Goal: Task Accomplishment & Management: Manage account settings

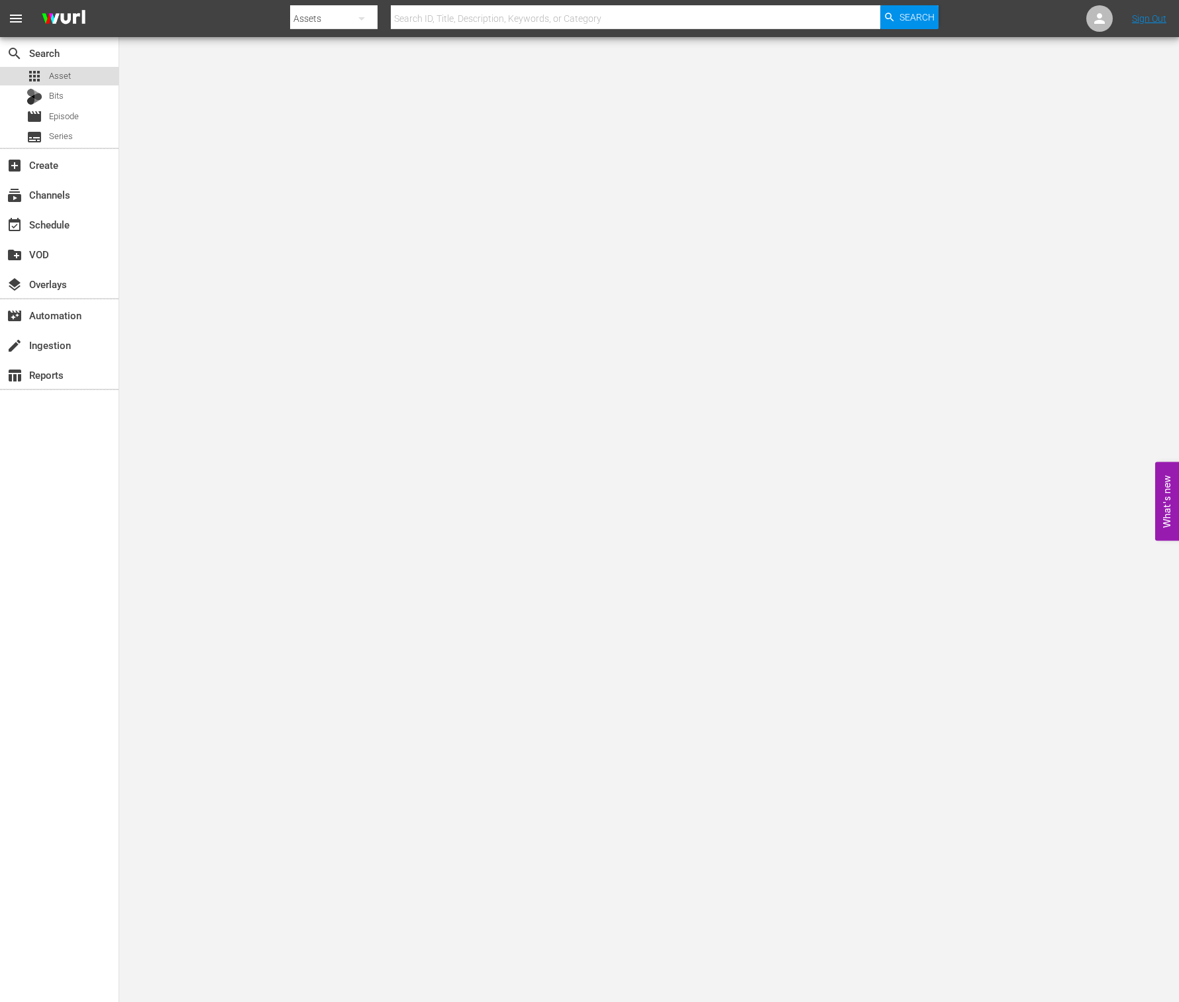
click at [62, 76] on span "Asset" at bounding box center [60, 76] width 22 height 13
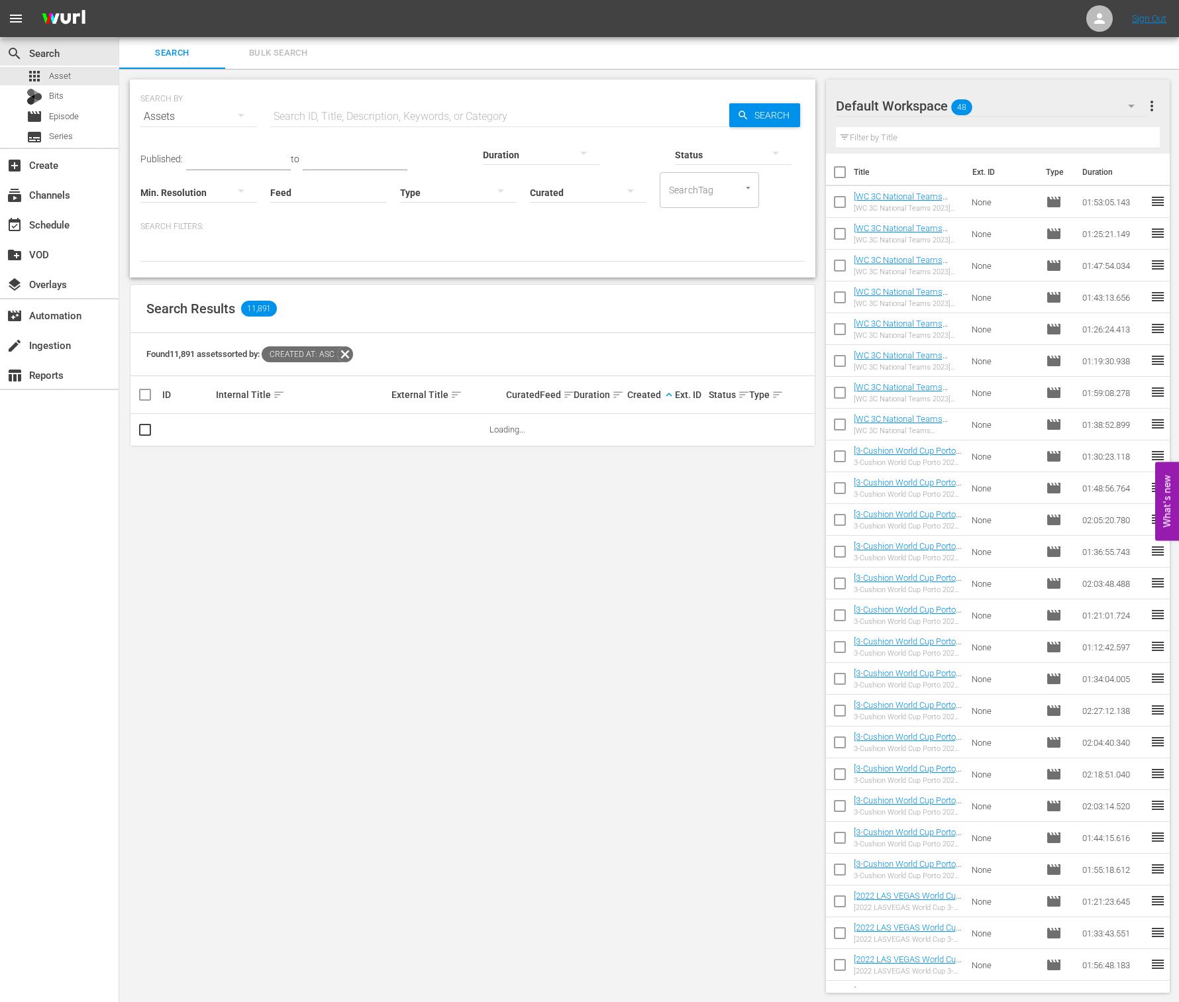
click at [669, 394] on span "keyboard_arrow_up" at bounding box center [669, 395] width 12 height 12
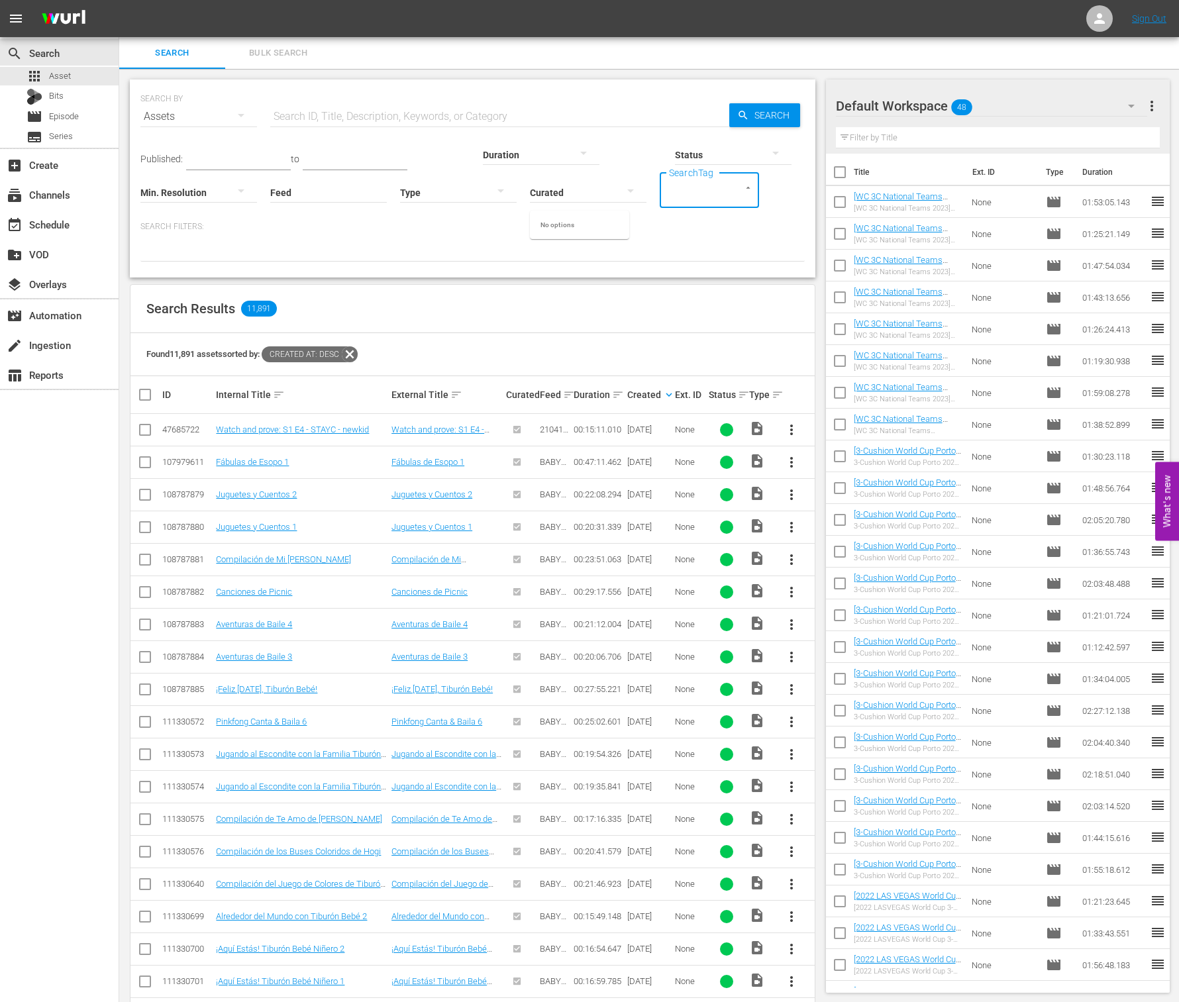
click at [666, 193] on input "SearchTag" at bounding box center [691, 190] width 50 height 24
click at [384, 231] on p "Search Filters:" at bounding box center [472, 226] width 664 height 11
click at [270, 194] on input "Feed" at bounding box center [328, 194] width 117 height 48
paste input "World BilliardsTV_W33_2025 001"
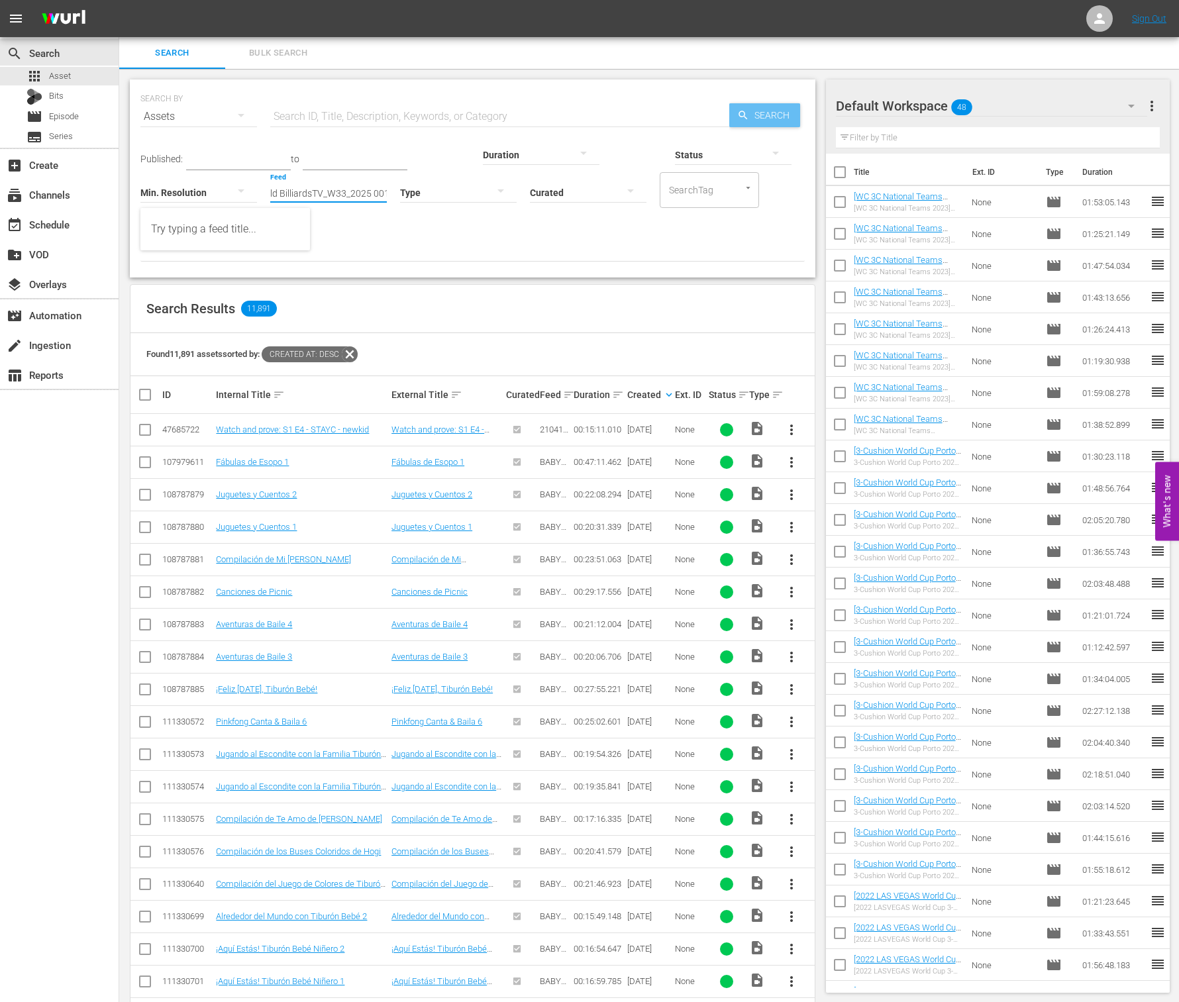
click at [778, 109] on span "Search" at bounding box center [774, 115] width 51 height 24
click at [270, 193] on input "World BilliardsTV_W33_2025 001" at bounding box center [328, 194] width 117 height 48
click at [252, 225] on div "World BilliardsTV_W33_2025 001 (432644)" at bounding box center [225, 229] width 148 height 32
type input "World BilliardsTV_W33_2025 001 (432644)"
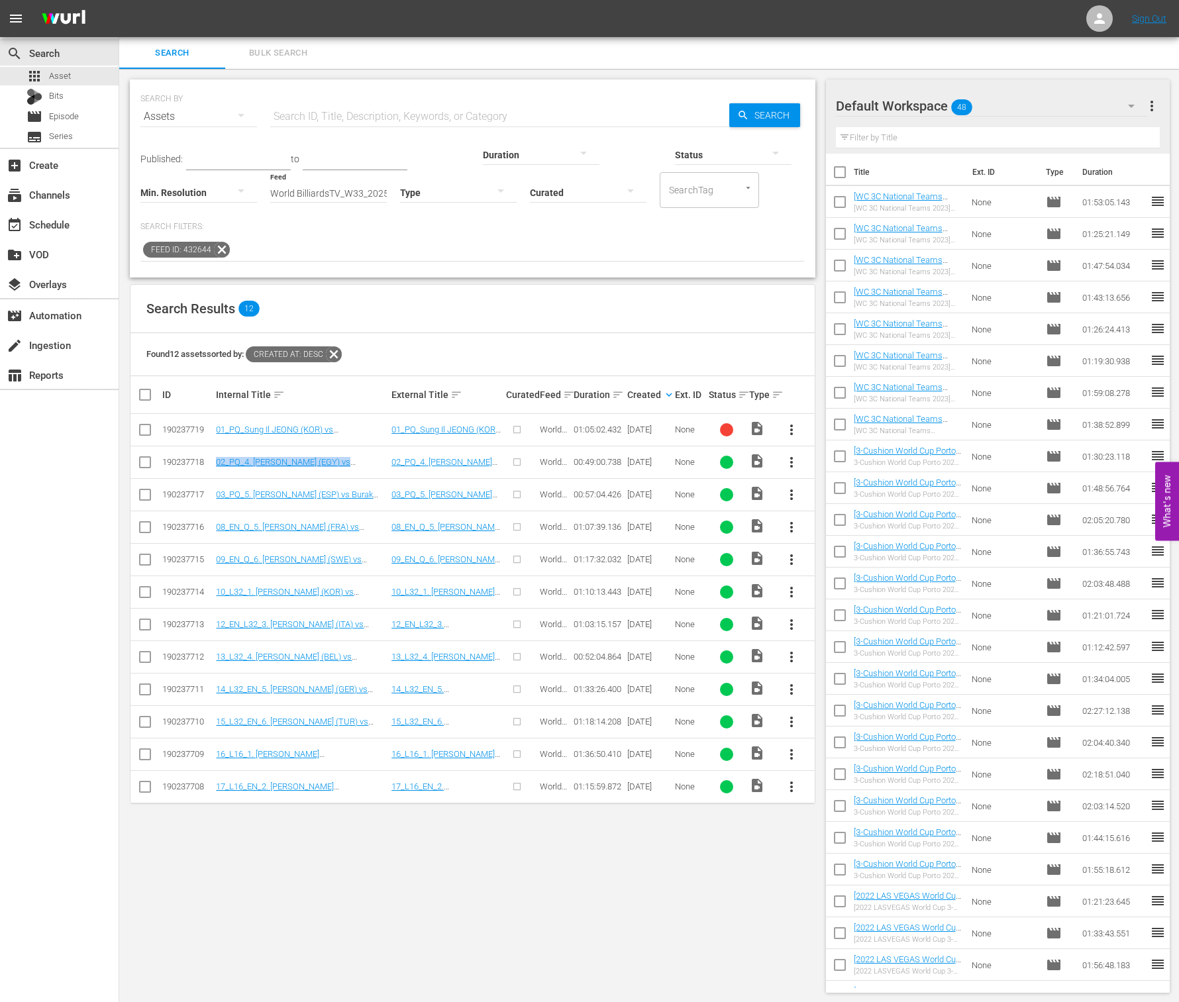
click at [791, 464] on span "more_vert" at bounding box center [792, 462] width 16 height 16
click at [836, 566] on div "Episode" at bounding box center [864, 562] width 90 height 32
click at [874, 570] on div "Episode" at bounding box center [864, 562] width 90 height 32
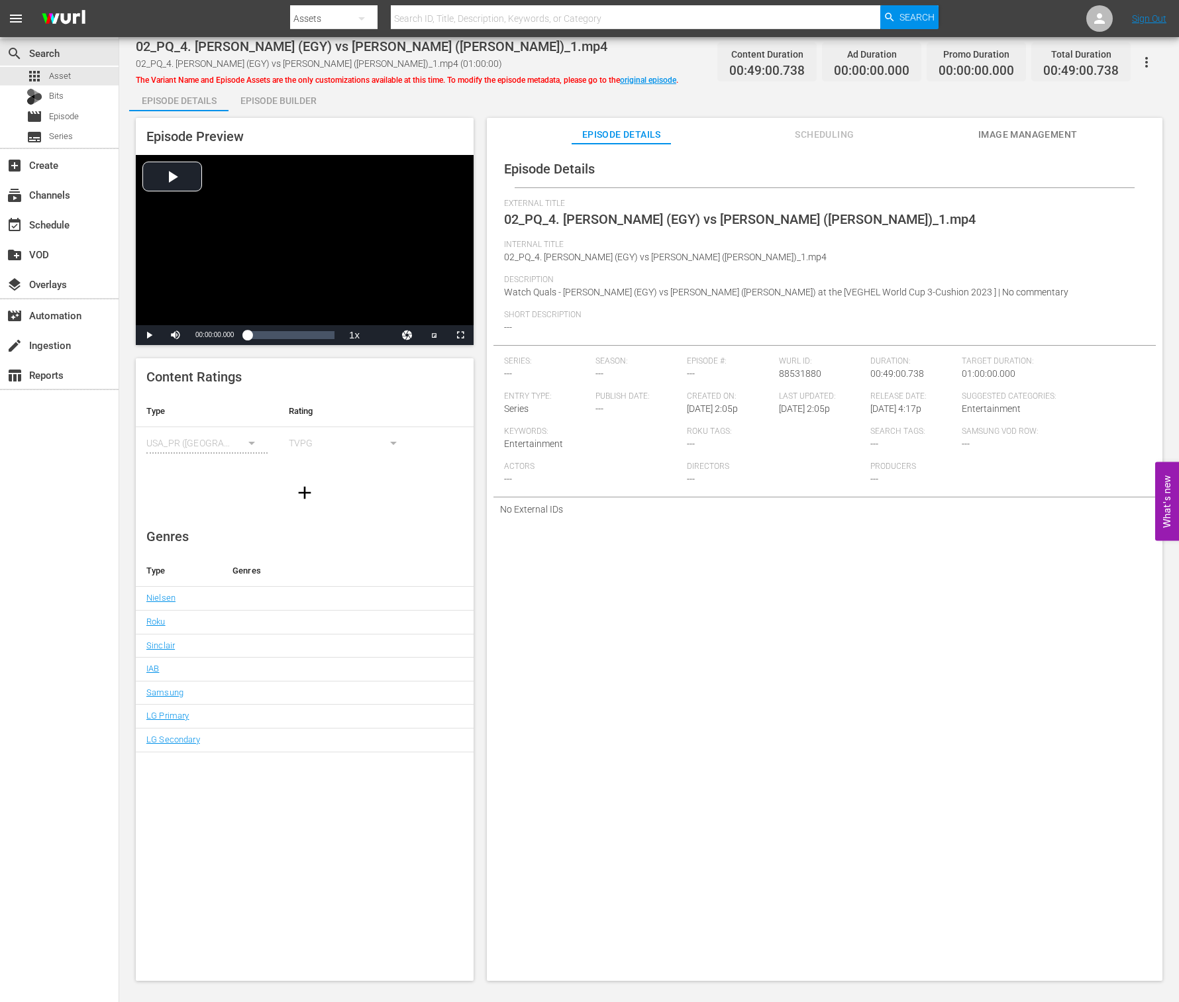
click at [553, 218] on span "02_PQ_4. [PERSON_NAME] (EGY) vs [PERSON_NAME] ([PERSON_NAME])_1.mp4" at bounding box center [740, 219] width 472 height 16
drag, startPoint x: 217, startPoint y: 76, endPoint x: 652, endPoint y: 79, distance: 434.6
click at [652, 79] on div "02_PQ_4. Ragay HENRY (EGY) vs Jean VAN ERP (NED)_1.mp4 02_PQ_4. Ragay HENRY (EG…" at bounding box center [649, 519] width 1060 height 965
click at [658, 87] on div "Episode Details Episode Builder Episode Preview Video Player is loading. Play V…" at bounding box center [649, 538] width 1040 height 907
click at [663, 80] on link "original episode" at bounding box center [648, 80] width 56 height 9
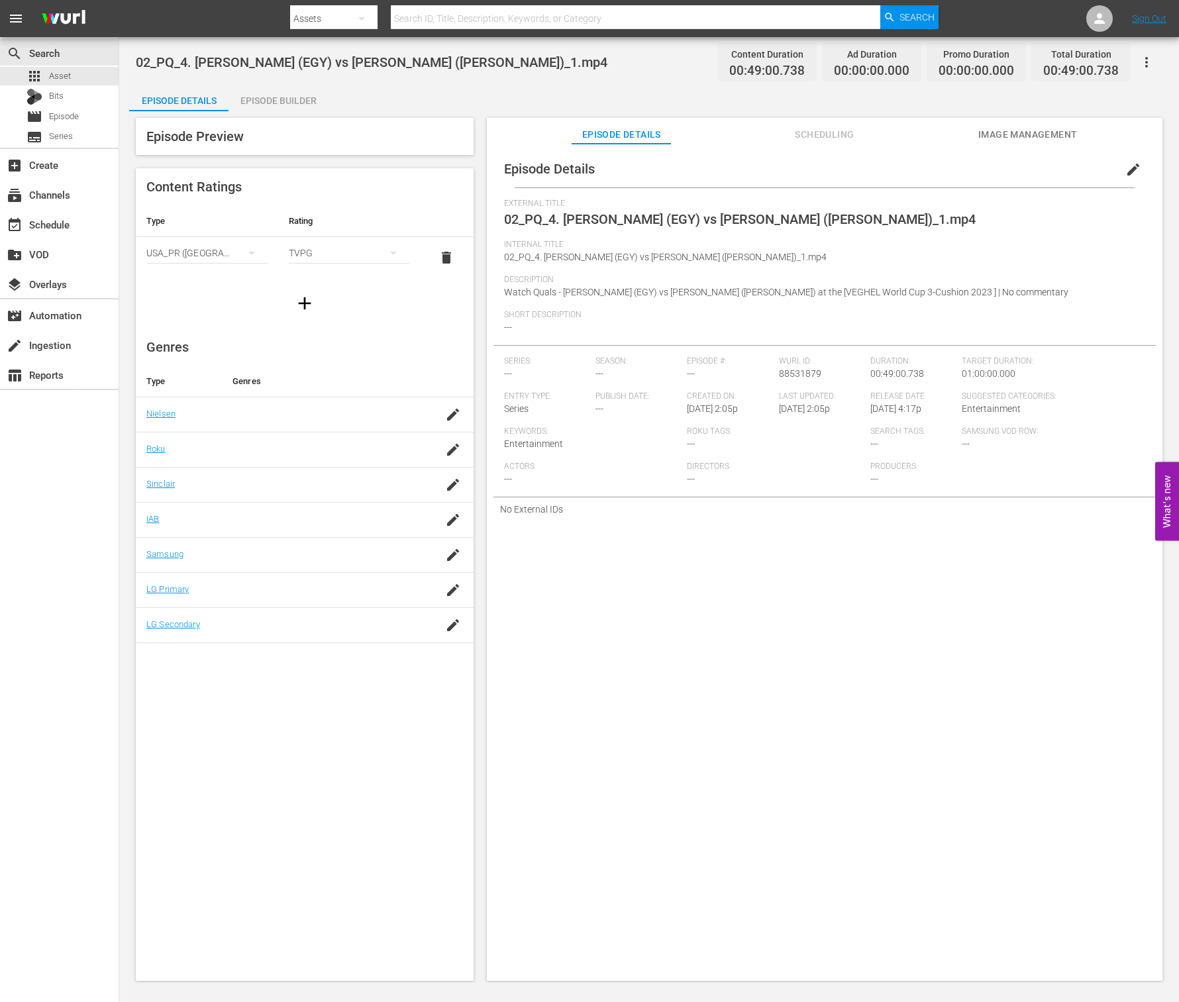
click at [1119, 180] on button "edit" at bounding box center [1134, 170] width 32 height 32
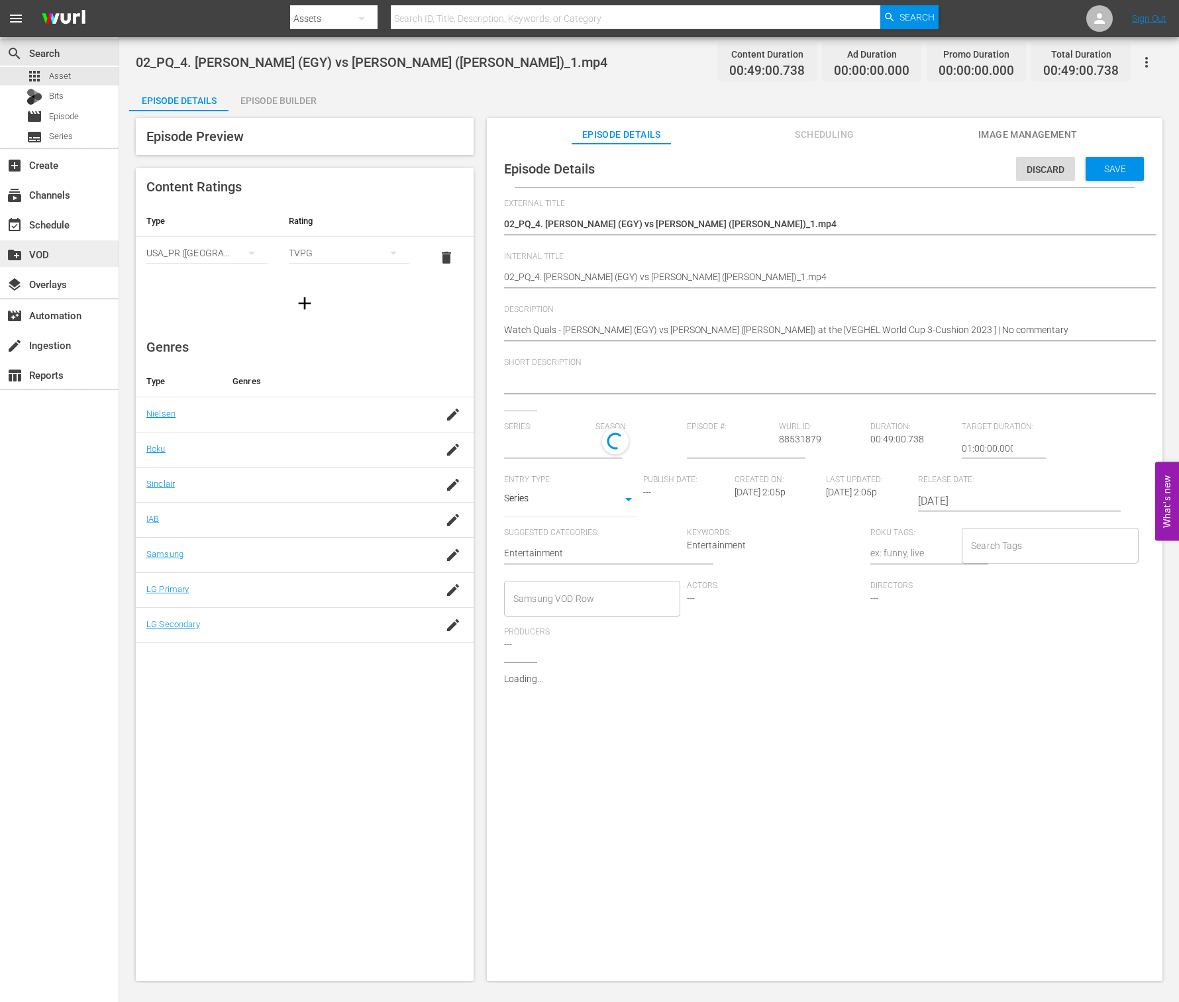
type input "No Series"
drag, startPoint x: 843, startPoint y: 223, endPoint x: 380, endPoint y: 221, distance: 463.7
click at [358, 219] on div "Episode Preview Content Ratings Type Rating Select Rating Type USA_PR (United S…" at bounding box center [649, 551] width 1040 height 880
paste textarea "[EN Com.] Veghel 3C WC 2023_Quals - J. BARBEILLON vs C. SEO"
type textarea "[EN Com.] Veghel 3C WC 2023_Quals - J. BARBEILLON vs C. SEO"
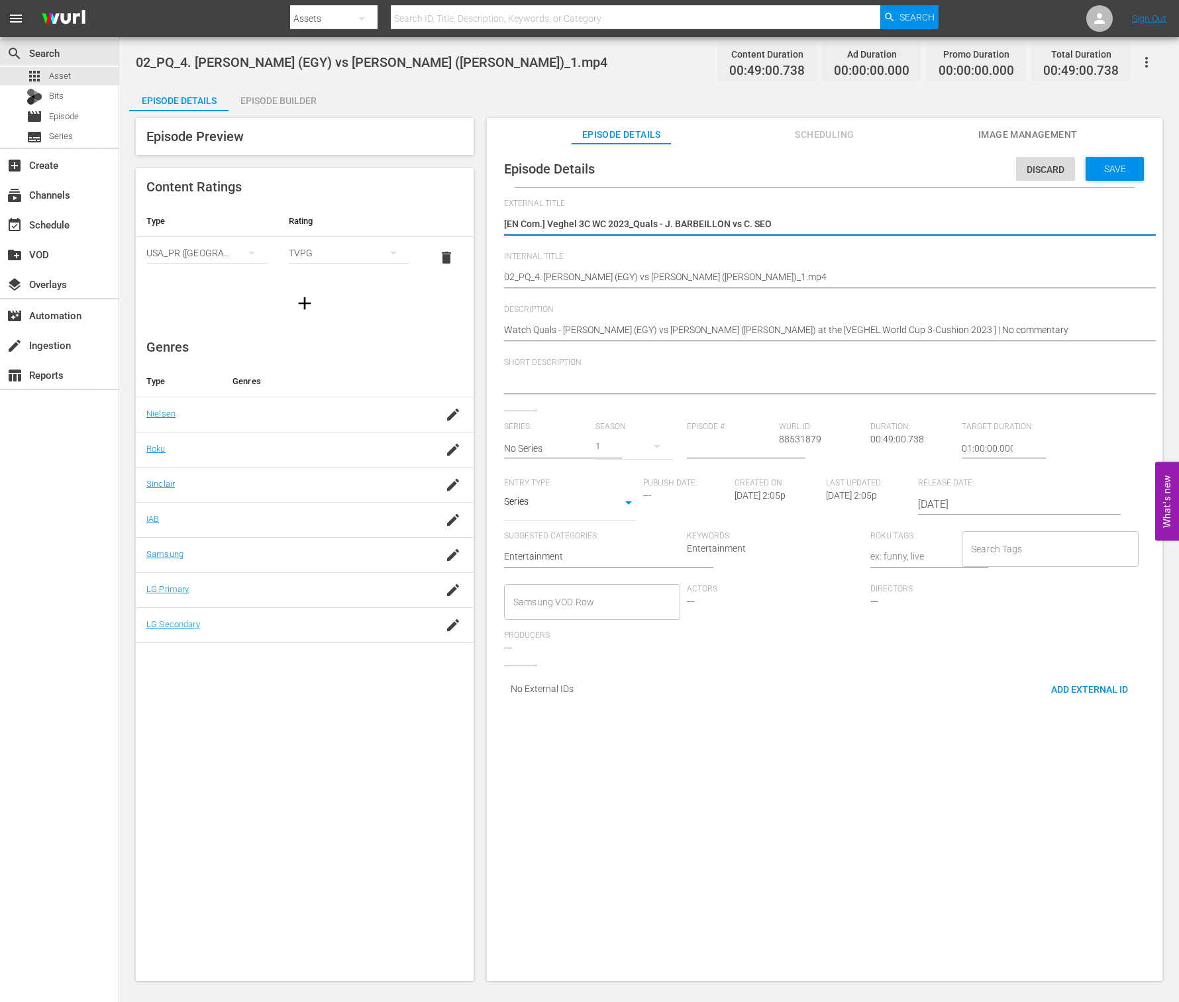
type textarea "[EN Com.] Veghel 3C WC 2023_Quals - J. BARBEILLON vs C. SEO"
drag, startPoint x: 835, startPoint y: 278, endPoint x: 450, endPoint y: 267, distance: 385.7
paste textarea "[EN Com.] Veghel 3C WC 2023_08_Q_J. BARBEILLON vs C. SEO"
type textarea "[EN Com.] Veghel 3C WC 2023_08_Q_J. BARBEILLON vs C. SEO"
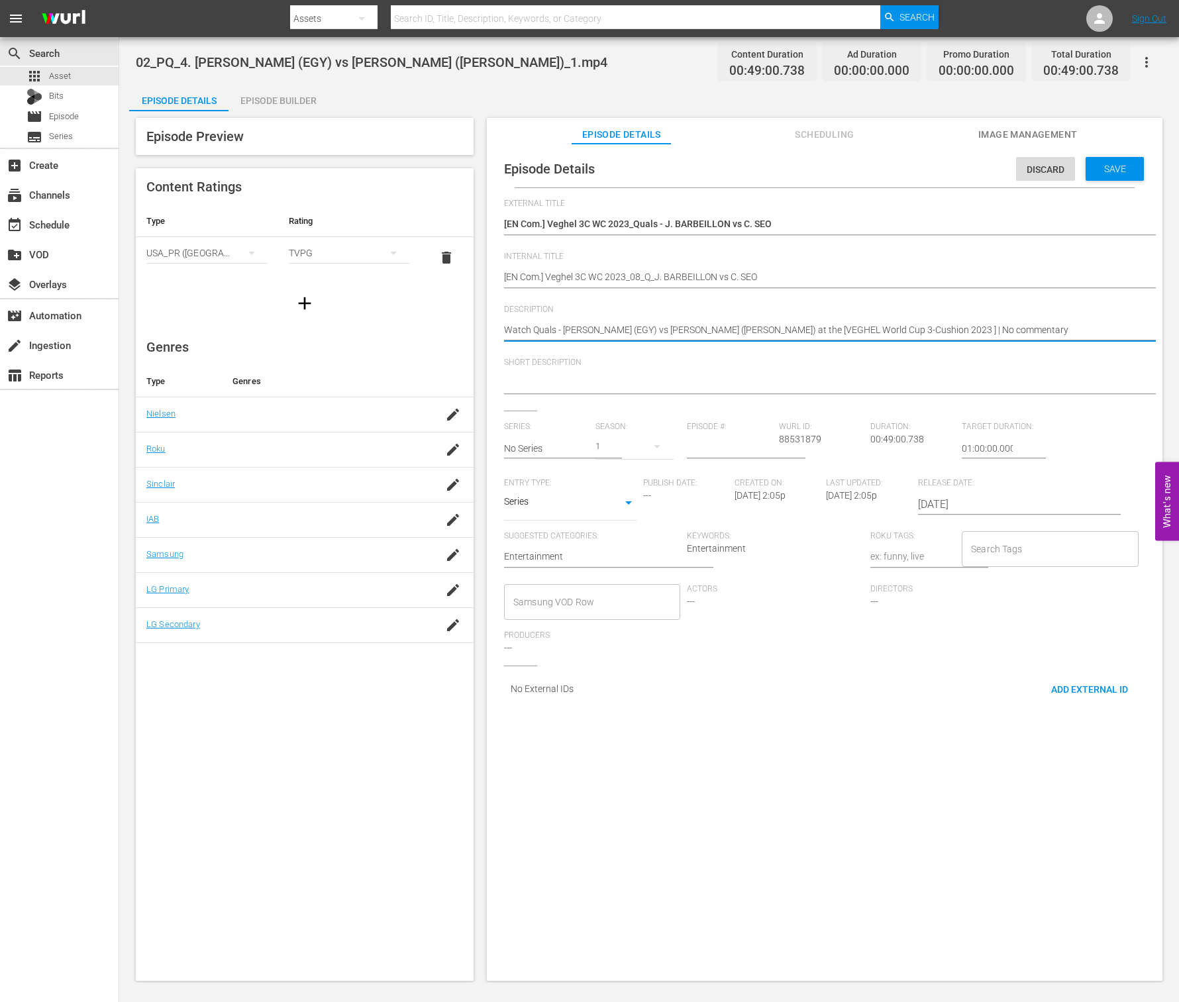
drag, startPoint x: 1013, startPoint y: 331, endPoint x: 324, endPoint y: 310, distance: 689.3
paste textarea "Jerome BARBEILLON (FRA) vs Chang Hoon SEO (KOR) at the [VEGHEL World Cup 3-Cush…"
type textarea "Watch Quals - Jerome BARBEILLON (FRA) vs Chang Hoon SEO (KOR) at the [VEGHEL Wo…"
click at [682, 379] on textarea at bounding box center [821, 384] width 635 height 16
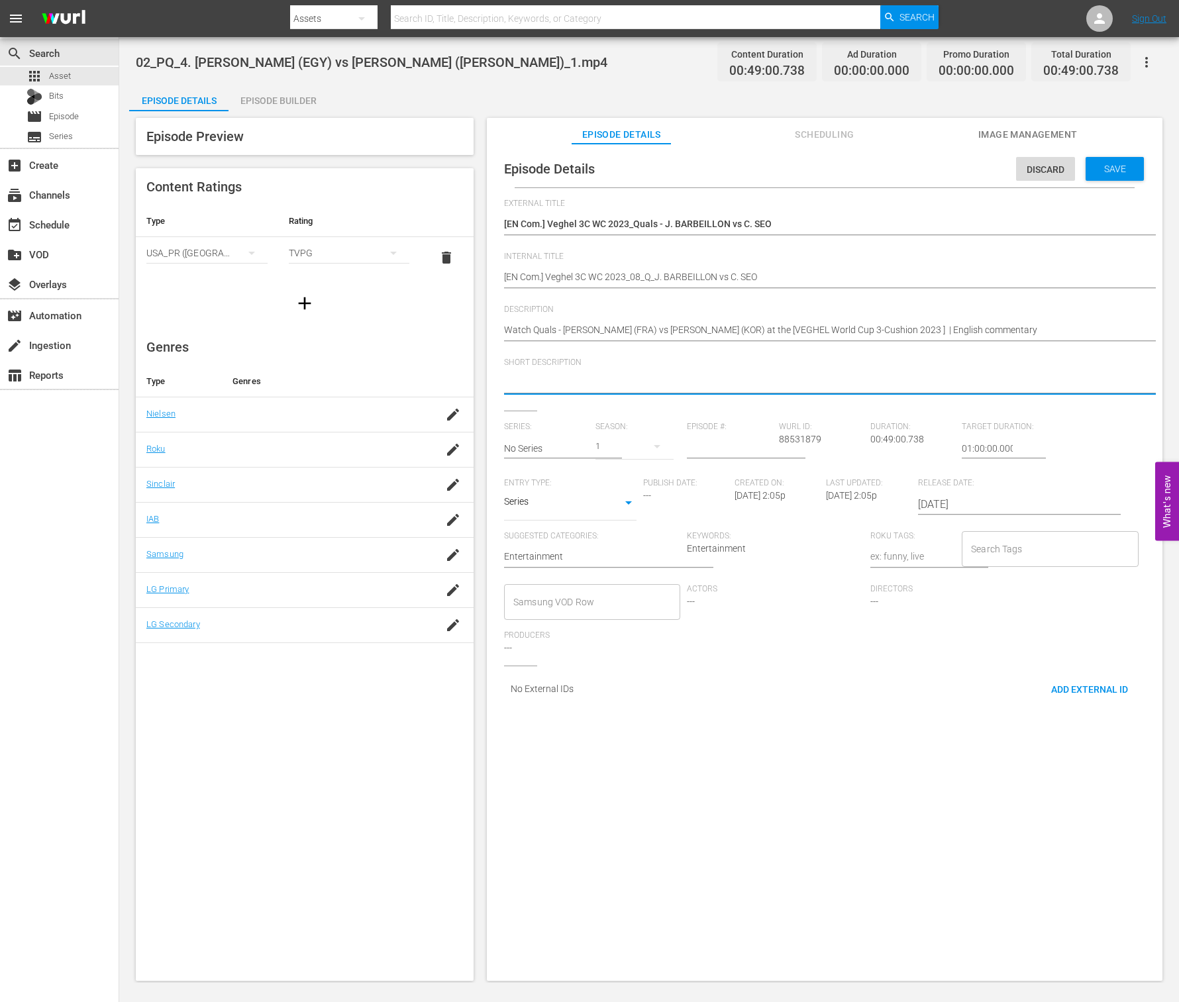
paste textarea "Watch Quals - Jerome BARBEILLON (FRA) vs Chang Hoon SEO (KOR) at the [VEGHEL Wo…"
type textarea "Watch Quals - Jerome BARBEILLON (FRA) vs Chang Hoon SEO (KOR) at the [VEGHEL Wo…"
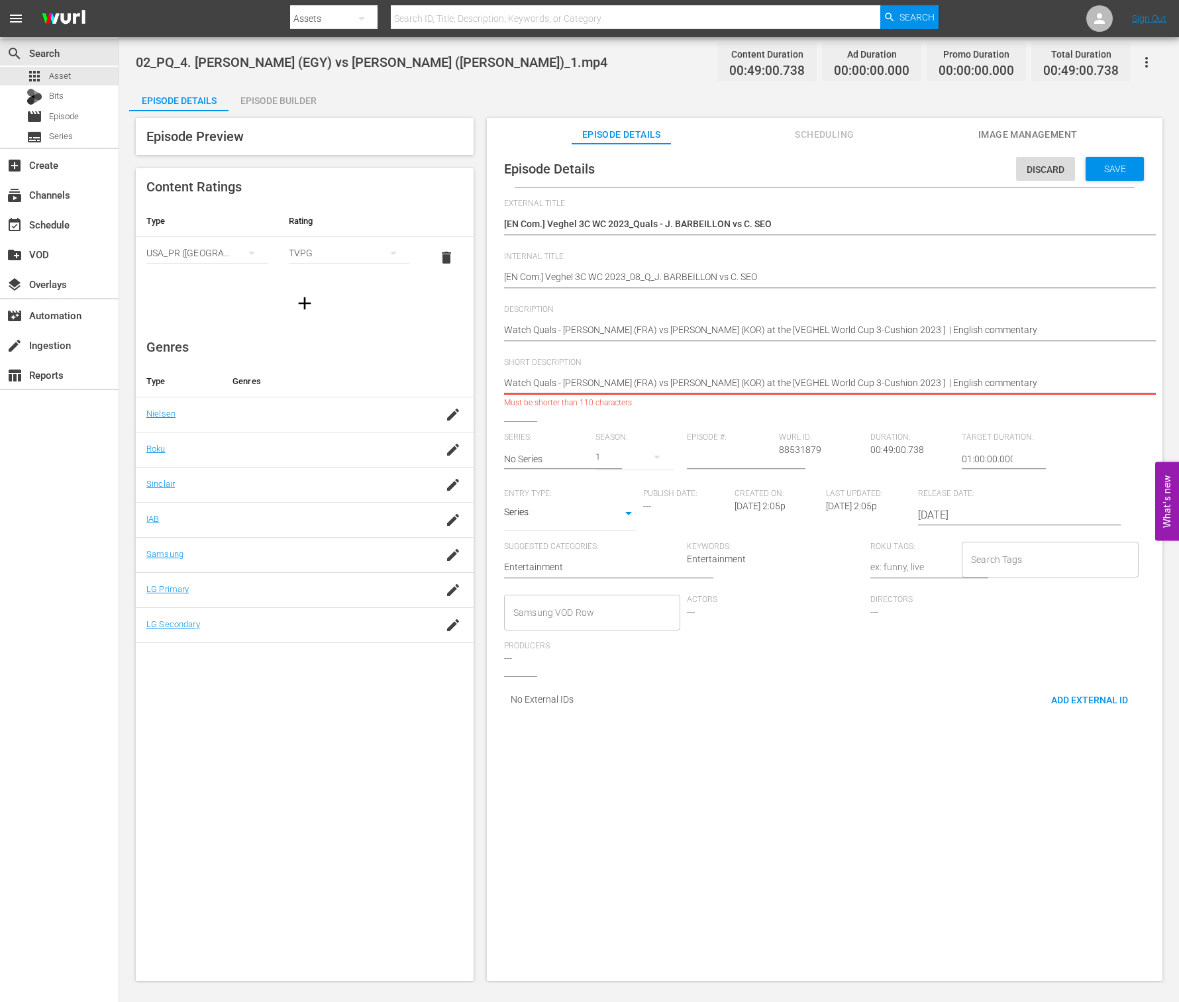
drag, startPoint x: 960, startPoint y: 383, endPoint x: 1079, endPoint y: 384, distance: 118.6
click at [1079, 384] on textarea "Watch Quals - Jerome BARBEILLON (FRA) vs Chang Hoon SEO (KOR) at the [VEGHEL Wo…" at bounding box center [821, 384] width 635 height 16
type textarea "Watch Quals - Jerome BARBEILLON (FRA) vs Chang Hoon SEO (KOR) at the [VEGHEL Wo…"
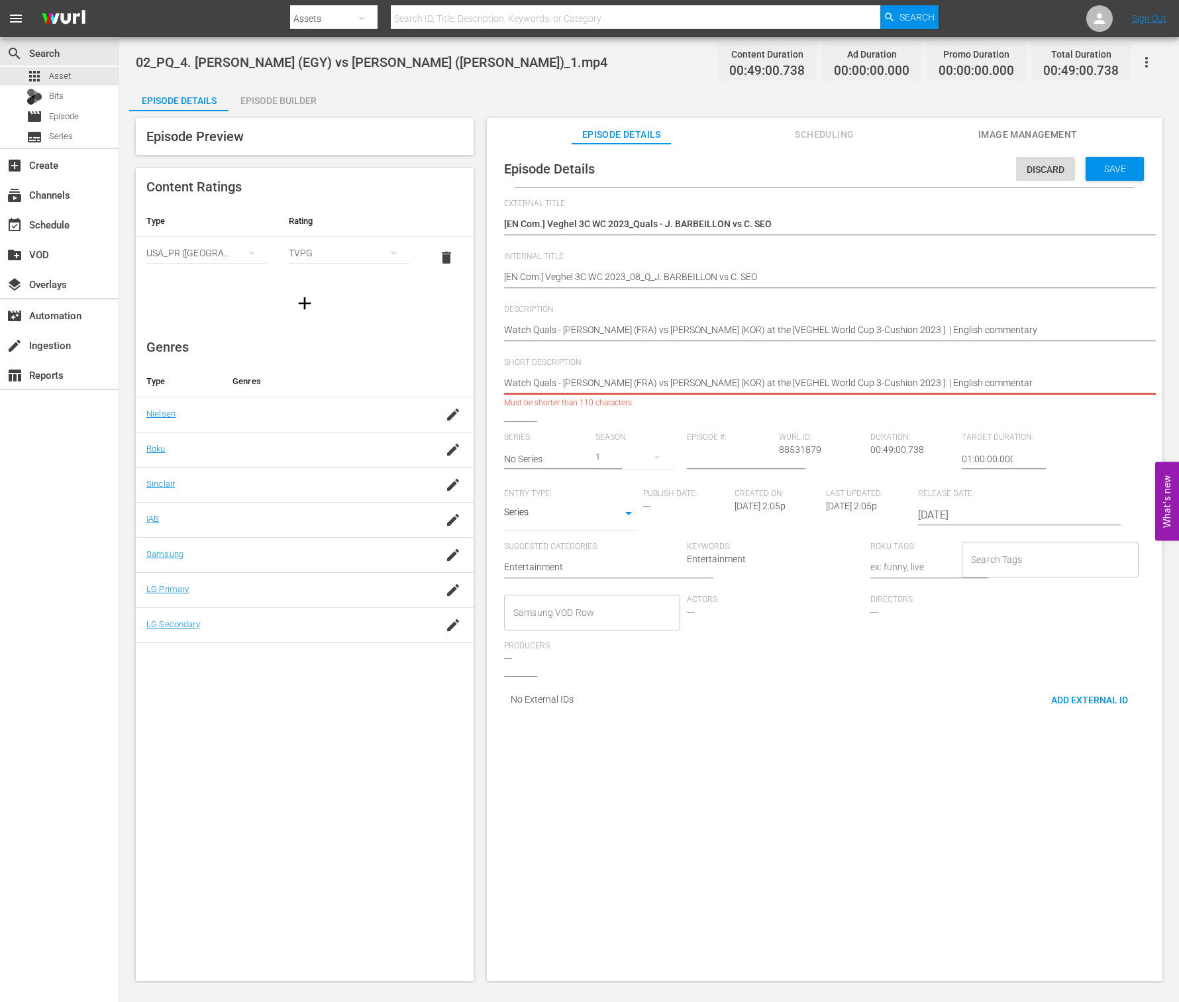
type textarea "Watch Quals - Jerome BARBEILLON (FRA) vs Chang Hoon SEO (KOR) at the [VEGHEL Wo…"
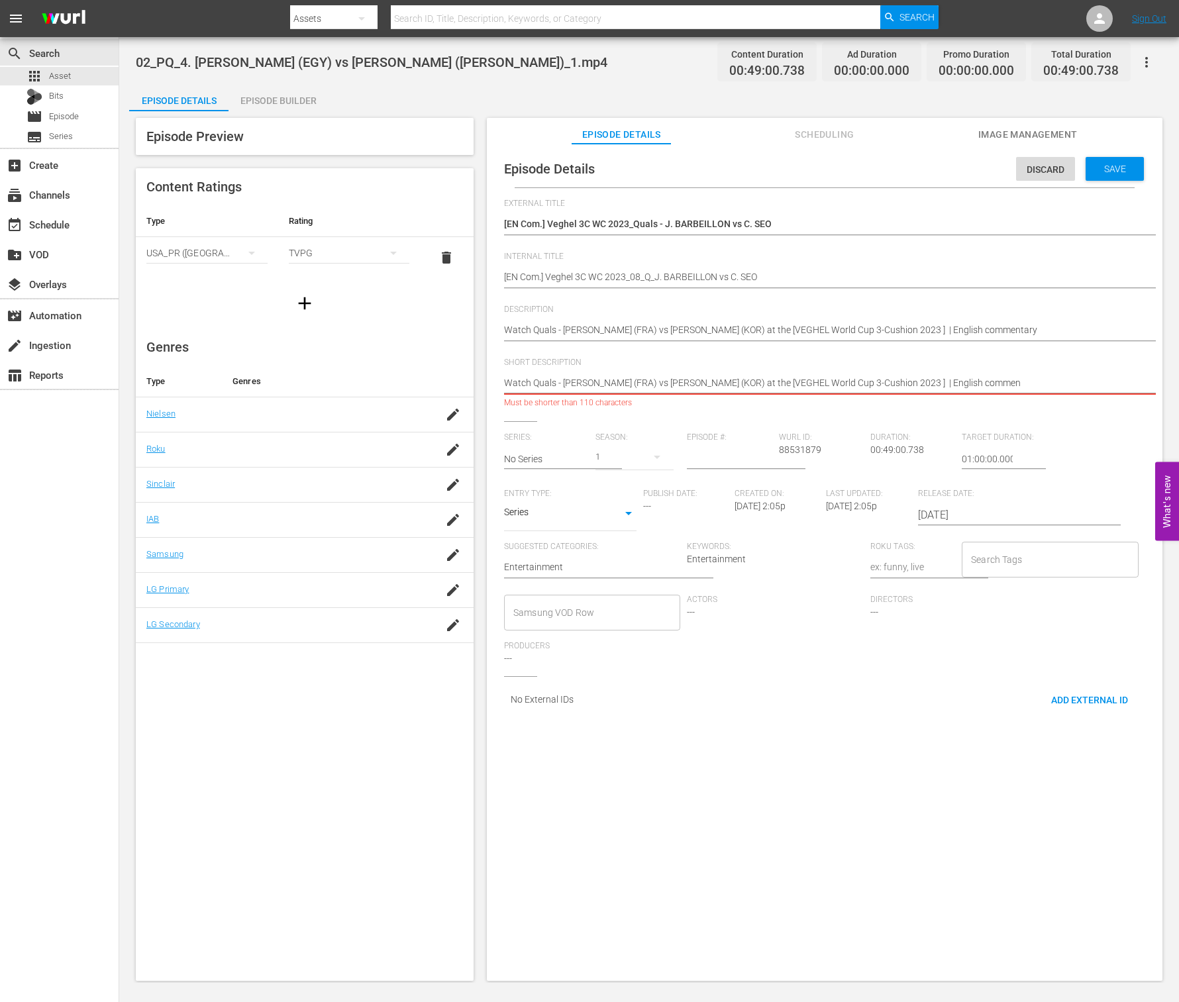
type textarea "Watch Quals - Jerome BARBEILLON (FRA) vs Chang Hoon SEO (KOR) at the [VEGHEL Wo…"
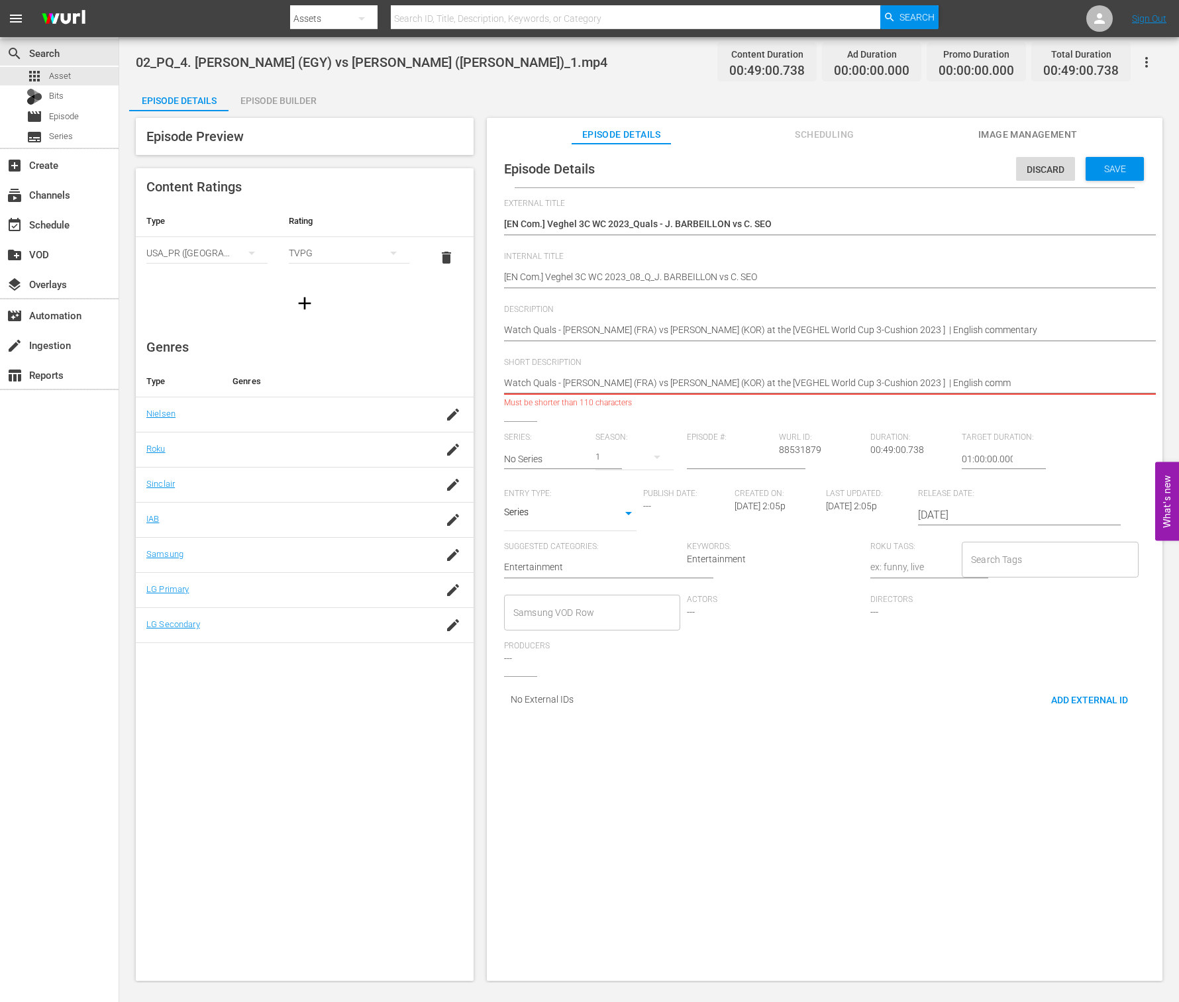
type textarea "Watch Quals - Jerome BARBEILLON (FRA) vs Chang Hoon SEO (KOR) at the [VEGHEL Wo…"
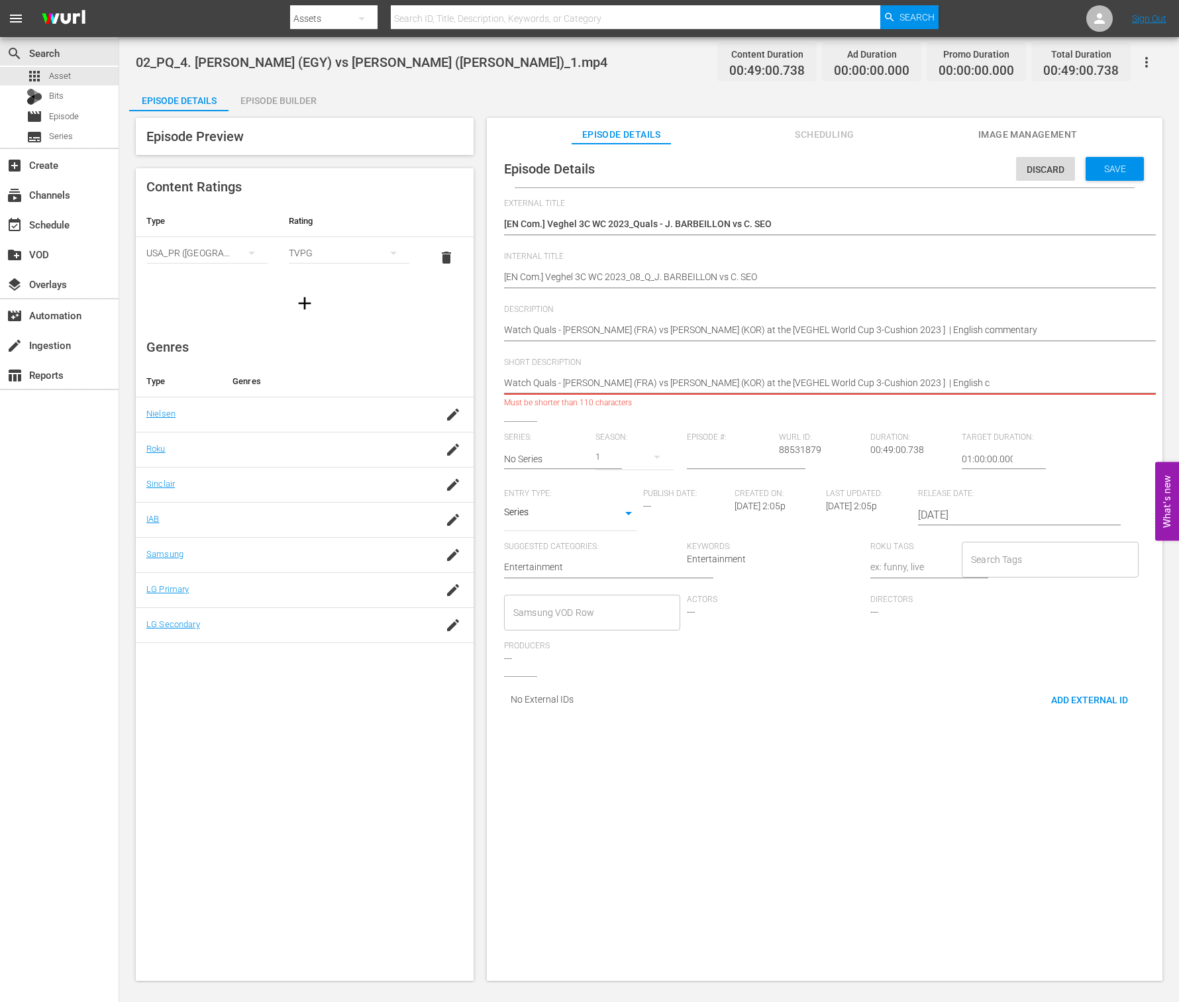
type textarea "Watch Quals - Jerome BARBEILLON (FRA) vs Chang Hoon SEO (KOR) at the [VEGHEL Wo…"
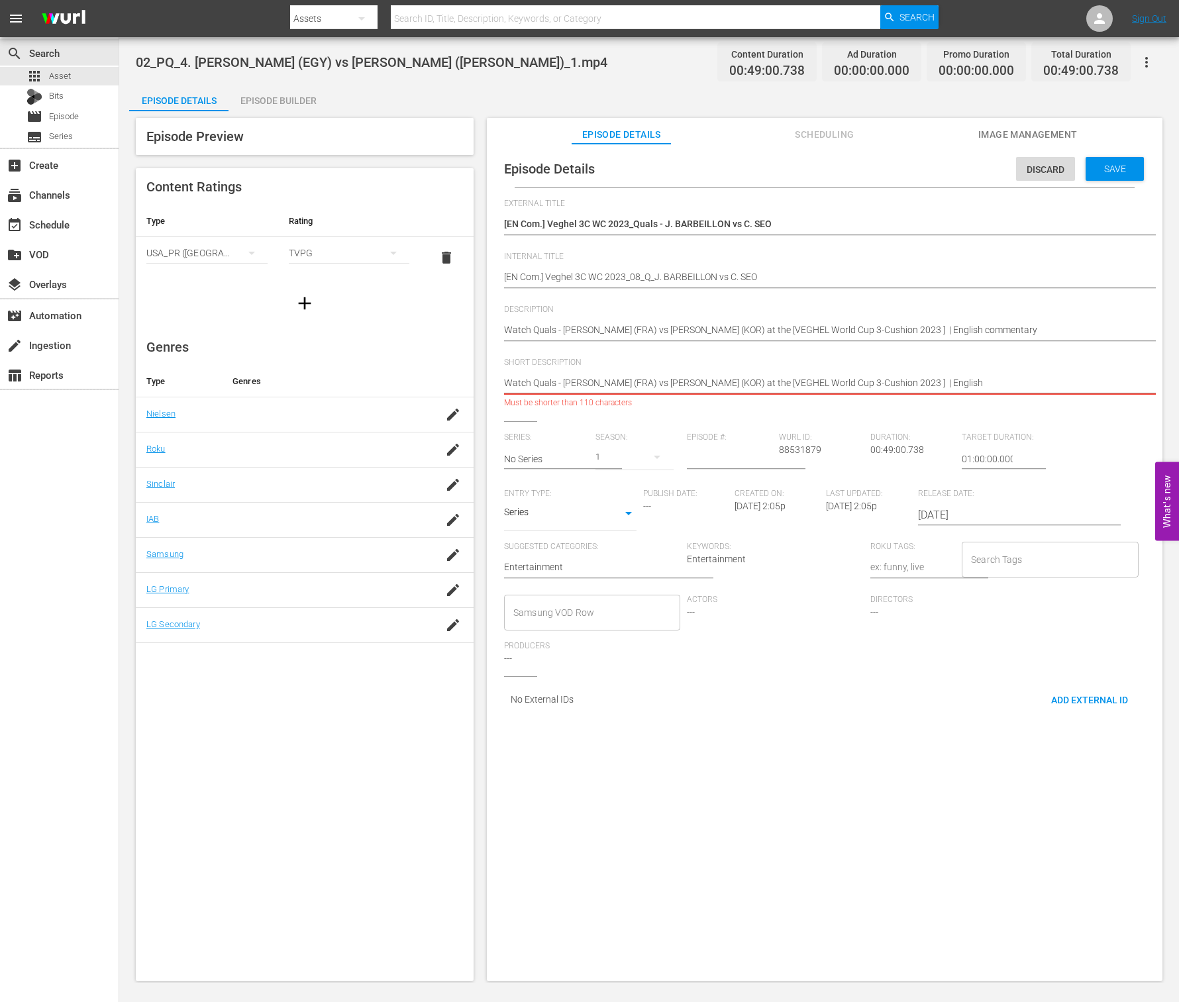
type textarea "Watch Quals - Jerome BARBEILLON (FRA) vs Chang Hoon SEO (KOR) at the [VEGHEL Wo…"
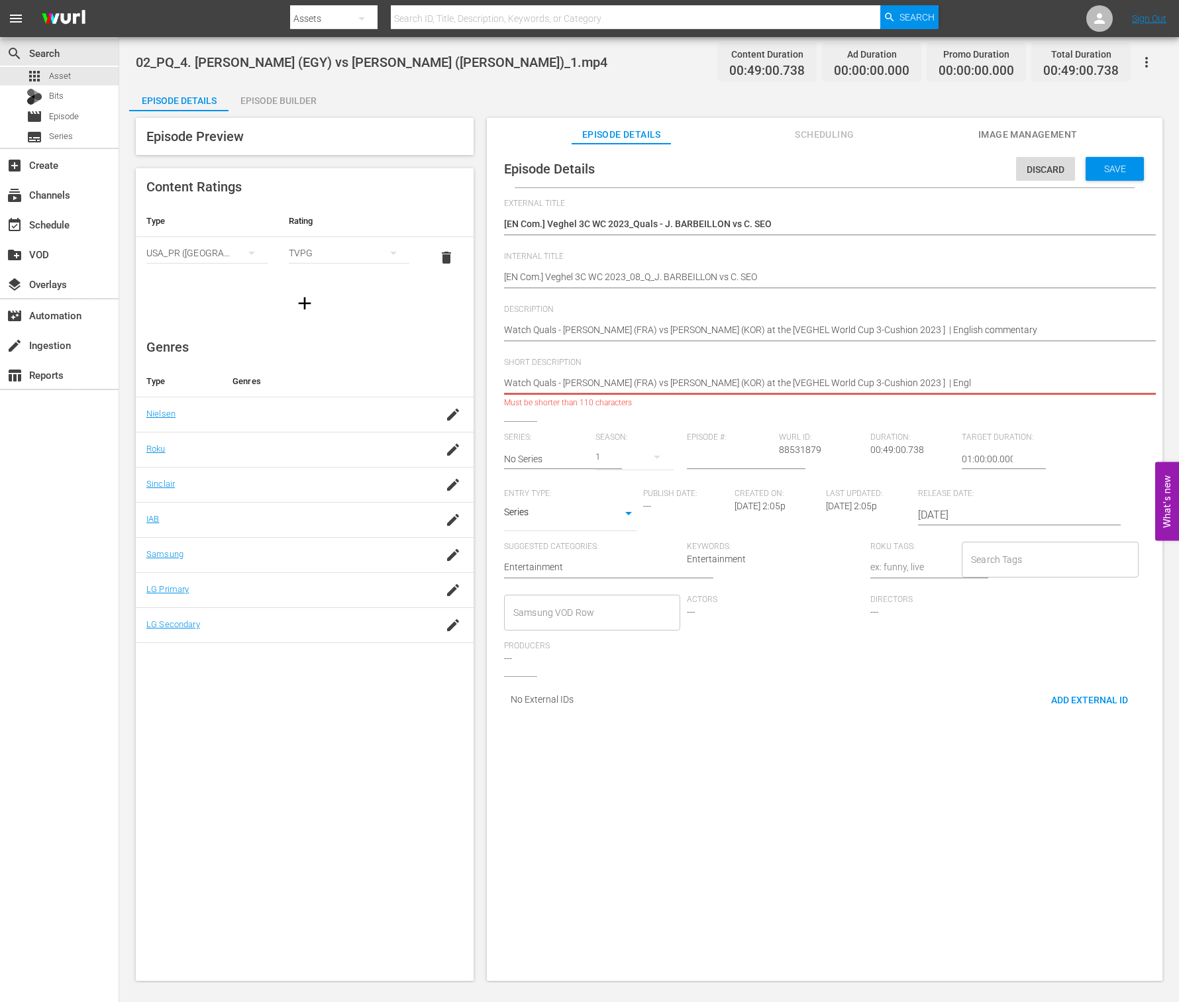
type textarea "Watch Quals - Jerome BARBEILLON (FRA) vs Chang Hoon SEO (KOR) at the [VEGHEL Wo…"
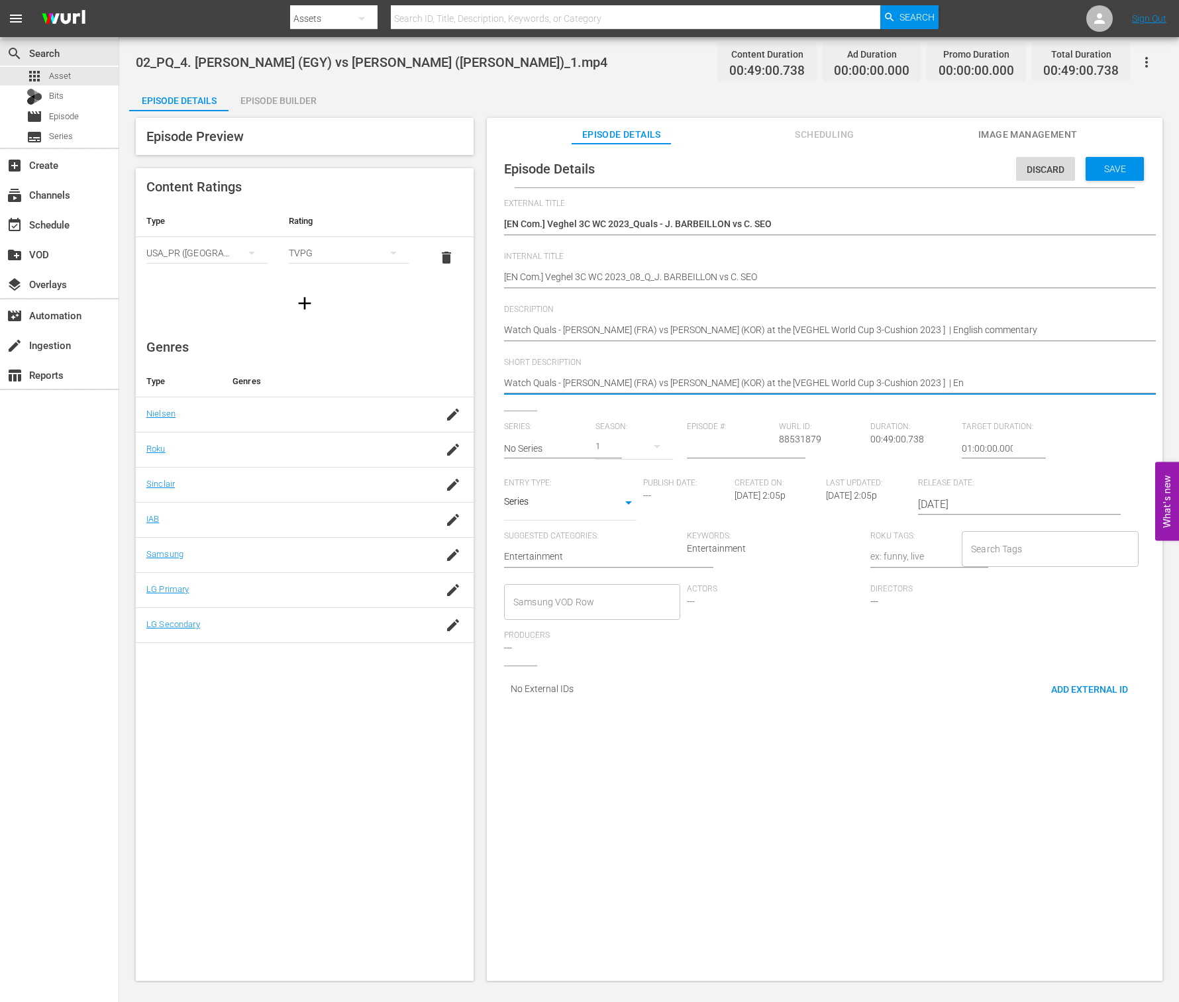
type textarea "Watch Quals - Jerome BARBEILLON (FRA) vs Chang Hoon SEO (KOR) at the [VEGHEL Wo…"
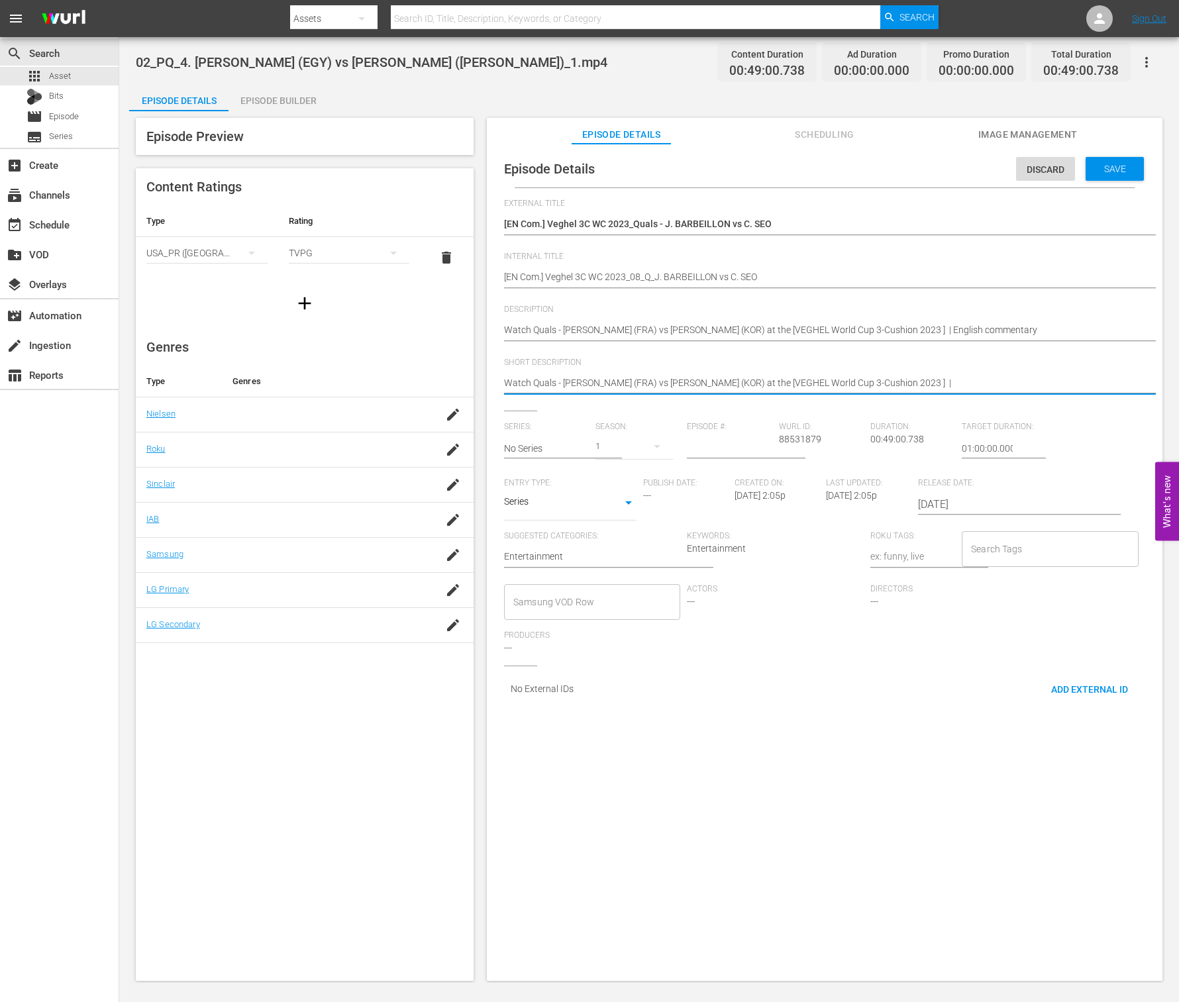
type textarea "Watch Quals - Jerome BARBEILLON (FRA) vs Chang Hoon SEO (KOR) at the [VEGHEL Wo…"
click at [539, 454] on input "text" at bounding box center [546, 449] width 85 height 32
type input "ㅍ"
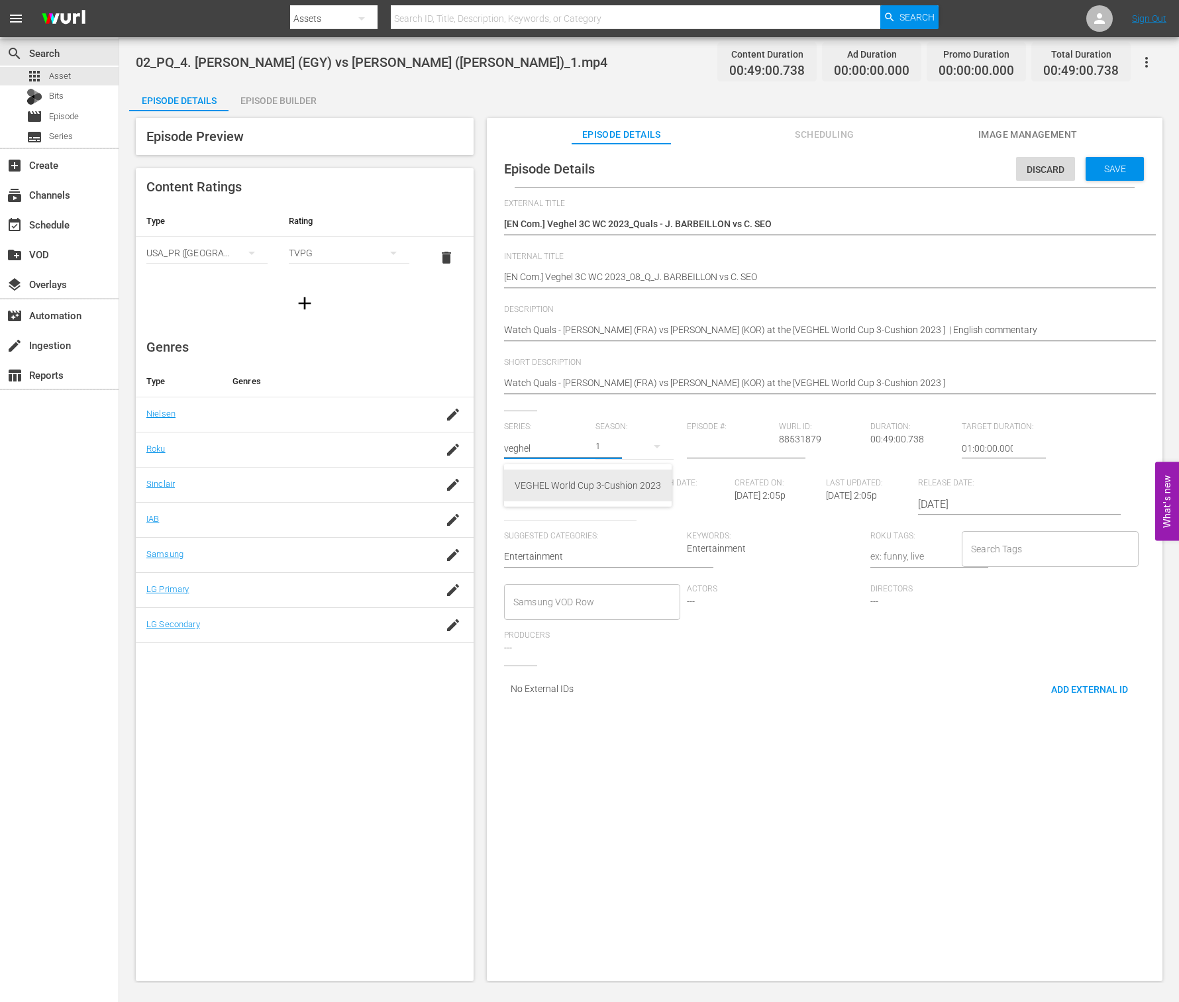
click at [620, 486] on div "VEGHEL World Cup 3-Cushion 2023" at bounding box center [588, 486] width 146 height 32
type input "VEGHEL World Cup 3-Cushion 2023"
click at [739, 448] on input "number" at bounding box center [729, 449] width 85 height 32
type input "8"
click at [536, 509] on body "menu Search By Assets Search ID, Title, Description, Keywords, or Category Sear…" at bounding box center [589, 501] width 1179 height 1002
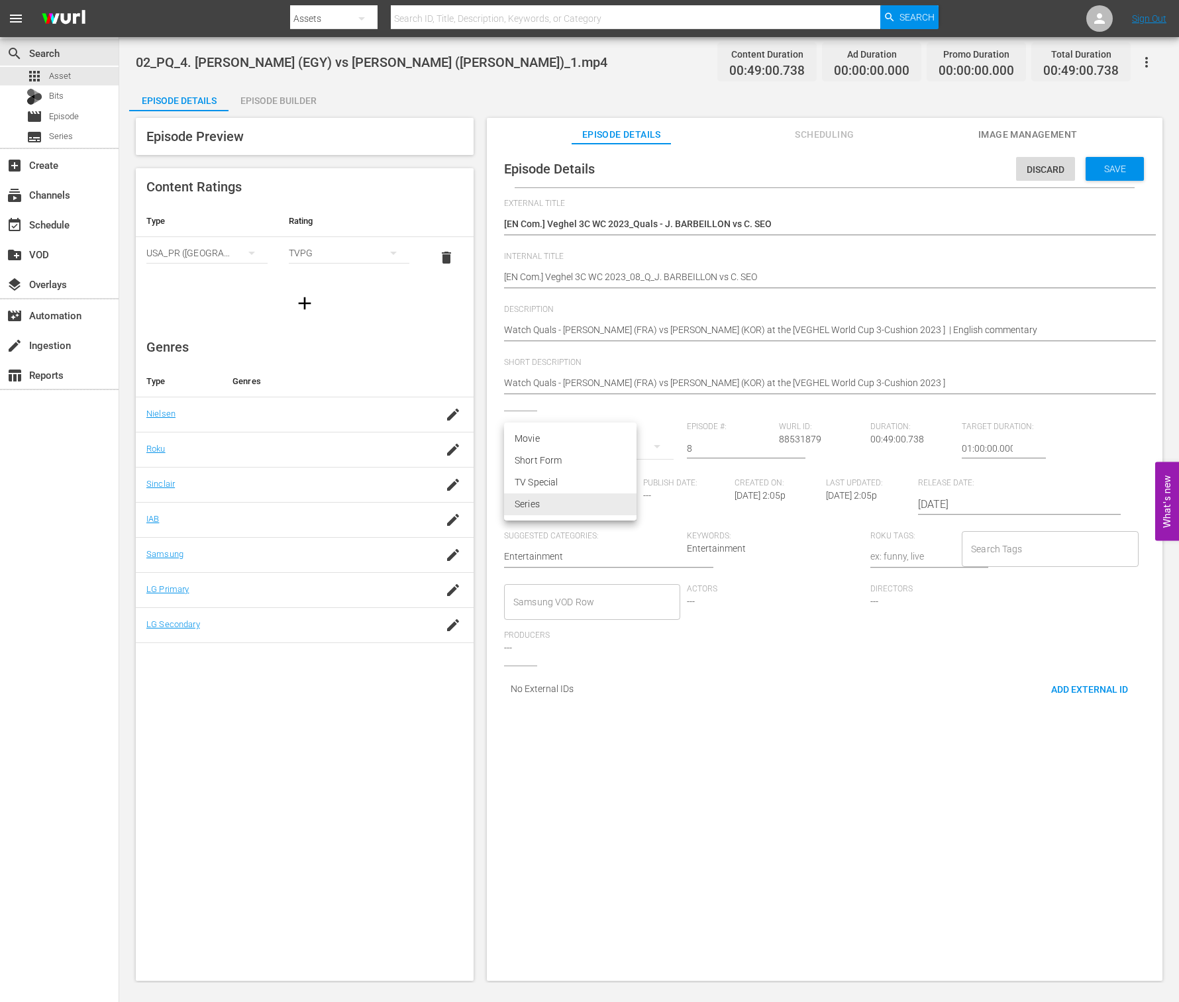
click at [682, 619] on div at bounding box center [589, 501] width 1179 height 1002
click at [1048, 551] on input "Search Tags" at bounding box center [1040, 549] width 144 height 24
type input "wbt_25_Q3"
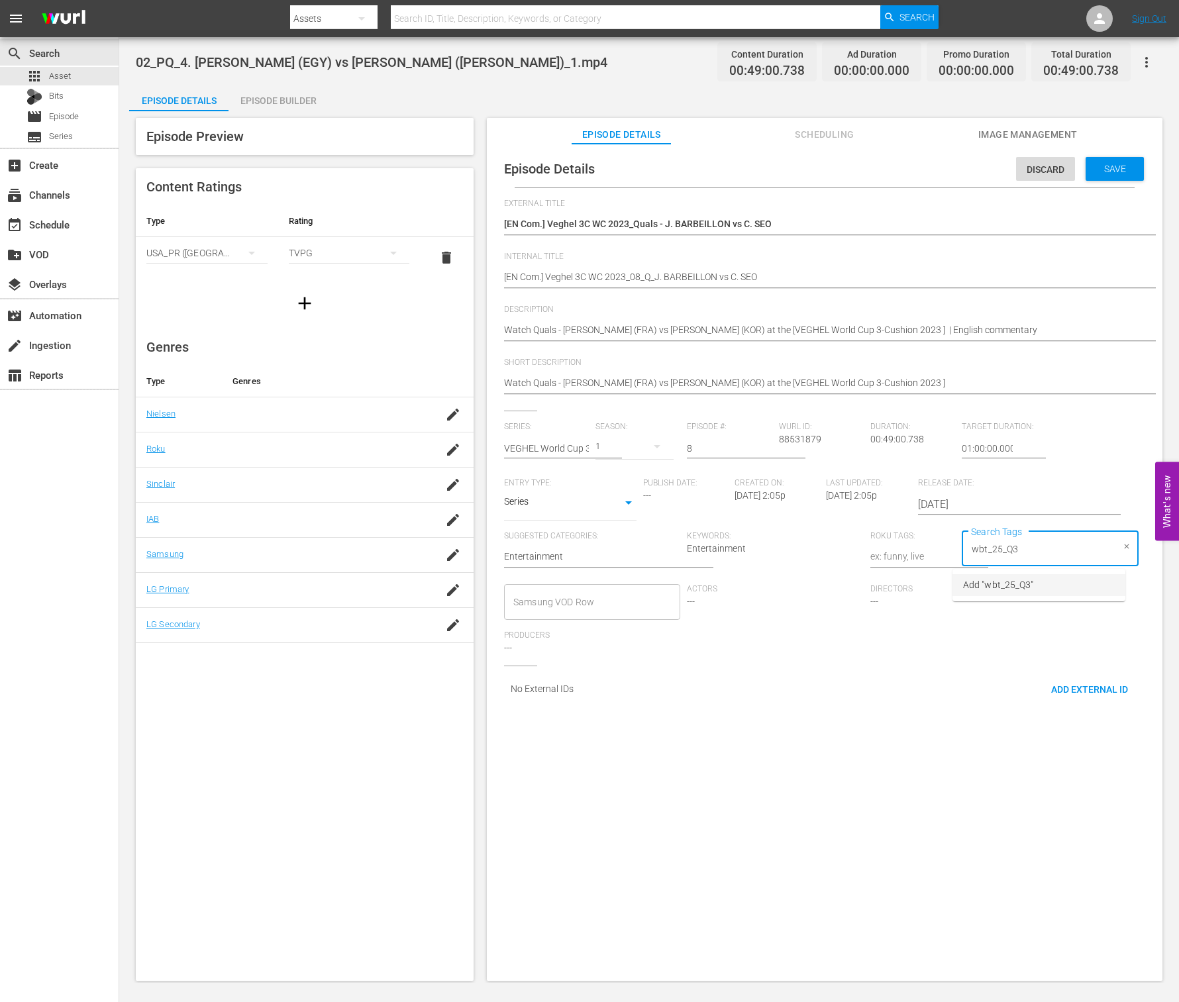
click at [1020, 586] on span "Add "wbt_25_Q3"" at bounding box center [998, 585] width 70 height 14
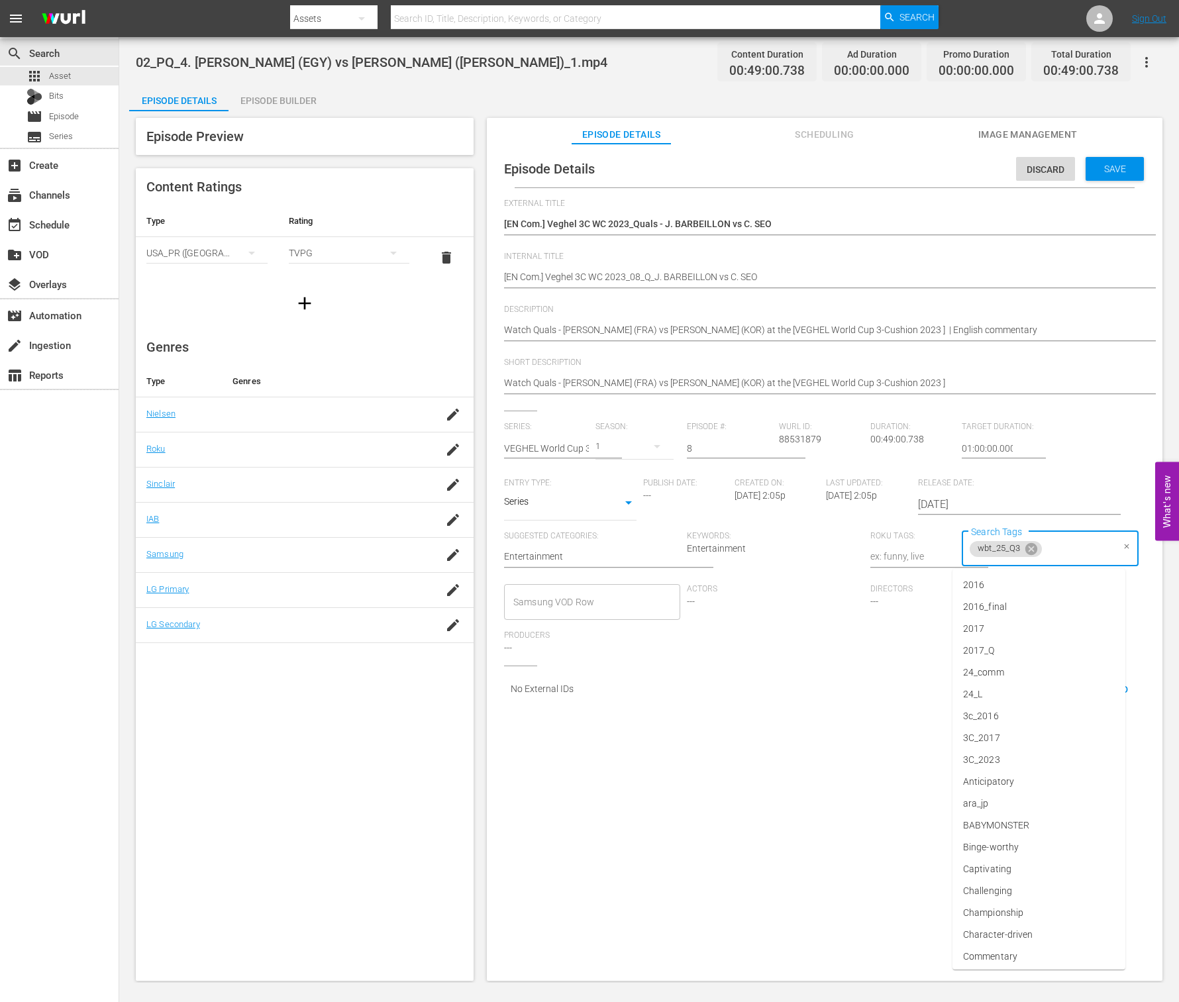
click at [1044, 558] on input "Search Tags" at bounding box center [1078, 549] width 68 height 24
type input "com"
click at [1008, 609] on span "Commentary" at bounding box center [990, 607] width 54 height 14
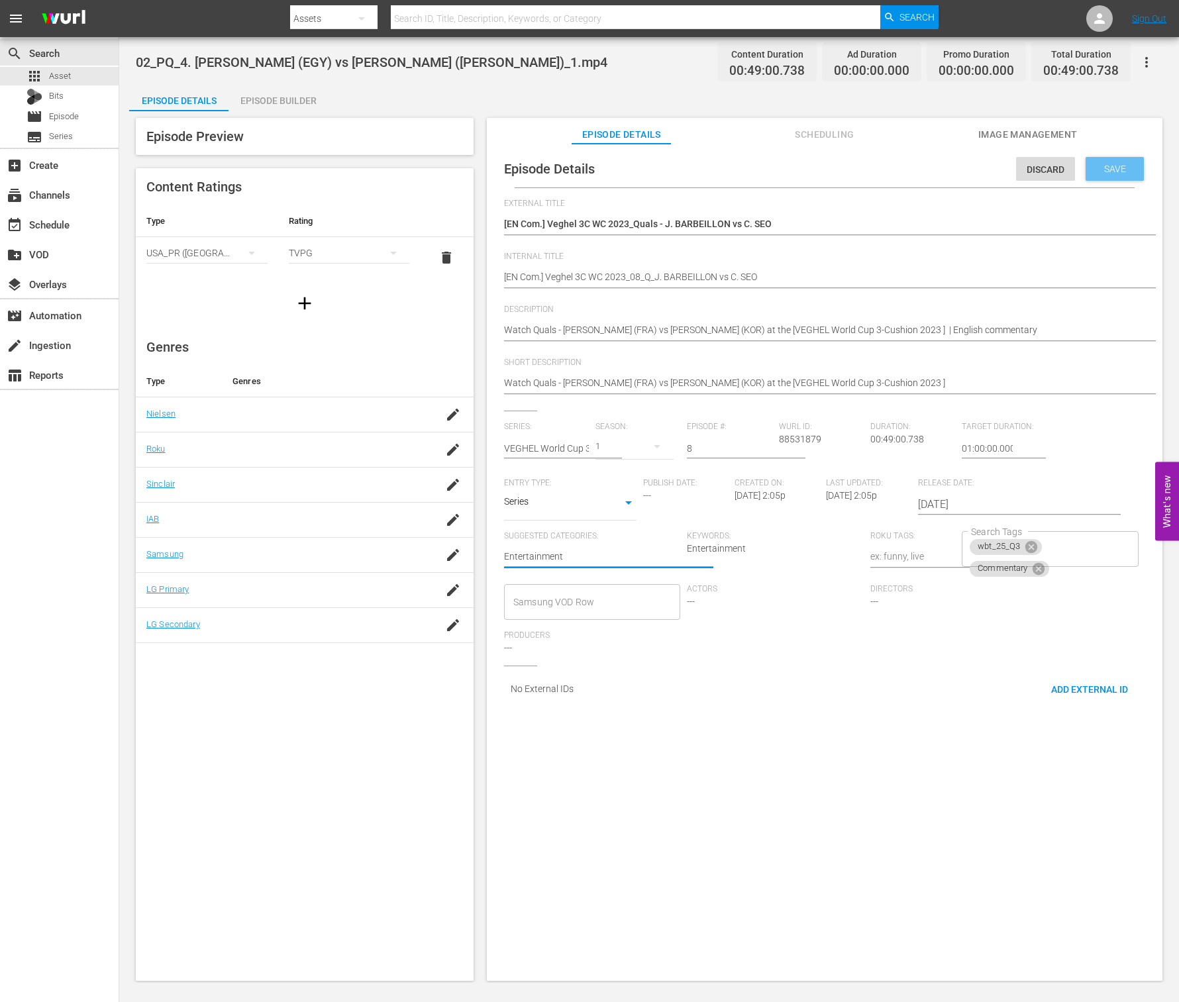
drag, startPoint x: 1113, startPoint y: 164, endPoint x: 1094, endPoint y: 179, distance: 24.0
click at [1094, 179] on div "Save" at bounding box center [1115, 169] width 58 height 24
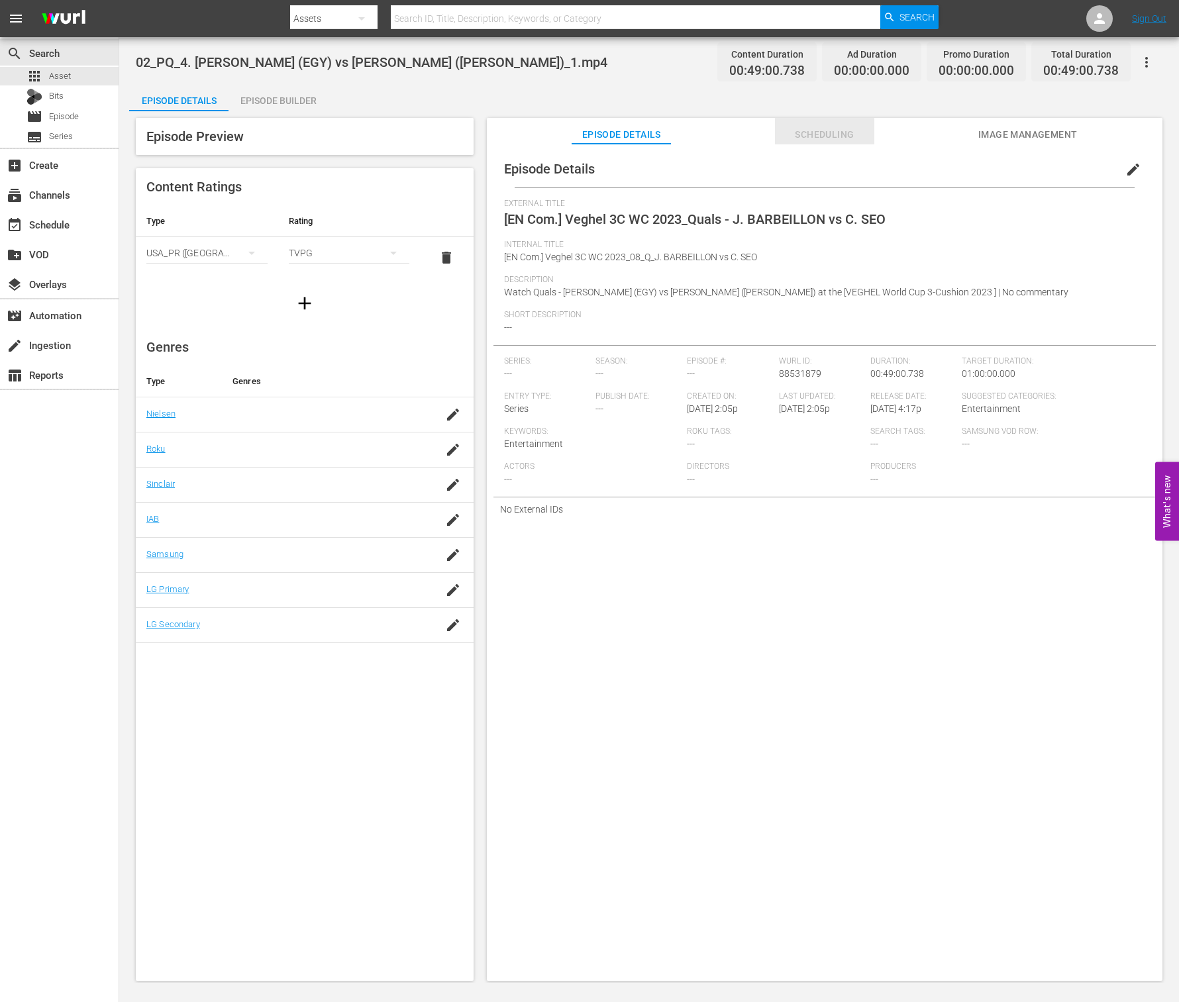
click at [817, 130] on span "Scheduling" at bounding box center [824, 135] width 99 height 17
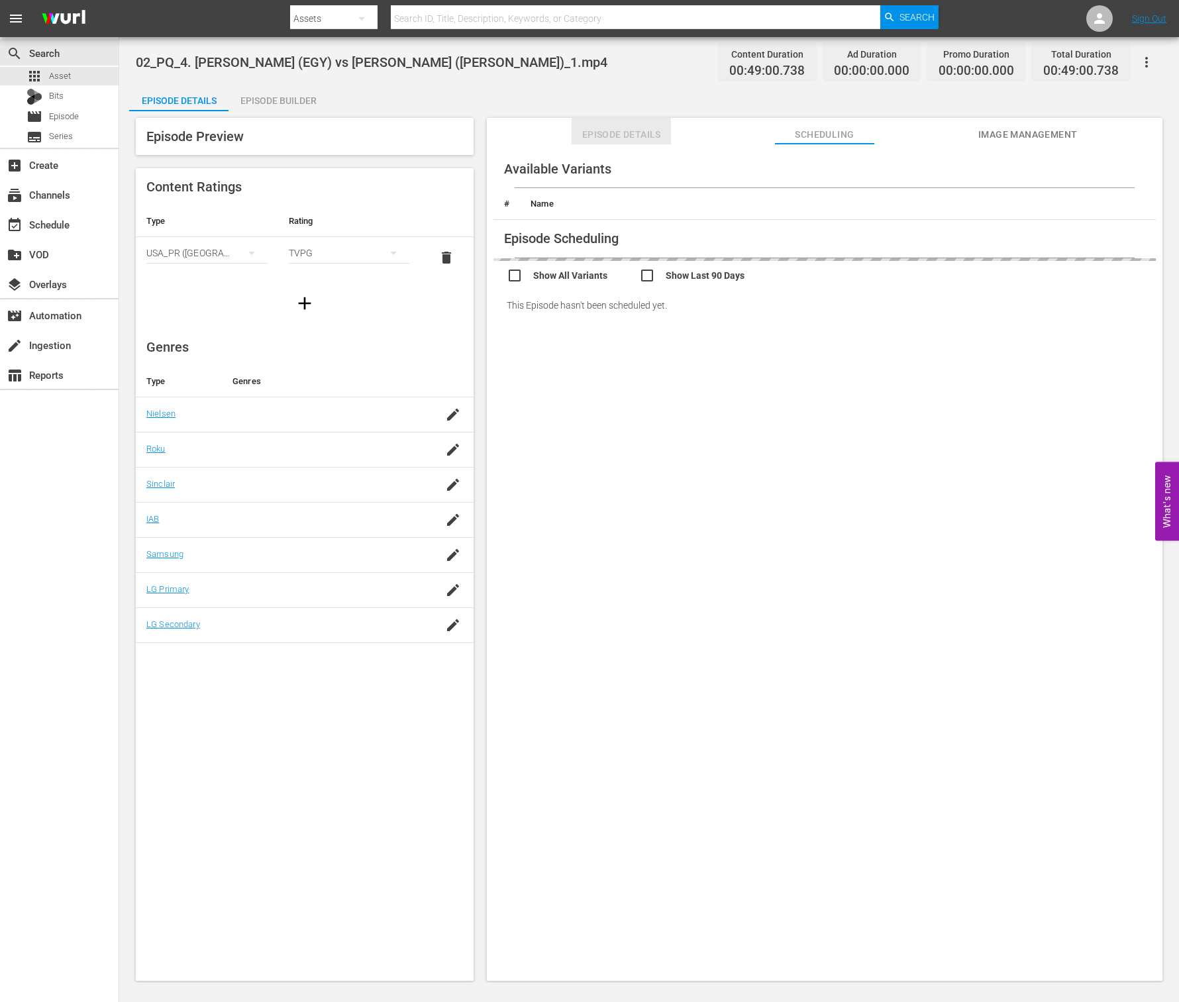
click at [641, 127] on span "Episode Details" at bounding box center [621, 135] width 99 height 17
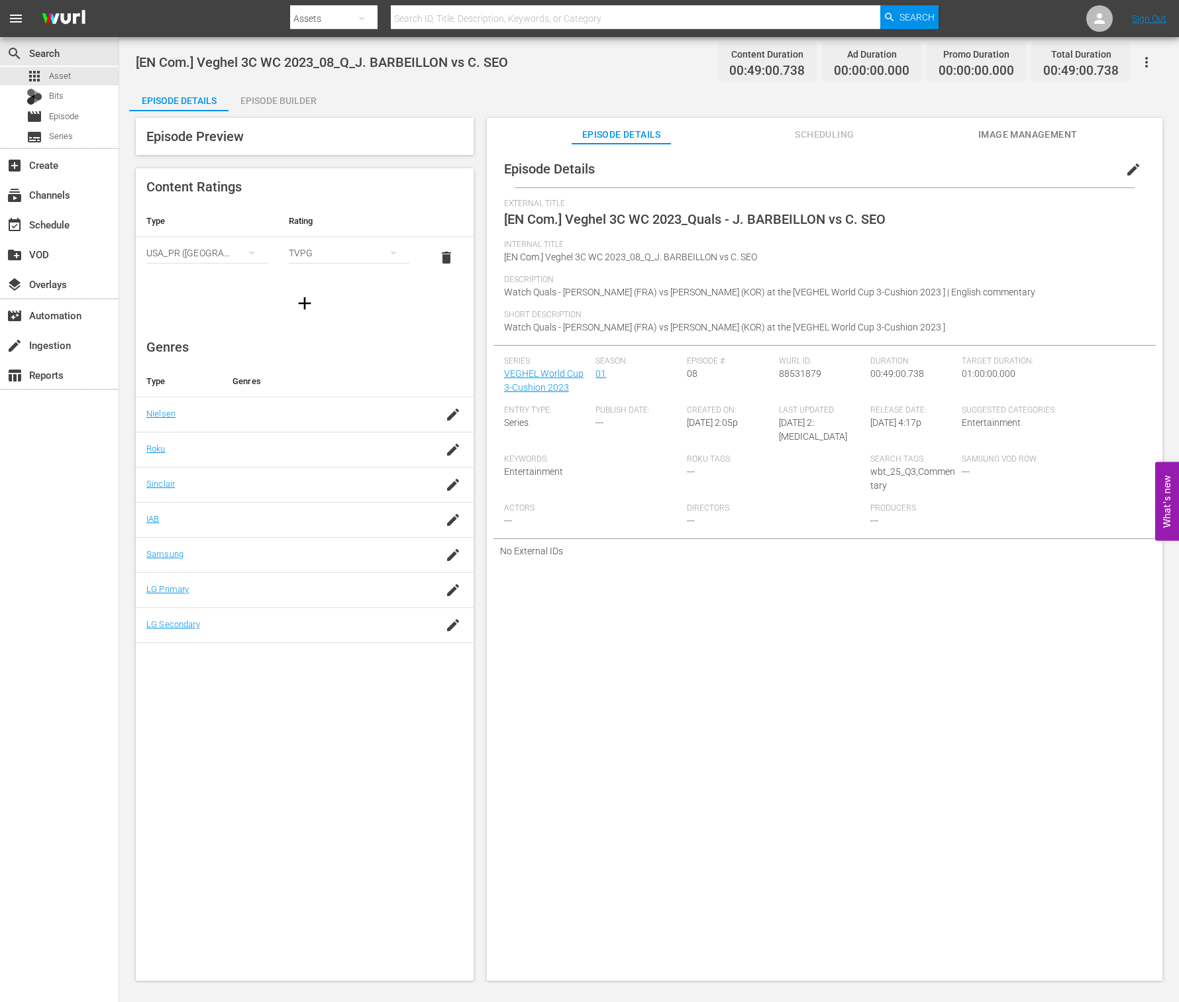
click at [742, 539] on div "No External IDs" at bounding box center [825, 551] width 662 height 24
click at [345, 773] on div "Content Ratings Type Rating Select Rating Type USA_PR (United States of America…" at bounding box center [305, 574] width 338 height 813
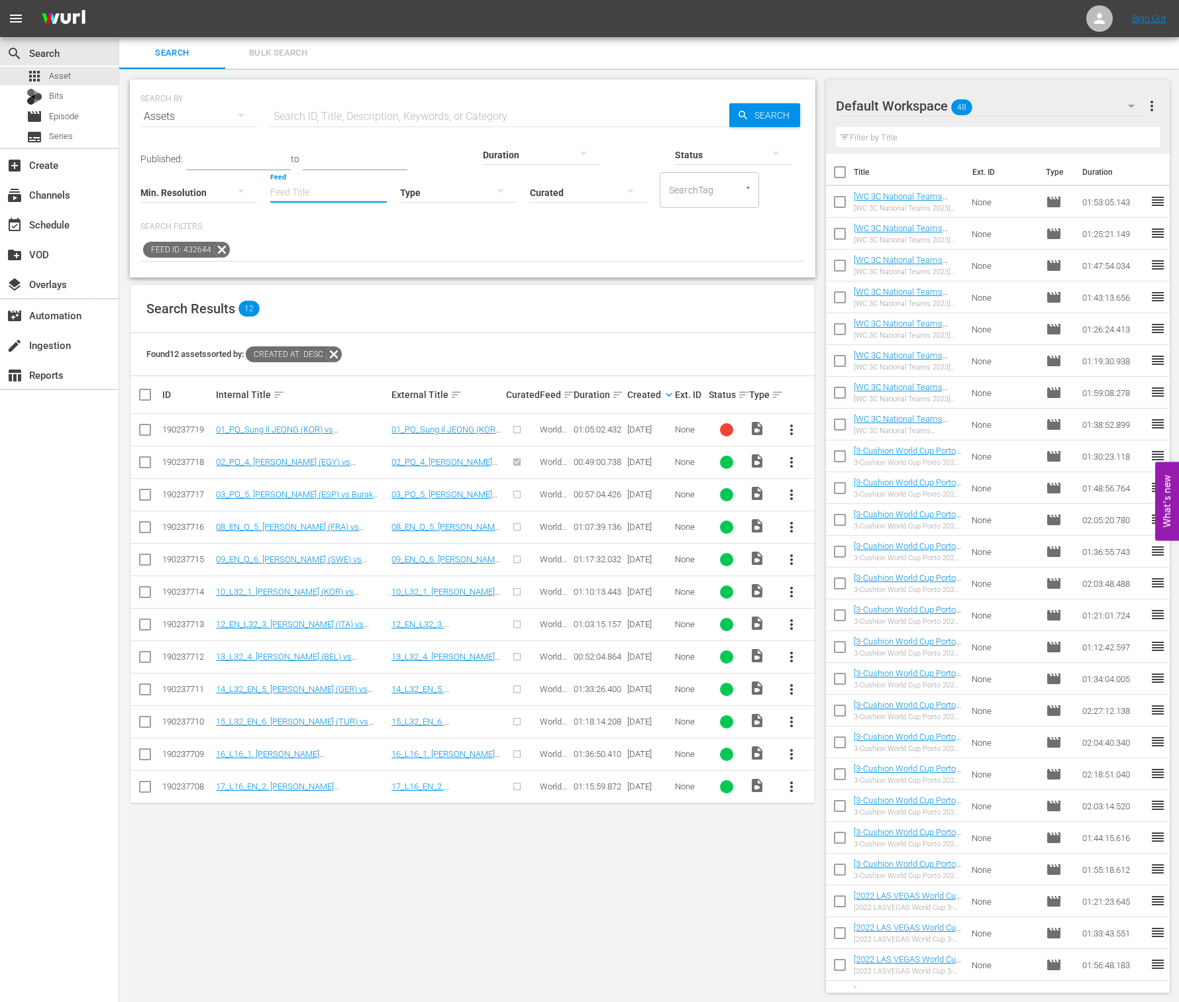
click at [270, 200] on input "Feed" at bounding box center [328, 194] width 117 height 48
click at [793, 493] on span "more_vert" at bounding box center [792, 495] width 16 height 16
click at [844, 599] on div "Episode" at bounding box center [864, 594] width 90 height 32
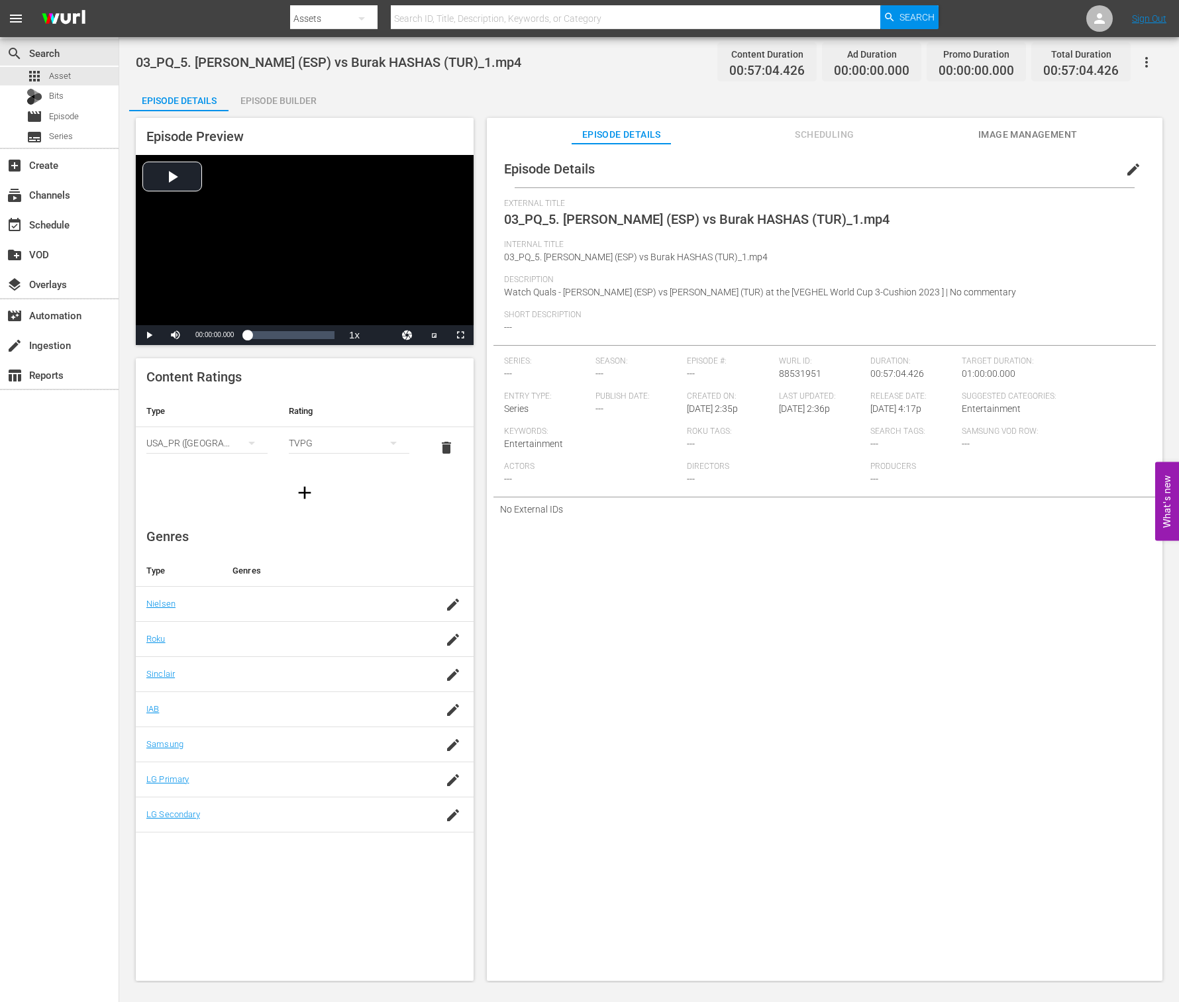
click at [1128, 176] on span "edit" at bounding box center [1134, 170] width 16 height 16
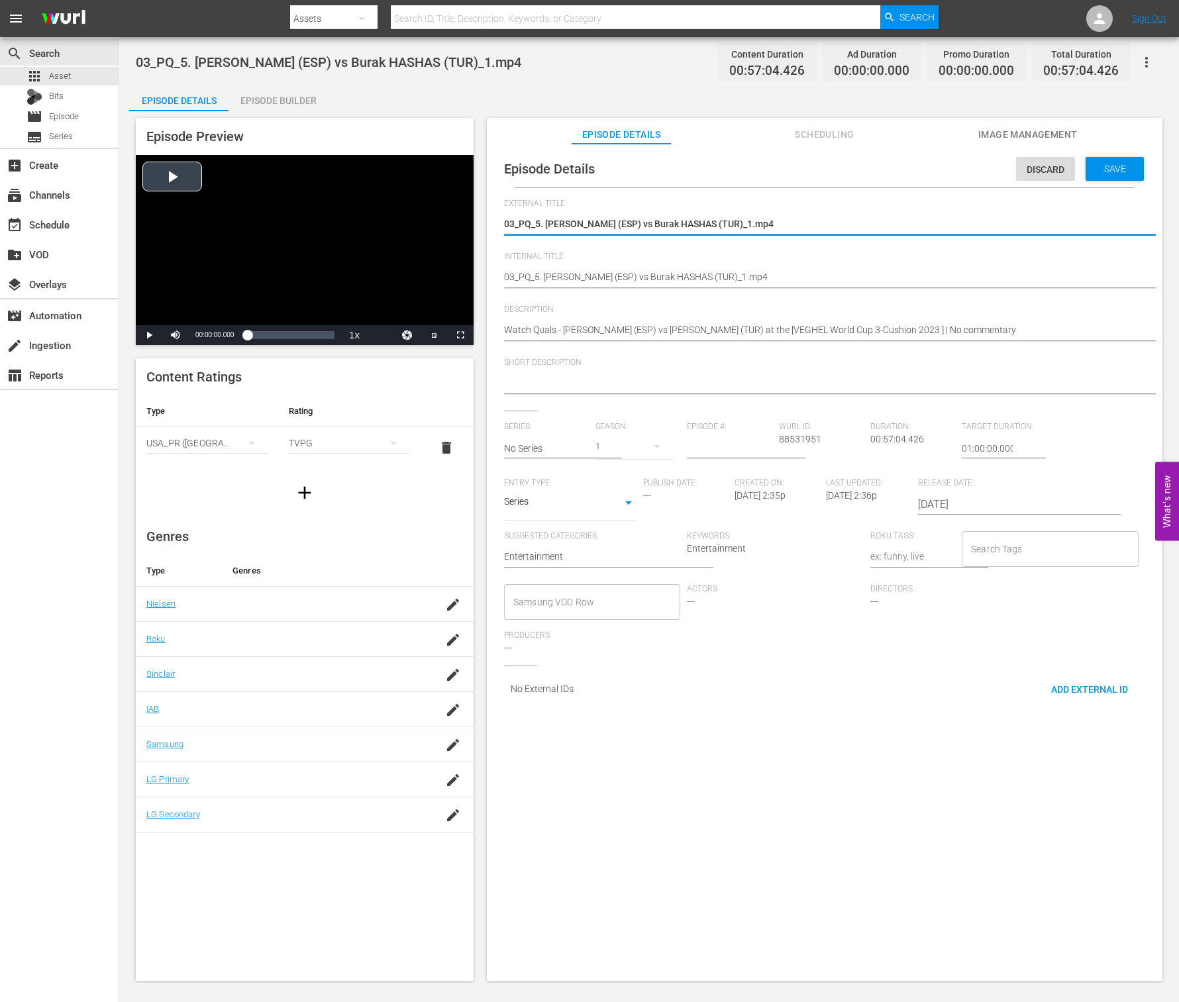
drag, startPoint x: 818, startPoint y: 223, endPoint x: 395, endPoint y: 211, distance: 422.8
click at [395, 211] on div "Episode Preview Video Player is loading. Play Video Play Mute Current Time 00:0…" at bounding box center [649, 551] width 1040 height 880
paste textarea "[NO Com.] Veghel 3C WC 2023_Quals - R. MORALES vs B. HASHAS"
type textarea "[NO Com.] Veghel 3C WC 2023_Quals - R. MORALES vs B. HASHAS"
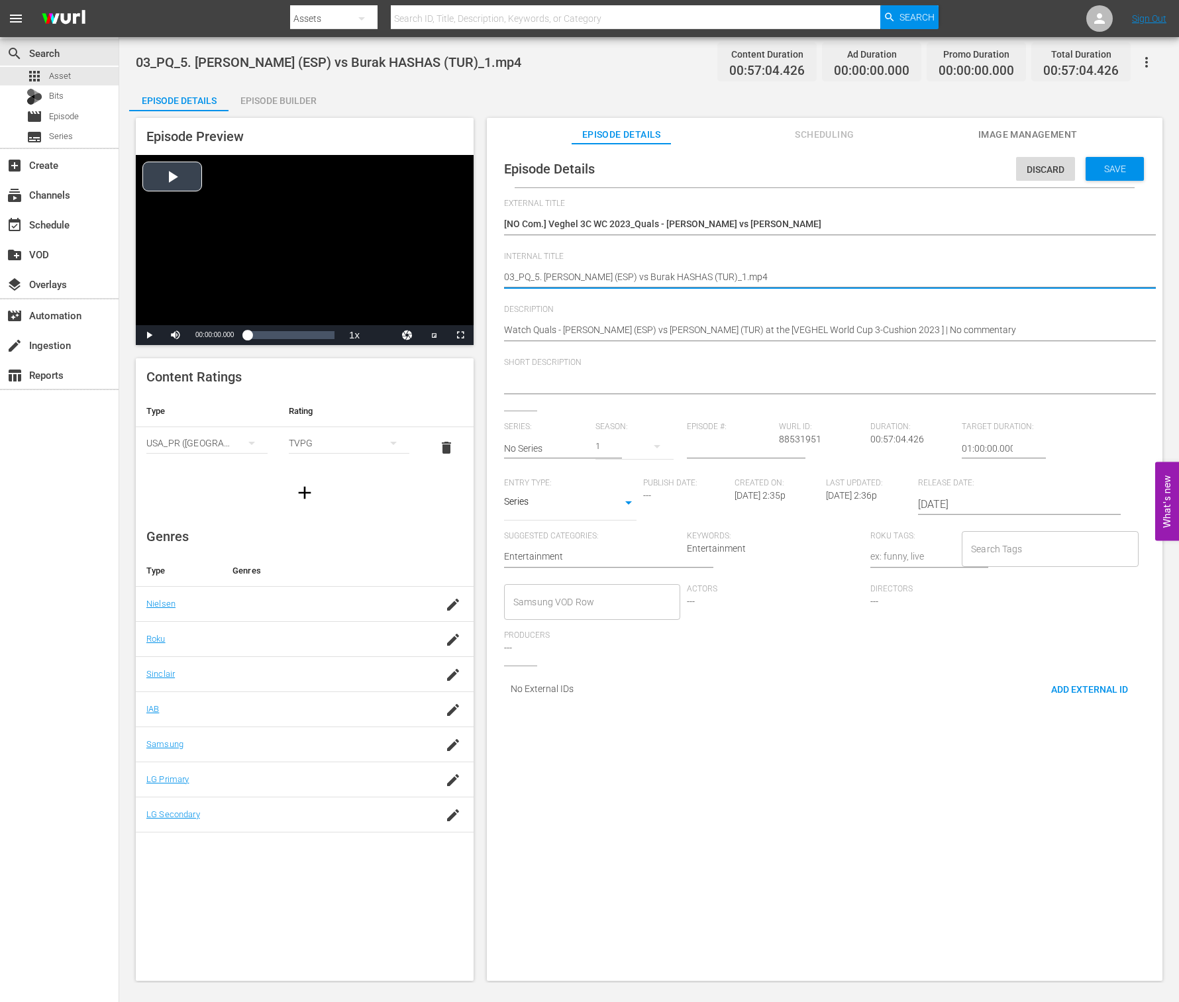
drag, startPoint x: 838, startPoint y: 276, endPoint x: 429, endPoint y: 262, distance: 409.0
paste textarea "[NO Com.] Veghel 3C WC 2023_03_Q_R. MORALES vs B. HASHAS"
type textarea "[NO Com.] Veghel 3C WC 2023_03_Q_R. MORALES vs B. HASHAS"
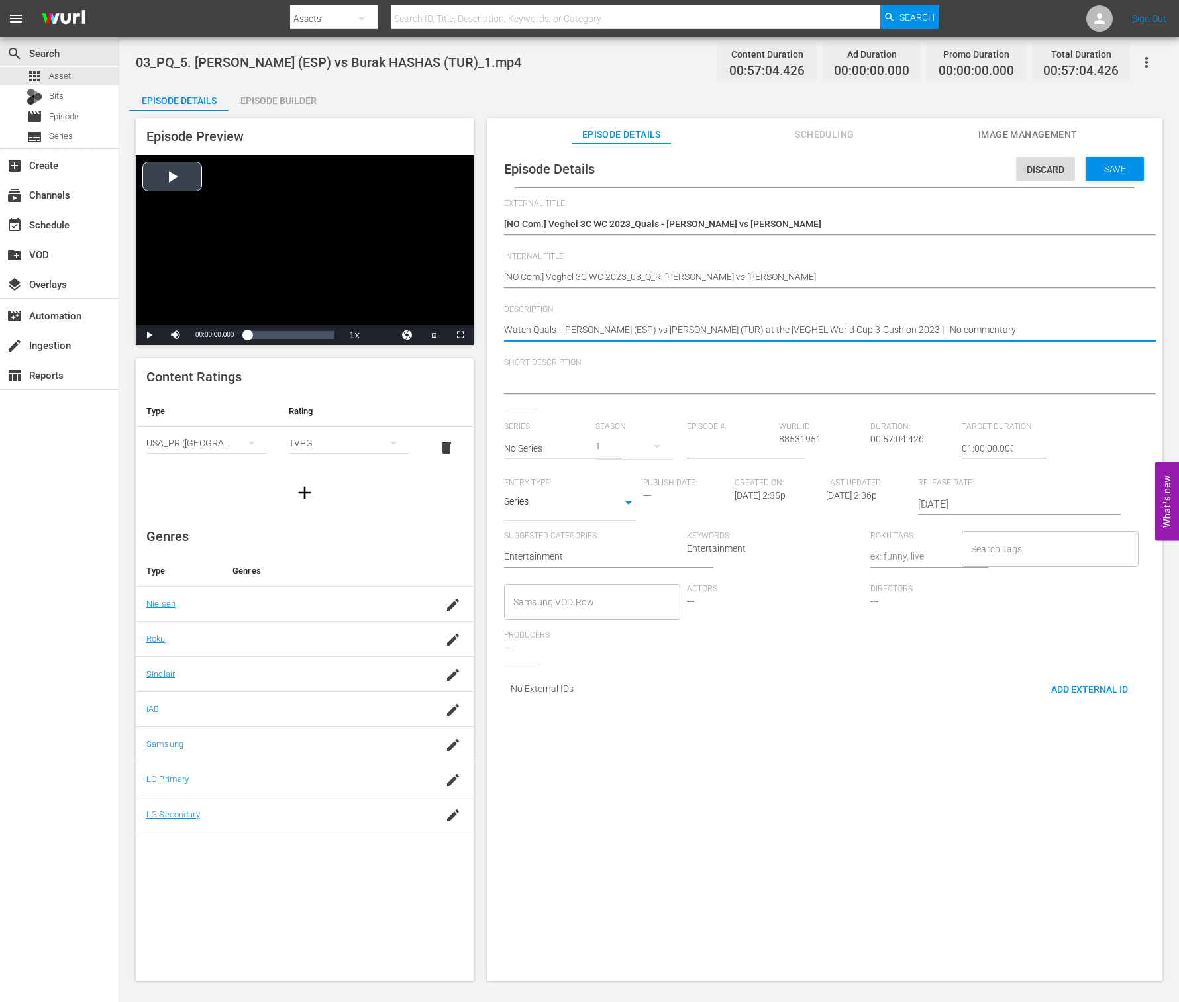
drag, startPoint x: 1060, startPoint y: 327, endPoint x: 290, endPoint y: 290, distance: 770.7
click at [651, 376] on textarea at bounding box center [821, 384] width 635 height 16
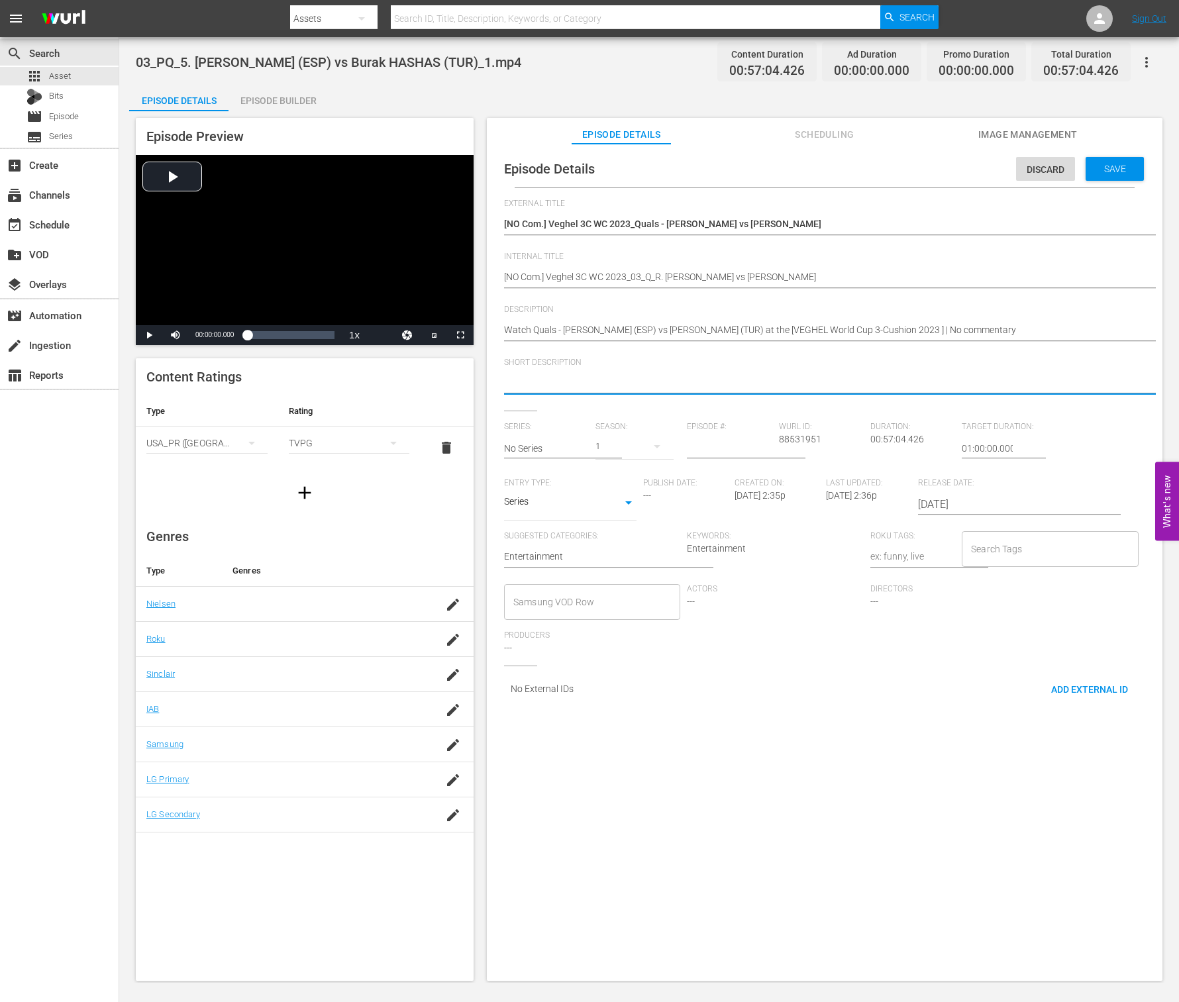
paste textarea "Watch Quals - Robinson MORALES (ESP) vs Burak HASHAS (TUR) at the [VEGHEL World…"
type textarea "Watch Quals - Robinson MORALES (ESP) vs Burak HASHAS (TUR) at the [VEGHEL World…"
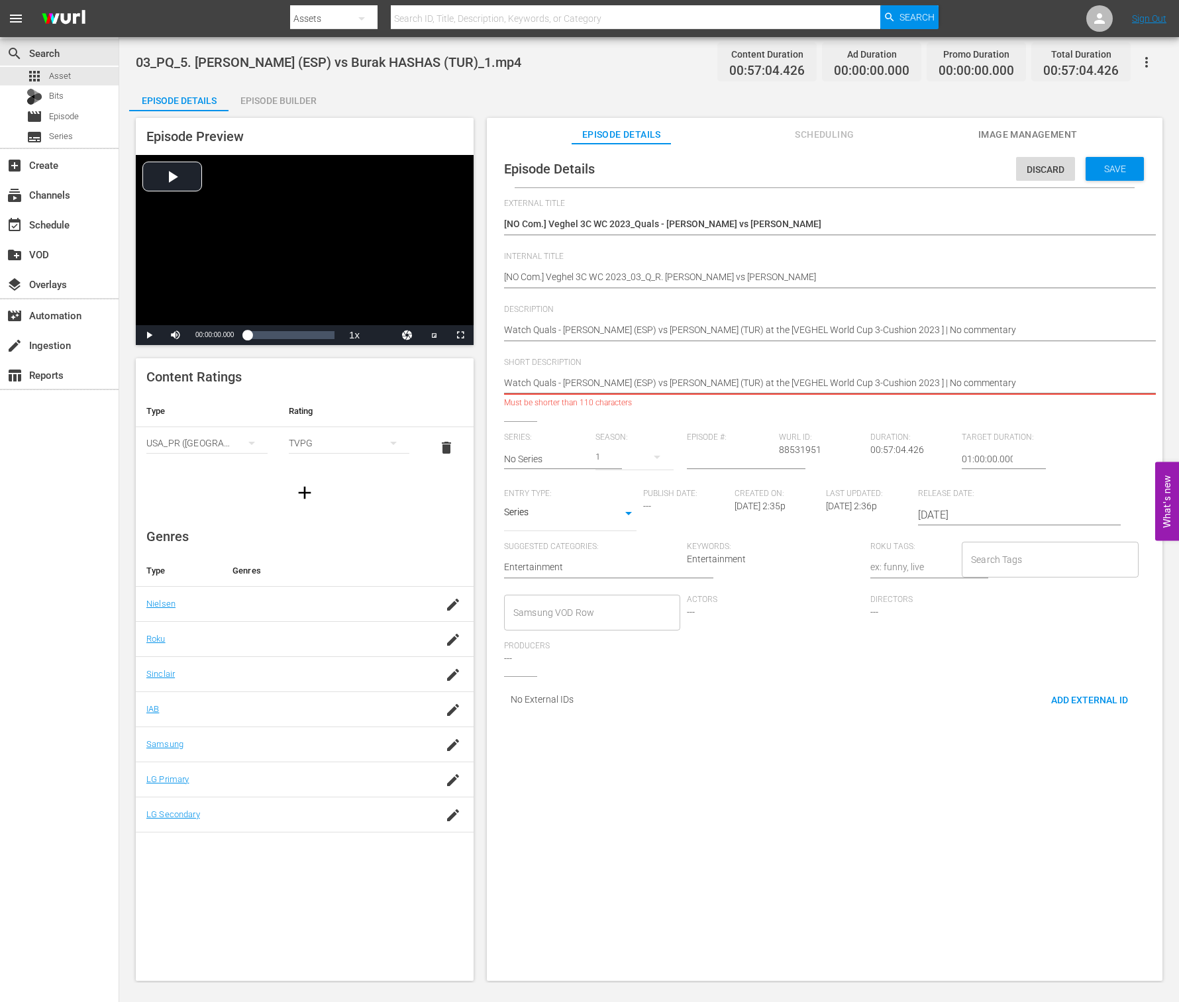
drag, startPoint x: 1017, startPoint y: 377, endPoint x: 1114, endPoint y: 379, distance: 96.7
click at [1114, 379] on textarea "Watch Quals - Robinson MORALES (ESP) vs Burak HASHAS (TUR) at the [VEGHEL World…" at bounding box center [821, 384] width 635 height 16
drag, startPoint x: 949, startPoint y: 379, endPoint x: 1104, endPoint y: 389, distance: 156.0
click at [1104, 389] on textarea "Watch Quals - Robinson MORALES (ESP) vs Burak HASHAS (TUR) at the [VEGHEL World…" at bounding box center [821, 384] width 635 height 16
type textarea "Watch Quals - Robinson MORALES (ESP) vs Burak HASHAS (TUR) at the [VEGHEL World…"
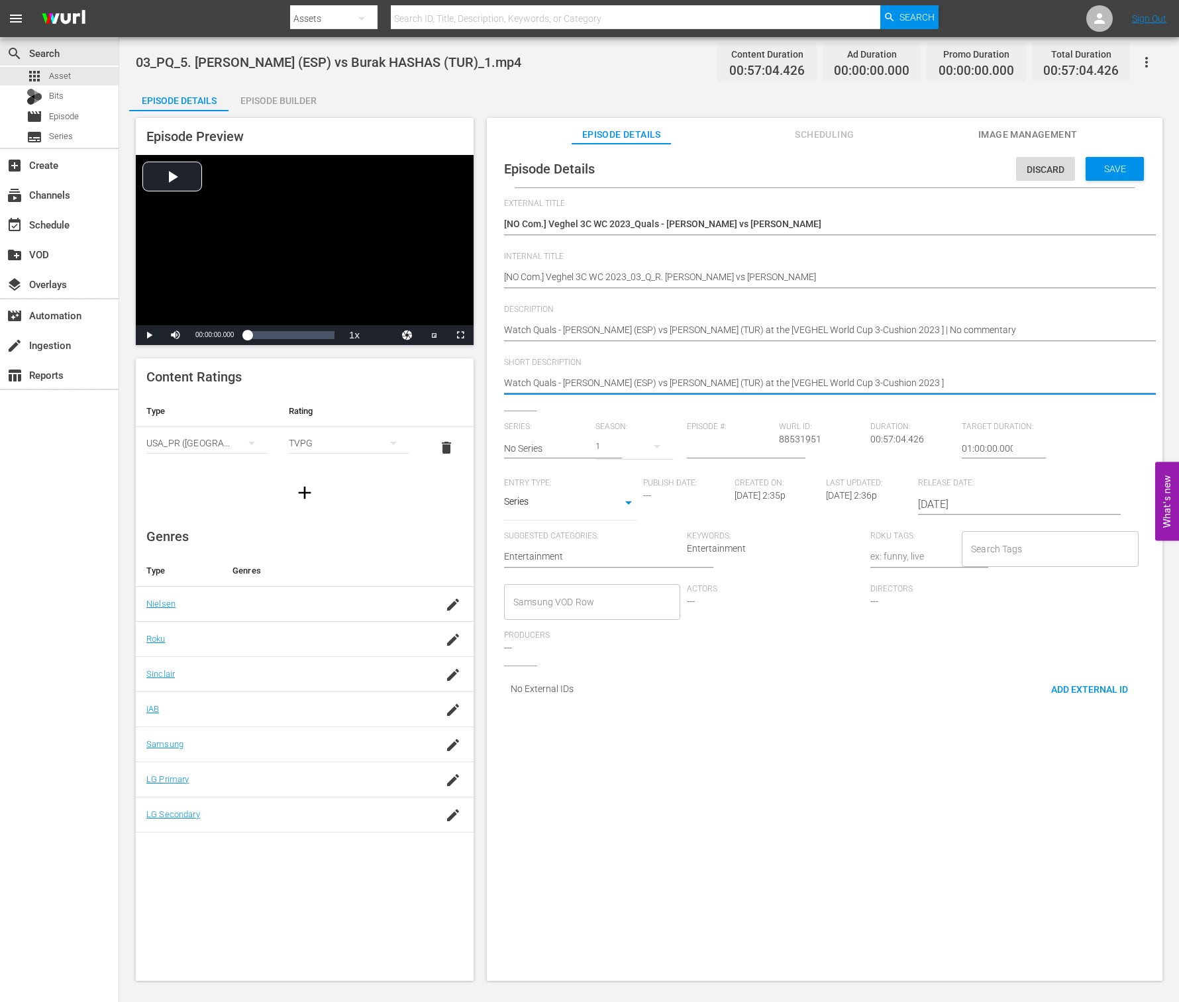
type textarea "Watch Quals - Robinson MORALES (ESP) vs Burak HASHAS (TUR) at the [VEGHEL World…"
click at [582, 444] on input "text" at bounding box center [546, 449] width 85 height 32
click at [572, 495] on div "VEGHEL World Cup 3-Cushion 2023" at bounding box center [588, 486] width 146 height 32
type input "VEGHEL World Cup 3-Cushion 2023"
click at [725, 447] on input "number" at bounding box center [729, 449] width 85 height 32
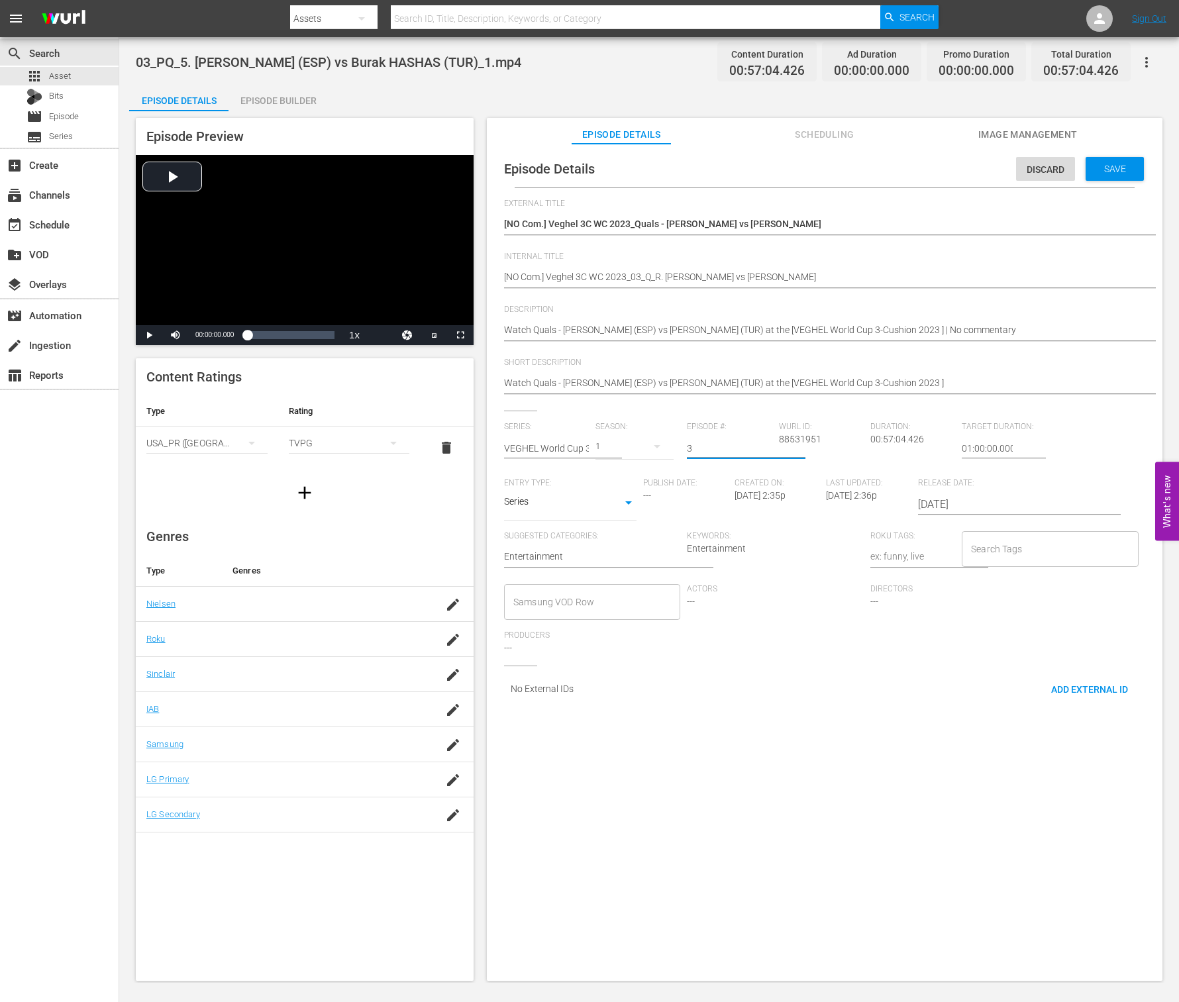
click at [1041, 563] on div "Search Tags" at bounding box center [1050, 549] width 176 height 36
type input "3"
type input "wbt"
click at [1016, 668] on li "wbt_25_Q3" at bounding box center [1039, 673] width 173 height 22
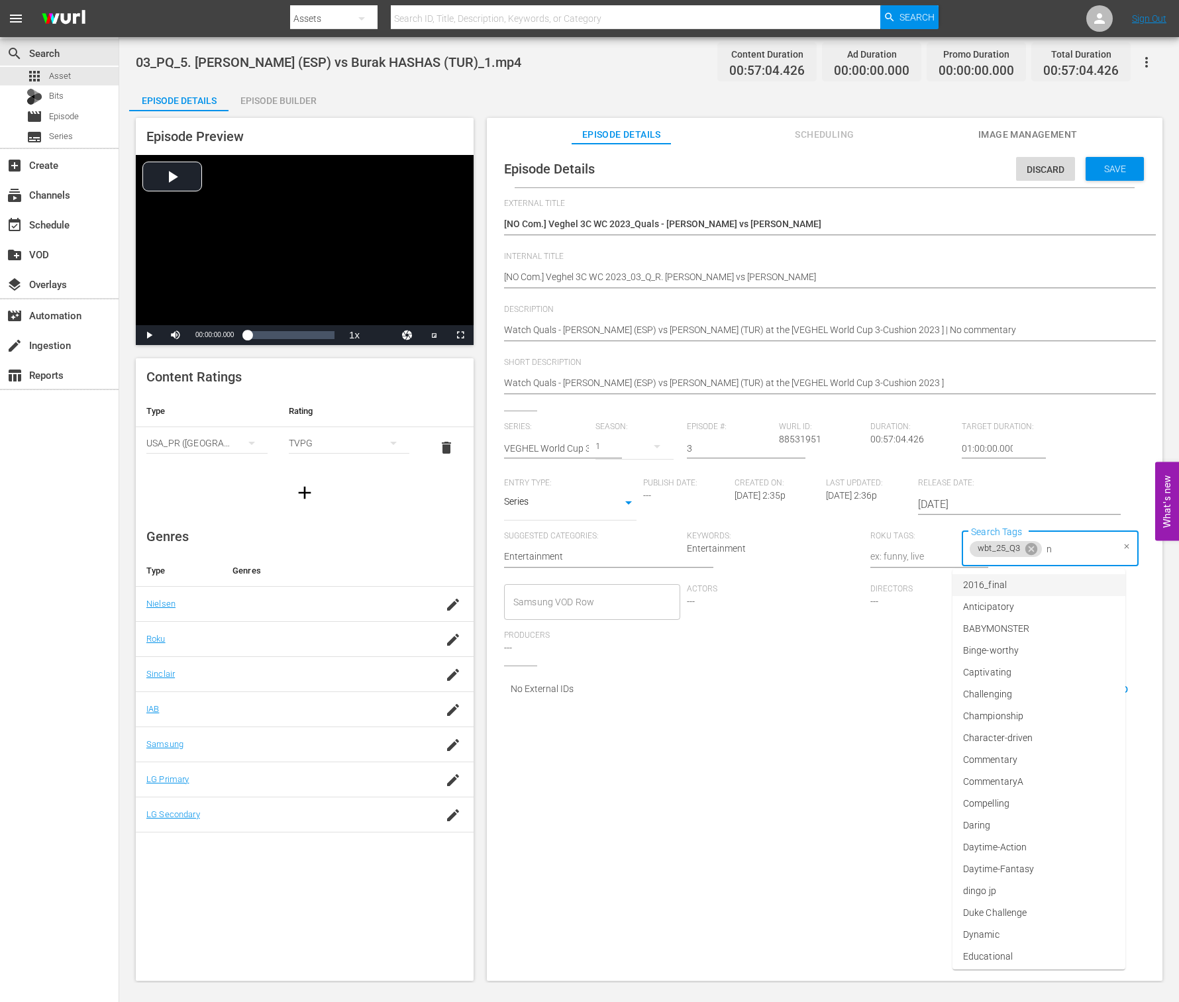
type input "no"
click at [1038, 668] on li "No commentary" at bounding box center [1039, 673] width 173 height 22
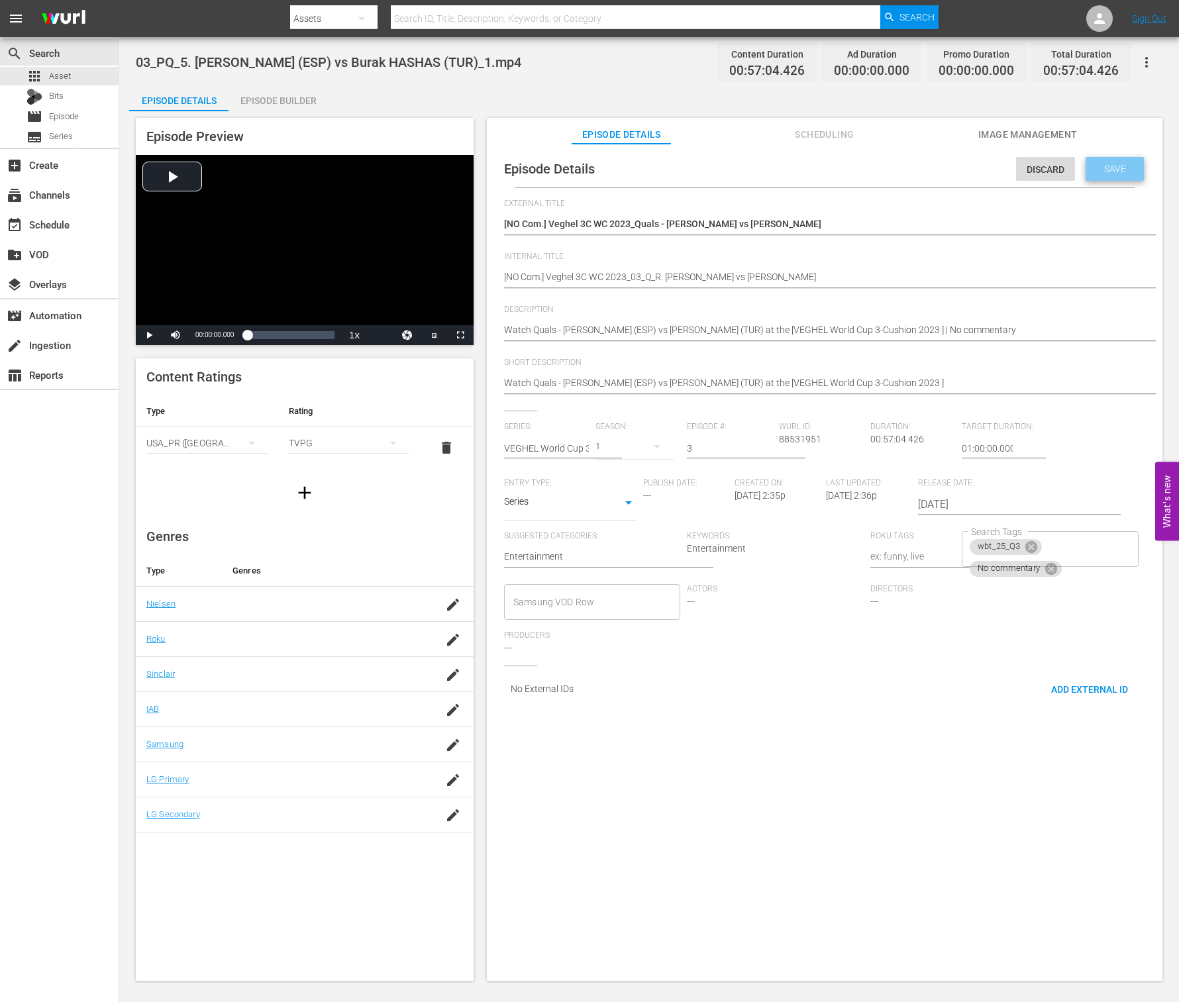
click at [1099, 177] on div "Save" at bounding box center [1115, 169] width 58 height 24
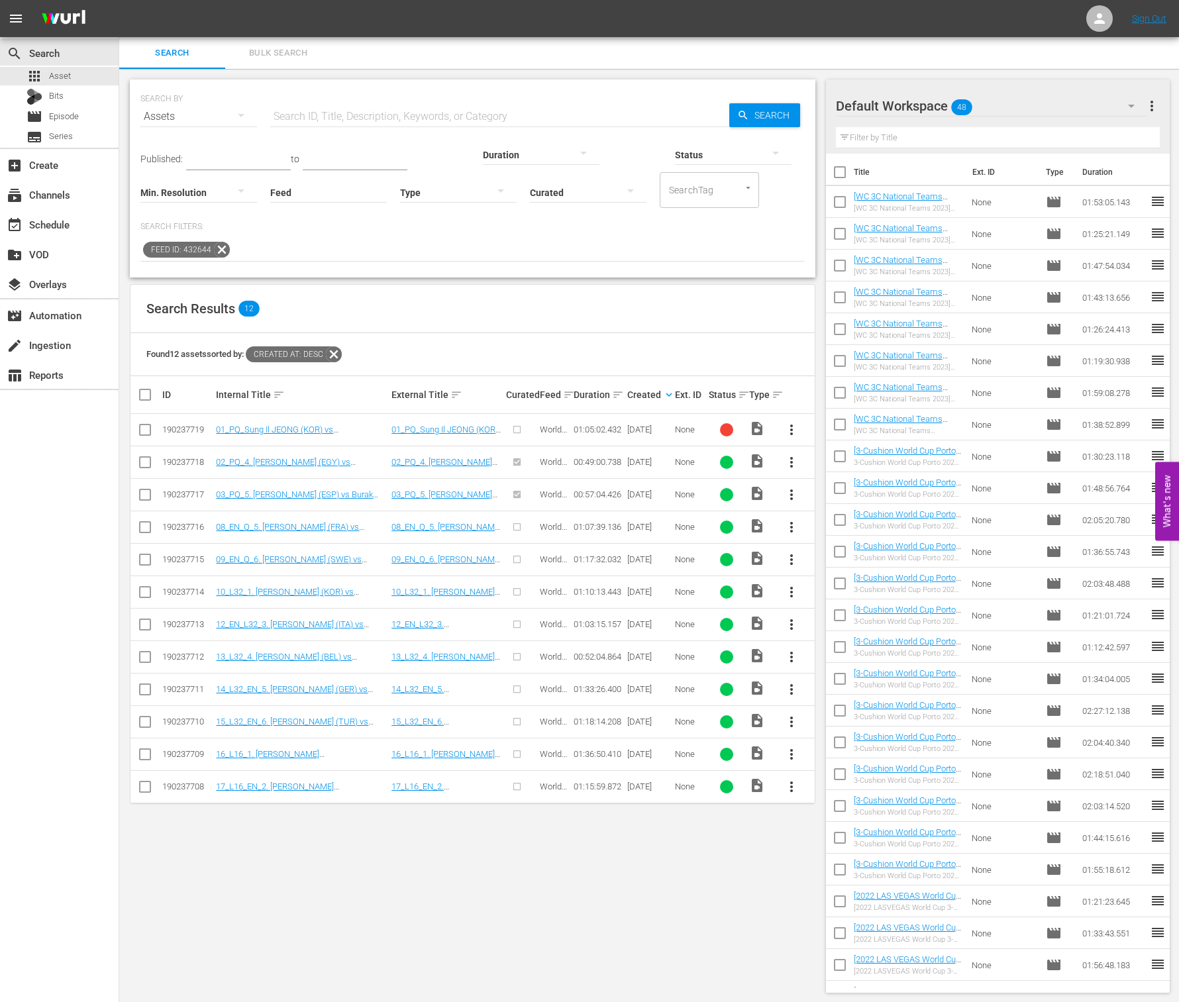
click at [788, 528] on span "more_vert" at bounding box center [792, 527] width 16 height 16
click at [819, 615] on div "Episode" at bounding box center [864, 627] width 90 height 32
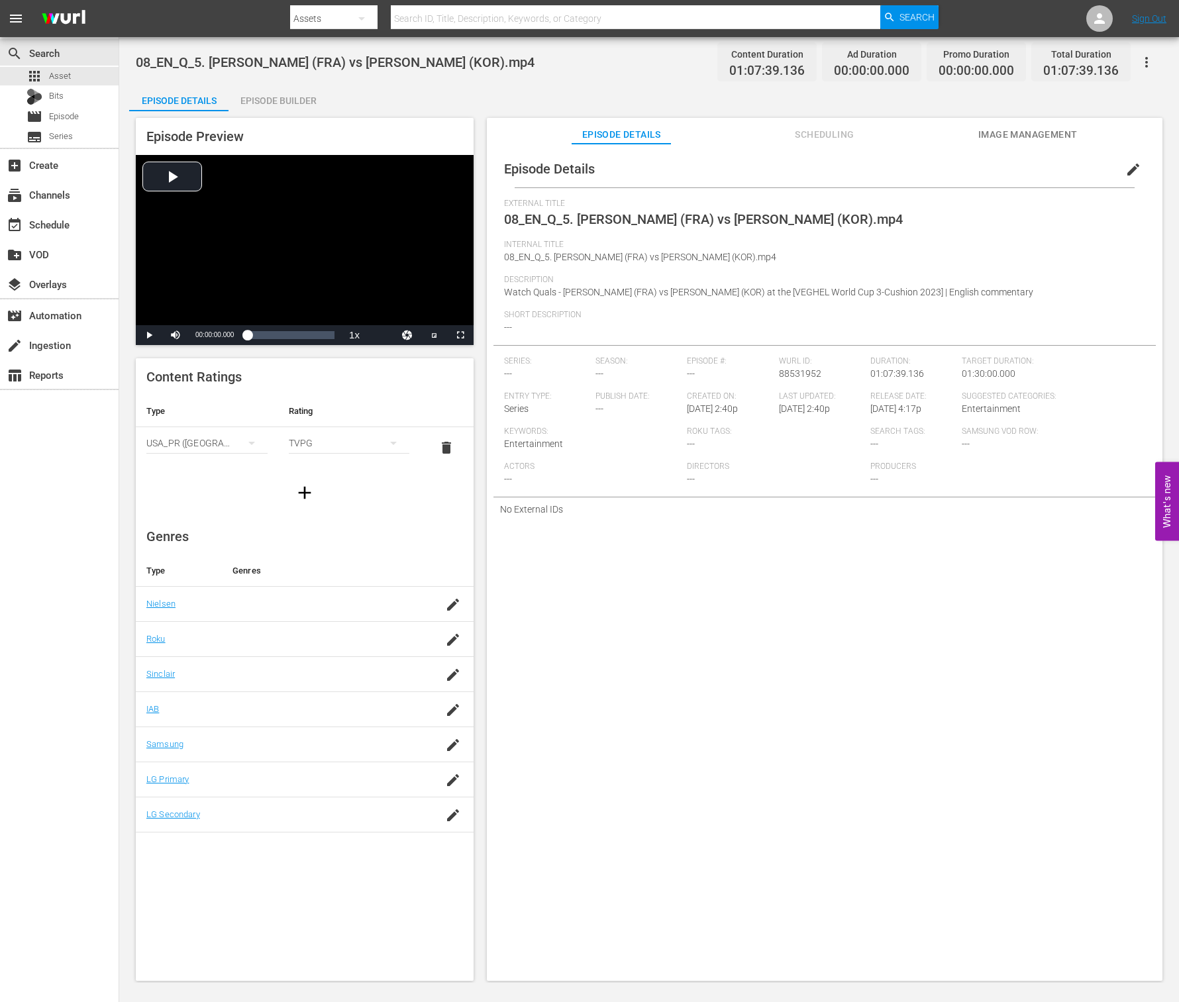
click at [1127, 171] on span "edit" at bounding box center [1134, 170] width 16 height 16
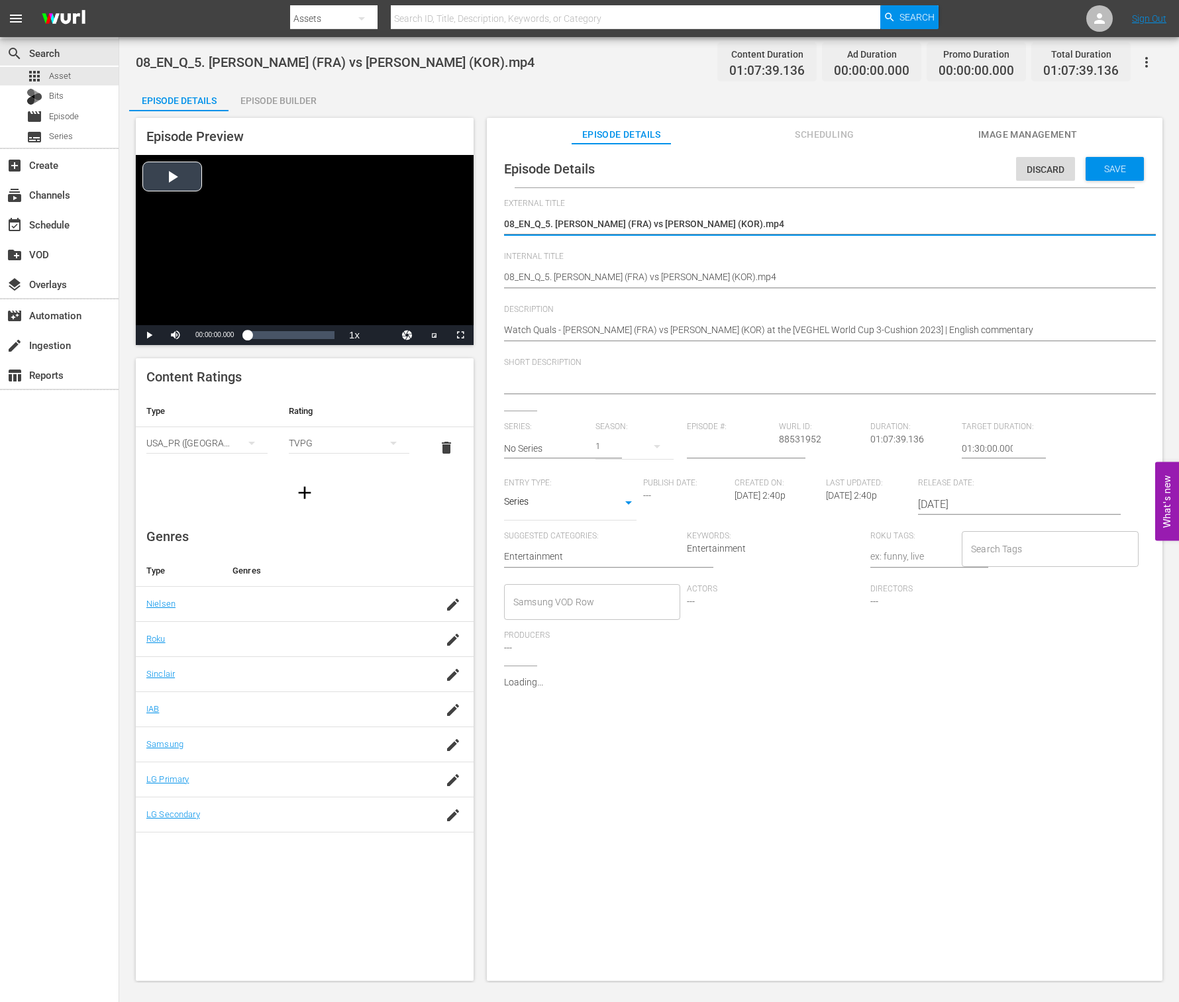
drag, startPoint x: 863, startPoint y: 226, endPoint x: 429, endPoint y: 207, distance: 433.7
click at [403, 203] on div "Episode Preview Video Player is loading. Play Video Play Mute Current Time 00:0…" at bounding box center [649, 551] width 1040 height 880
type textarea "[EN Com.] Veghel 3C WC 2023_08_Q_J. BARBEILLON vs C. SEO"
drag, startPoint x: 823, startPoint y: 226, endPoint x: 409, endPoint y: 219, distance: 413.4
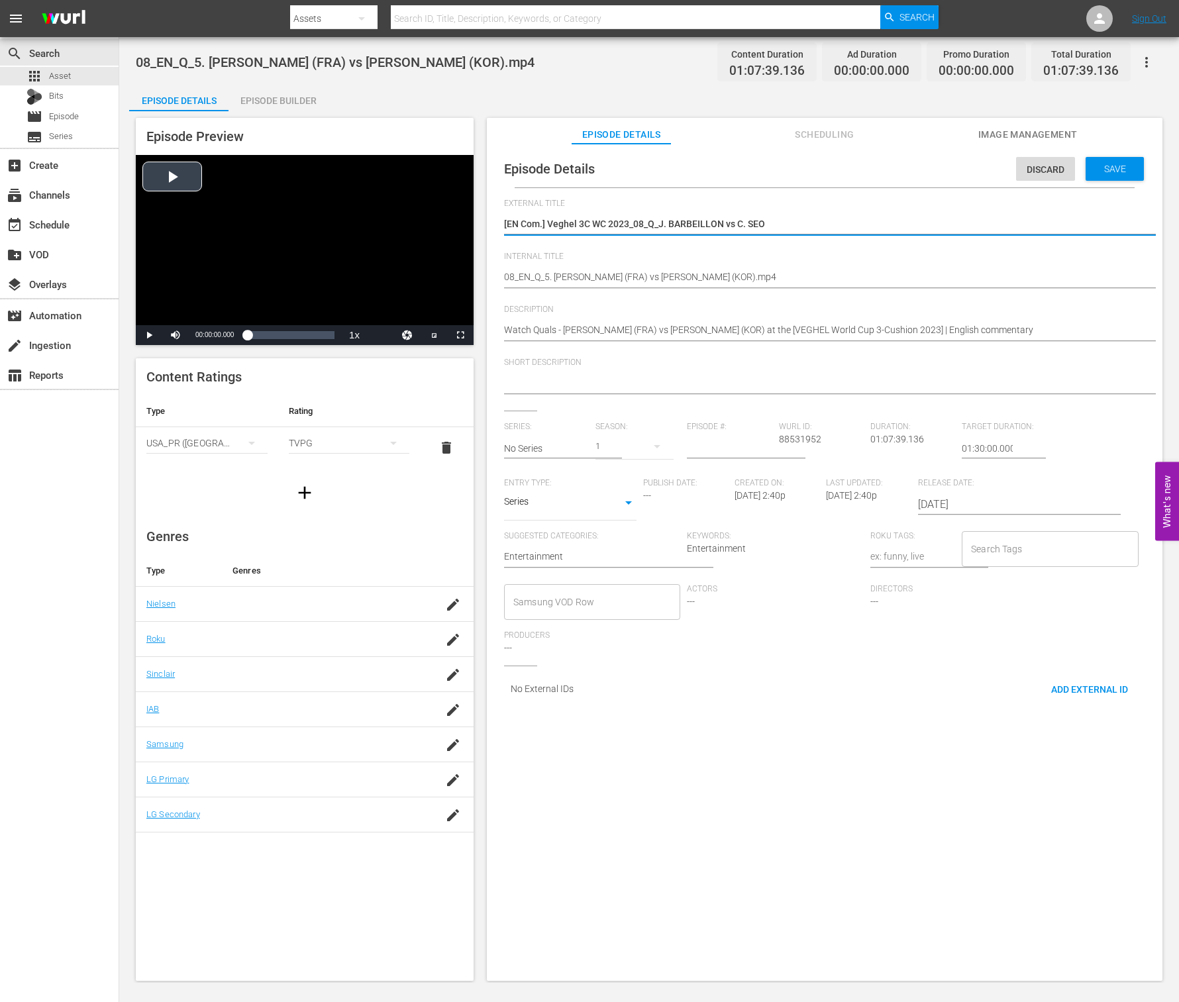
click at [409, 219] on div "Episode Preview Video Player is loading. Play Video Play Mute Current Time 00:0…" at bounding box center [649, 551] width 1040 height 880
paste textarea "Quals -"
type textarea "[EN Com.] Veghel 3C WC 2023_Quals - J. BARBEILLON vs C. SEO"
drag, startPoint x: 929, startPoint y: 272, endPoint x: 378, endPoint y: 270, distance: 550.5
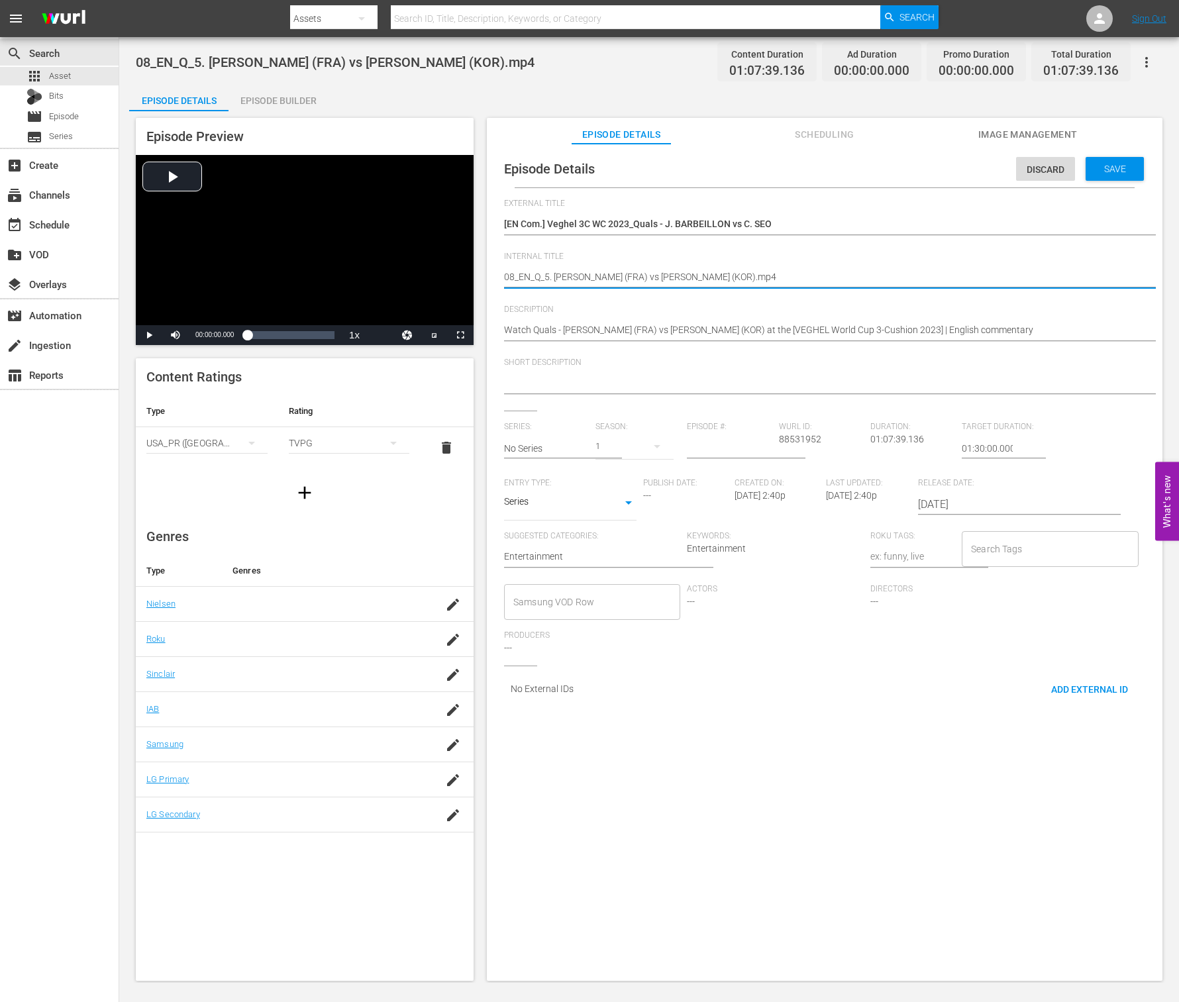
paste textarea "[EN Com.] Veghel 3C WC 2023_08_Q_J. BARBEILLON vs C. SEO"
type textarea "[EN Com.] Veghel 3C WC 2023_08_Q_J. BARBEILLON vs C. SEO"
drag, startPoint x: 1110, startPoint y: 339, endPoint x: 541, endPoint y: 323, distance: 569.3
click at [541, 323] on div "Watch Quals - Jerome BARBEILLON (FRA) vs Chang Hoon SEO (KOR) at the [VEGHEL Wo…" at bounding box center [821, 331] width 635 height 32
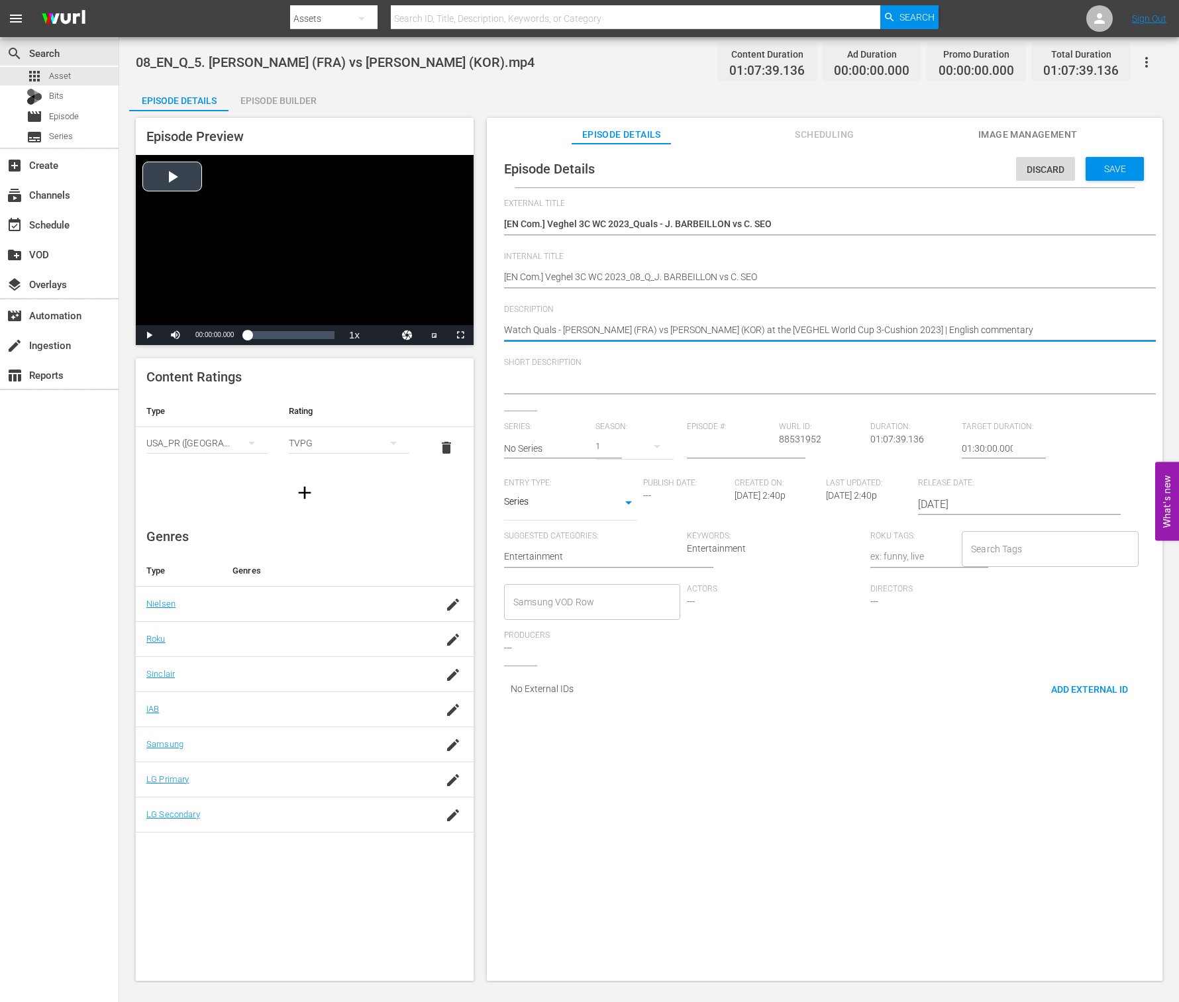
drag, startPoint x: 940, startPoint y: 332, endPoint x: 433, endPoint y: 328, distance: 506.8
click at [794, 379] on textarea at bounding box center [821, 384] width 635 height 16
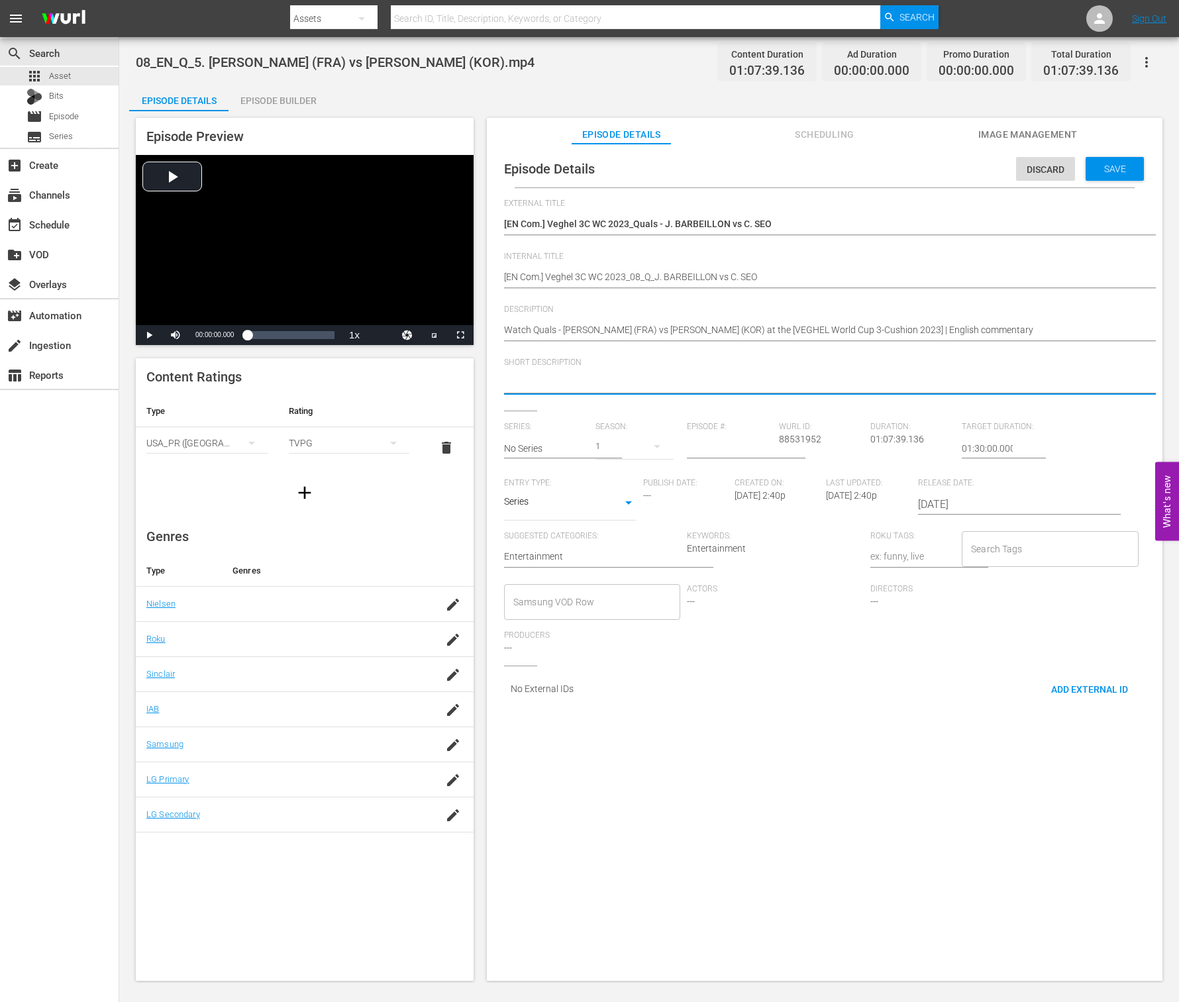
paste textarea "Watch Quals - Jerome BARBEILLON (FRA) vs Chang Hoon SEO (KOR) at the [VEGHEL Wo…"
type textarea "Watch Quals - Jerome BARBEILLON (FRA) vs Chang Hoon SEO (KOR) at the [VEGHEL Wo…"
click at [556, 437] on input "text" at bounding box center [546, 449] width 85 height 32
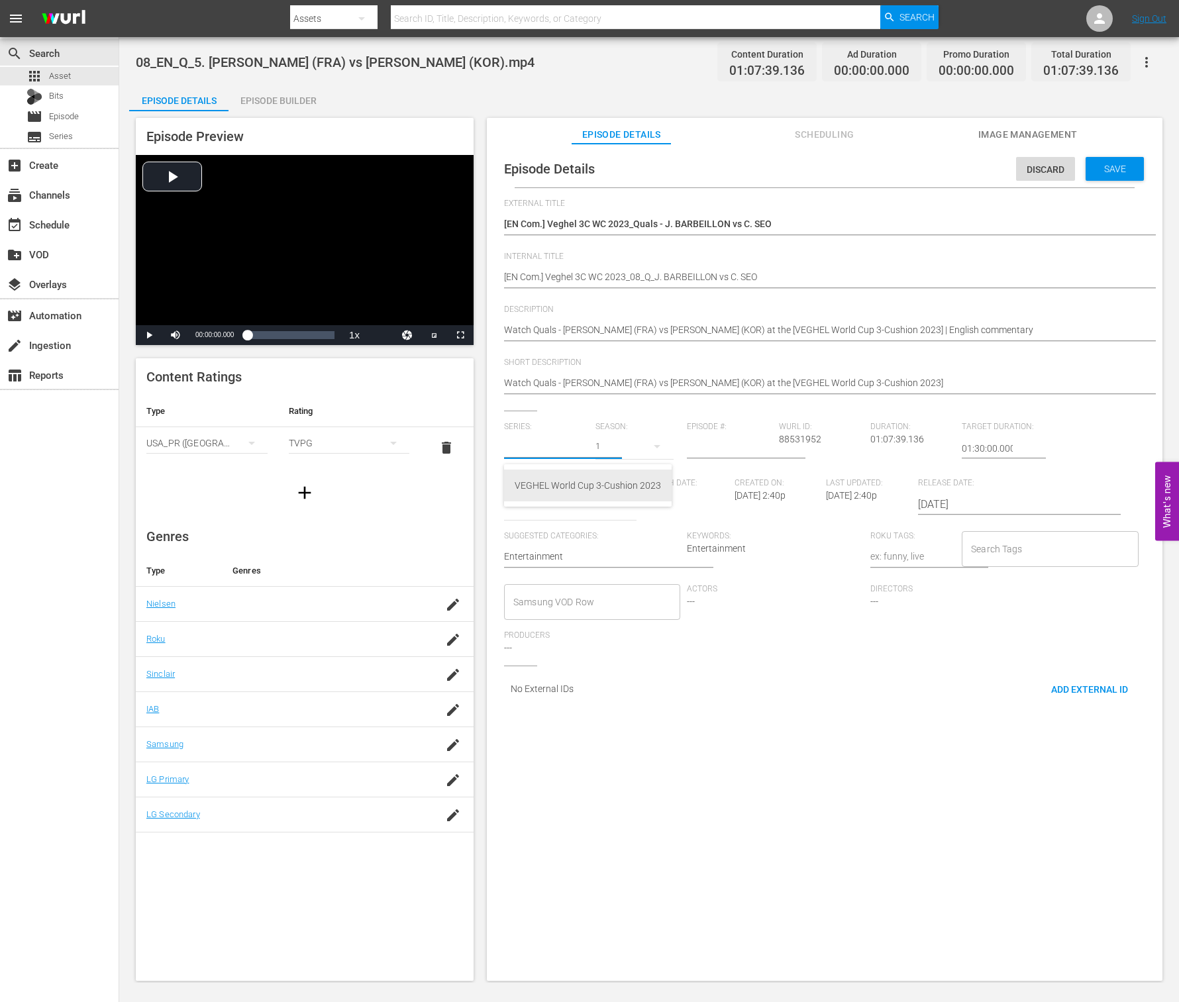
click at [560, 492] on div "VEGHEL World Cup 3-Cushion 2023" at bounding box center [588, 486] width 146 height 32
type input "VEGHEL World Cup 3-Cushion 2023"
click at [694, 448] on input "number" at bounding box center [729, 449] width 85 height 32
type input "8"
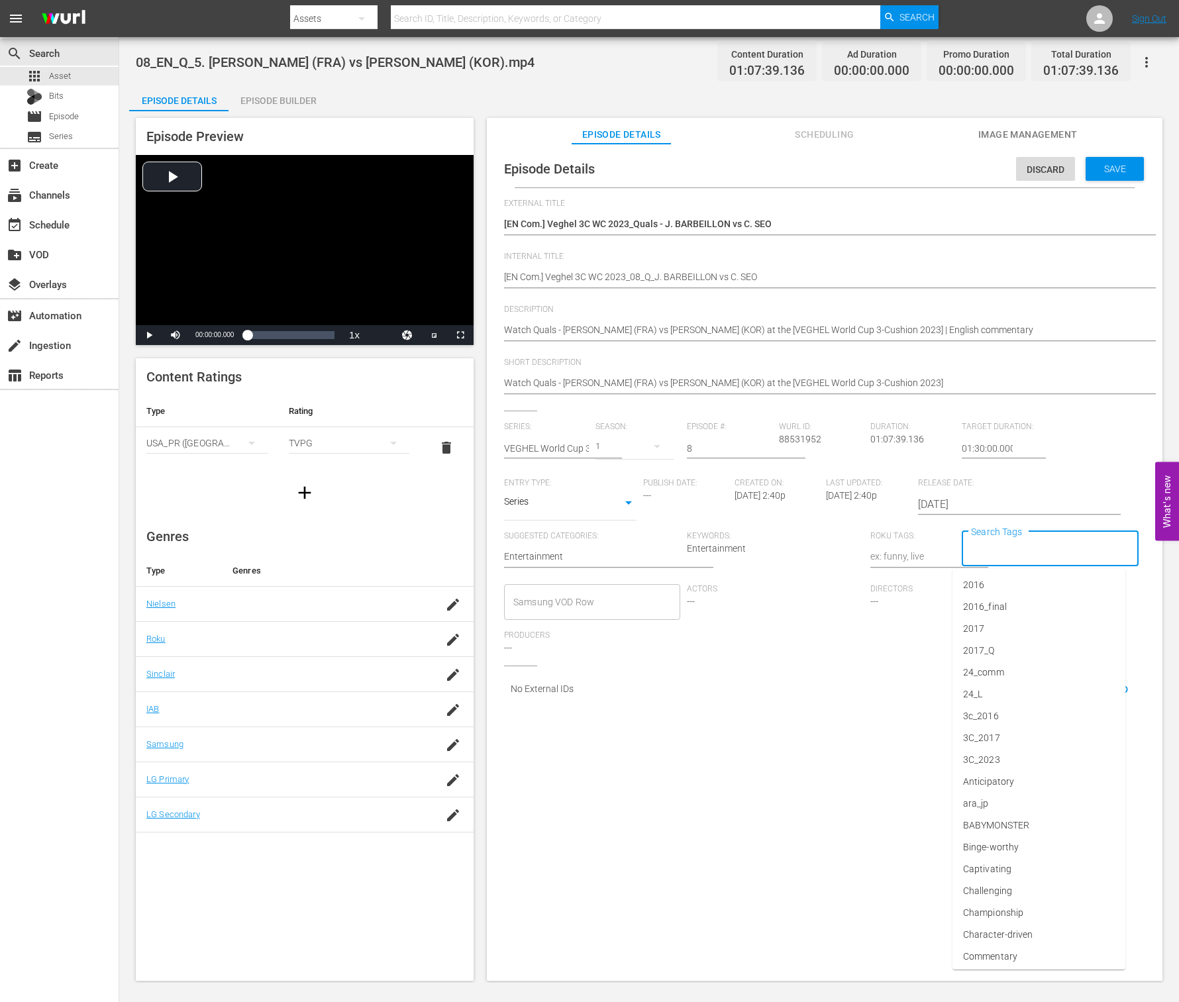
click at [1051, 556] on input "Search Tags" at bounding box center [1040, 549] width 144 height 24
type input "wbt"
click at [1020, 664] on li "wbt_25_Q3" at bounding box center [1039, 673] width 173 height 22
click at [1044, 551] on input "Search Tags" at bounding box center [1078, 549] width 68 height 24
type input "w"
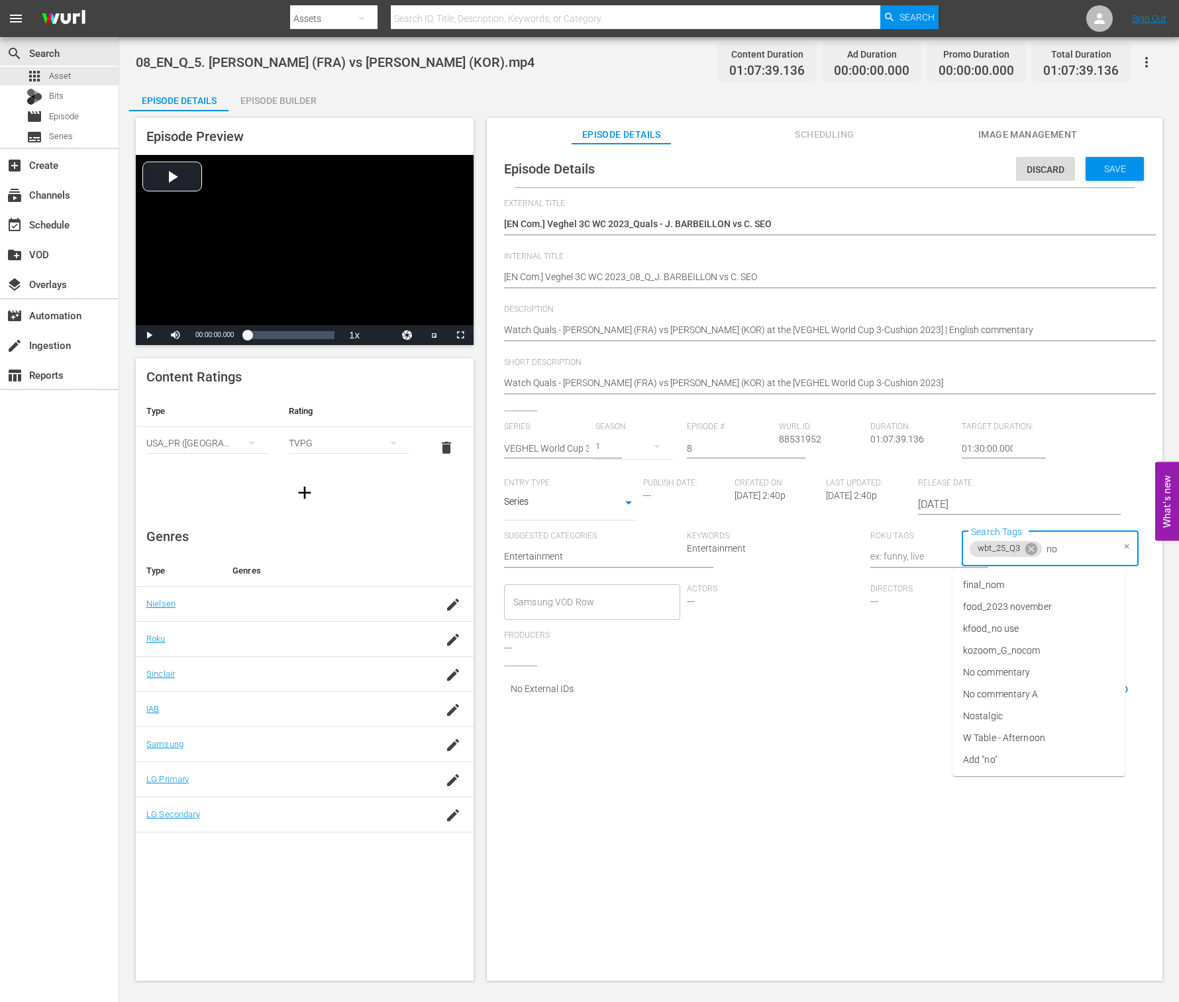
type input "n"
type input "com"
click at [1012, 610] on span "Commentary" at bounding box center [990, 607] width 54 height 14
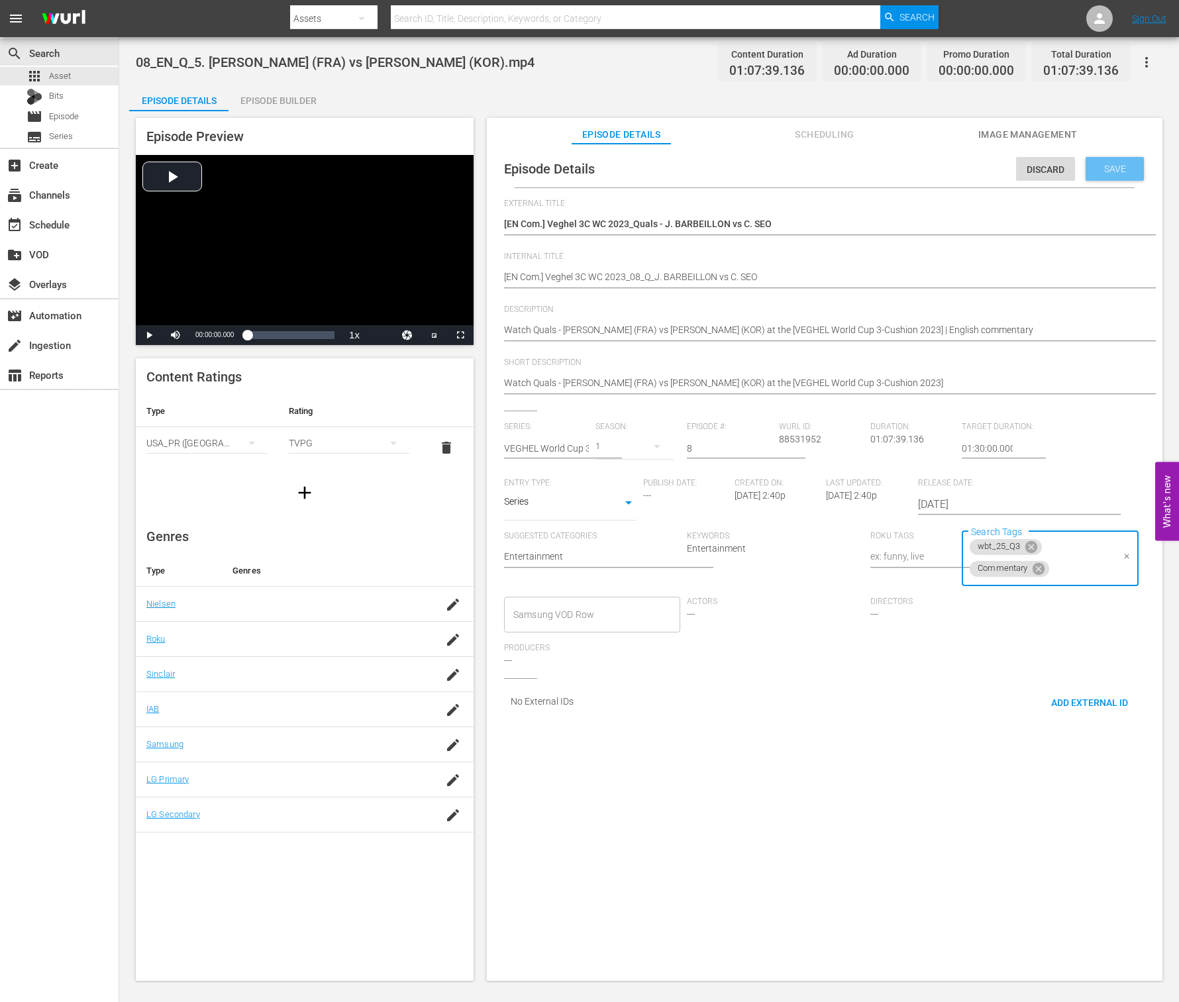
click at [1094, 167] on span "Save" at bounding box center [1115, 169] width 43 height 11
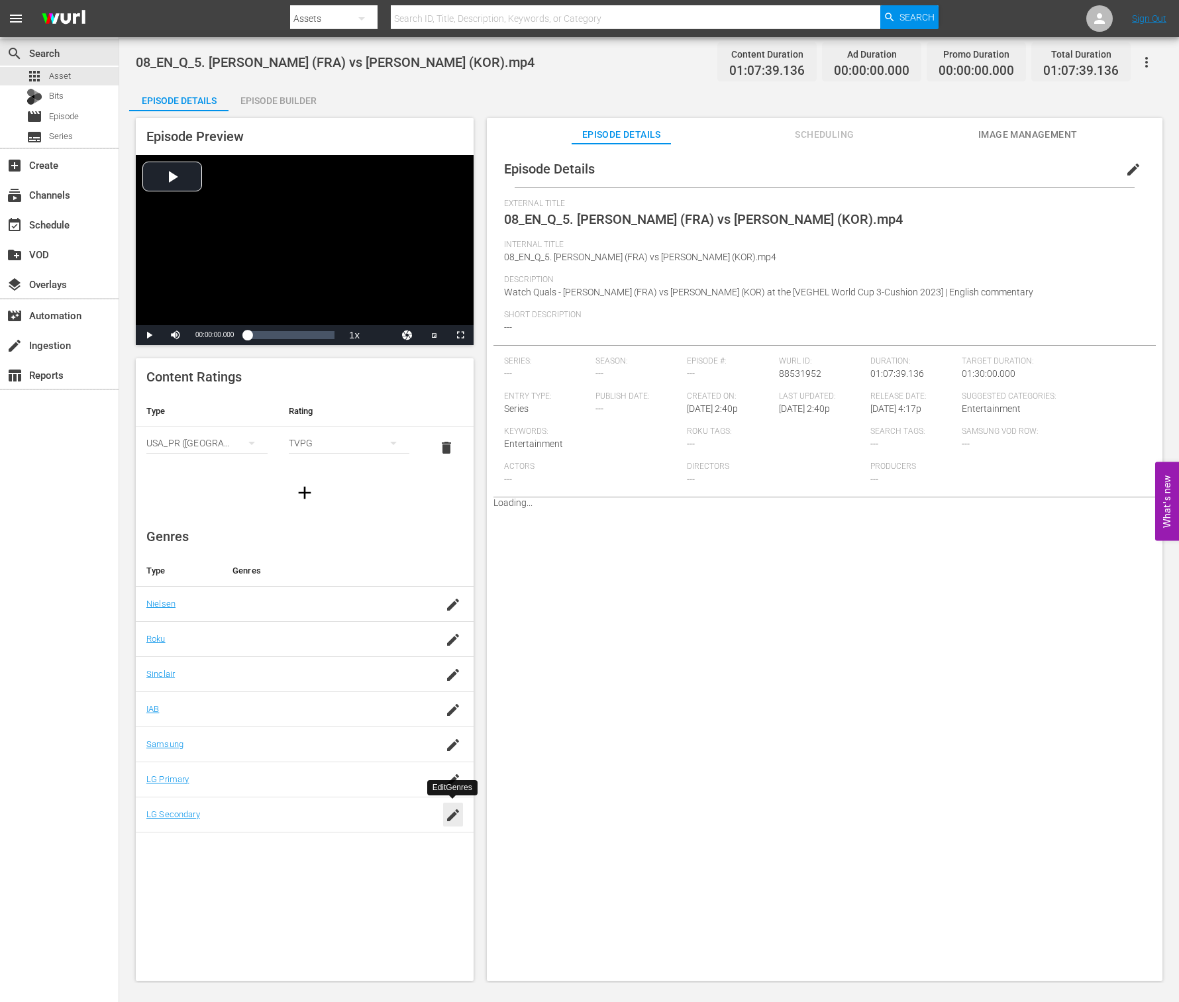
click at [456, 812] on icon "button" at bounding box center [453, 816] width 16 height 16
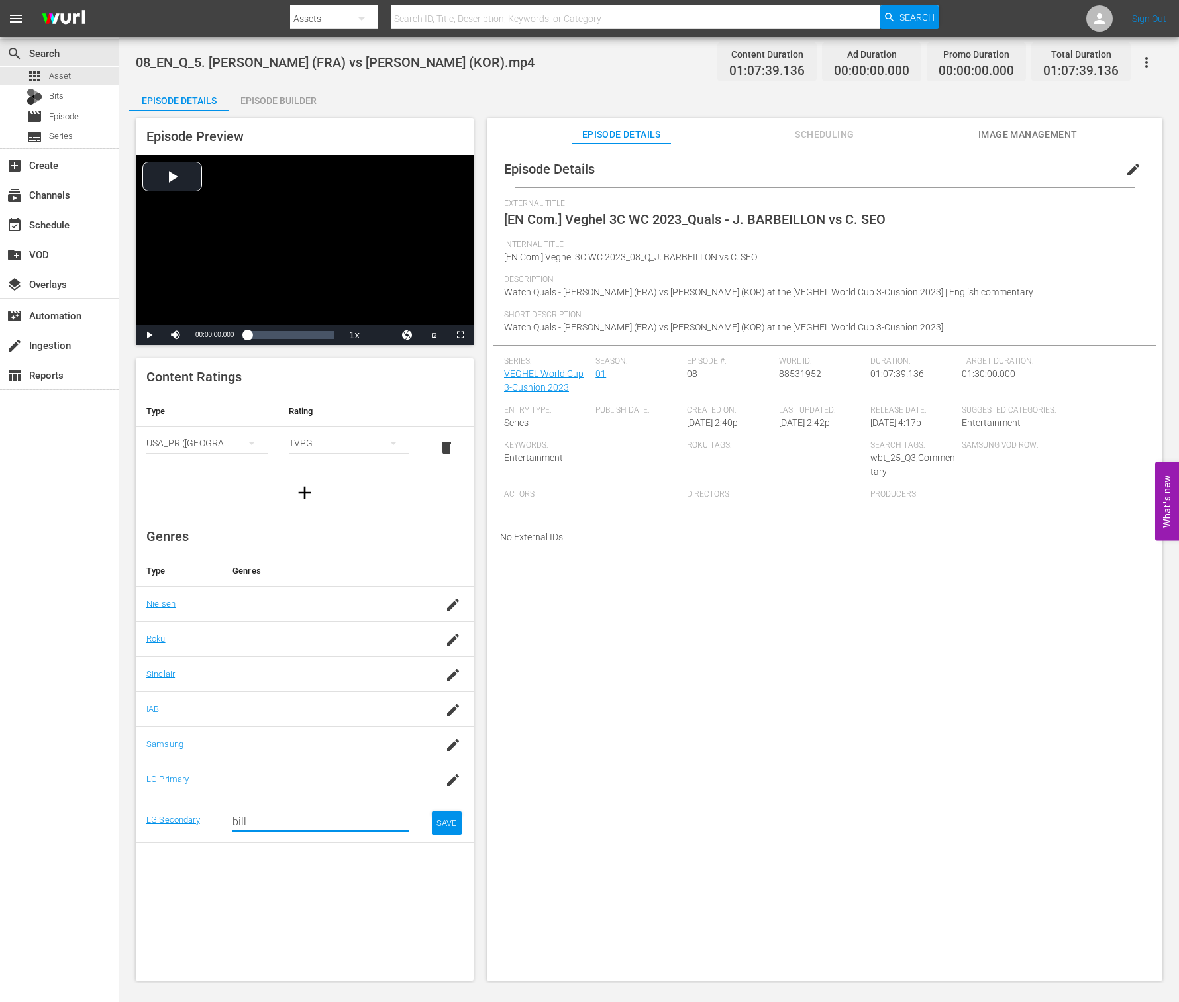
click at [282, 818] on input "bill" at bounding box center [321, 822] width 177 height 32
click at [266, 865] on div "Billiards (266)" at bounding box center [321, 857] width 177 height 32
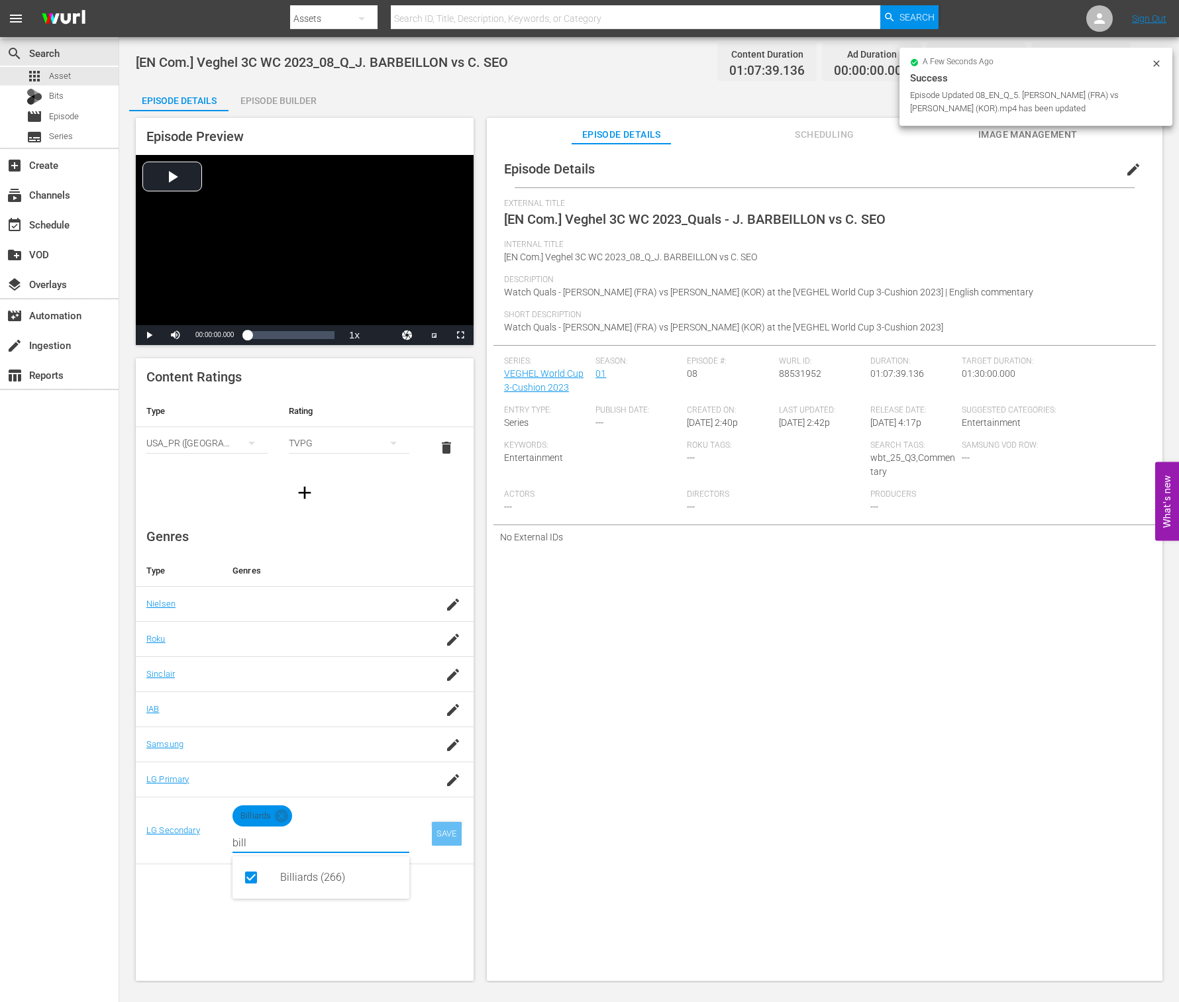
type input "bill"
click at [446, 834] on div "SAVE" at bounding box center [447, 834] width 30 height 24
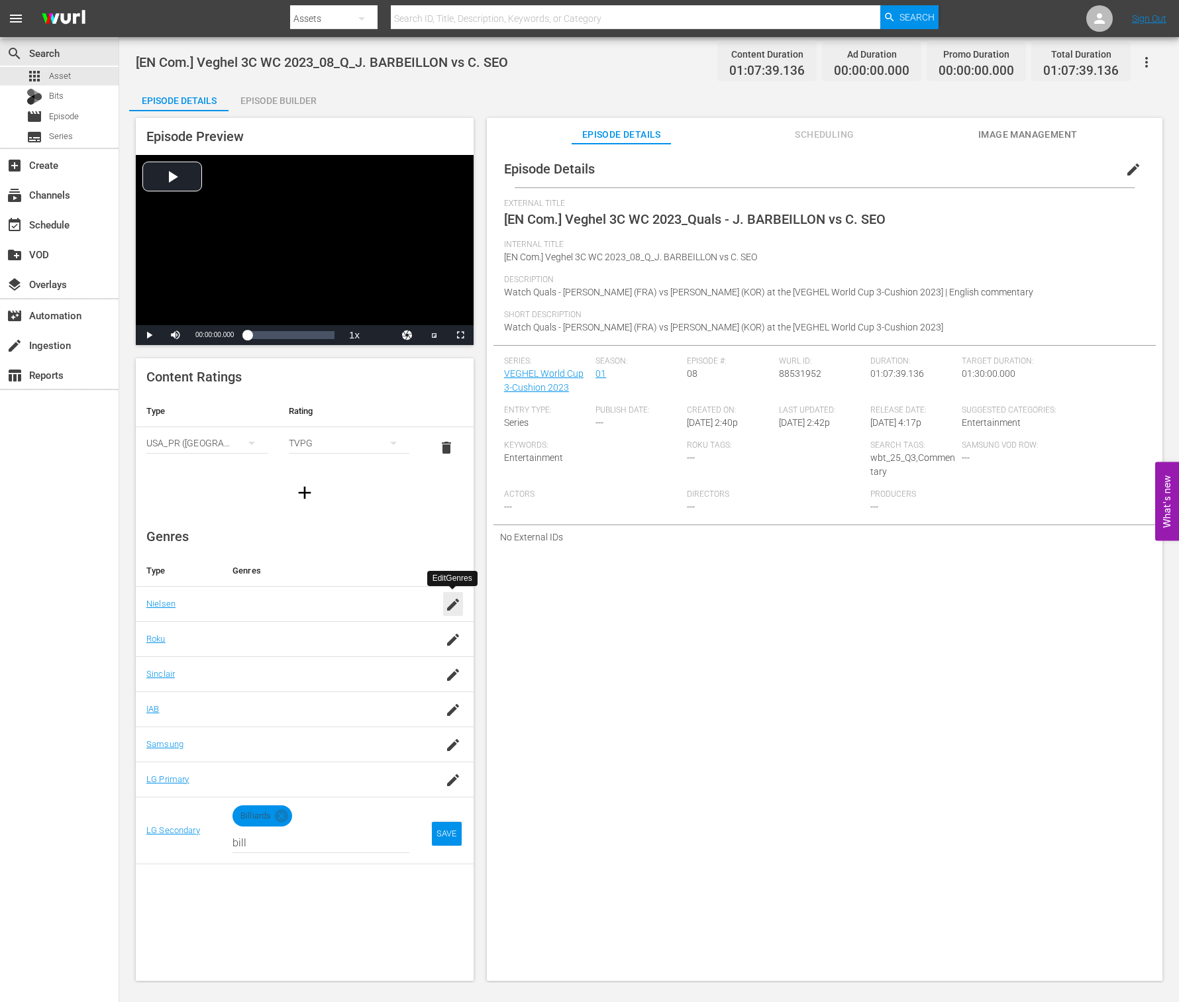
click at [450, 601] on icon "button" at bounding box center [453, 605] width 16 height 16
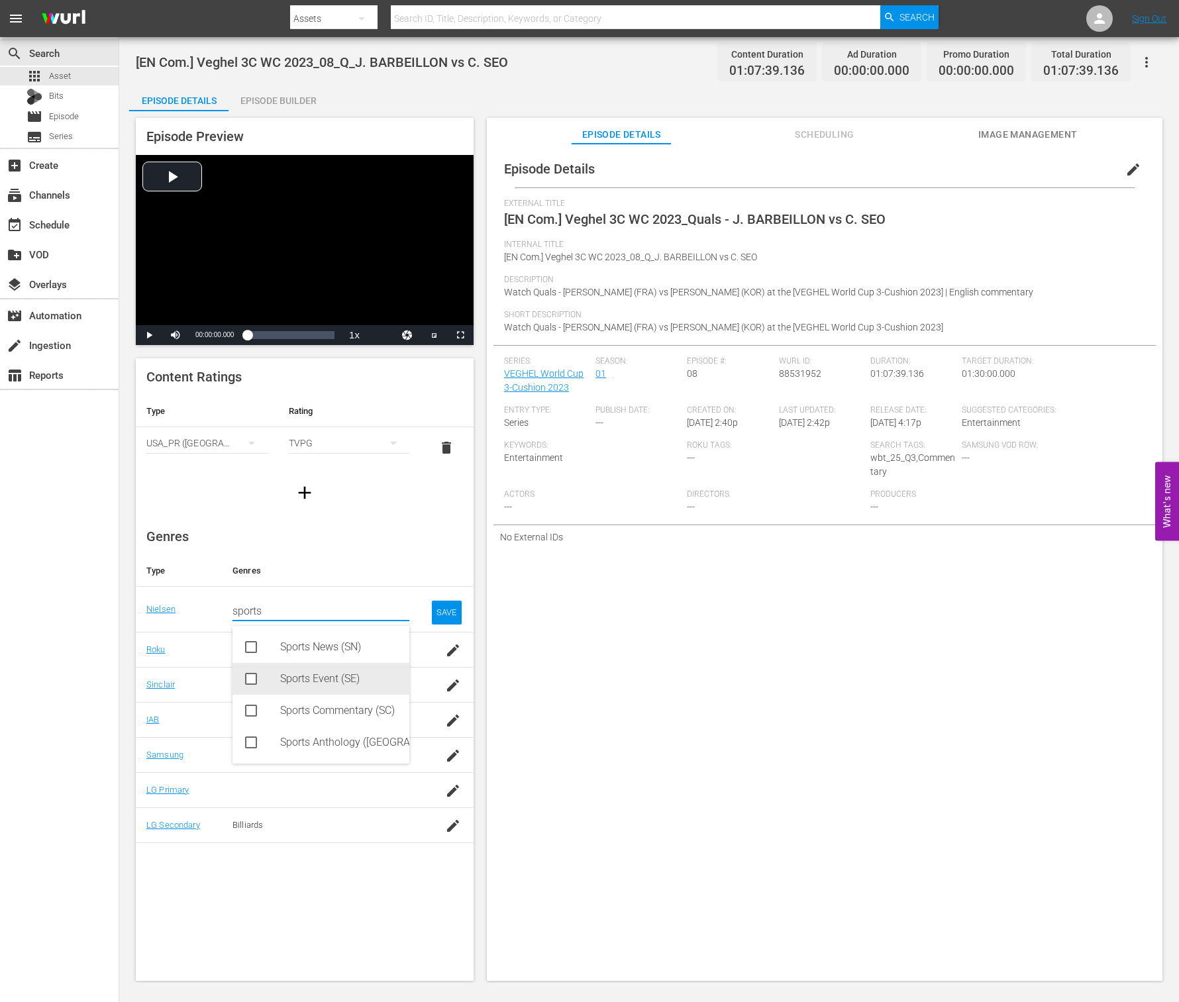
click at [332, 678] on div "Sports Event (SE)" at bounding box center [339, 679] width 119 height 32
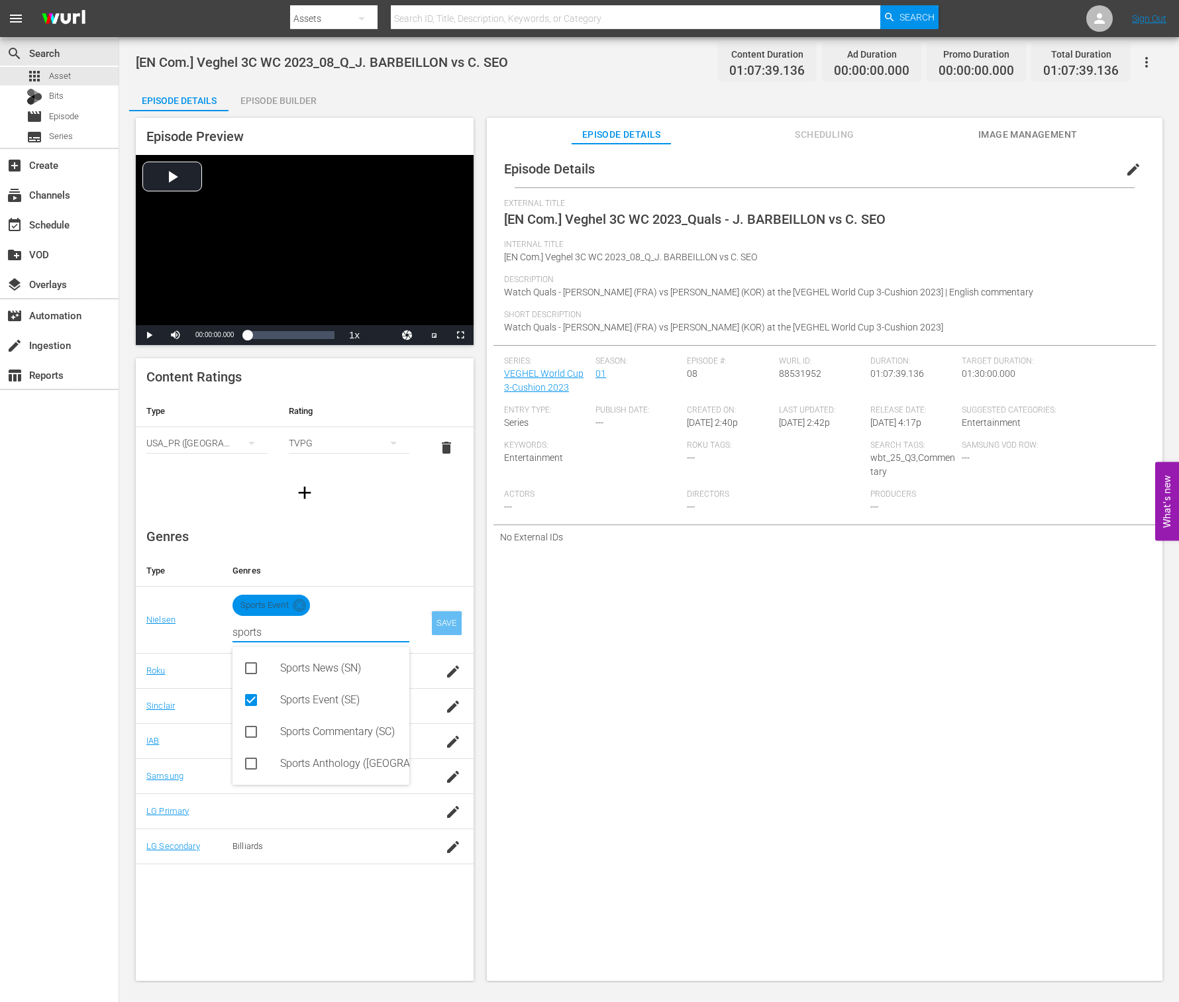
type input "sports"
click at [443, 623] on div "SAVE" at bounding box center [447, 623] width 30 height 24
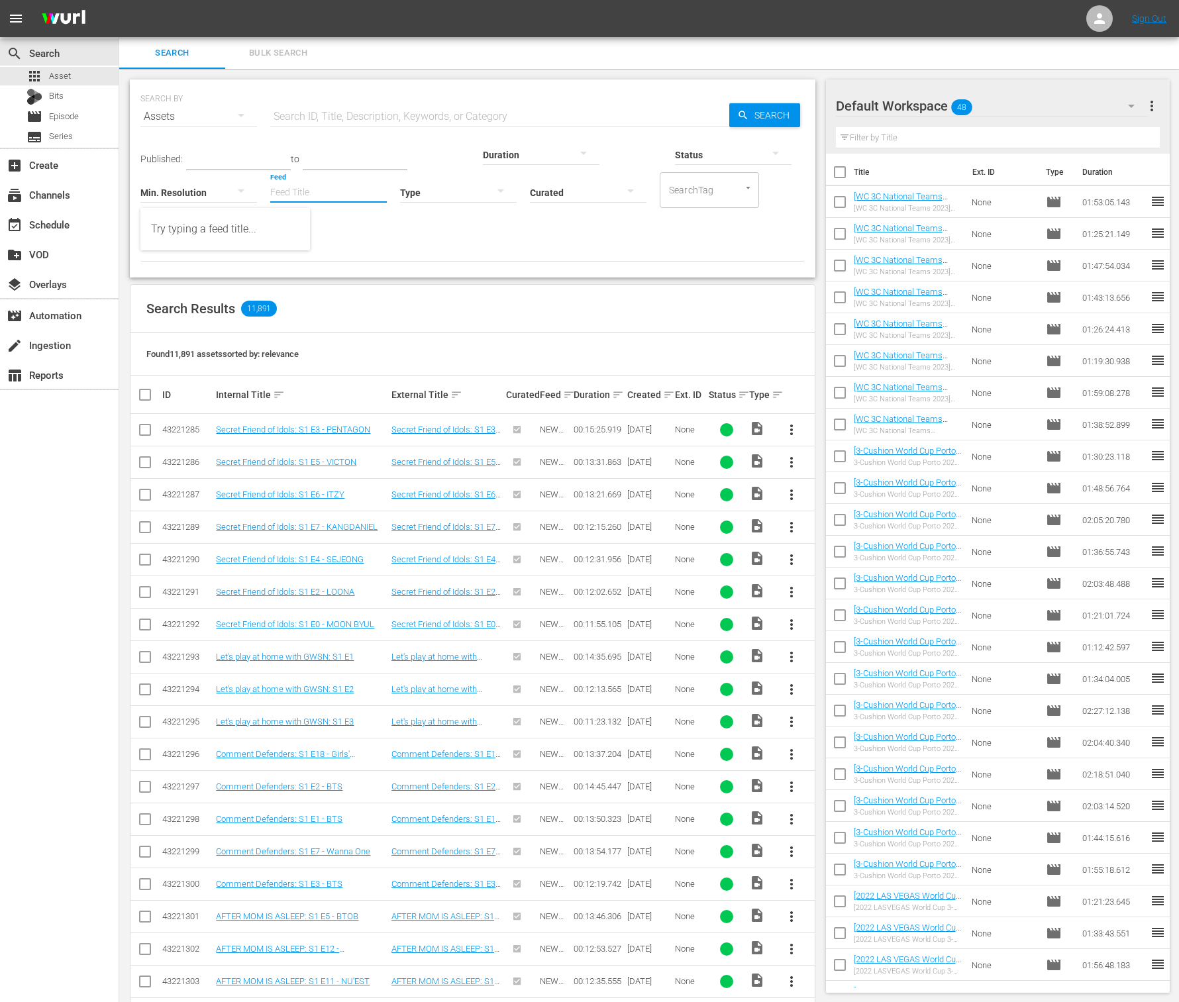
click at [184, 207] on body "menu Sign Out search Search apps Asset Bits movie Episode subtitles Series add_…" at bounding box center [589, 501] width 1179 height 1002
paste input "#World BilliardsTV_W33_2025 001#"
click at [270, 185] on input "#World BilliardsTV_W33_2025 001" at bounding box center [328, 194] width 117 height 48
click at [270, 193] on input "#World BilliardsTV_W33_2025 001" at bounding box center [328, 194] width 117 height 48
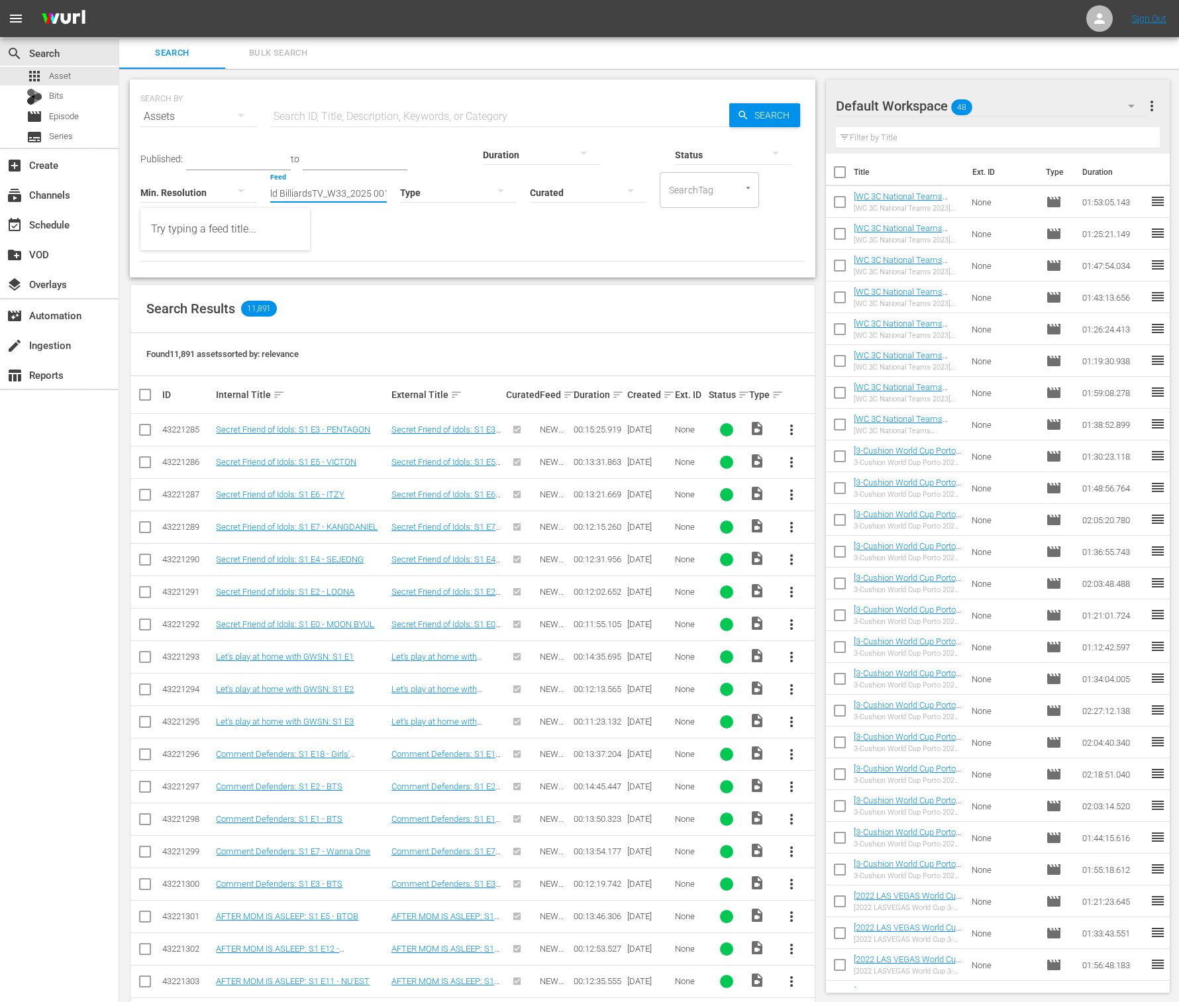
scroll to position [0, 0]
click at [217, 226] on div "World BilliardsTV_W33_2025 001 (432644)" at bounding box center [225, 229] width 148 height 32
type input "World BilliardsTV_W33_2025 001 (432644)"
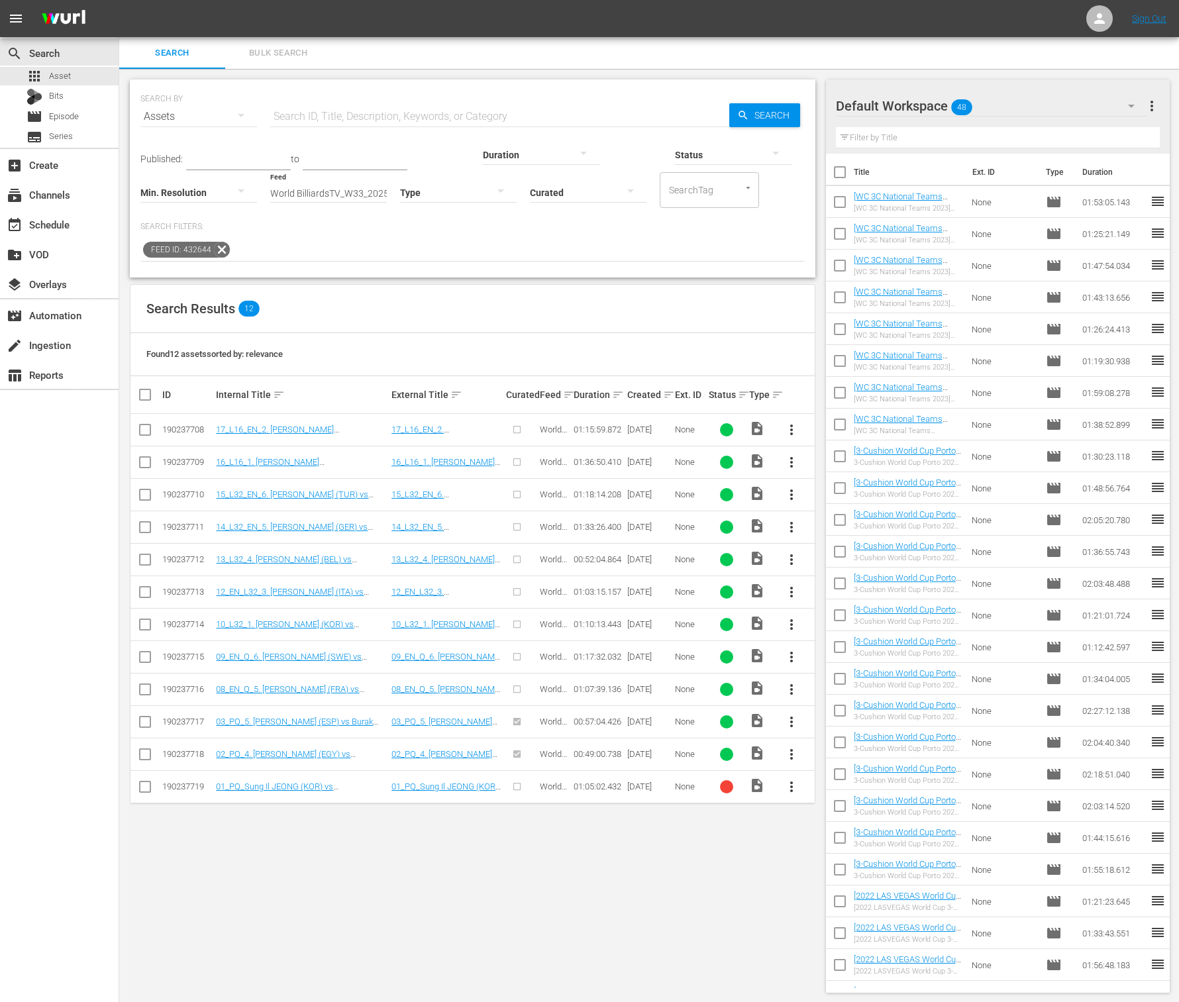
click at [784, 591] on span "more_vert" at bounding box center [792, 592] width 16 height 16
click at [843, 691] on div "Episode" at bounding box center [864, 691] width 90 height 32
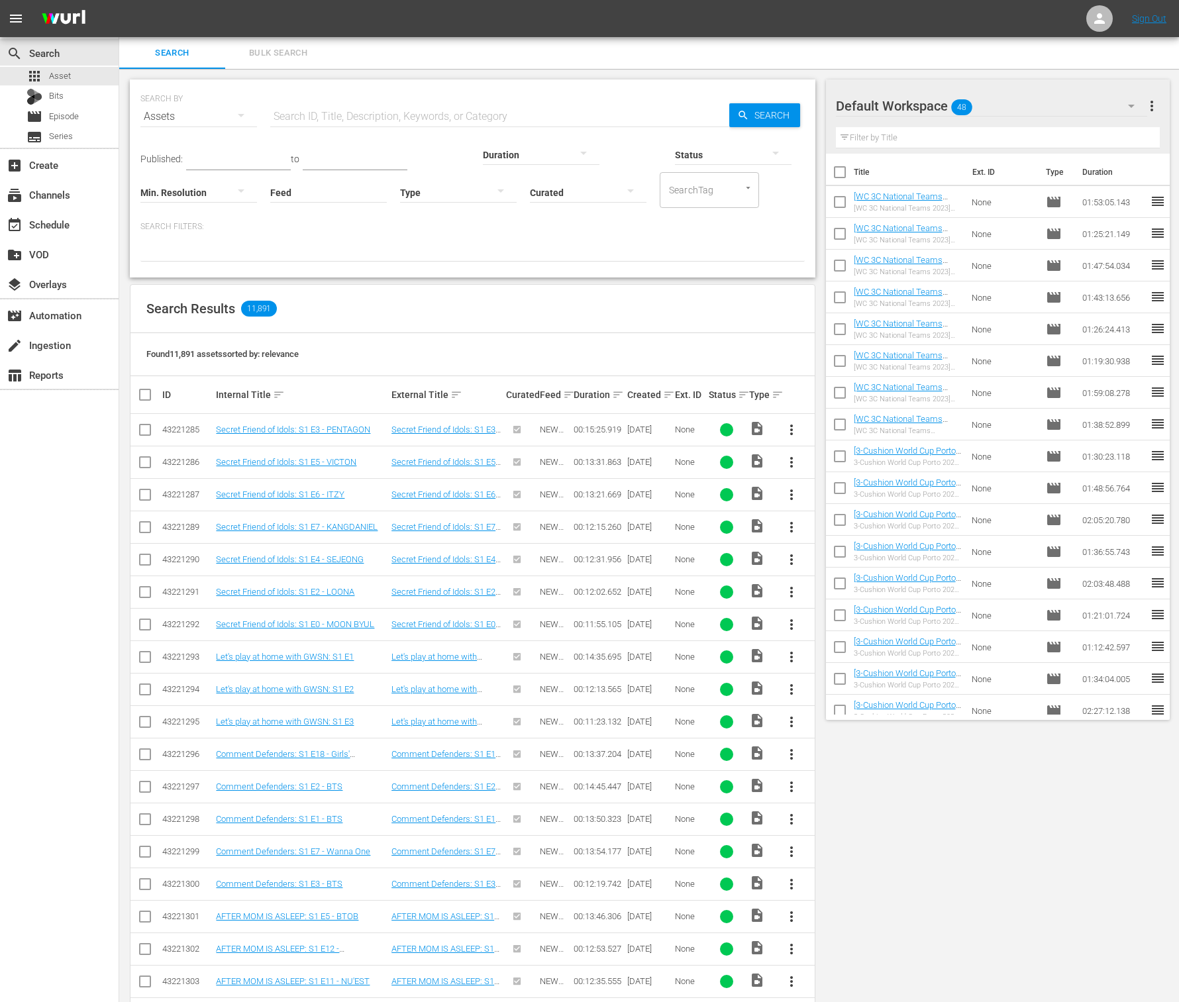
click at [270, 201] on input "Feed" at bounding box center [328, 194] width 117 height 48
paste input "World BilliardsTV_W33_2025 001"
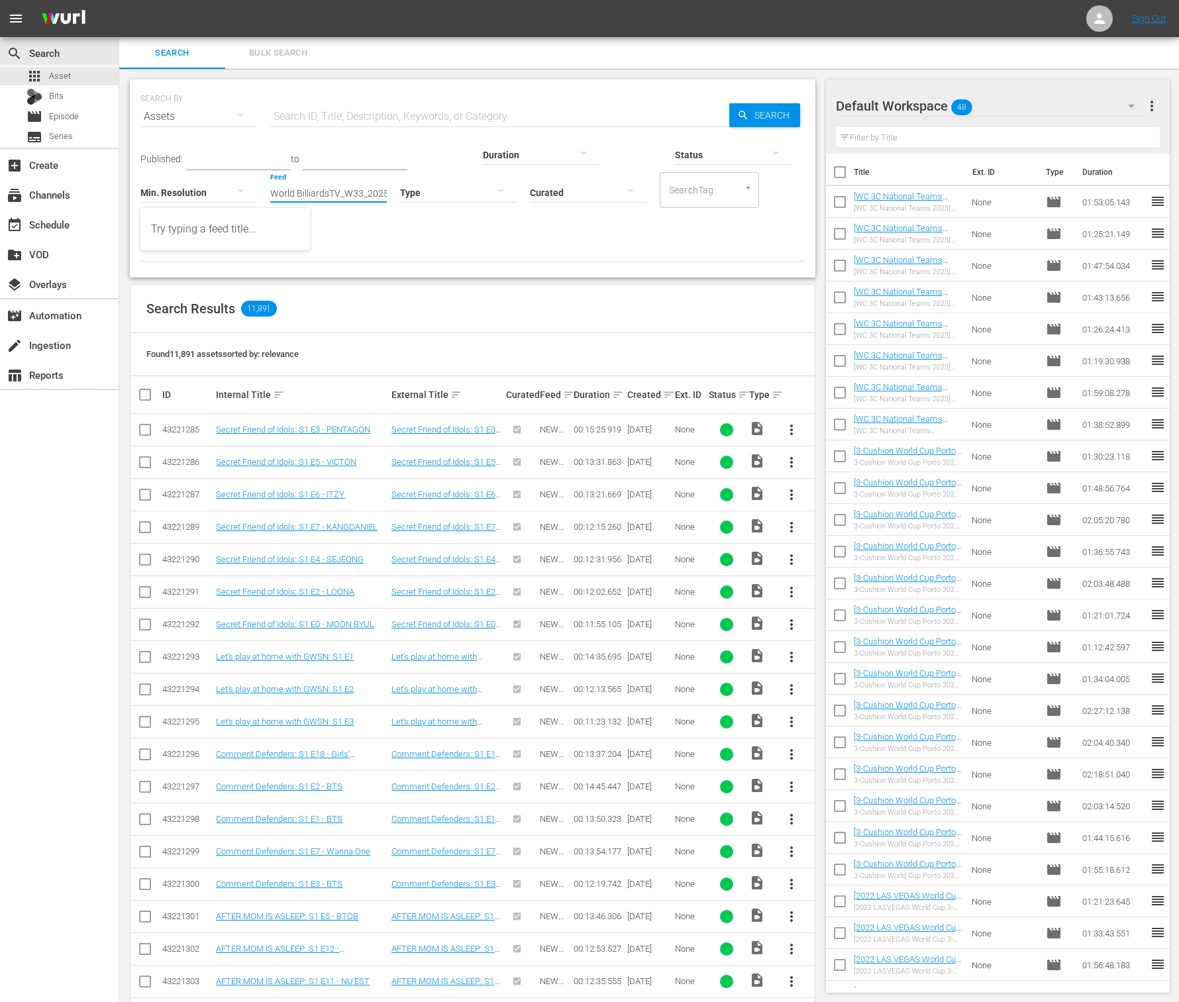
scroll to position [0, 17]
click at [240, 227] on div "Try typing a feed title..." at bounding box center [225, 229] width 148 height 32
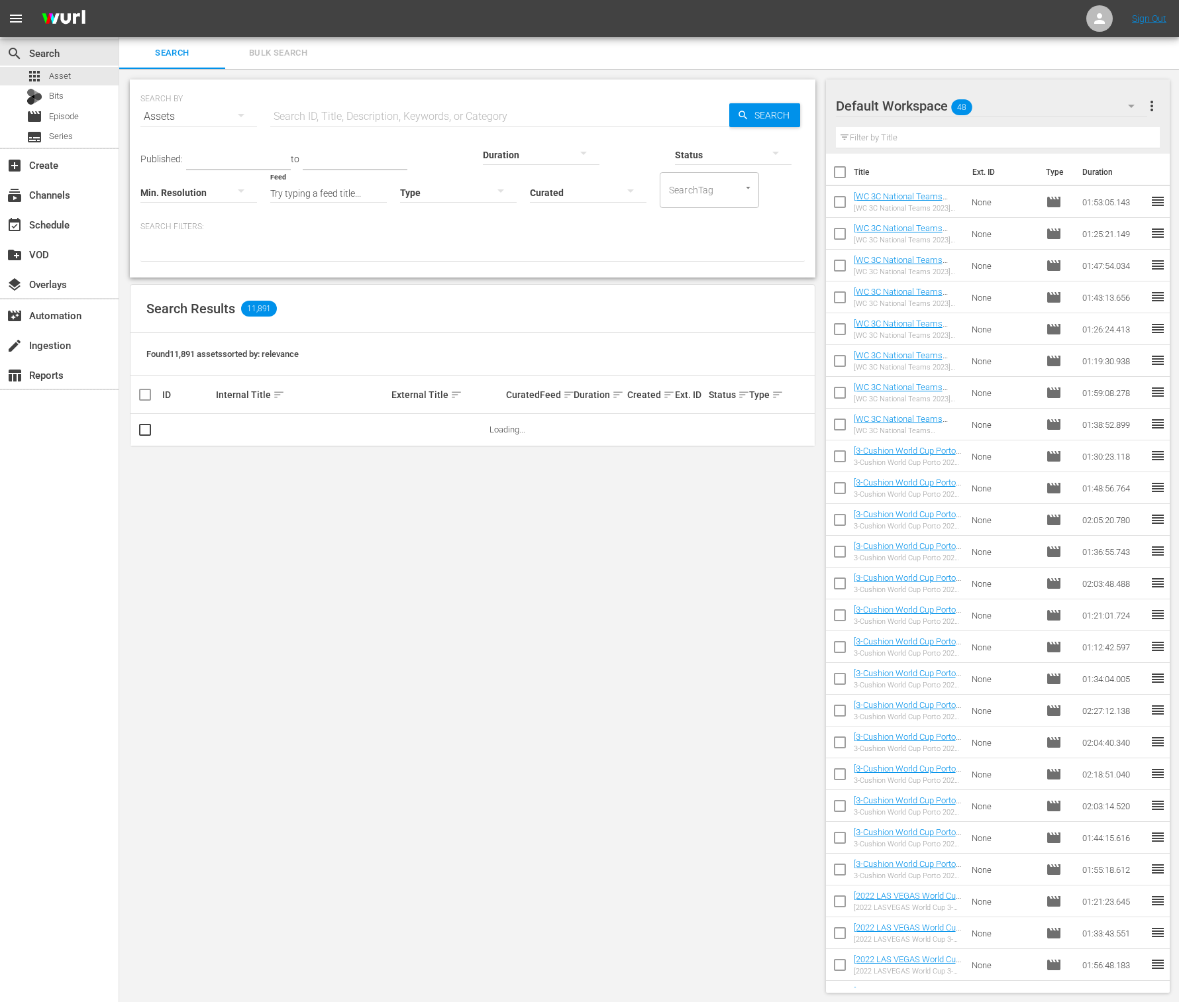
click at [270, 199] on input "Try typing a feed title..." at bounding box center [328, 194] width 117 height 48
paste input "World BilliardsTV_W33_2025 001"
click at [270, 187] on input "Try typing a feed title...World BilliardsTV_W33_2025 001" at bounding box center [328, 194] width 117 height 48
click at [270, 207] on input "Try typing a feed title...World BilliardsTV_W33_2025 001" at bounding box center [328, 194] width 117 height 48
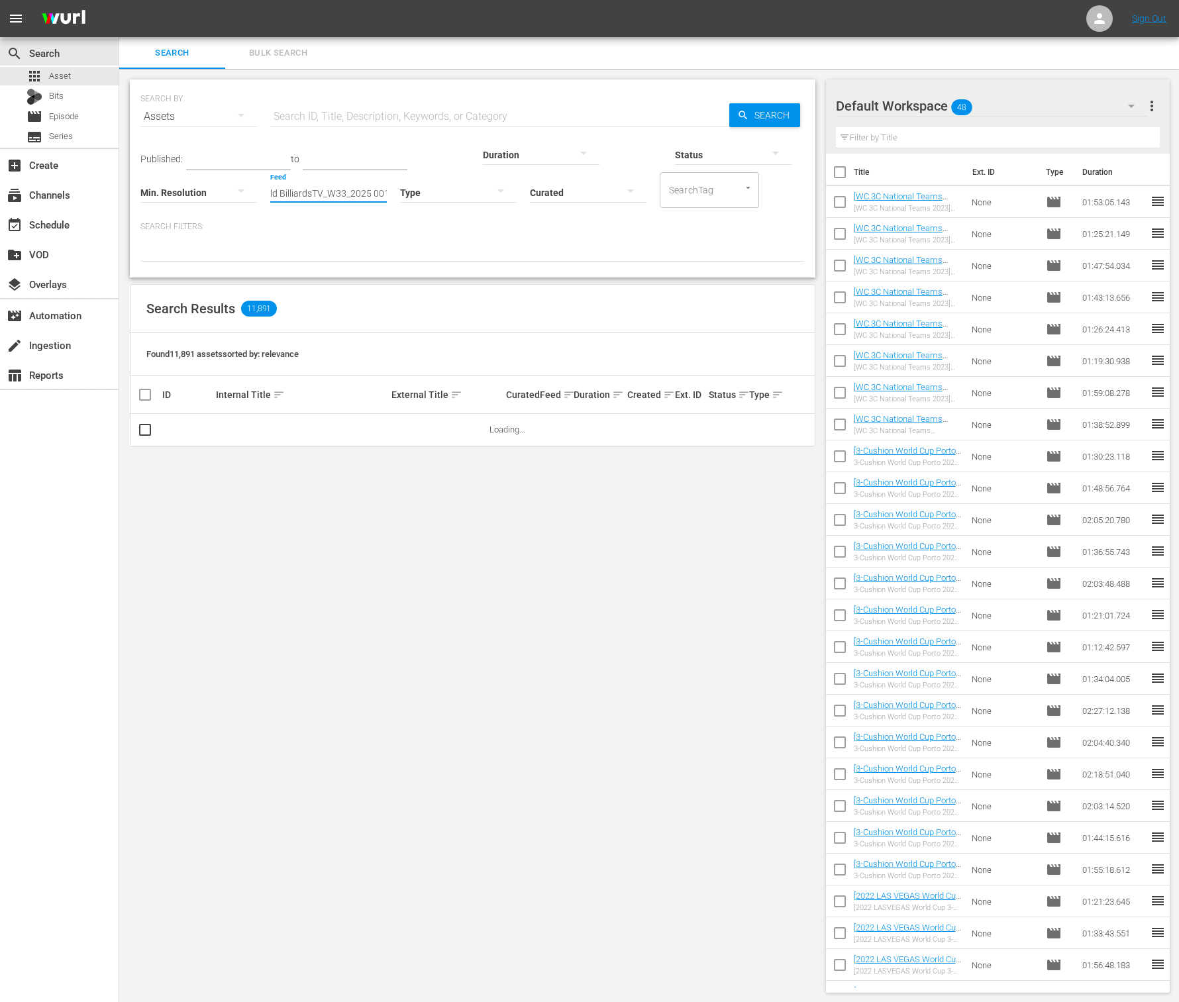
click at [270, 195] on input "Try typing a feed title...World BilliardsTV_W33_2025 001" at bounding box center [328, 194] width 117 height 48
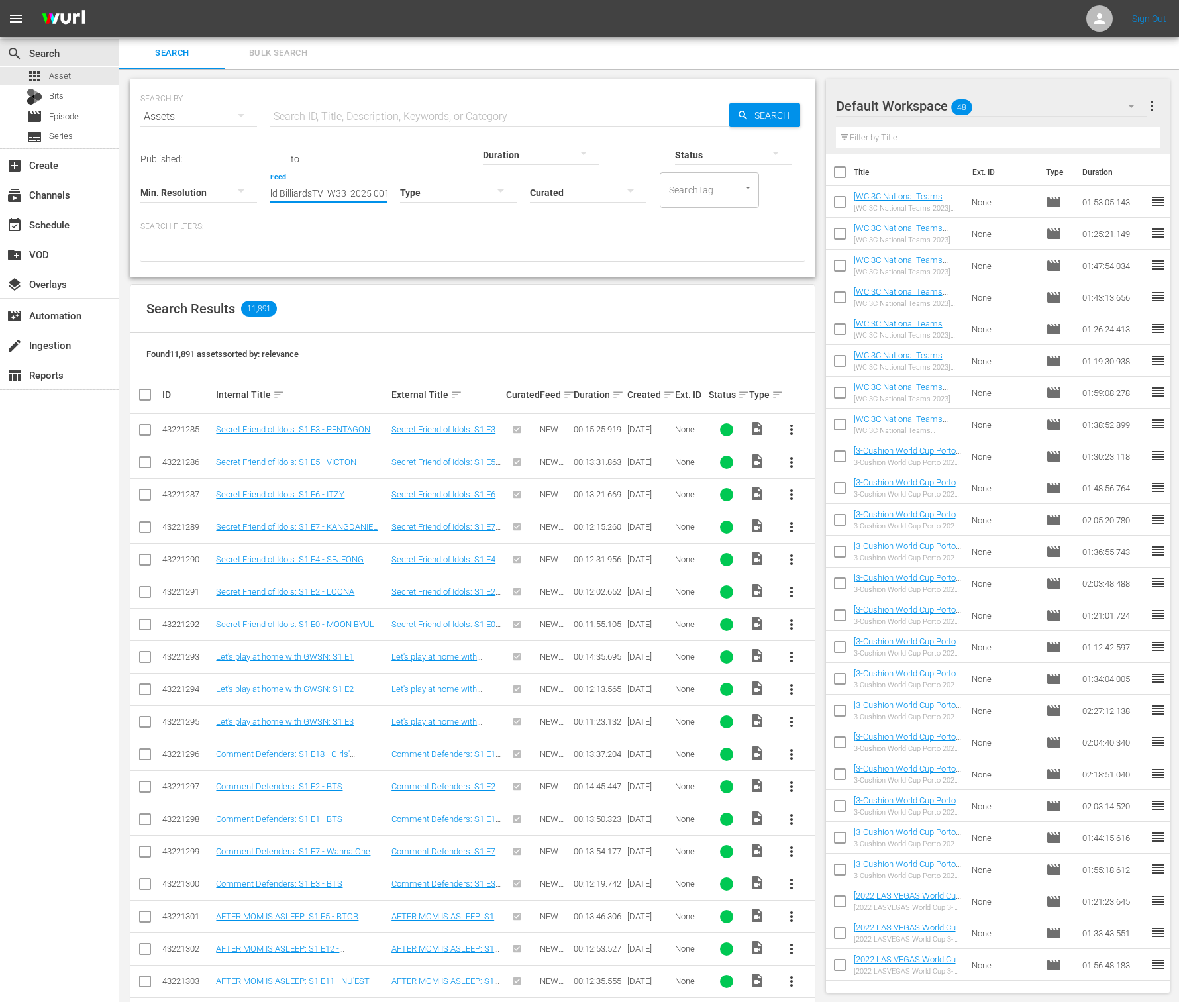
click at [270, 178] on input "Try typing a feed title...World BilliardsTV_W33_2025 001" at bounding box center [328, 194] width 117 height 48
click at [270, 204] on input "Try typing a feed title...World BilliardsTV_W33_2025 001" at bounding box center [328, 194] width 117 height 48
click at [209, 231] on div "World BilliardsTV_W33_2025 001 (432644)" at bounding box center [225, 229] width 148 height 32
type input "World BilliardsTV_W33_2025 001 (432644)"
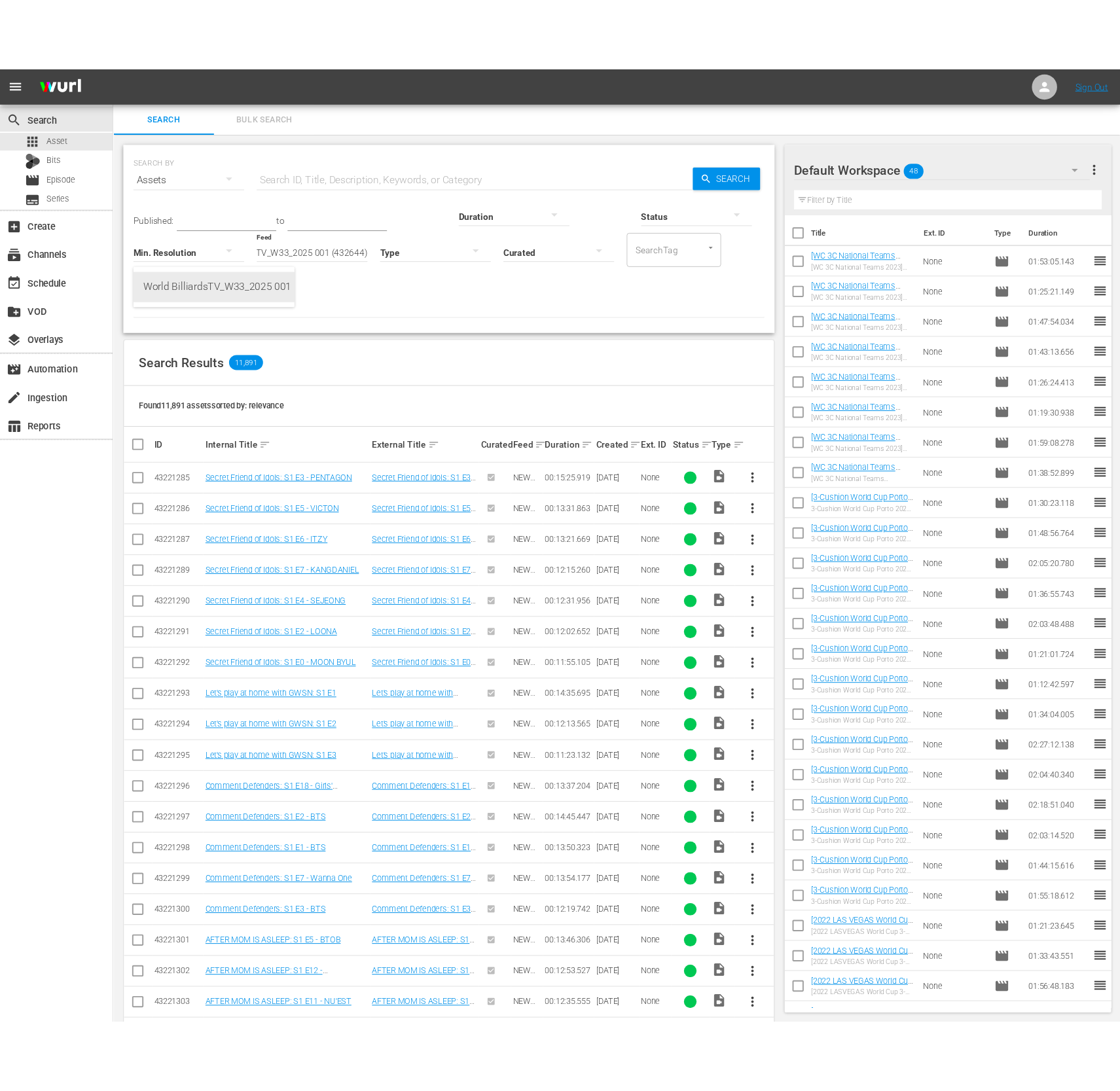
scroll to position [0, 0]
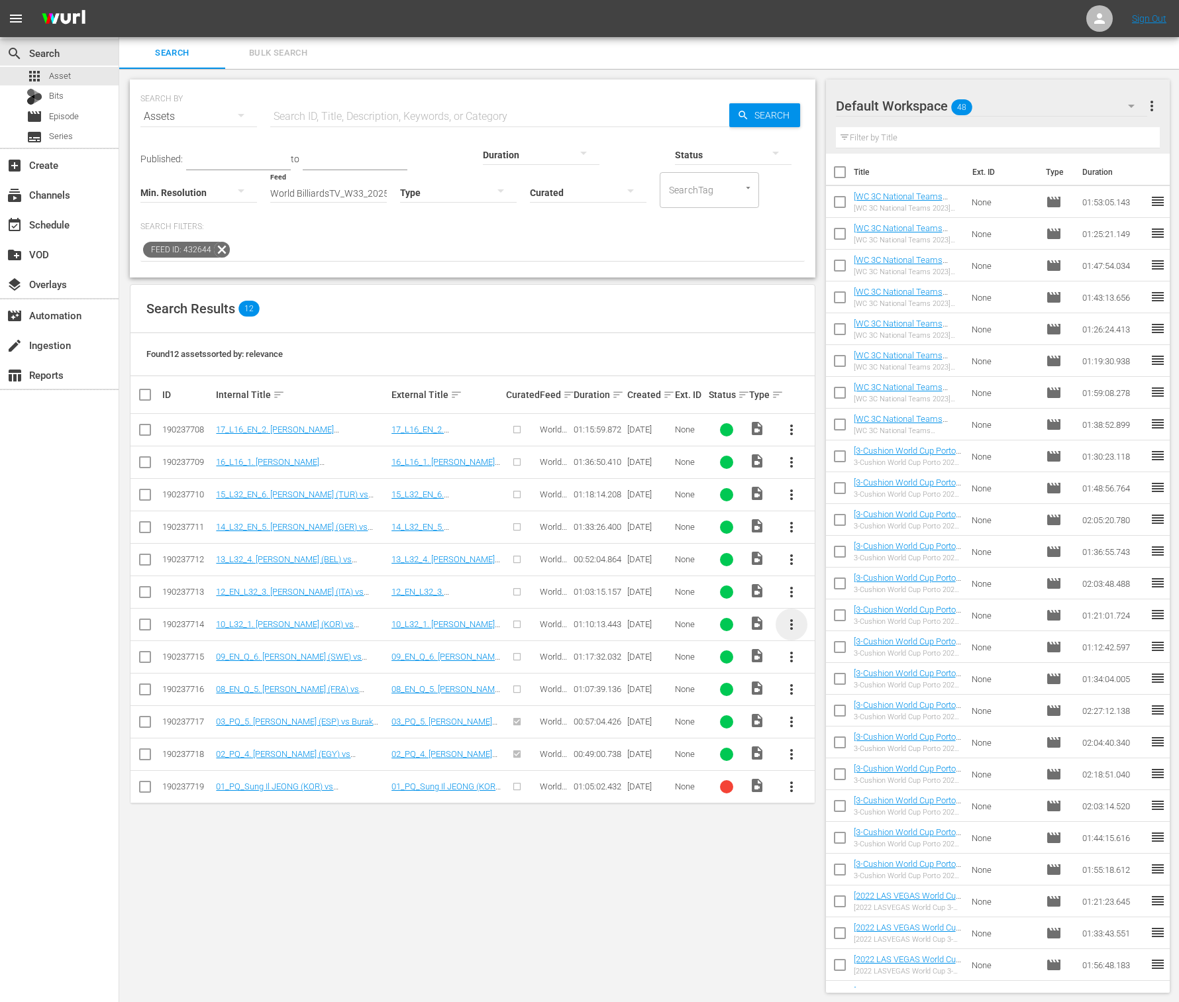
click at [794, 621] on span "more_vert" at bounding box center [792, 625] width 16 height 16
click at [873, 729] on div "Episode" at bounding box center [864, 724] width 90 height 32
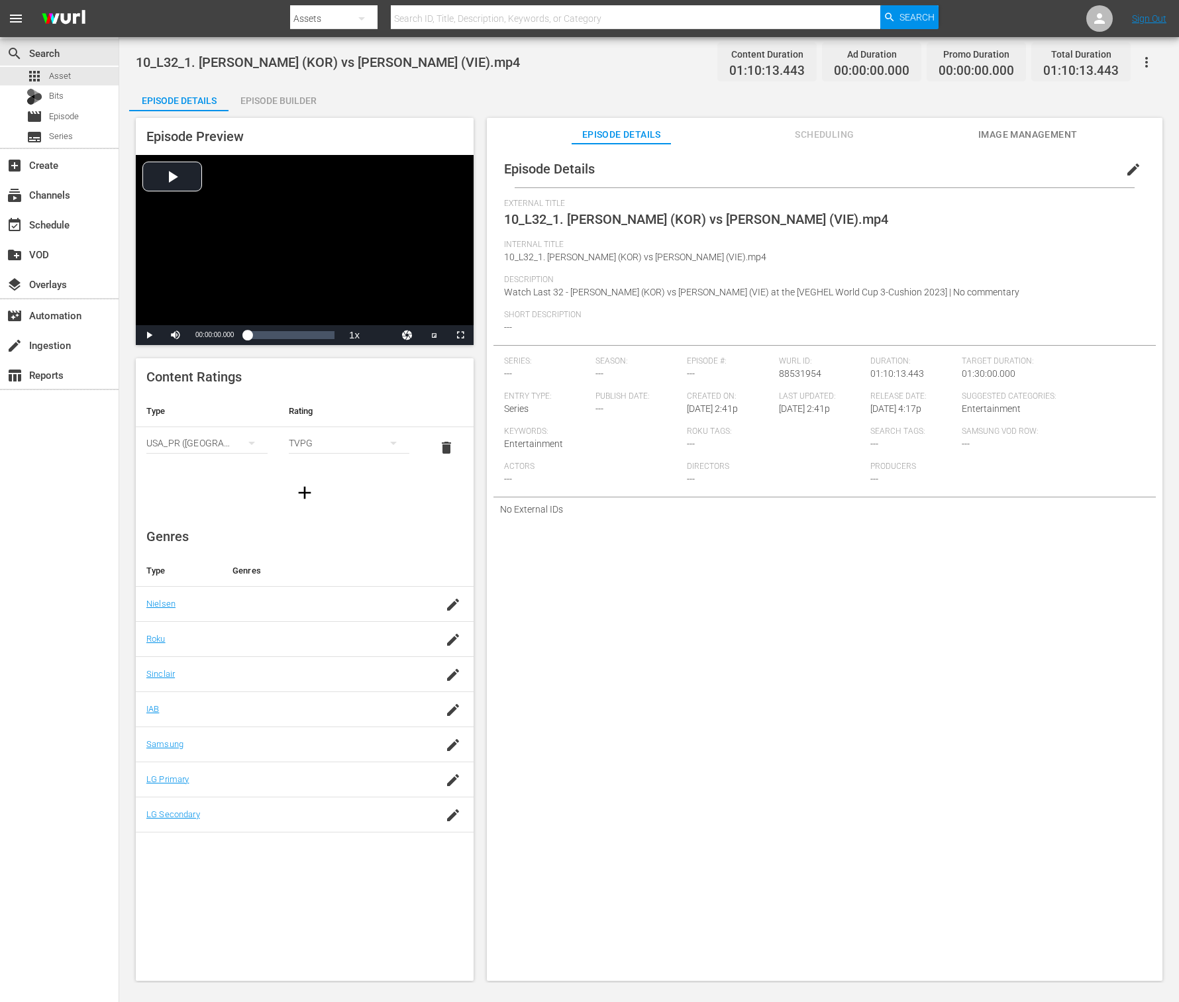
click at [884, 166] on span "edit" at bounding box center [1134, 170] width 16 height 16
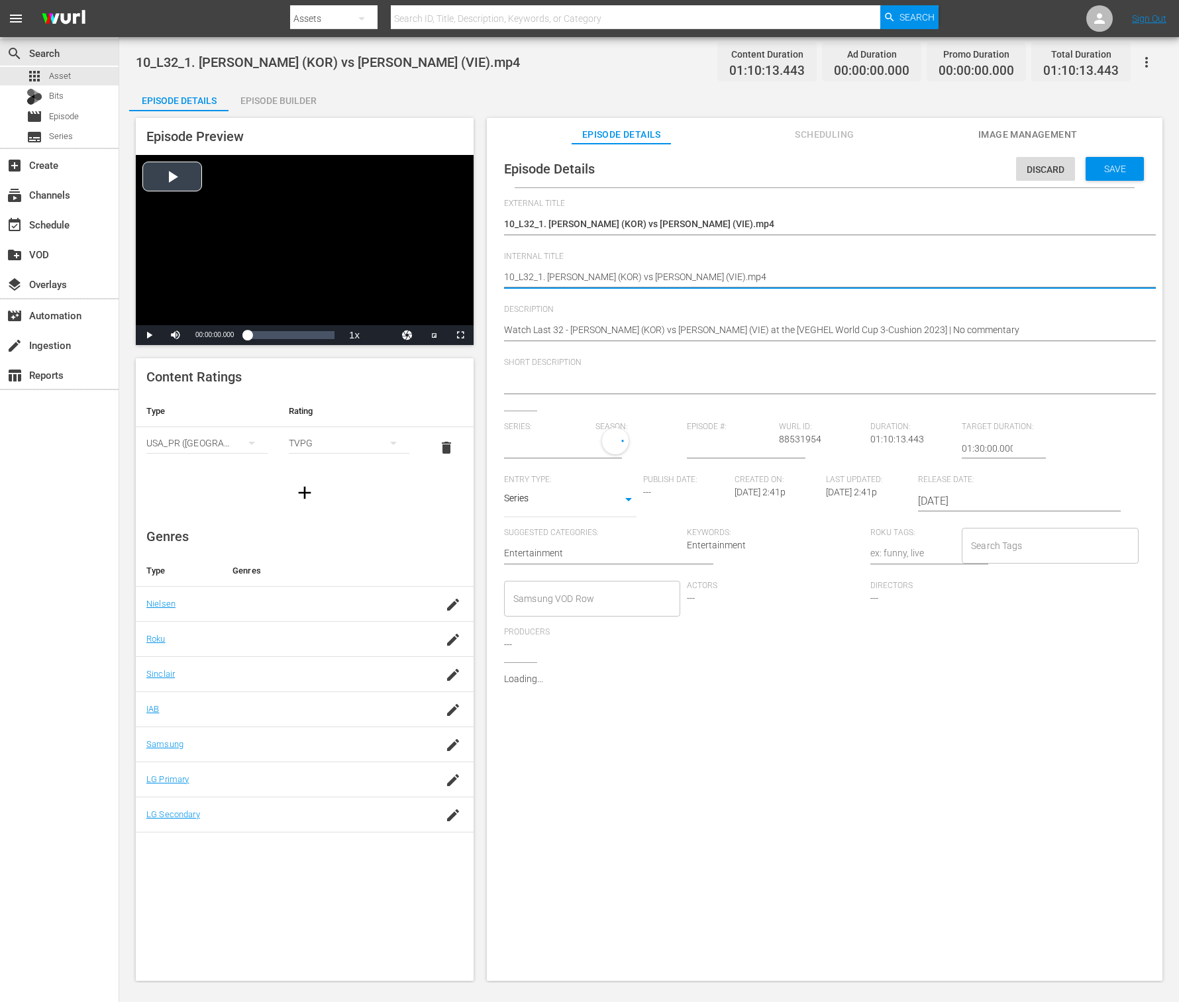
drag, startPoint x: 833, startPoint y: 276, endPoint x: 437, endPoint y: 266, distance: 396.3
type input "No Series"
paste textarea "[NO Com.] Veghel 3C WC 2023_10_L32_J. HEO vs P. BAO"
type textarea "[NO Com.] Veghel 3C WC 2023_10_L32_J. HEO vs P. BAO"
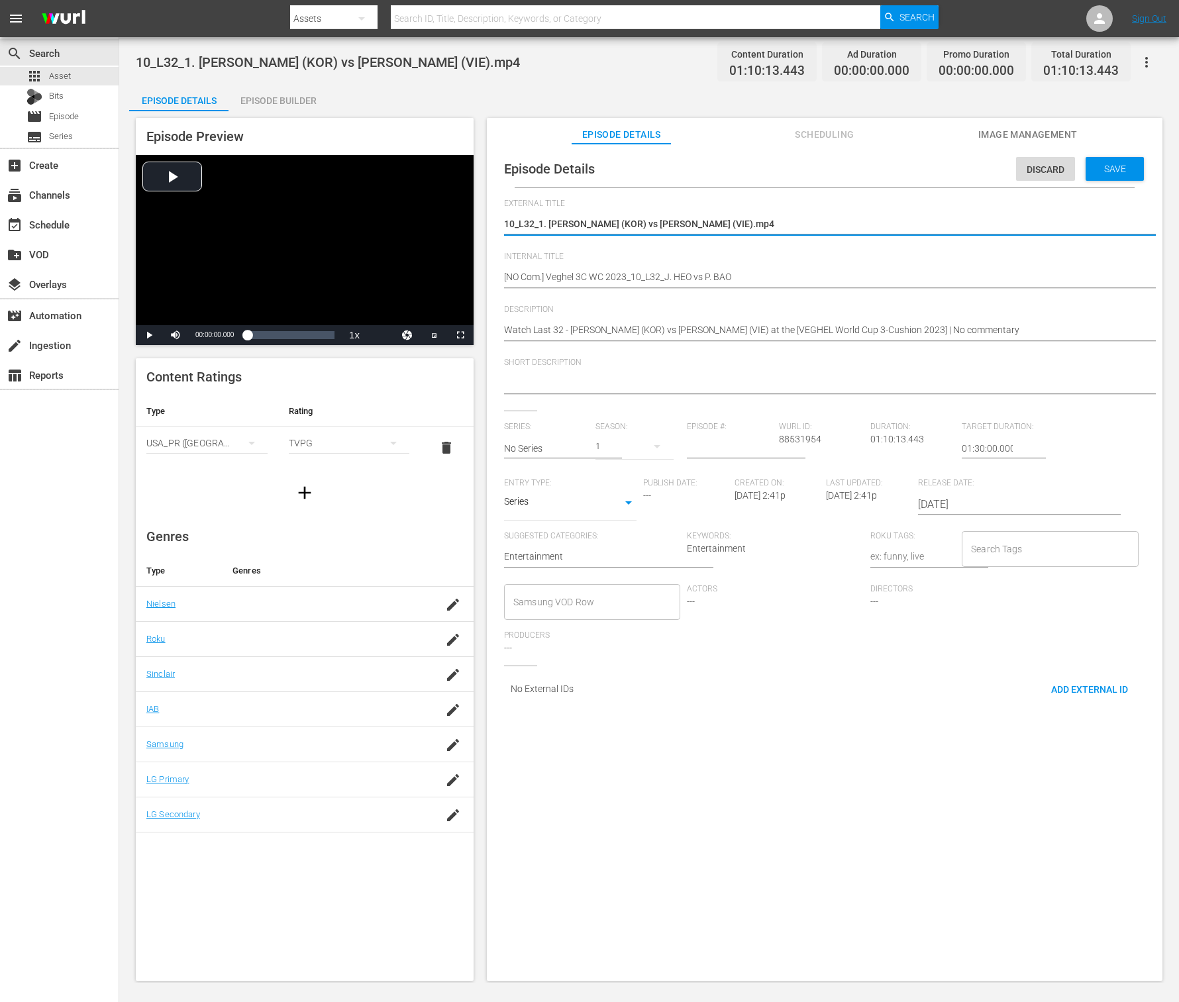
drag, startPoint x: 835, startPoint y: 227, endPoint x: 474, endPoint y: 215, distance: 361.2
paste textarea "[NO Com.] Veghel 3C WC 2023_Last 32 - J. HEO vs P. BAO"
type textarea "[NO Com.] Veghel 3C WC 2023_Last 32 - J. HEO vs P. BAO"
click at [735, 292] on div "10_L32_1. Jung Han HEO (KOR) vs Phuong Vinh BAO (VIE).mp4 10_L32_1. Jung Han HE…" at bounding box center [821, 278] width 635 height 32
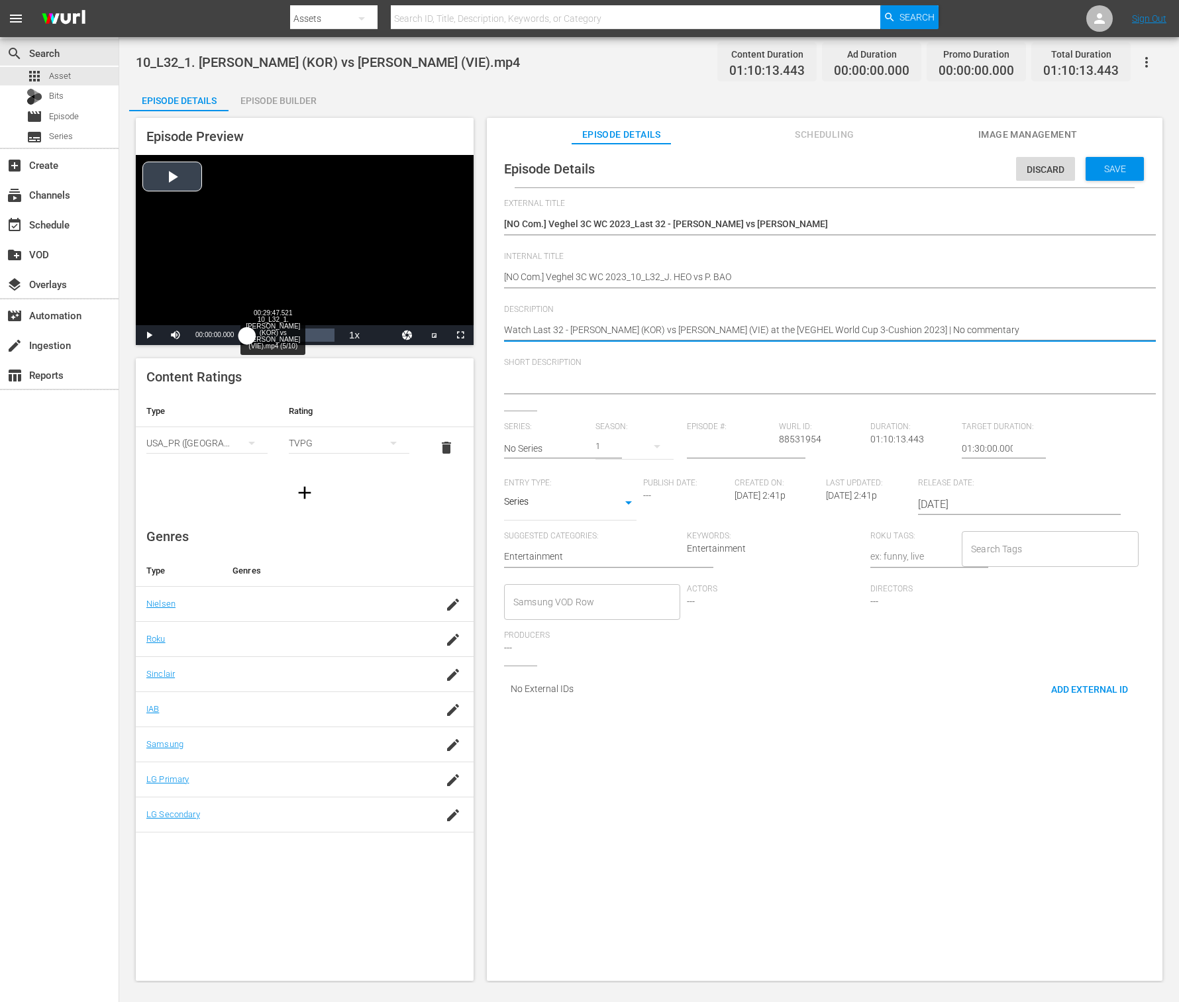
drag, startPoint x: 939, startPoint y: 331, endPoint x: 284, endPoint y: 337, distance: 655.9
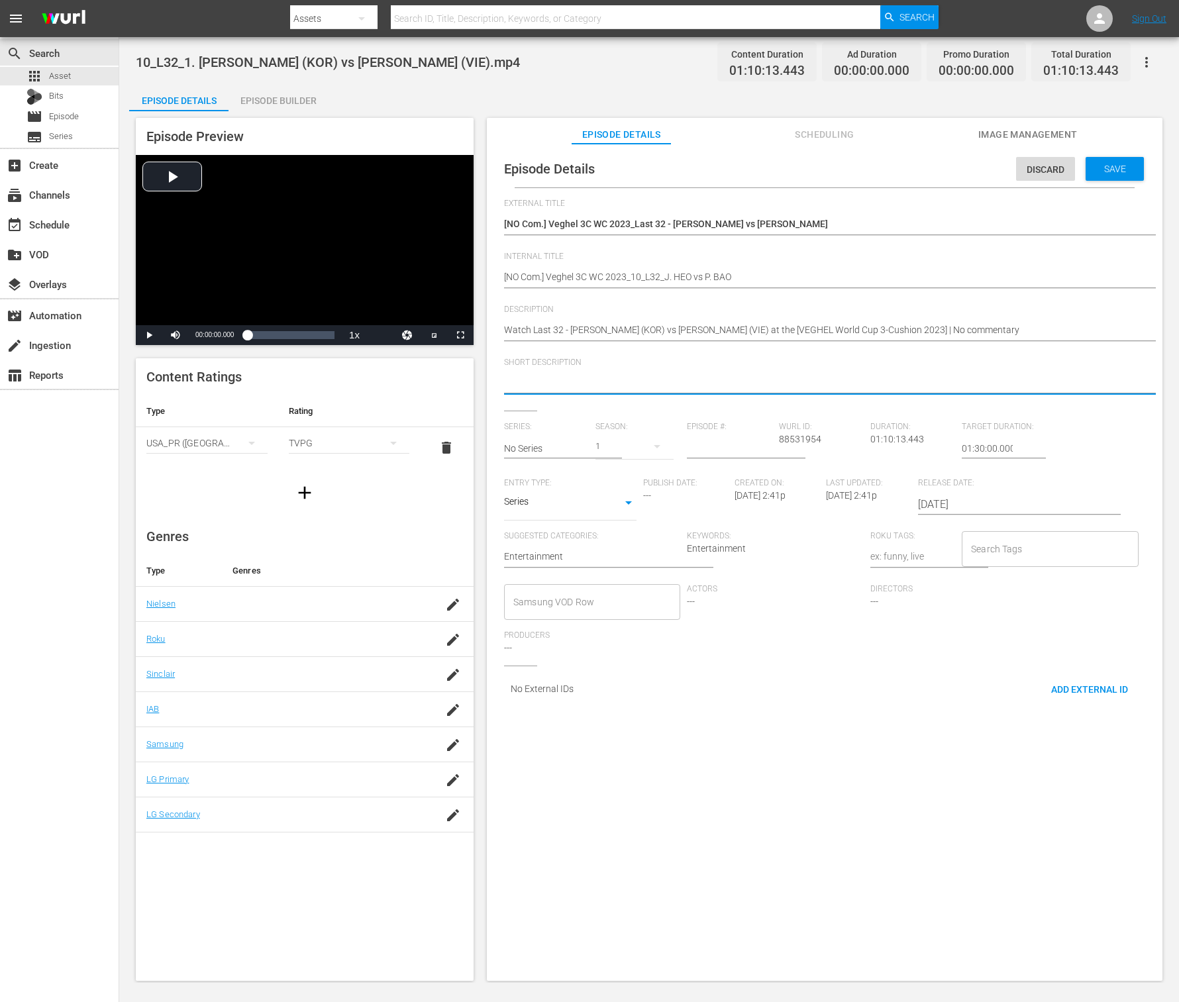
click at [761, 380] on textarea at bounding box center [821, 384] width 635 height 16
paste textarea "Watch Last 32 - Jung Han HEO (KOR) vs Phuong Vinh BAO (VIE) at the [VEGHEL Worl…"
type textarea "Watch Last 32 - Jung Han HEO (KOR) vs Phuong Vinh BAO (VIE) at the [VEGHEL Worl…"
click at [539, 443] on input "text" at bounding box center [546, 449] width 85 height 32
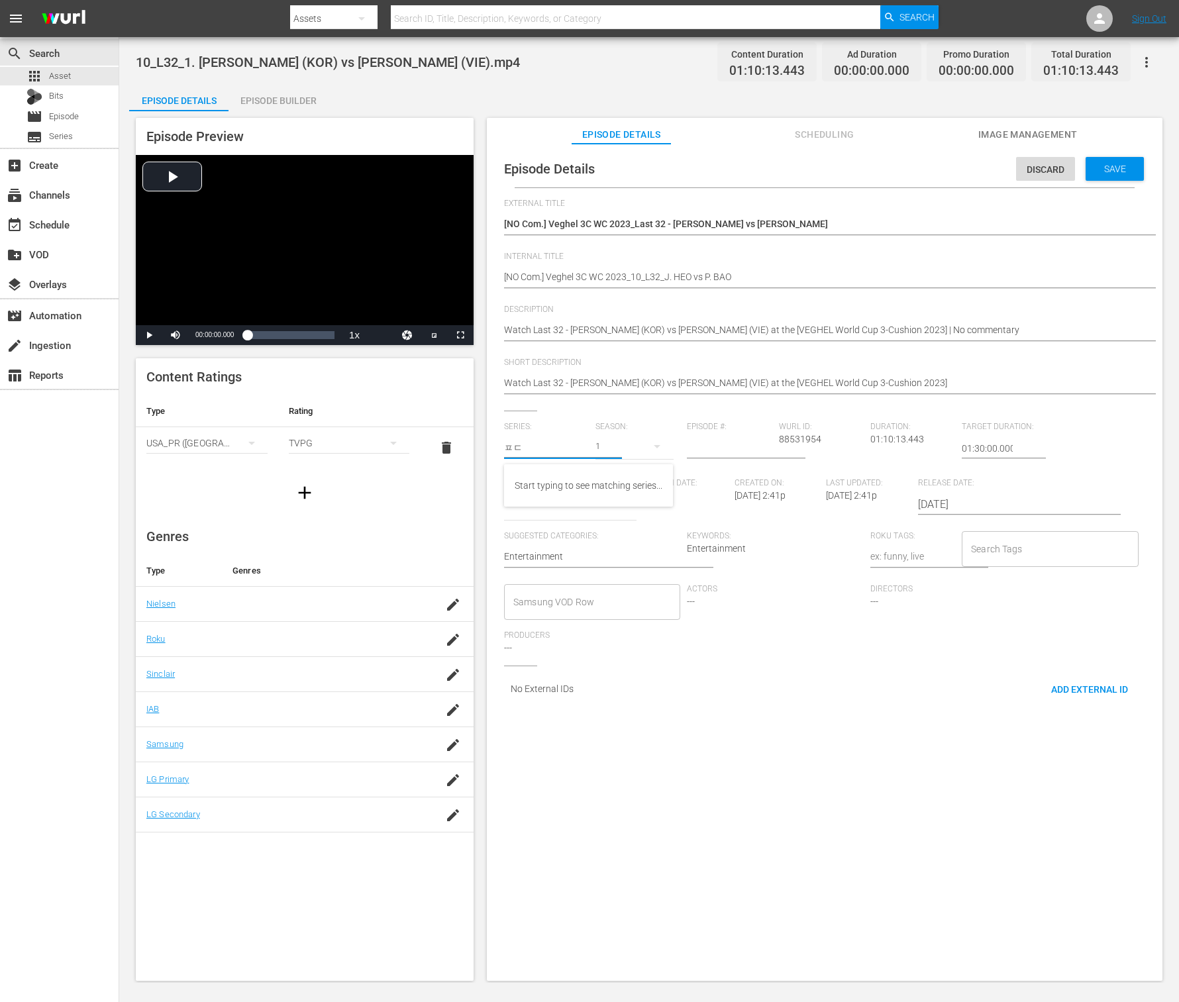
type input "ㅍ"
click at [576, 480] on div "VEGHEL World Cup 3-Cushion 2023" at bounding box center [588, 486] width 146 height 32
type input "VEGHEL World Cup 3-Cushion 2023"
click at [701, 448] on input "number" at bounding box center [729, 449] width 85 height 32
type input "10"
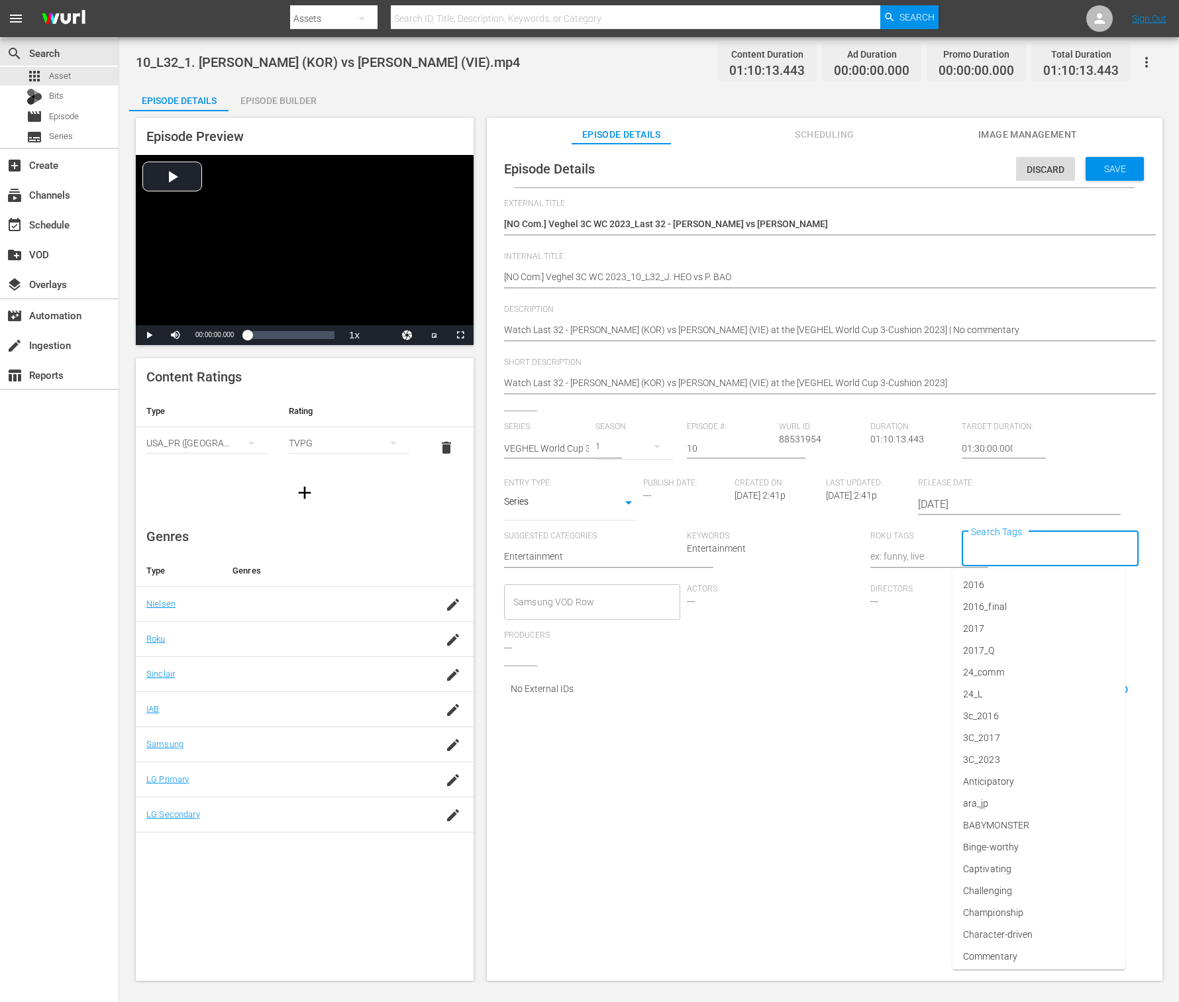
click at [884, 540] on input "Search Tags" at bounding box center [1040, 549] width 144 height 24
type input "wbt"
click at [884, 672] on li "wbt_25_Q3" at bounding box center [1039, 673] width 173 height 22
type input "no"
click at [884, 674] on span "No commentary" at bounding box center [996, 673] width 67 height 14
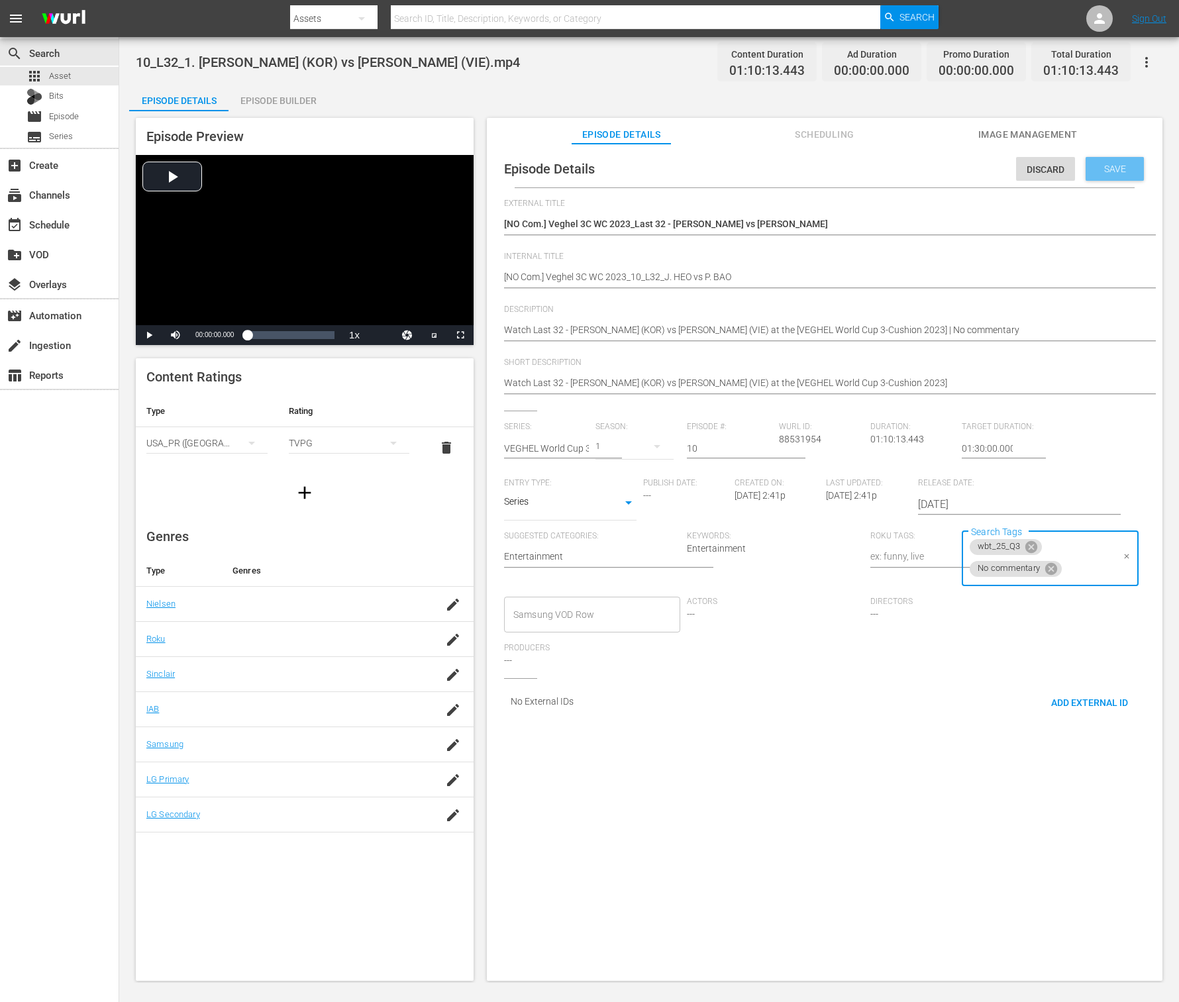
click at [884, 164] on span "Save" at bounding box center [1115, 169] width 43 height 11
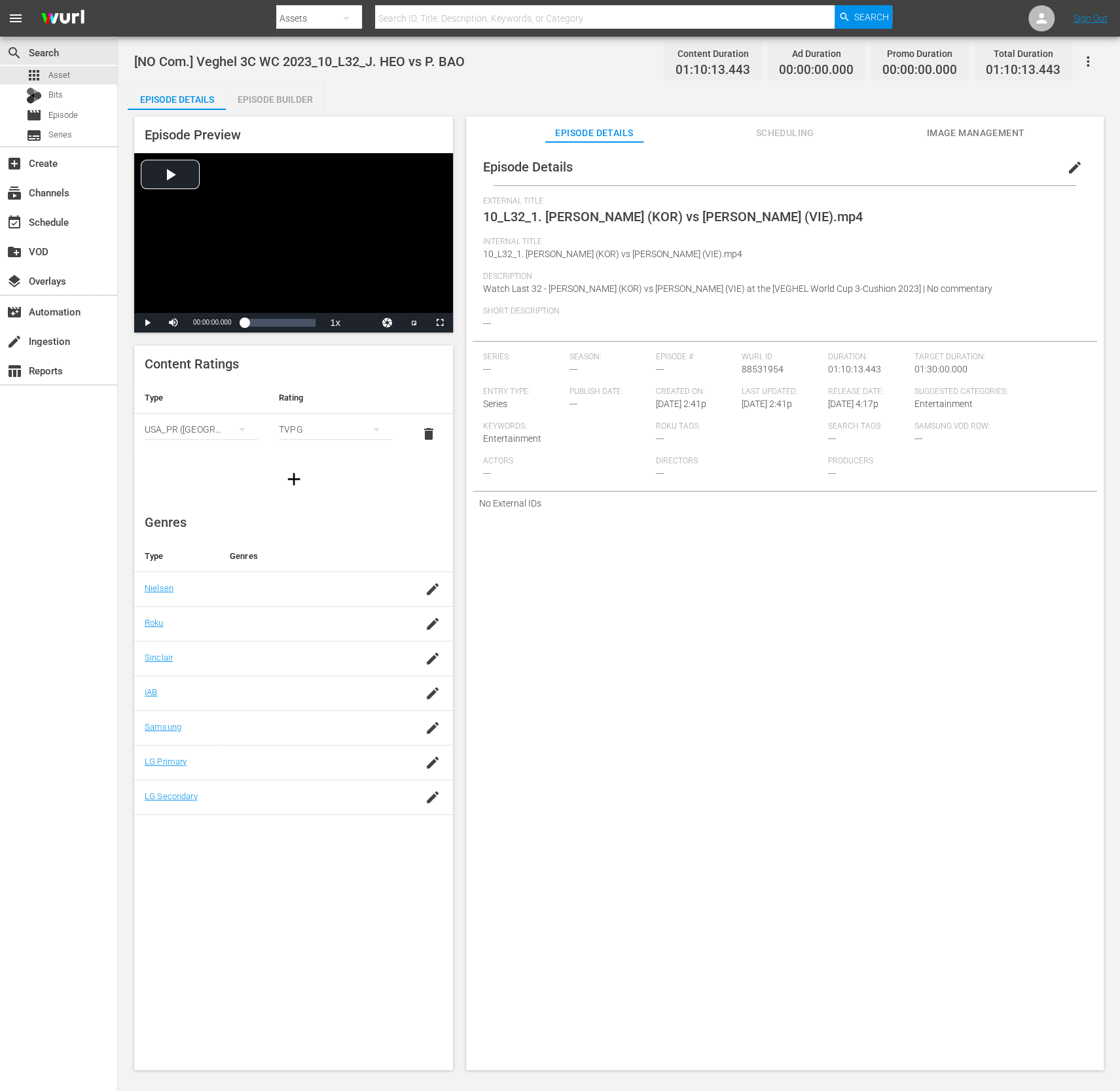
click at [874, 157] on button "edit" at bounding box center [1076, 168] width 32 height 32
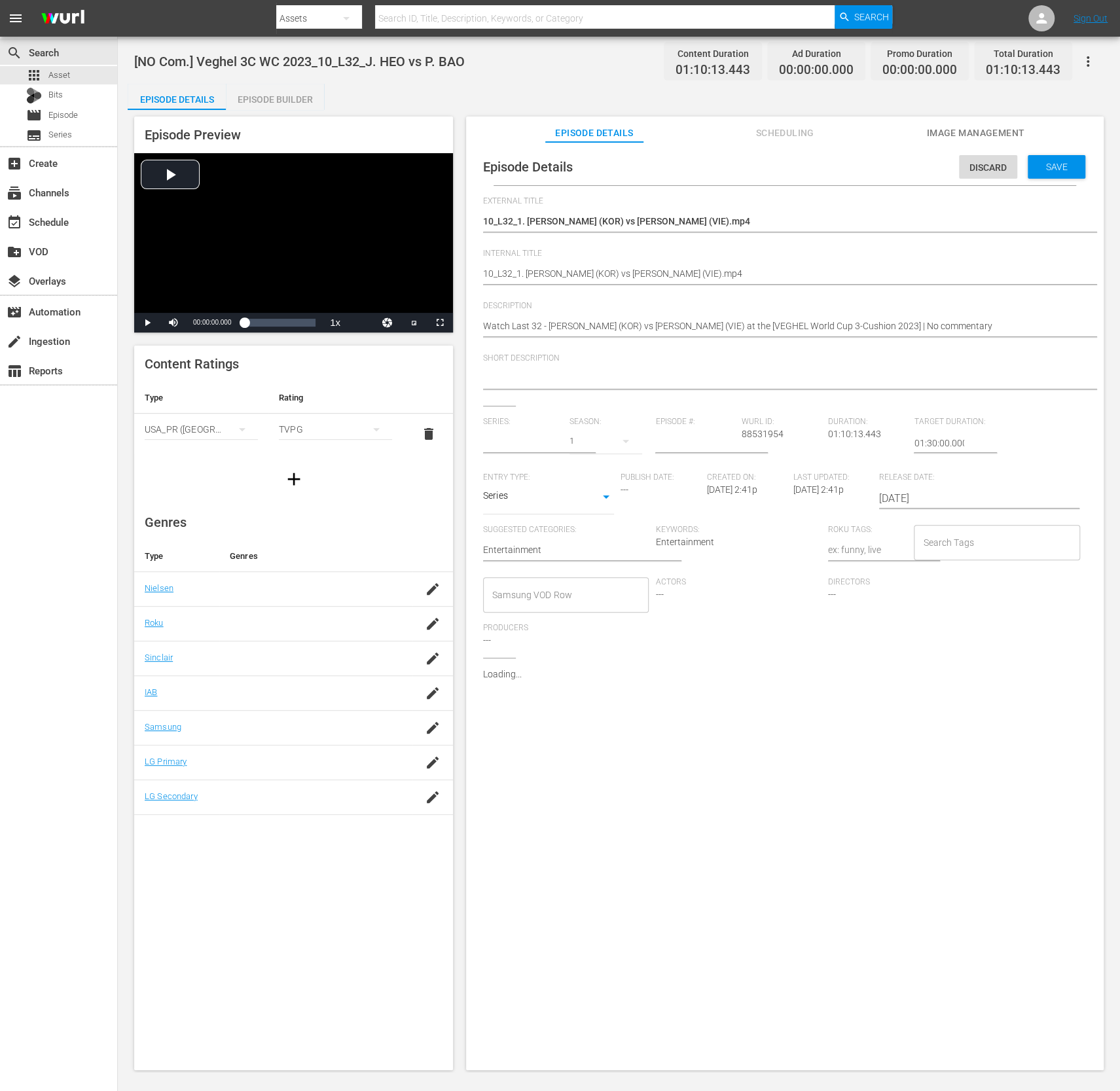
type input "VEGHEL World Cup 3-Cushion 2023"
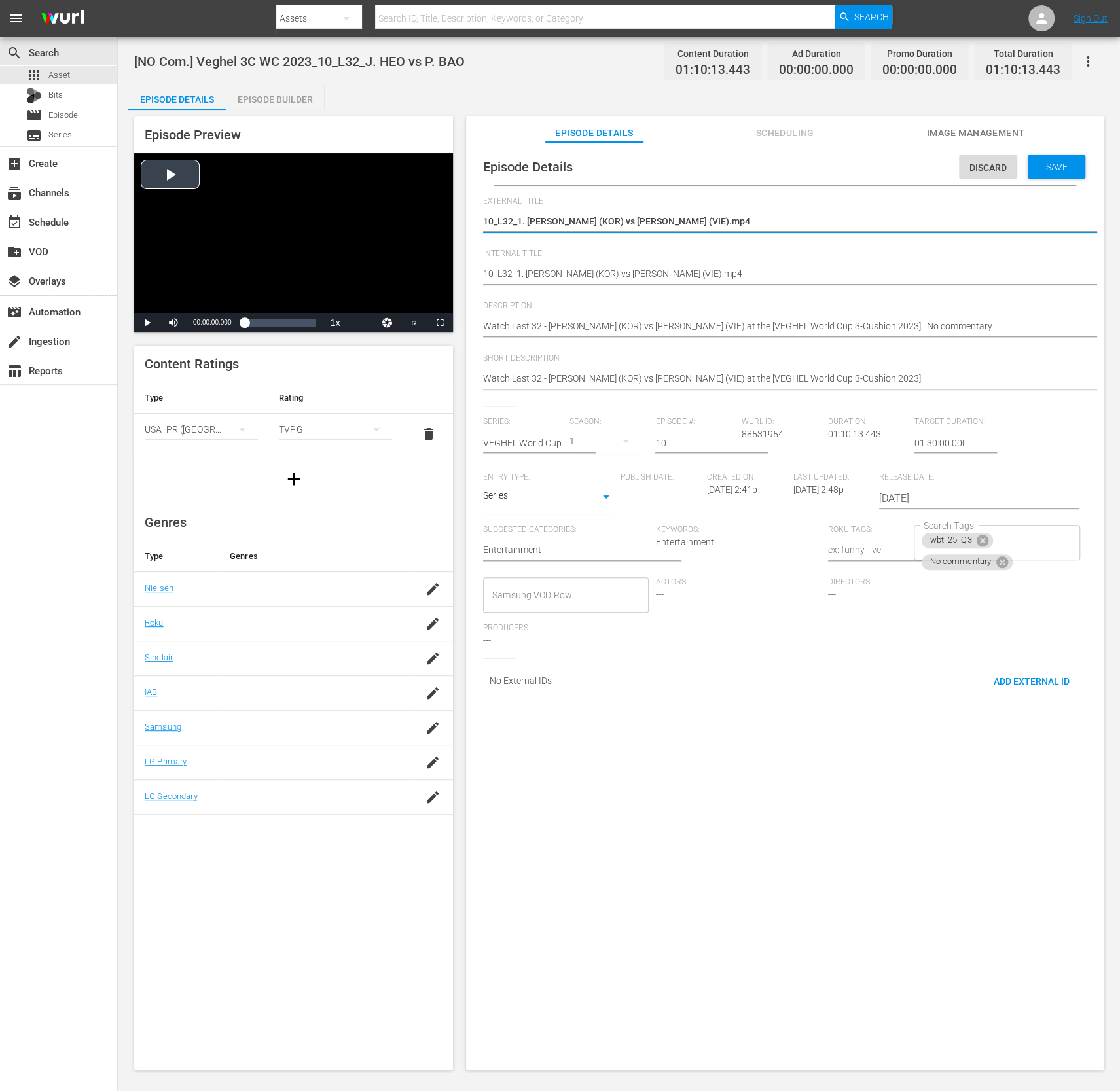
drag, startPoint x: 760, startPoint y: 220, endPoint x: 434, endPoint y: 206, distance: 326.3
click at [352, 183] on div "Episode Preview Video Player is loading. Play Video Play Mute Current Time 00:0…" at bounding box center [619, 595] width 983 height 970
paste textarea "[NO Com.] Veghel 3C WC 2023_Last 32 - J. HEO vs P. BAO"
type textarea "[NO Com.] Veghel 3C WC 2023_Last 32 - J. HEO vs P. BAO"
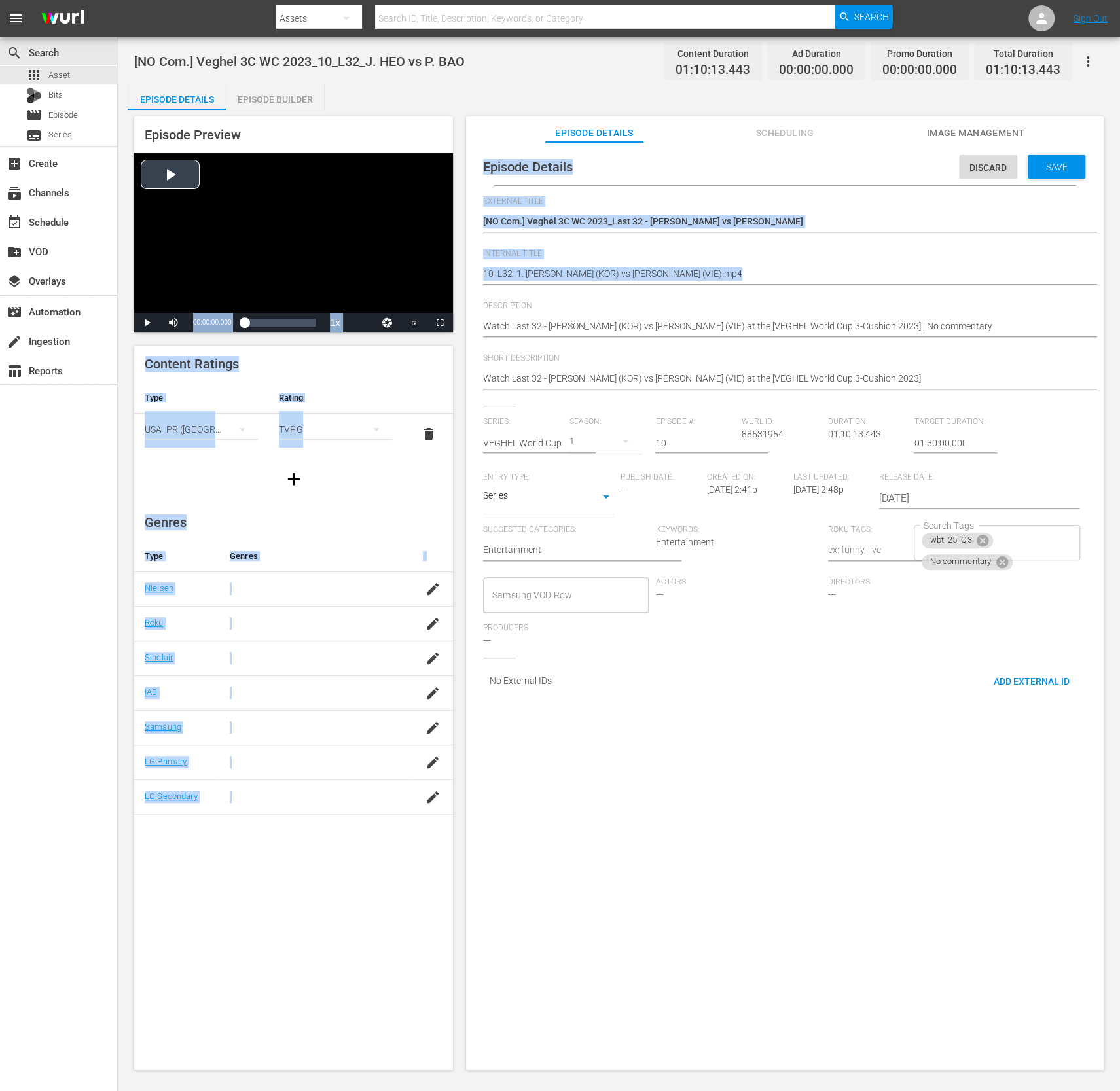
drag, startPoint x: 836, startPoint y: 285, endPoint x: 262, endPoint y: 240, distance: 575.8
click at [262, 240] on div "Episode Preview Video Player is loading. Play Video Play Mute Current Time 00:0…" at bounding box center [619, 595] width 983 height 970
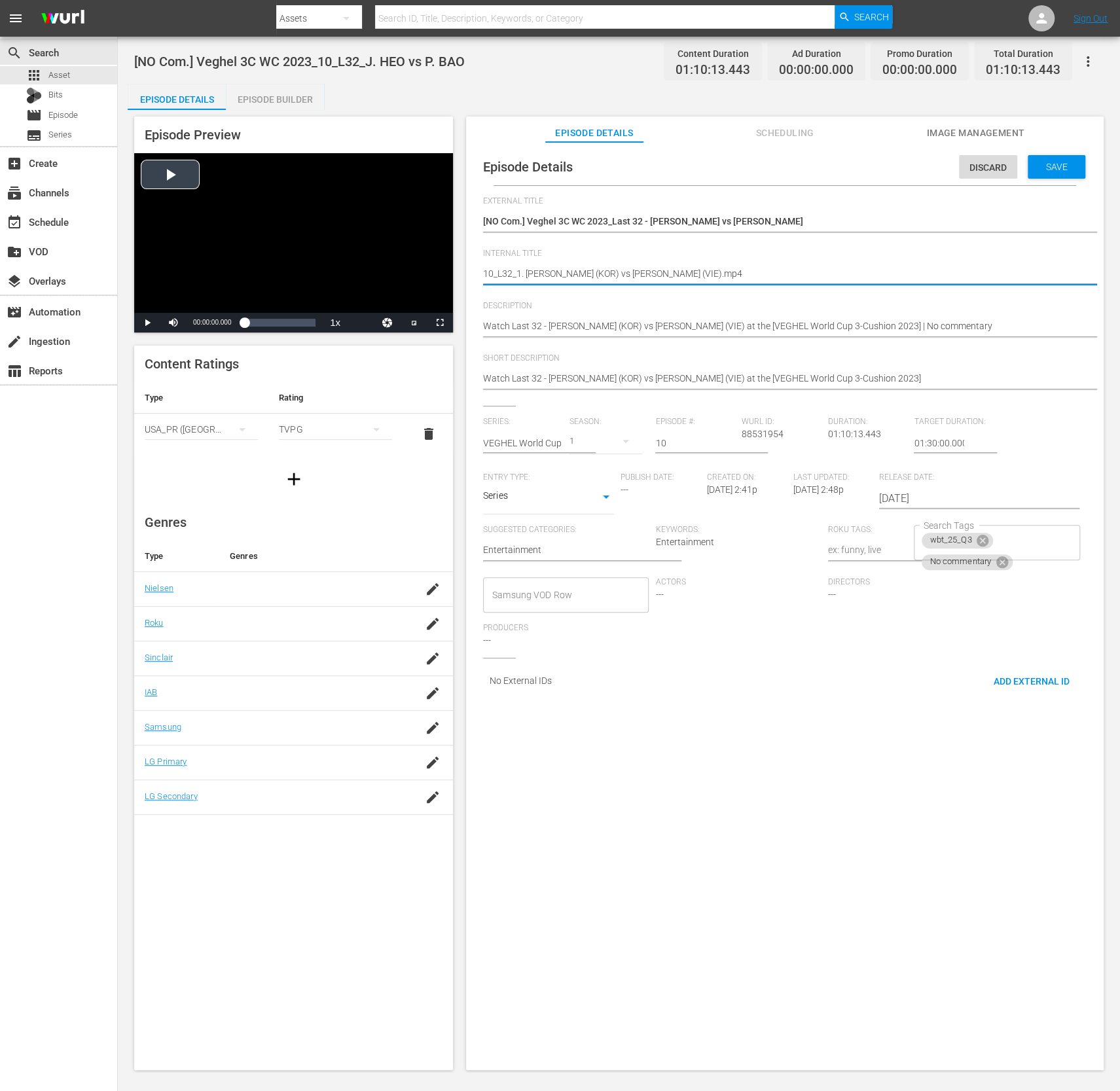
drag, startPoint x: 760, startPoint y: 274, endPoint x: 433, endPoint y: 261, distance: 327.3
click at [433, 261] on div "Episode Preview Video Player is loading. Play Video Play Mute Current Time 00:0…" at bounding box center [619, 595] width 983 height 970
paste textarea "[NO Com.] Veghel 3C WC 2023_10_L32_J. HEO vs P. BAO"
type textarea "[NO Com.] Veghel 3C WC 2023_10_L32_J. HEO vs P. BAO"
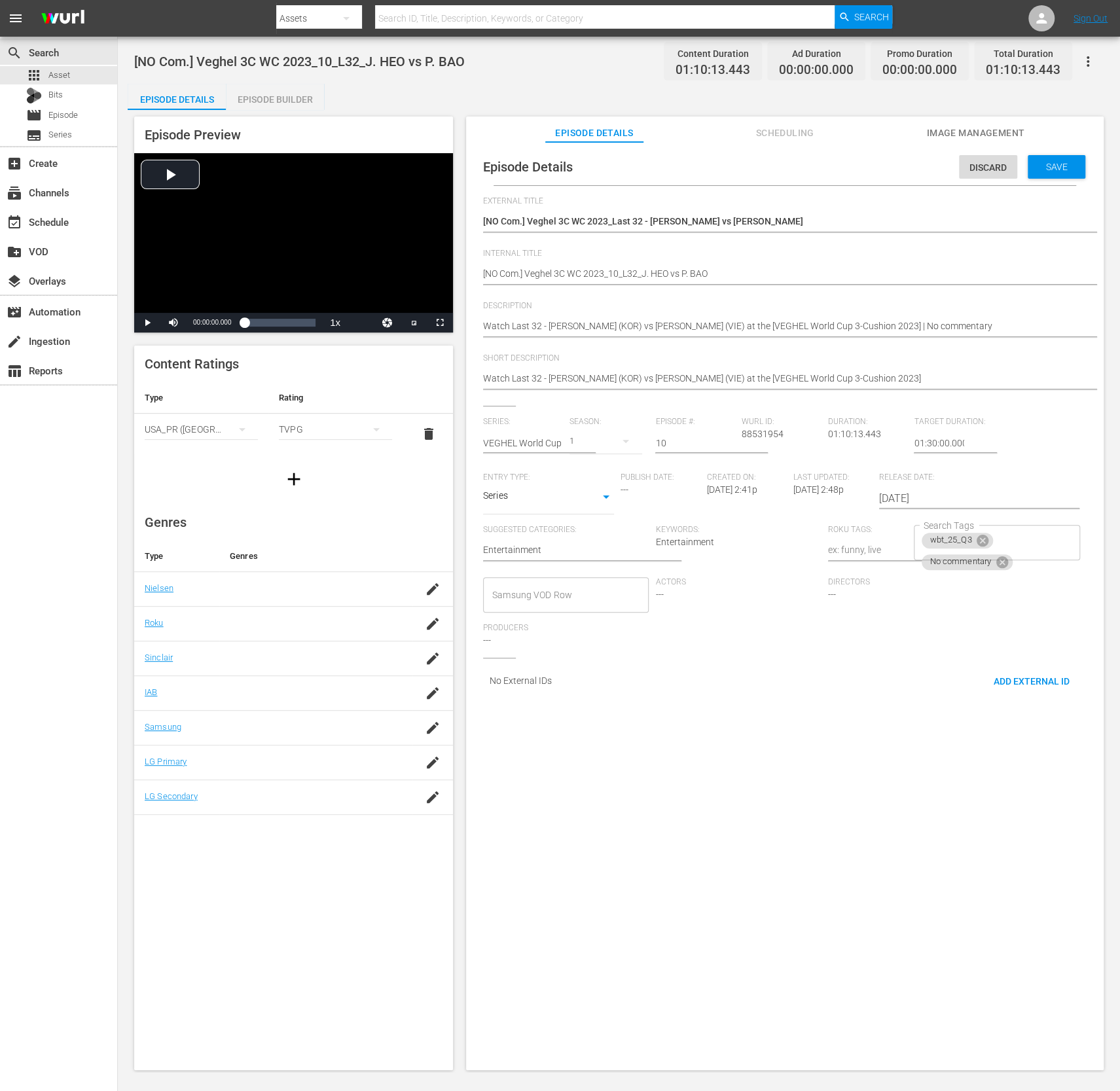
click at [874, 335] on div "Watch Last 32 - Jung Han HEO (KOR) vs Phuong Vinh BAO (VIE) at the [VEGHEL Worl…" at bounding box center [782, 327] width 597 height 32
drag, startPoint x: 914, startPoint y: 325, endPoint x: 397, endPoint y: 329, distance: 517.0
drag, startPoint x: 899, startPoint y: 378, endPoint x: 413, endPoint y: 379, distance: 486.0
click at [400, 367] on div "Episode Preview Video Player is loading. Play Video Play Mute Current Time 00:0…" at bounding box center [619, 595] width 983 height 970
type textarea "Watch Last 32 - Jung Han HEO (KOR) vs Phuong Vinh BAO (VIE) at the [VEGHEL Worl…"
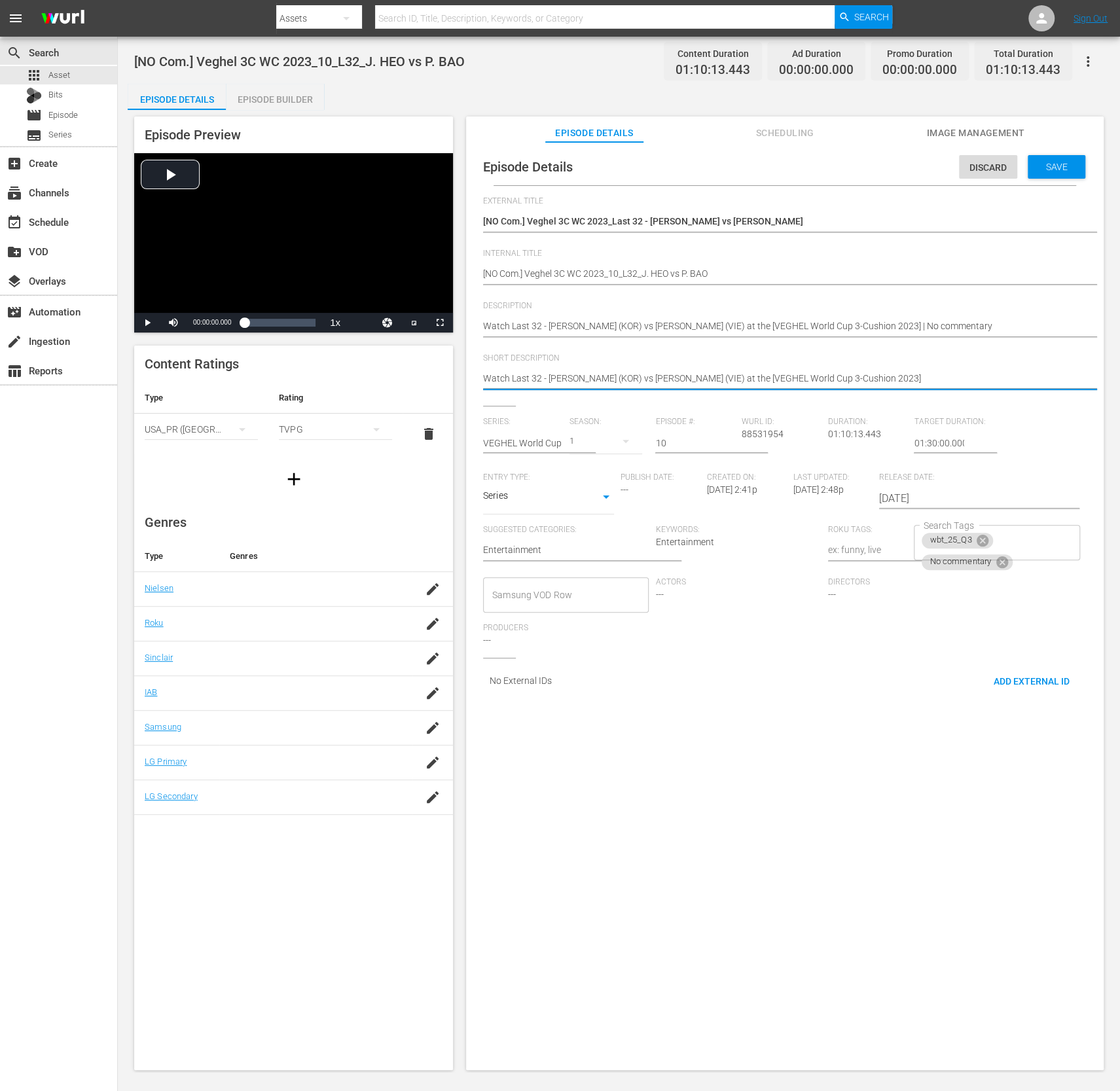
paste textarea
type textarea "Watch Last 32 - Jung Han HEO (KOR) vs Phuong Vinh BAO (VIE) at the [VEGHEL Worl…"
click at [874, 165] on span "Save" at bounding box center [1057, 167] width 43 height 11
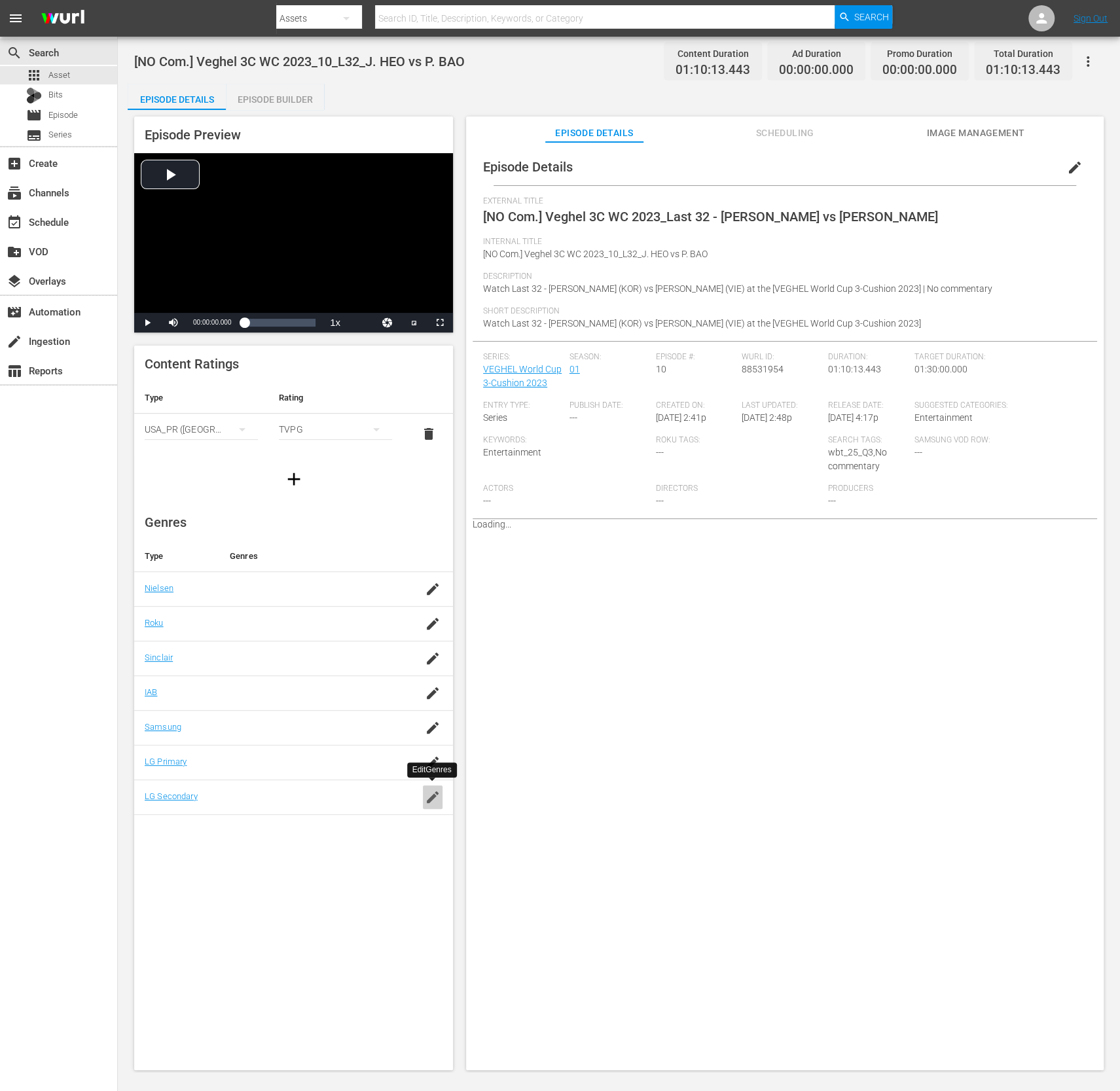
click at [428, 720] on icon "button" at bounding box center [433, 797] width 16 height 16
type input "ㅠ"
click at [346, 720] on input "bill" at bounding box center [310, 804] width 160 height 32
type input "bill"
click at [325, 720] on hr at bounding box center [310, 813] width 160 height 1
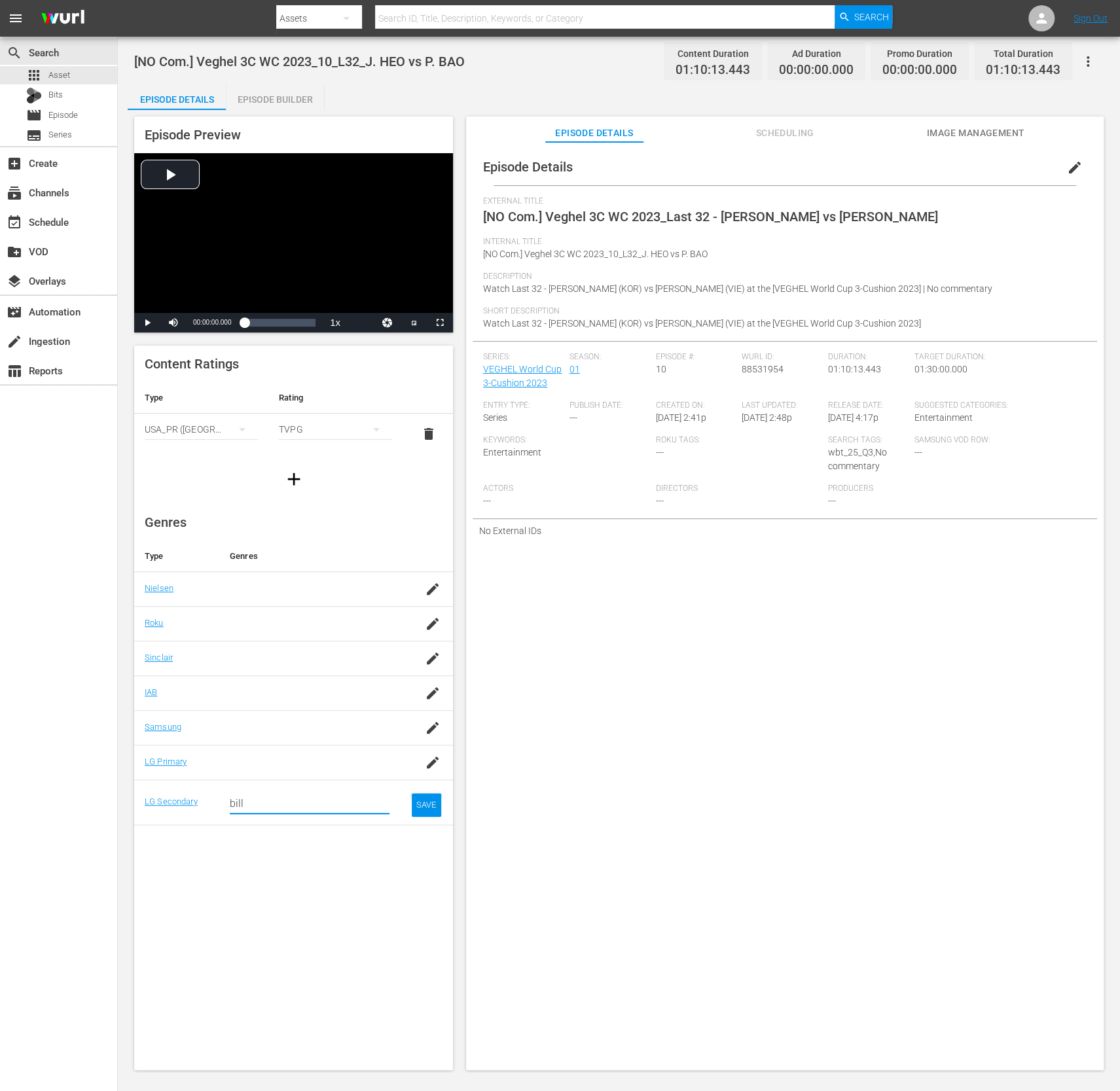
click at [324, 720] on input "bill" at bounding box center [310, 804] width 160 height 32
click at [301, 720] on div "Billiards (266)" at bounding box center [327, 838] width 102 height 32
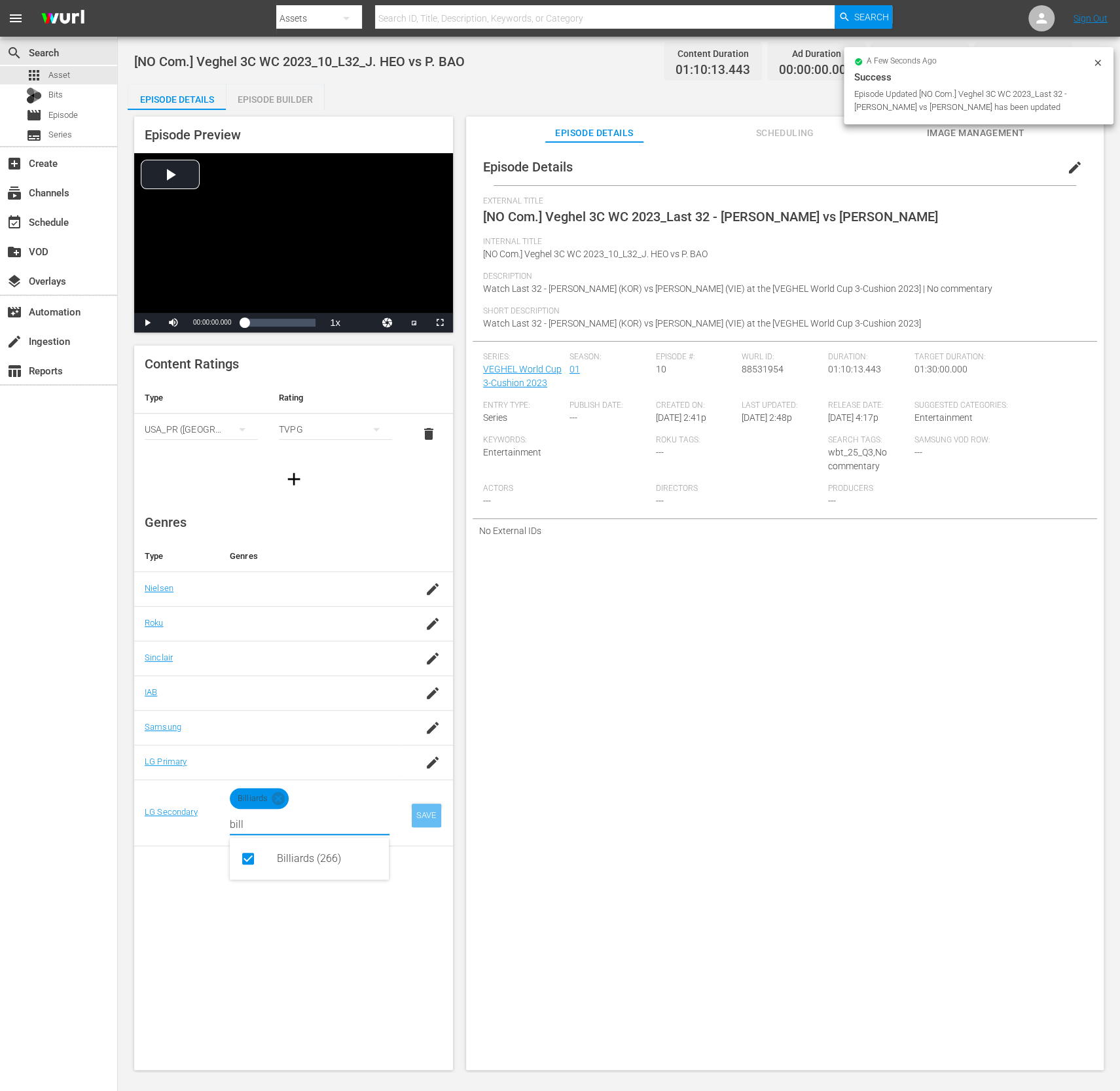
click at [427, 720] on div "SAVE" at bounding box center [427, 816] width 30 height 24
click at [434, 593] on icon "button" at bounding box center [433, 589] width 16 height 16
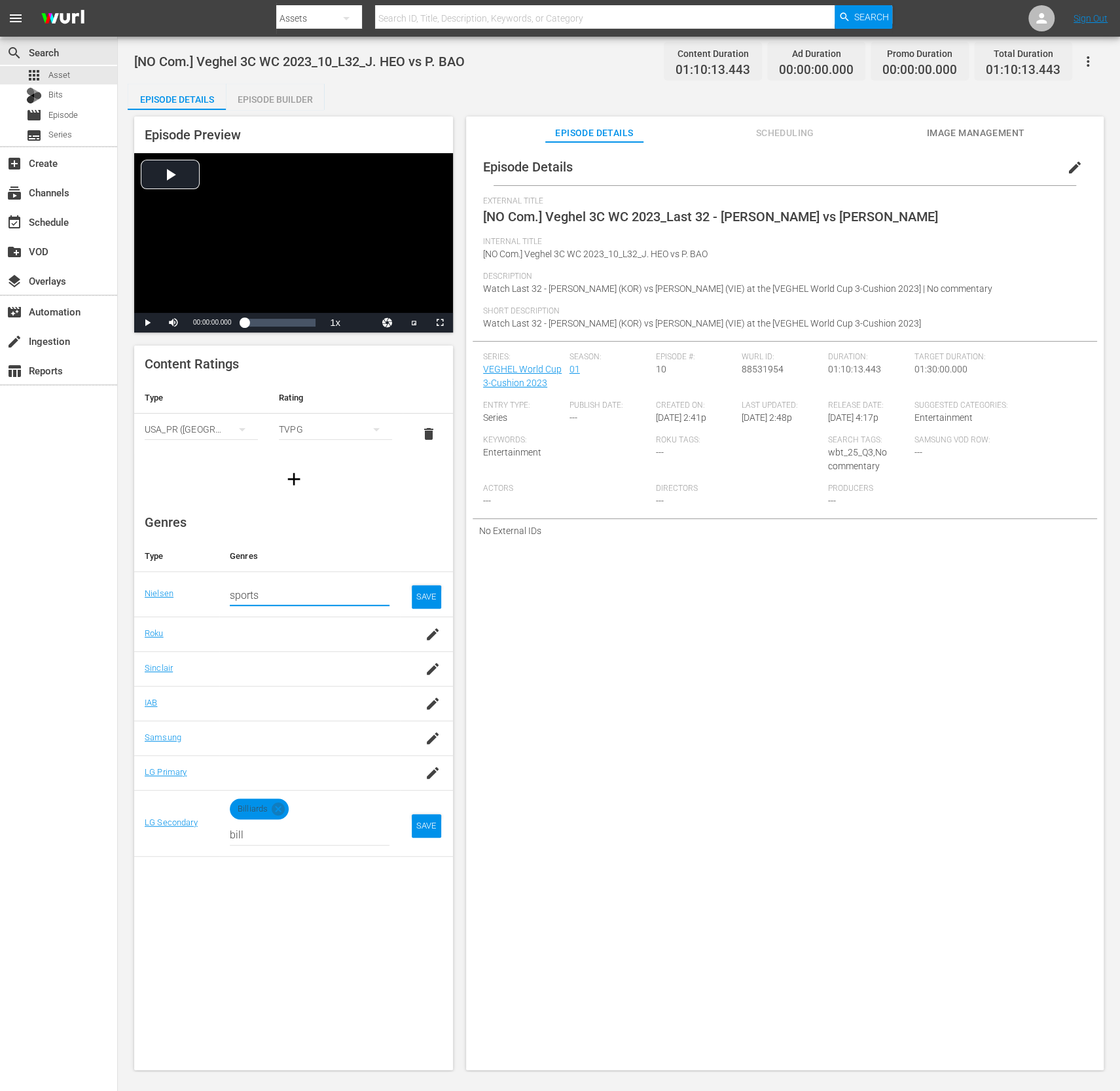
click at [341, 592] on input "sports" at bounding box center [310, 596] width 160 height 32
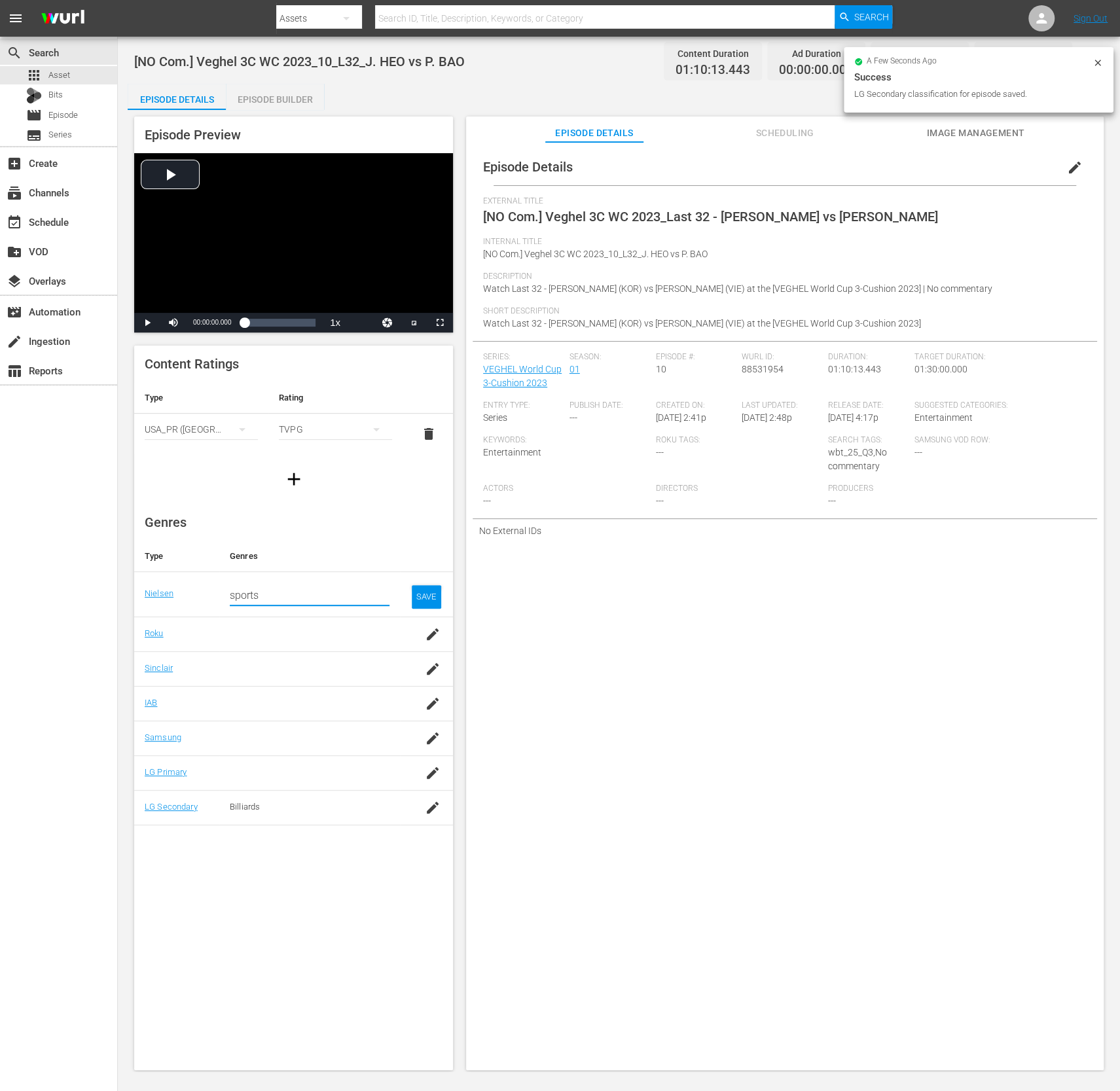
click at [341, 592] on input "sports" at bounding box center [310, 596] width 160 height 32
click at [343, 593] on input "sports" at bounding box center [310, 596] width 160 height 32
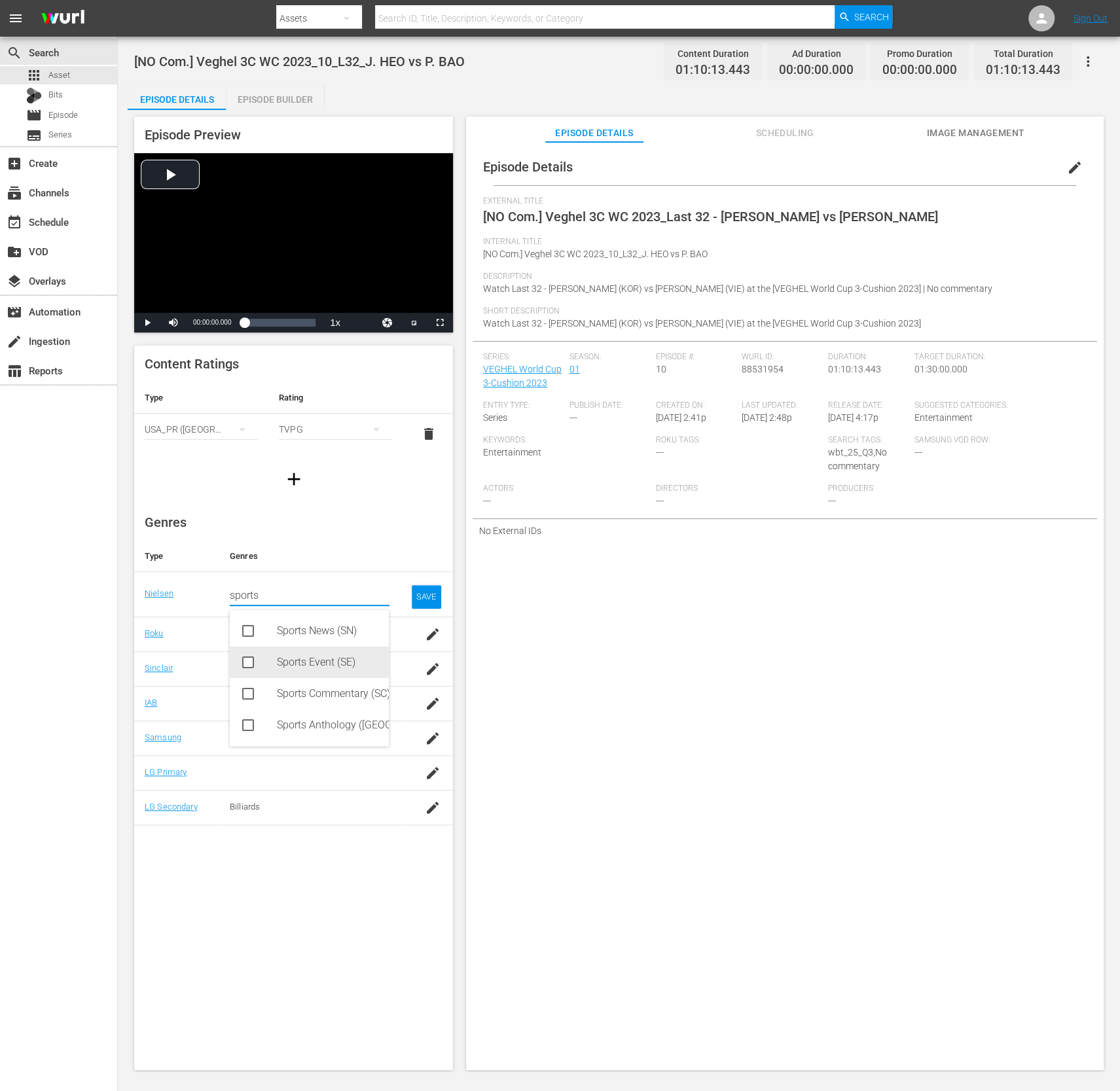
click at [336, 652] on div "Sports Event (SE)" at bounding box center [327, 663] width 102 height 32
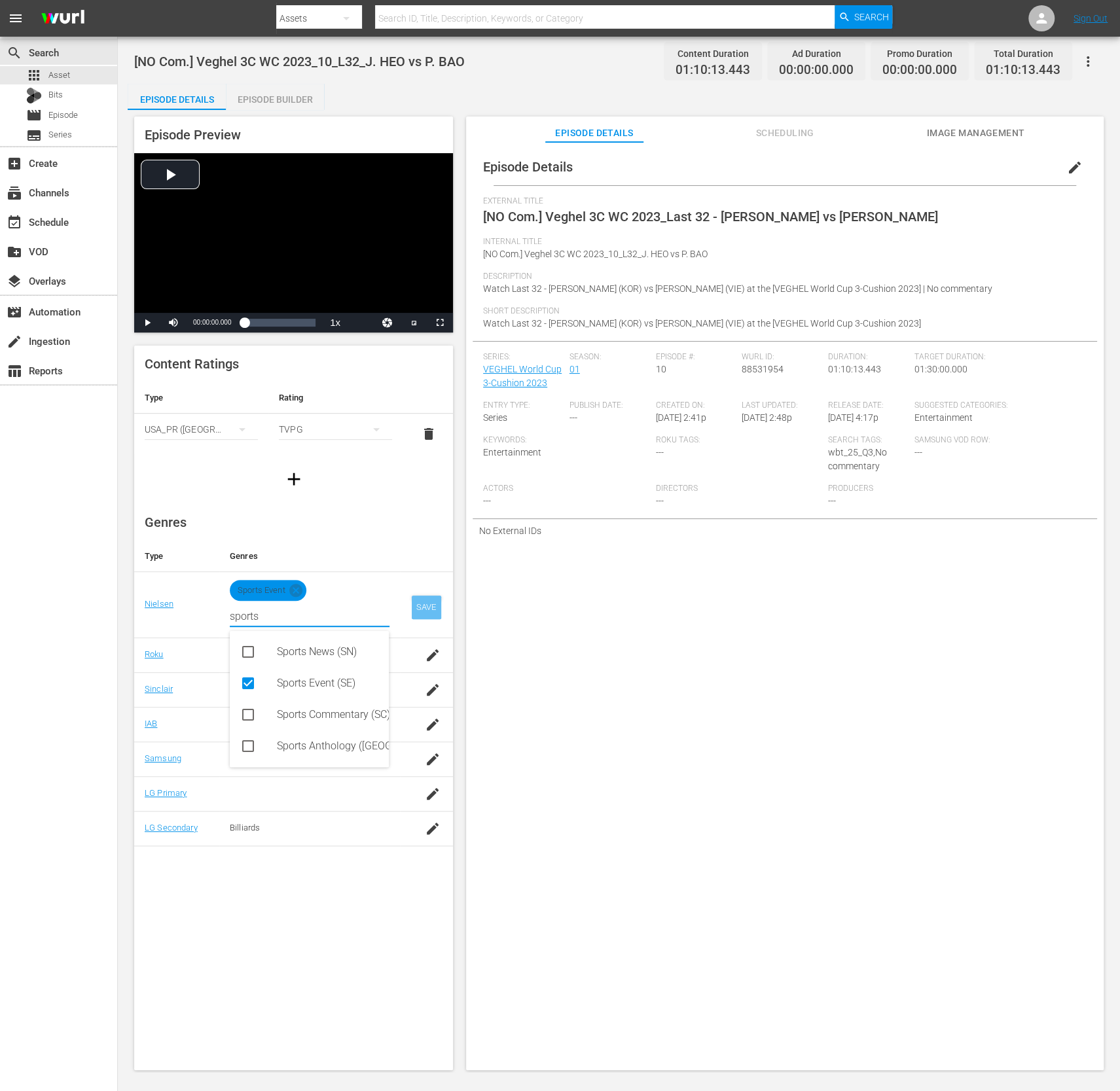
type input "sports"
click at [422, 606] on div "SAVE" at bounding box center [427, 608] width 30 height 24
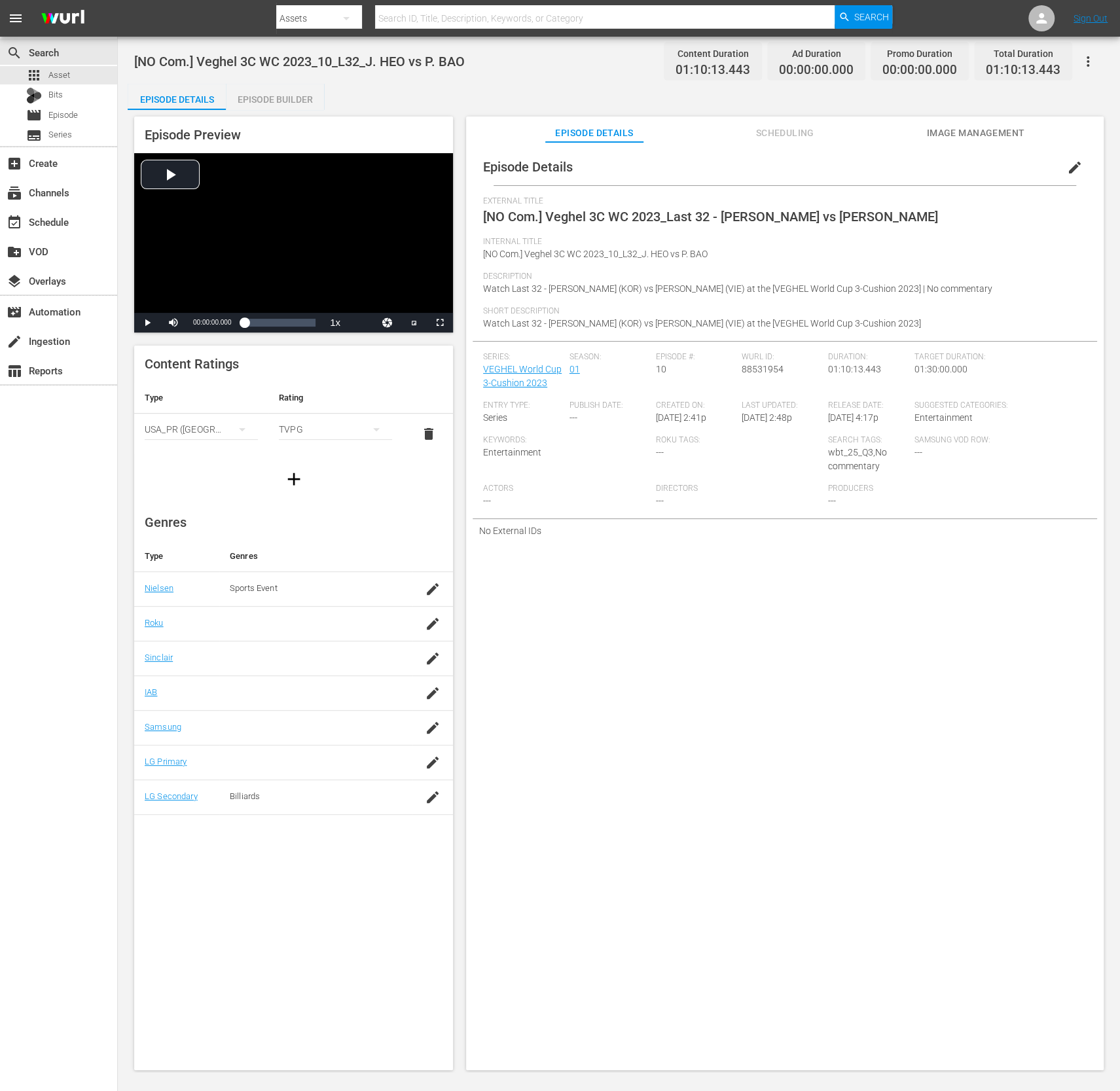
click at [874, 169] on span "edit" at bounding box center [1076, 168] width 16 height 16
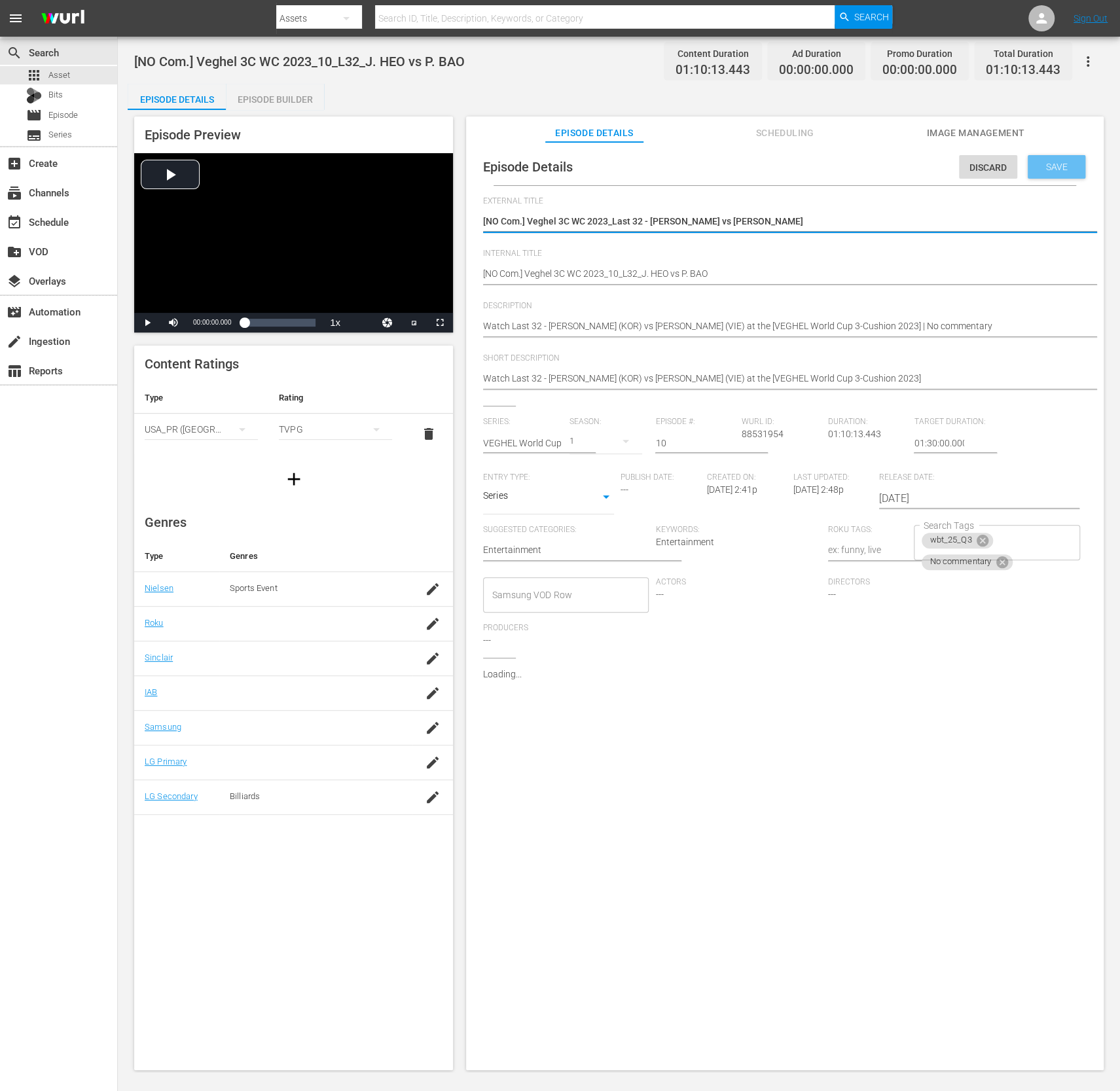
click at [874, 164] on span "Save" at bounding box center [1057, 167] width 43 height 11
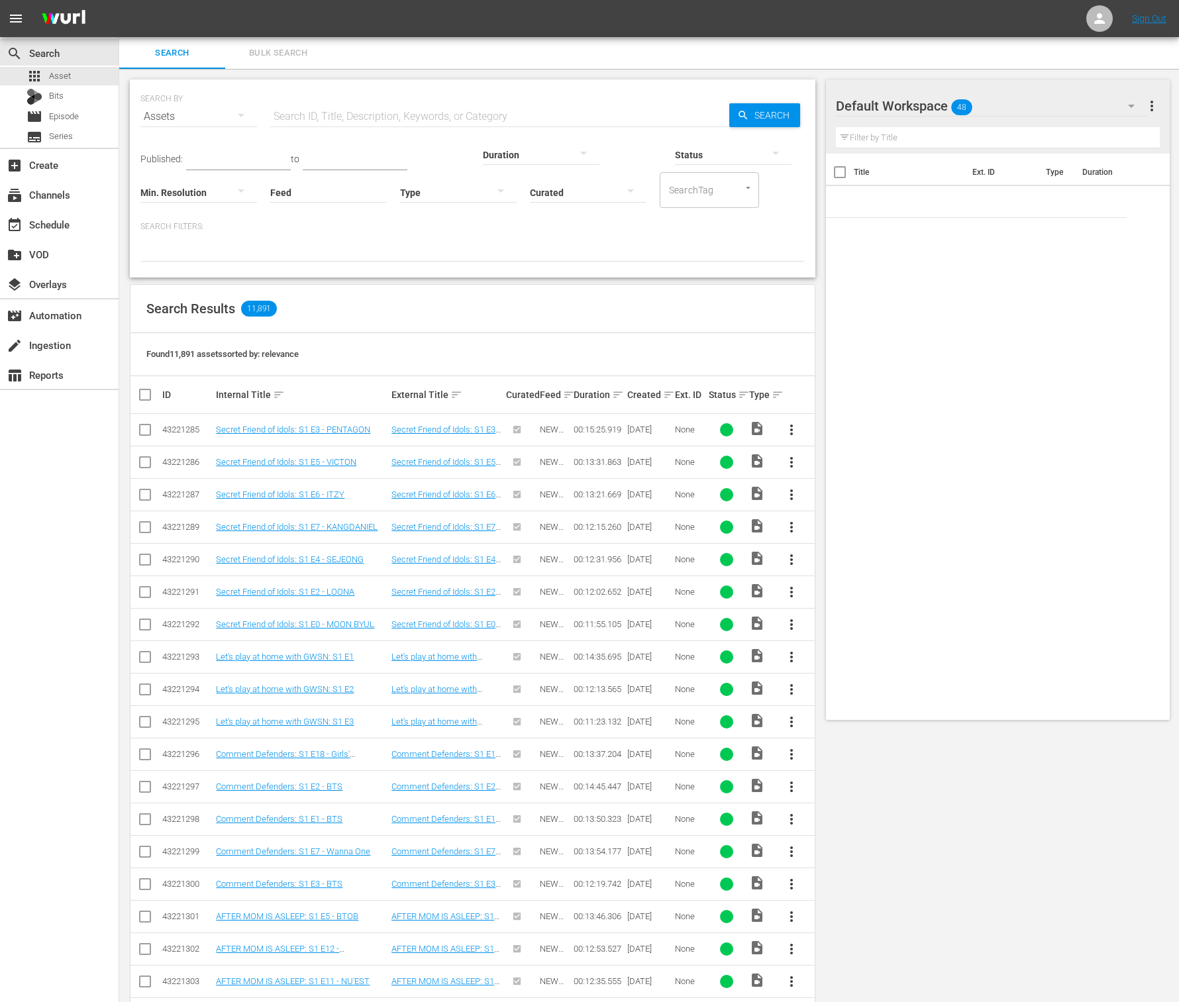
click at [270, 199] on input "Feed" at bounding box center [328, 194] width 117 height 48
paste input "World BilliardsTV_W33_2025 001"
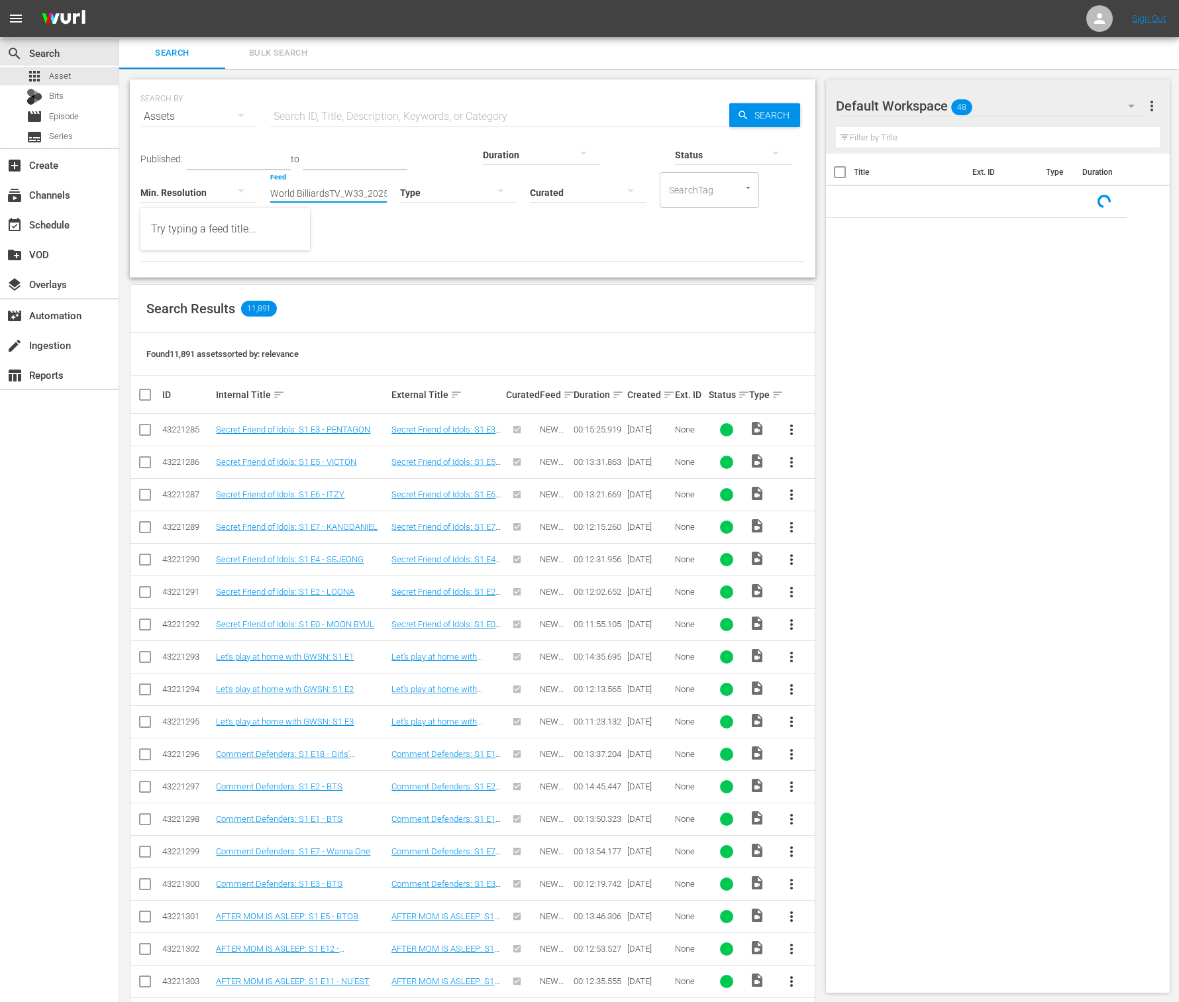
scroll to position [0, 17]
click at [189, 232] on div "World BilliardsTV_W33_2025 001 (432644)" at bounding box center [225, 229] width 148 height 32
type input "World BilliardsTV_W33_2025 001 (432644)"
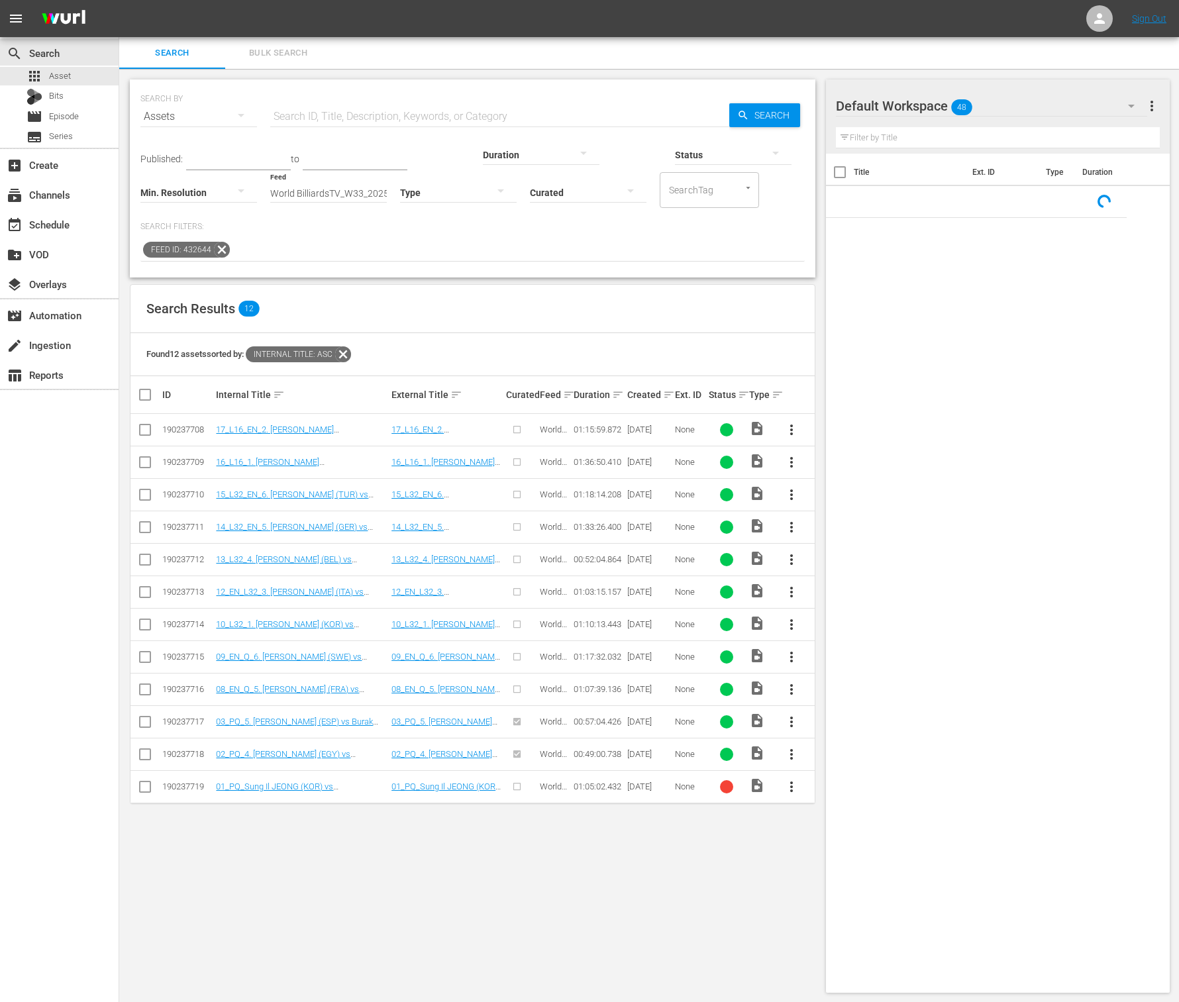
click at [792, 729] on span "more_vert" at bounding box center [792, 755] width 16 height 16
click at [584, 729] on div "SEARCH BY Search By Assets Search ID, Title, Description, Keywords, or Category…" at bounding box center [472, 536] width 707 height 935
click at [791, 651] on span "more_vert" at bounding box center [792, 657] width 16 height 16
click at [833, 729] on div "Episode" at bounding box center [864, 755] width 90 height 32
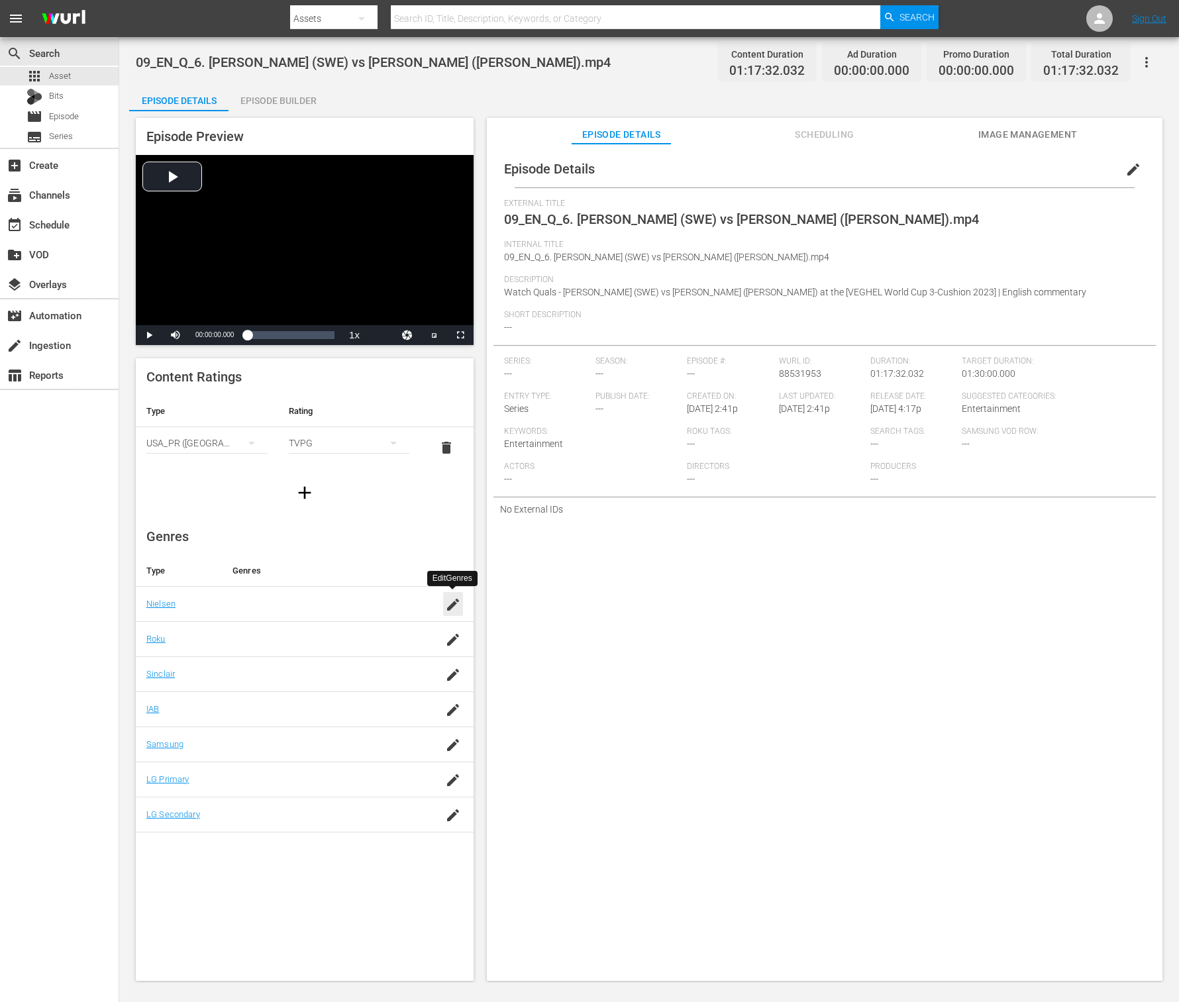
click at [457, 607] on icon "button" at bounding box center [453, 605] width 16 height 16
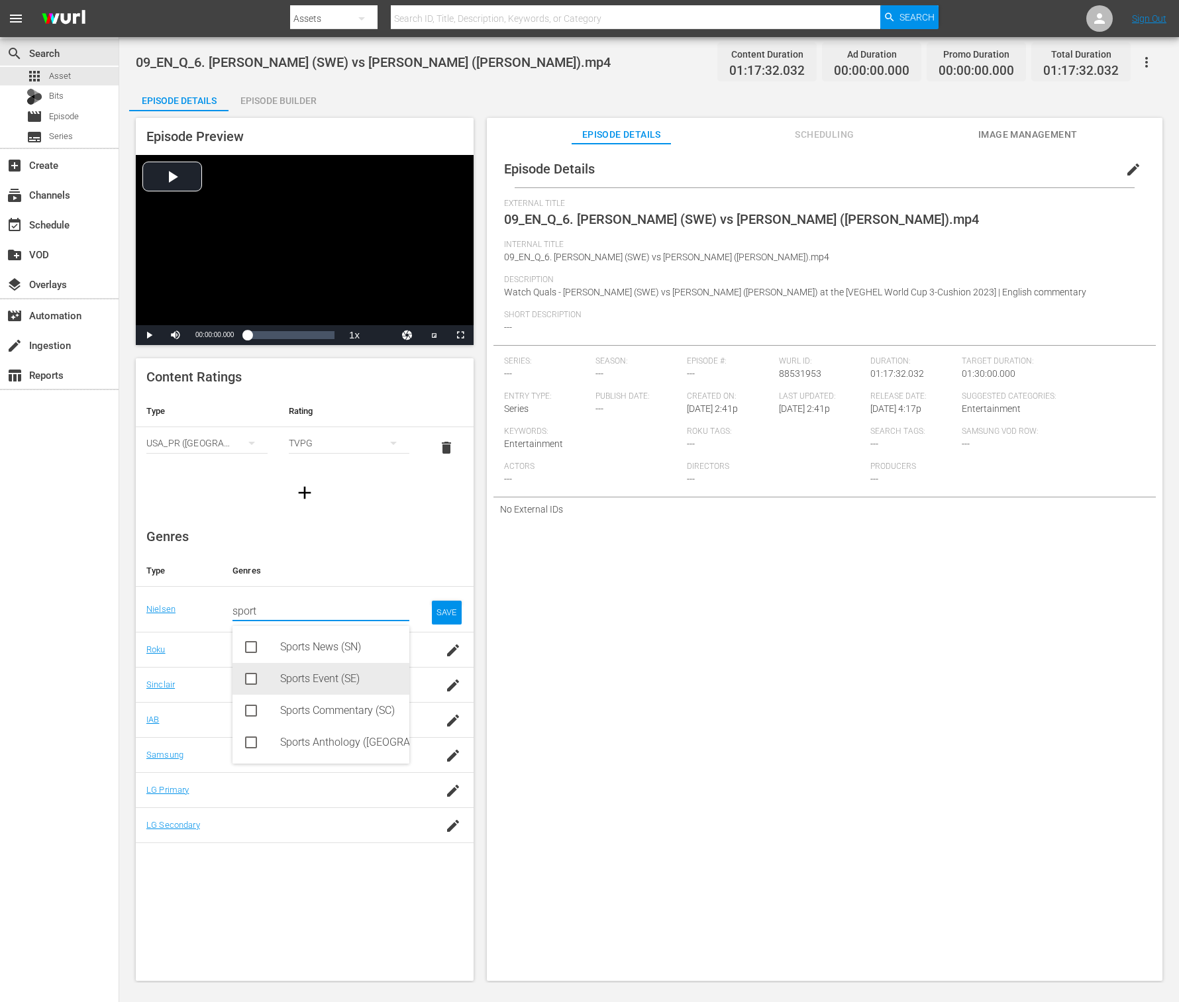
click at [303, 674] on div "Sports Event (SE)" at bounding box center [339, 679] width 119 height 32
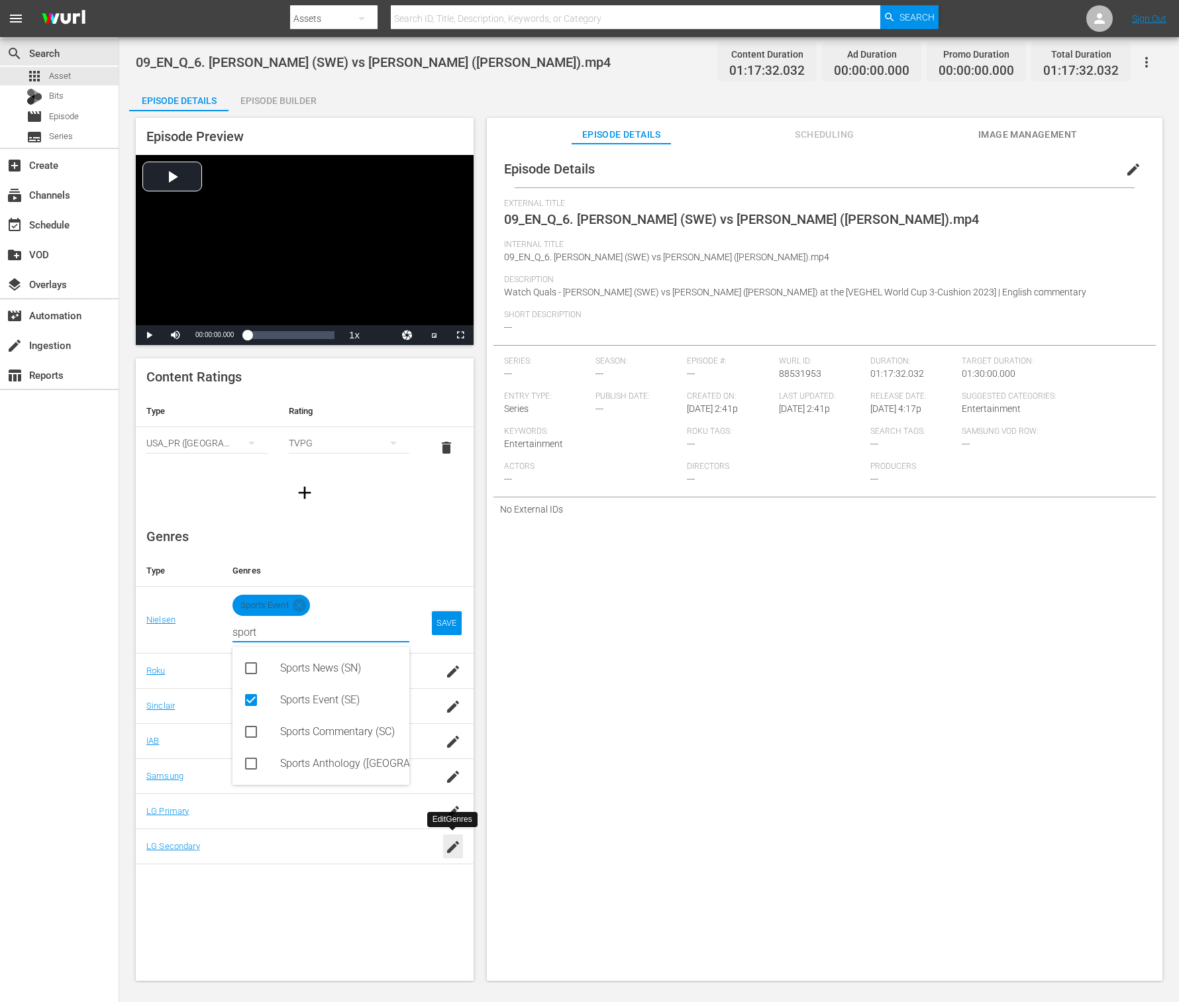
type input "sport"
click at [458, 729] on icon "button" at bounding box center [453, 847] width 16 height 16
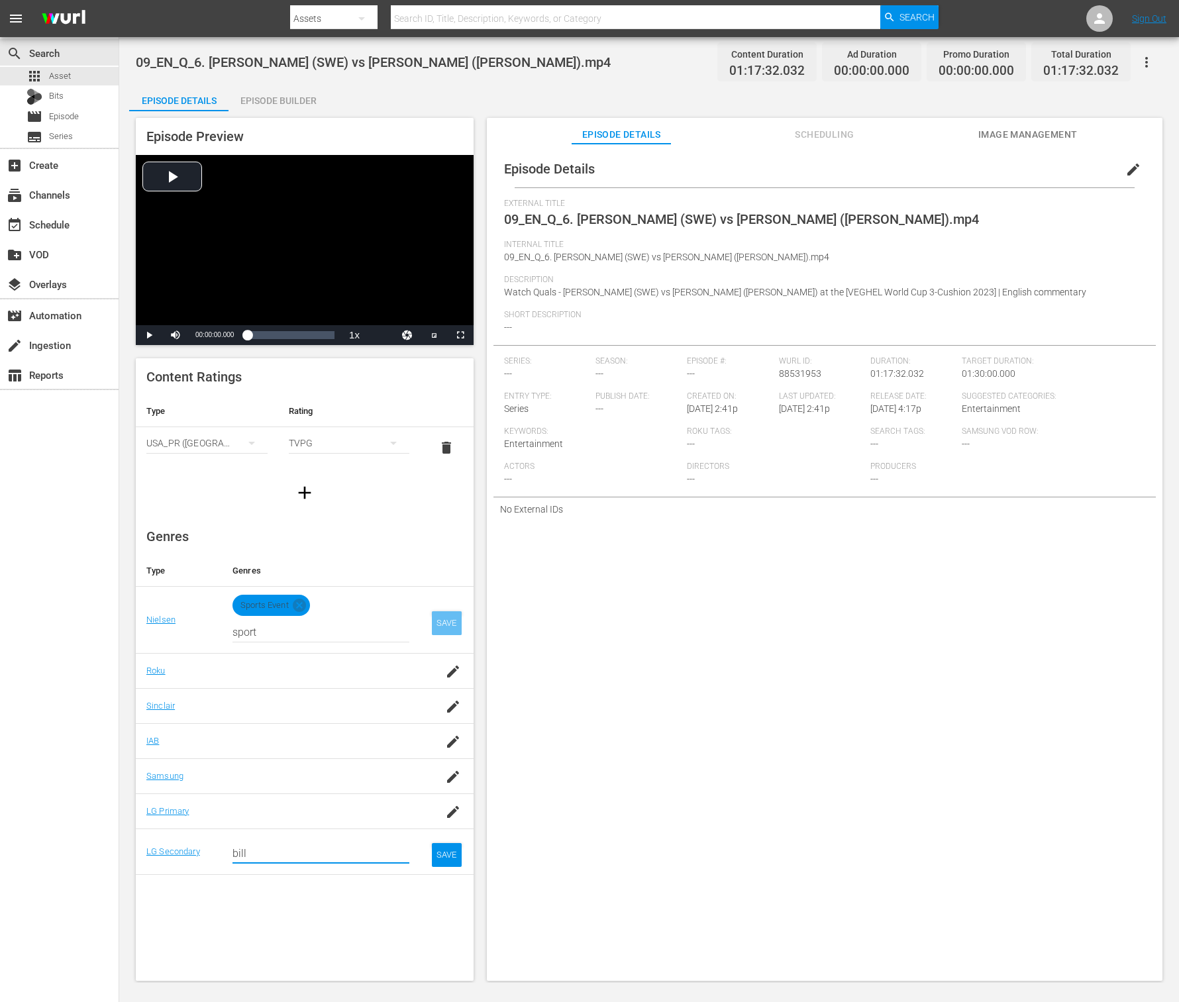
type input "bill"
click at [449, 622] on div "SAVE" at bounding box center [447, 623] width 30 height 24
click at [449, 627] on div "SAVE" at bounding box center [447, 623] width 30 height 24
click at [329, 648] on input "bill" at bounding box center [321, 632] width 177 height 32
click at [327, 729] on div "Billiards (266)" at bounding box center [339, 888] width 119 height 32
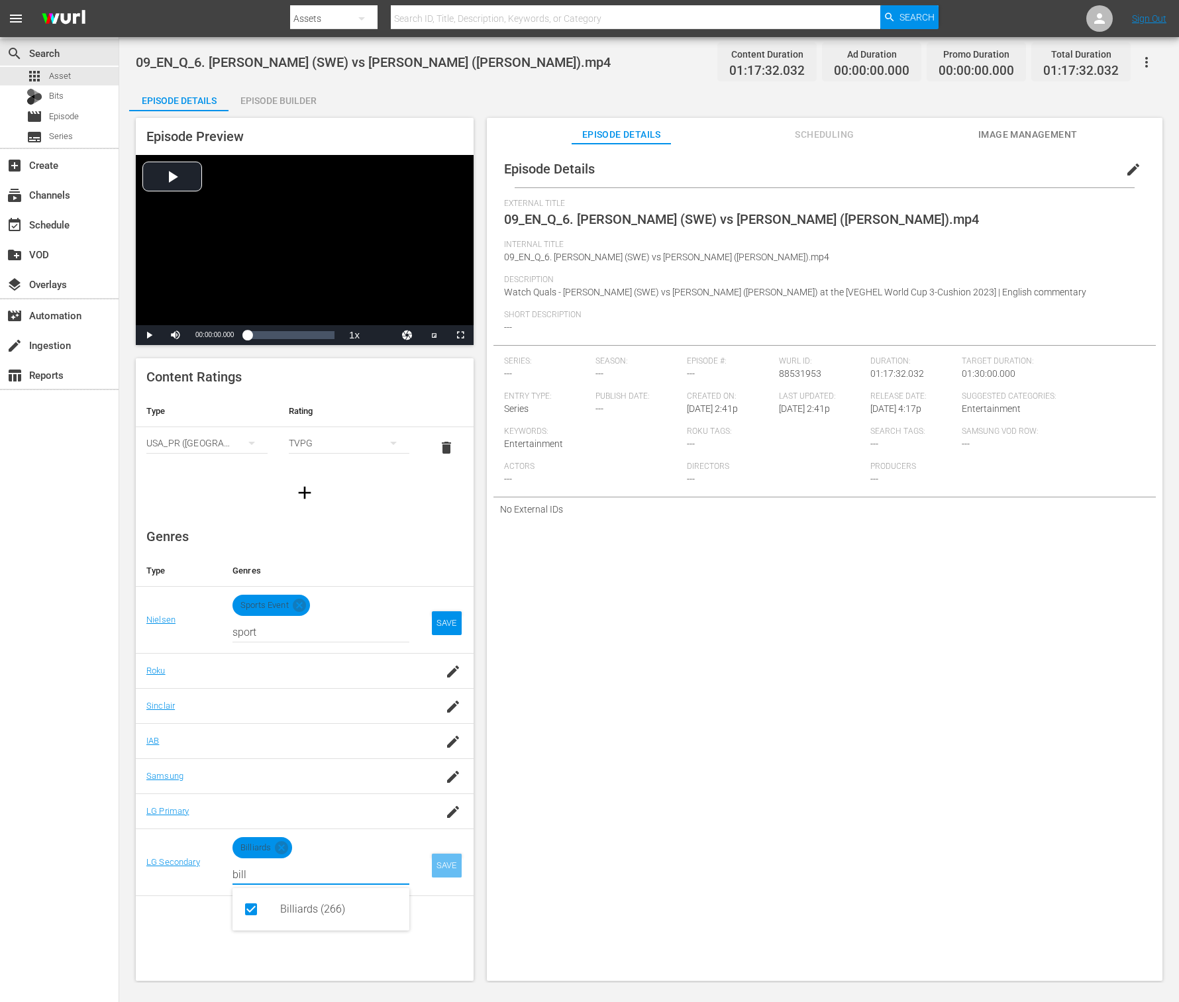
click at [445, 729] on div "SAVE" at bounding box center [447, 866] width 30 height 24
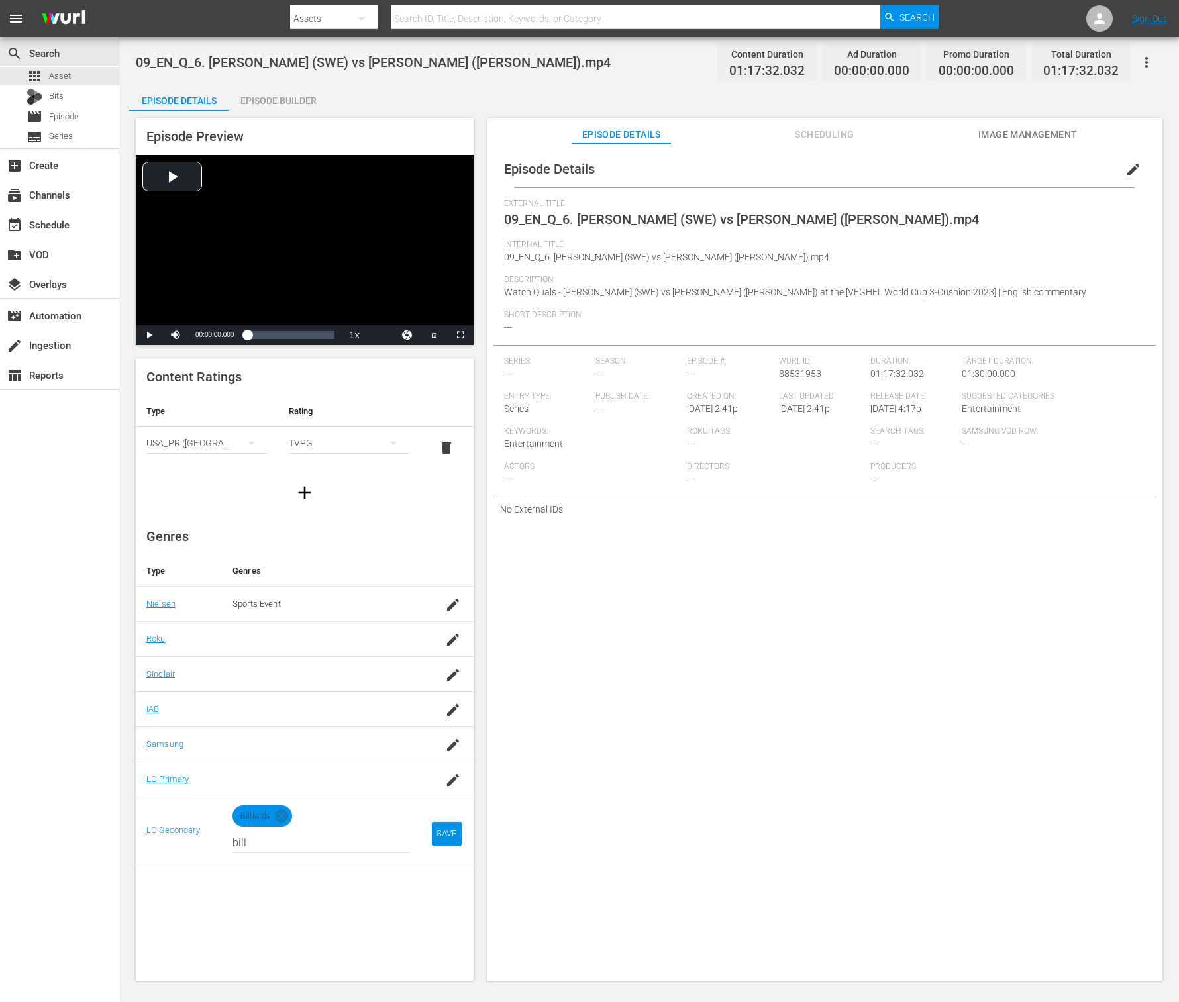
click at [884, 171] on span "edit" at bounding box center [1134, 170] width 16 height 16
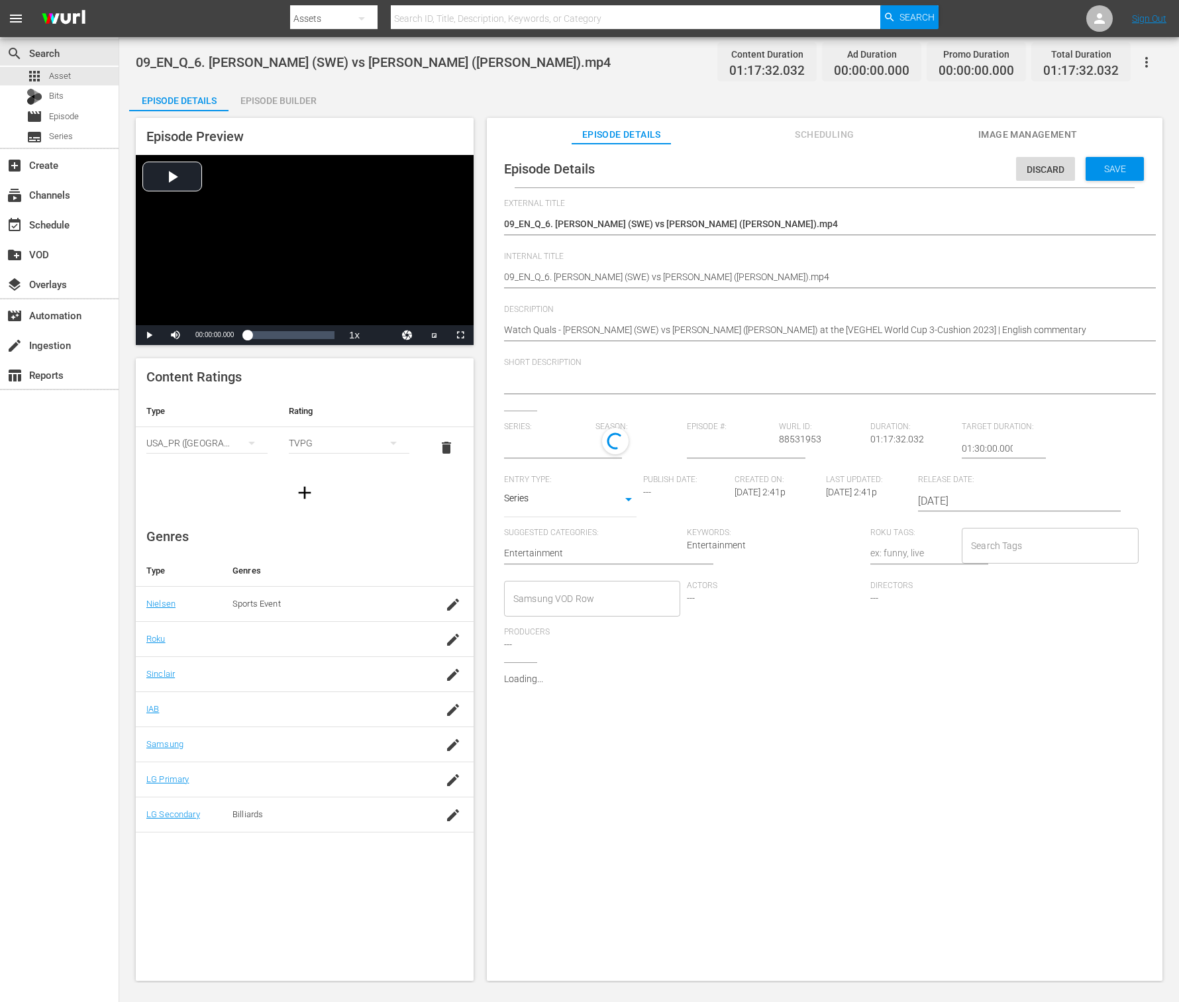
type input "No Series"
click at [884, 293] on div "09_EN_Q_6. Michael NILSSON (SWE) vs Glenn HOFMAN (NED).mp4 09_EN_Q_6. Michael N…" at bounding box center [821, 278] width 635 height 32
drag, startPoint x: 928, startPoint y: 277, endPoint x: 322, endPoint y: 245, distance: 607.0
paste textarea "[EN Com.] Veghel 3C WC 2023_09_L32_M. NILSSON vs G. HOFMAN"
type textarea "[EN Com.] Veghel 3C WC 2023_09_L32_M. NILSSON vs G. HOFMAN"
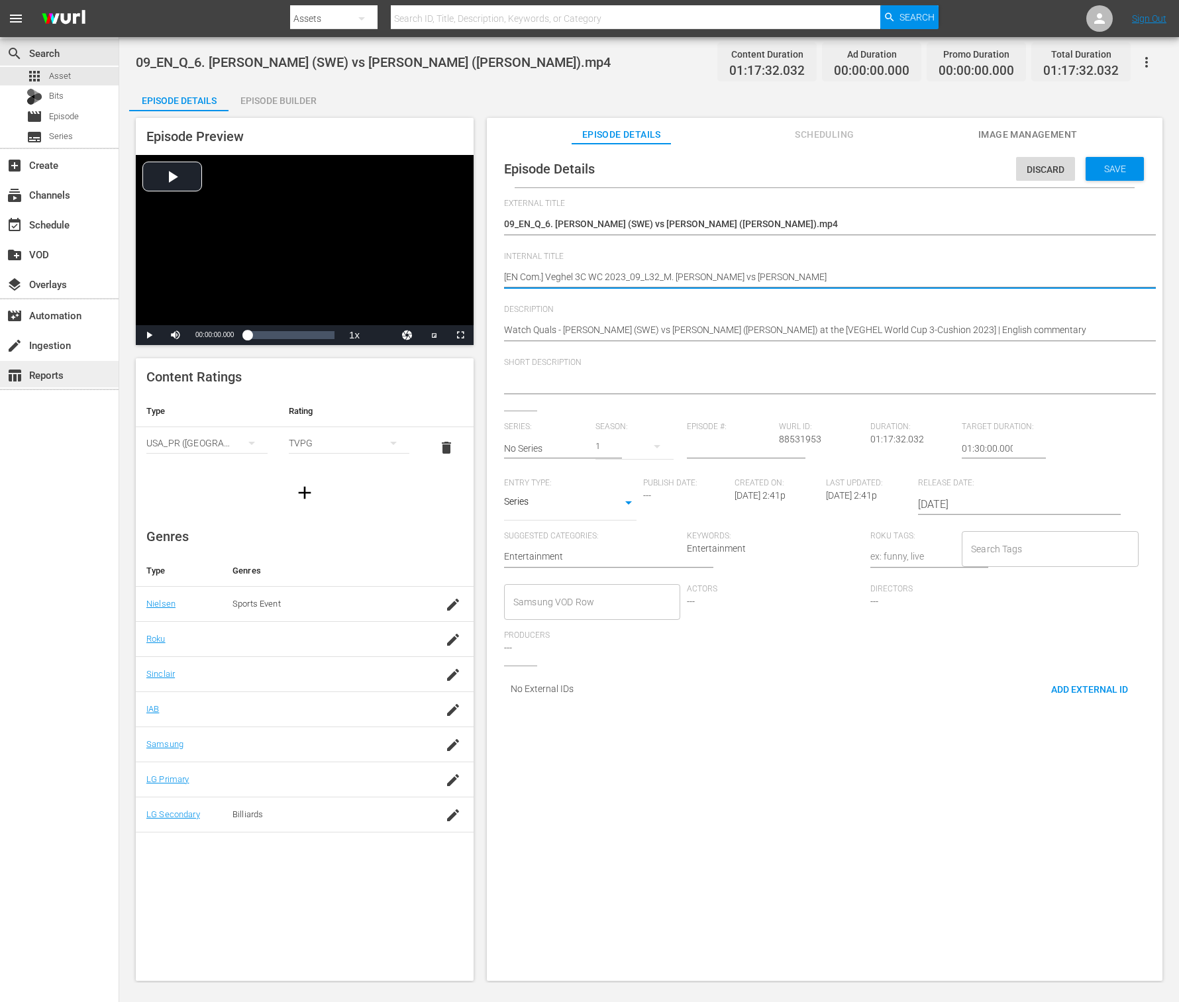
type textarea "[EN Com.] Veghel 3C WC 2023_09_L32_M. NILSSON vs G. HOFMAN"
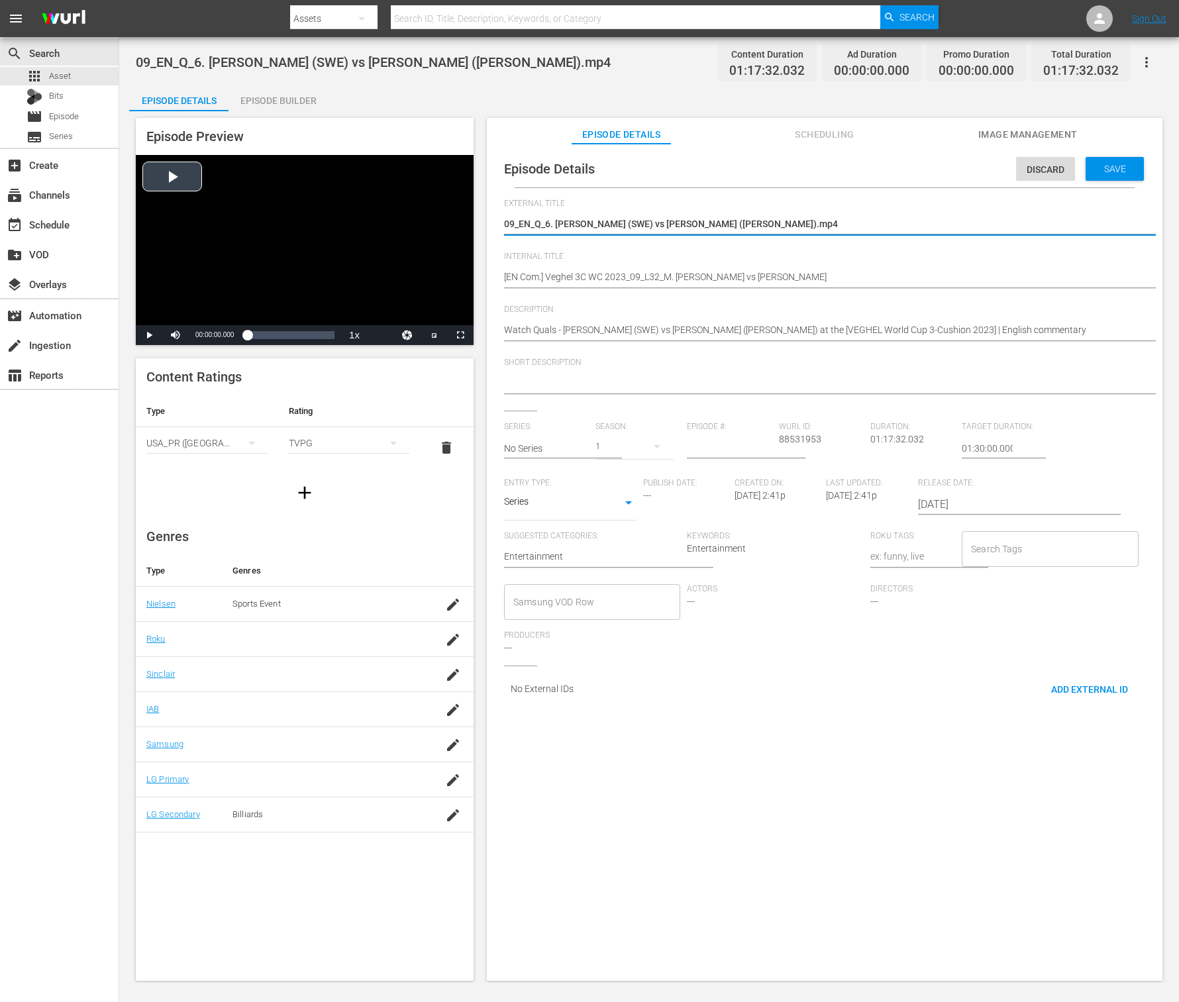
drag, startPoint x: 828, startPoint y: 225, endPoint x: 389, endPoint y: 201, distance: 439.9
paste textarea "[EN Com.] Veghel 3C WC 2023_Last 32 - M. NILSSON vs G. HOFMAN"
type textarea "[EN Com.] Veghel 3C WC 2023_Last 32 - M. NILSSON vs G. HOFMAN"
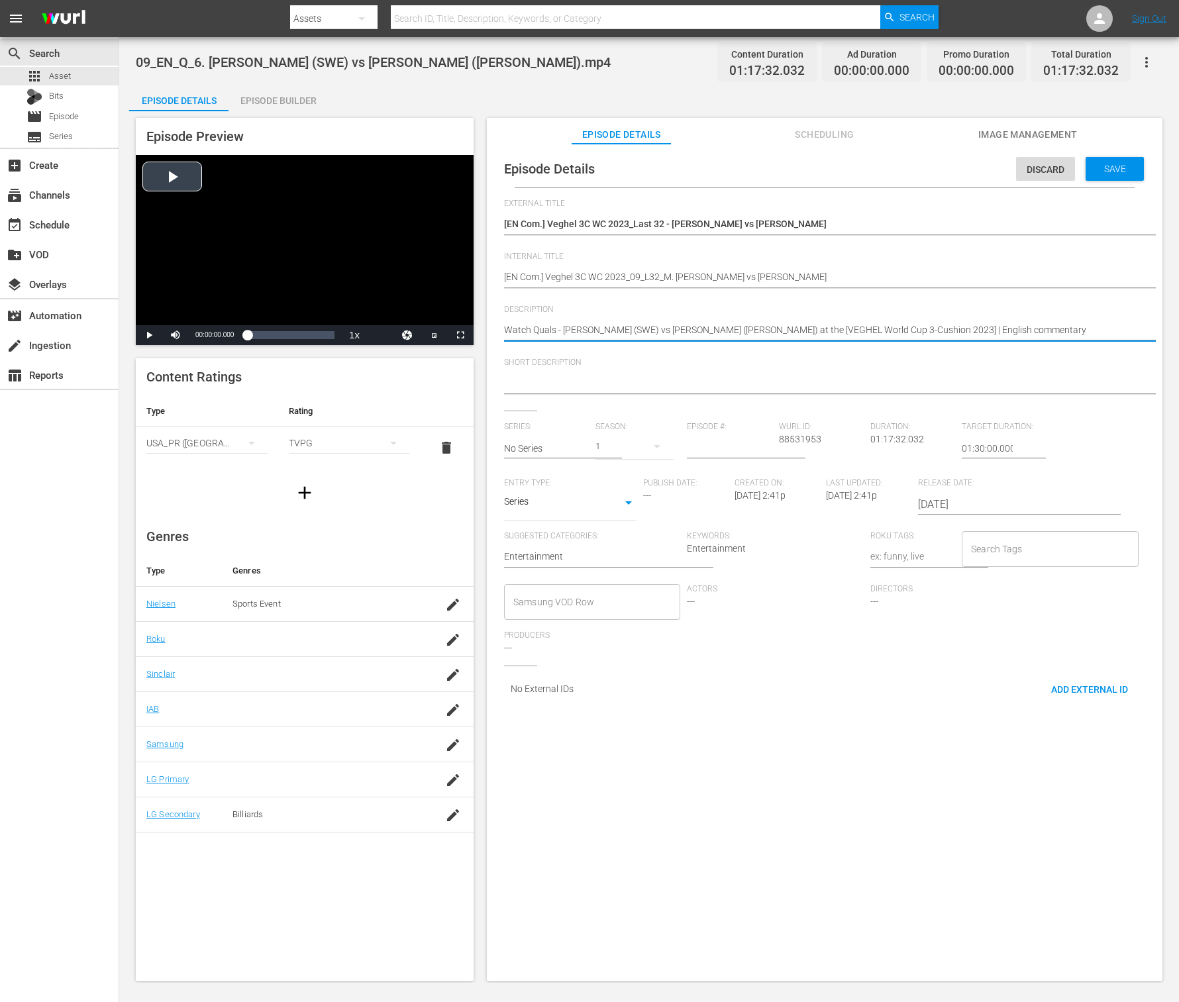
drag, startPoint x: 943, startPoint y: 331, endPoint x: 338, endPoint y: 309, distance: 605.3
click at [338, 309] on div "Episode Preview Video Player is loading. Play Video Play Mute Current Time 00:0…" at bounding box center [649, 551] width 1040 height 880
click at [697, 376] on textarea at bounding box center [821, 384] width 635 height 16
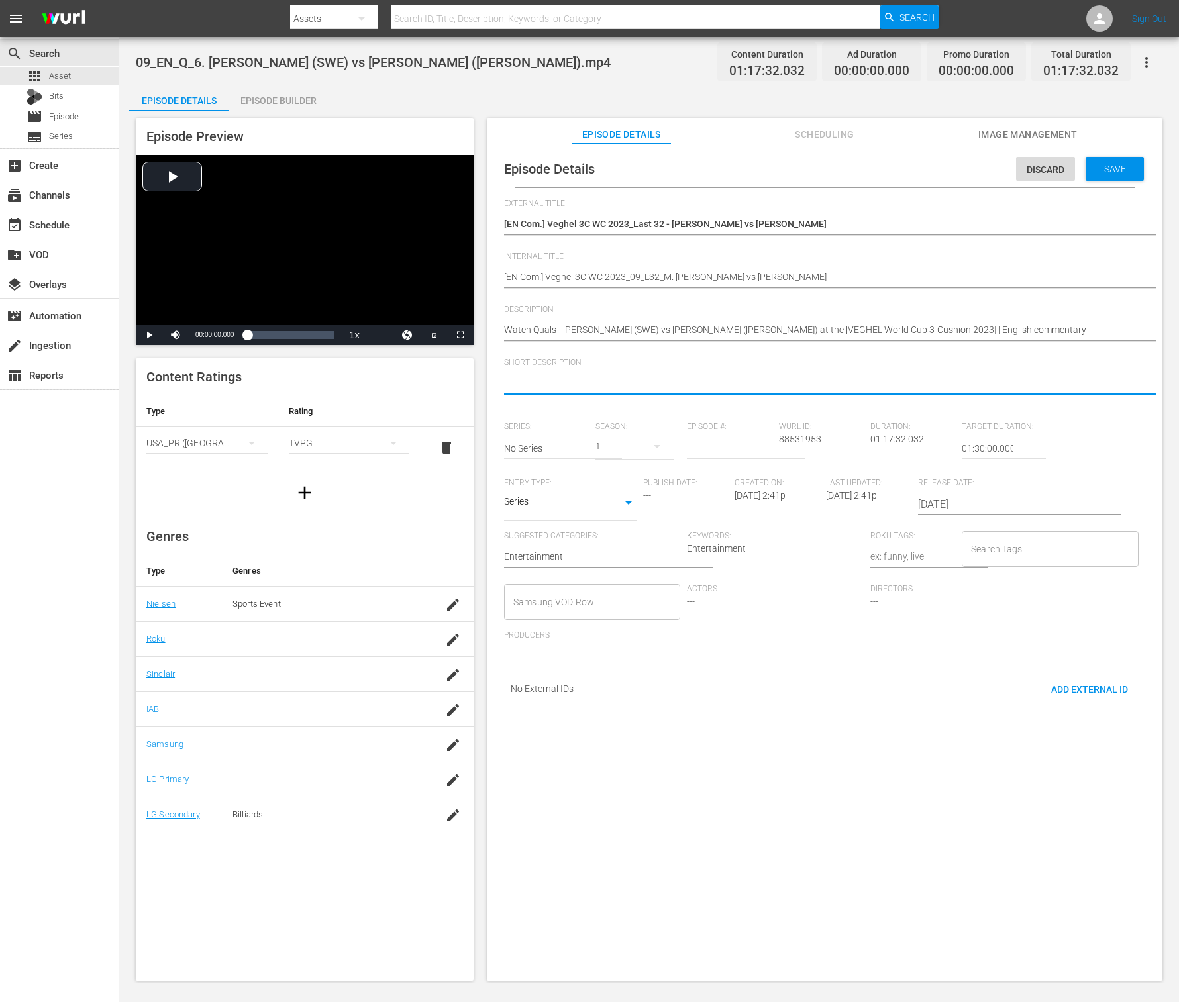
paste textarea "Watch Quals - Michael NILSSON (SWE) vs Glenn HOFMAN (NED) at the [VEGHEL World …"
type textarea "Watch Quals - Michael NILSSON (SWE) vs Glenn HOFMAN (NED) at the [VEGHEL World …"
click at [541, 445] on input "text" at bounding box center [546, 449] width 85 height 32
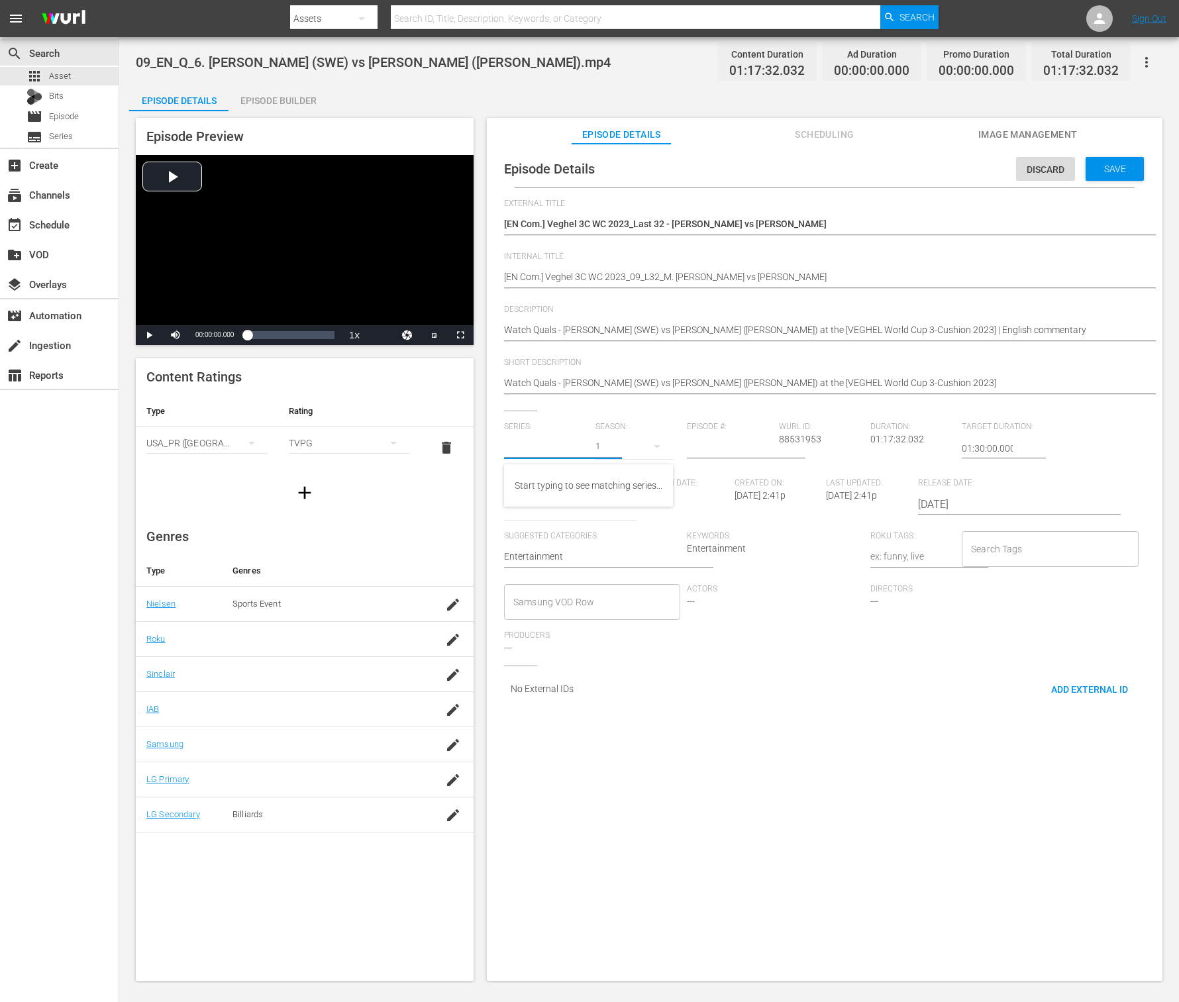
click at [558, 449] on input "text" at bounding box center [546, 449] width 85 height 32
type input "ve"
type input "ㅈ"
click at [599, 491] on div "VEGHEL World Cup 3-Cushion 2023" at bounding box center [588, 486] width 146 height 32
type input "Veo, Veo (es)"
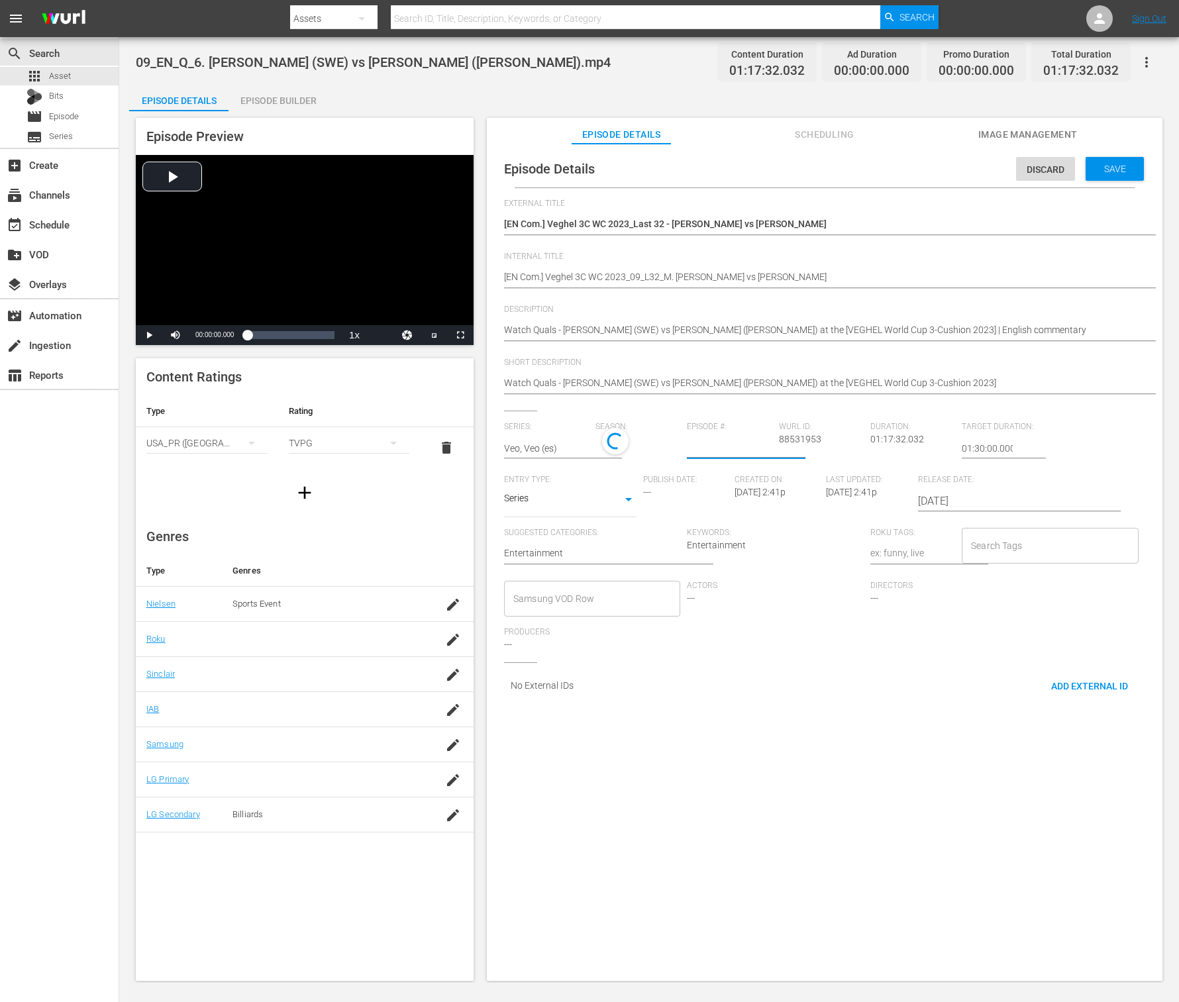
click at [702, 448] on input "number" at bounding box center [729, 449] width 85 height 32
type input "9"
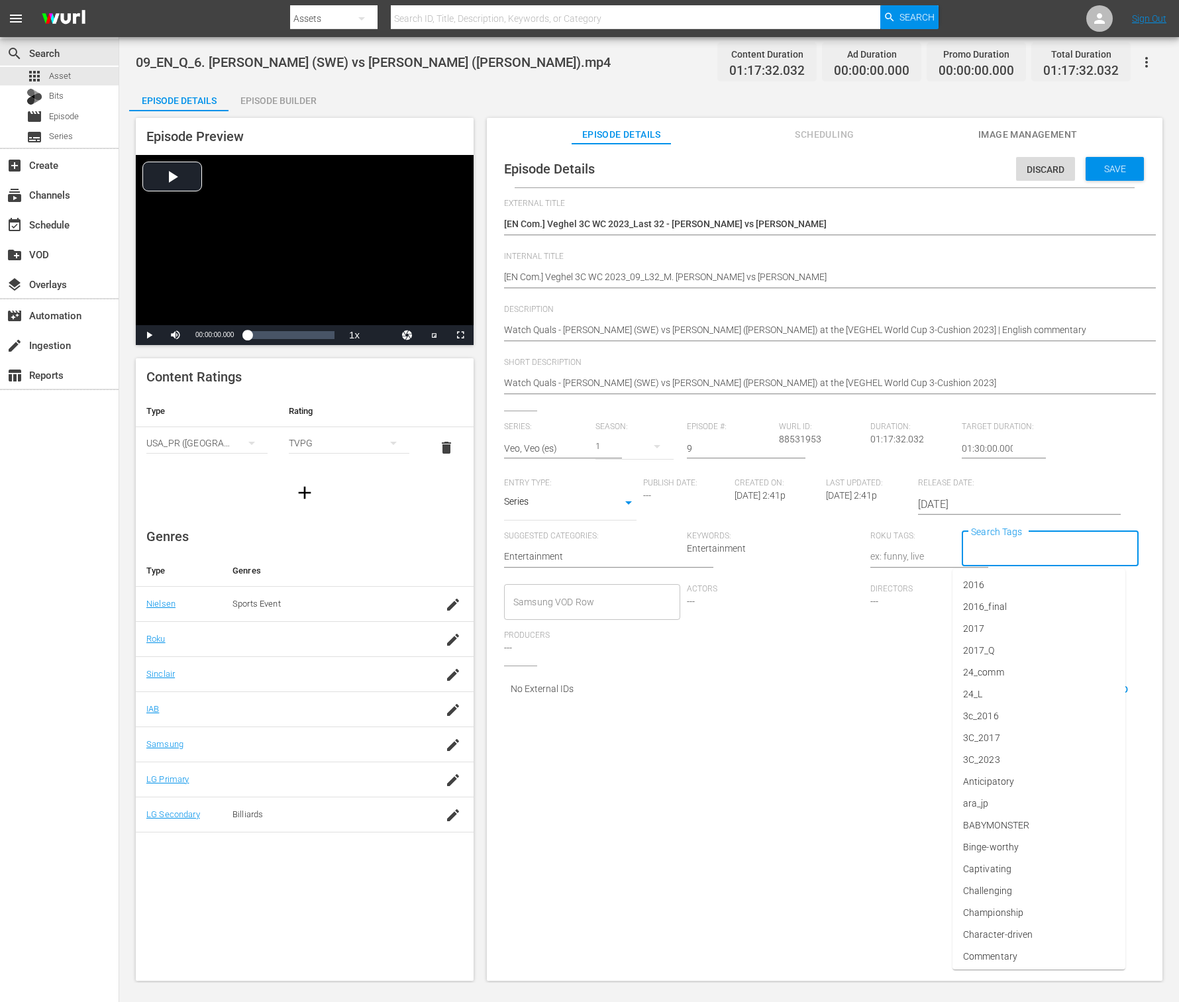
click at [884, 547] on input "Search Tags" at bounding box center [1040, 549] width 144 height 24
type input "wbt"
click at [884, 666] on span "wbt_25_Q3" at bounding box center [986, 673] width 46 height 14
type input "com"
click at [884, 609] on li "Commentary" at bounding box center [1039, 607] width 173 height 22
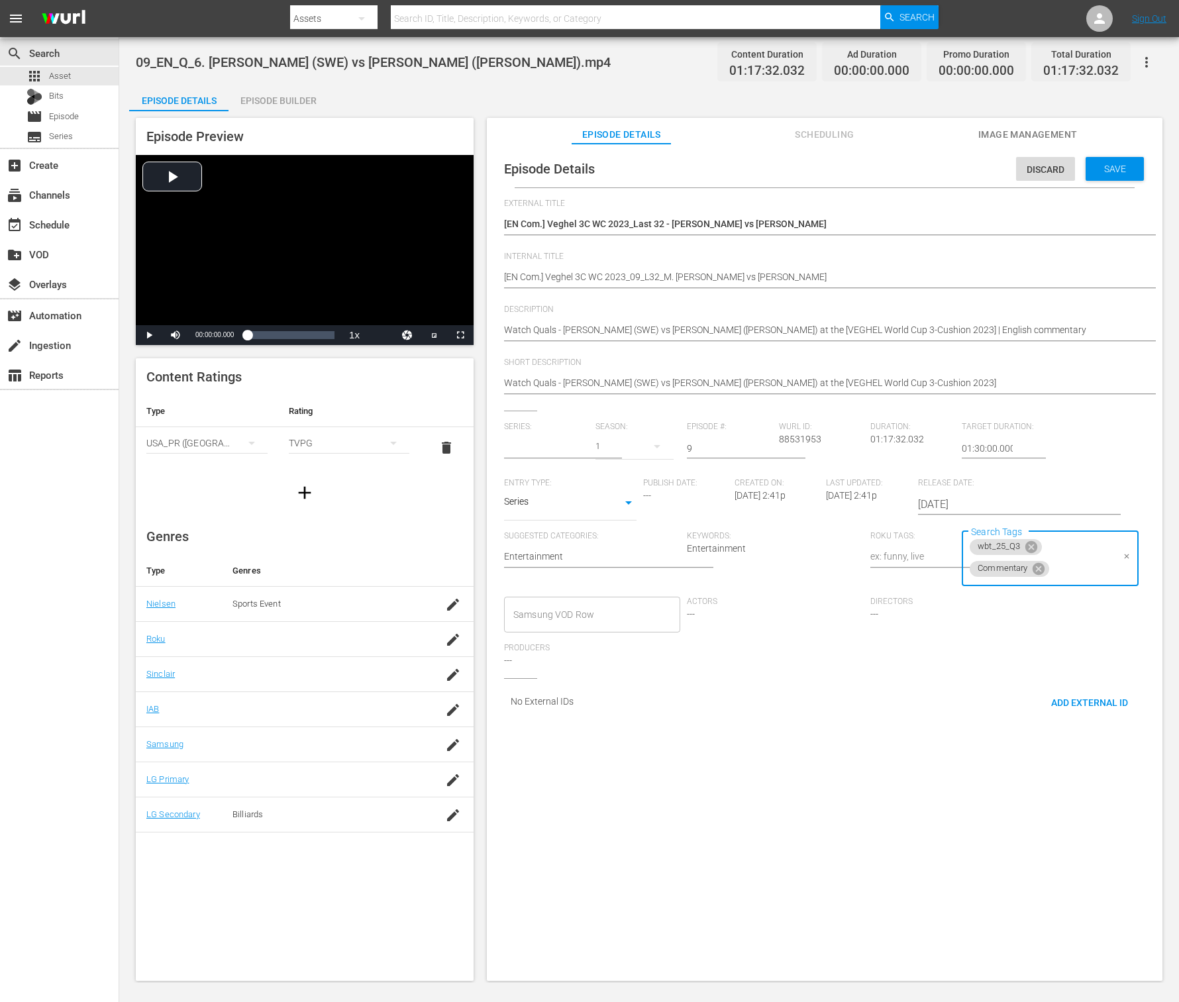
click at [540, 453] on input "text" at bounding box center [546, 449] width 85 height 32
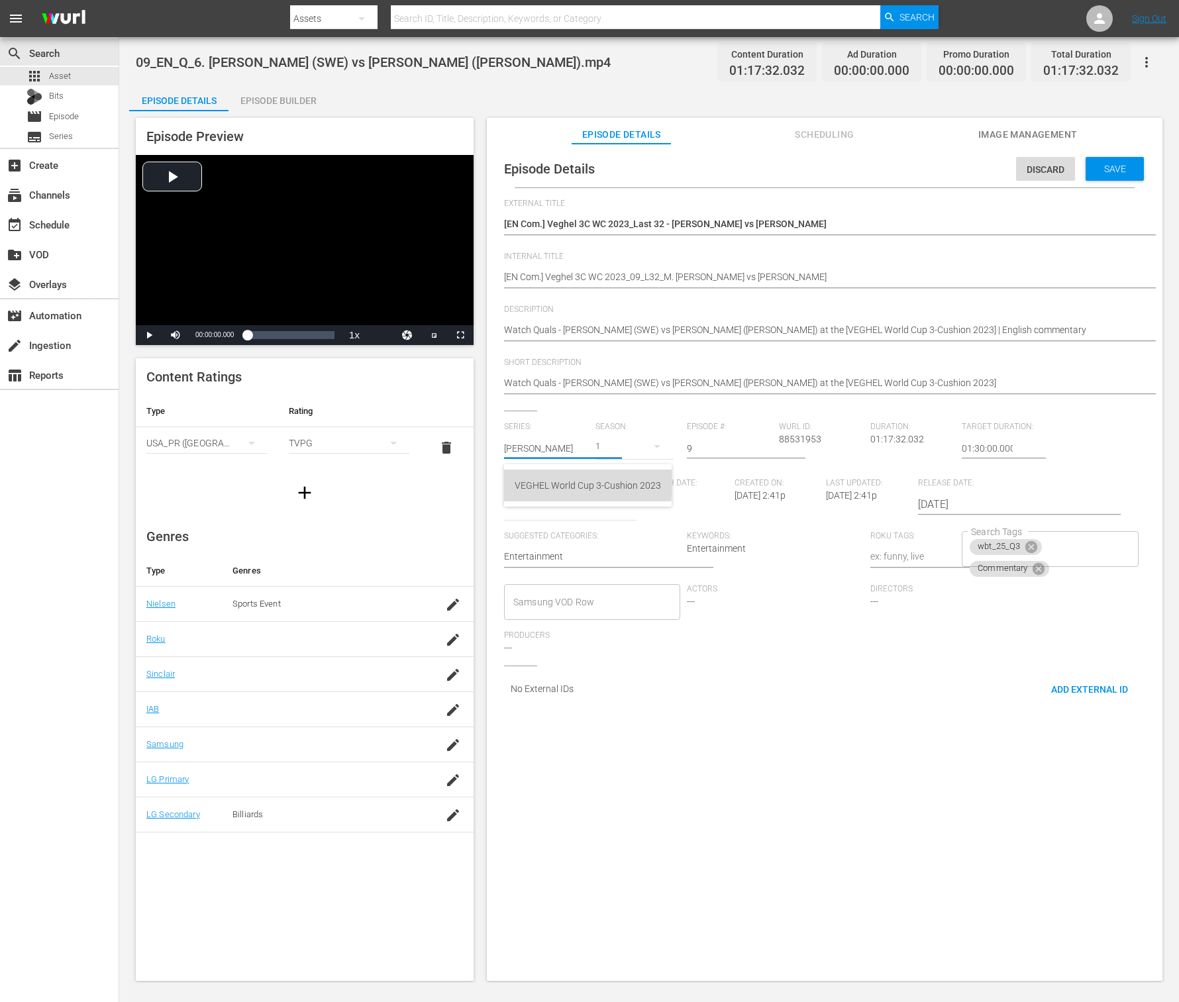
click at [544, 476] on div "VEGHEL World Cup 3-Cushion 2023" at bounding box center [588, 486] width 146 height 32
type input "VEGHEL World Cup 3-Cushion 2023"
click at [884, 178] on div "Save" at bounding box center [1115, 169] width 58 height 24
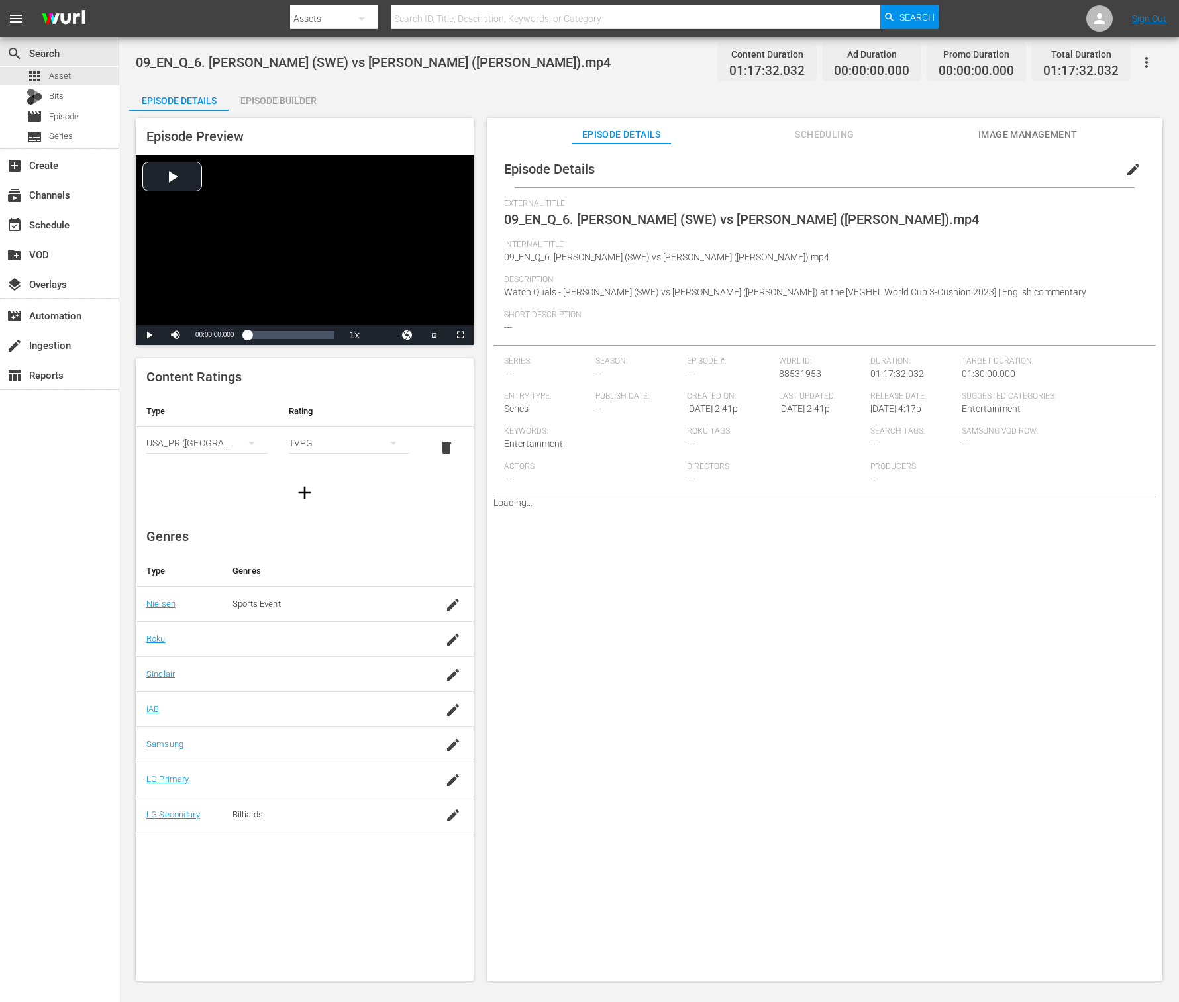
click at [884, 164] on span "edit" at bounding box center [1134, 170] width 16 height 16
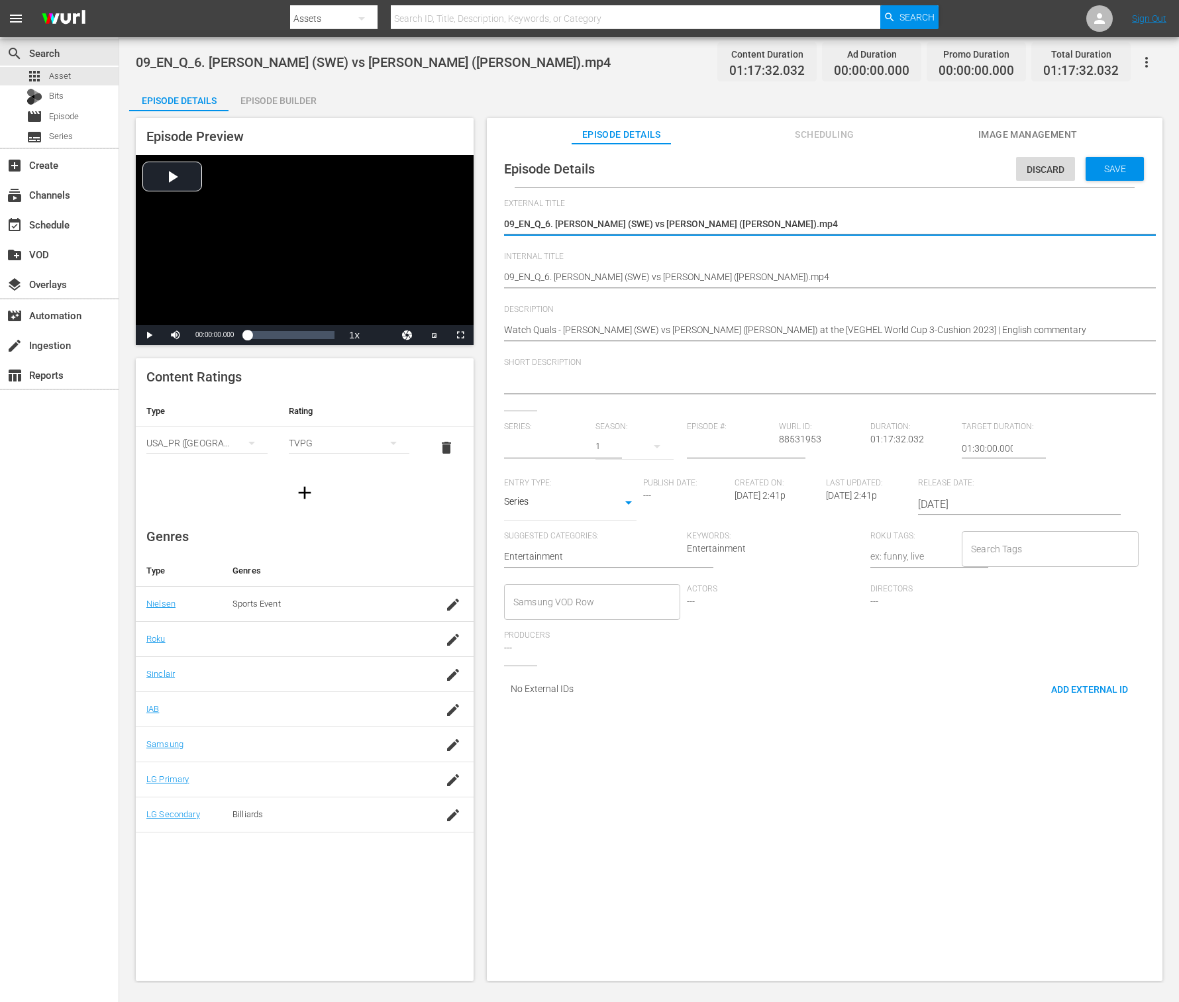
click at [833, 664] on div "Series: Season: 1 Episode #: Wurl ID: 88531953 Duration: 01:17:32.032 Target Du…" at bounding box center [824, 544] width 641 height 244
type input "VEGHEL World Cup 3-Cushion 2023"
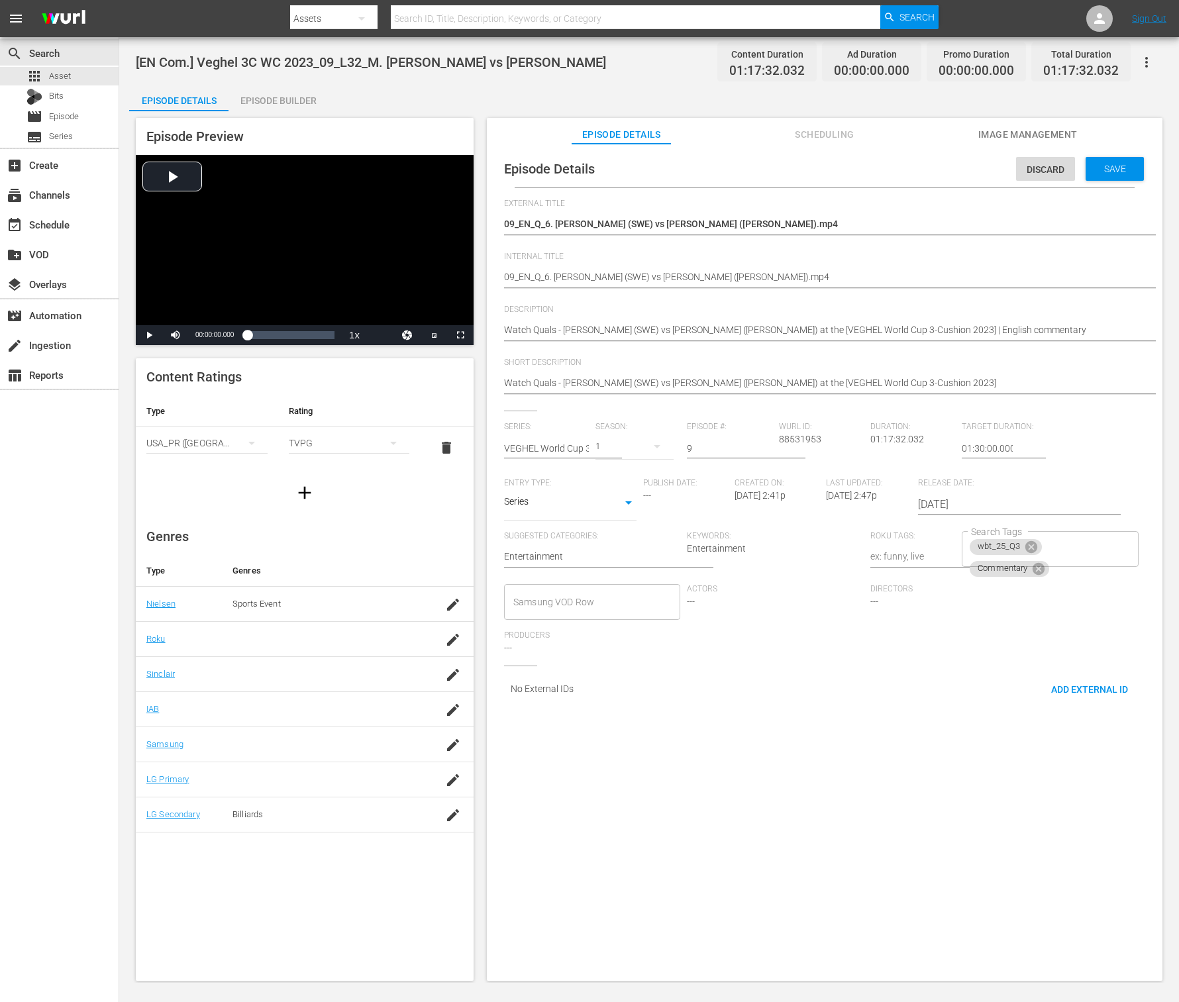
click at [821, 129] on span "Scheduling" at bounding box center [824, 135] width 99 height 17
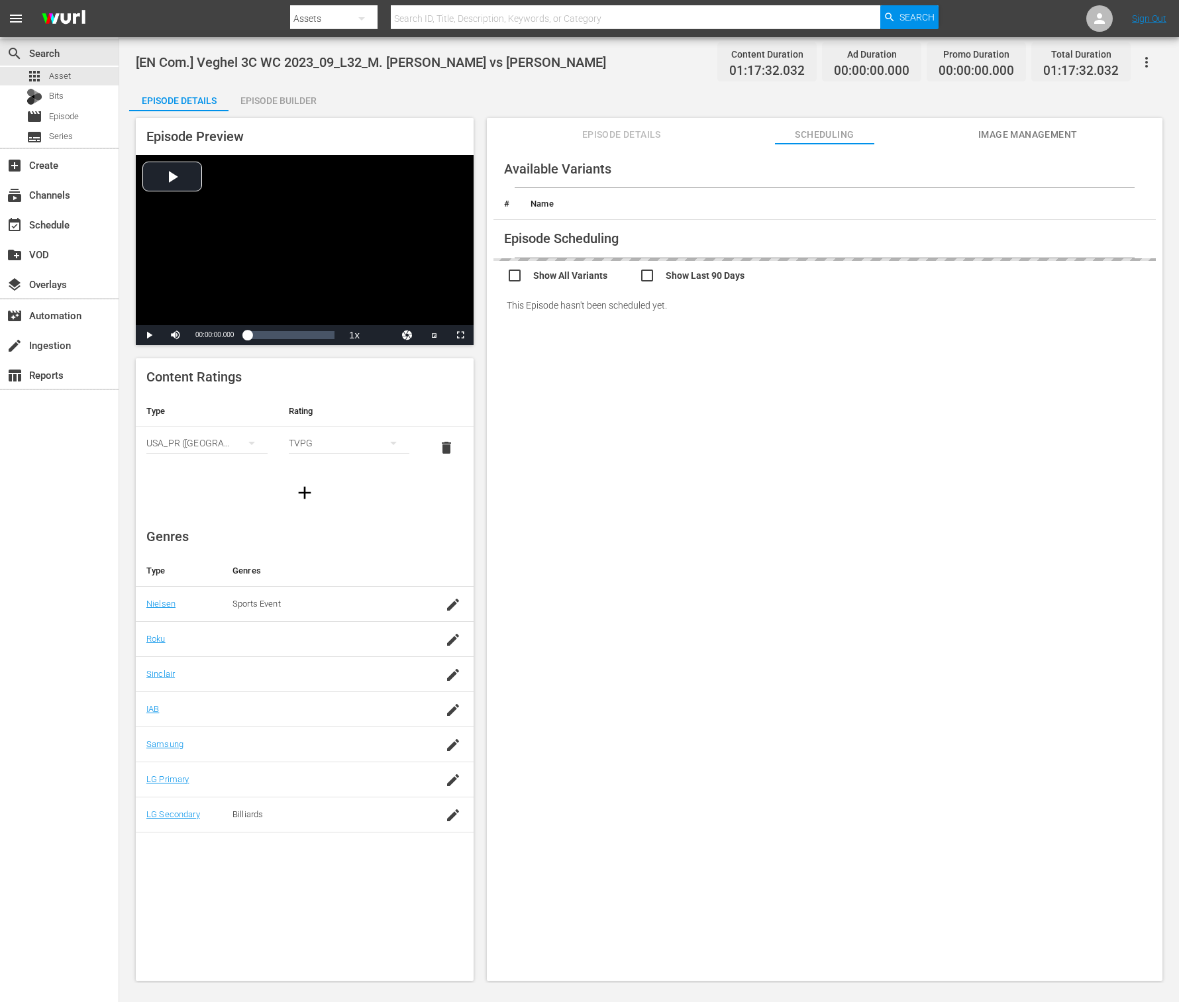
click at [884, 137] on span "Image Management" at bounding box center [1027, 135] width 99 height 17
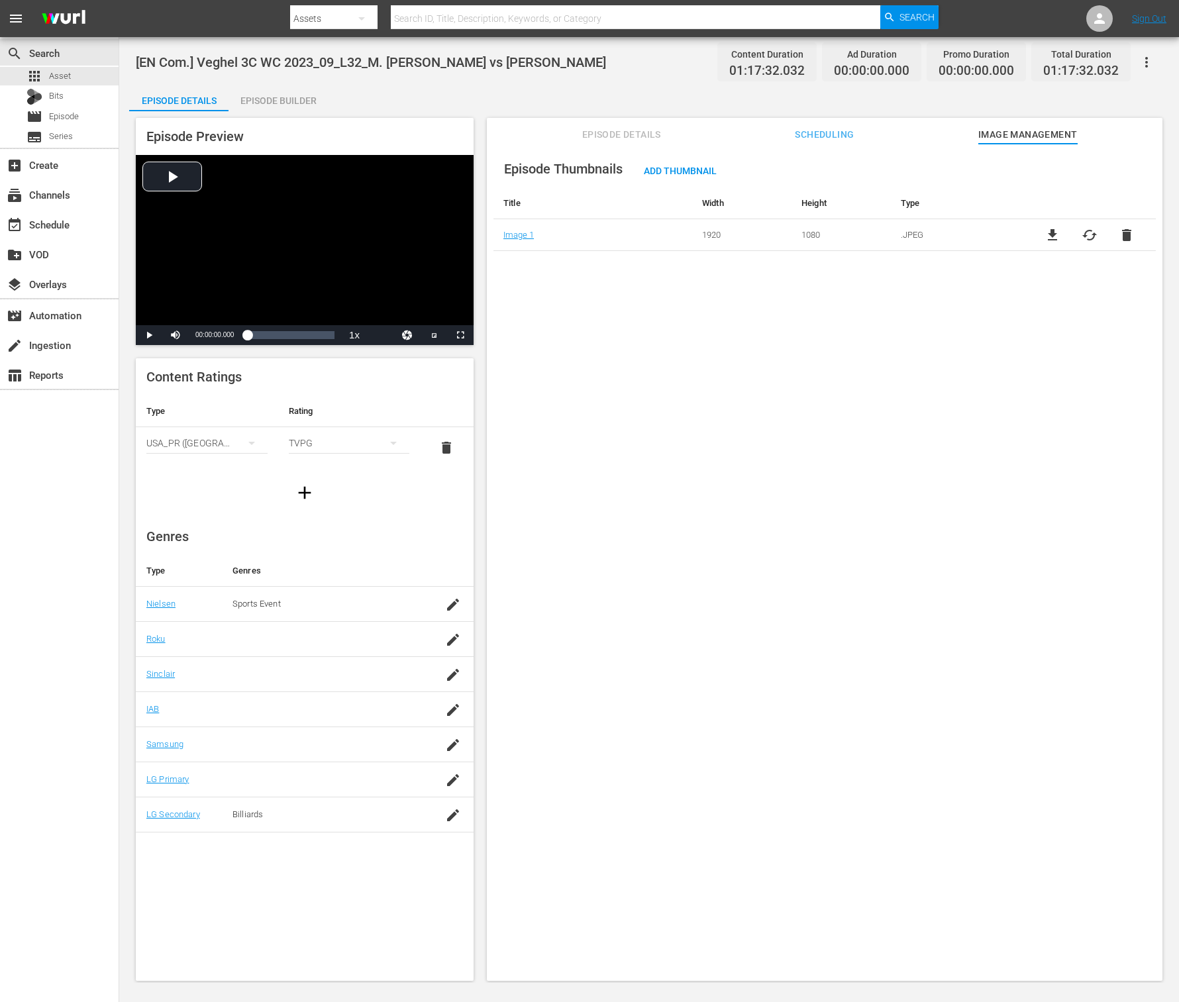
click at [812, 130] on span "Scheduling" at bounding box center [824, 135] width 99 height 17
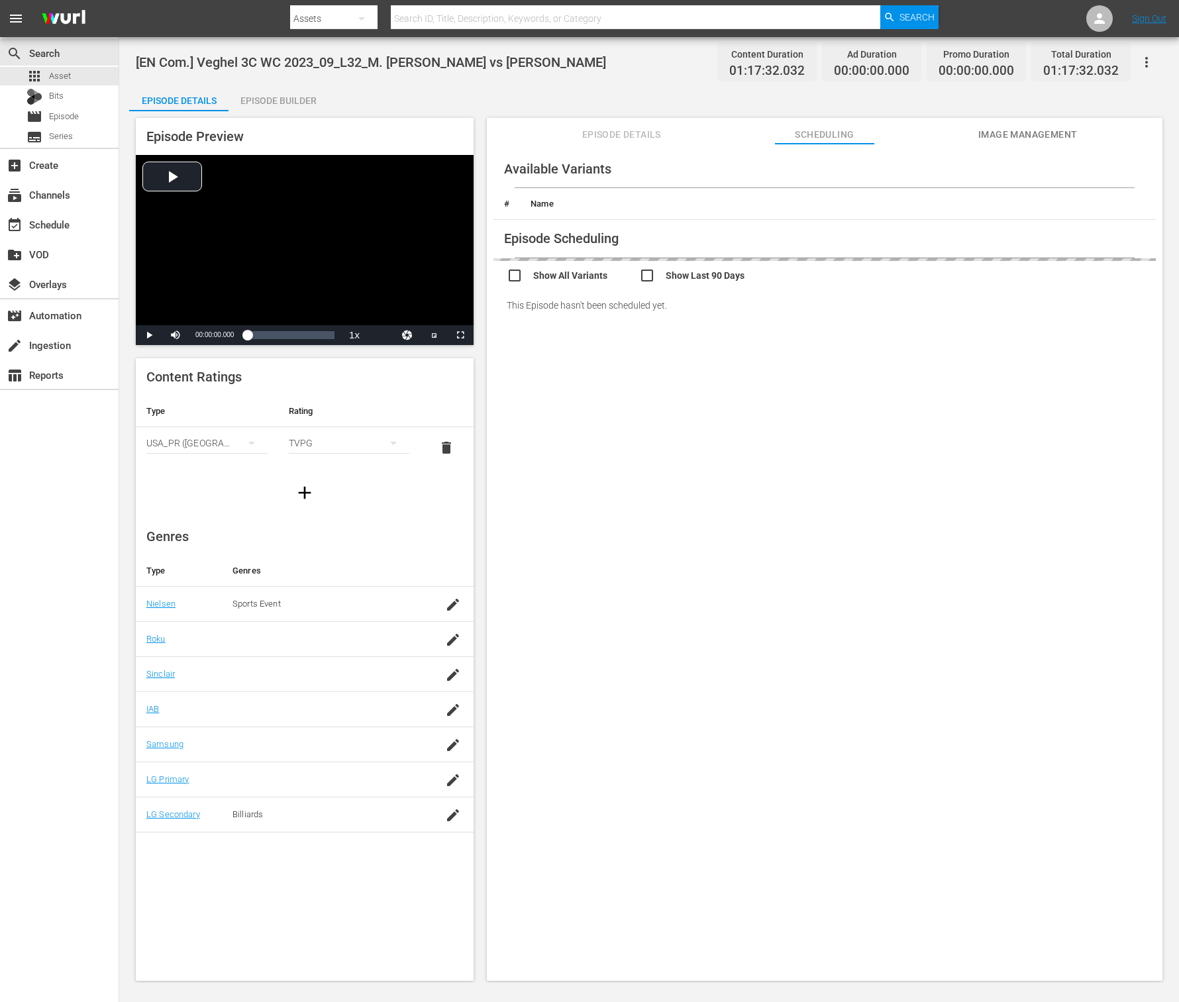
click at [564, 128] on div "Episode Details Scheduling Image Management" at bounding box center [824, 131] width 609 height 26
click at [606, 127] on span "Episode Details" at bounding box center [621, 135] width 99 height 17
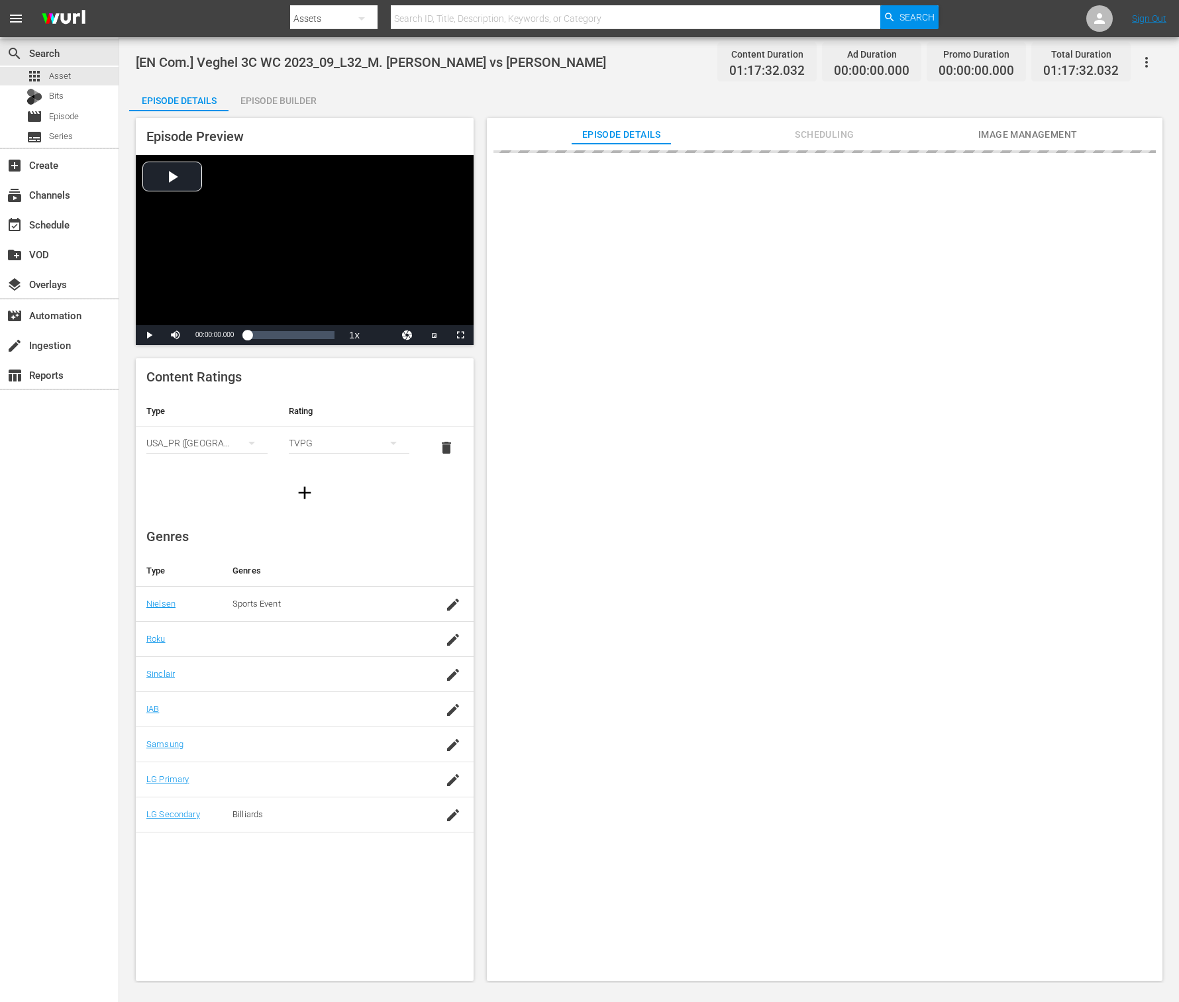
click at [211, 445] on div "USA_PR ([GEOGRAPHIC_DATA])" at bounding box center [206, 443] width 121 height 37
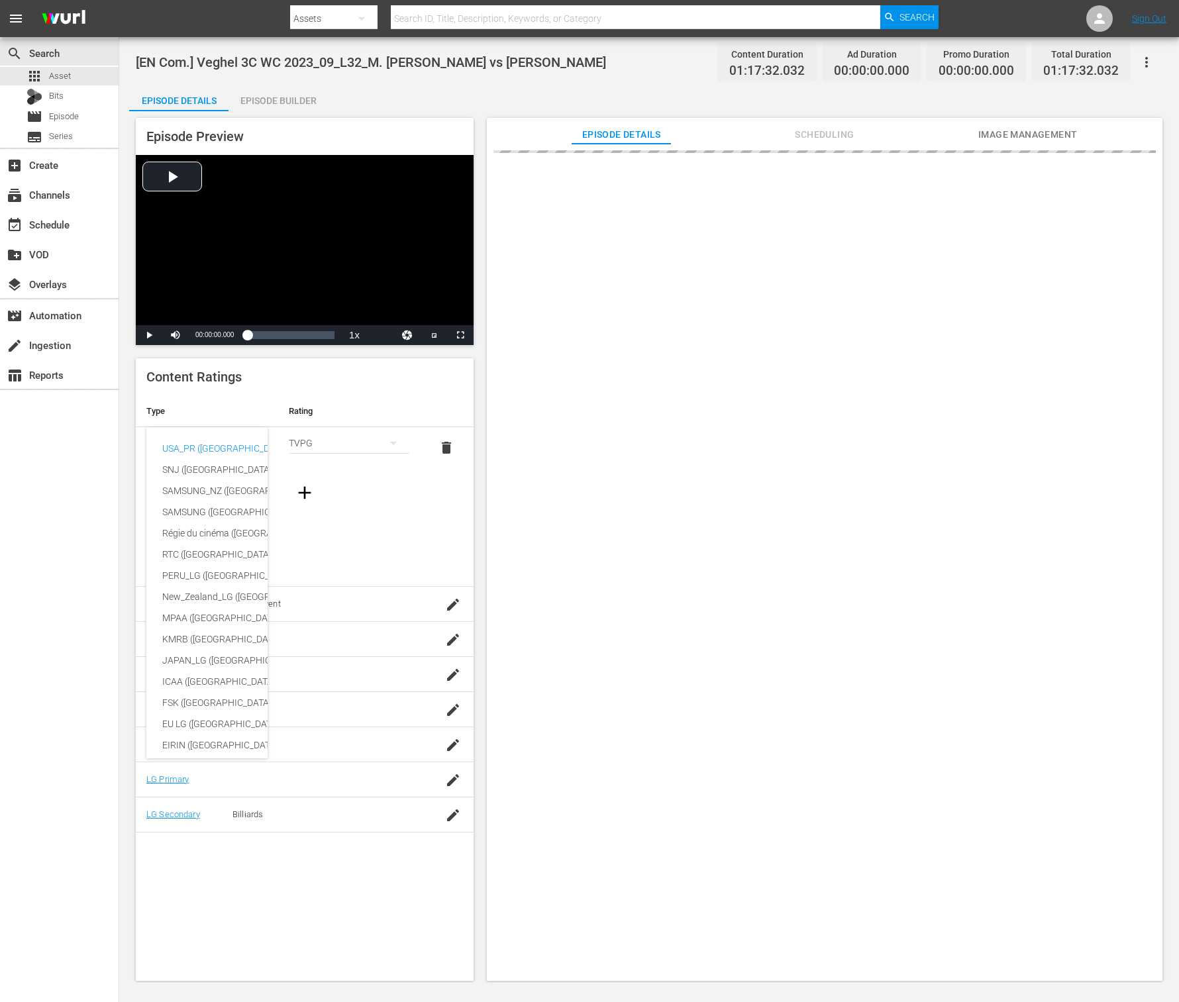
click at [390, 554] on div "USA_PR (United States of America) SNJ (Brazil) SAMSUNG_NZ (New Zealand) SAMSUNG…" at bounding box center [589, 501] width 1179 height 1002
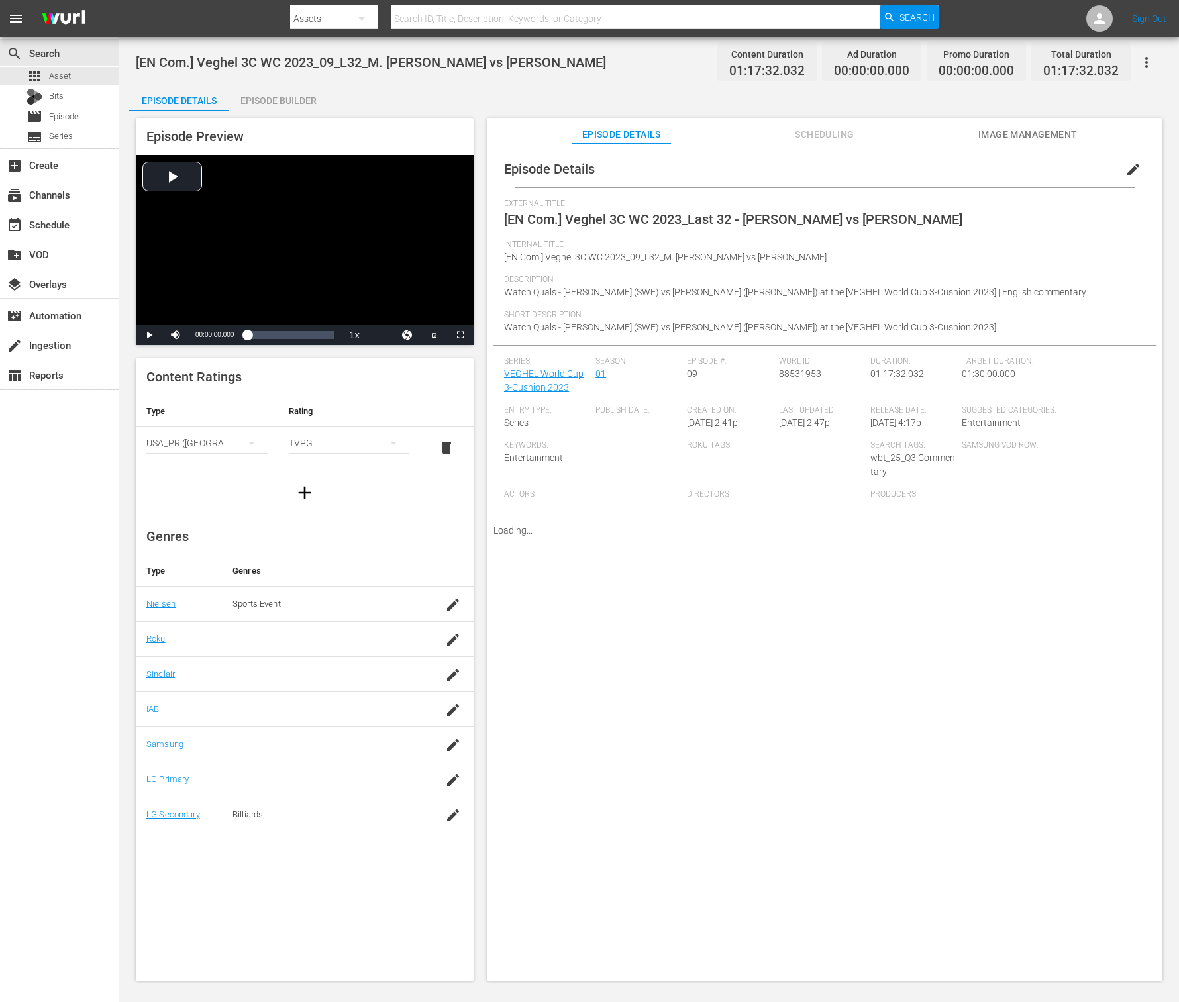
click at [325, 448] on div "USA_PR (United States of America) SNJ (Brazil) SAMSUNG_NZ (New Zealand) SAMSUNG…" at bounding box center [589, 501] width 1179 height 1002
click at [176, 443] on div "USA_PR ([GEOGRAPHIC_DATA])" at bounding box center [206, 443] width 121 height 37
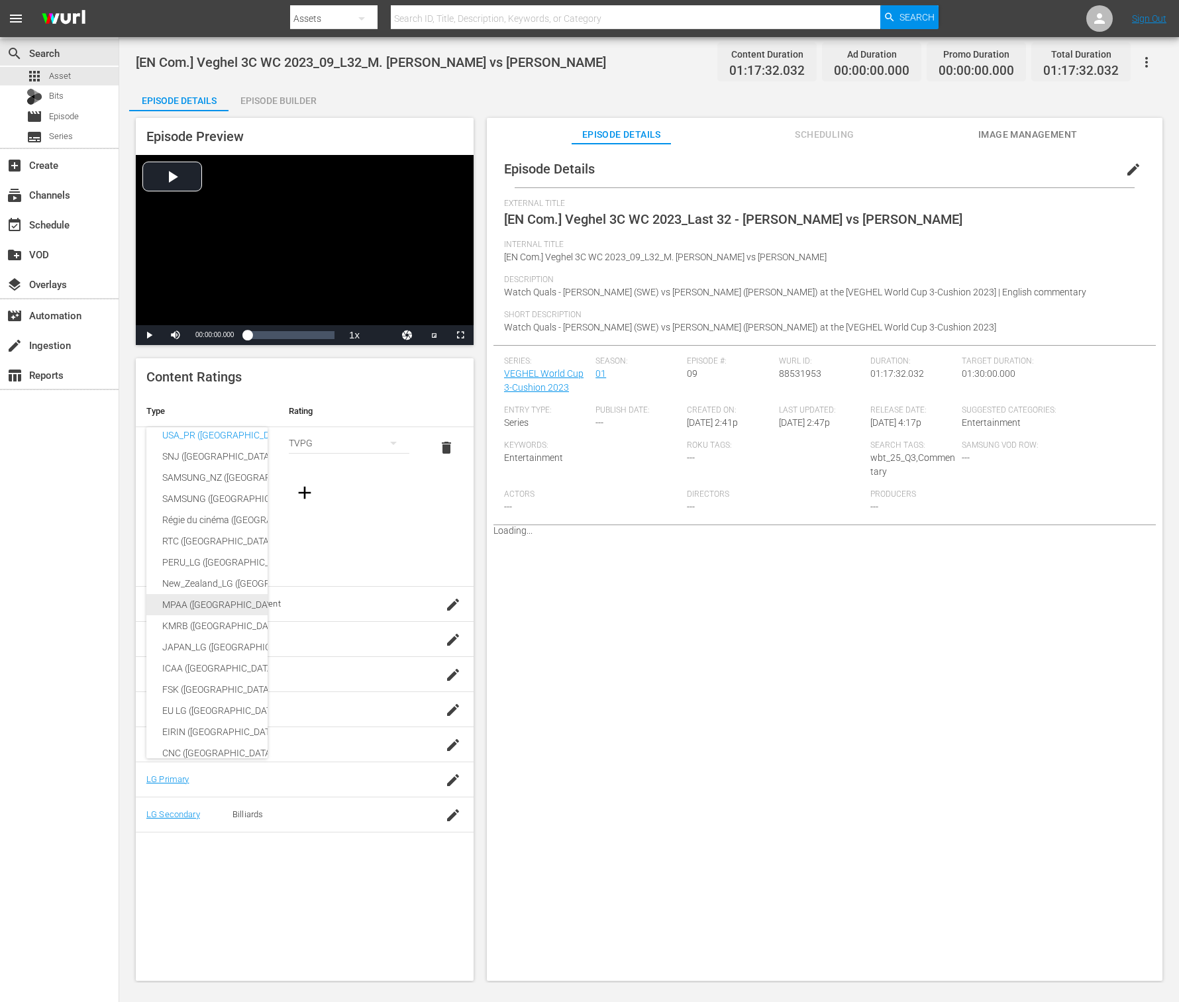
scroll to position [241, 0]
click at [367, 453] on div "USA_PR (United States of America) SNJ (Brazil) SAMSUNG_NZ (New Zealand) SAMSUNG…" at bounding box center [589, 501] width 1179 height 1002
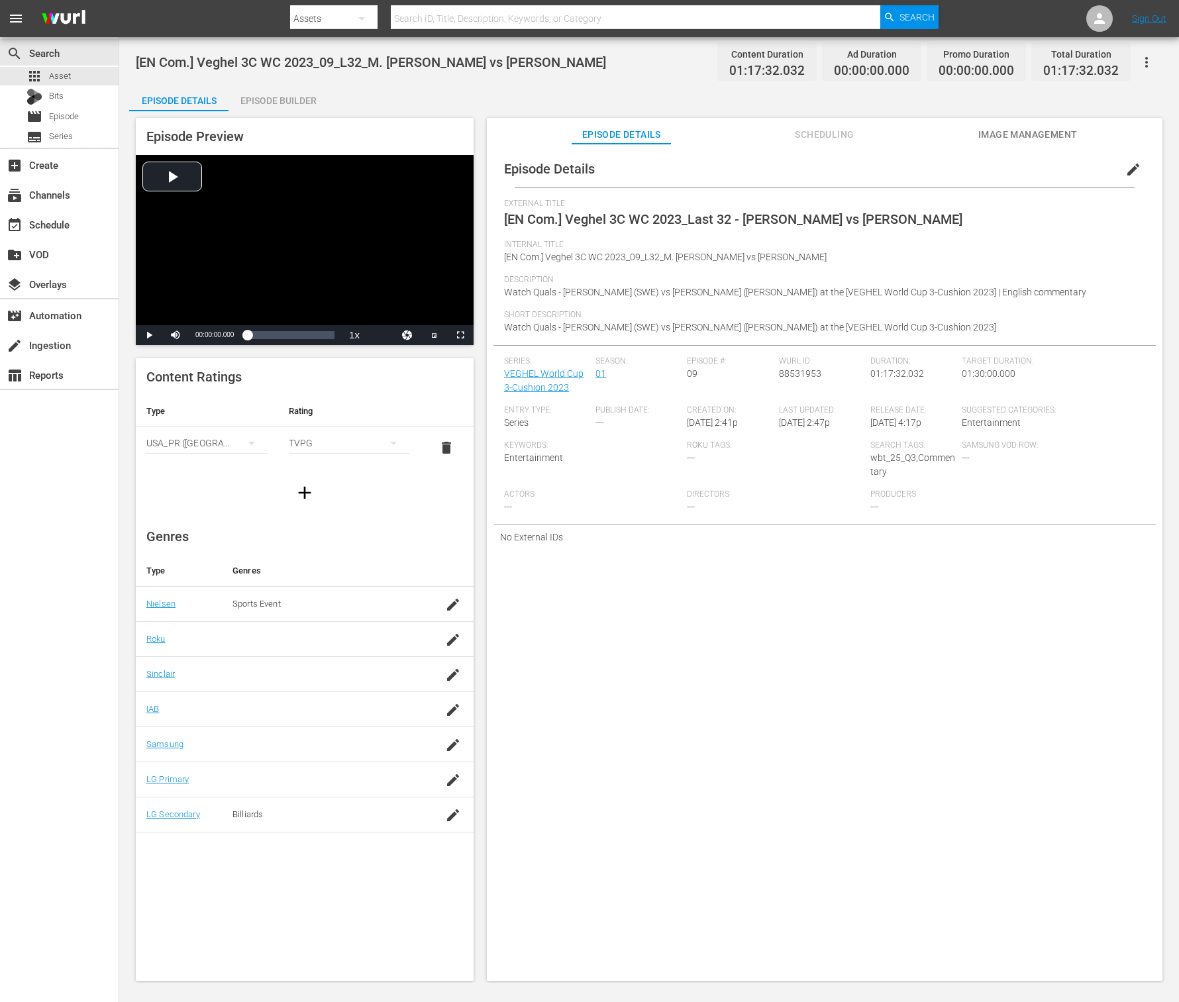
scroll to position [0, 0]
click at [367, 446] on div "USA_PR (United States of America) SNJ (Brazil) SAMSUNG_NZ (New Zealand) SAMSUNG…" at bounding box center [589, 501] width 1179 height 1002
click at [360, 435] on div "TVPG" at bounding box center [349, 443] width 121 height 37
click at [429, 526] on div "TVY TVY7 TVG TVPG TV14 TVMA" at bounding box center [589, 501] width 1179 height 1002
click at [878, 577] on div "Episode Details edit External Title [EN Com.] Veghel 3C WC 2023_Last 32 - M. NI…" at bounding box center [825, 569] width 676 height 850
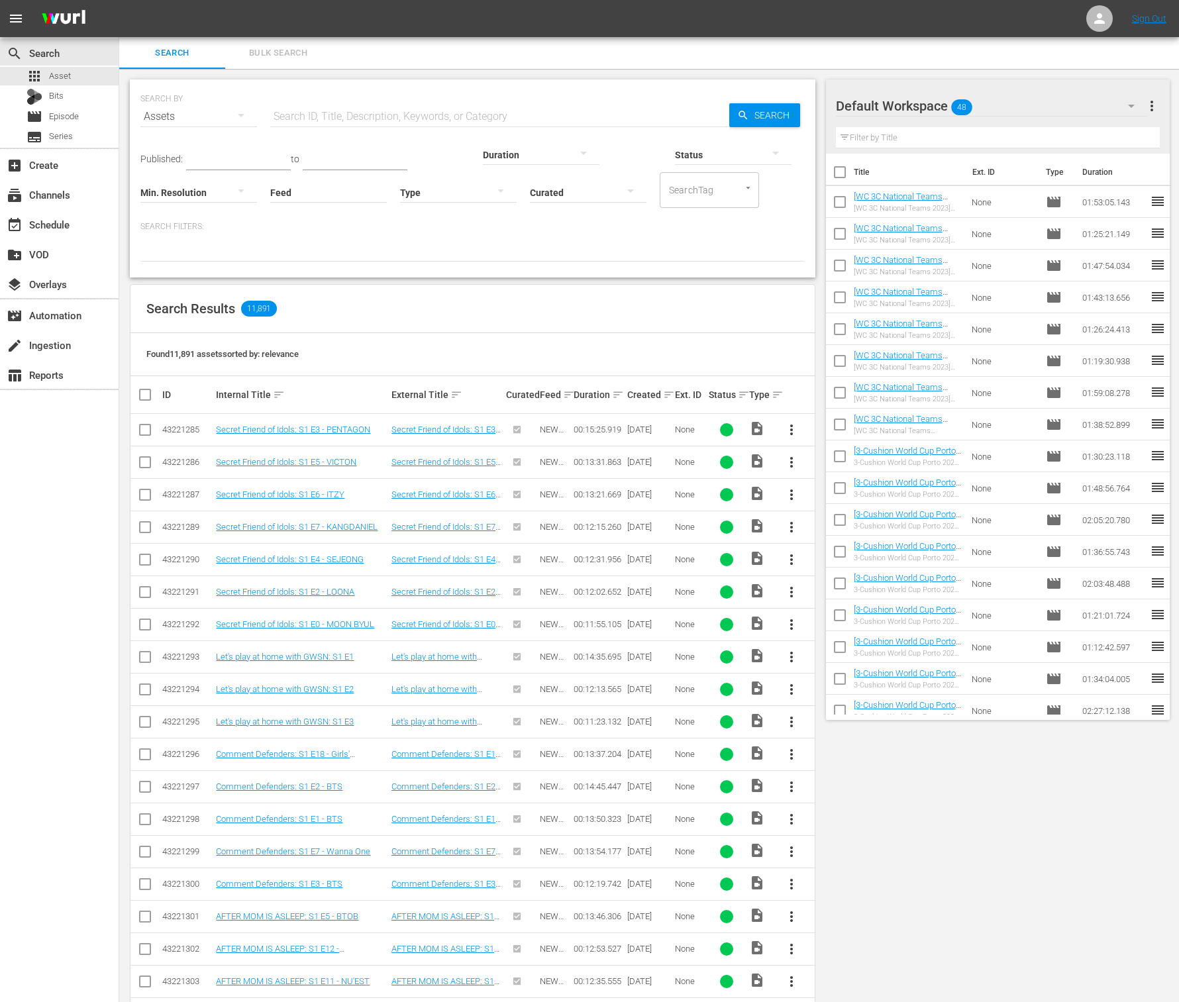
click at [270, 186] on input "Feed" at bounding box center [328, 194] width 117 height 48
paste input "World BilliardsTV_W33_2025 001"
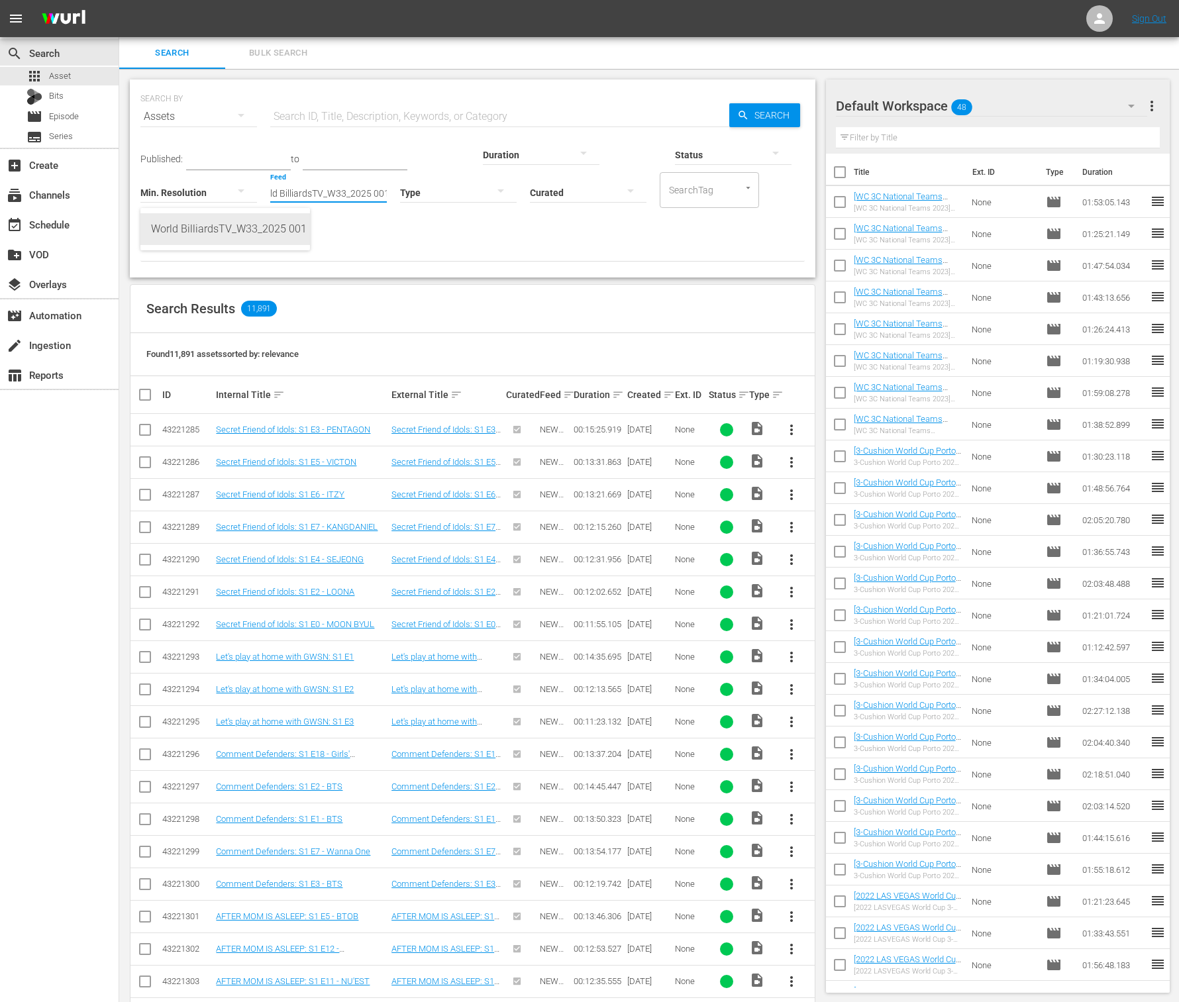
click at [251, 230] on div "World BilliardsTV_W33_2025 001 (432644)" at bounding box center [225, 229] width 148 height 32
type input "World BilliardsTV_W33_2025 001 (432644)"
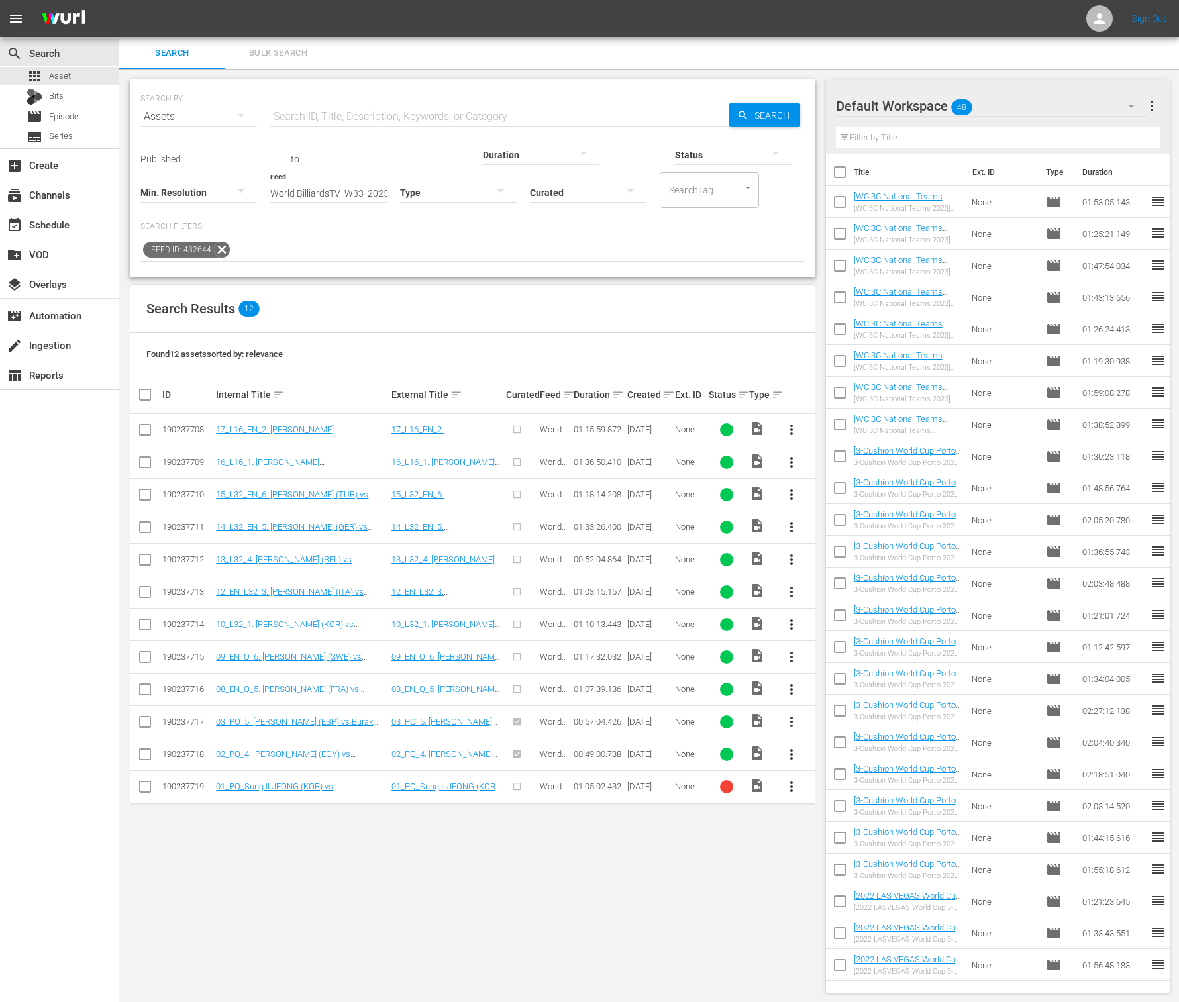
click at [796, 556] on span "more_vert" at bounding box center [792, 560] width 16 height 16
click at [832, 655] on div "Episode" at bounding box center [864, 659] width 90 height 32
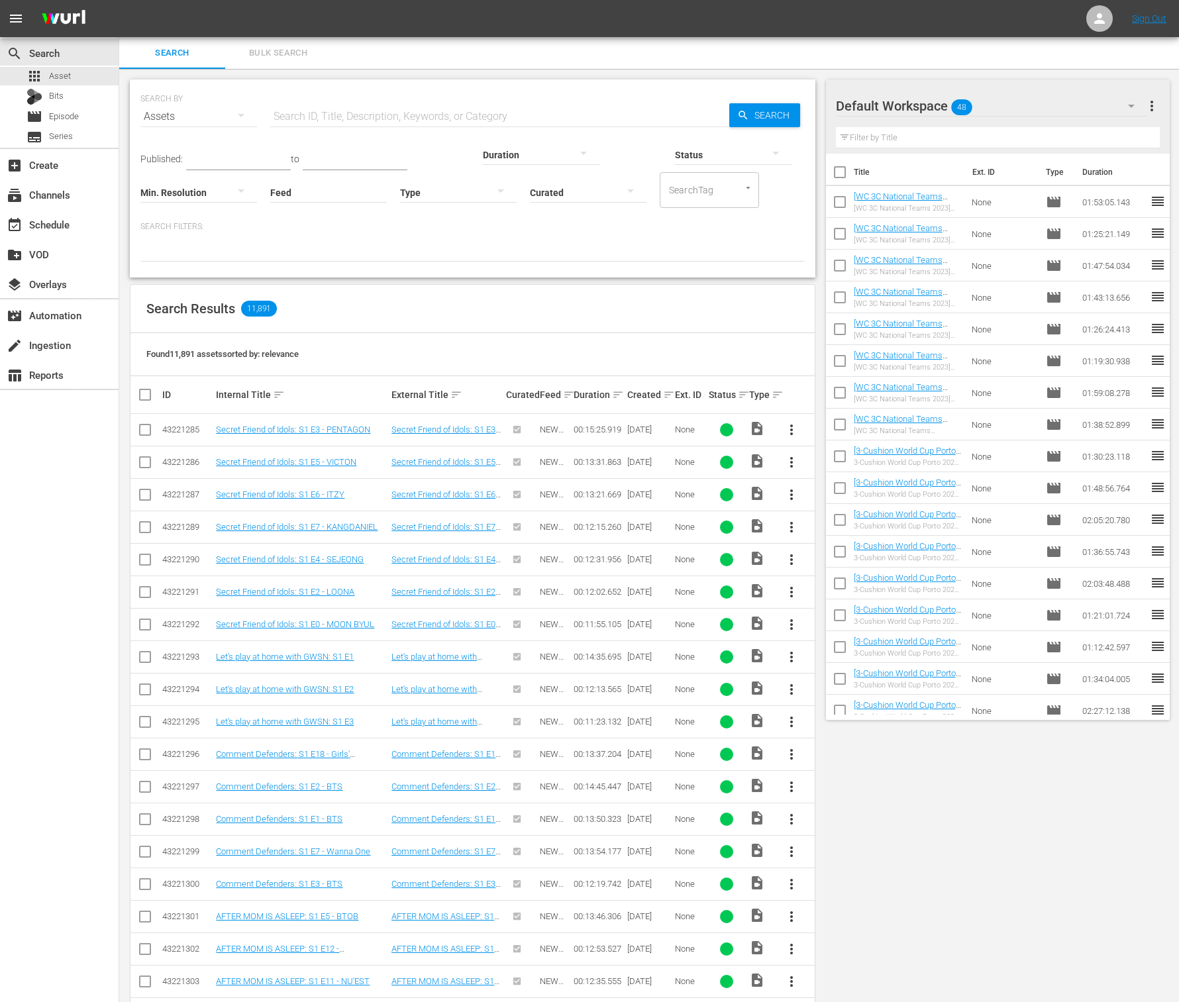
click at [270, 190] on input "Feed" at bounding box center [328, 194] width 117 height 48
paste input "World BilliardsTV_W33_2025 001"
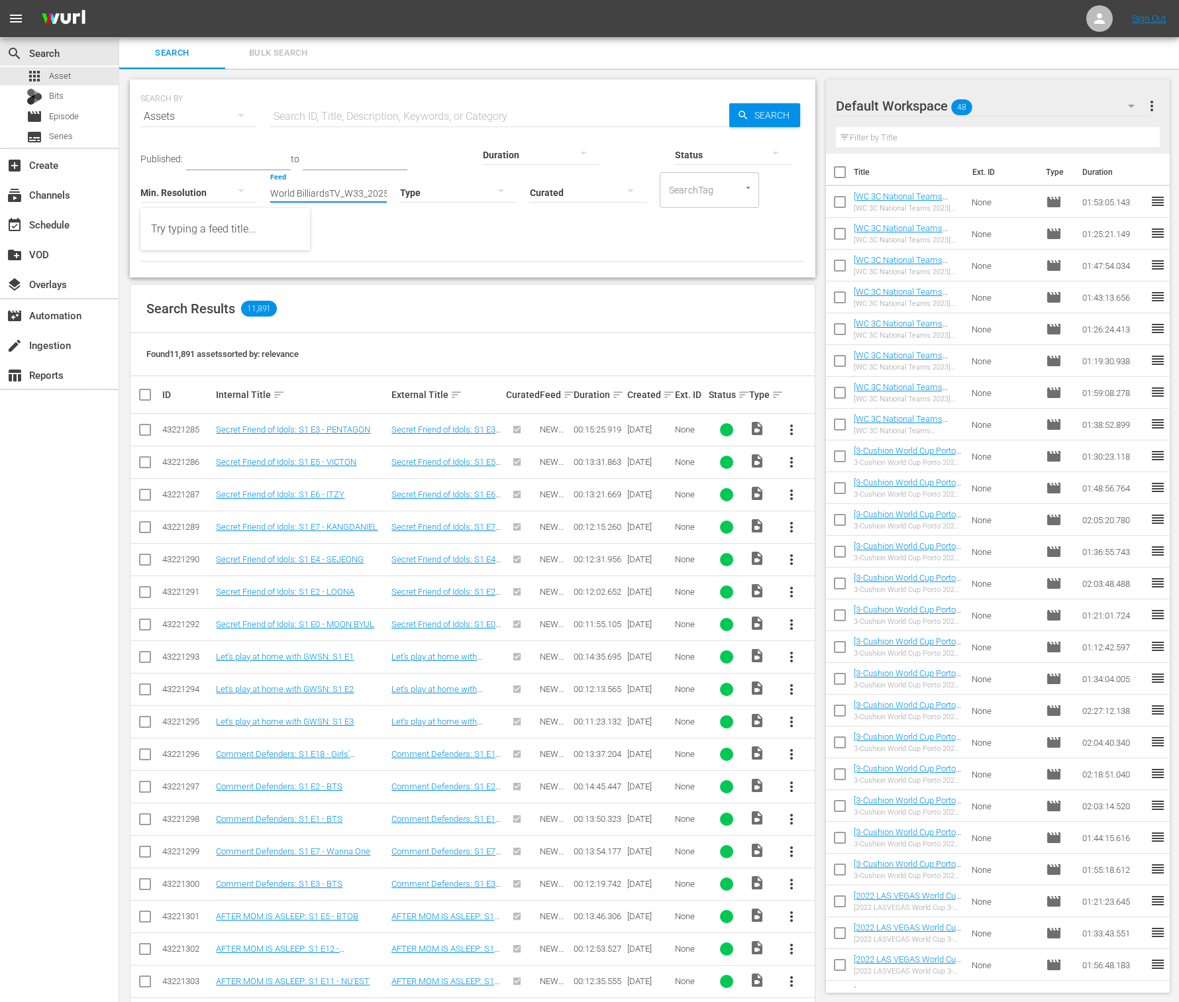
scroll to position [0, 17]
click at [231, 231] on div "World BilliardsTV_W33_2025 001 (432644)" at bounding box center [225, 229] width 148 height 32
type input "World BilliardsTV_W33_2025 001 (432644)"
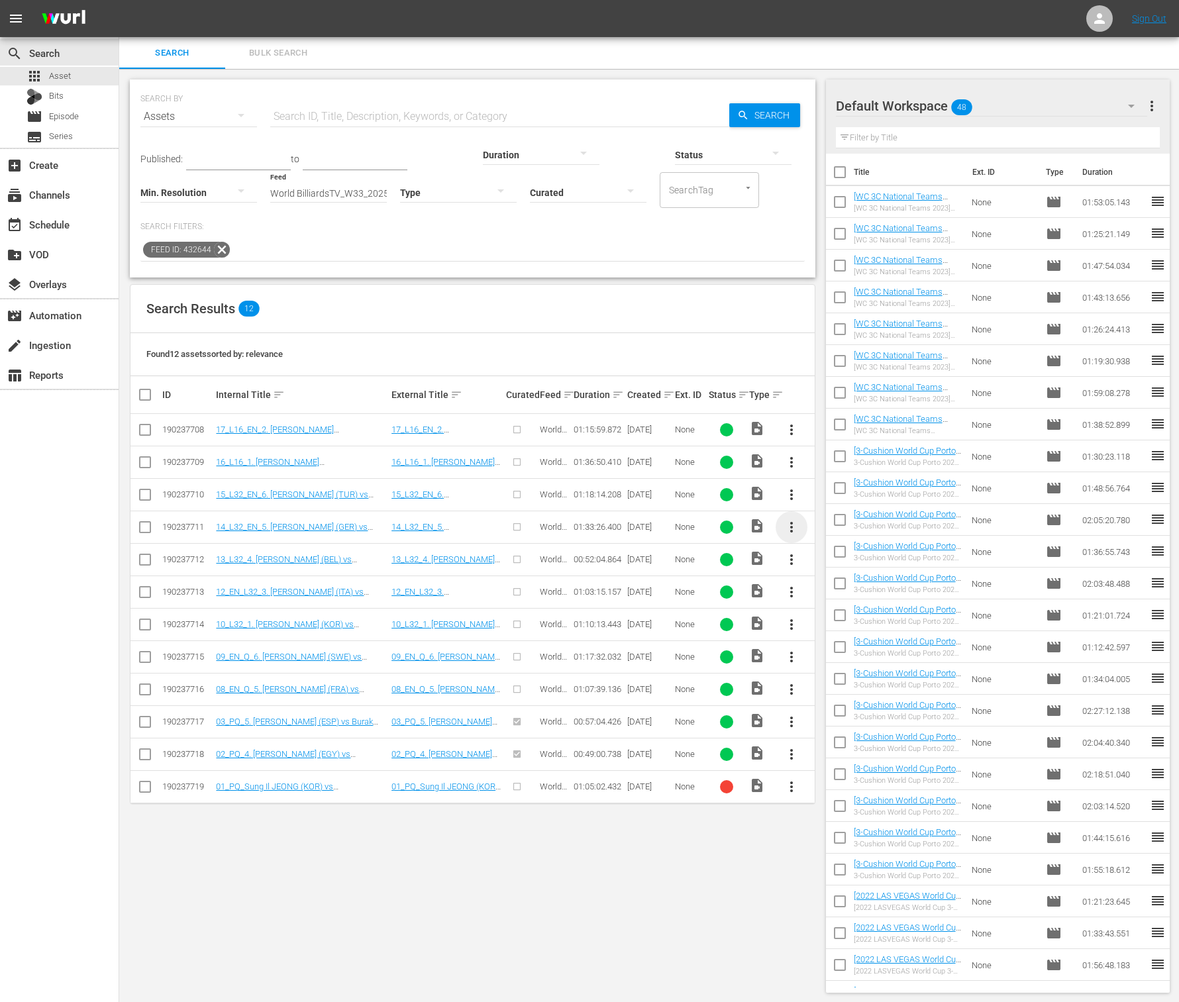
click at [790, 522] on span "more_vert" at bounding box center [792, 527] width 16 height 16
click at [833, 619] on div "Episode" at bounding box center [864, 627] width 90 height 32
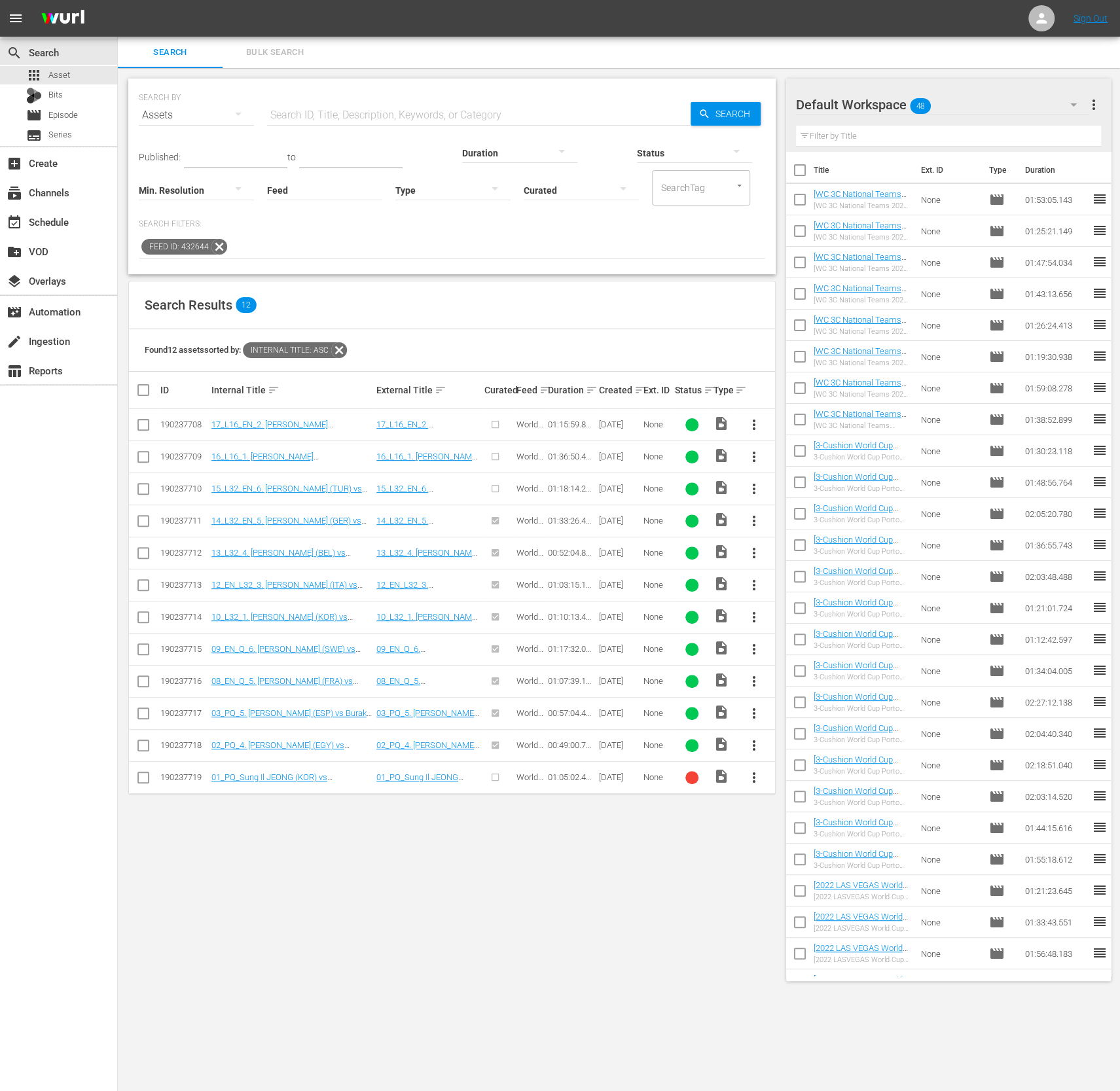
click at [763, 486] on button "more_vert" at bounding box center [754, 489] width 32 height 32
click at [816, 589] on div "Episode" at bounding box center [825, 587] width 89 height 32
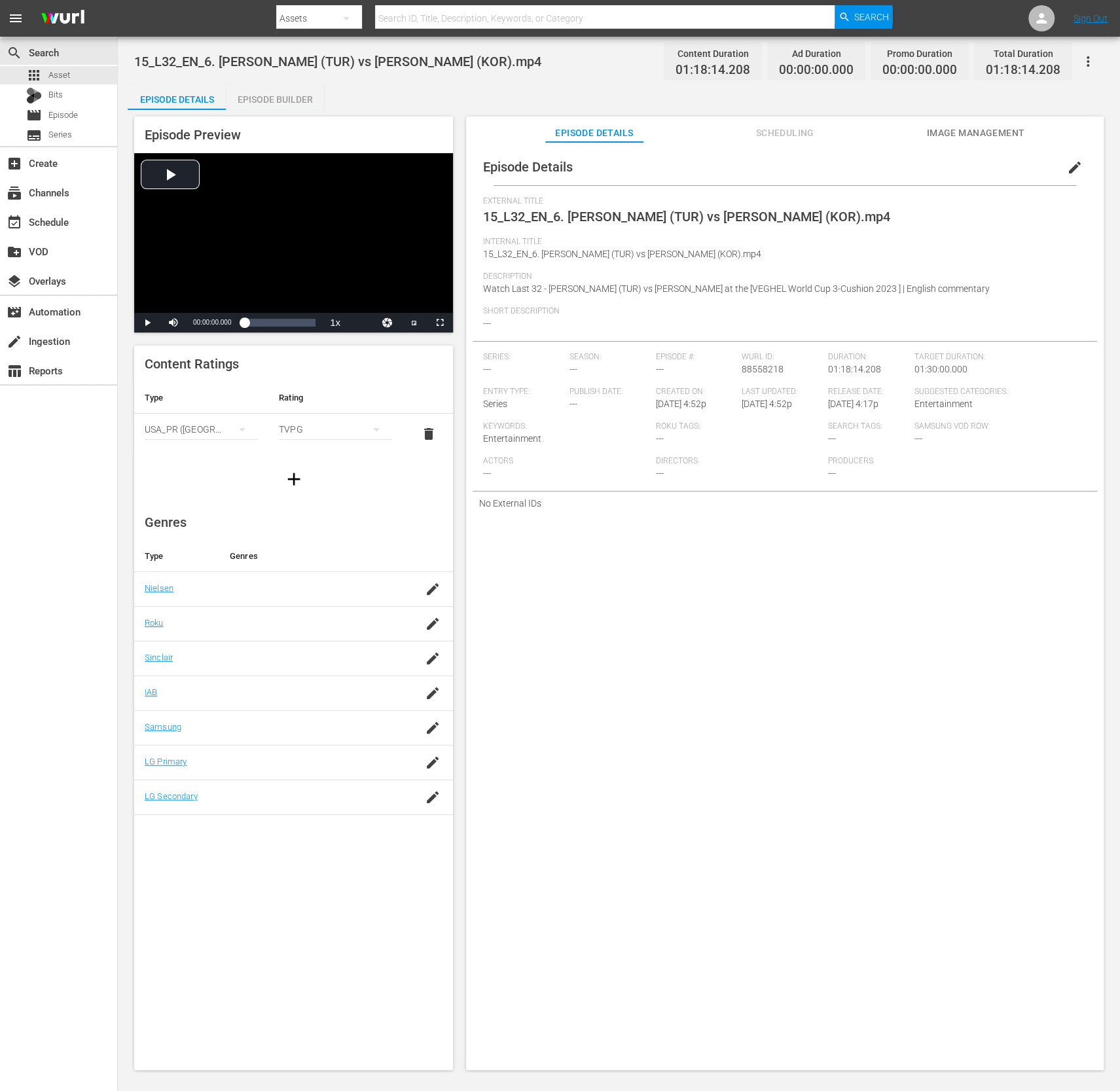
click at [1068, 164] on span "edit" at bounding box center [1076, 168] width 16 height 16
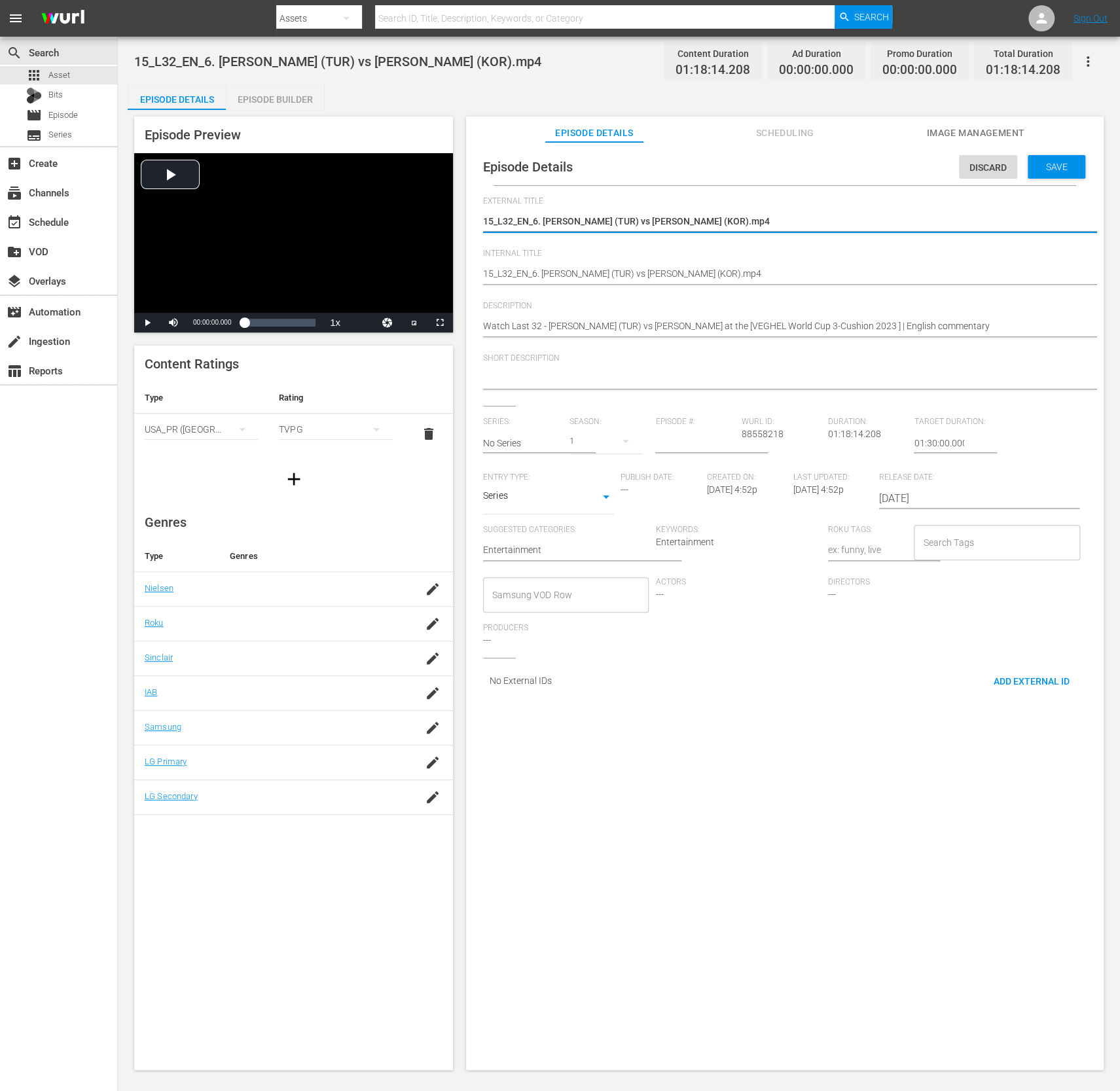
click at [832, 219] on textarea "15_L32_EN_6. [PERSON_NAME] (TUR) vs [PERSON_NAME] (KOR).mp4" at bounding box center [782, 222] width 597 height 16
drag, startPoint x: 834, startPoint y: 219, endPoint x: 218, endPoint y: 216, distance: 616.0
click at [218, 216] on div "Episode Preview Video Player is loading. Play Video Play Mute Current Time 00:0…" at bounding box center [619, 595] width 983 height 970
paste textarea "[EN Com.] Veghel 3C WC 2023_14_L32_T. TASDEMIR vs [PERSON_NAME]"
type textarea "[EN Com.] Veghel 3C WC 2023_14_L32_T. TASDEMIR vs [PERSON_NAME]"
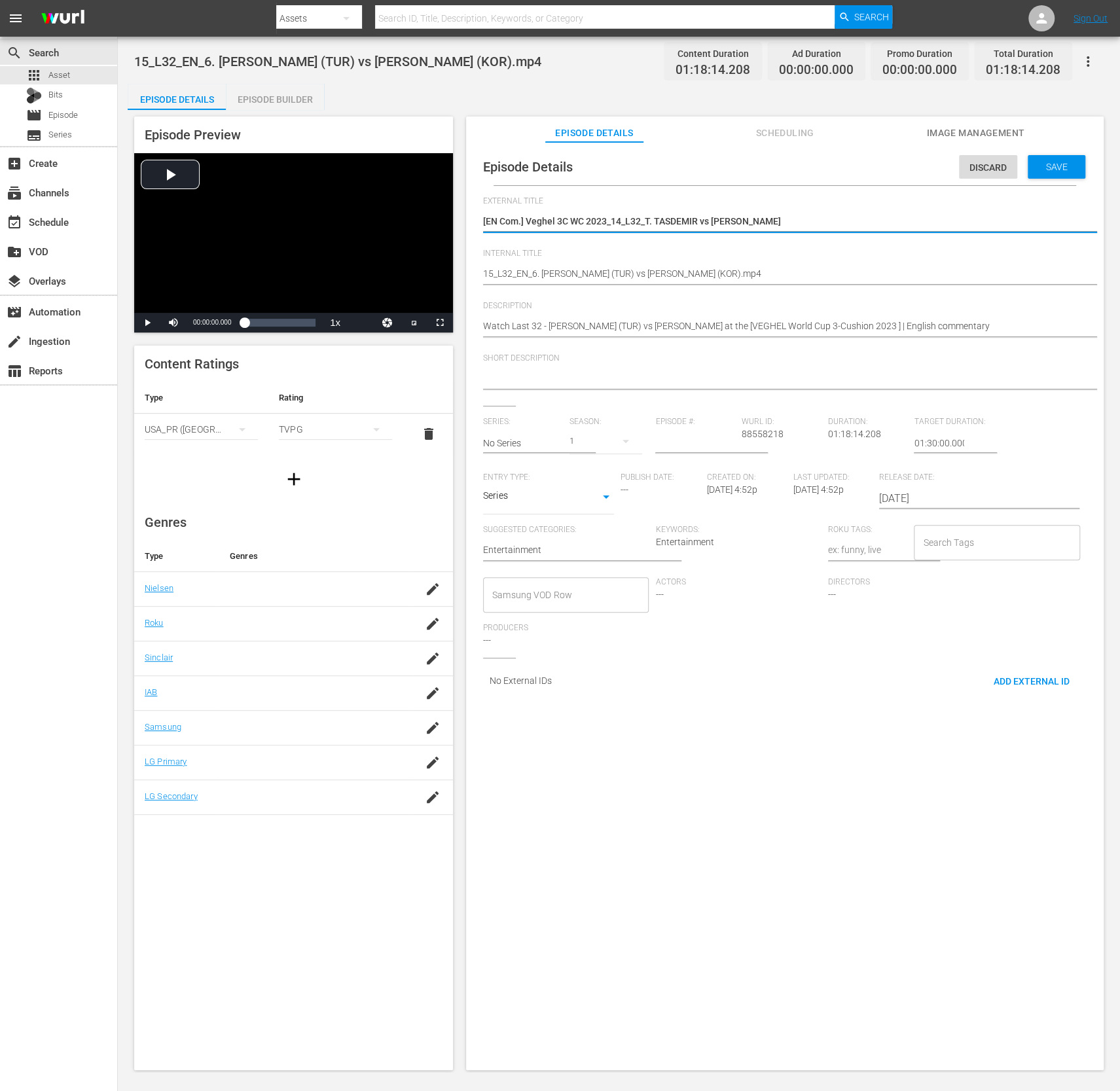
type textarea "[EN Com.] Veghel 3C WC 2023_14_L32_T. TASDEMIR vs [PERSON_NAME]"
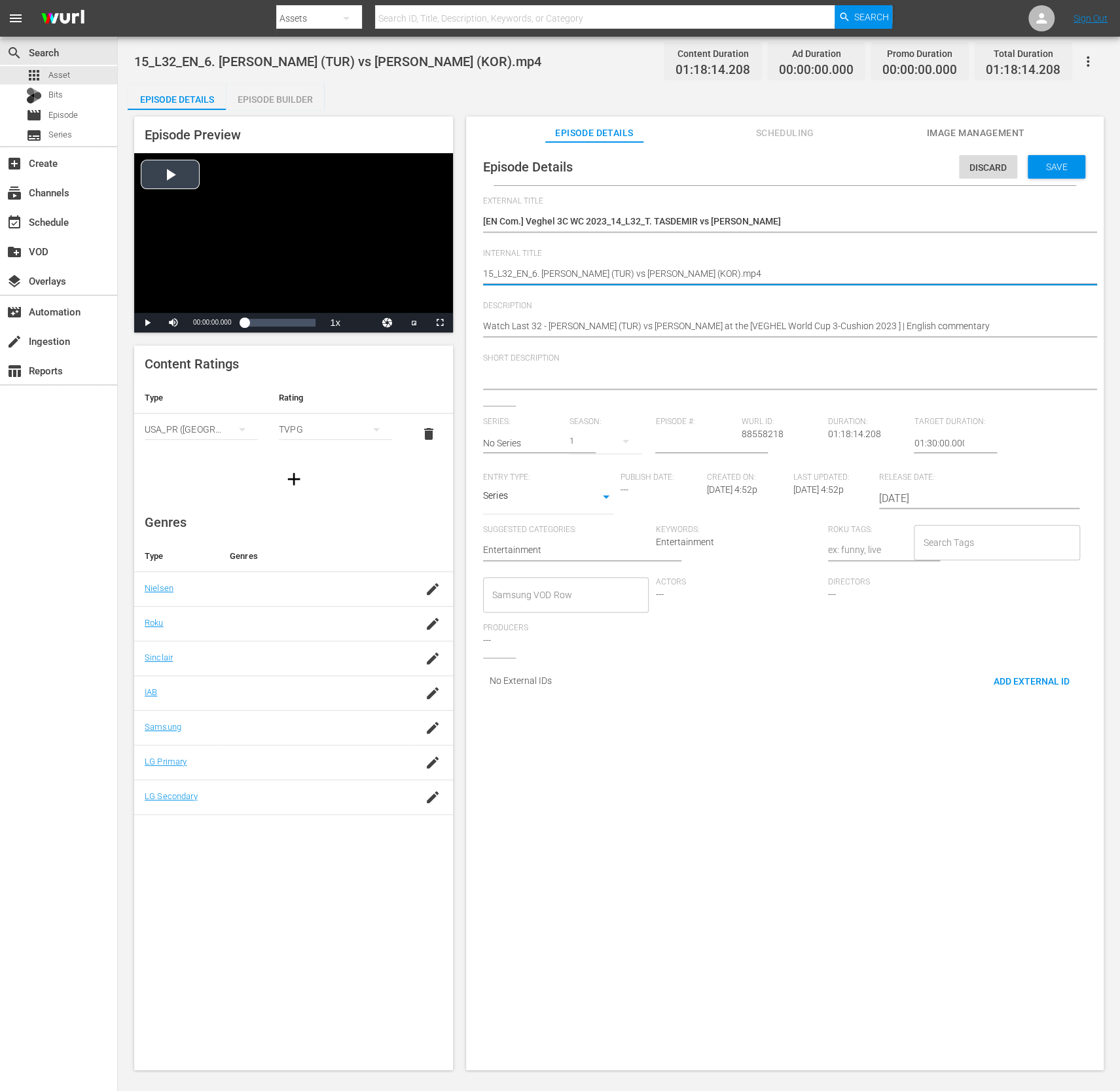
drag, startPoint x: 772, startPoint y: 273, endPoint x: 331, endPoint y: 273, distance: 441.0
paste textarea "[EN Com.] Veghel 3C WC 2023_Last 32 - [PERSON_NAME] vs [PERSON_NAME]"
type textarea "[EN Com.] Veghel 3C WC 2023_Last 32 - [PERSON_NAME] vs [PERSON_NAME]"
drag, startPoint x: 774, startPoint y: 276, endPoint x: 396, endPoint y: 267, distance: 378.1
click at [396, 266] on div "Episode Preview Video Player is loading. Play Video Play Mute Current Time 00:0…" at bounding box center [619, 595] width 983 height 970
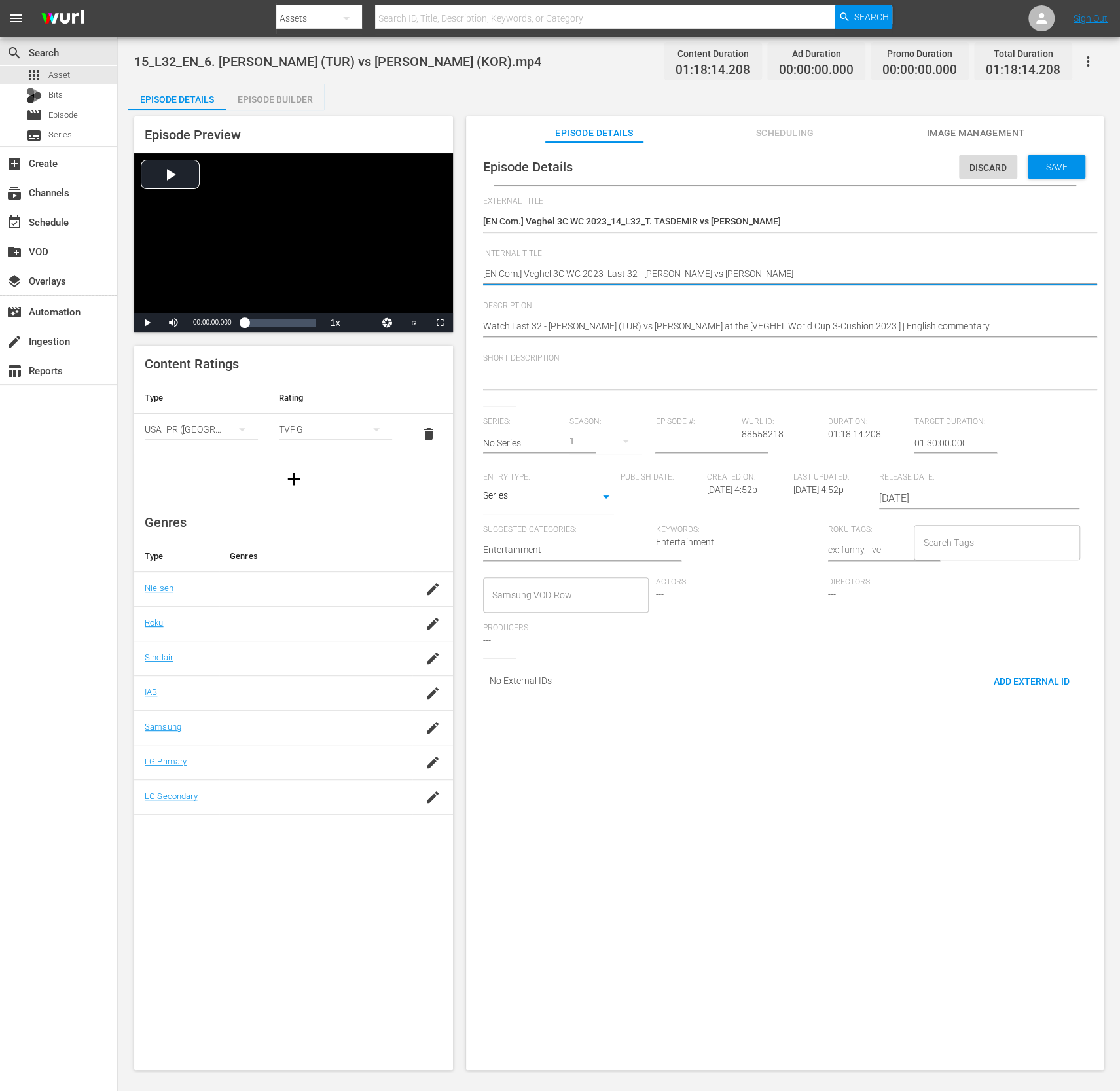
paste textarea
type textarea "[EN Com.] Veghel 3C WC 2023_Last 32 - [PERSON_NAME] vs [PERSON_NAME]"
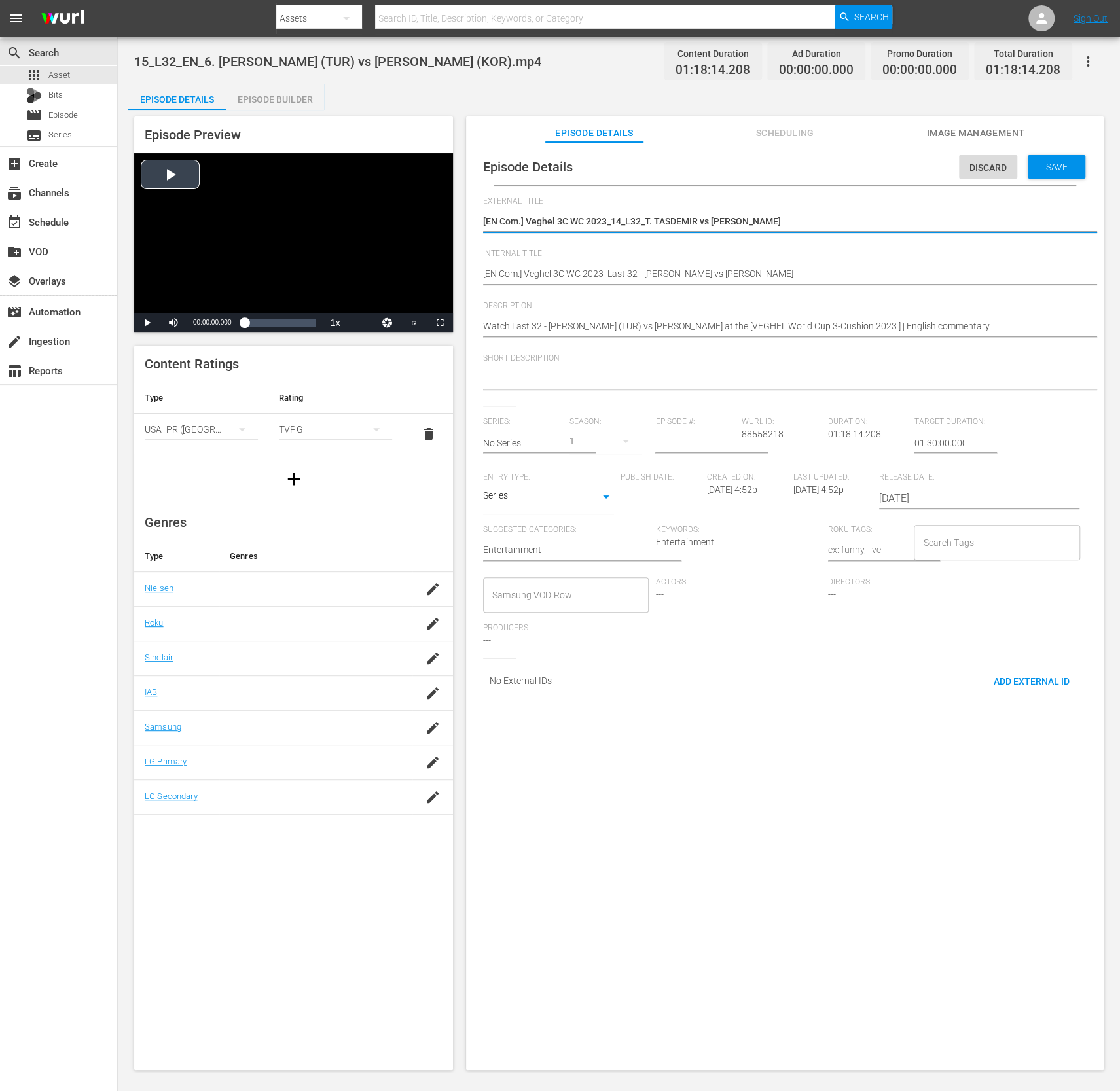
drag, startPoint x: 805, startPoint y: 215, endPoint x: 421, endPoint y: 236, distance: 384.6
drag, startPoint x: 678, startPoint y: 214, endPoint x: 14, endPoint y: 204, distance: 664.1
click at [118, 0] on div "search Search apps Asset Bits movie Episode subtitles Series add_box Create sub…" at bounding box center [619, 0] width 1002 height 0
paste textarea "Last 32 -"
type textarea "[EN Com.] Veghel 3C WC 2023_Last 32 - [PERSON_NAME] vs [PERSON_NAME]"
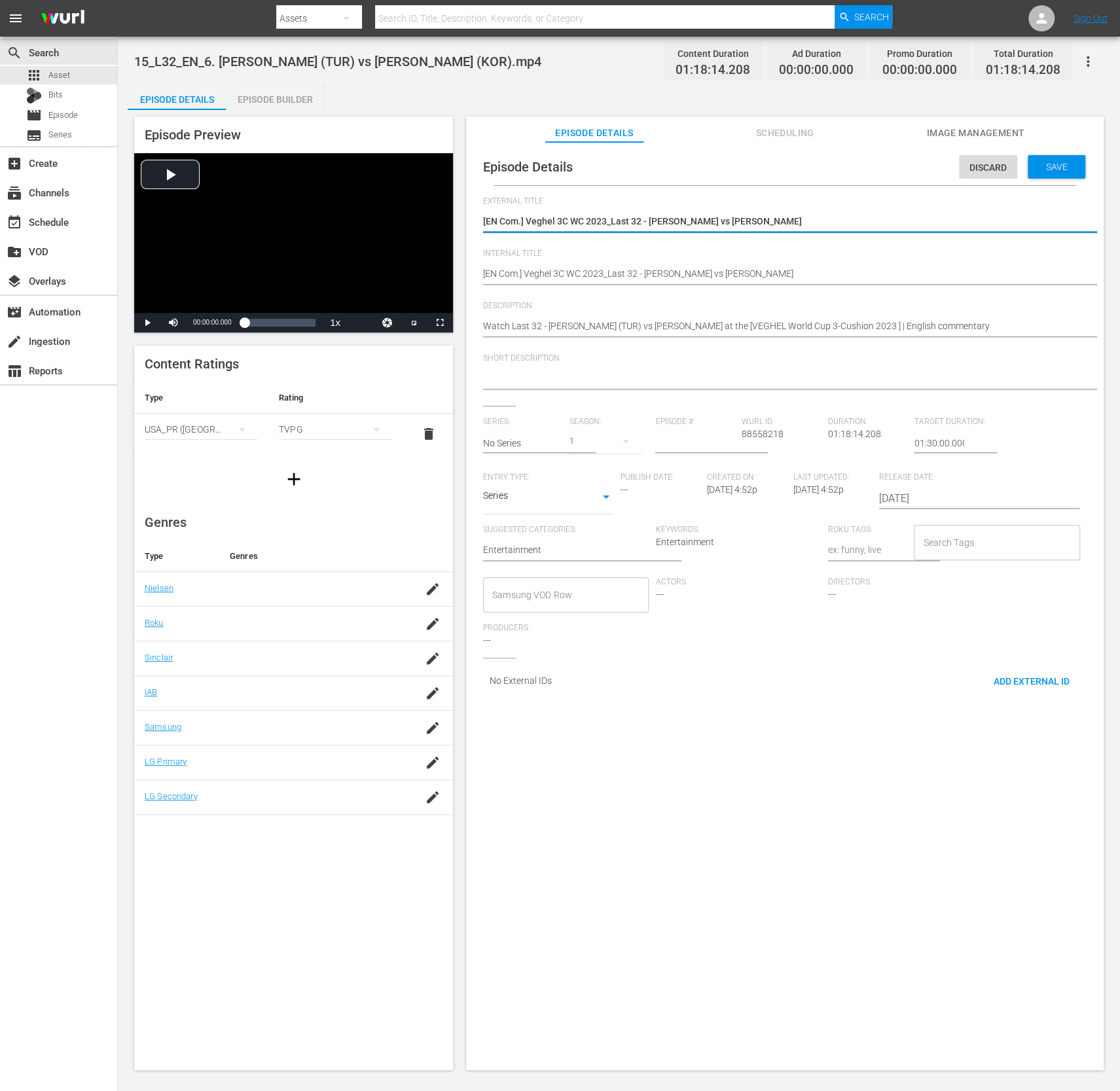
type textarea "[EN Com.] Veghel 3C WC 2023_Last 32 - [PERSON_NAME] vs [PERSON_NAME]"
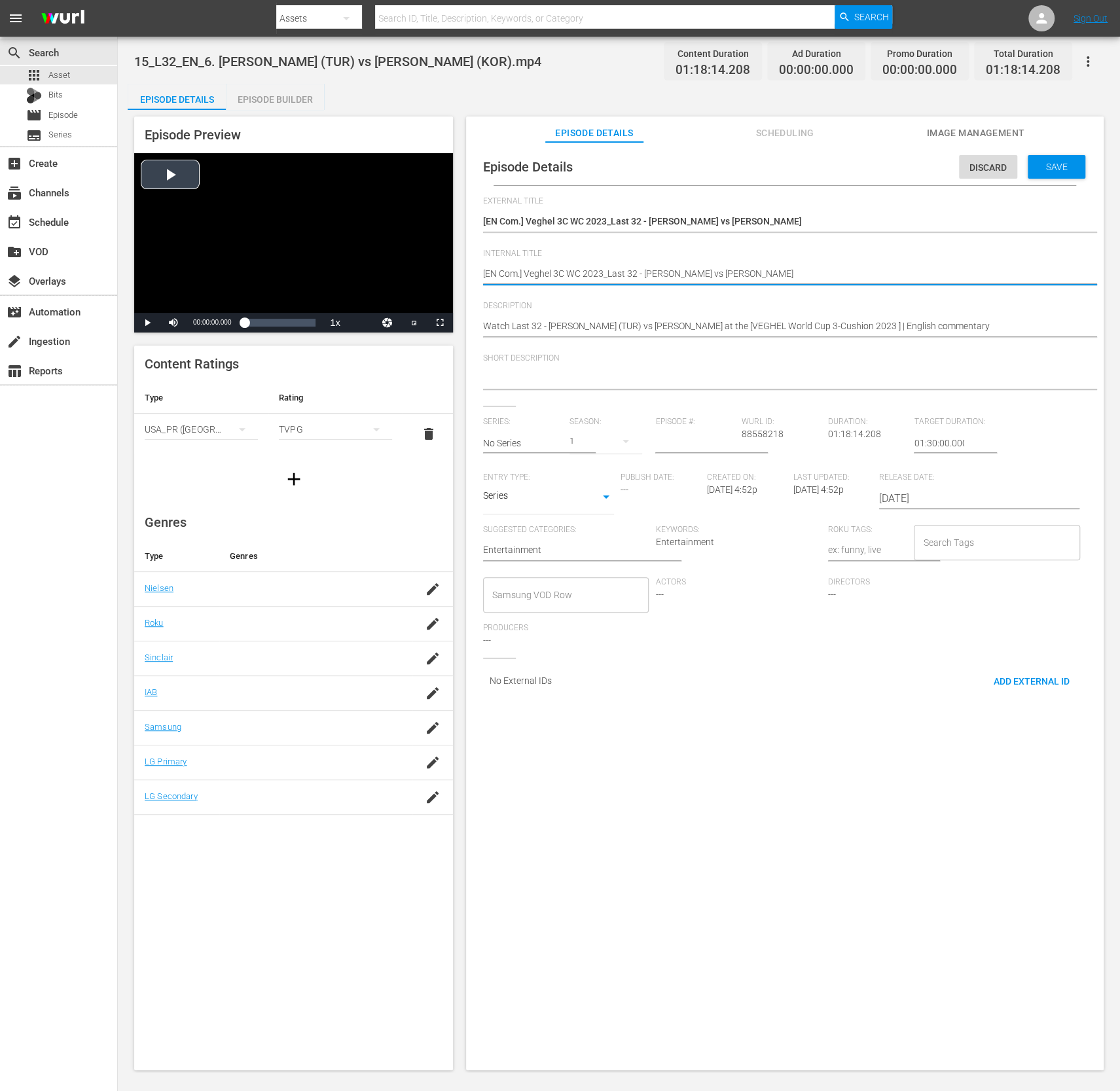
drag, startPoint x: 599, startPoint y: 268, endPoint x: 337, endPoint y: 245, distance: 263.0
click at [337, 245] on div "Episode Preview Video Player is loading. Play Video Play Mute Current Time 00:0…" at bounding box center [619, 595] width 983 height 970
paste textarea "14_L32_"
type textarea "[EN Com.] Veghel 3C WC 2023_14_L32_T. TASDEMIR vs [PERSON_NAME]"
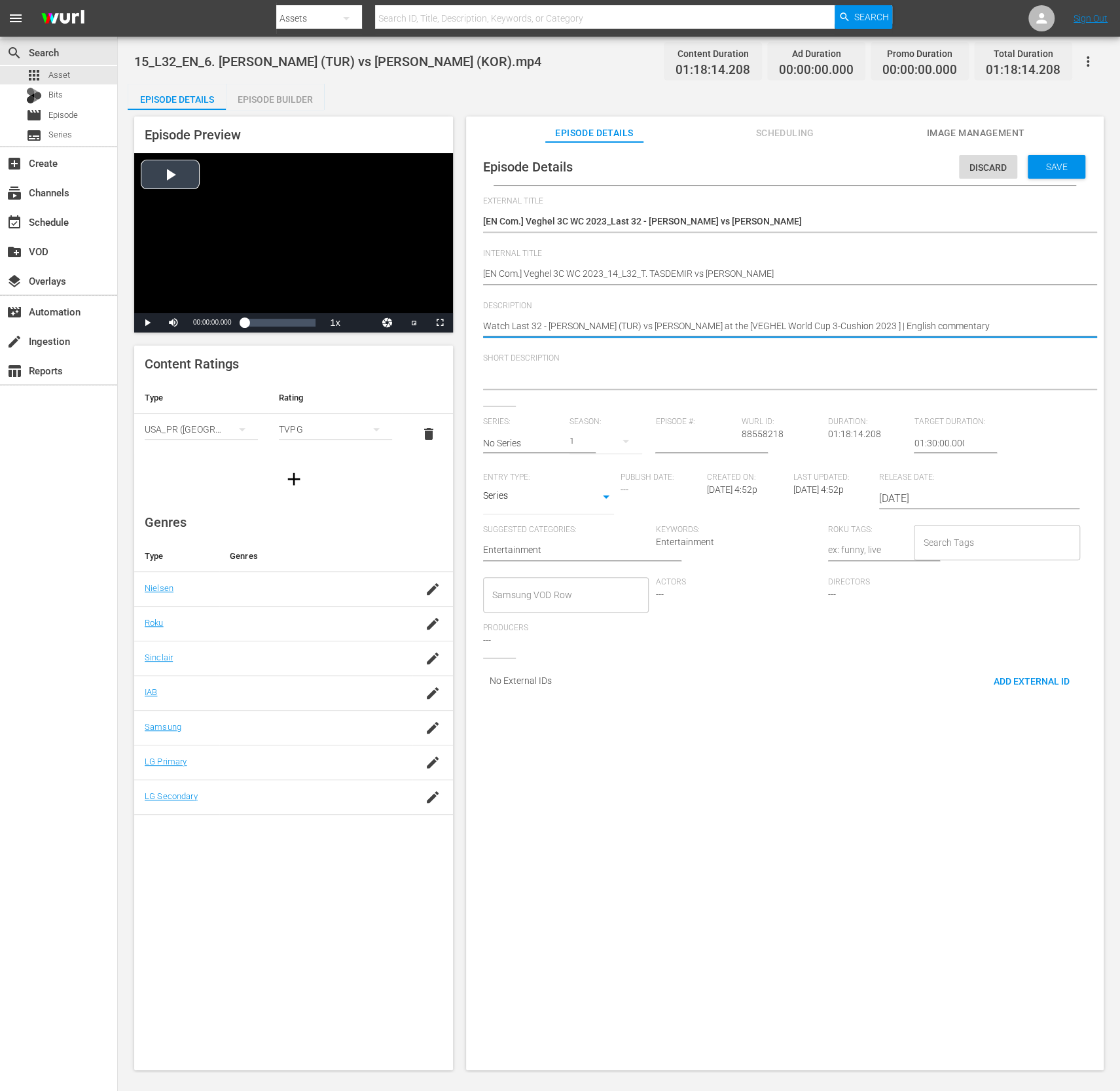
drag, startPoint x: 885, startPoint y: 329, endPoint x: 362, endPoint y: 328, distance: 523.0
click at [362, 328] on div "Episode Preview Video Player is loading. Play Video Play Mute Current Time 00:0…" at bounding box center [619, 595] width 983 height 970
click at [643, 389] on hr at bounding box center [798, 389] width 630 height 1
click at [647, 378] on textarea at bounding box center [782, 379] width 597 height 16
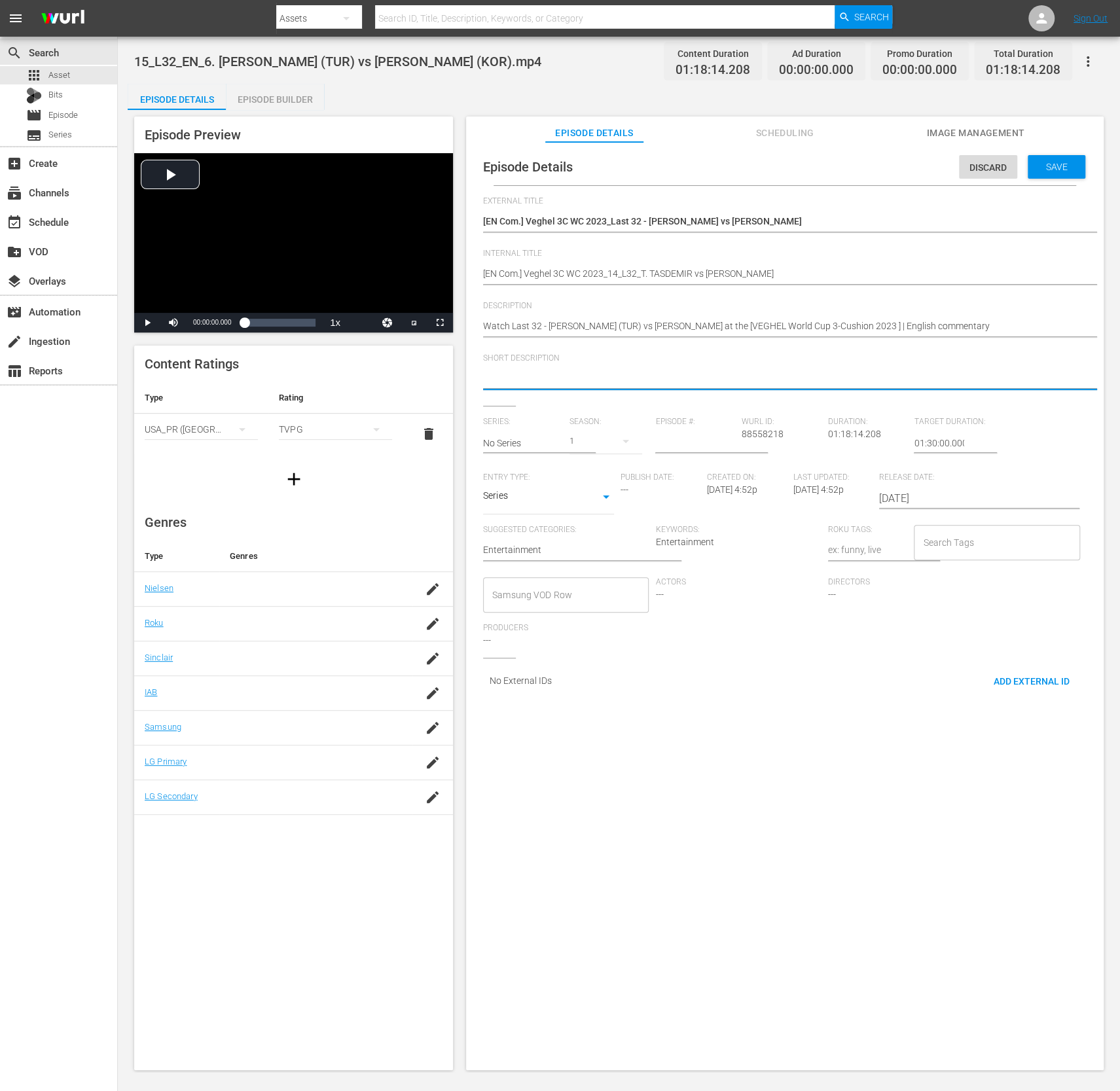
paste textarea "Watch Last 32 - [PERSON_NAME] (TUR) vs [PERSON_NAME] at the [VEGHEL World Cup 3…"
type textarea "Watch Last 32 - [PERSON_NAME] (TUR) vs [PERSON_NAME] at the [VEGHEL World Cup 3…"
click at [505, 442] on input "text" at bounding box center [523, 444] width 80 height 32
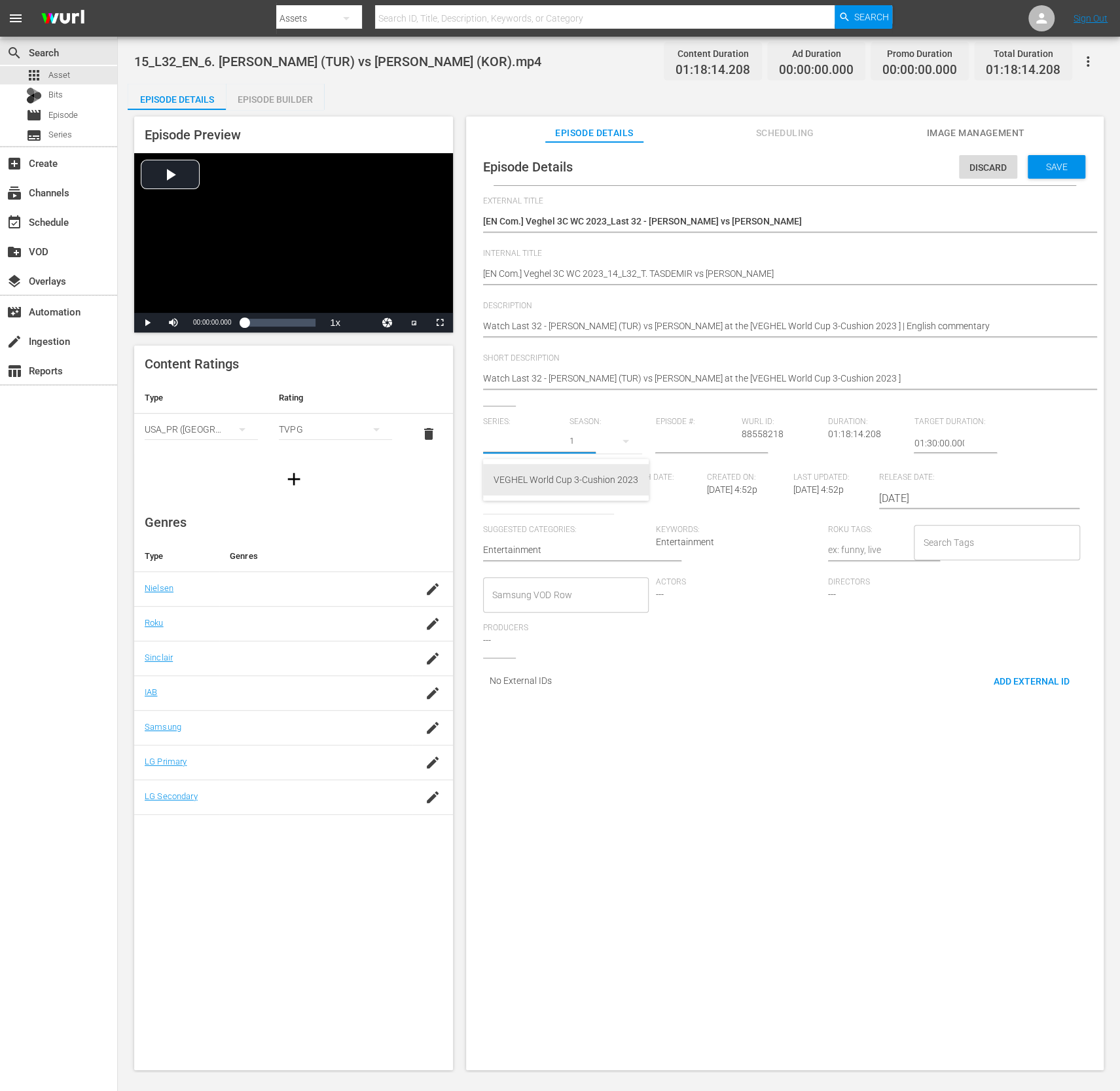
click at [495, 471] on div "VEGHEL World Cup 3-Cushion 2023" at bounding box center [566, 480] width 144 height 32
type input "VEGHEL World Cup 3-Cushion 2023"
click at [691, 443] on input "number" at bounding box center [695, 444] width 80 height 32
type input "14"
click at [955, 533] on input "Search Tags" at bounding box center [988, 543] width 134 height 24
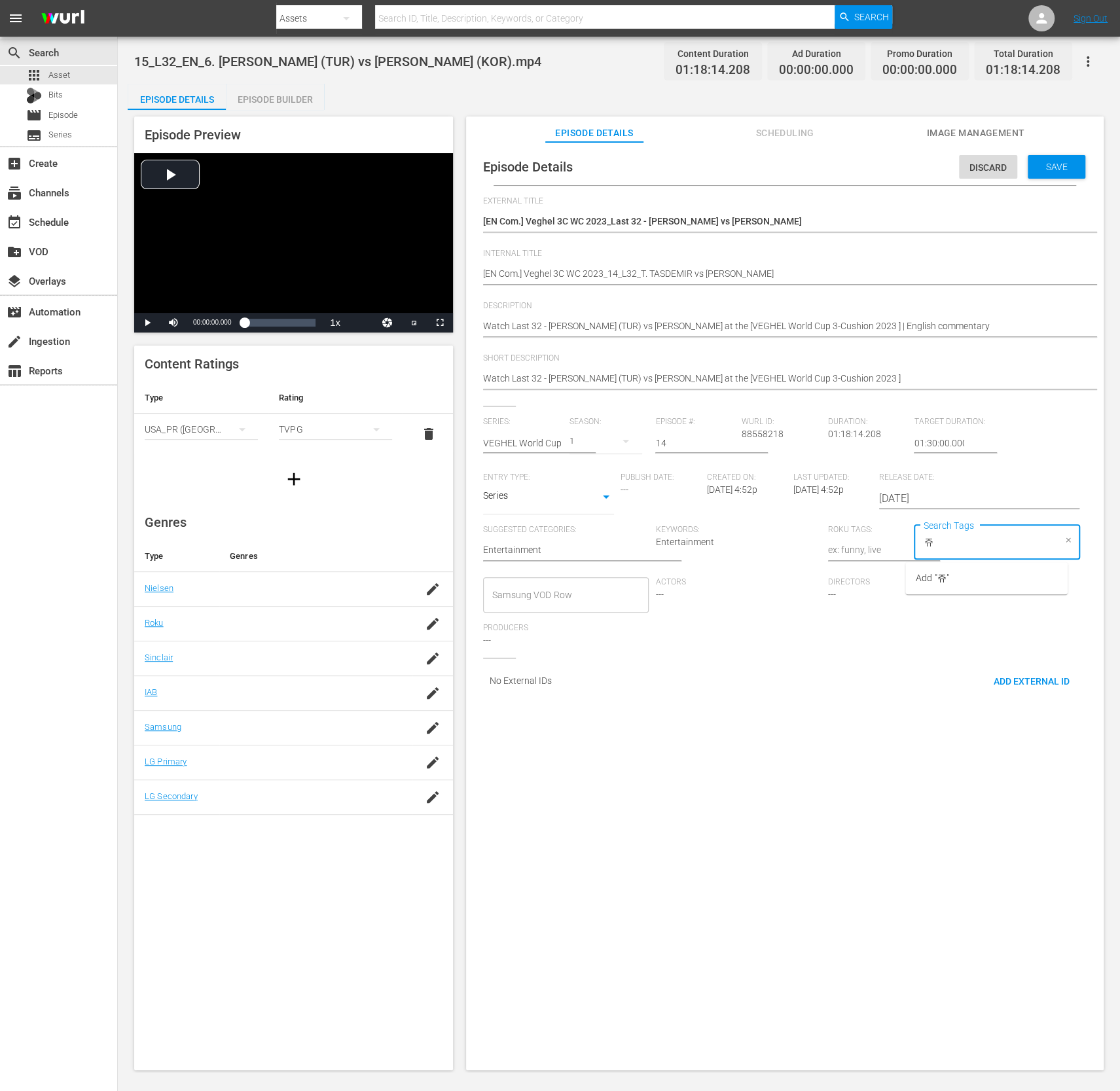
type input "ㅈ"
type input "wbt"
click at [969, 668] on li "wbt_25_Q3" at bounding box center [987, 665] width 162 height 22
type input "com"
click at [983, 605] on li "Commentary" at bounding box center [987, 600] width 162 height 22
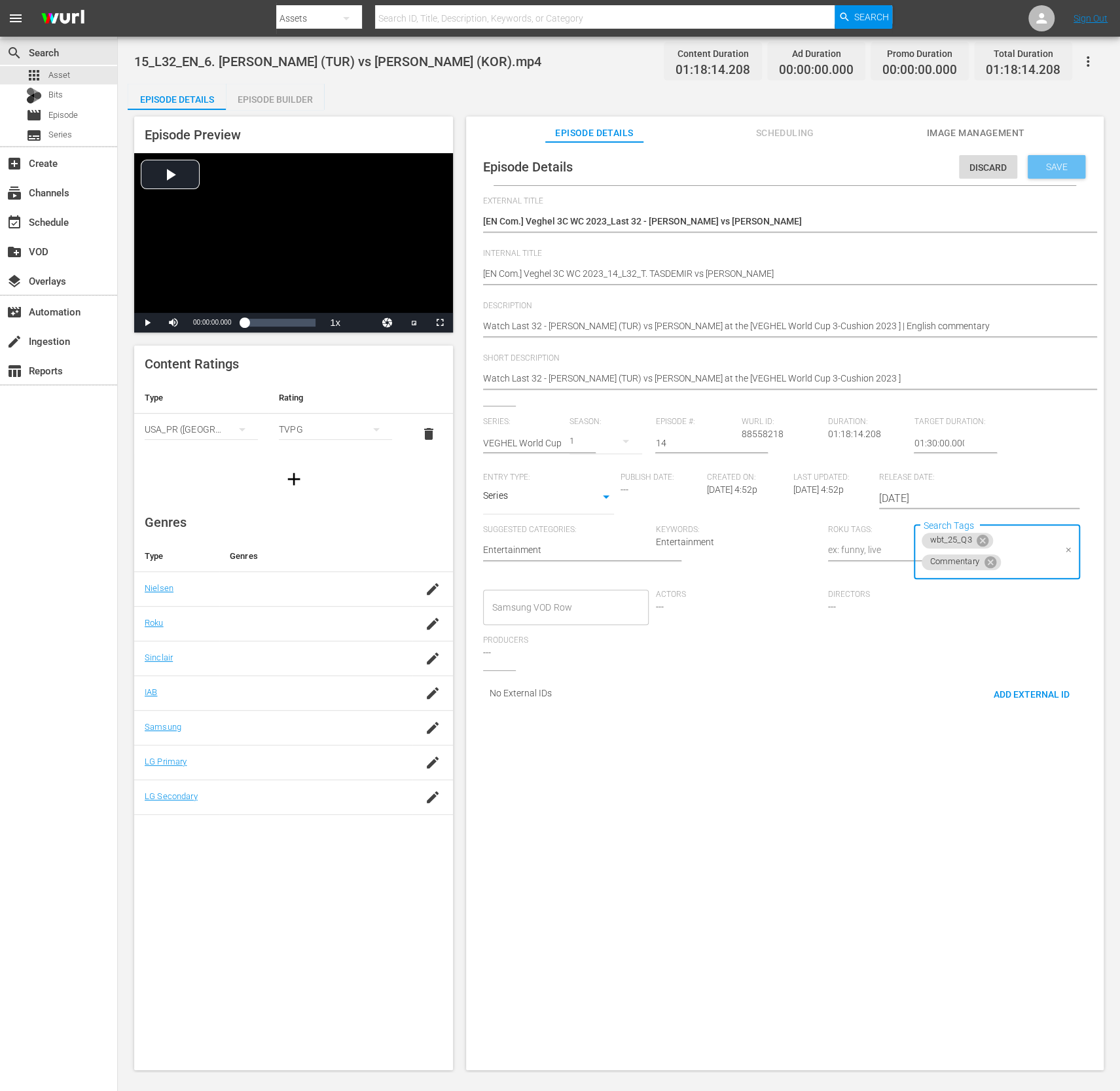
click at [1053, 160] on div "Save" at bounding box center [1057, 167] width 57 height 24
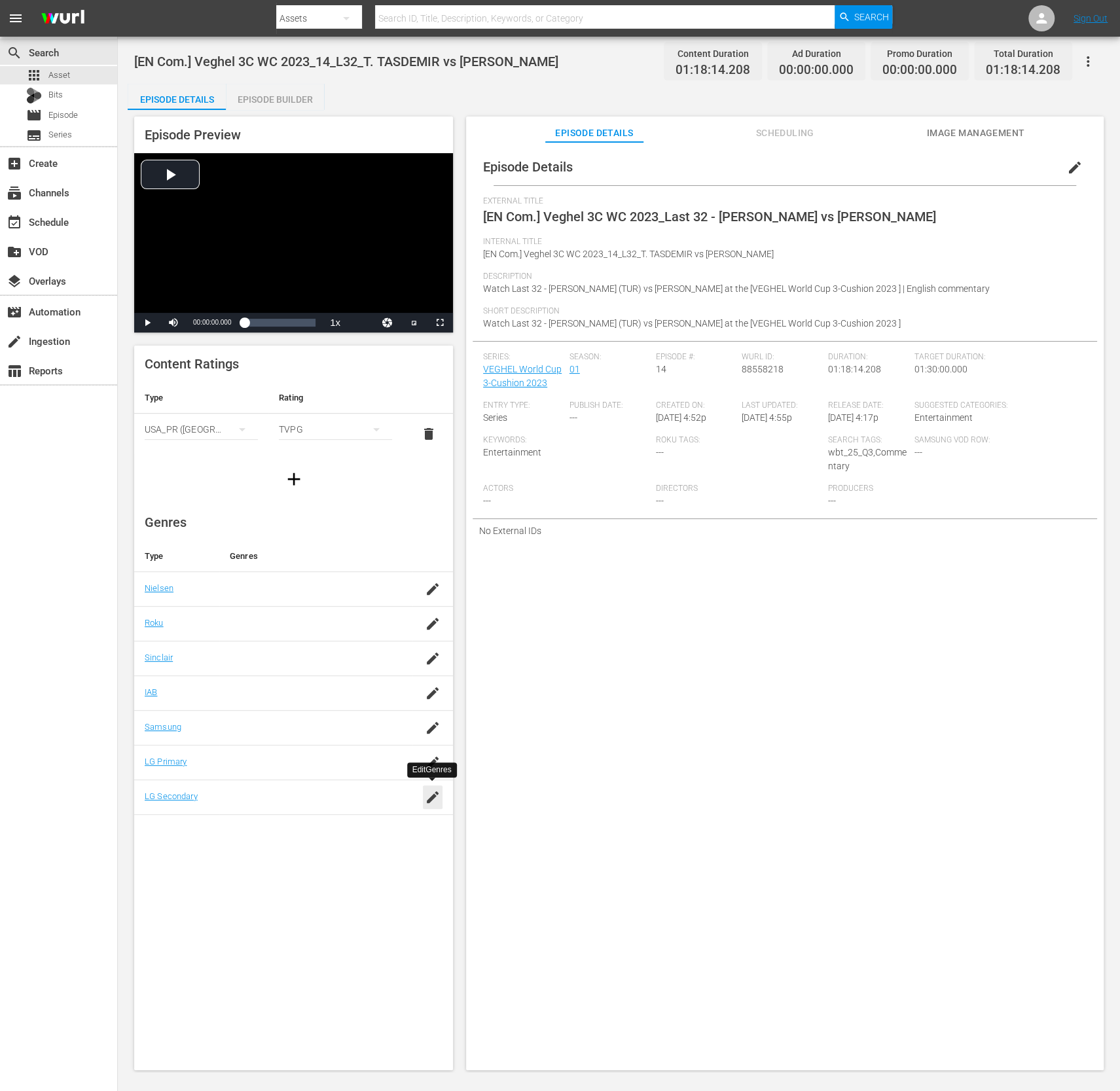
click at [440, 796] on icon "button" at bounding box center [433, 797] width 16 height 16
click at [345, 839] on div "Billiards (266)" at bounding box center [327, 838] width 102 height 32
type input "bill"
click at [424, 811] on div "SAVE" at bounding box center [427, 816] width 30 height 24
click at [440, 592] on icon "button" at bounding box center [433, 589] width 16 height 16
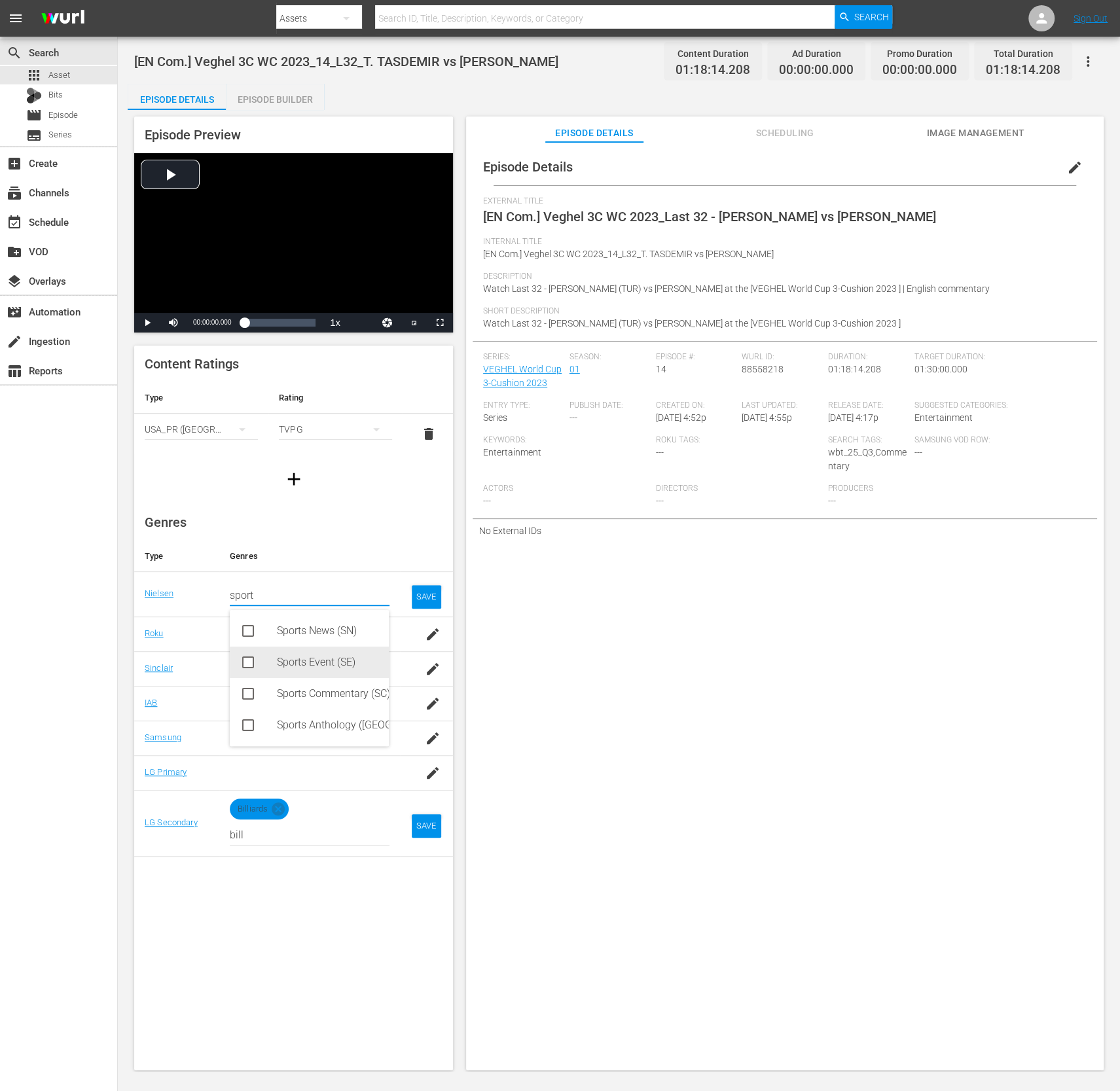
click at [337, 666] on div "Sports Event (SE)" at bounding box center [327, 663] width 102 height 32
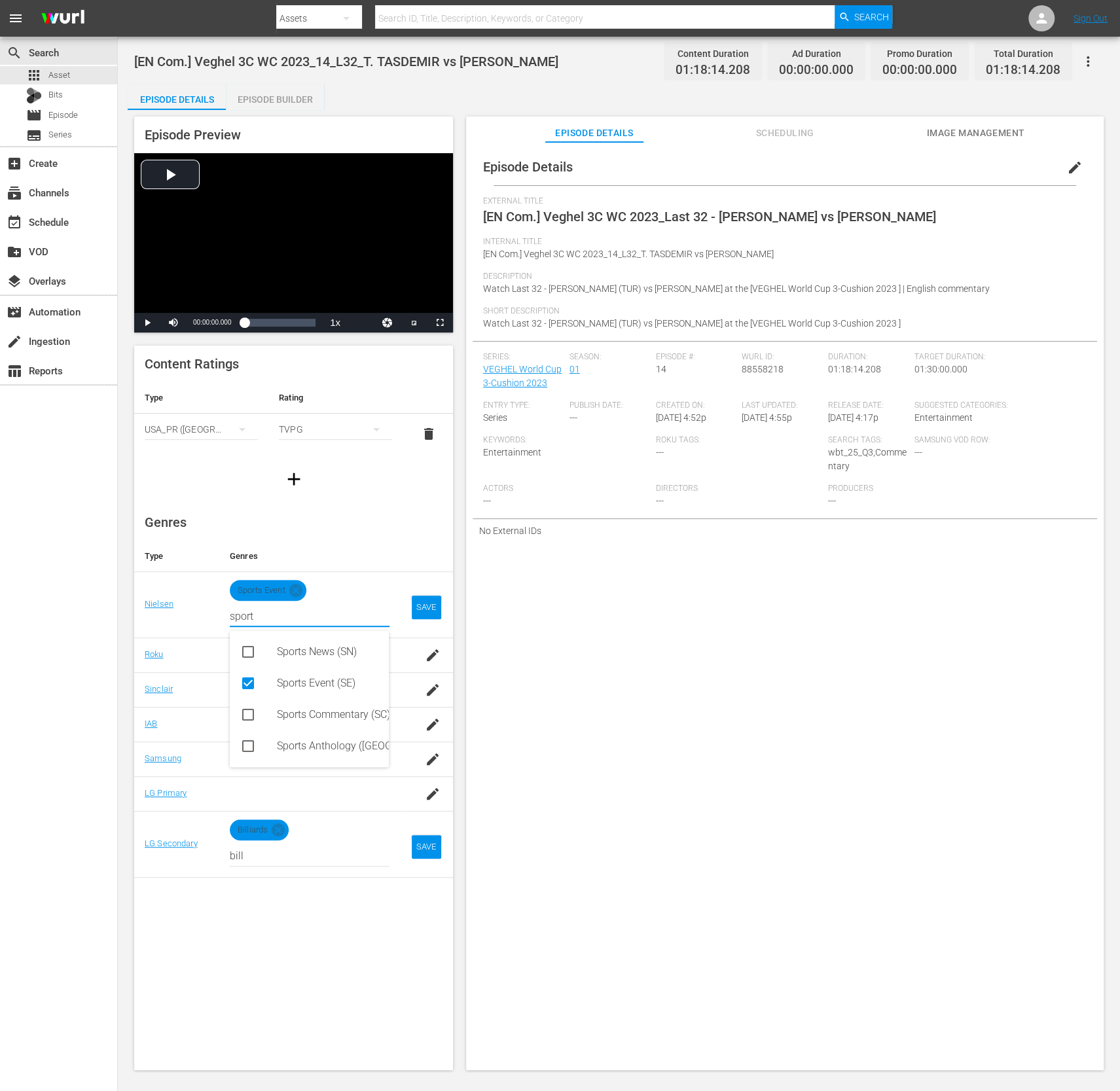
type input "sport"
click at [417, 603] on div "SAVE" at bounding box center [427, 608] width 30 height 24
click at [433, 847] on div "Content Ratings Type Rating Select Rating Type [GEOGRAPHIC_DATA] ([GEOGRAPHIC_D…" at bounding box center [294, 708] width 319 height 724
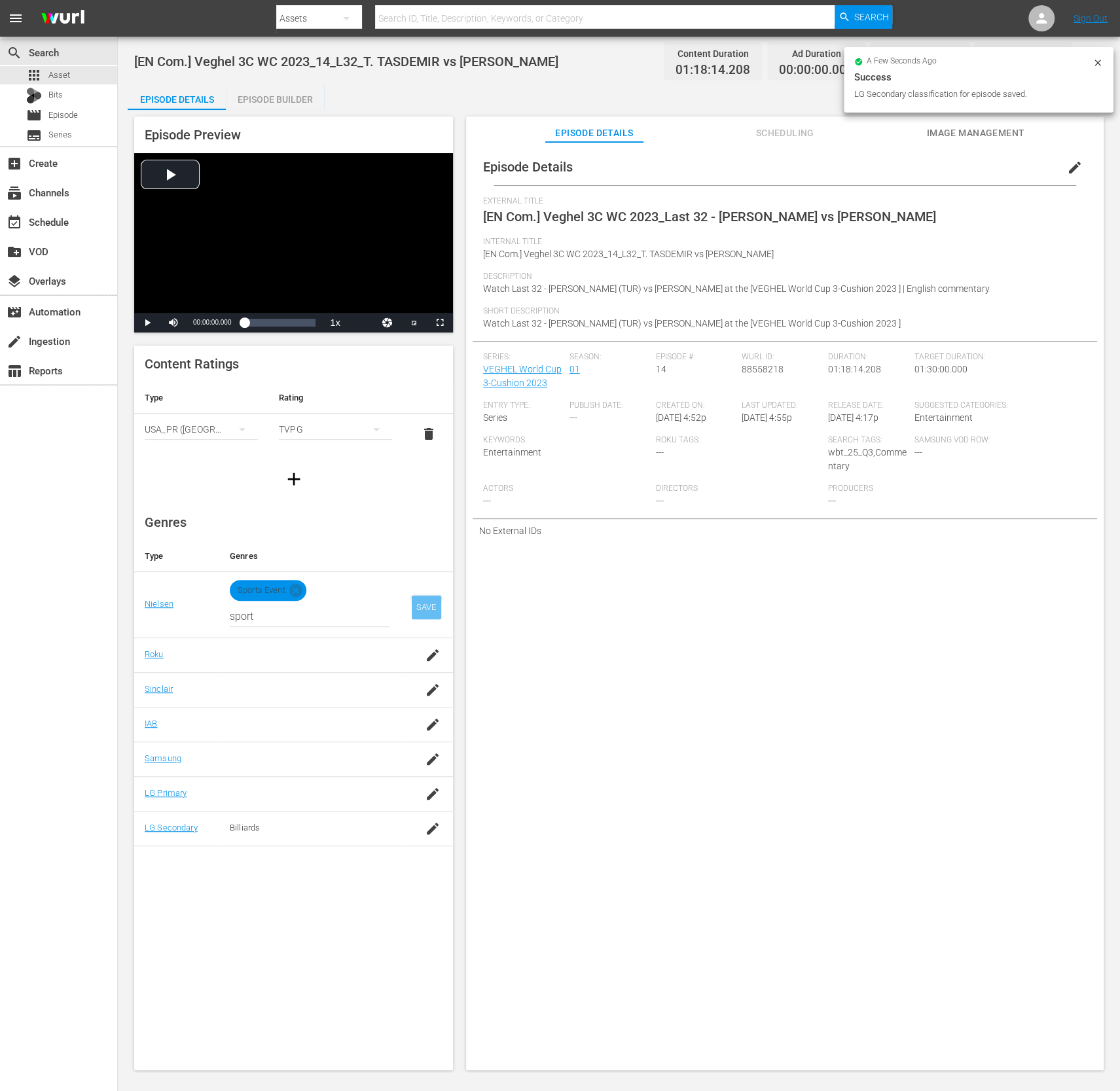
click at [420, 608] on div "SAVE" at bounding box center [427, 608] width 30 height 24
drag, startPoint x: 910, startPoint y: 703, endPoint x: 907, endPoint y: 471, distance: 232.0
click at [911, 703] on div "Episode Details edit External Title [EN Com.] Veghel 3C WC 2023_Last 32 - [PERS…" at bounding box center [785, 613] width 638 height 941
click at [820, 782] on div "Episode Details edit External Title [EN Com.] Veghel 3C WC 2023_Last 32 - [PERS…" at bounding box center [785, 613] width 638 height 941
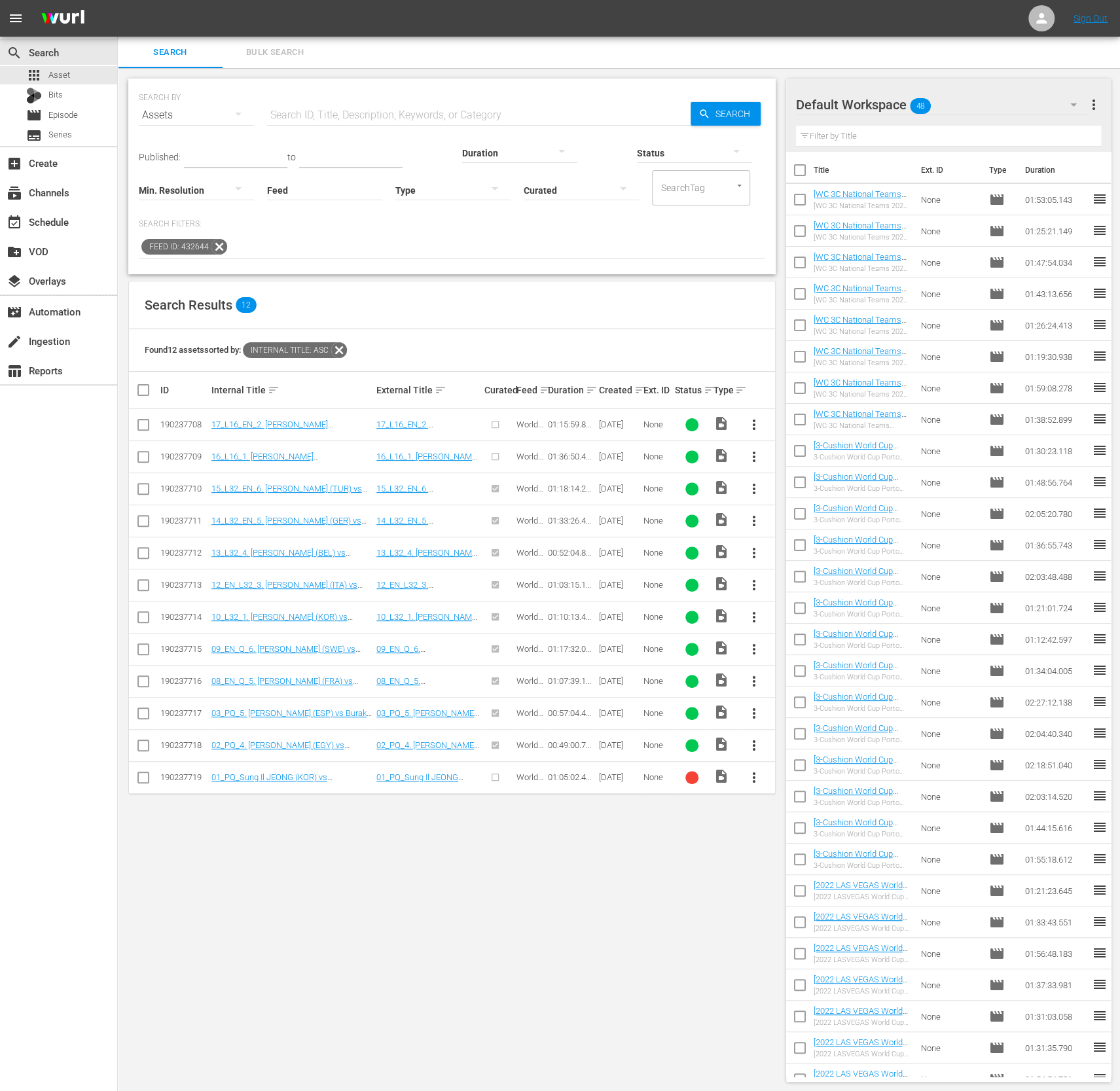
click at [755, 454] on span "more_vert" at bounding box center [754, 457] width 16 height 16
click at [791, 549] on div "Episode" at bounding box center [825, 555] width 89 height 32
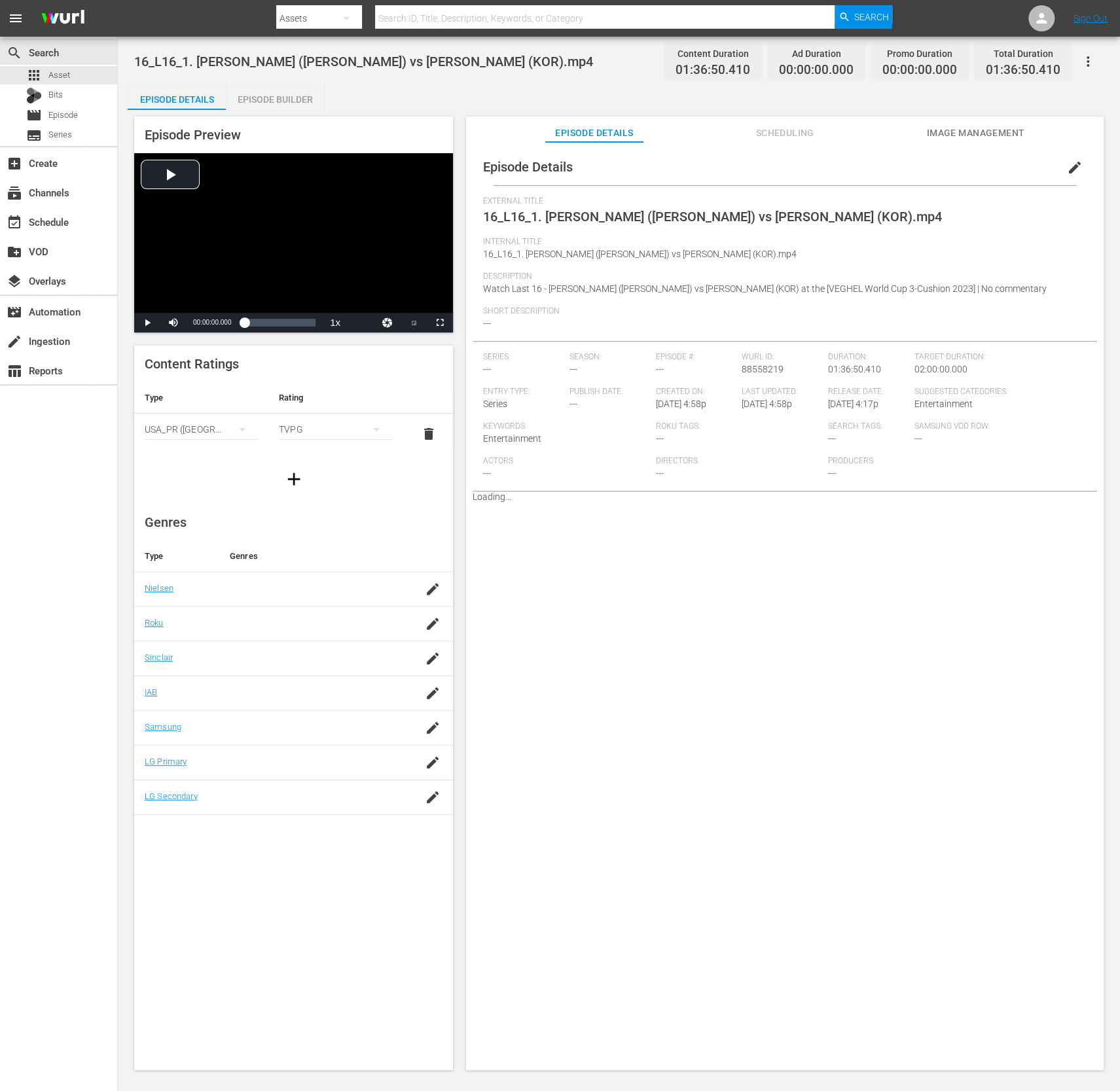
click at [1077, 164] on button "edit" at bounding box center [1076, 168] width 32 height 32
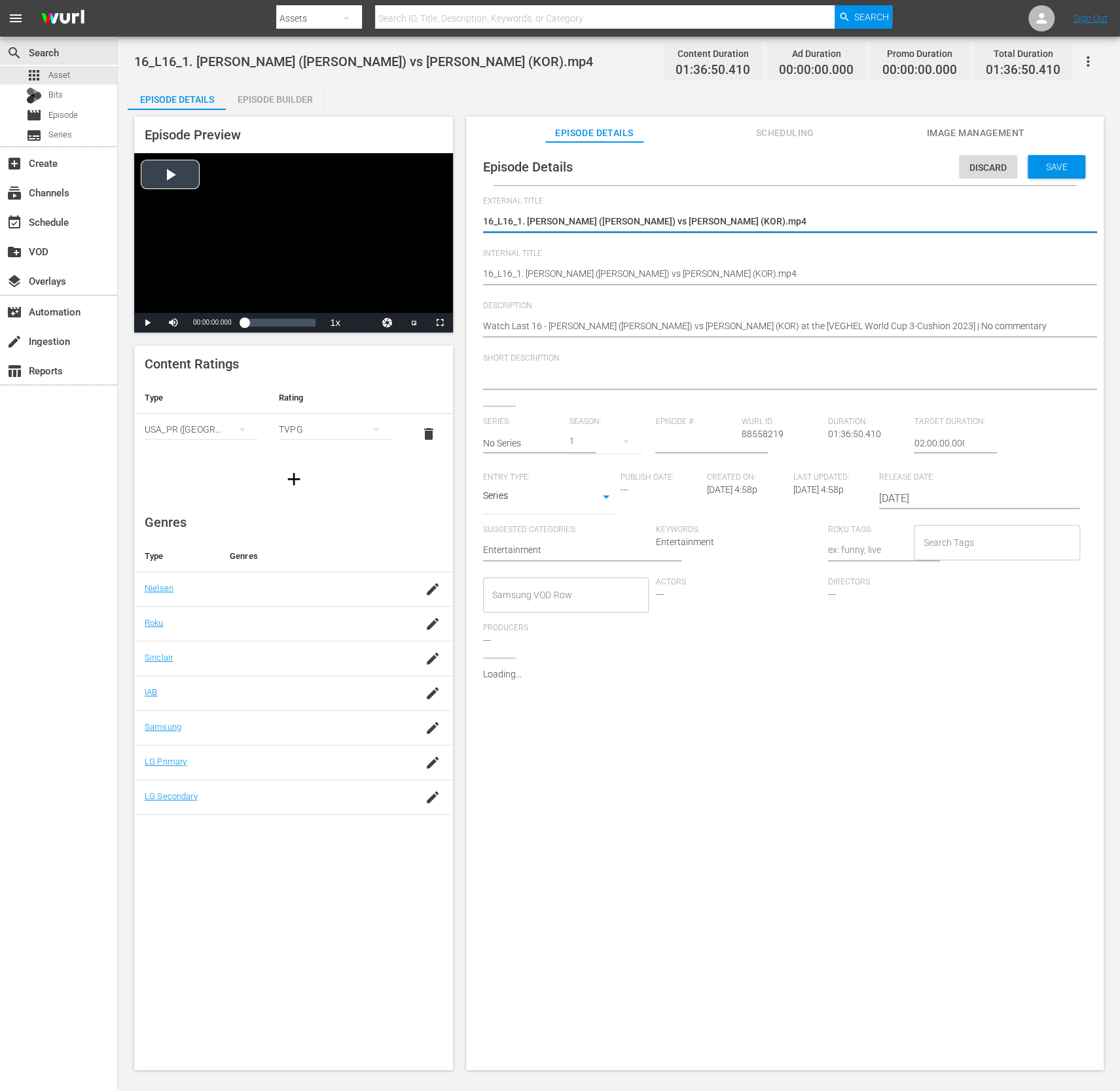
drag, startPoint x: 781, startPoint y: 222, endPoint x: 413, endPoint y: 218, distance: 368.0
click at [413, 218] on div "Episode Preview Video Player is loading. Play Video Play Mute Current Time 00:0…" at bounding box center [619, 595] width 983 height 970
type textarea "[NO Com.] Veghel 3C WC 2023_15_L16_D. [PERSON_NAME] vs [PERSON_NAME]"
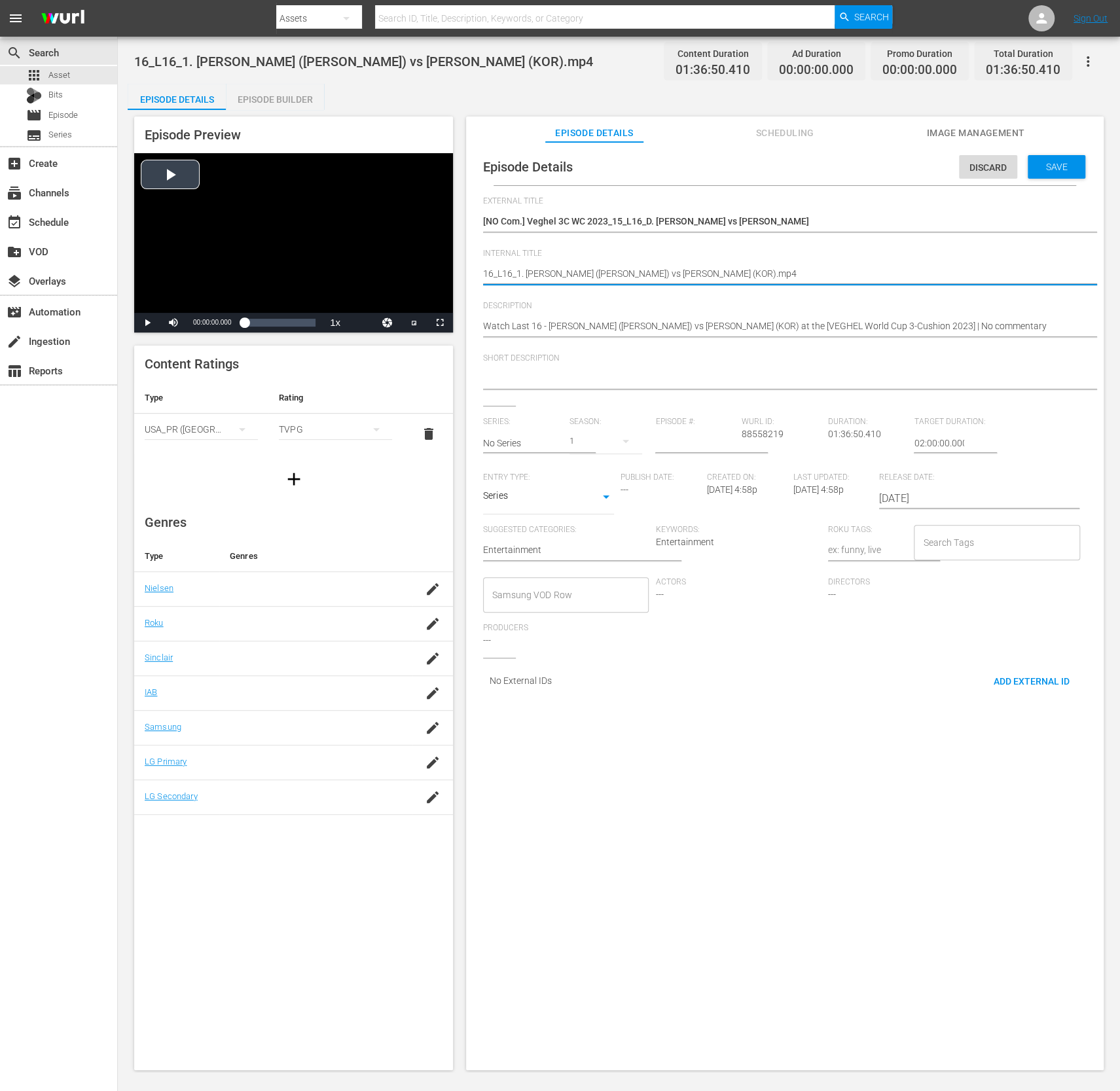
drag, startPoint x: 763, startPoint y: 273, endPoint x: 358, endPoint y: 279, distance: 405.0
paste textarea "[NO Com.] Veghel 3C WC 2023_15_L16_D. [PERSON_NAME] vs [PERSON_NAME]"
type textarea "[NO Com.] Veghel 3C WC 2023_15_L16_D. [PERSON_NAME] vs [PERSON_NAME]"
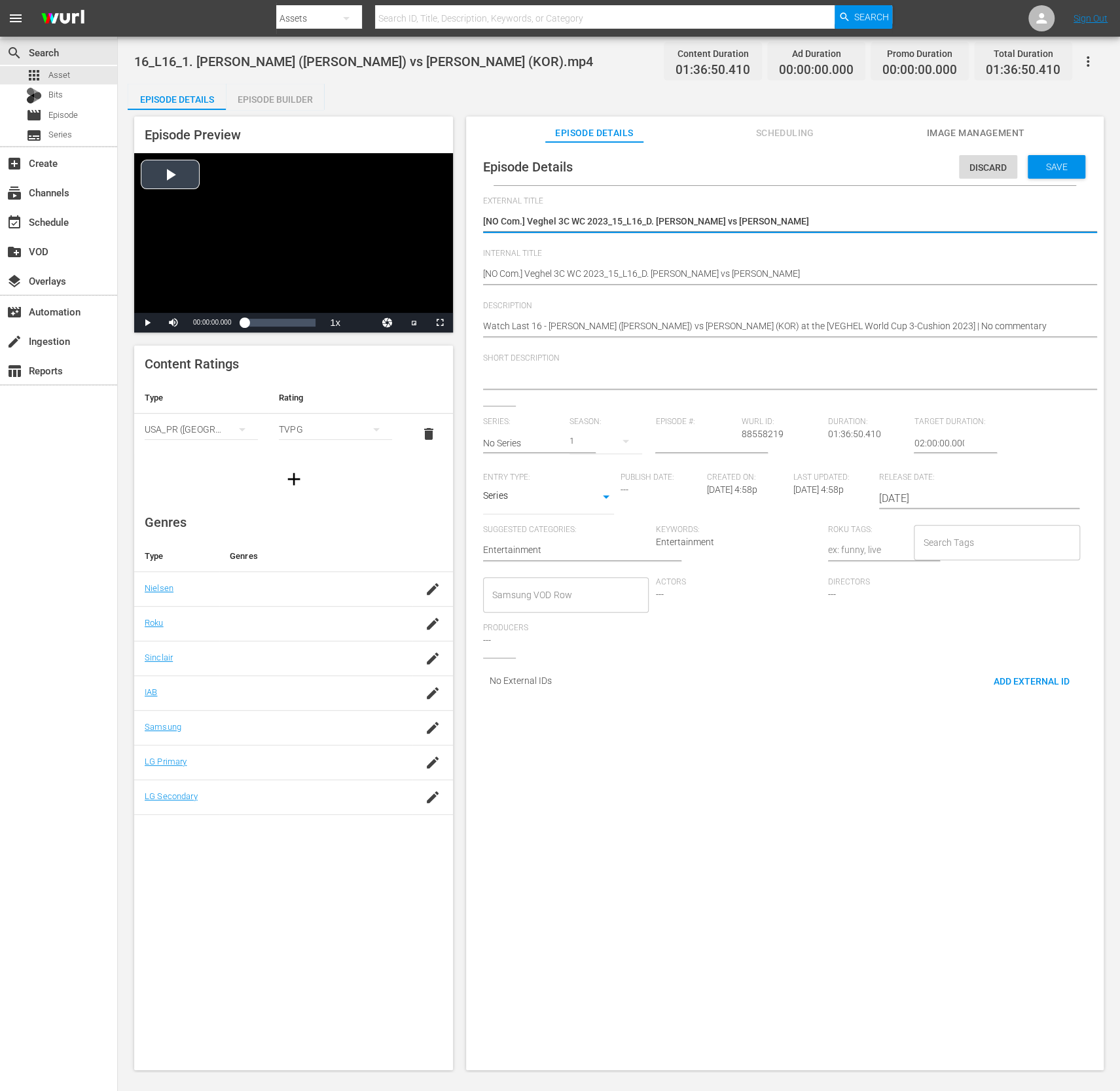
drag, startPoint x: 827, startPoint y: 228, endPoint x: 352, endPoint y: 226, distance: 475.0
paste textarea "Last 16 -"
type textarea "[NO Com.] Veghel 3C WC 2023_Last 16 - [PERSON_NAME] vs [PERSON_NAME]"
click at [904, 314] on div "Watch Last 16 - [PERSON_NAME] ([PERSON_NAME]) vs [PERSON_NAME] (KOR) at the [VE…" at bounding box center [782, 327] width 597 height 32
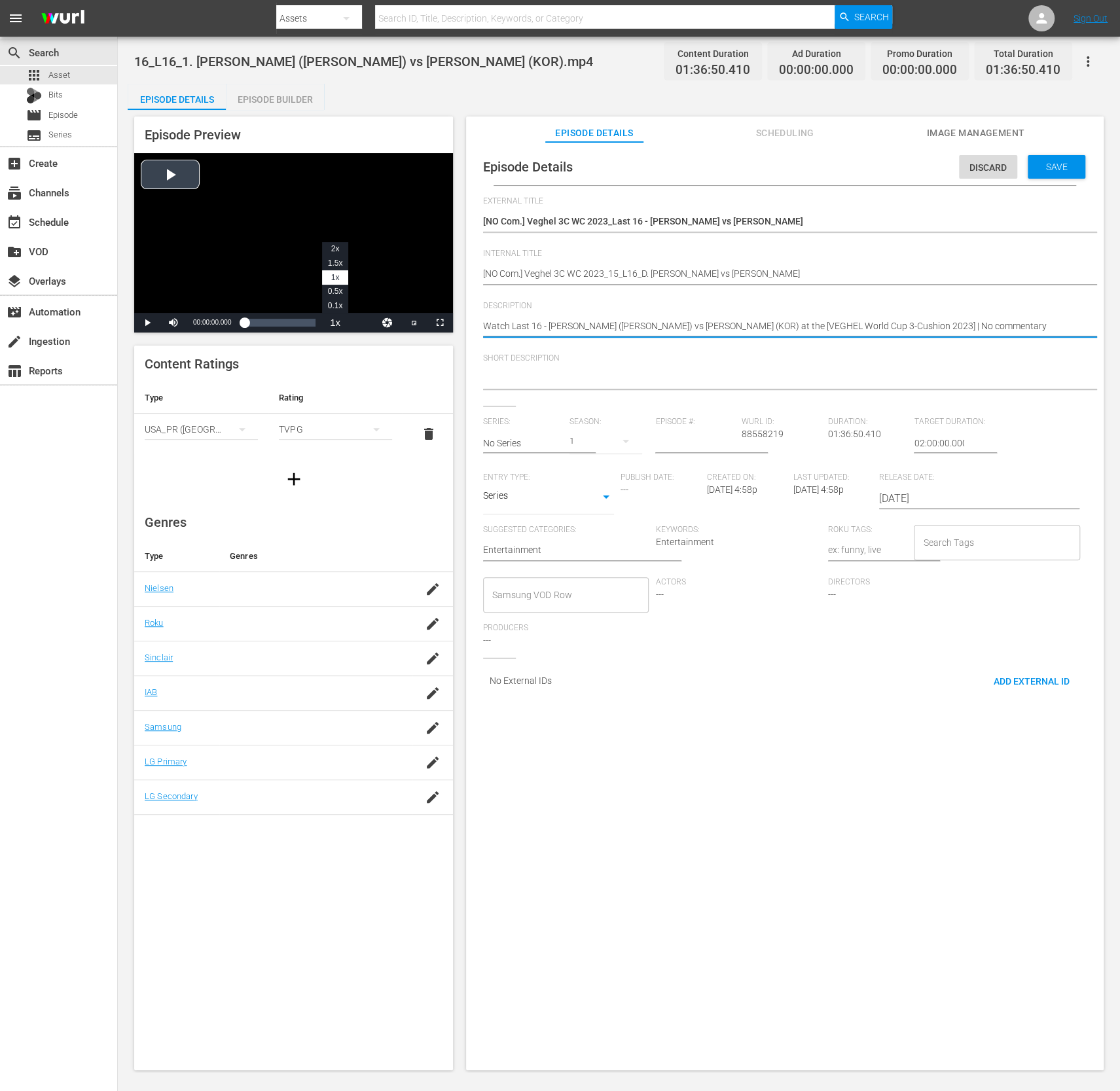
drag, startPoint x: 898, startPoint y: 325, endPoint x: 335, endPoint y: 326, distance: 563.0
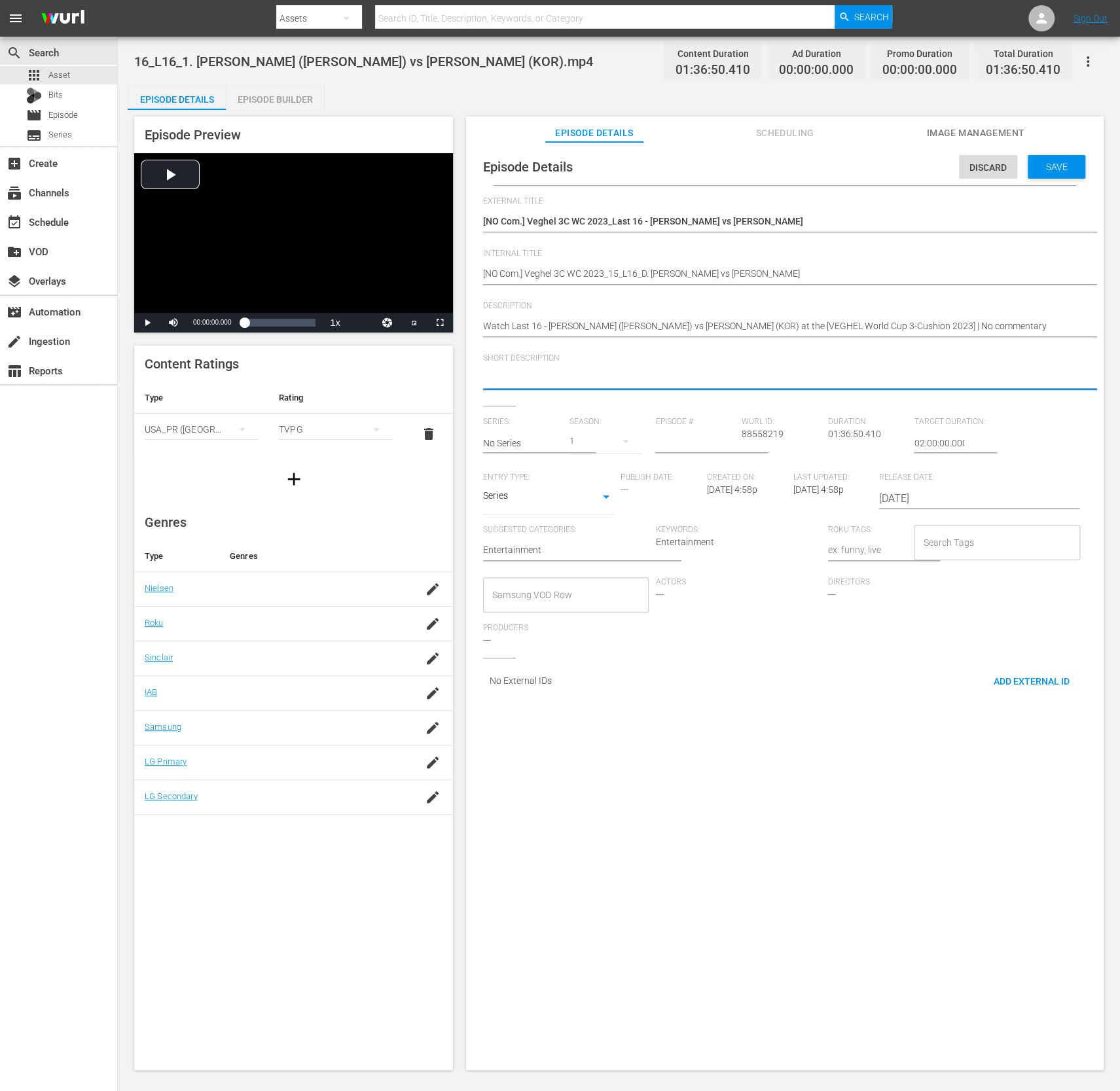
click at [769, 376] on textarea at bounding box center [782, 379] width 597 height 16
paste textarea "Watch Last 16 - [PERSON_NAME] ([PERSON_NAME]) vs [PERSON_NAME] (KOR) at the [VE…"
type textarea "Watch Last 16 - [PERSON_NAME] ([PERSON_NAME]) vs [PERSON_NAME] (KOR) at the [VE…"
click at [488, 444] on input "text" at bounding box center [523, 444] width 80 height 32
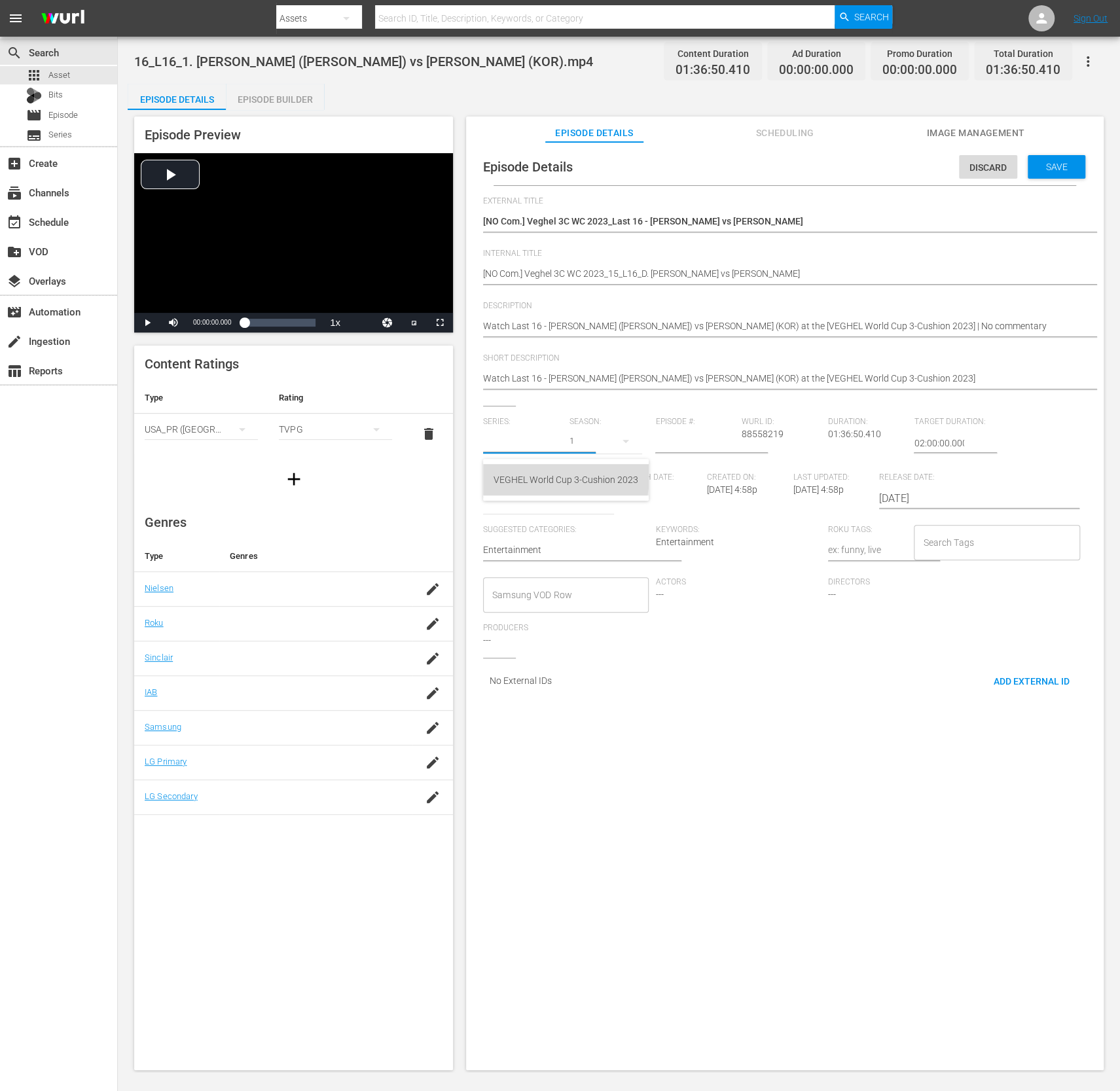
click at [527, 474] on div "VEGHEL World Cup 3-Cushion 2023" at bounding box center [566, 480] width 144 height 32
type input "VEGHEL World Cup 3-Cushion 2023"
click at [726, 433] on input "number" at bounding box center [695, 444] width 80 height 32
click at [956, 529] on div "Search Tags" at bounding box center [997, 543] width 166 height 36
type input "15"
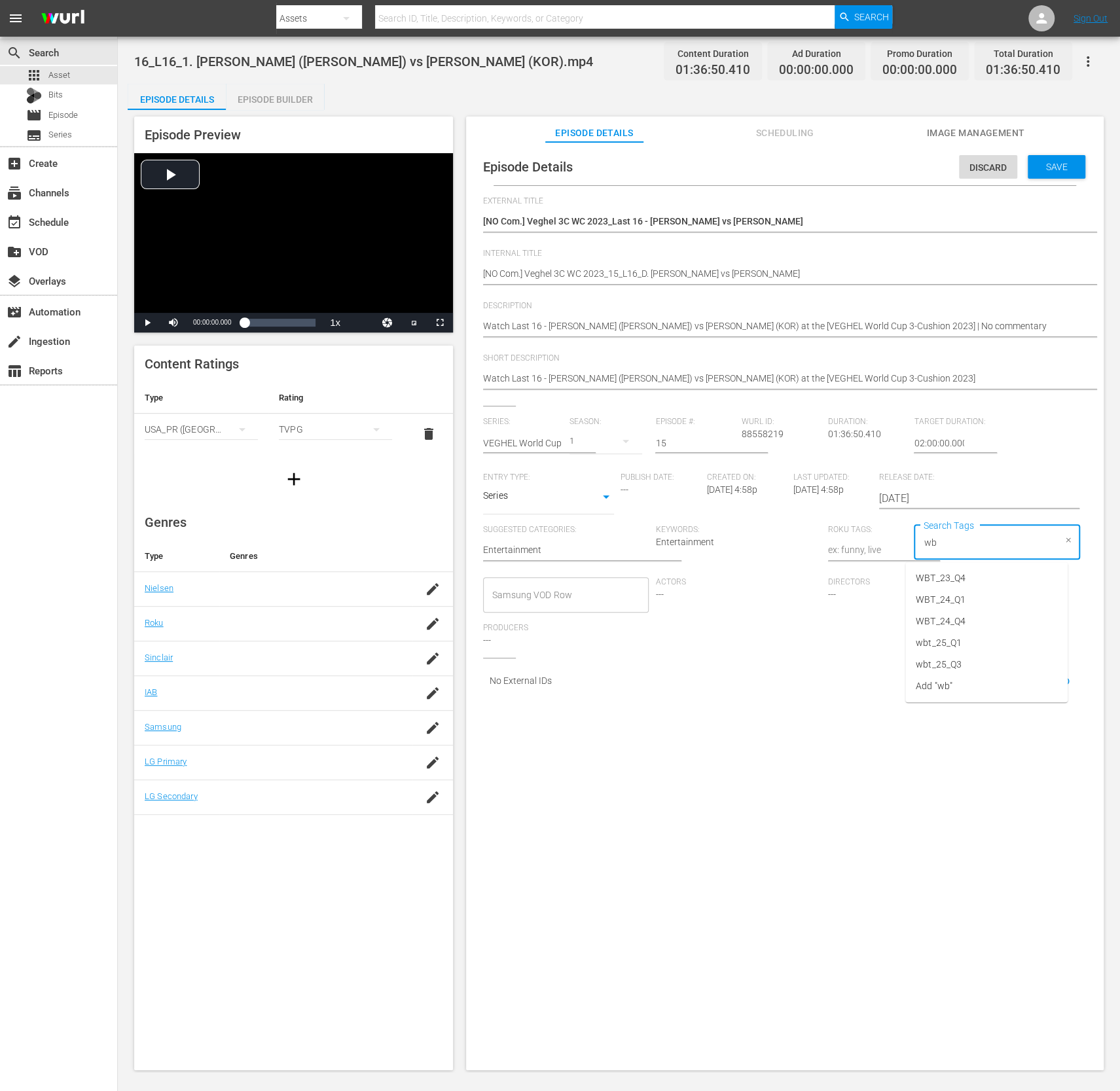
type input "wbt"
click at [953, 659] on span "wbt_25_Q3" at bounding box center [939, 665] width 45 height 14
type input "c"
type input "no"
click at [967, 668] on span "No commentary" at bounding box center [949, 665] width 66 height 14
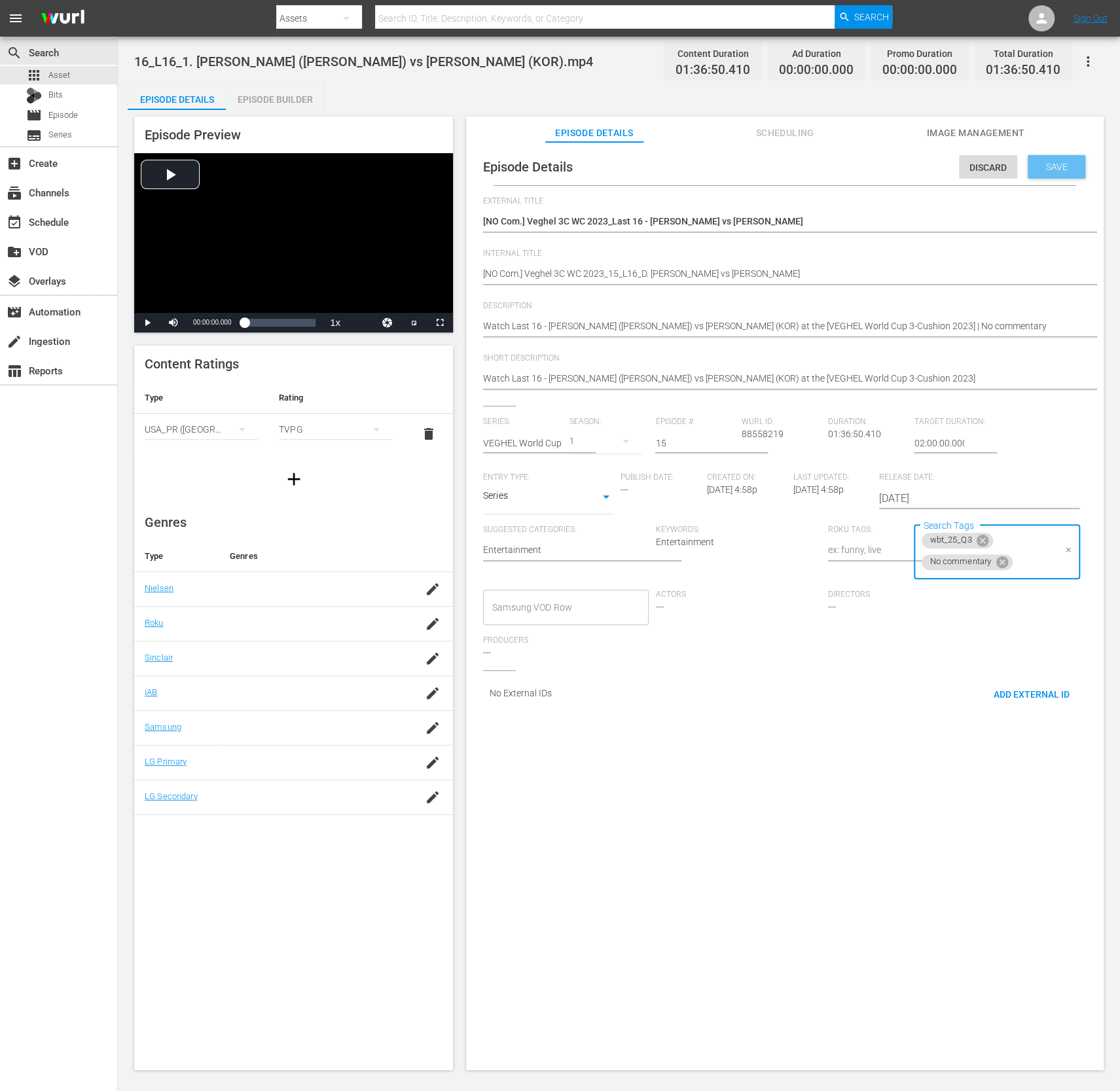
click at [1036, 167] on span "Save" at bounding box center [1057, 167] width 43 height 11
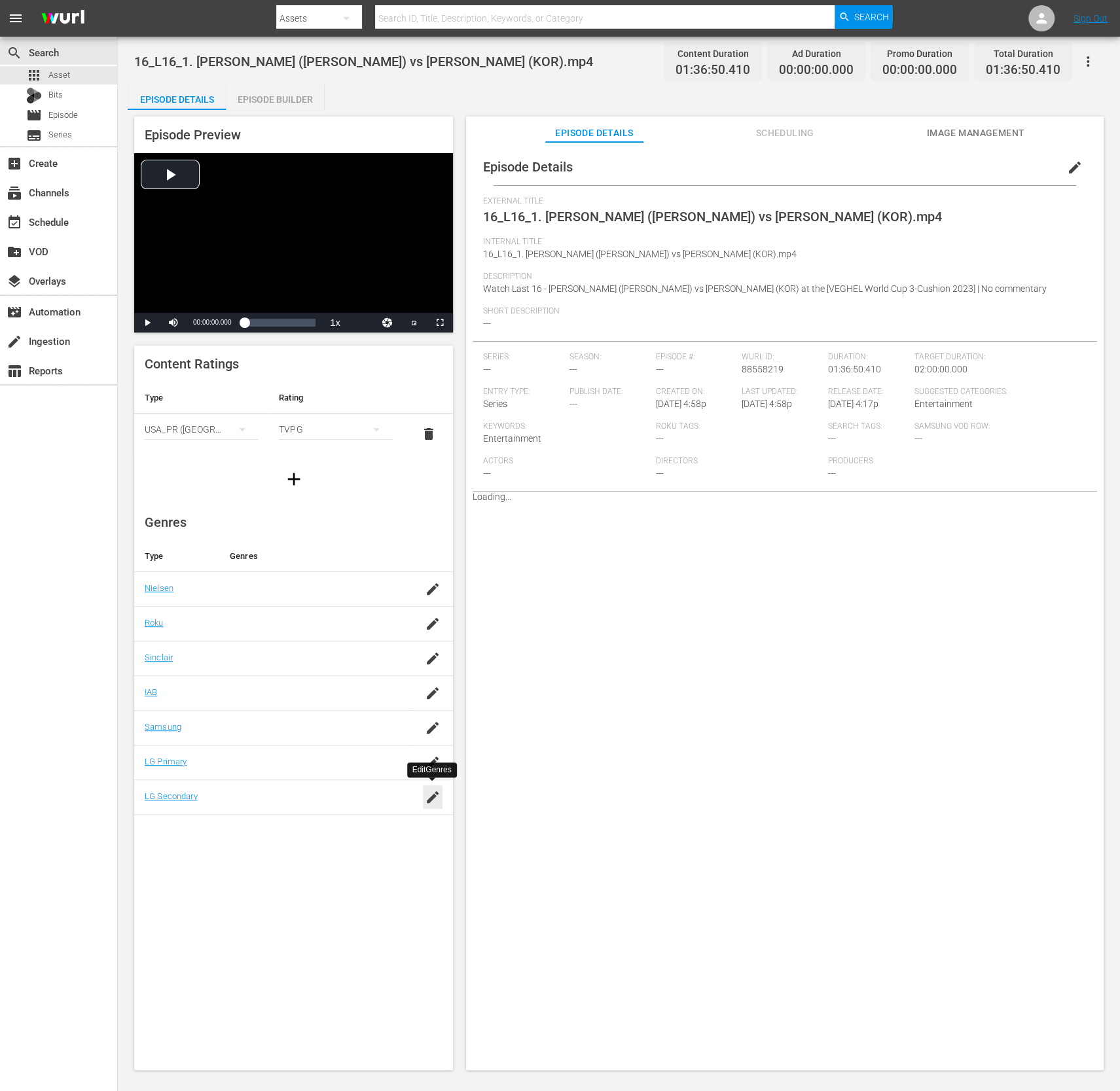
click at [432, 794] on icon "button" at bounding box center [433, 797] width 12 height 12
click at [331, 834] on div "Billiards (266)" at bounding box center [327, 838] width 102 height 32
type input "bill"
click at [418, 817] on div "SAVE" at bounding box center [427, 816] width 30 height 24
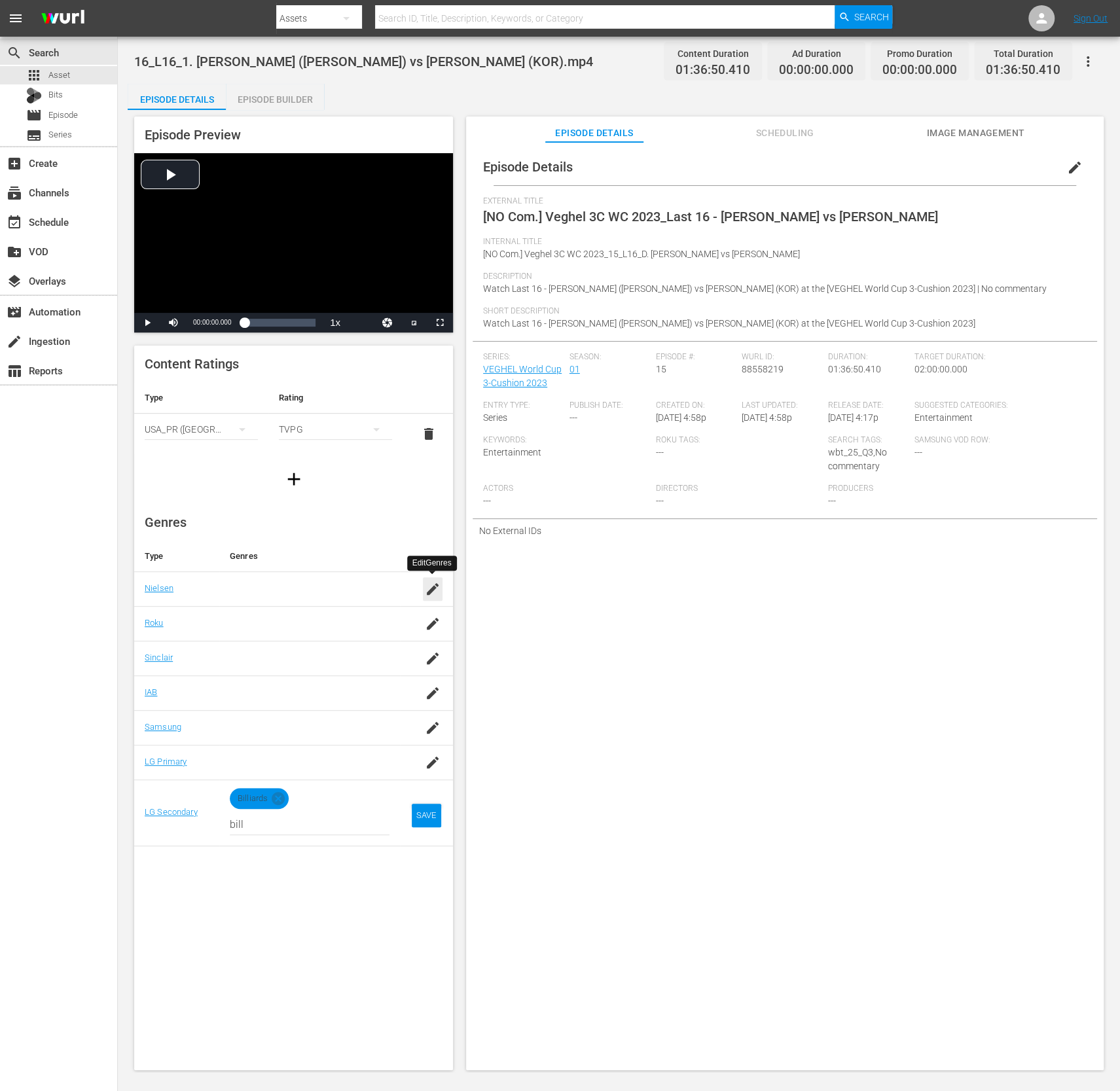
click at [426, 588] on icon "button" at bounding box center [433, 589] width 16 height 16
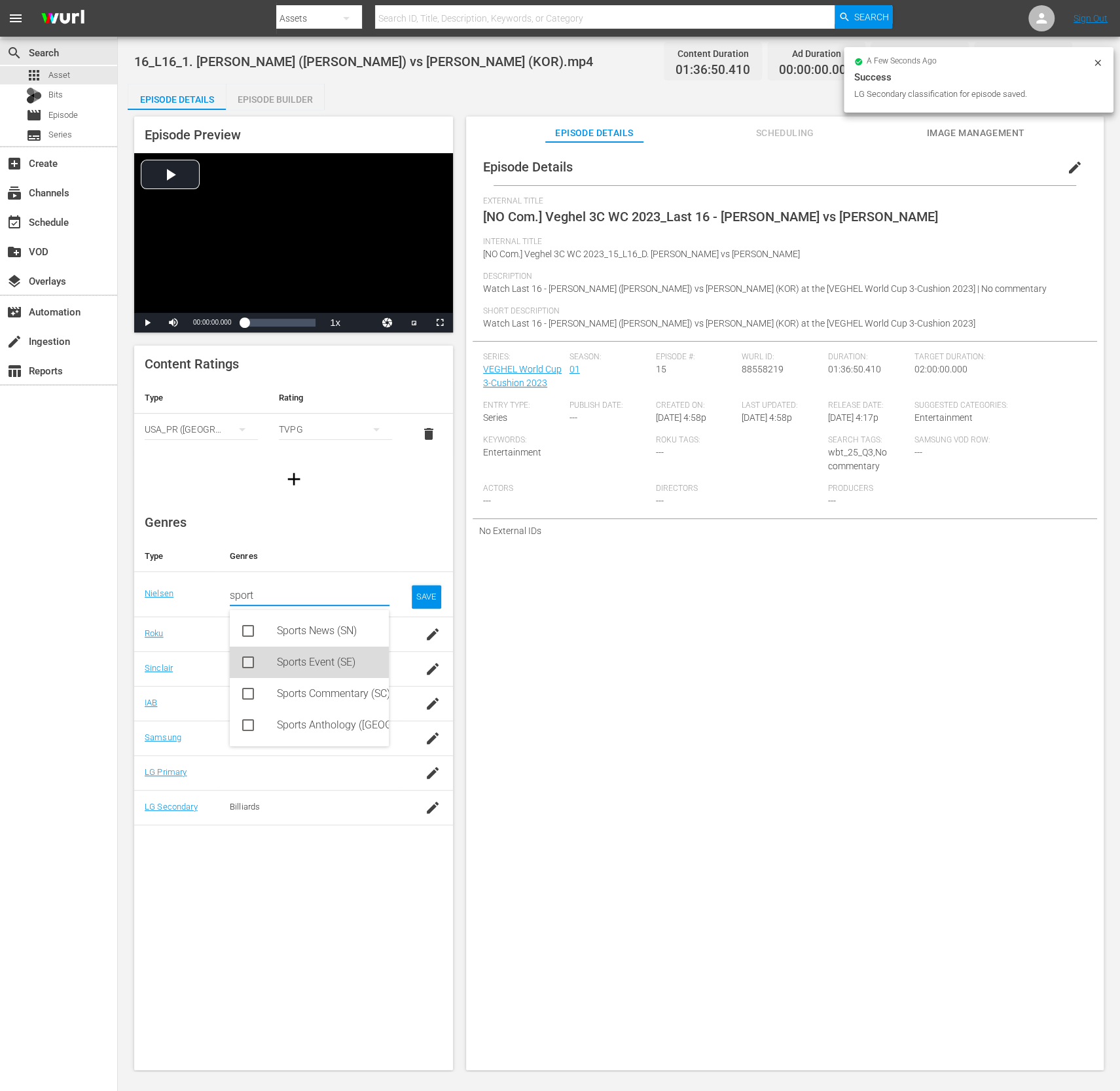
click at [355, 657] on div "Sports Event (SE)" at bounding box center [327, 663] width 102 height 32
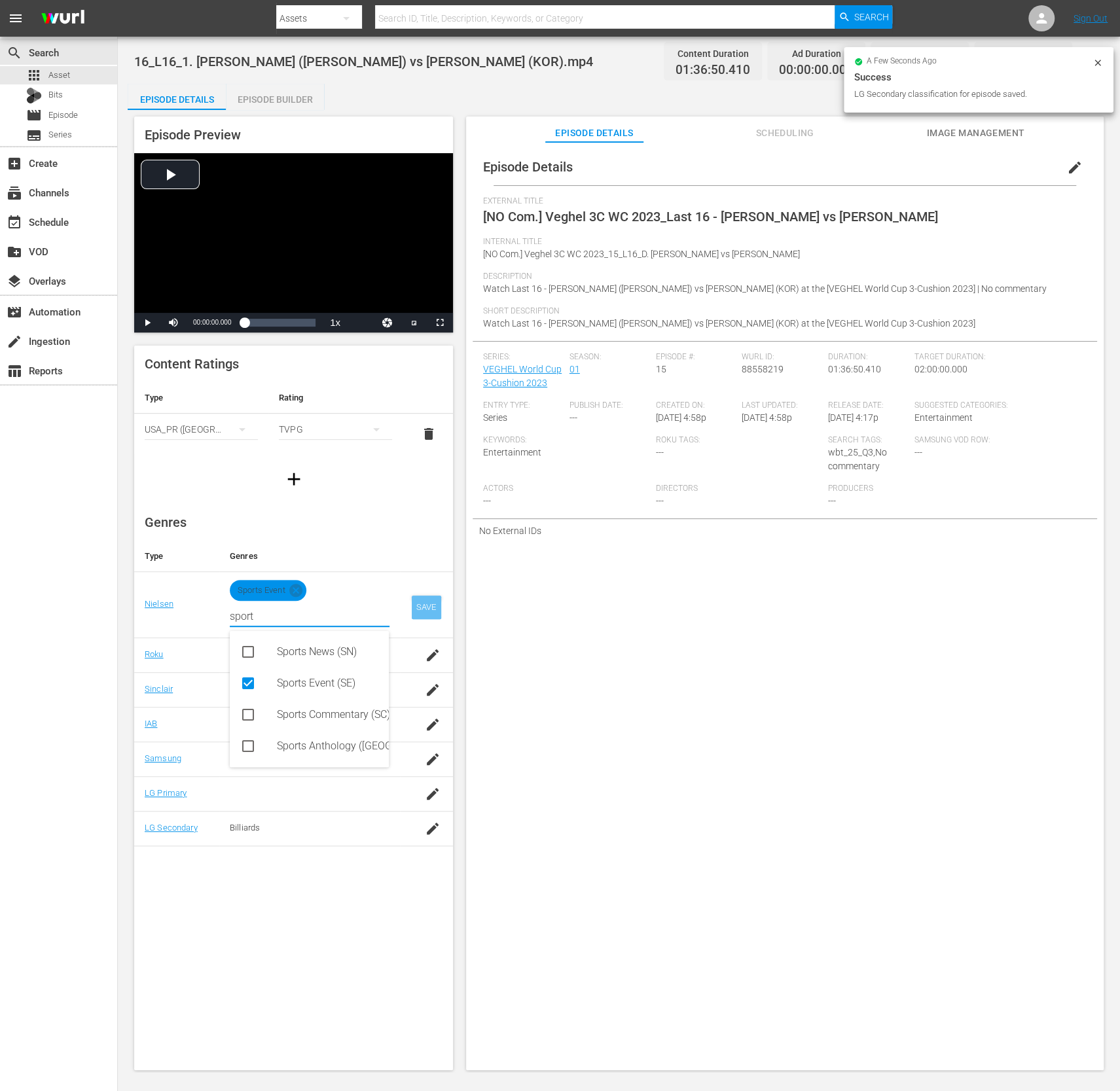
type input "sport"
click at [428, 602] on div "SAVE" at bounding box center [427, 608] width 30 height 24
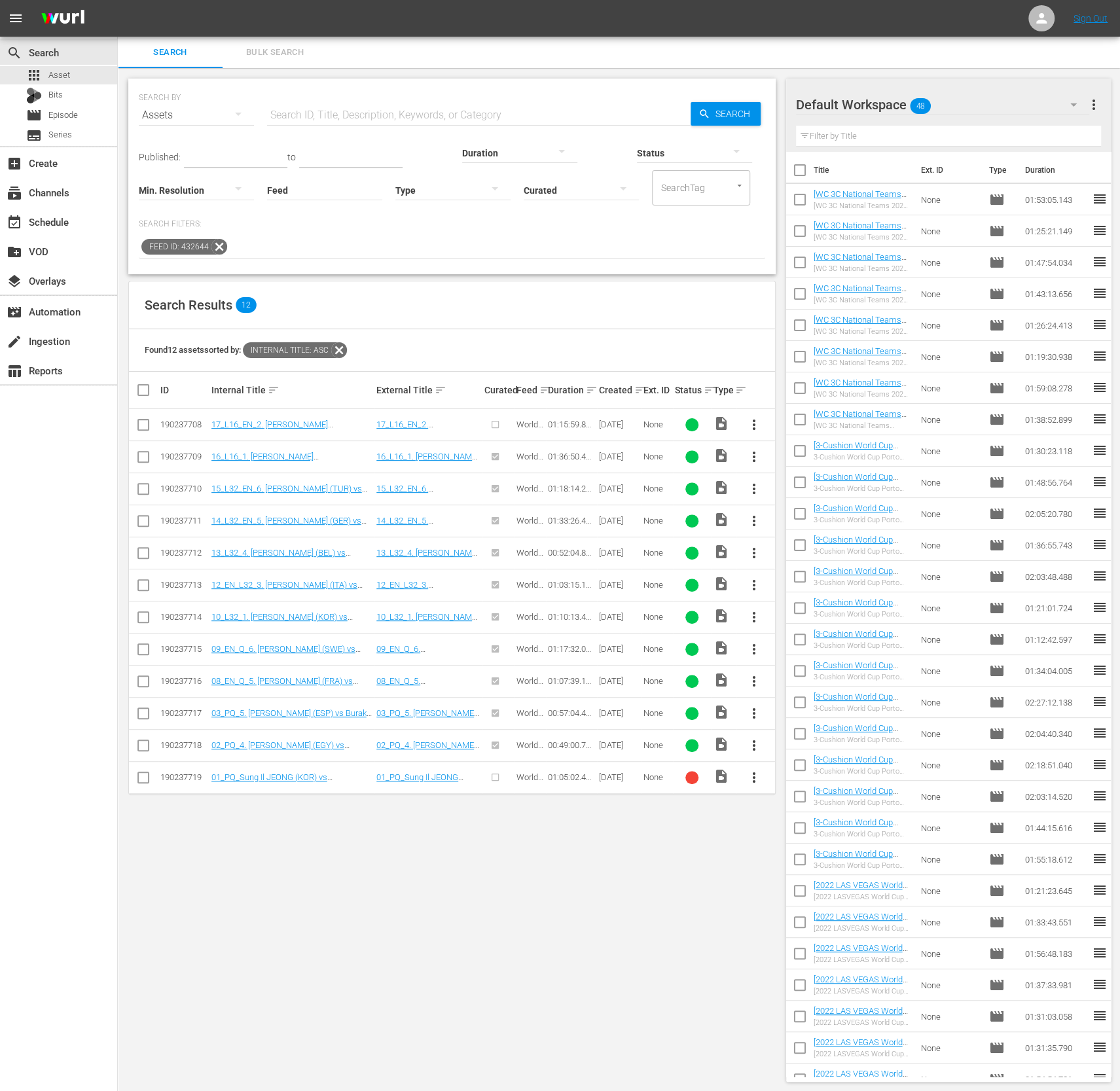
click at [755, 419] on span "more_vert" at bounding box center [754, 425] width 16 height 16
click at [801, 531] on div "Episode" at bounding box center [825, 524] width 89 height 32
click at [829, 523] on div "Episode" at bounding box center [825, 524] width 89 height 32
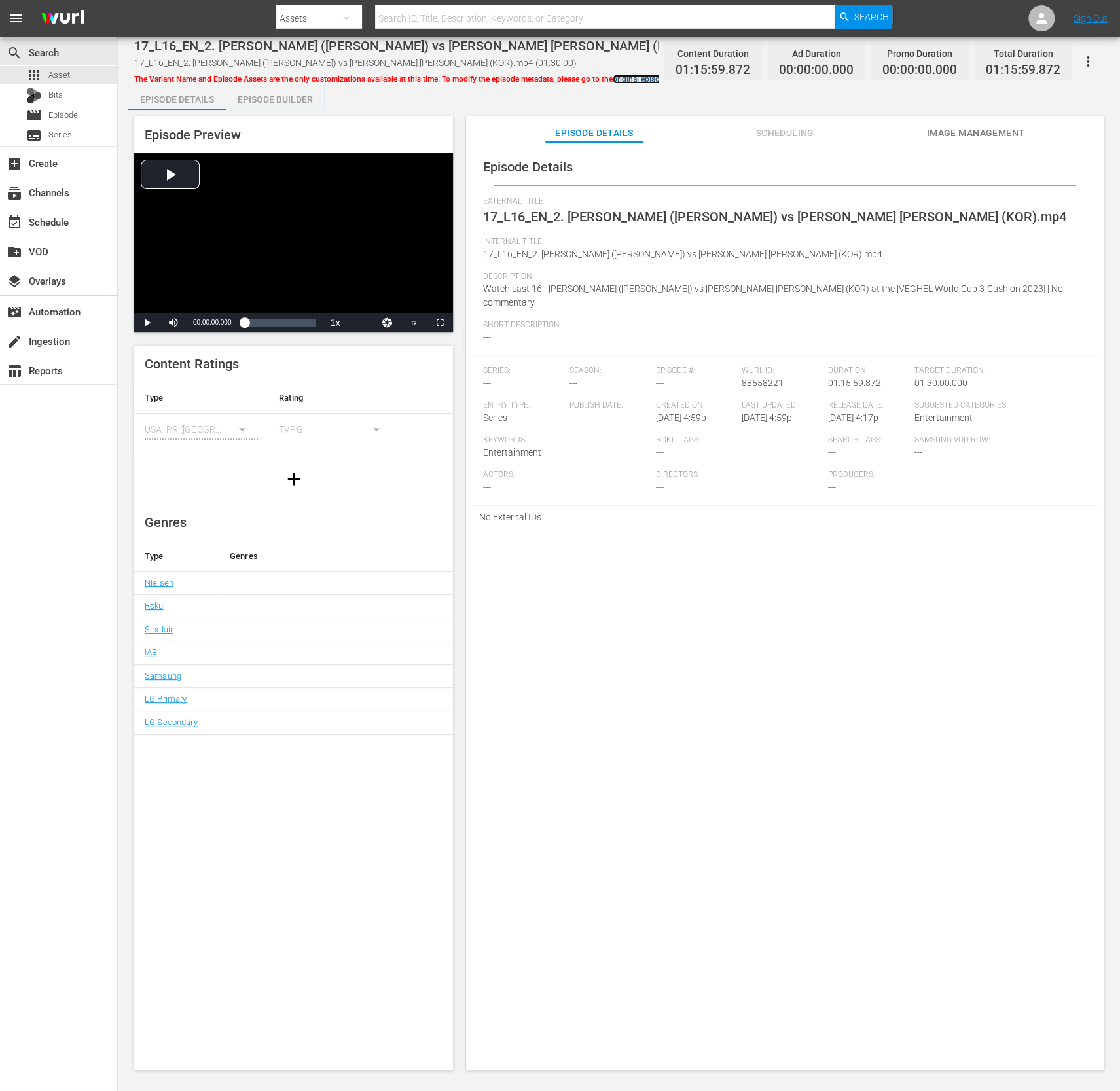
click at [633, 77] on link "original episode" at bounding box center [641, 79] width 55 height 9
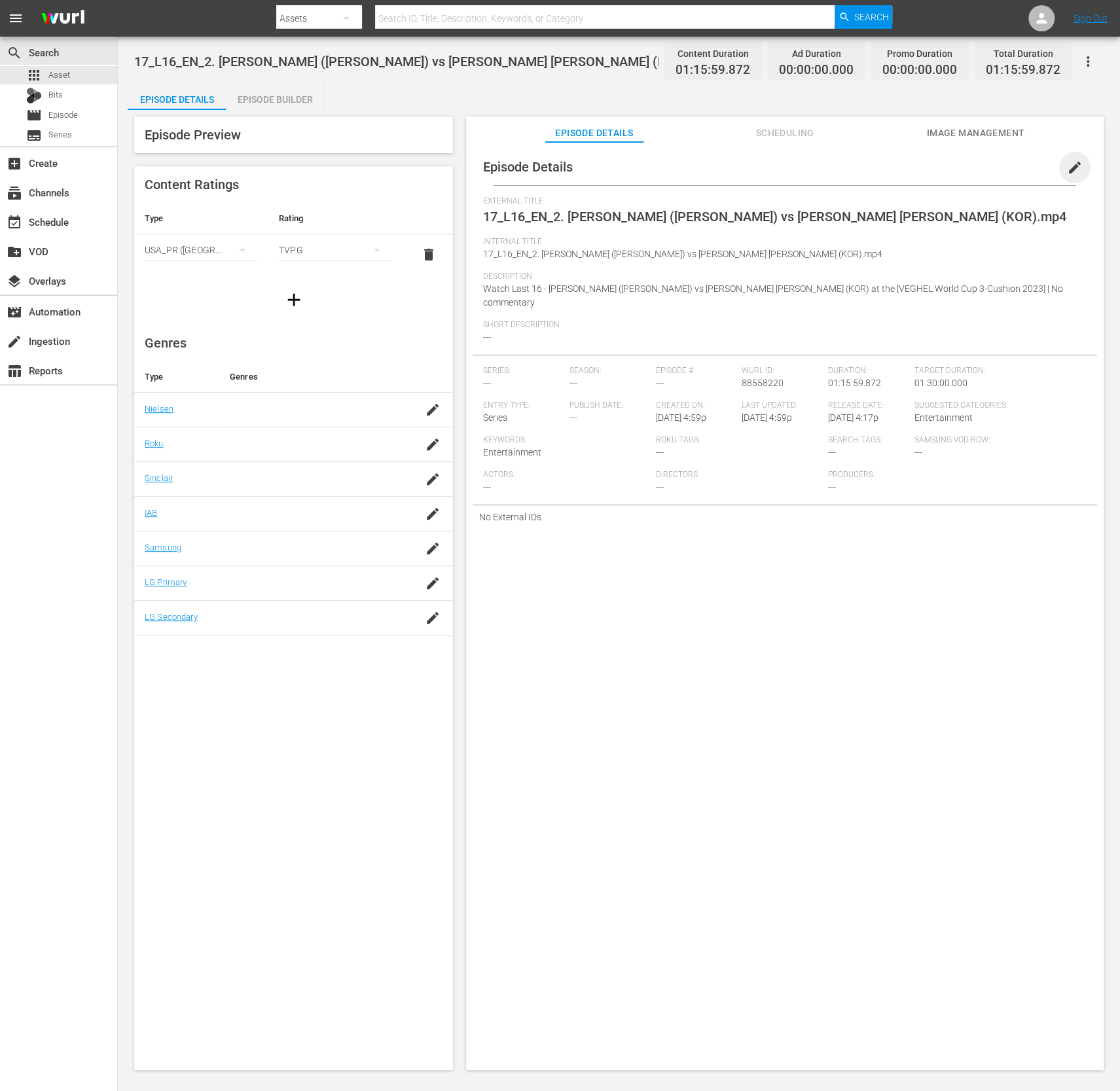
click at [1068, 169] on span "edit" at bounding box center [1076, 168] width 16 height 16
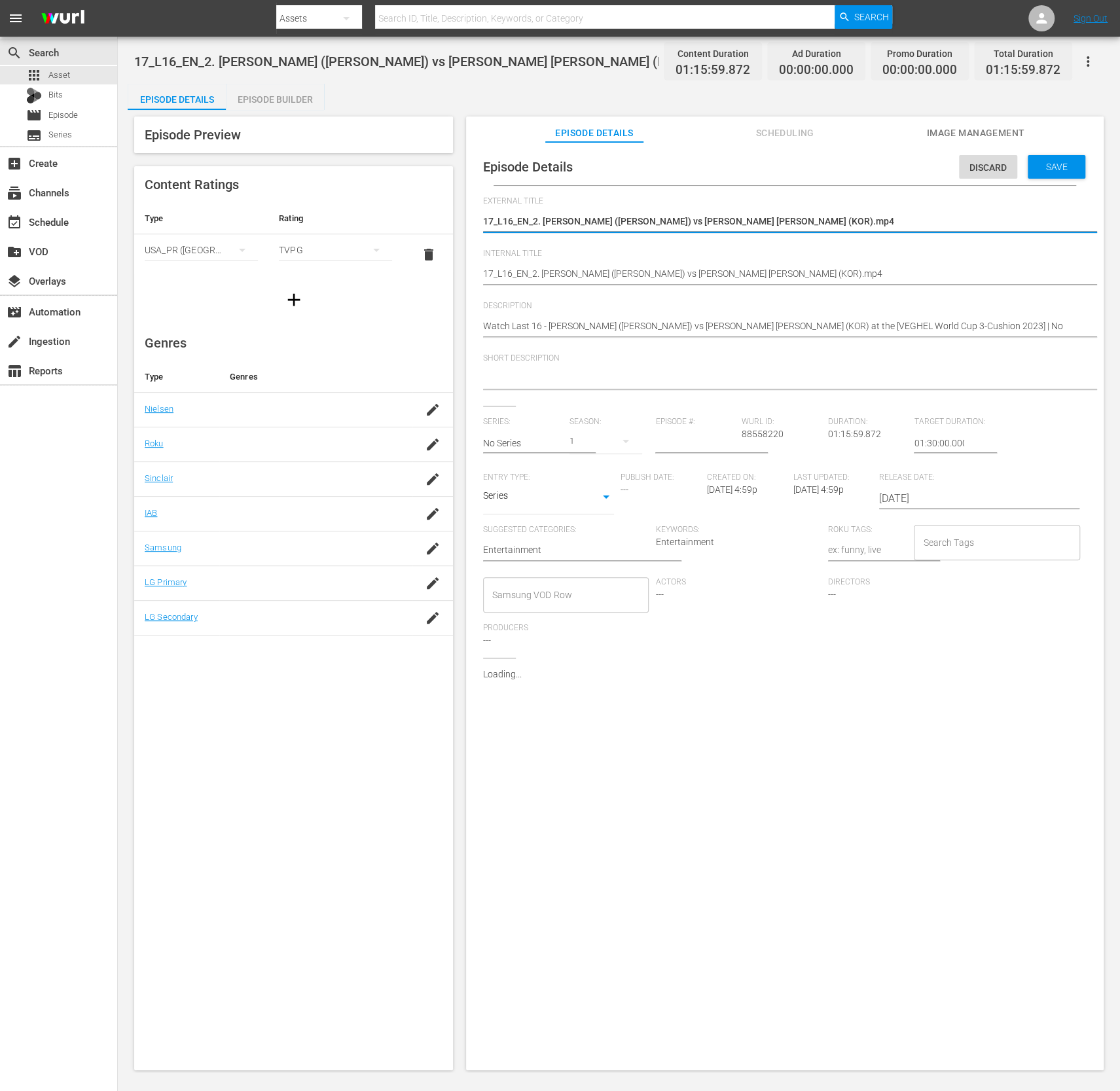
drag, startPoint x: 867, startPoint y: 261, endPoint x: 857, endPoint y: 271, distance: 14.1
click at [866, 261] on div "17_L16_EN_2. Sam VAN ETTEN (NED) vs Haeng Jik KIM (KOR).mp4 17_L16_EN_2. Sam VA…" at bounding box center [782, 275] width 597 height 32
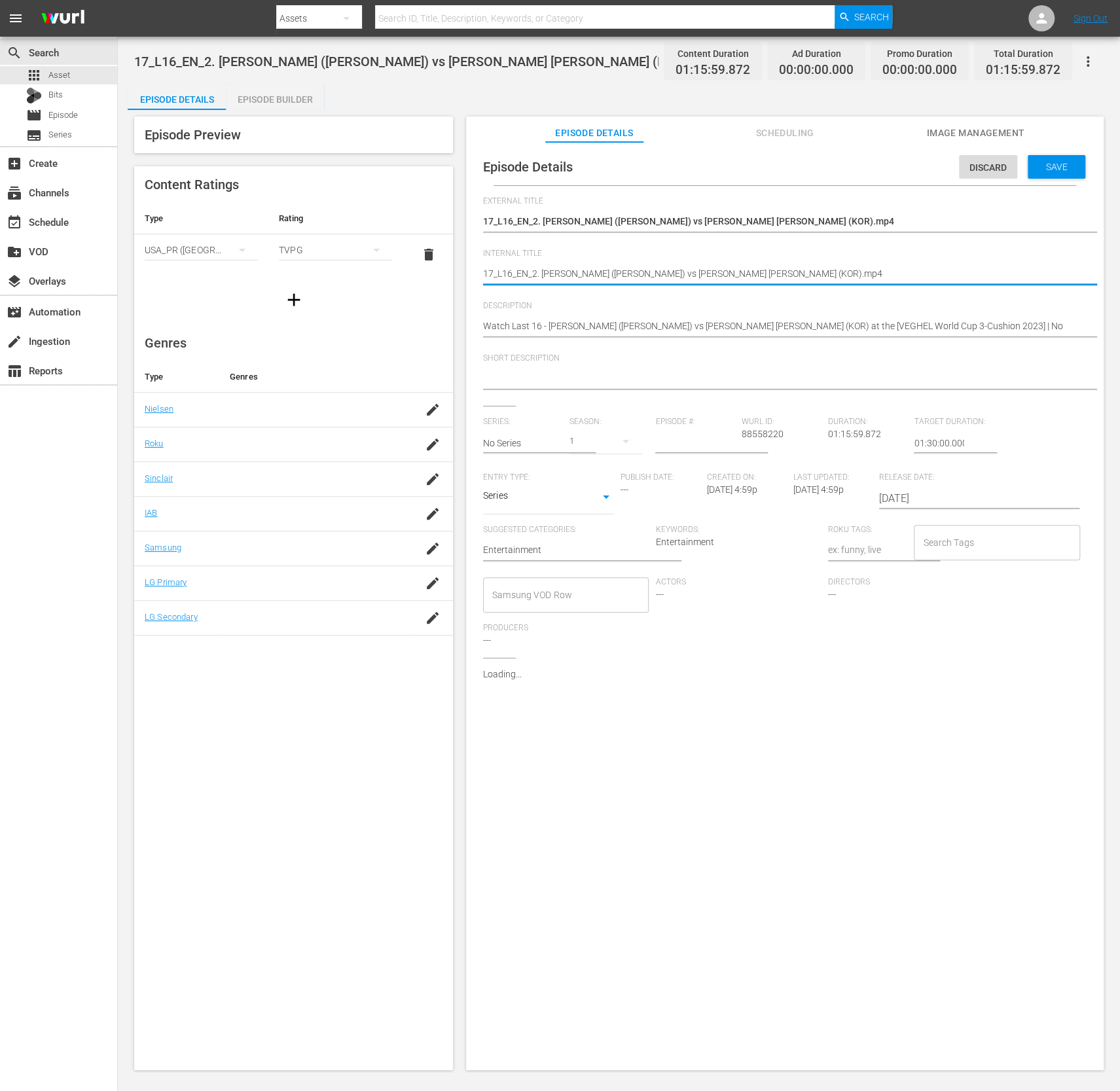
drag, startPoint x: 800, startPoint y: 279, endPoint x: 327, endPoint y: 294, distance: 473.2
paste textarea "[EN Com.] Veghel 3C WC 2023_16_L16_S. VAN ETTEN vs H. KI"
type textarea "[EN Com.] Veghel 3C WC 2023_16_L16_S. VAN ETTEN vs H. KI"
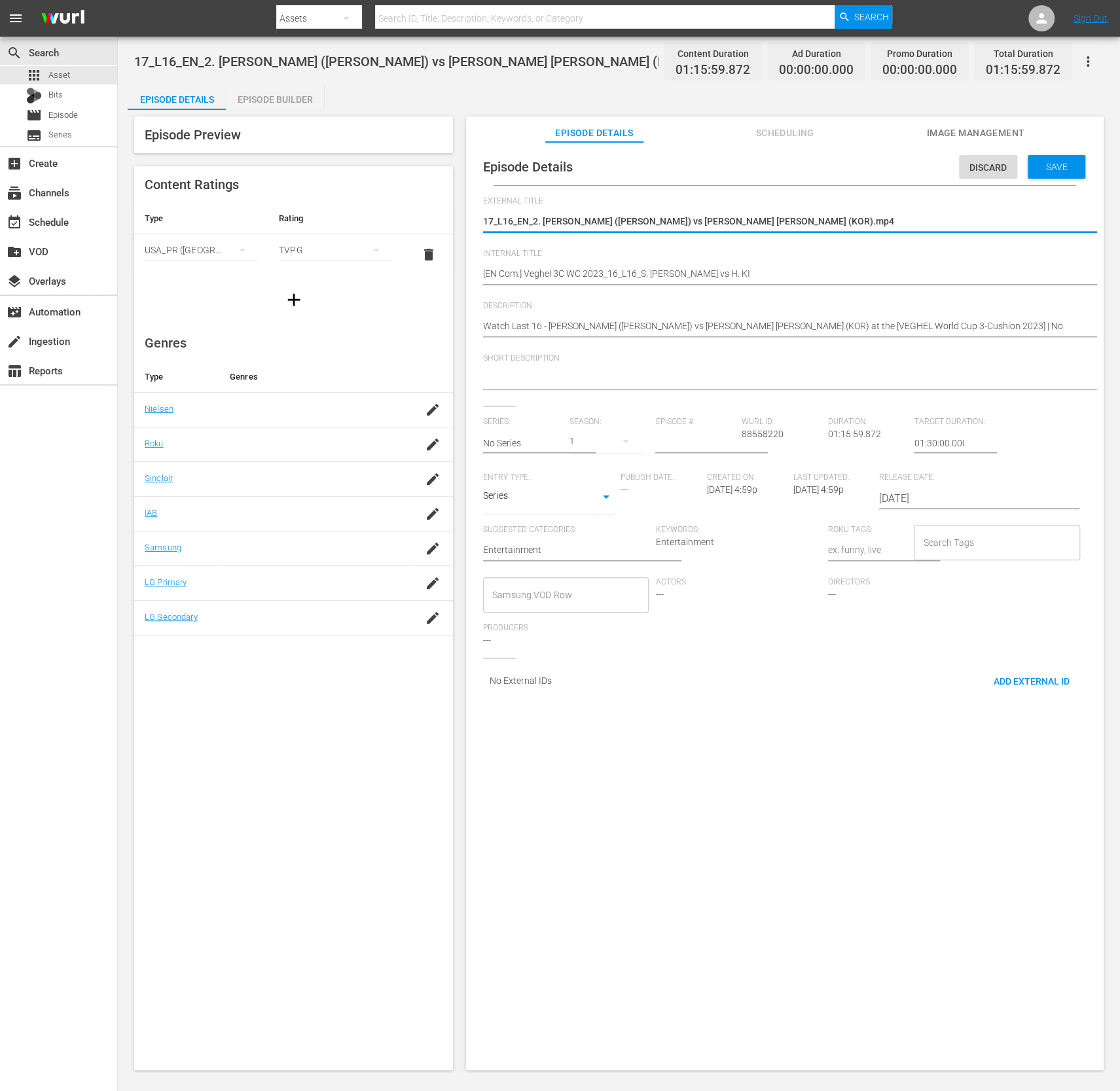
drag, startPoint x: 791, startPoint y: 220, endPoint x: 382, endPoint y: 216, distance: 409.0
paste textarea "[EN Com.] Veghel 3C WC 2023_Last 16 - S. VAN ETTEN vs H. KI"
type textarea "[EN Com.] Veghel 3C WC 2023_Last 16 - S. VAN ETTEN vs H. KI"
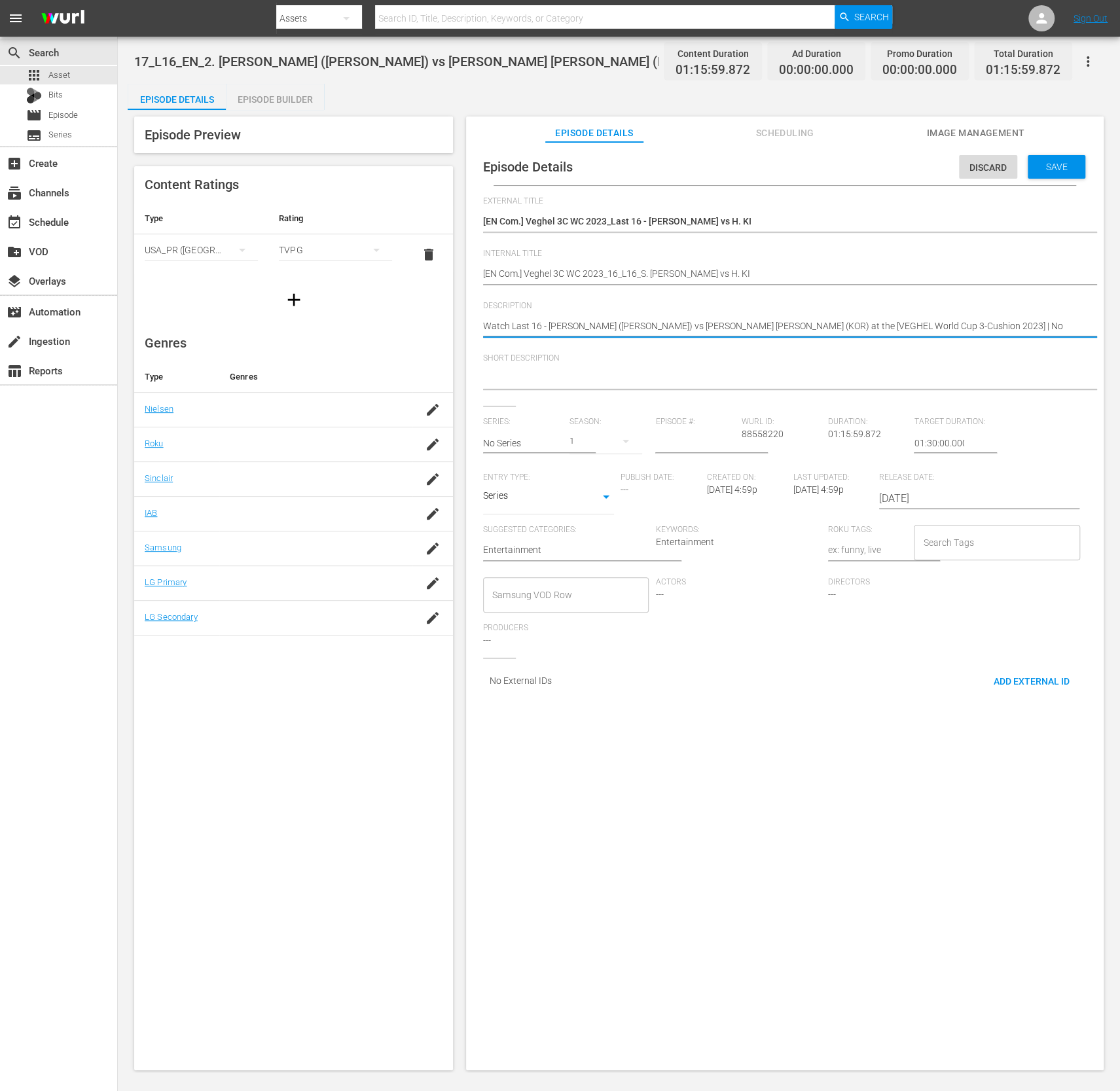
drag, startPoint x: 914, startPoint y: 326, endPoint x: 399, endPoint y: 328, distance: 515.0
click at [683, 376] on textarea at bounding box center [782, 379] width 597 height 16
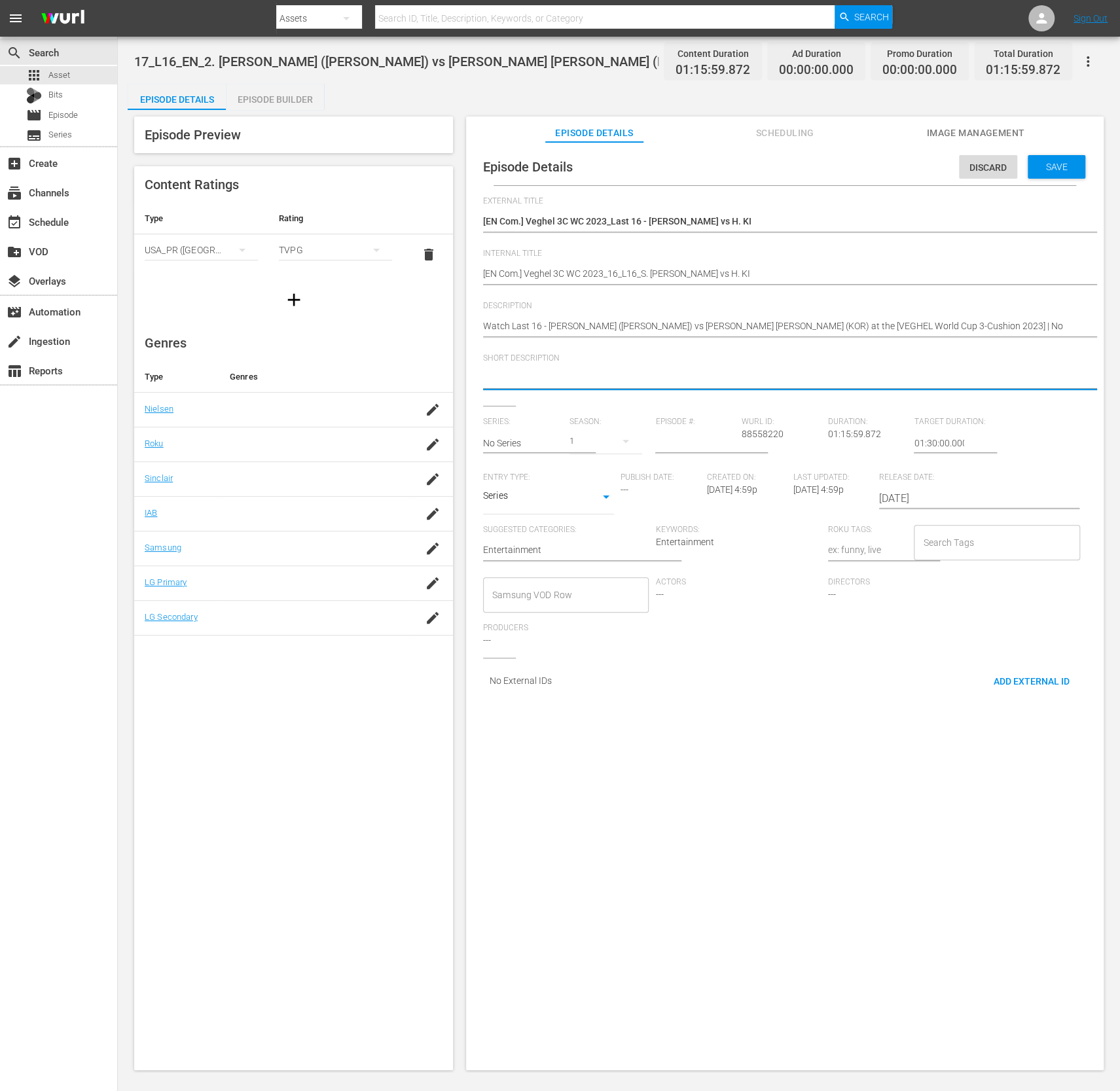
paste textarea "Watch Last 16 - Sam VAN ETTEN (NED) vs Haeng Jik KIM (KOR) at the [VEGHEL World…"
type textarea "Watch Last 16 - Sam VAN ETTEN (NED) vs Haeng Jik KIM (KOR) at the [VEGHEL World…"
click at [526, 449] on input "text" at bounding box center [523, 444] width 80 height 32
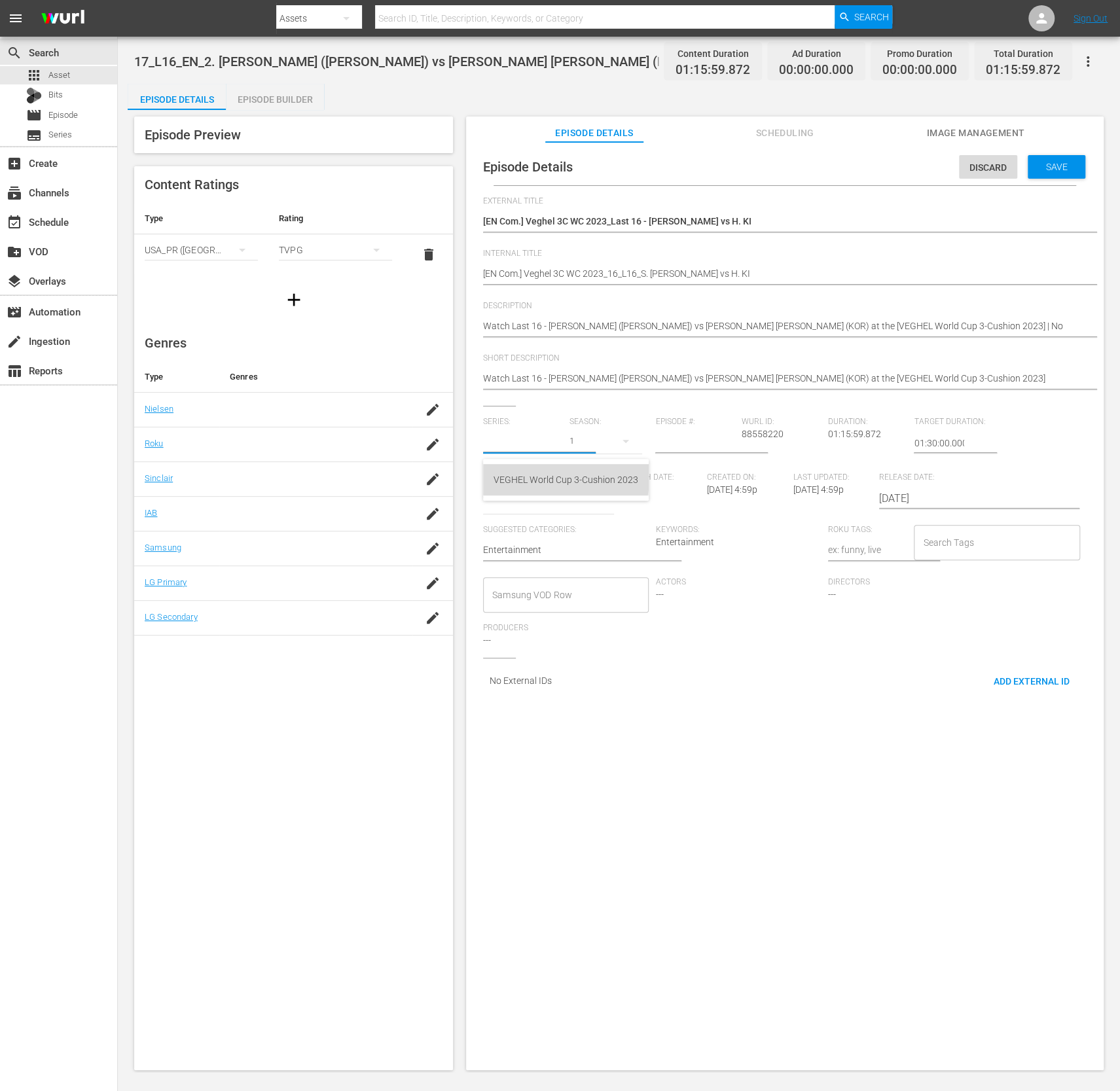
click at [532, 471] on div "VEGHEL World Cup 3-Cushion 2023" at bounding box center [566, 480] width 144 height 32
type input "VEGHEL World Cup 3-Cushion 2023"
click at [712, 443] on input "number" at bounding box center [695, 444] width 80 height 32
type input "16"
click at [950, 546] on input "Search Tags" at bounding box center [988, 543] width 134 height 24
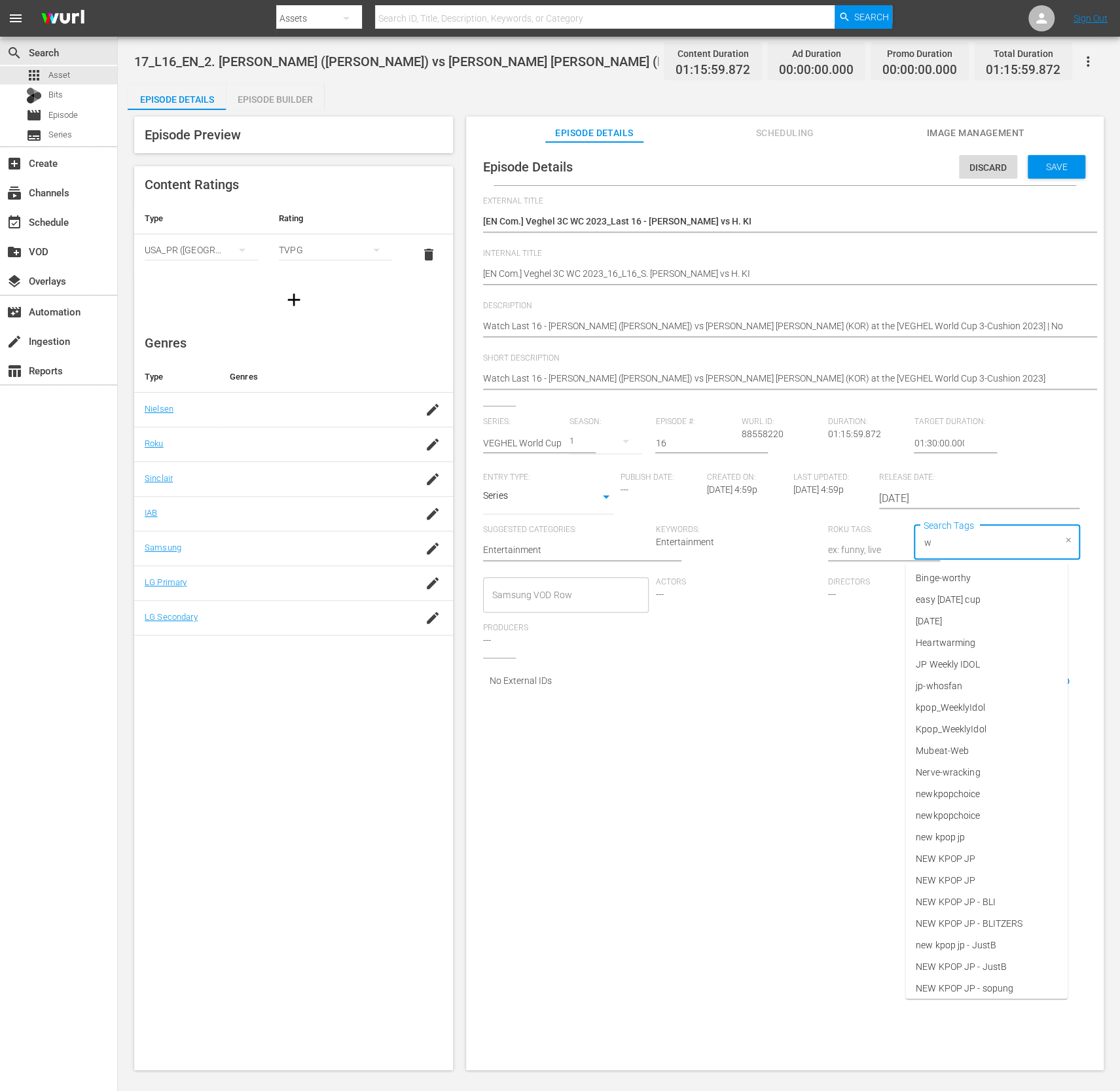
type input "wb"
click at [972, 668] on li "wbt_25_Q3" at bounding box center [987, 665] width 162 height 22
type input "com"
click at [984, 594] on li "Commentary" at bounding box center [987, 600] width 162 height 22
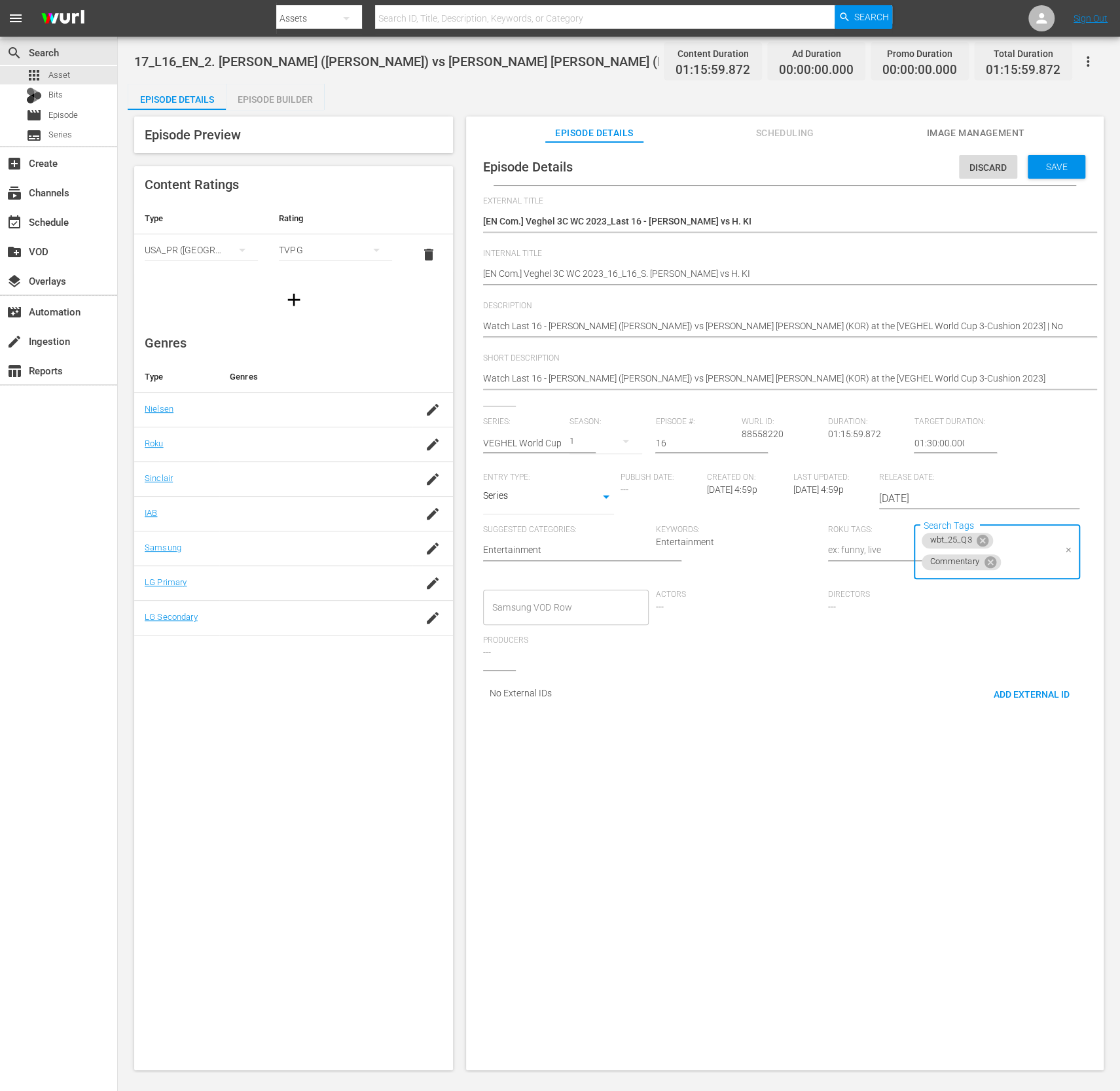
click at [904, 648] on div "Series: VEGHEL World Cup 3-Cushion 2023 Season: 1 Episode #: 16 Wurl ID: 885582…" at bounding box center [785, 544] width 604 height 253
click at [1065, 152] on div "Discard Save" at bounding box center [1025, 163] width 131 height 30
click at [1063, 167] on span "Save" at bounding box center [1057, 167] width 43 height 11
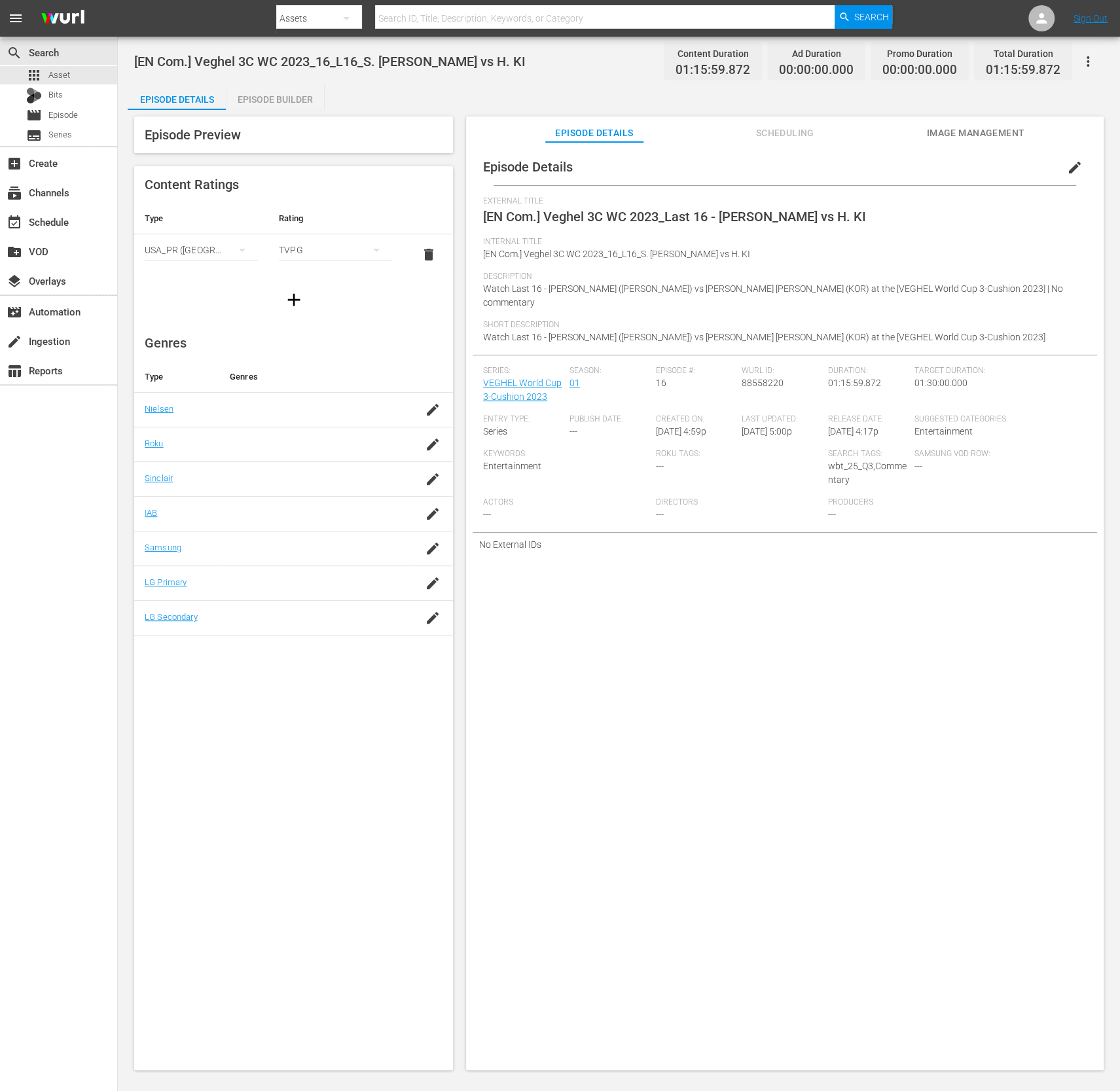
click at [1068, 167] on span "edit" at bounding box center [1076, 168] width 16 height 16
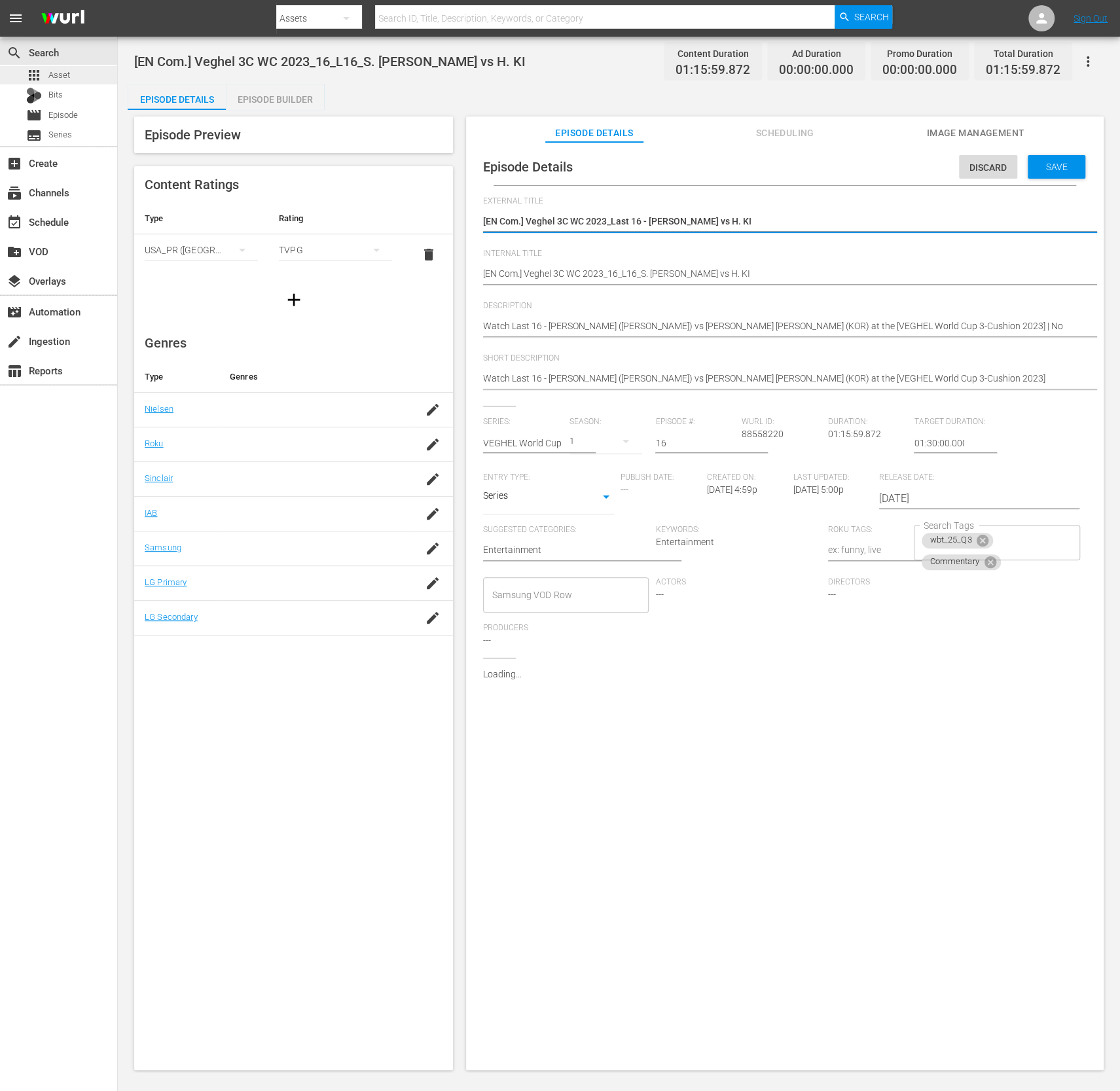
click at [69, 78] on span "Asset" at bounding box center [59, 75] width 22 height 13
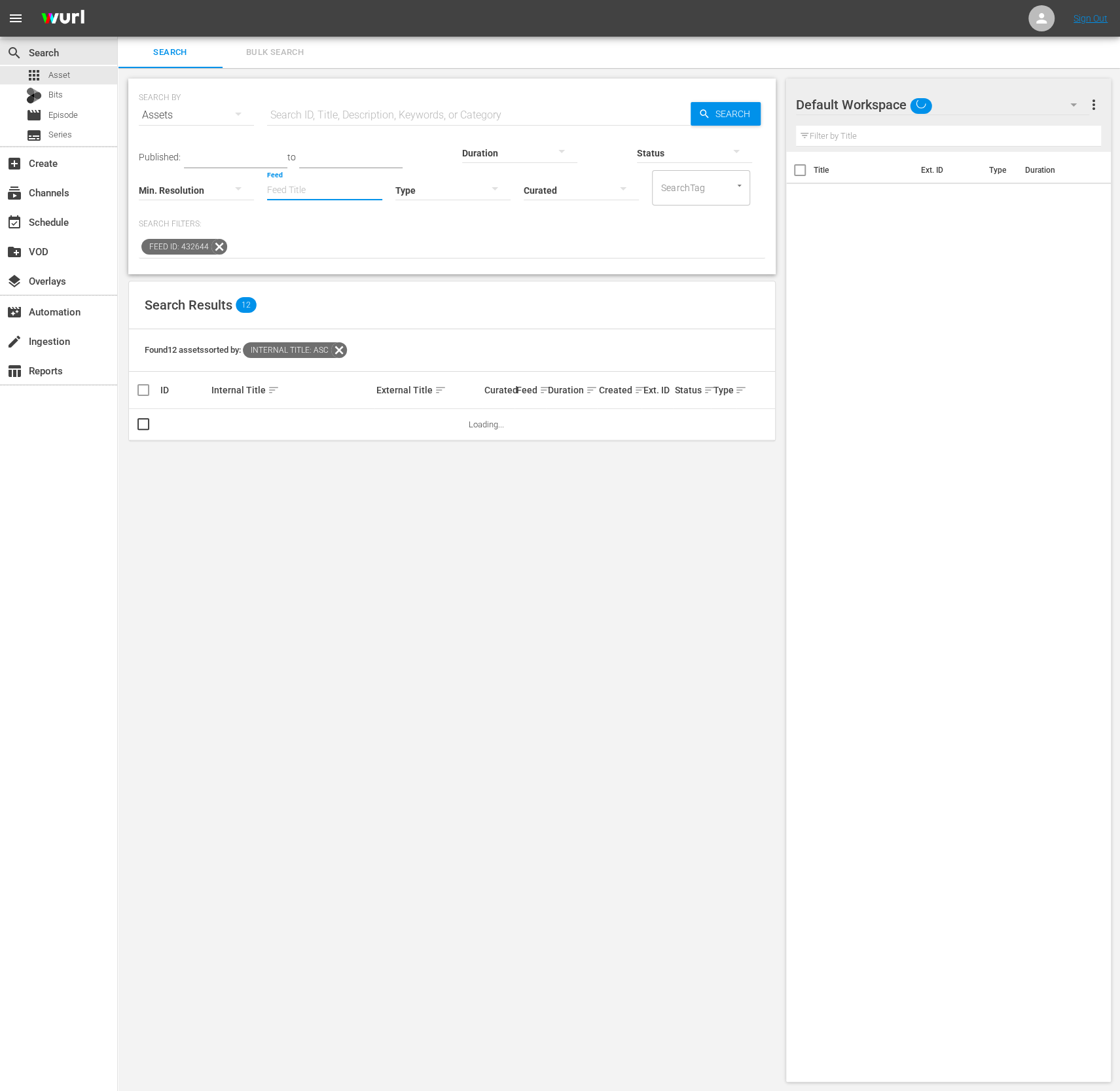
click at [324, 199] on input "Feed" at bounding box center [324, 192] width 116 height 47
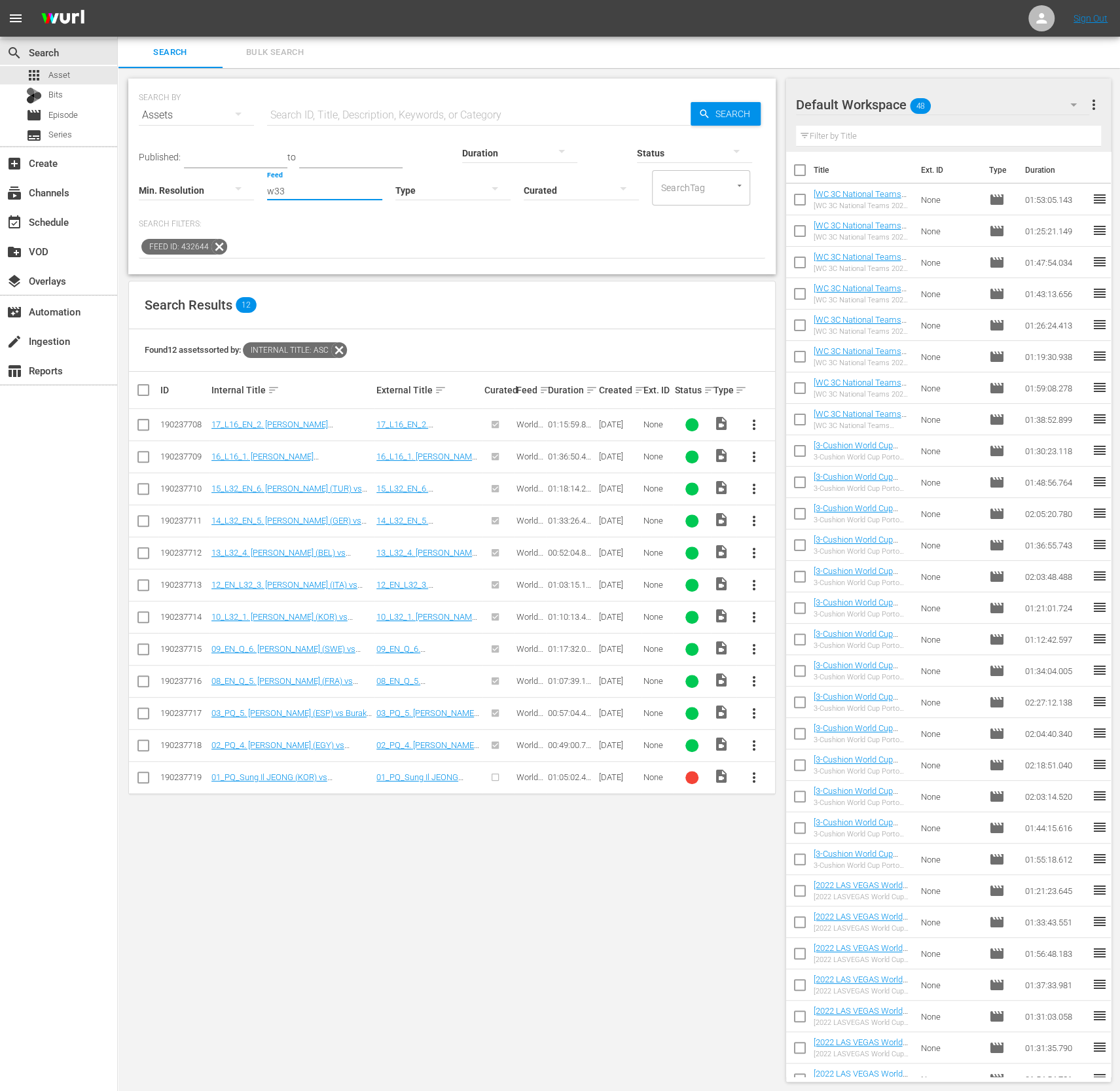
type input "w33"
click at [599, 311] on div "Search Results 12" at bounding box center [453, 305] width 646 height 47
click at [55, 116] on span "Episode" at bounding box center [63, 115] width 30 height 13
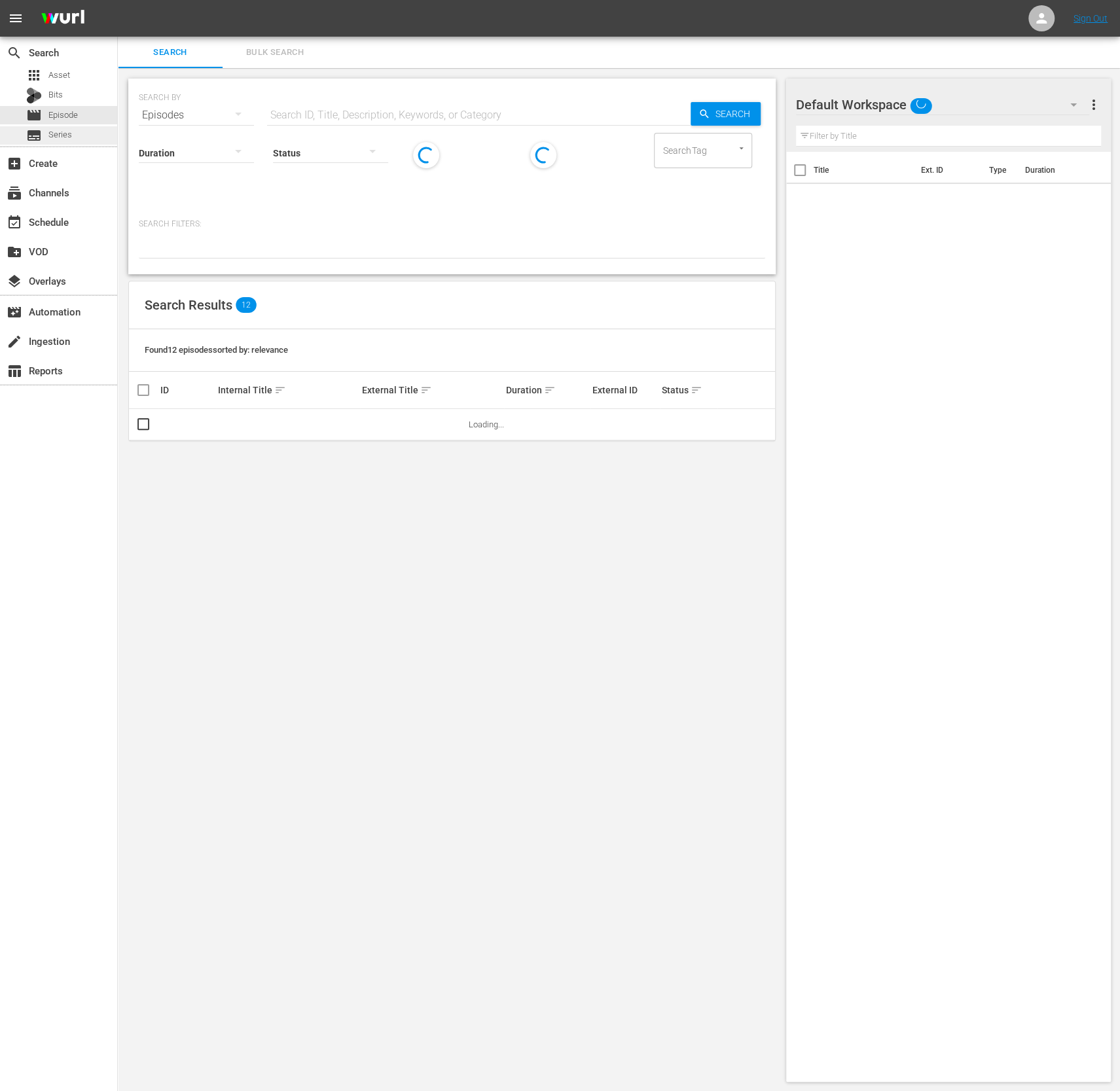
click at [57, 135] on span "Series" at bounding box center [60, 134] width 24 height 13
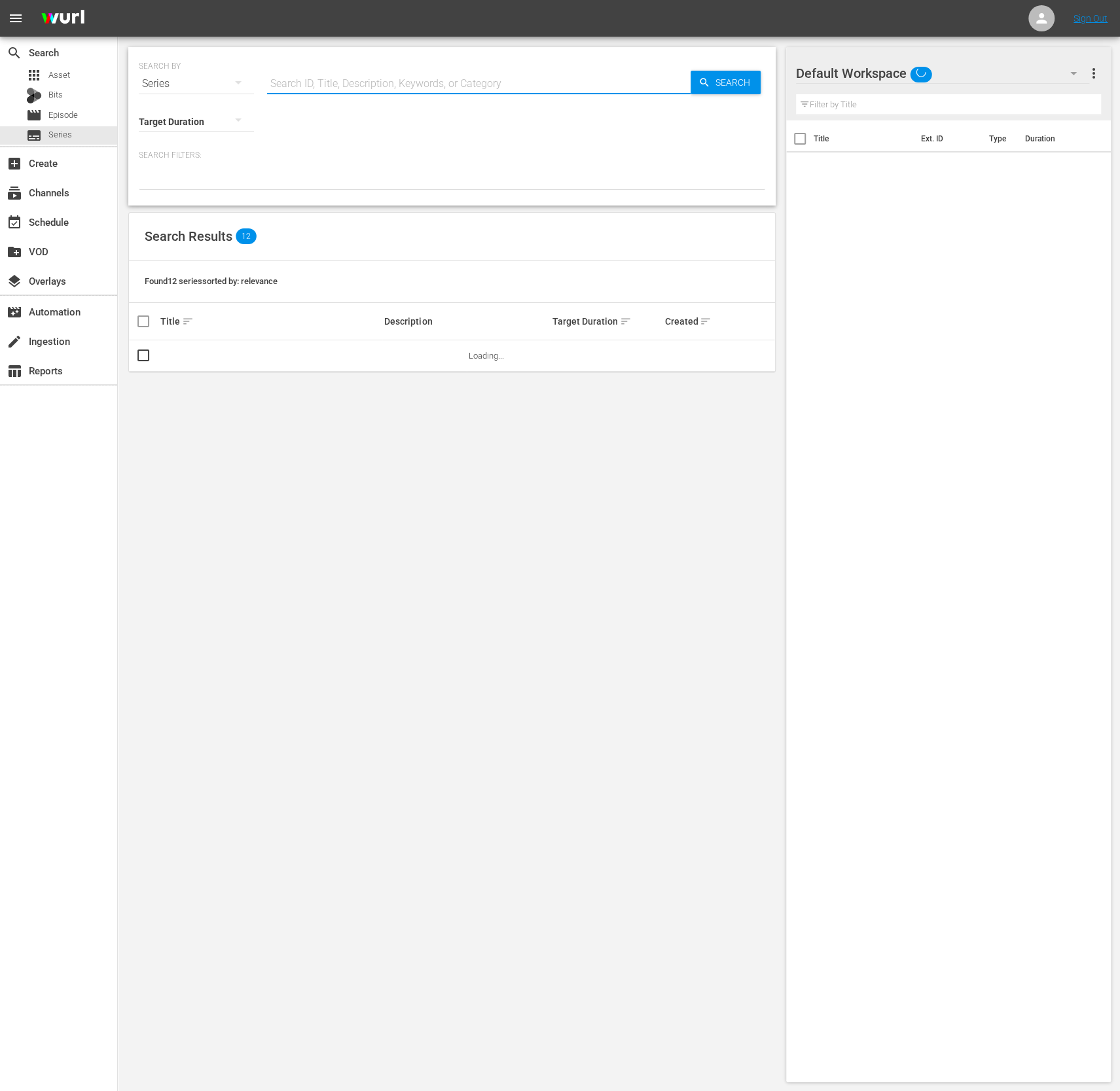
click at [442, 90] on input "text" at bounding box center [478, 84] width 424 height 32
type input "w"
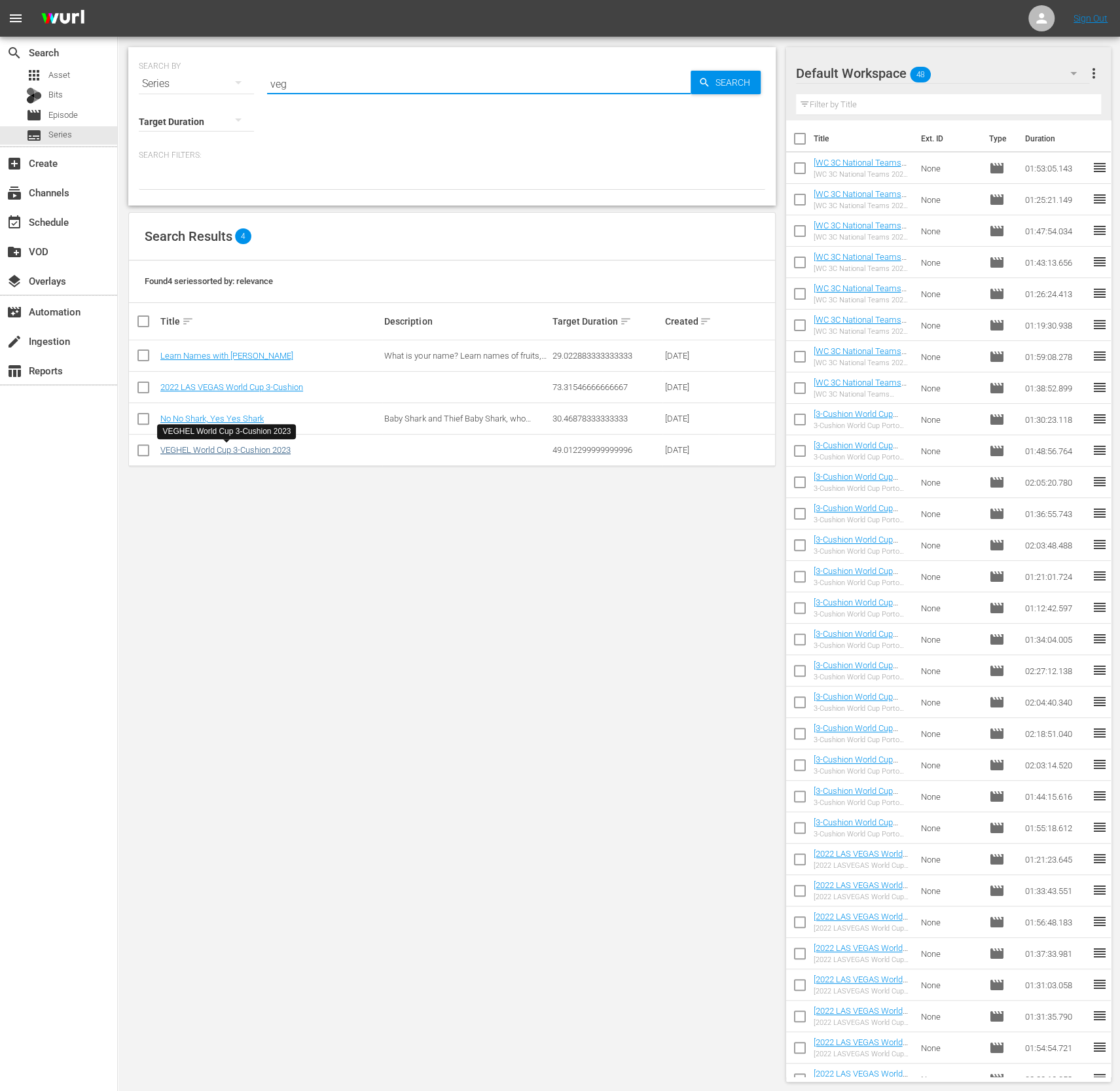
type input "veg"
click at [229, 452] on link "VEGHEL World Cup 3-Cushion 2023" at bounding box center [225, 450] width 130 height 10
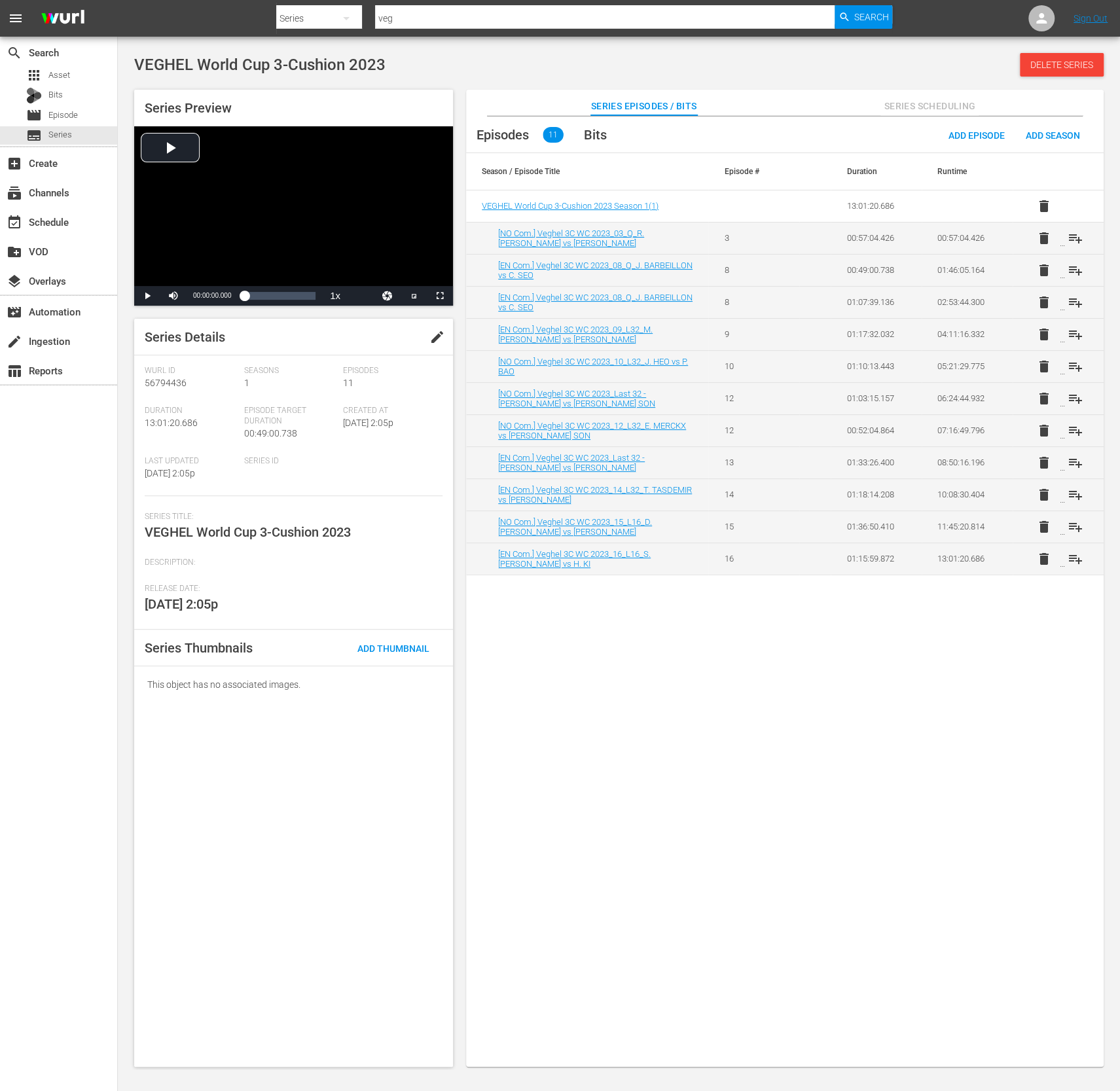
click at [1043, 270] on span "delete" at bounding box center [1045, 271] width 16 height 16
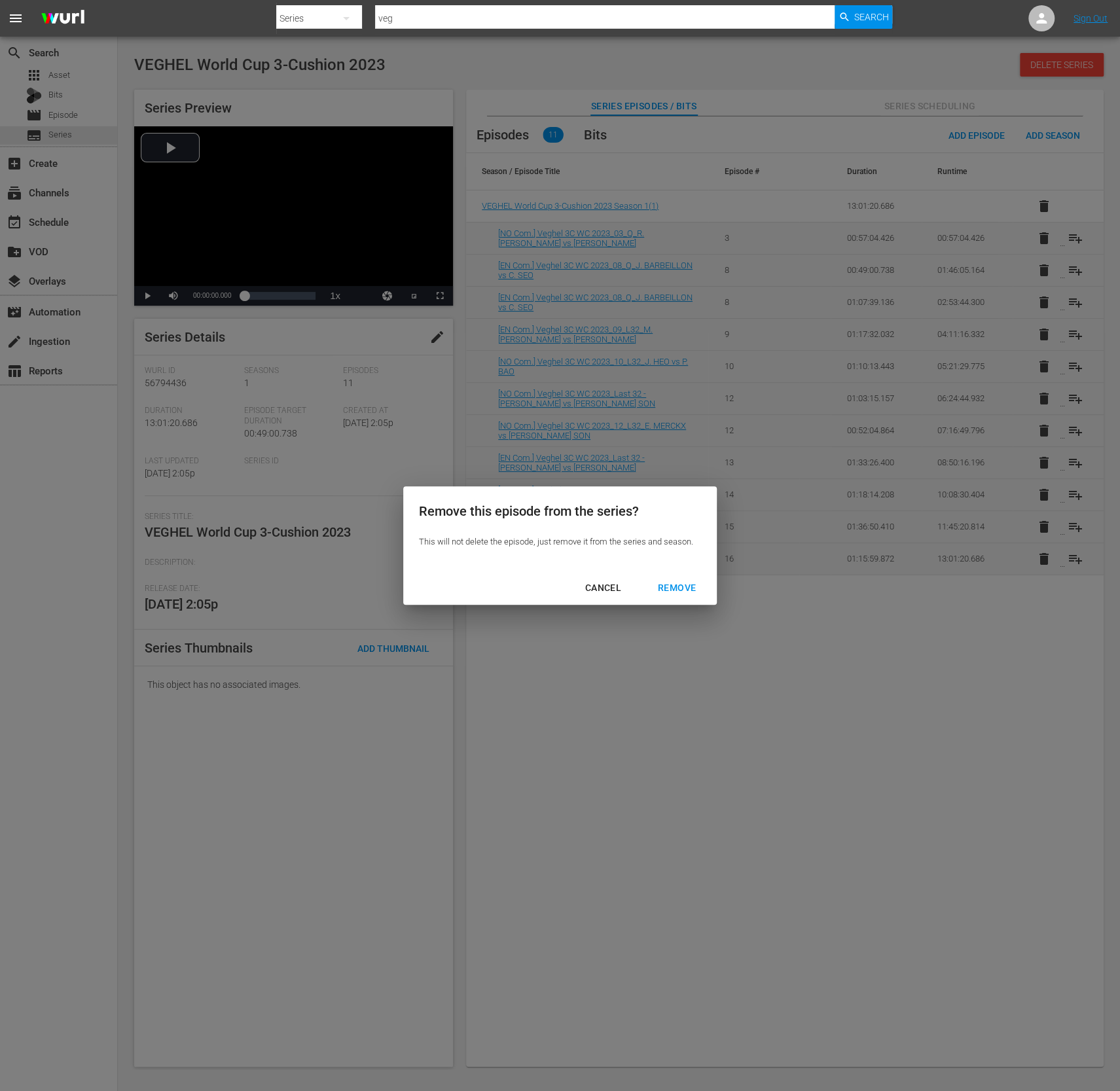
click at [673, 585] on div "REMOVE" at bounding box center [677, 588] width 59 height 17
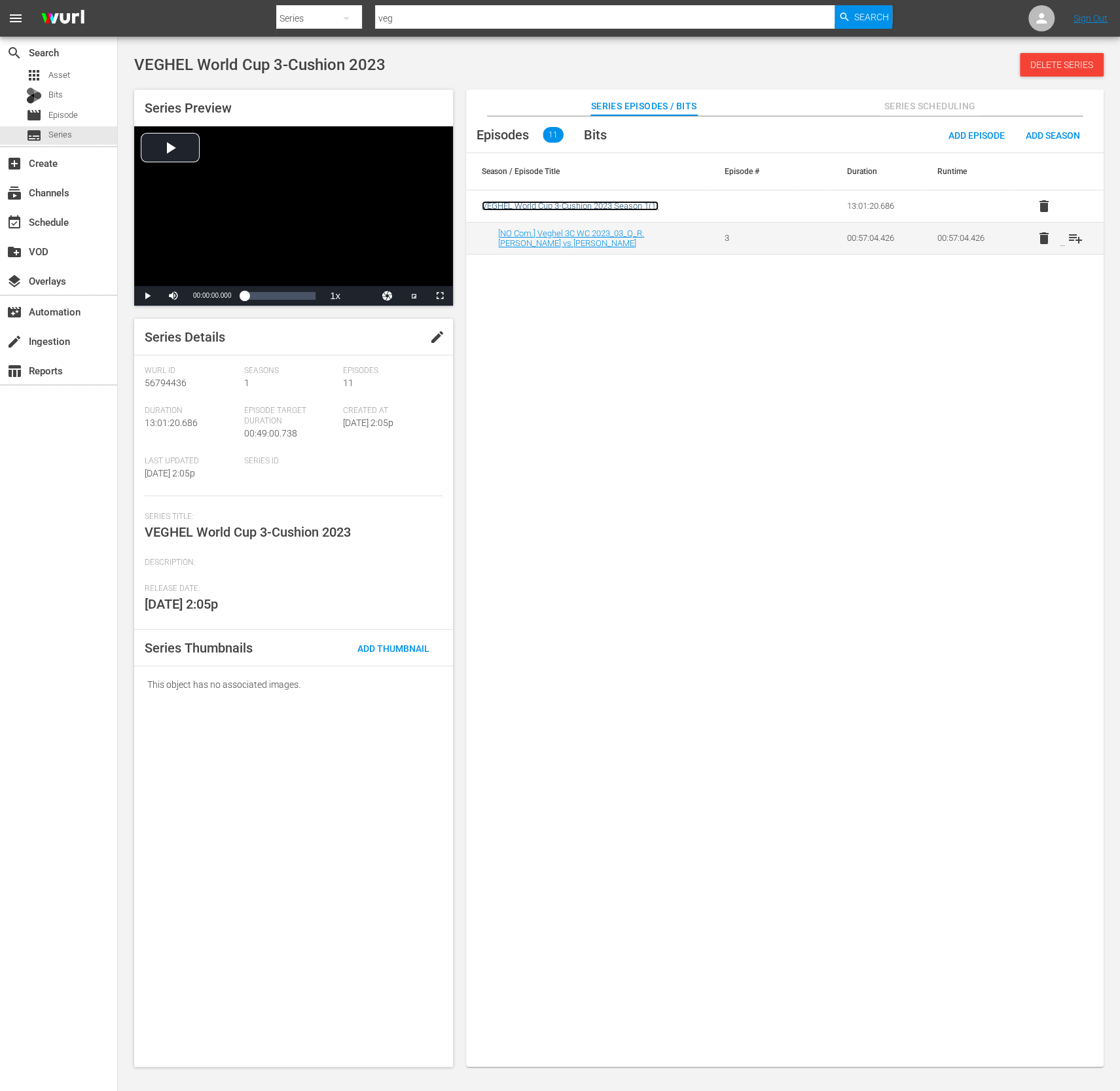
click at [584, 201] on span "VEGHEL World Cup 3-Cushion 2023 Season 1 ( 1 )" at bounding box center [570, 206] width 177 height 10
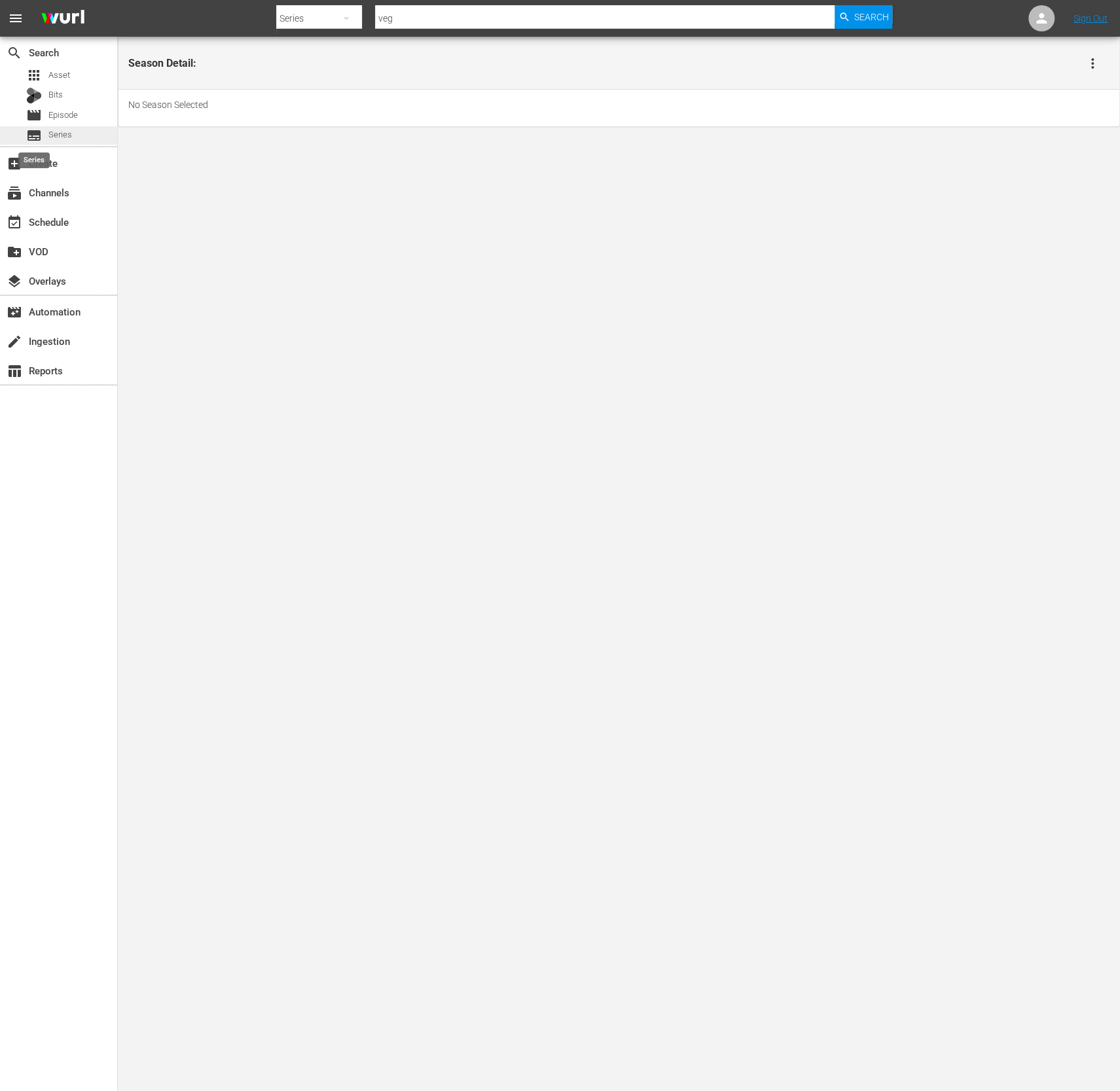
click at [47, 132] on div "subtitles Series" at bounding box center [48, 135] width 45 height 19
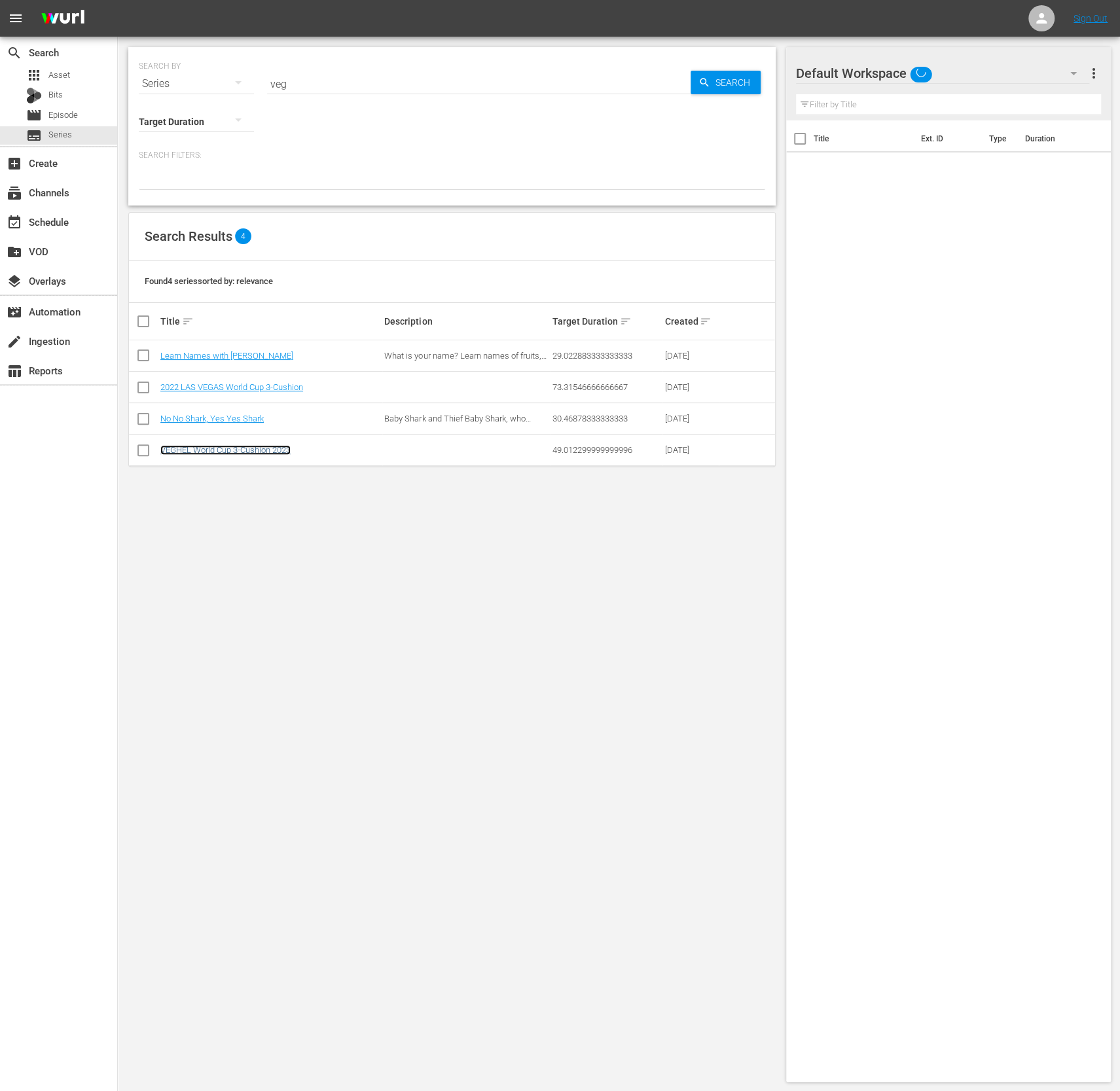
click at [265, 445] on link "VEGHEL World Cup 3-Cushion 2023" at bounding box center [225, 450] width 130 height 10
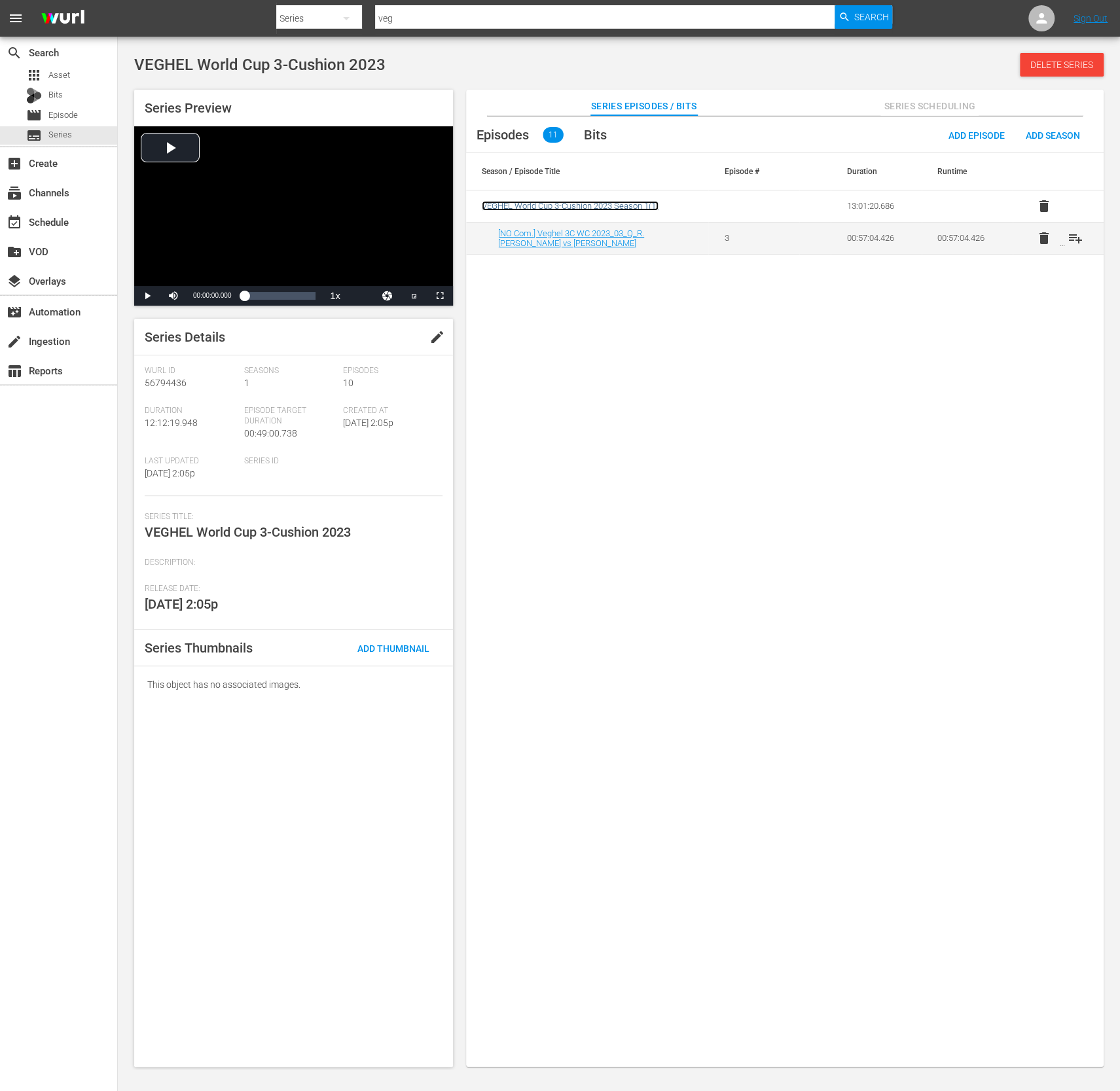
click at [635, 210] on span "VEGHEL World Cup 3-Cushion 2023 Season 1 ( 1 )" at bounding box center [570, 206] width 177 height 10
click at [505, 139] on span "Episodes" at bounding box center [502, 135] width 52 height 16
click at [553, 136] on span "11" at bounding box center [553, 135] width 21 height 16
click at [534, 142] on div "Episodes 11" at bounding box center [517, 134] width 101 height 37
click at [546, 138] on span "11" at bounding box center [553, 135] width 21 height 16
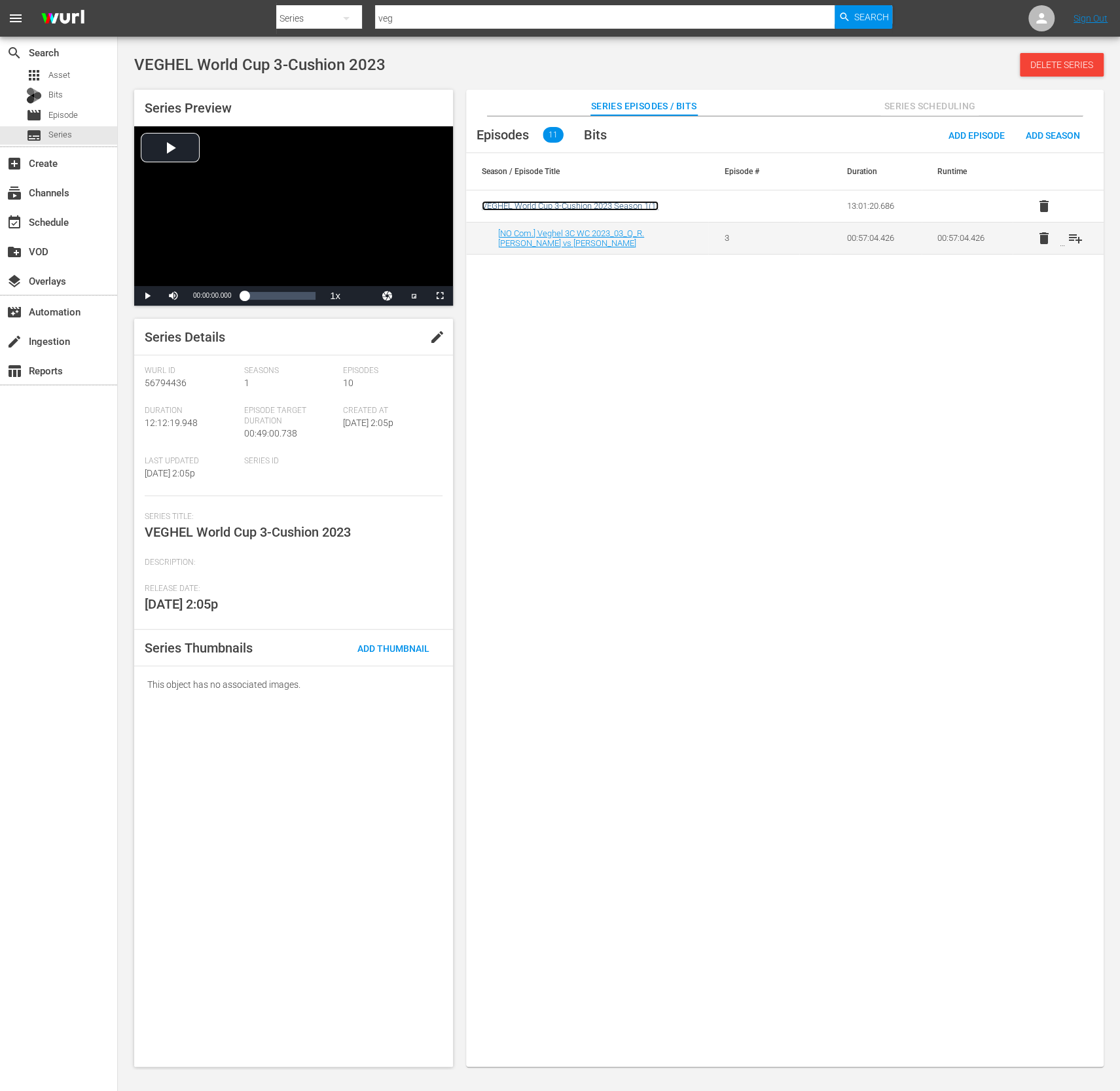
click at [558, 209] on span "VEGHEL World Cup 3-Cushion 2023 Season 1 ( 1 )" at bounding box center [570, 206] width 177 height 10
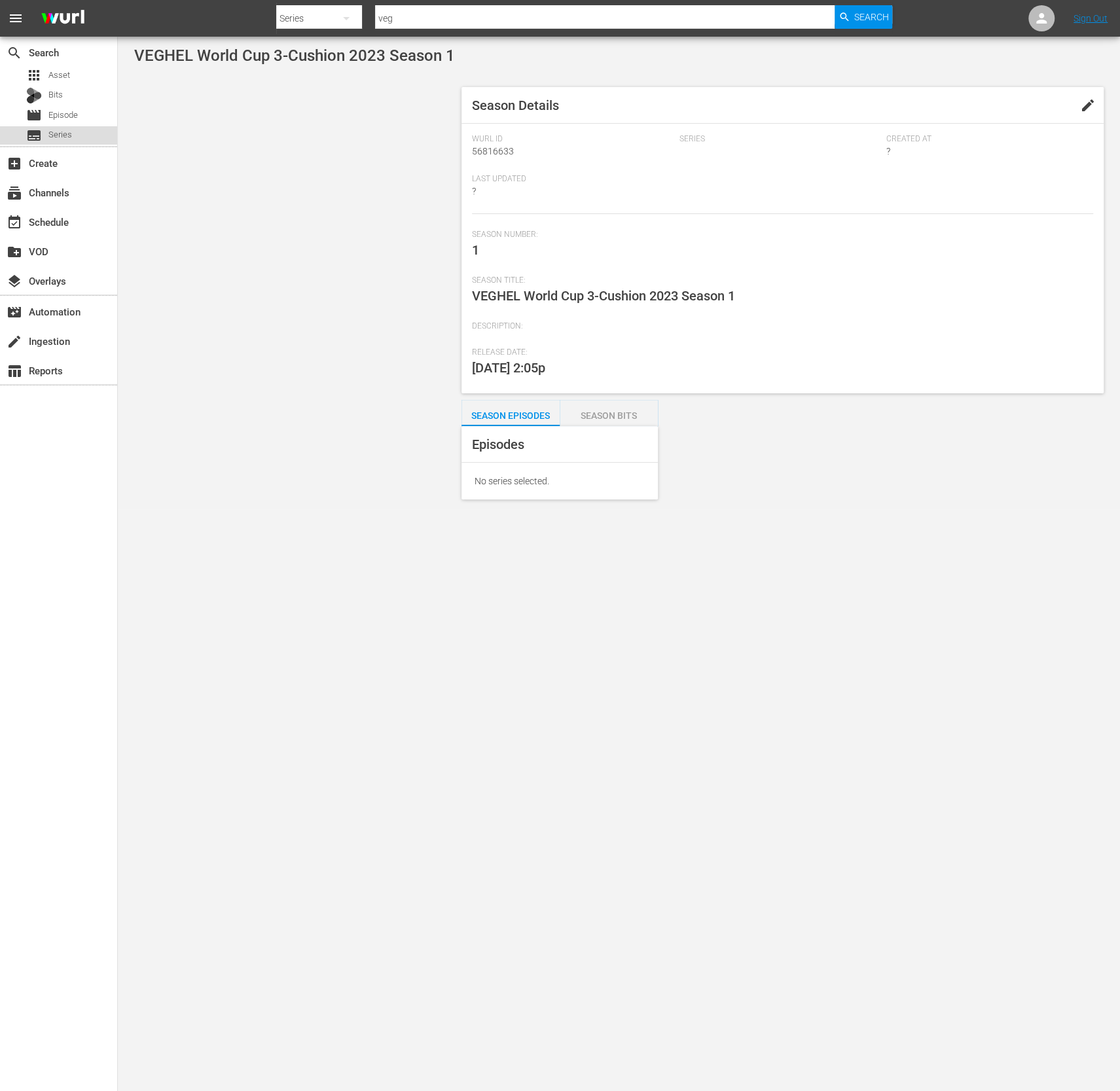
click at [56, 137] on span "Series" at bounding box center [60, 134] width 24 height 13
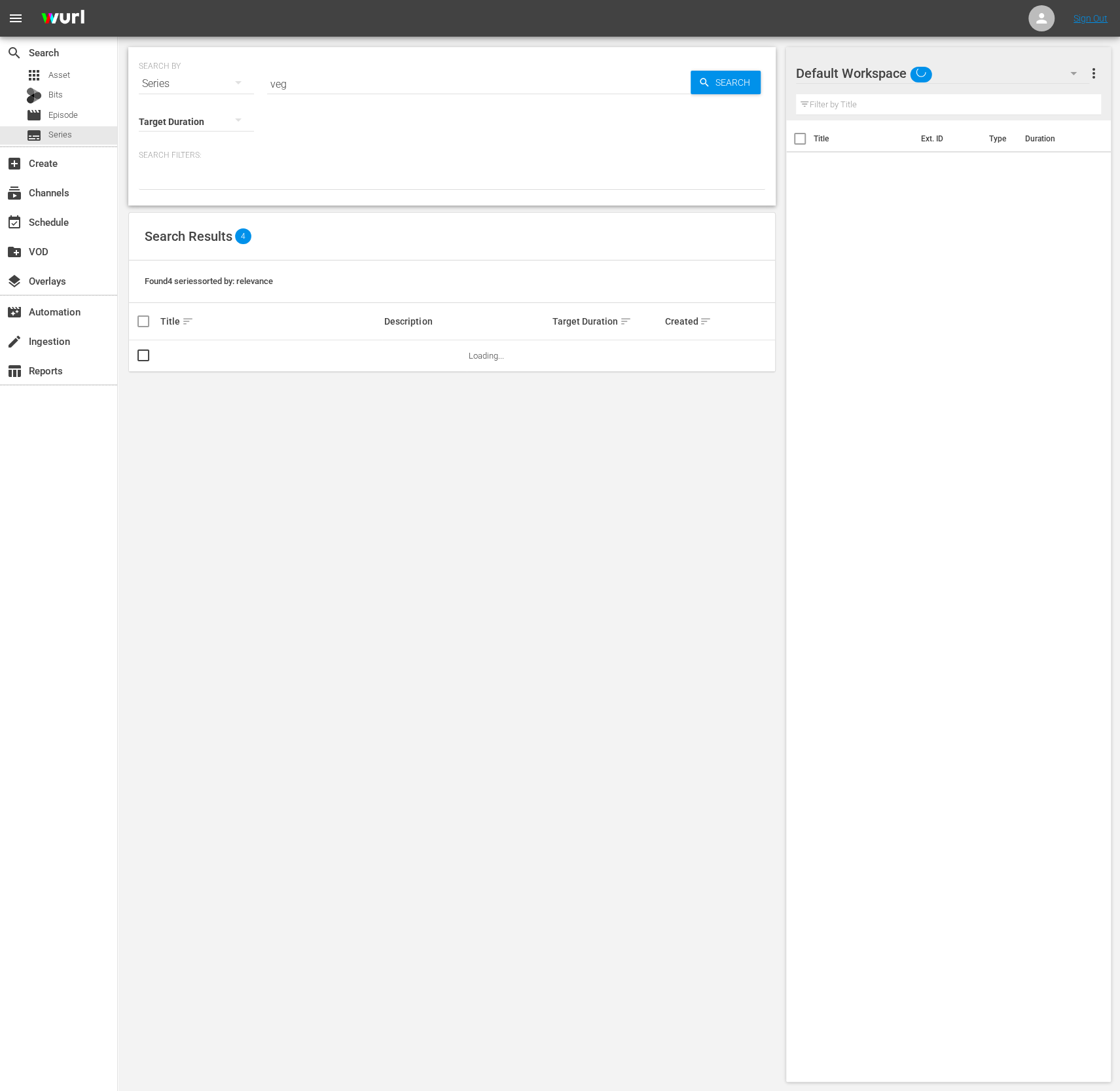
click at [345, 87] on input "veg" at bounding box center [478, 84] width 424 height 32
click at [732, 83] on span "Search" at bounding box center [735, 83] width 50 height 24
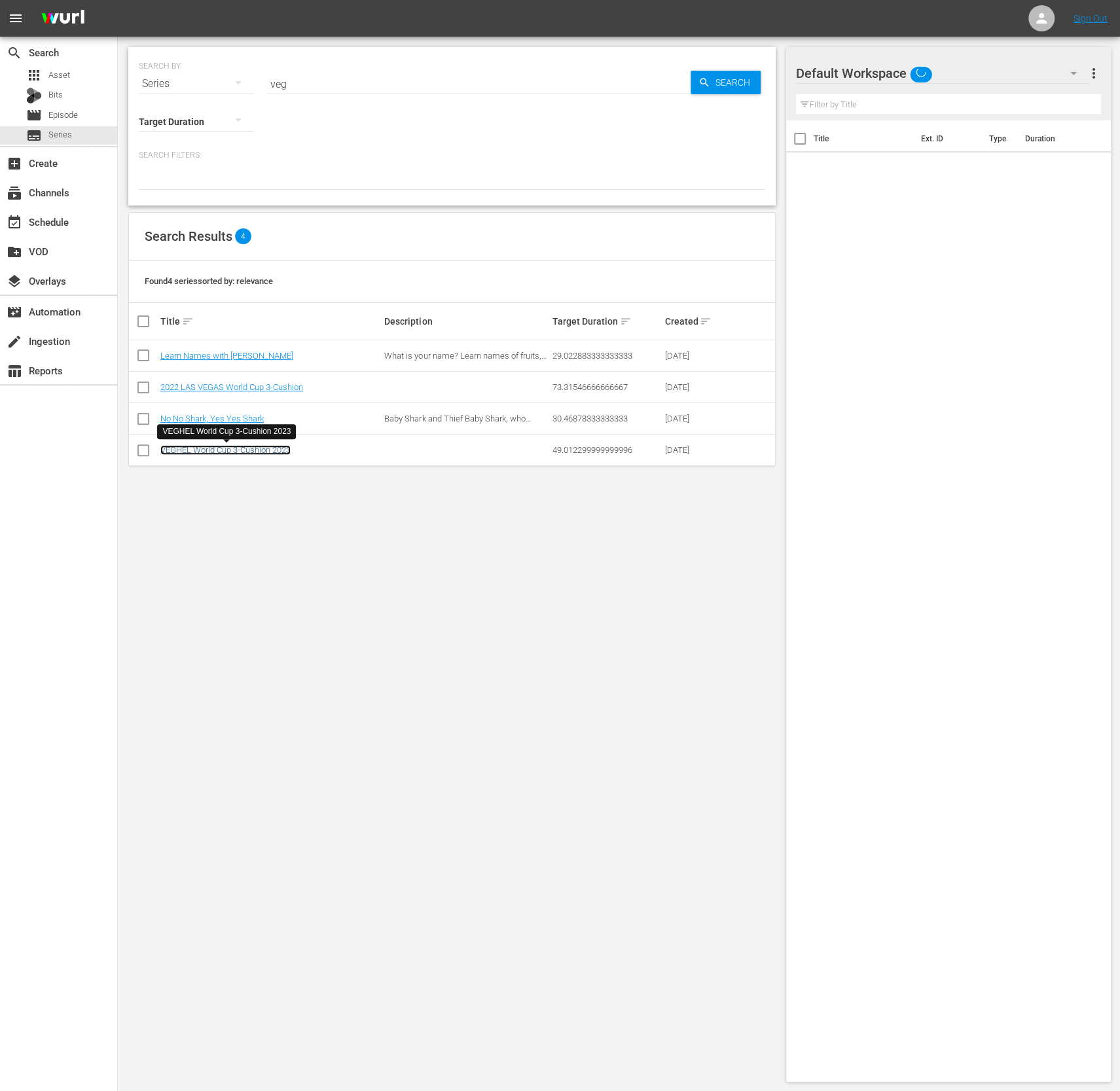
click at [233, 452] on link "VEGHEL World Cup 3-Cushion 2023" at bounding box center [225, 450] width 130 height 10
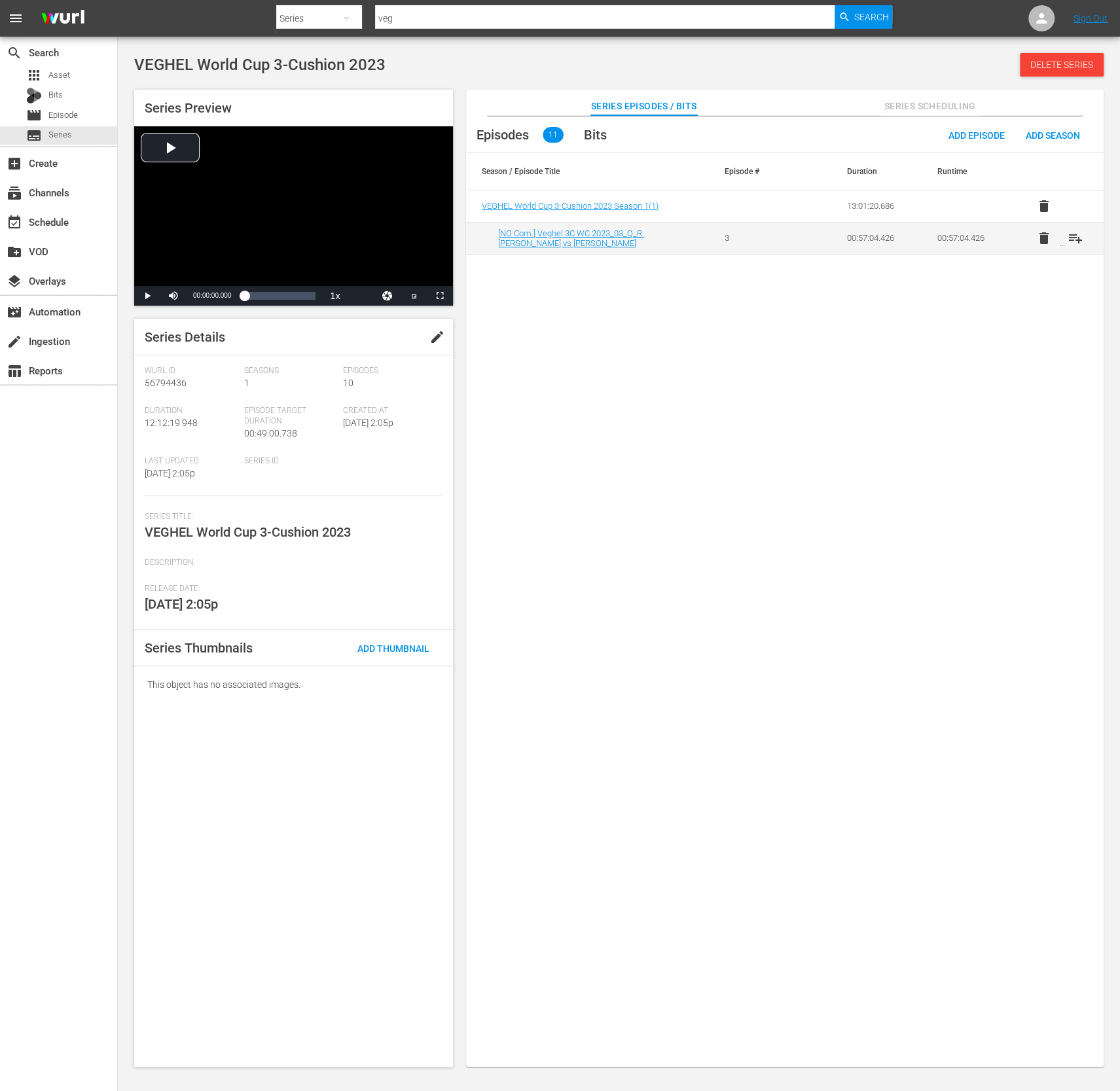
click at [551, 132] on span "11" at bounding box center [553, 135] width 21 height 16
click at [479, 139] on span "Episodes" at bounding box center [502, 135] width 52 height 16
click at [602, 135] on span "Bits" at bounding box center [595, 135] width 23 height 16
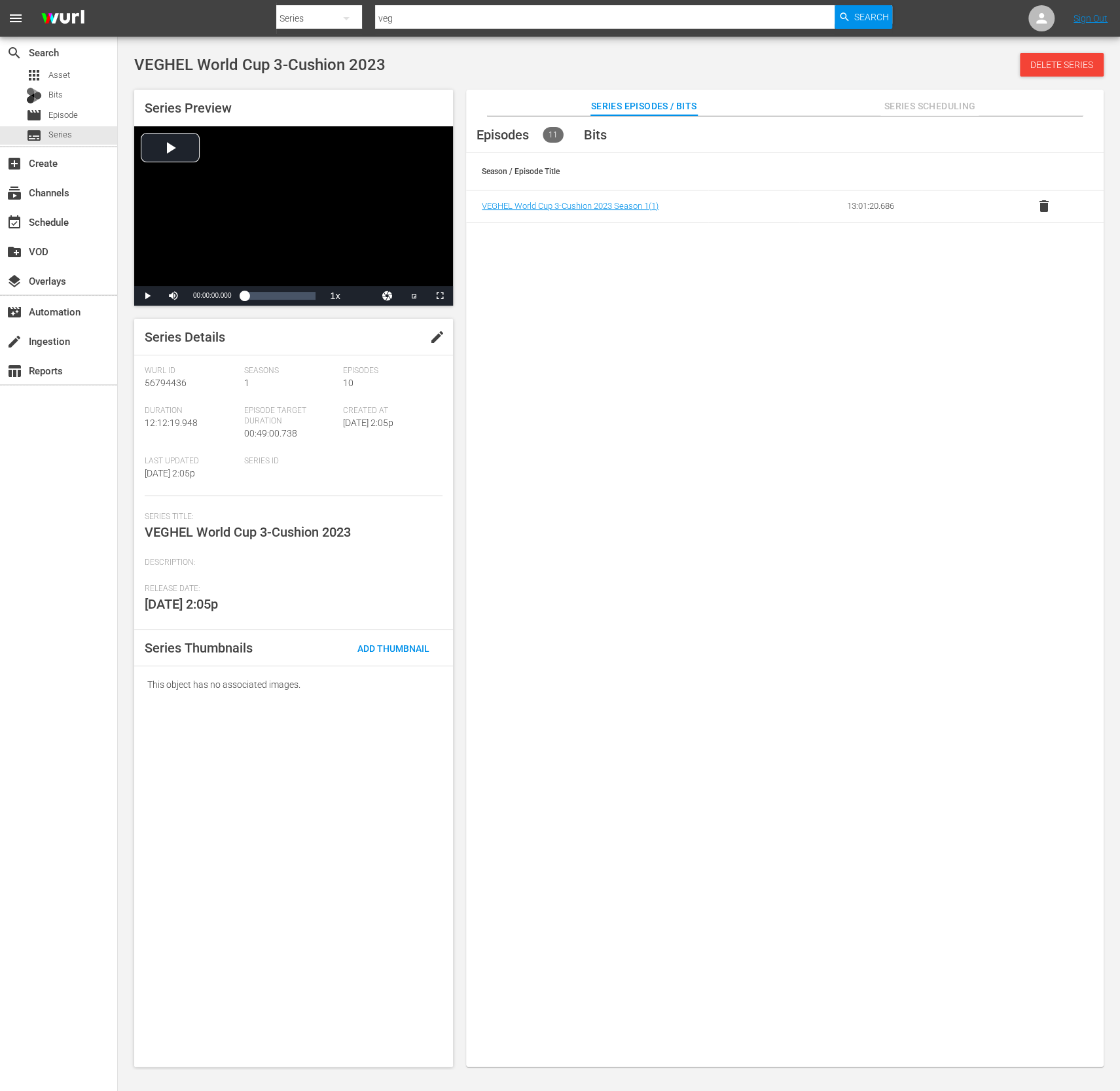
click at [513, 133] on span "Episodes" at bounding box center [502, 135] width 52 height 16
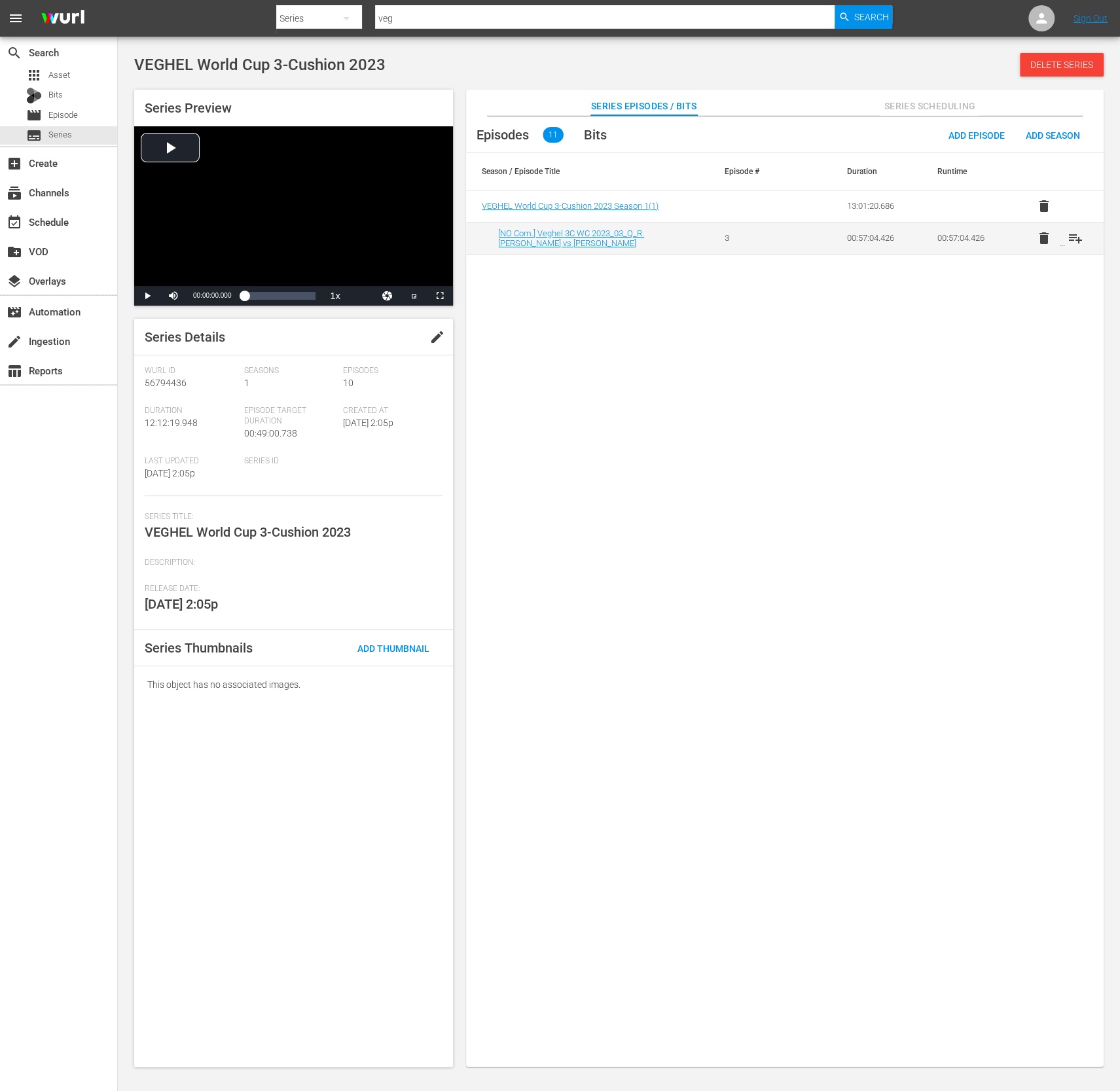
click at [870, 201] on td "13:01:20.686" at bounding box center [877, 207] width 91 height 32
click at [928, 112] on span "Series Scheduling" at bounding box center [929, 106] width 98 height 17
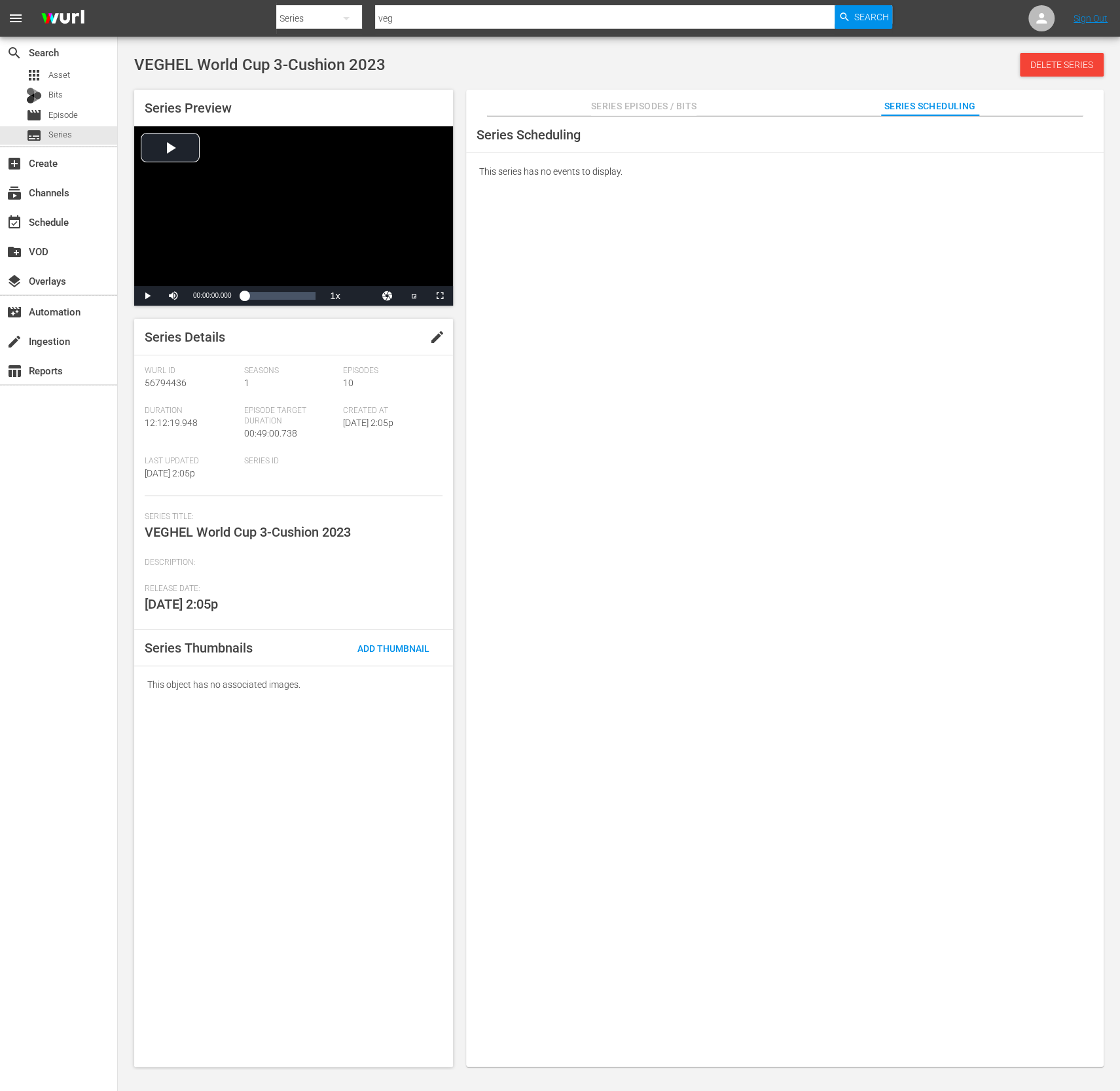
click at [672, 113] on span "Series Episodes / Bits" at bounding box center [644, 106] width 106 height 17
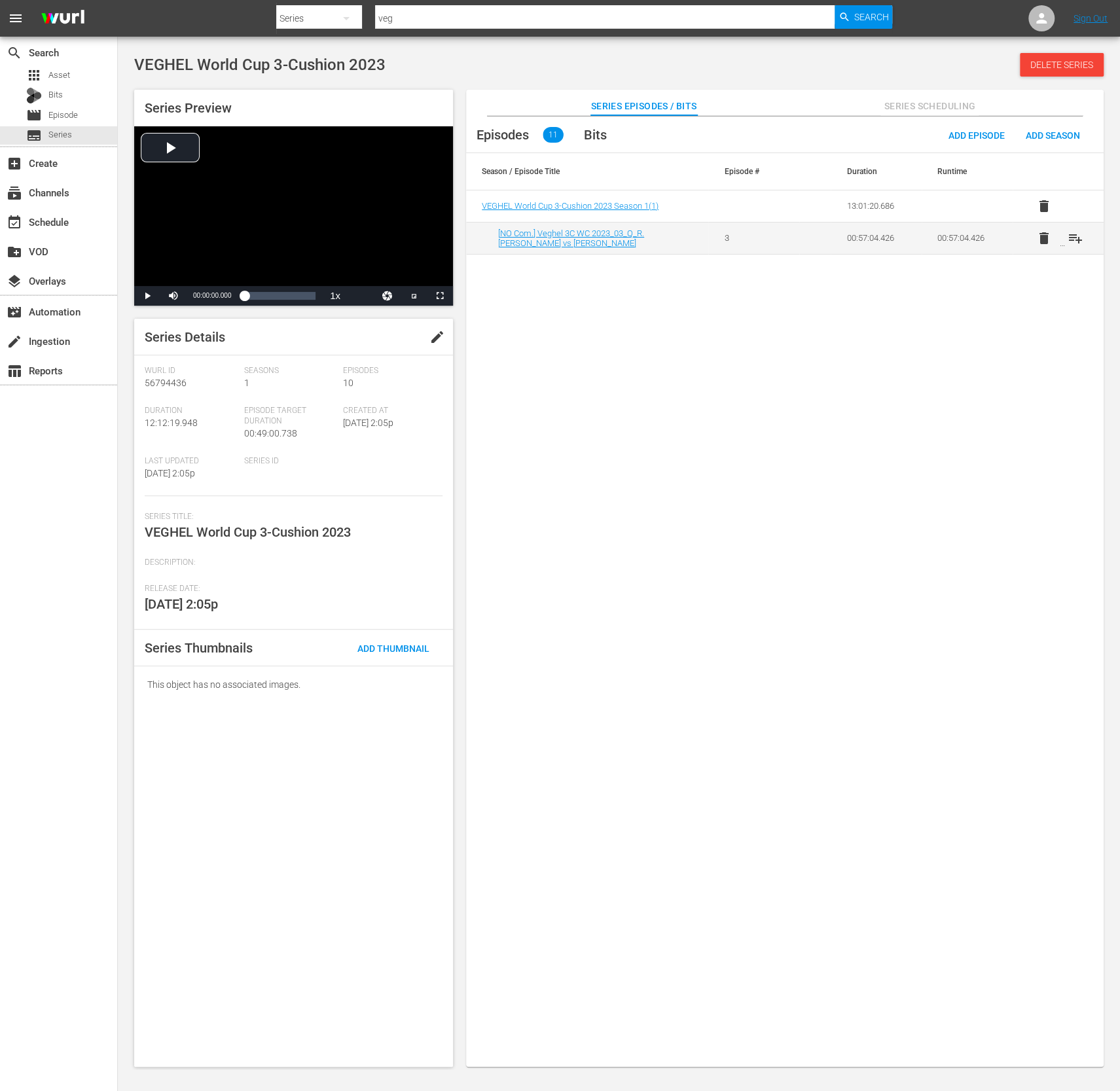
click at [1060, 238] on button "delete" at bounding box center [1045, 238] width 32 height 32
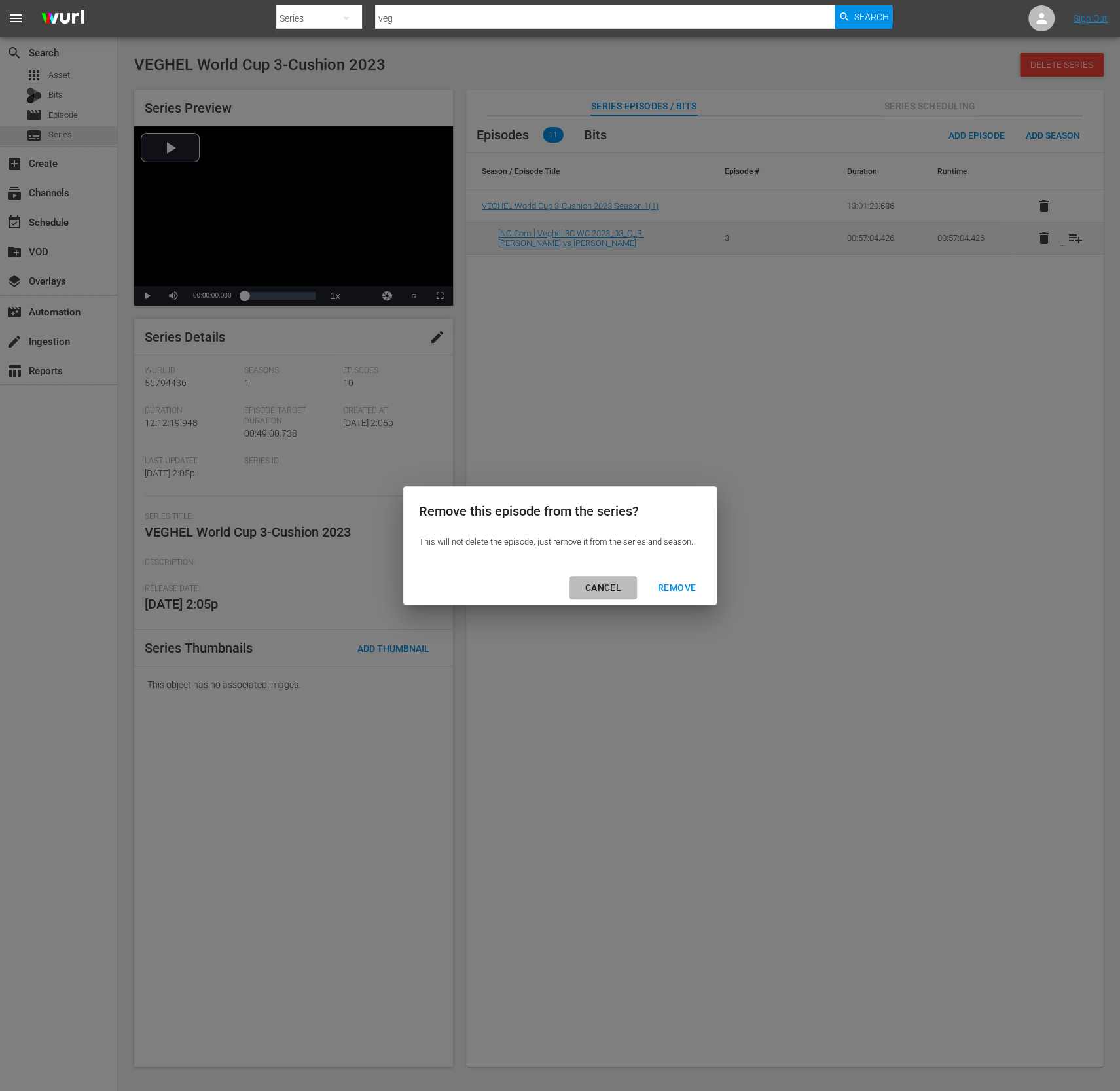
click at [595, 585] on div "CANCEL" at bounding box center [604, 588] width 57 height 17
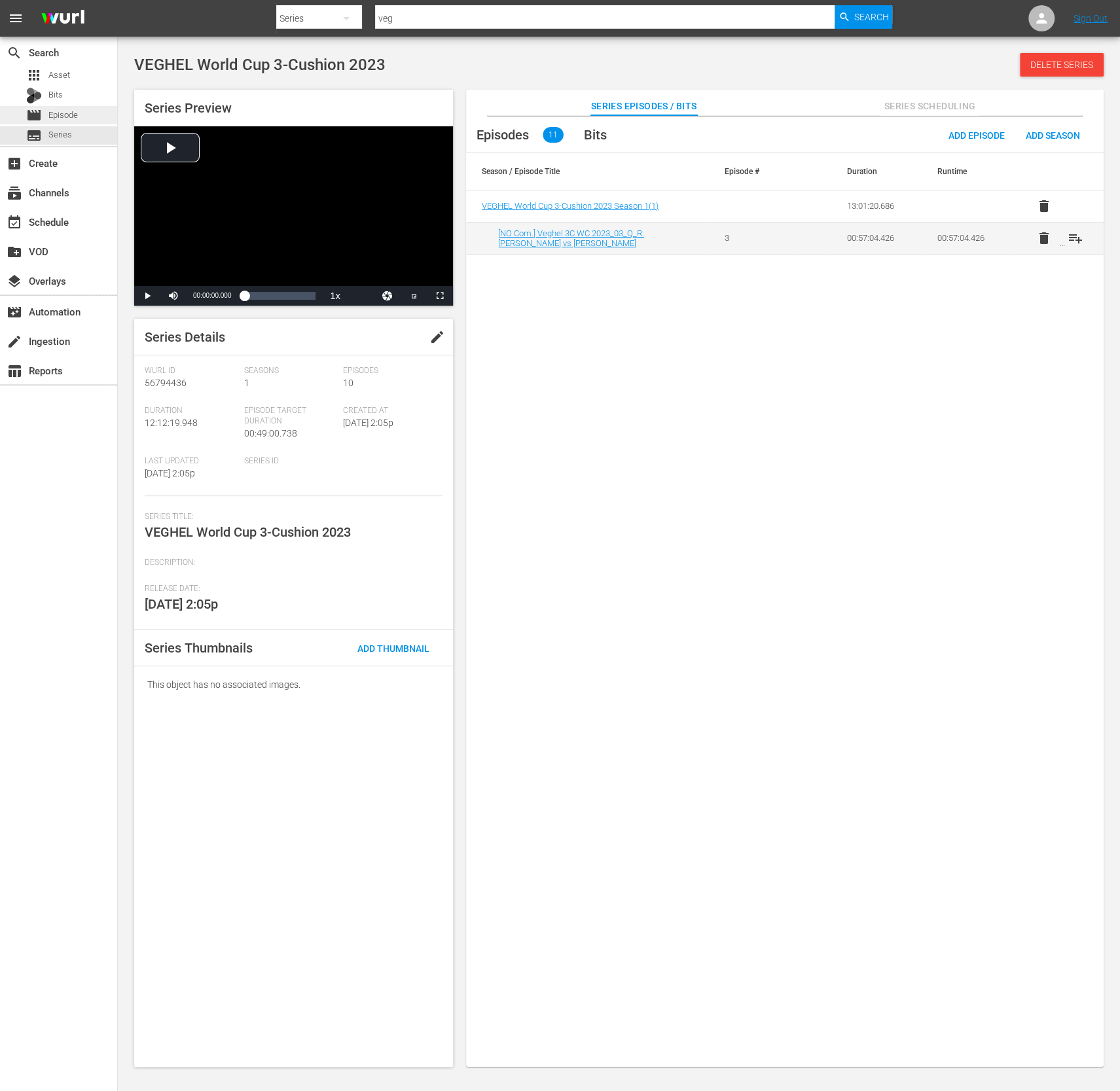
click at [71, 112] on span "Episode" at bounding box center [63, 115] width 30 height 13
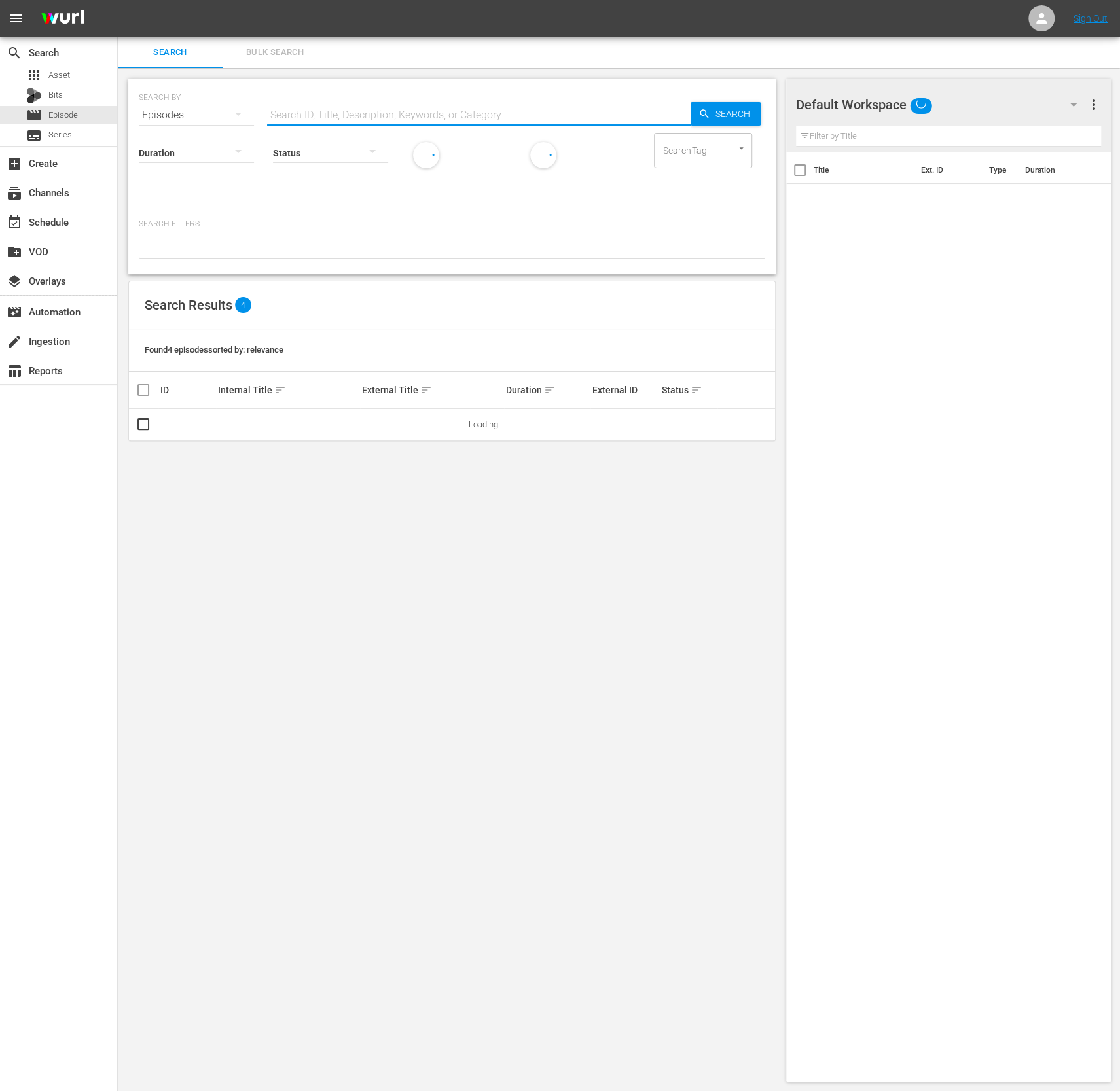
click at [546, 126] on input "text" at bounding box center [478, 116] width 424 height 32
type input "2023 vegel"
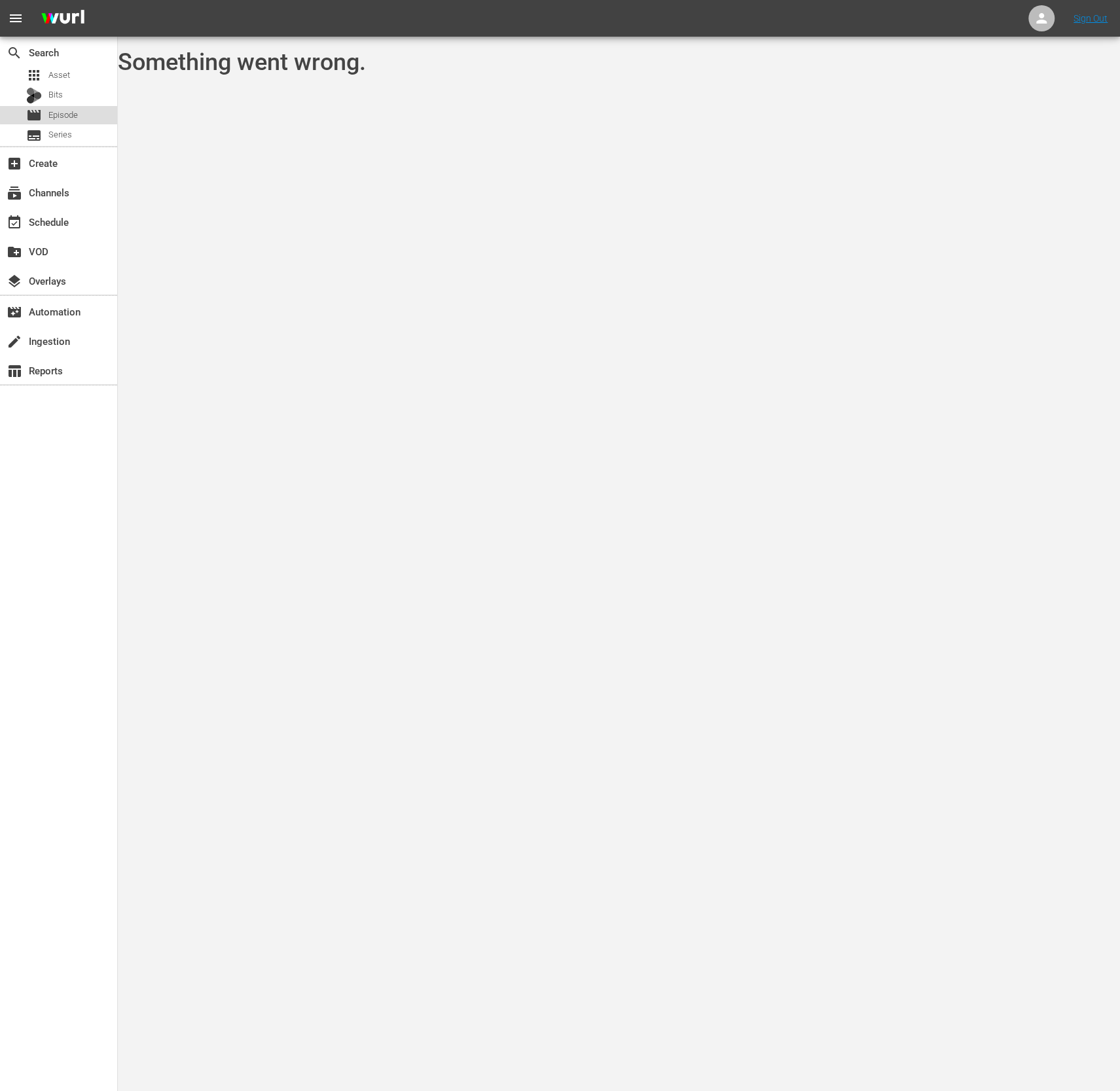
click at [92, 113] on div "movie Episode" at bounding box center [58, 115] width 118 height 19
click at [78, 130] on div "subtitles Series" at bounding box center [58, 135] width 118 height 19
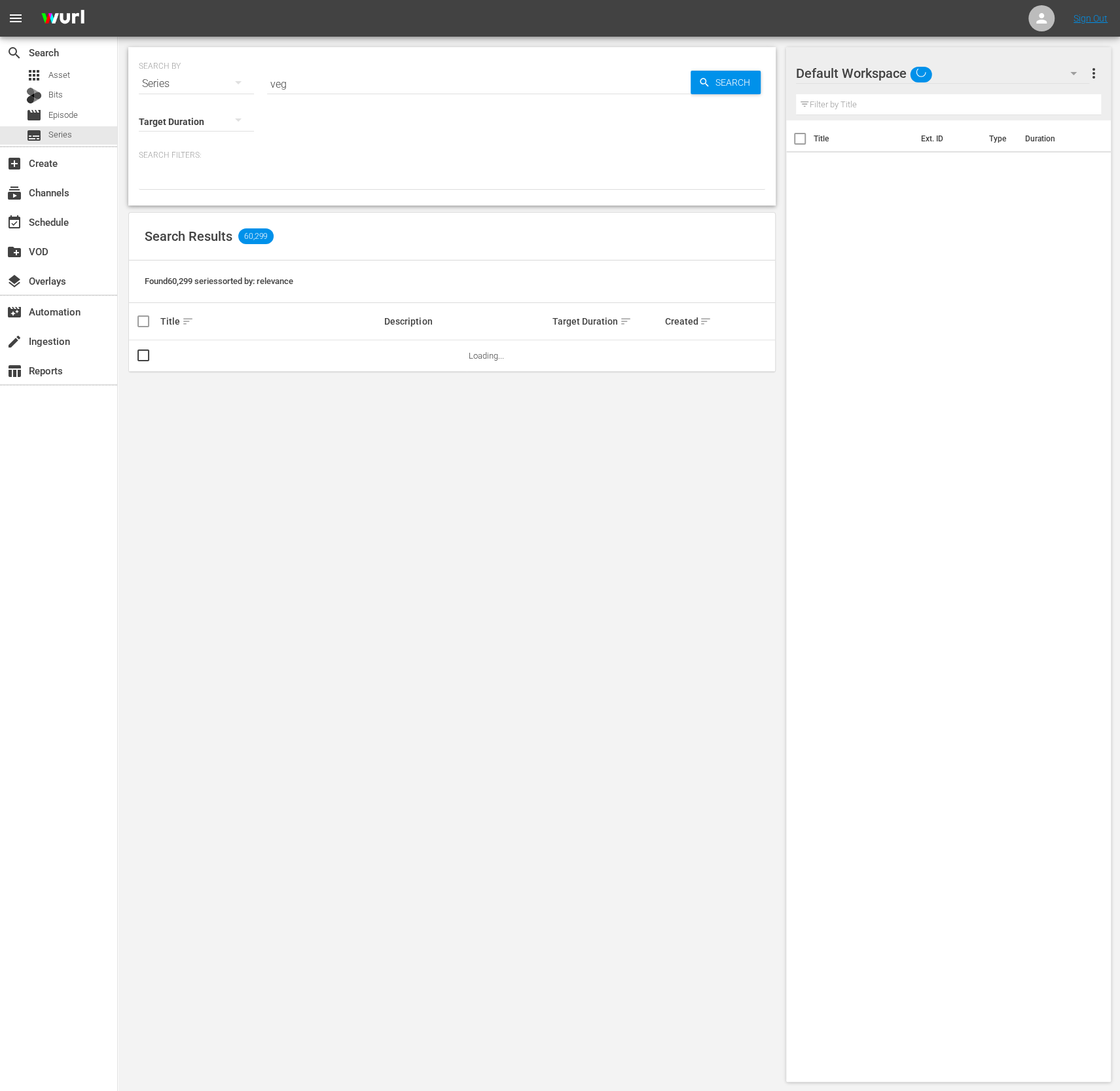
click at [376, 83] on input "veg" at bounding box center [478, 84] width 424 height 32
click at [77, 109] on span "Episode" at bounding box center [63, 115] width 30 height 13
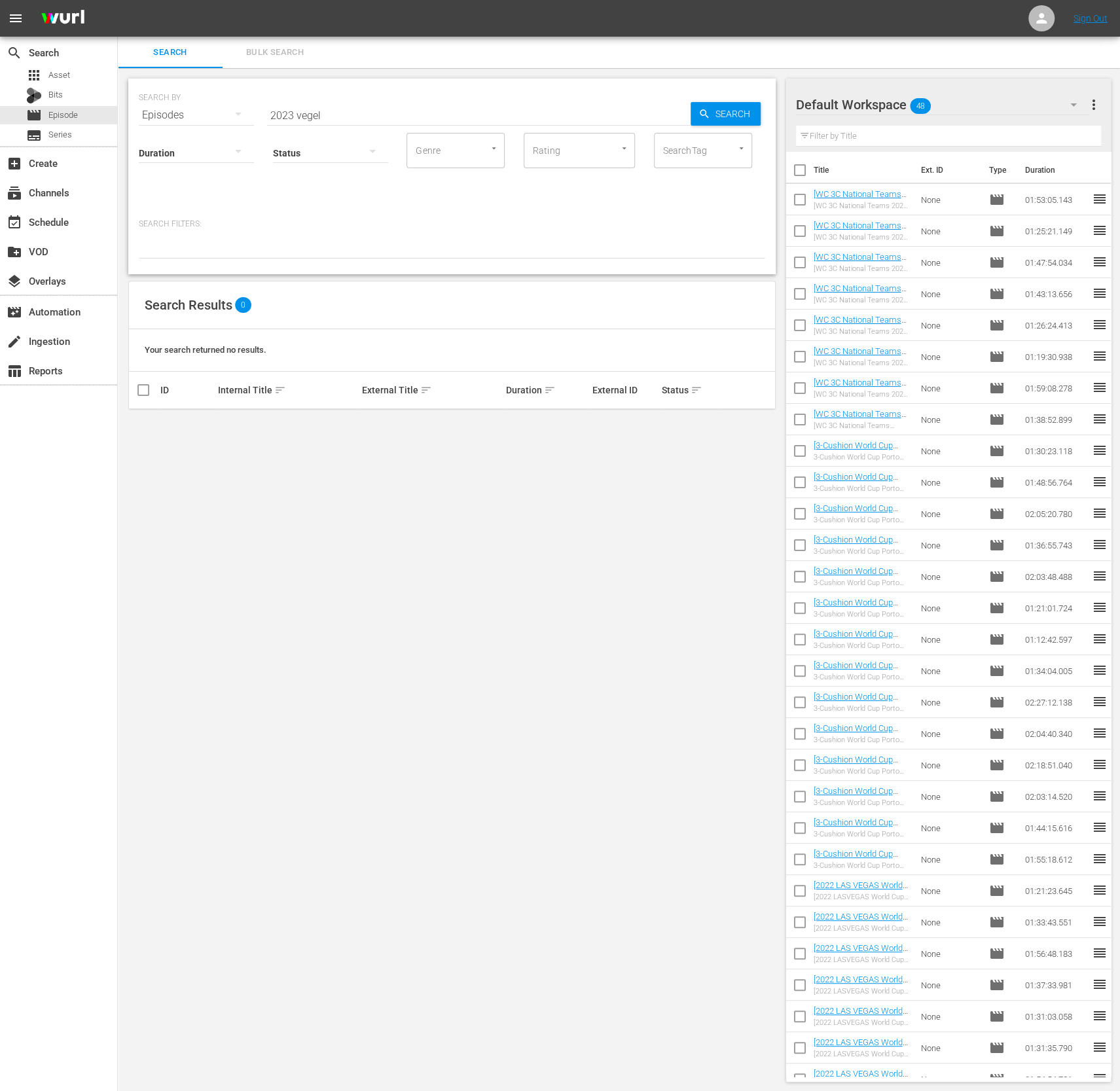
click at [477, 543] on div "SEARCH BY Search By Episodes Search ID, Title, Description, Keywords, or Catego…" at bounding box center [452, 580] width 668 height 1025
click at [572, 120] on input "2023 vegel" at bounding box center [478, 116] width 424 height 32
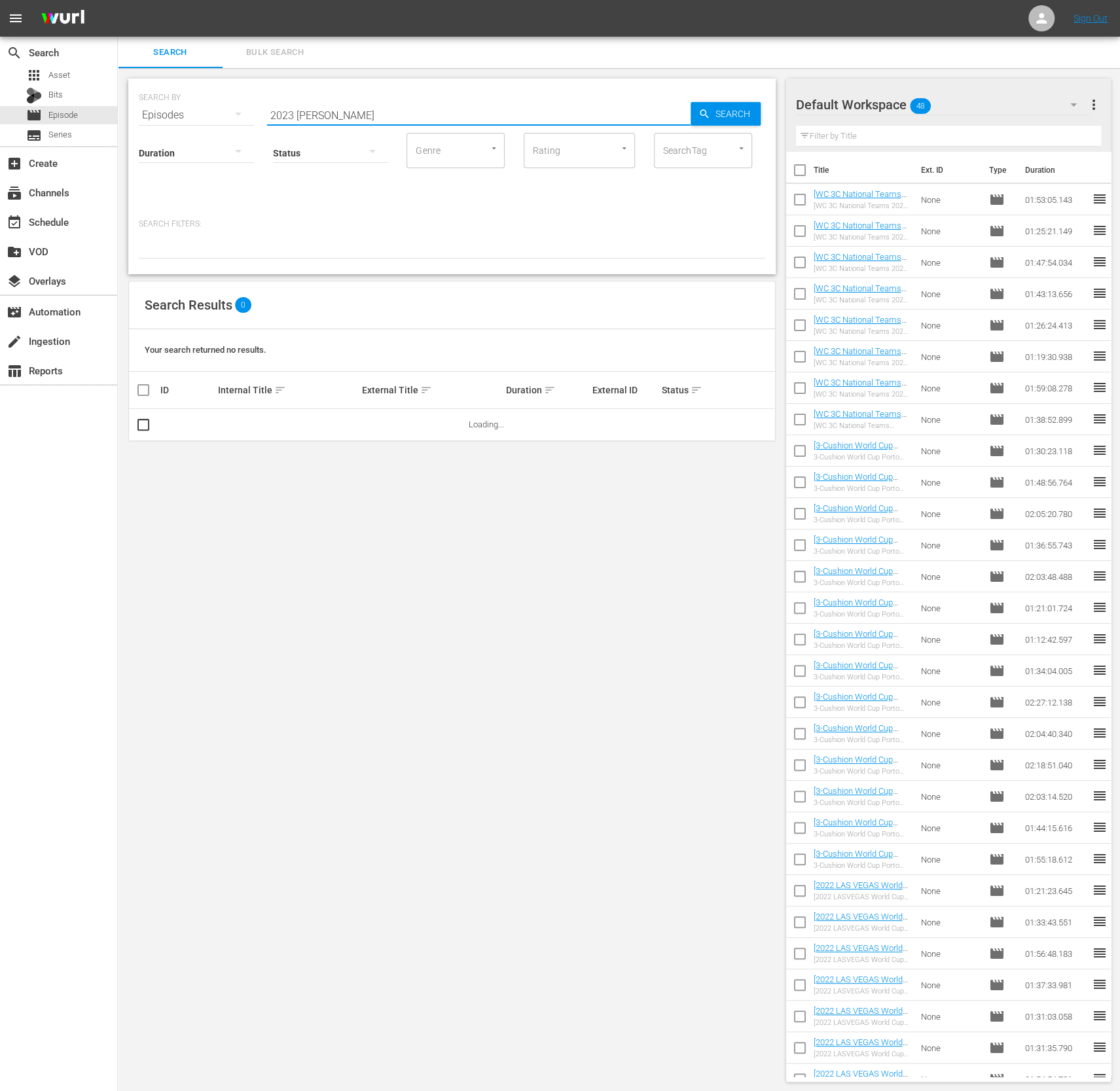
type input "2023 vegh"
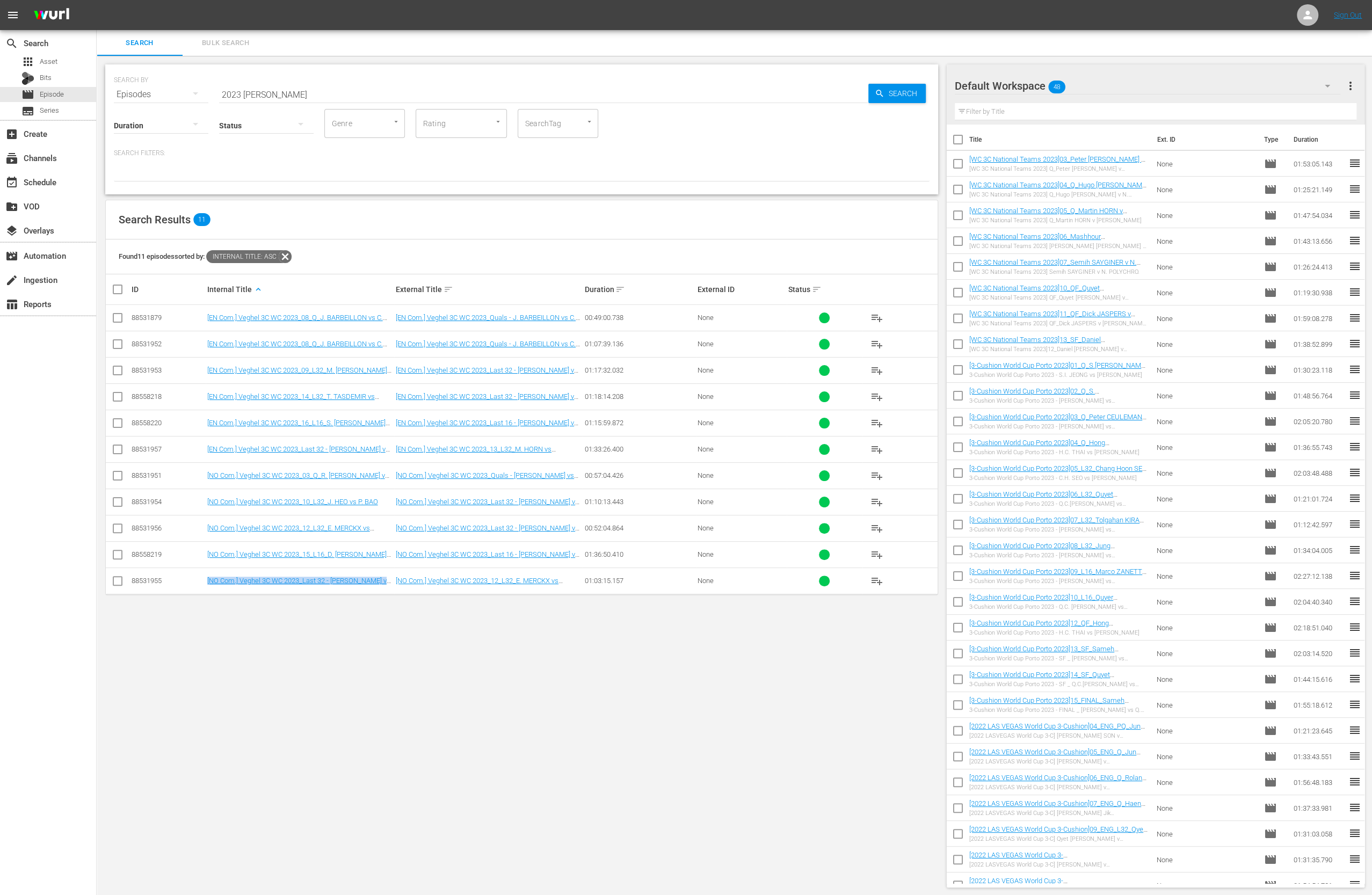
click at [115, 343] on input "checkbox" at bounding box center [118, 346] width 13 height 13
checkbox input "true"
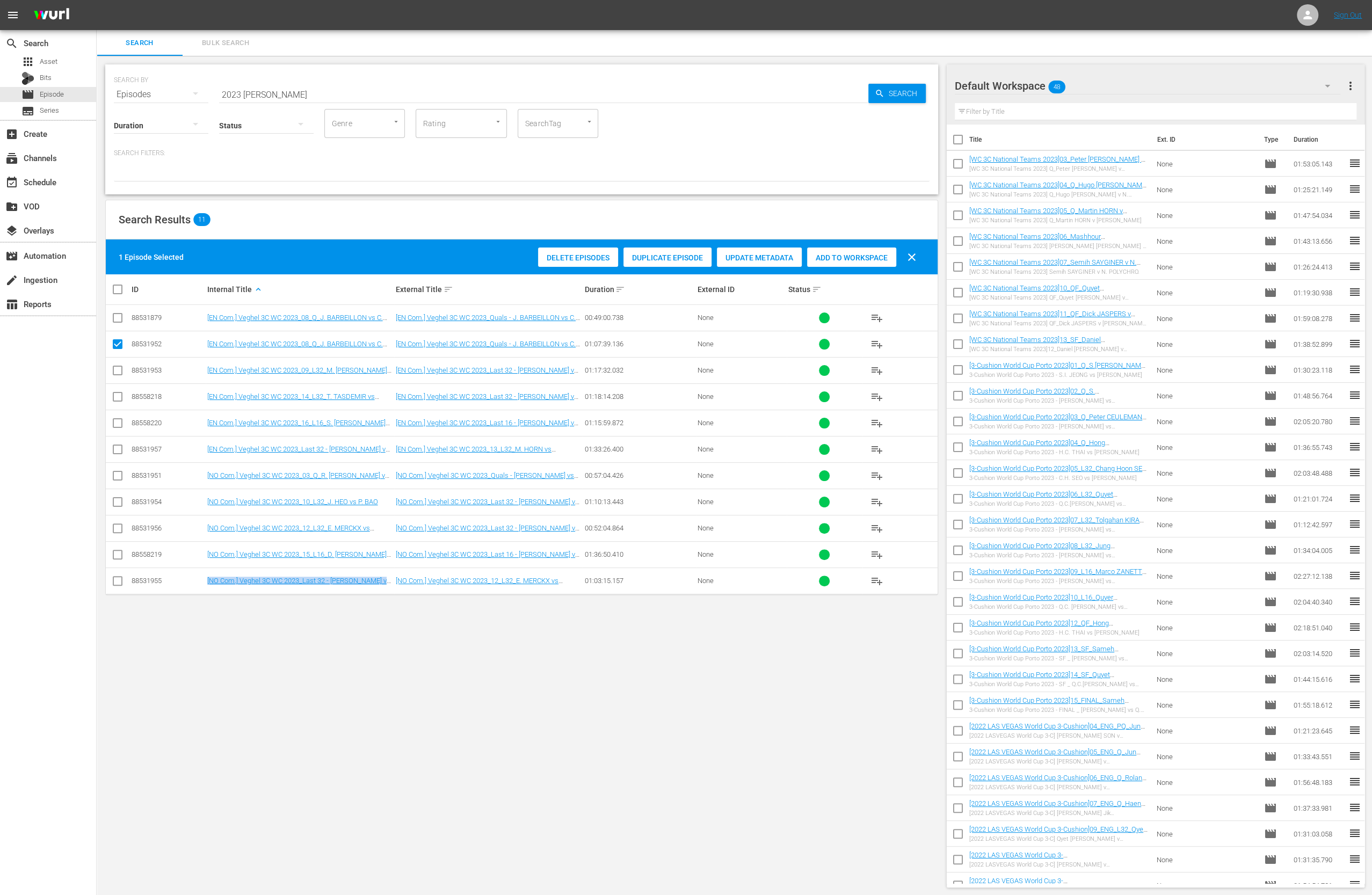
click at [578, 255] on span "Delete Episodes" at bounding box center [578, 258] width 80 height 9
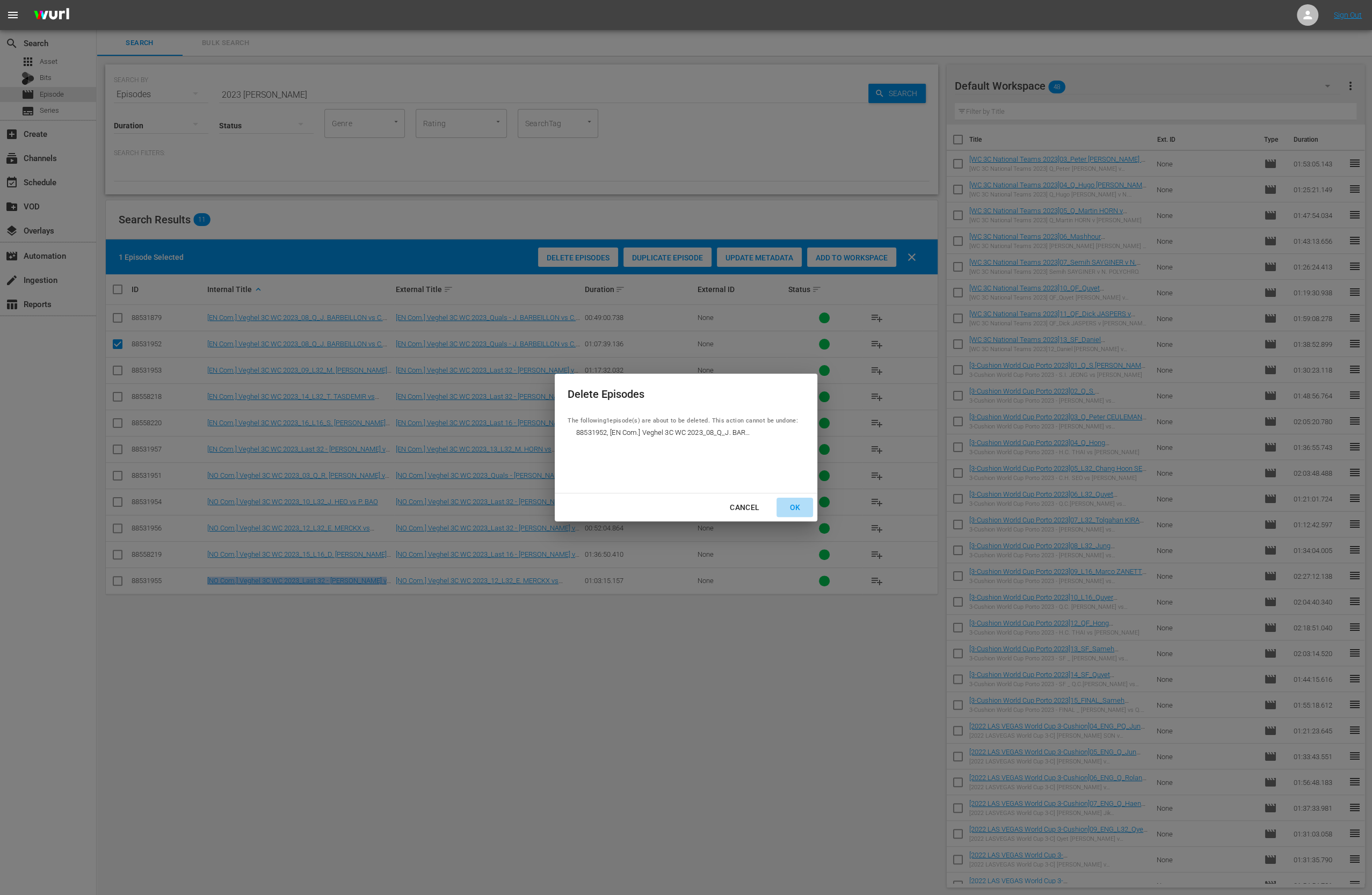
click at [793, 507] on div "OK" at bounding box center [794, 507] width 28 height 14
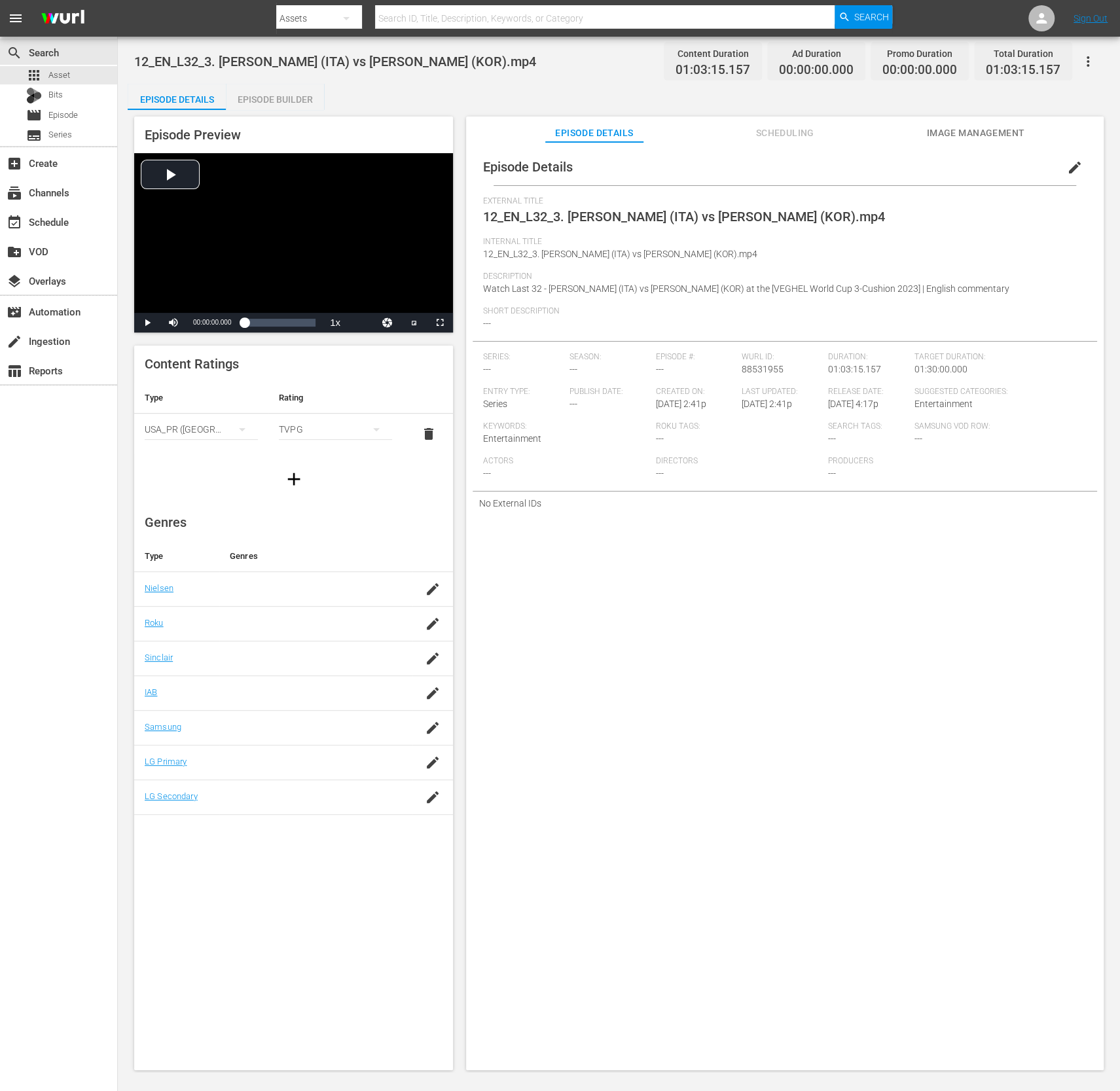
click at [1068, 162] on span "edit" at bounding box center [1076, 168] width 16 height 16
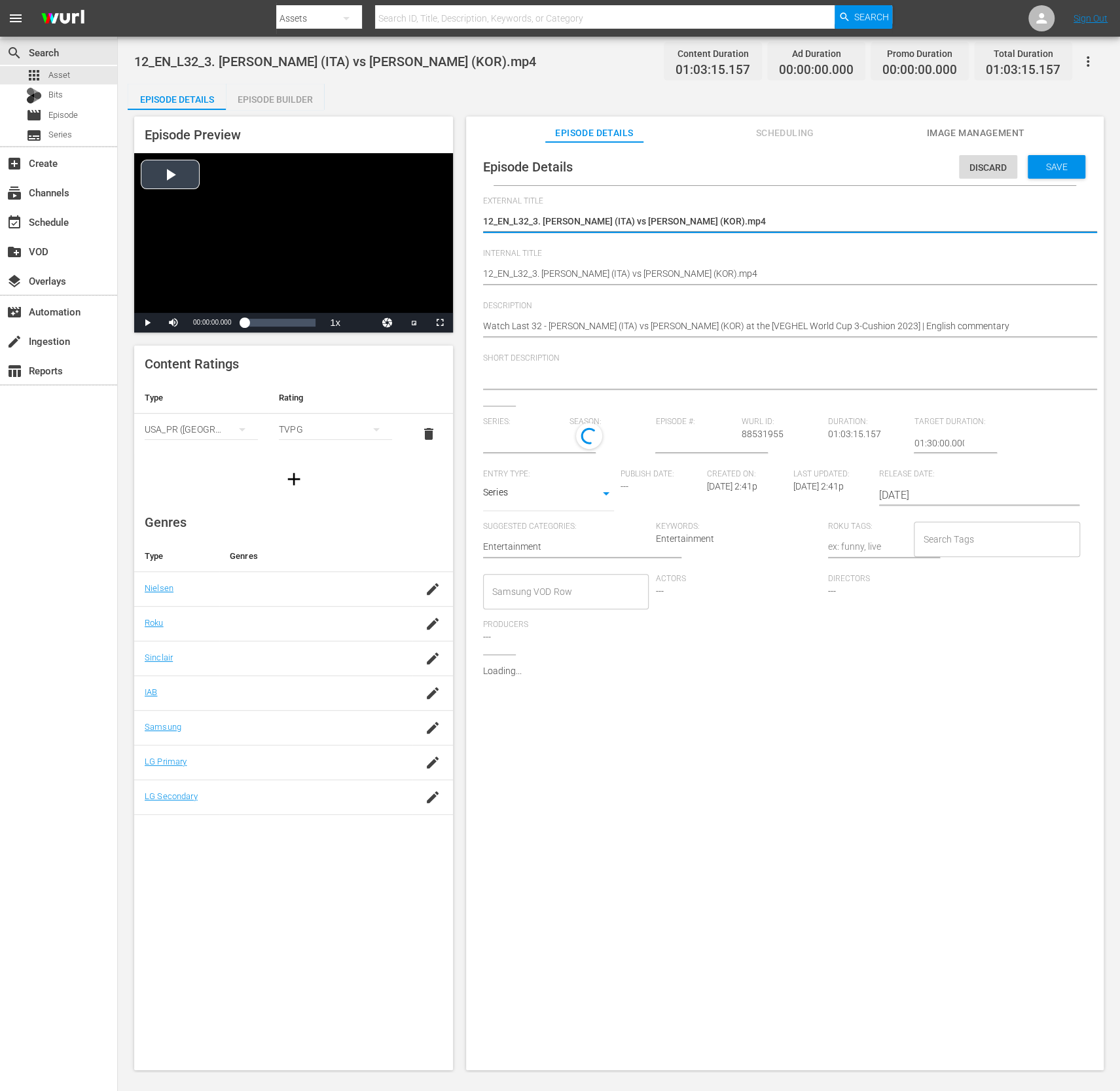
drag, startPoint x: 834, startPoint y: 228, endPoint x: 384, endPoint y: 214, distance: 450.2
click at [384, 214] on div "Episode Preview Video Player is loading. Play Video Play Mute Current Time 00:0…" at bounding box center [619, 595] width 983 height 970
paste textarea "[NO Com.] Veghel 3C WC 2023_12_L32_E. MERCKX vs [PERSON_NAME] SON"
type textarea "[NO Com.] Veghel 3C WC 2023_12_L32_E. MERCKX vs [PERSON_NAME] SON"
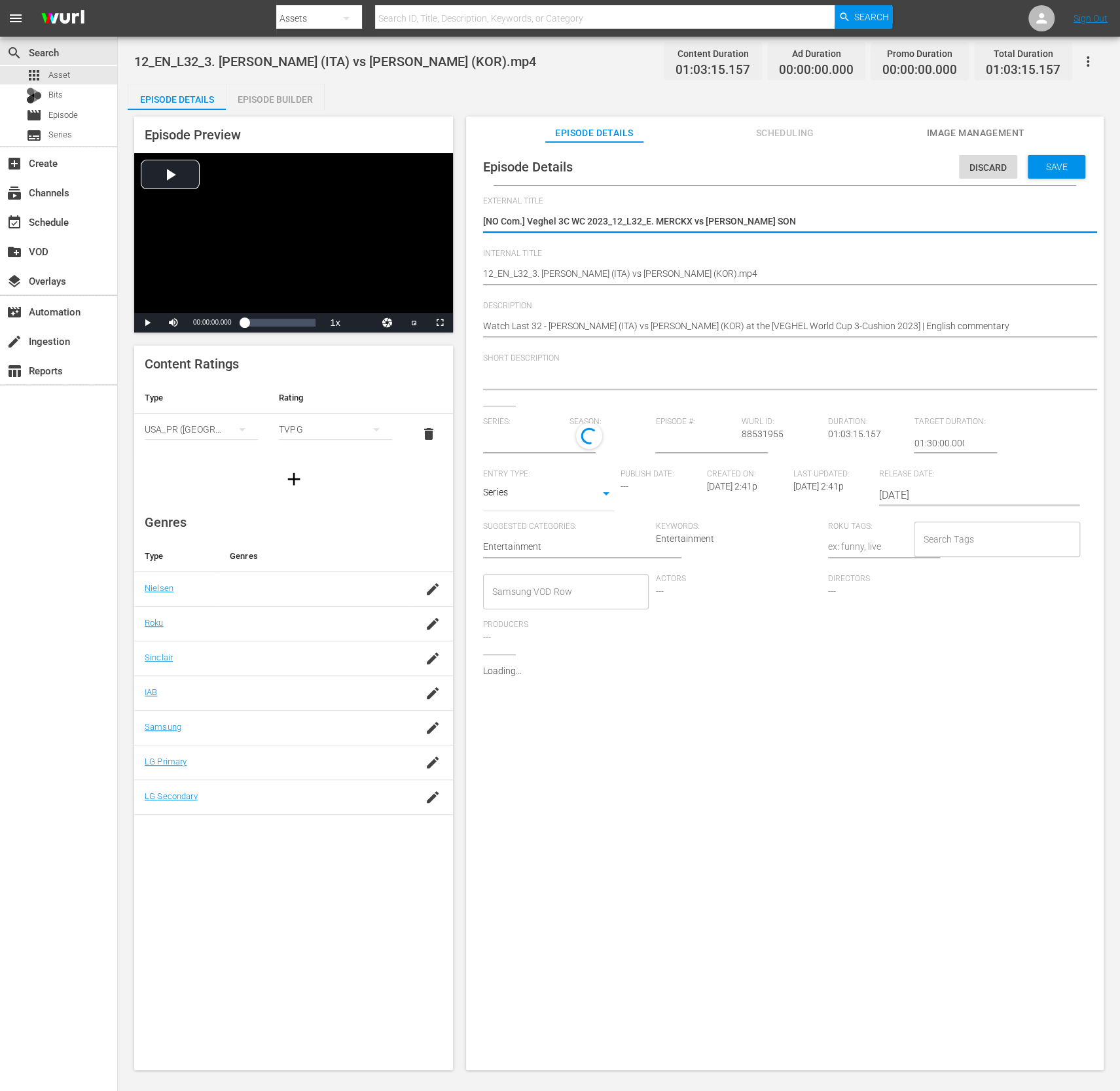
type input "No Series"
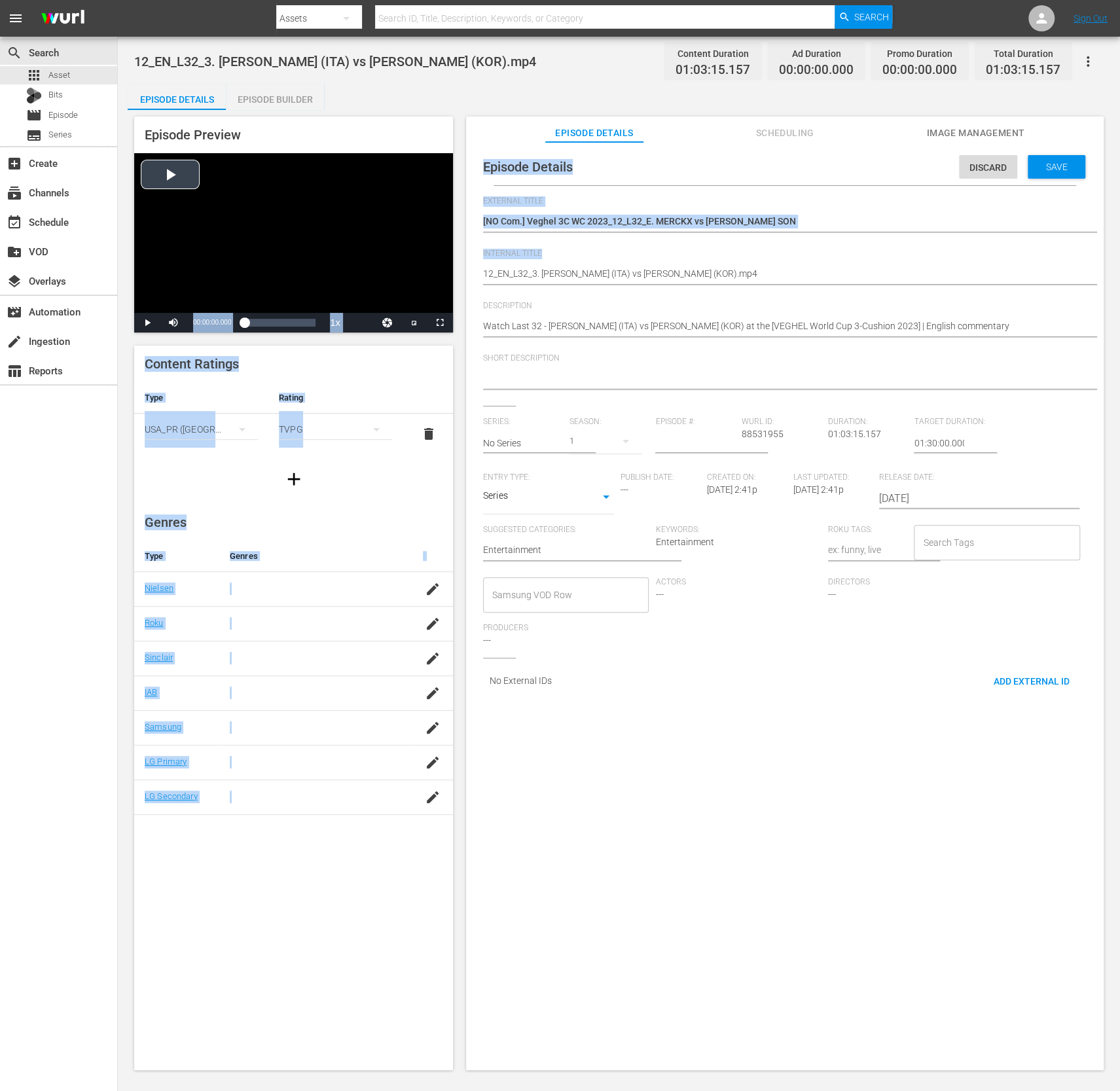
drag, startPoint x: 874, startPoint y: 283, endPoint x: 445, endPoint y: 262, distance: 429.5
click at [445, 262] on div "Episode Preview Video Player is loading. Play Video Play Mute Current Time 00:0…" at bounding box center [619, 595] width 983 height 970
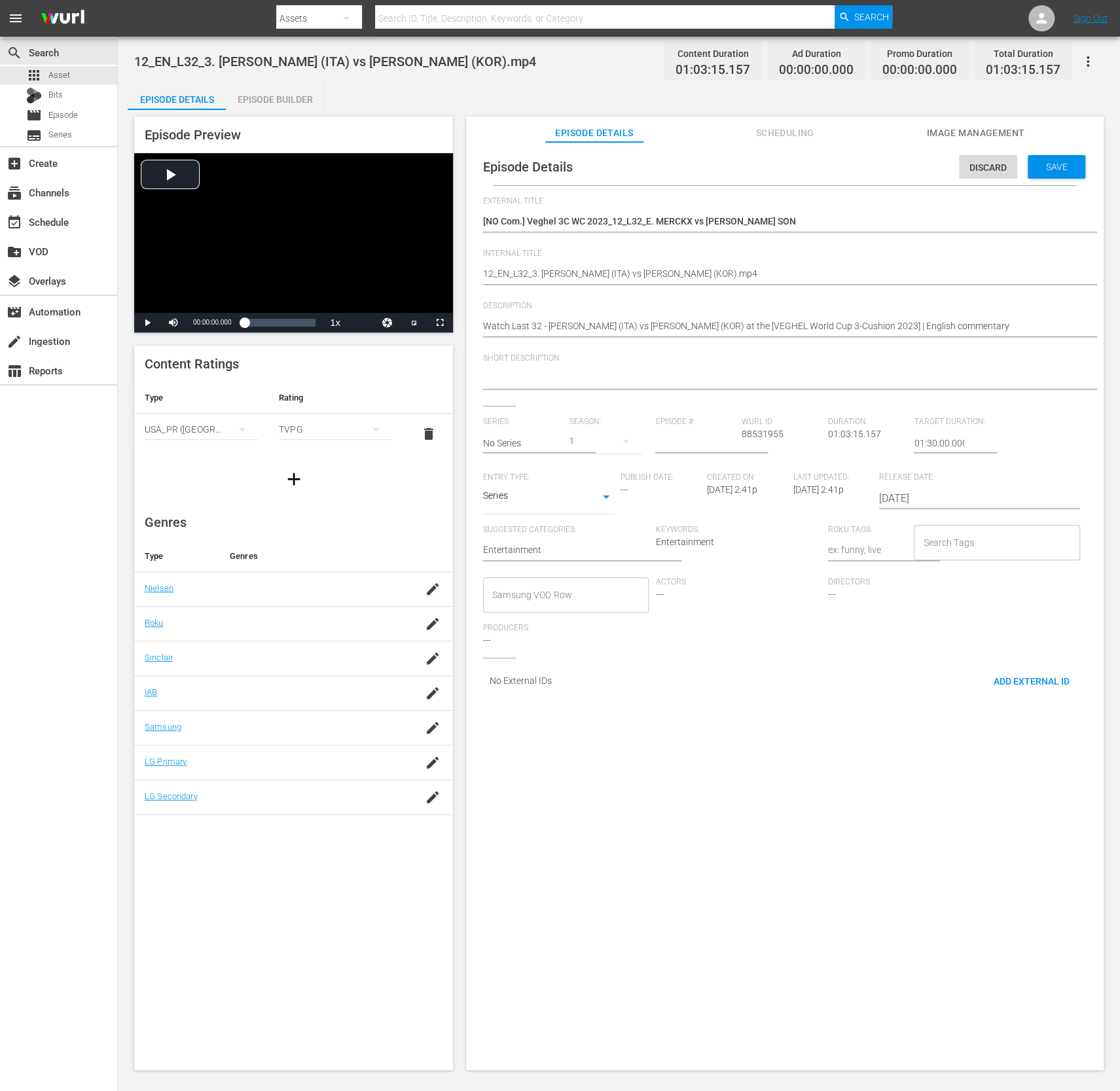
click at [880, 285] on hr at bounding box center [798, 285] width 630 height 1
drag, startPoint x: 812, startPoint y: 275, endPoint x: 476, endPoint y: 267, distance: 336.1
paste textarea "[NO Com.] Veghel 3C WC 2023_Last 32 - [PERSON_NAME] vs [PERSON_NAME] SON"
type textarea "[NO Com.] Veghel 3C WC 2023_Last 32 - [PERSON_NAME] vs [PERSON_NAME] SON"
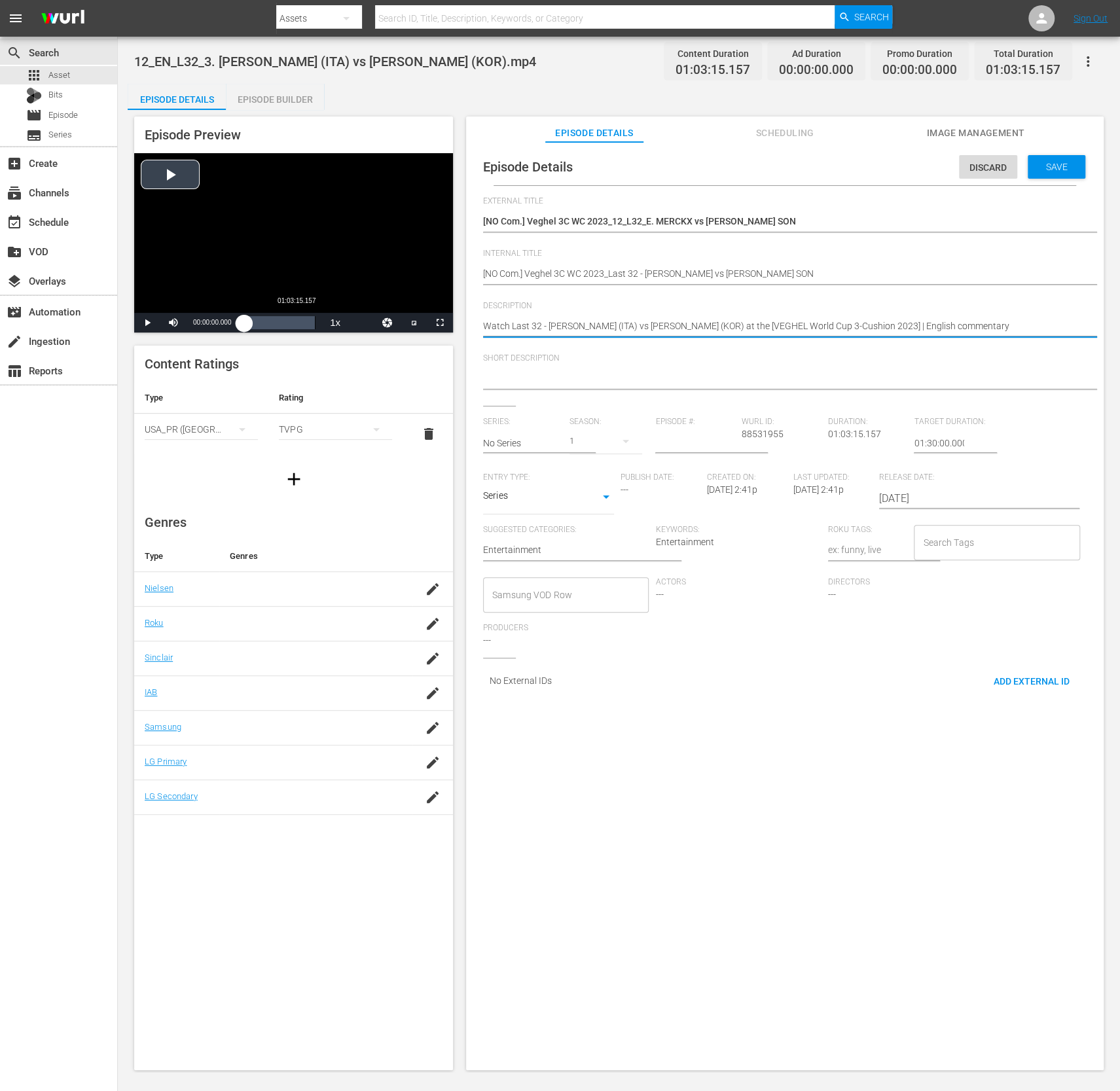
drag, startPoint x: 914, startPoint y: 325, endPoint x: 318, endPoint y: 331, distance: 596.0
click at [318, 331] on div "Episode Preview Video Player is loading. Play Video Play Mute Current Time 00:0…" at bounding box center [619, 595] width 983 height 970
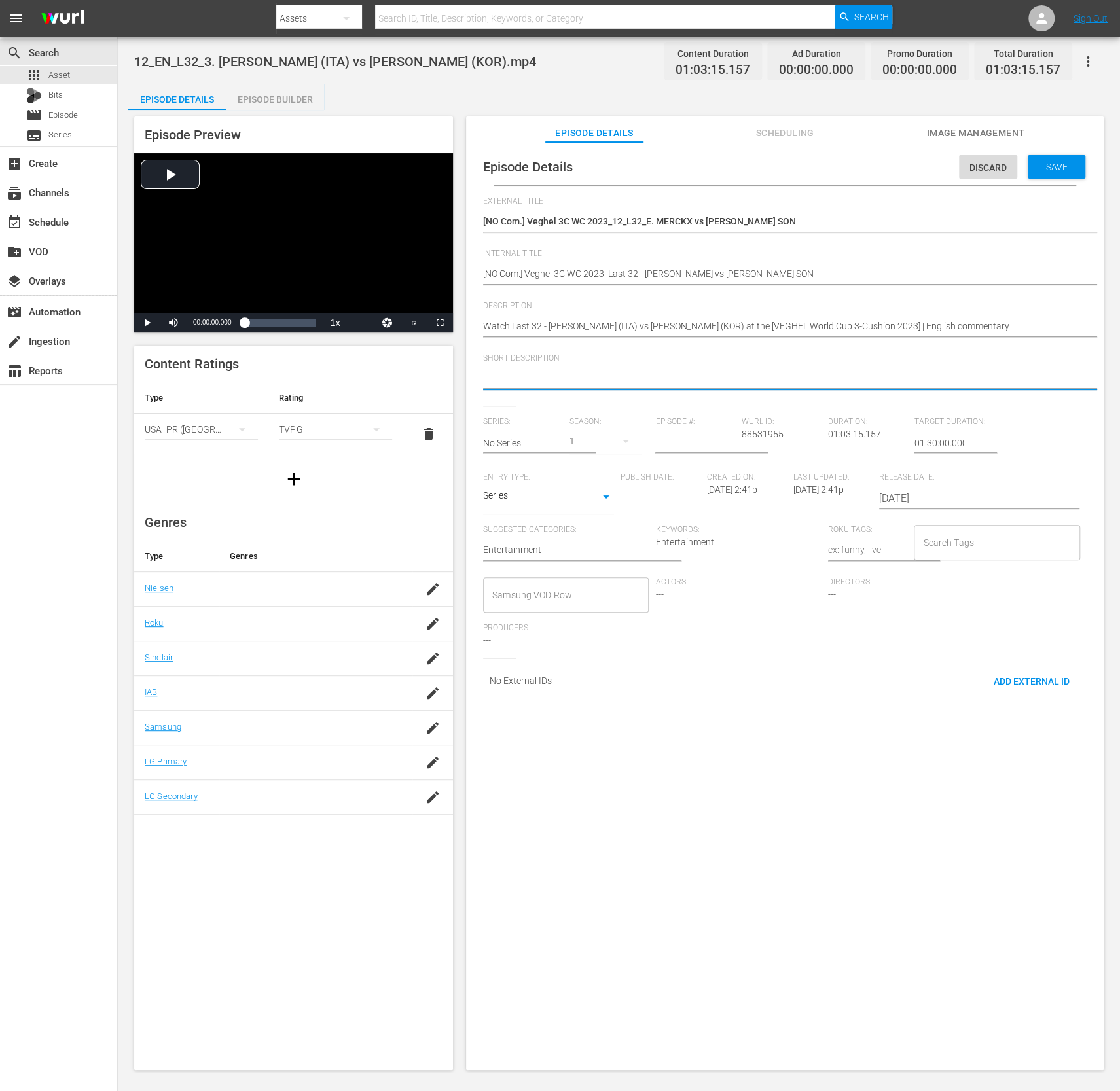
click at [591, 381] on textarea at bounding box center [782, 379] width 597 height 16
paste textarea "Watch Last 32 - [PERSON_NAME] (ITA) vs [PERSON_NAME] (KOR) at the [VEGHEL World…"
type textarea "Watch Last 32 - [PERSON_NAME] (ITA) vs [PERSON_NAME] (KOR) at the [VEGHEL World…"
click at [528, 448] on input "text" at bounding box center [523, 444] width 80 height 32
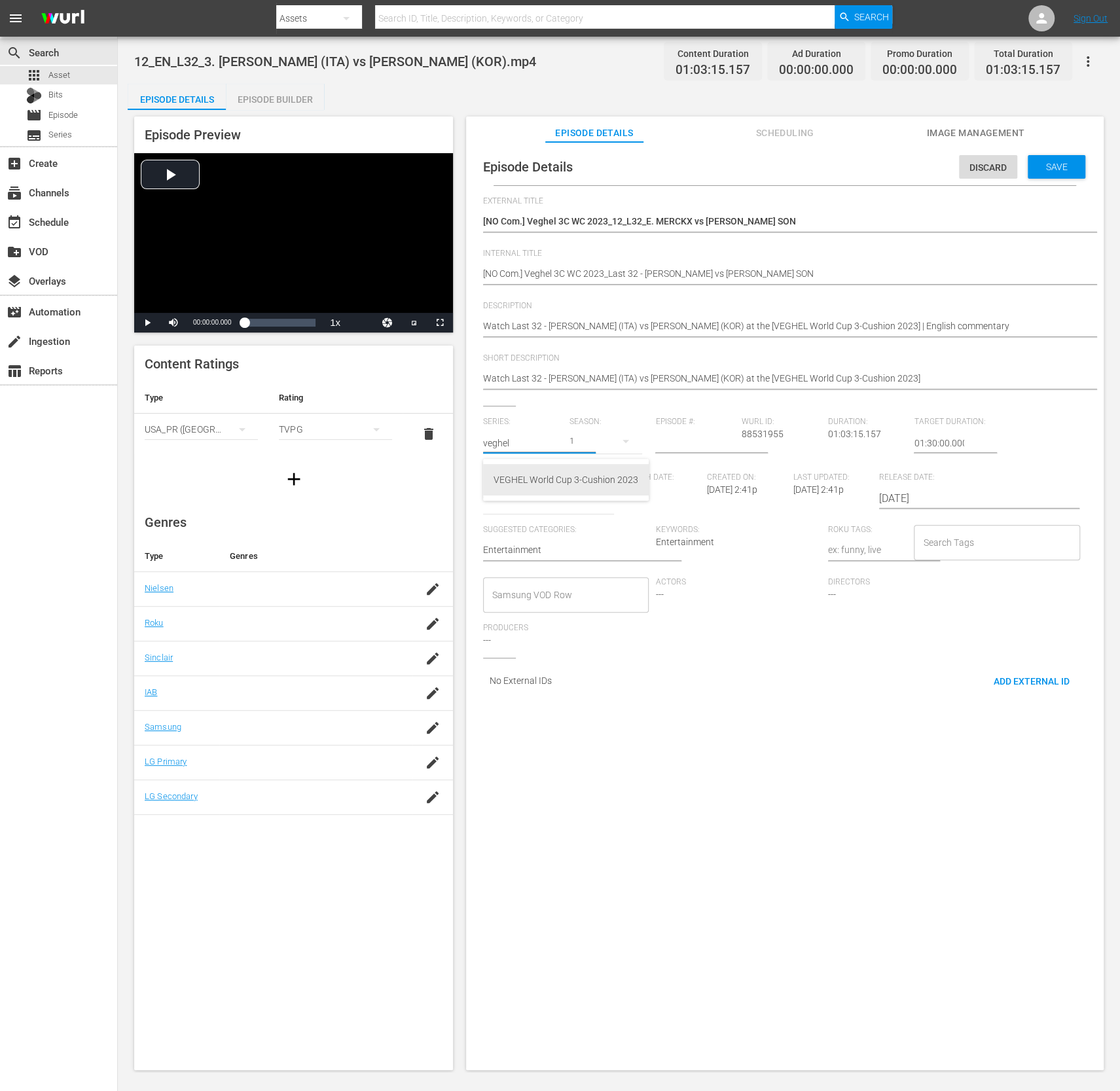
click at [575, 478] on div "VEGHEL World Cup 3-Cushion 2023" at bounding box center [566, 480] width 144 height 32
type input "VEGHEL World Cup 3-Cushion 2023"
click at [691, 449] on input "number" at bounding box center [695, 444] width 80 height 32
type input "12"
click at [960, 543] on input "Search Tags" at bounding box center [988, 543] width 134 height 24
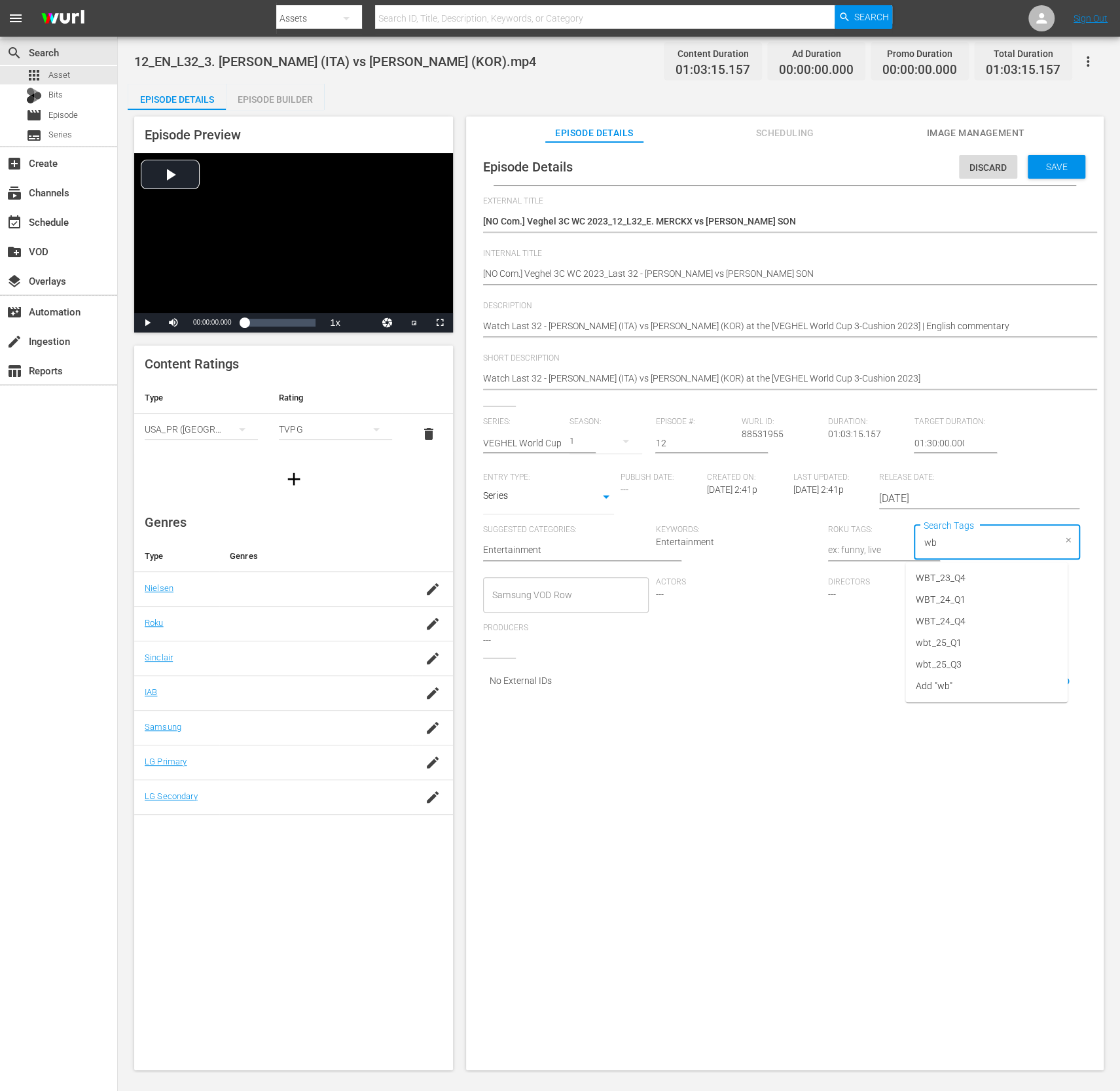
type input "wbt"
click at [956, 660] on span "wbt_25_Q3" at bounding box center [939, 665] width 45 height 14
type input "no"
click at [991, 672] on li "No commentary" at bounding box center [987, 665] width 162 height 22
click at [1077, 162] on div "Discard Save" at bounding box center [1025, 163] width 131 height 30
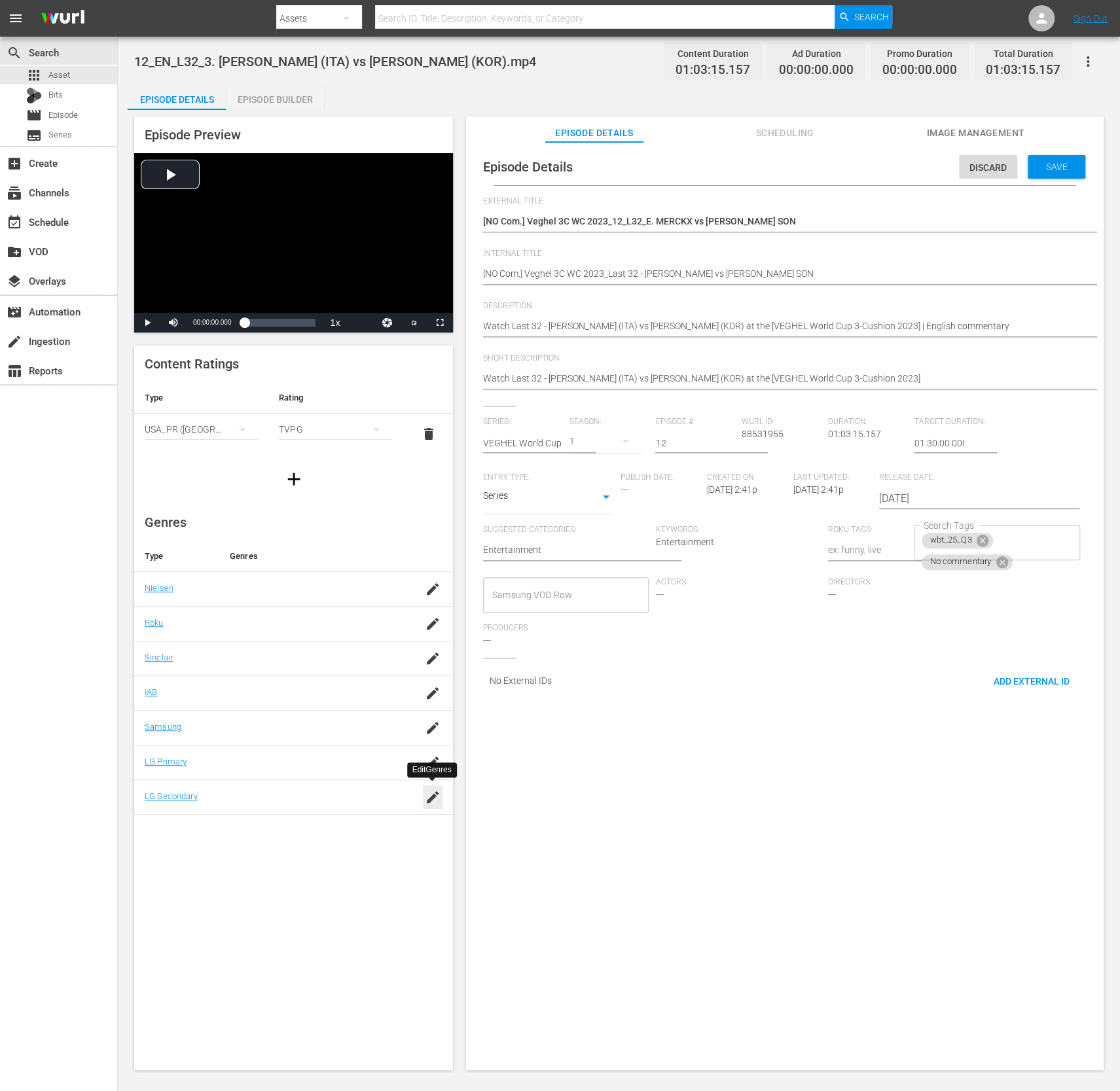
click at [427, 798] on icon "button" at bounding box center [433, 797] width 12 height 12
click at [340, 806] on input "bill" at bounding box center [310, 804] width 160 height 32
click at [330, 833] on div "Billiards (266)" at bounding box center [327, 838] width 102 height 32
type input "bill"
click at [417, 822] on div "SAVE" at bounding box center [427, 816] width 30 height 24
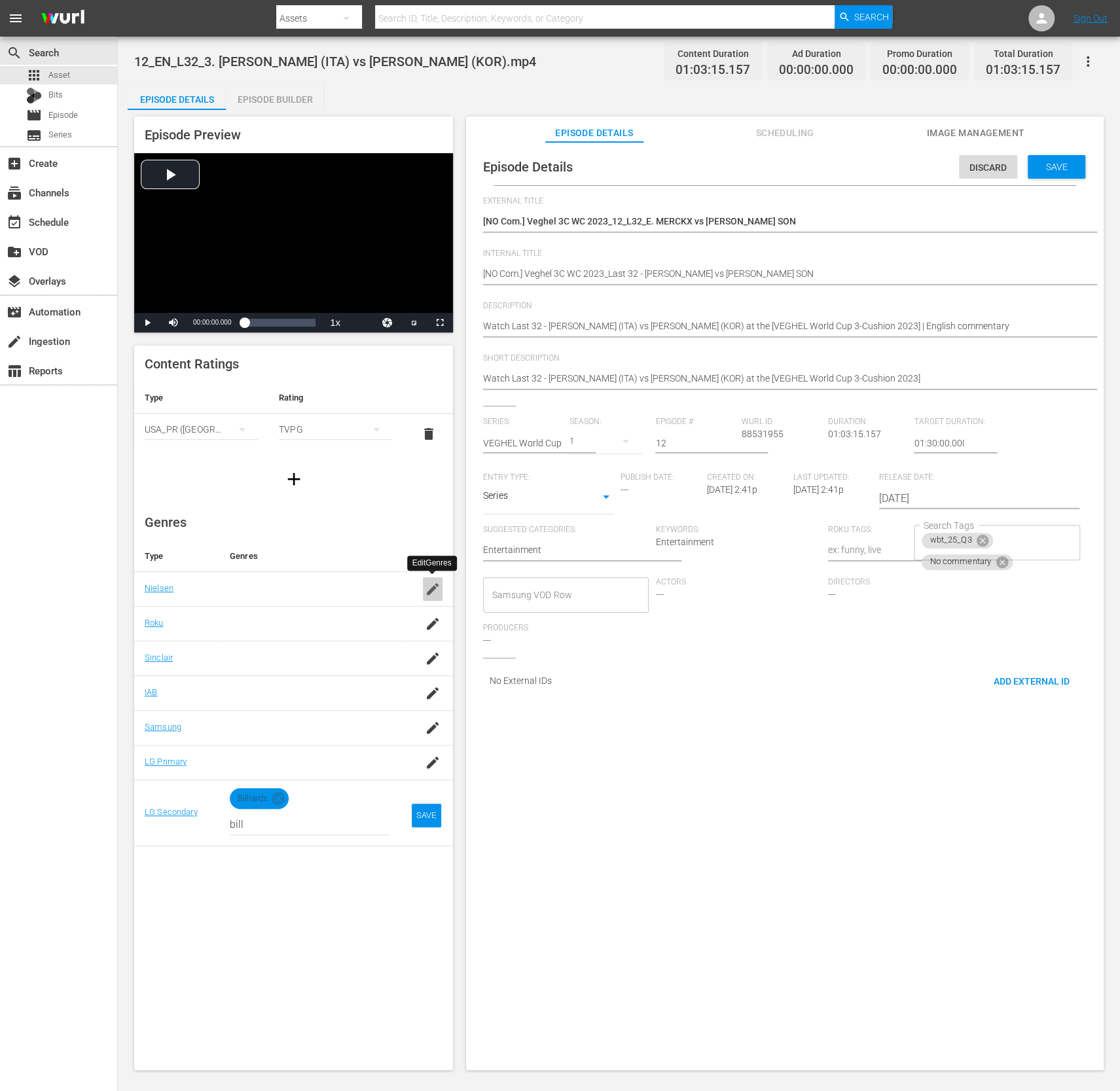
click at [434, 586] on icon "button" at bounding box center [433, 589] width 12 height 12
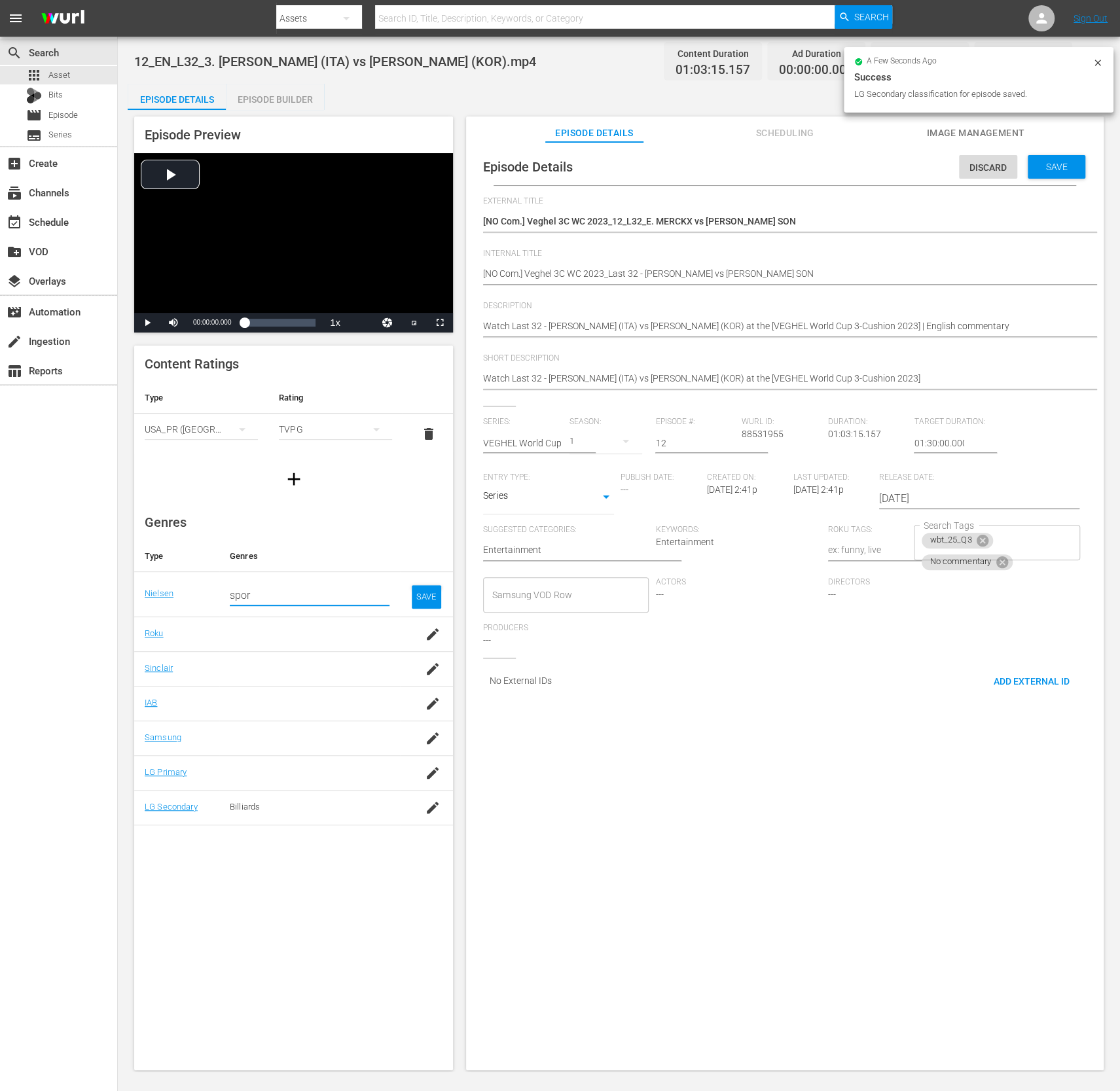
click at [335, 595] on input "spor" at bounding box center [310, 596] width 160 height 32
click at [308, 655] on div "Sports Event (SE)" at bounding box center [327, 663] width 102 height 32
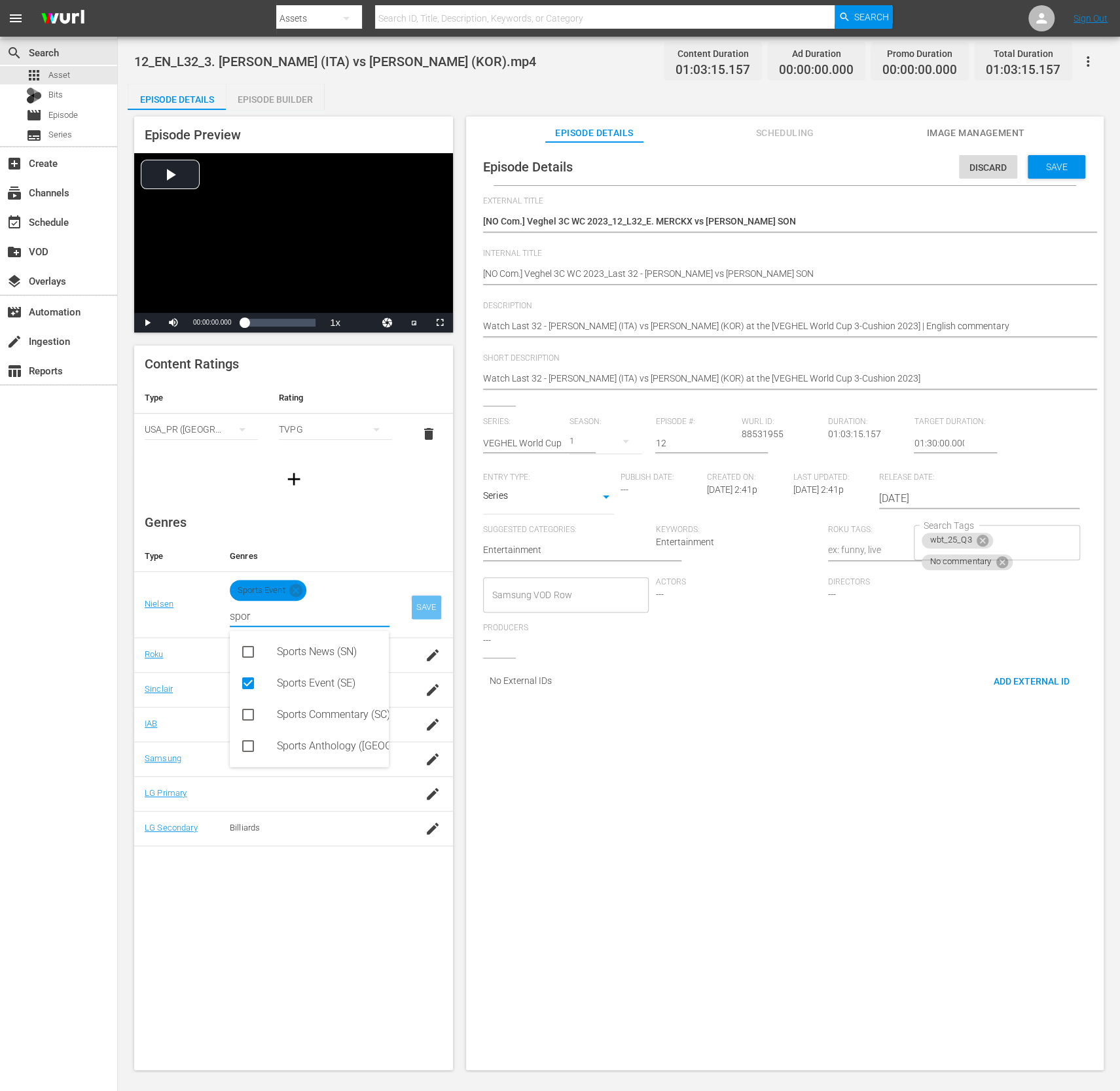
type input "spor"
click at [428, 606] on div "SAVE" at bounding box center [427, 608] width 30 height 24
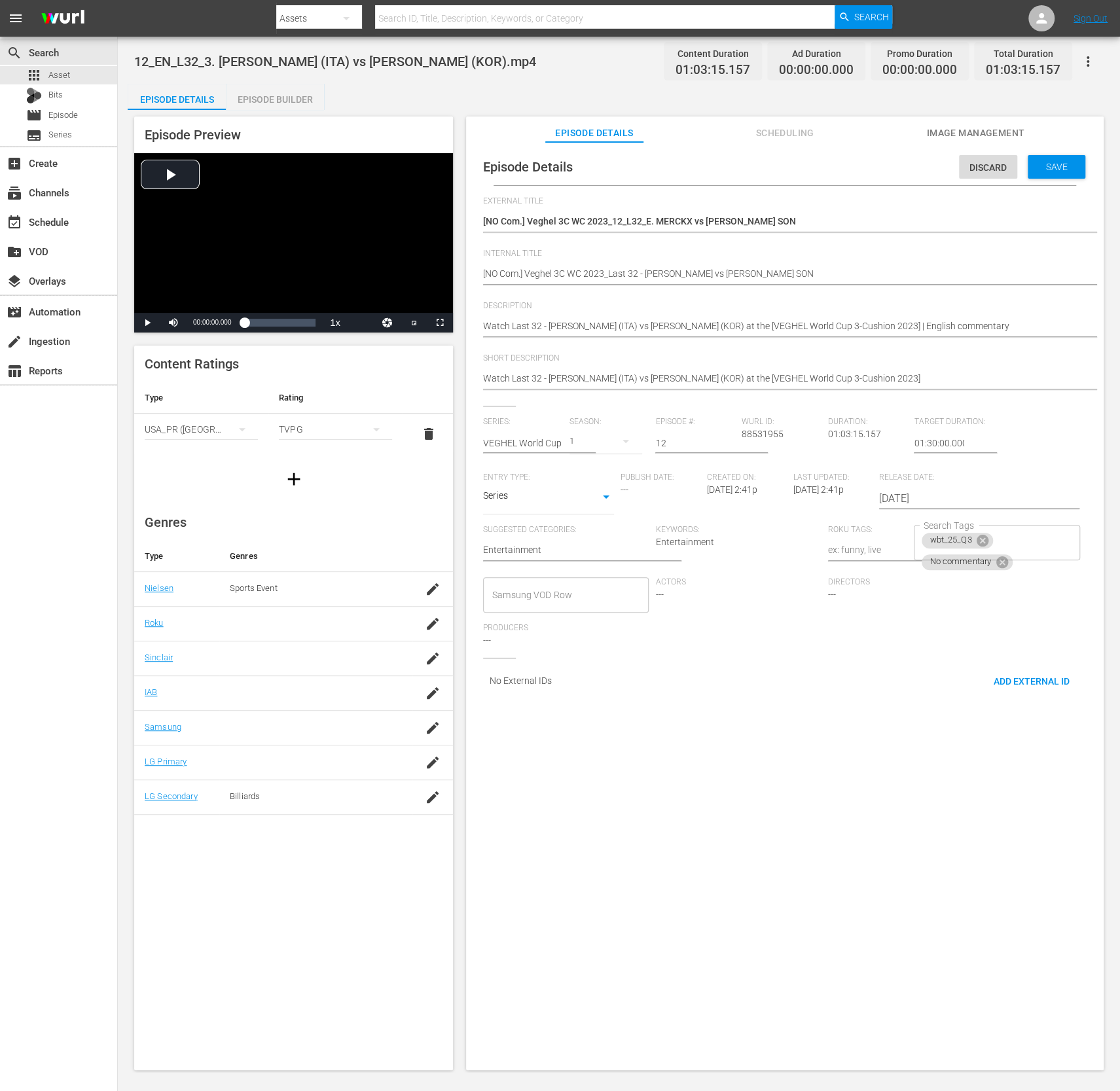
click at [1037, 171] on span "Save" at bounding box center [1057, 167] width 43 height 11
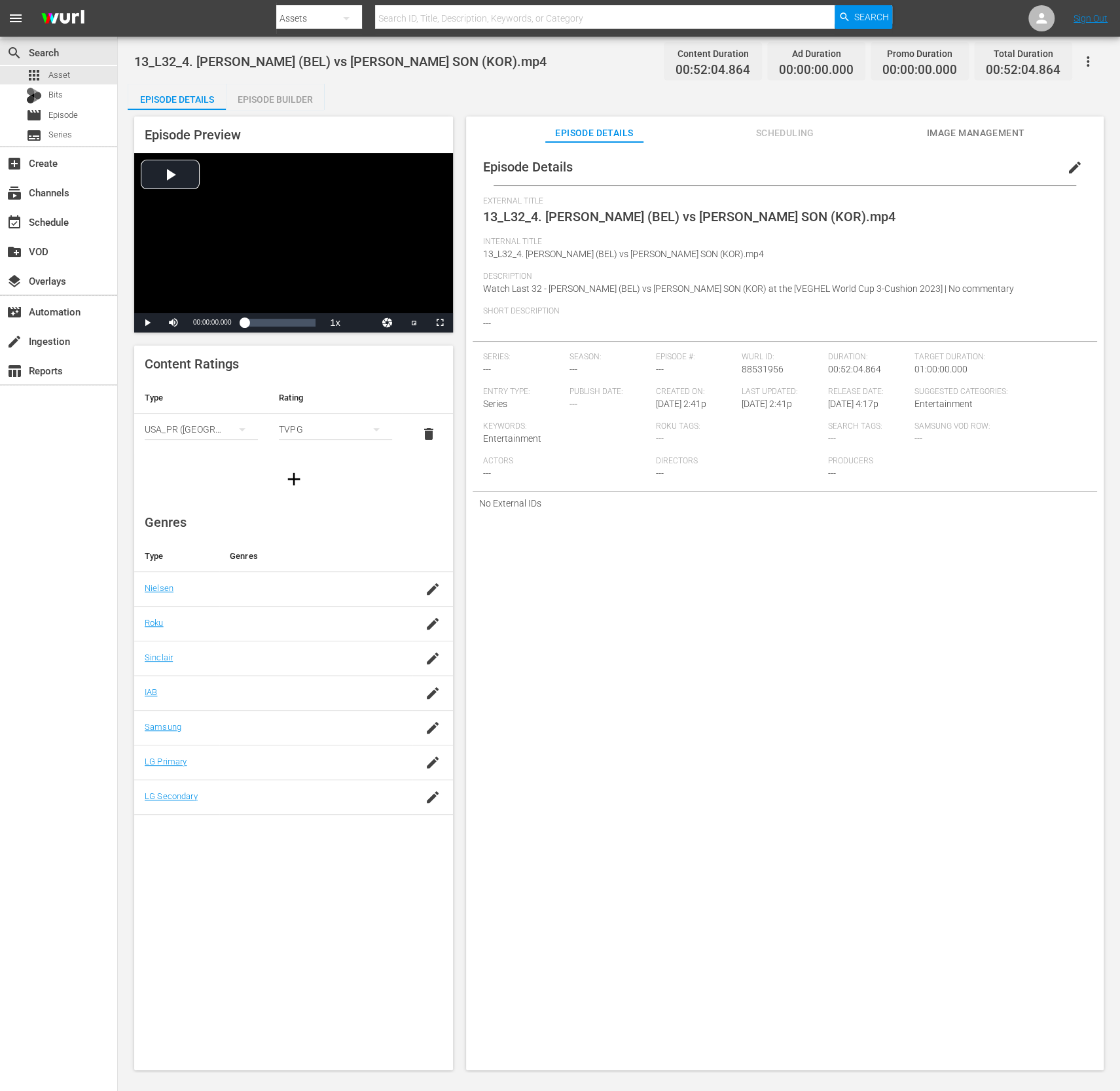
click at [1068, 168] on span "edit" at bounding box center [1076, 168] width 16 height 16
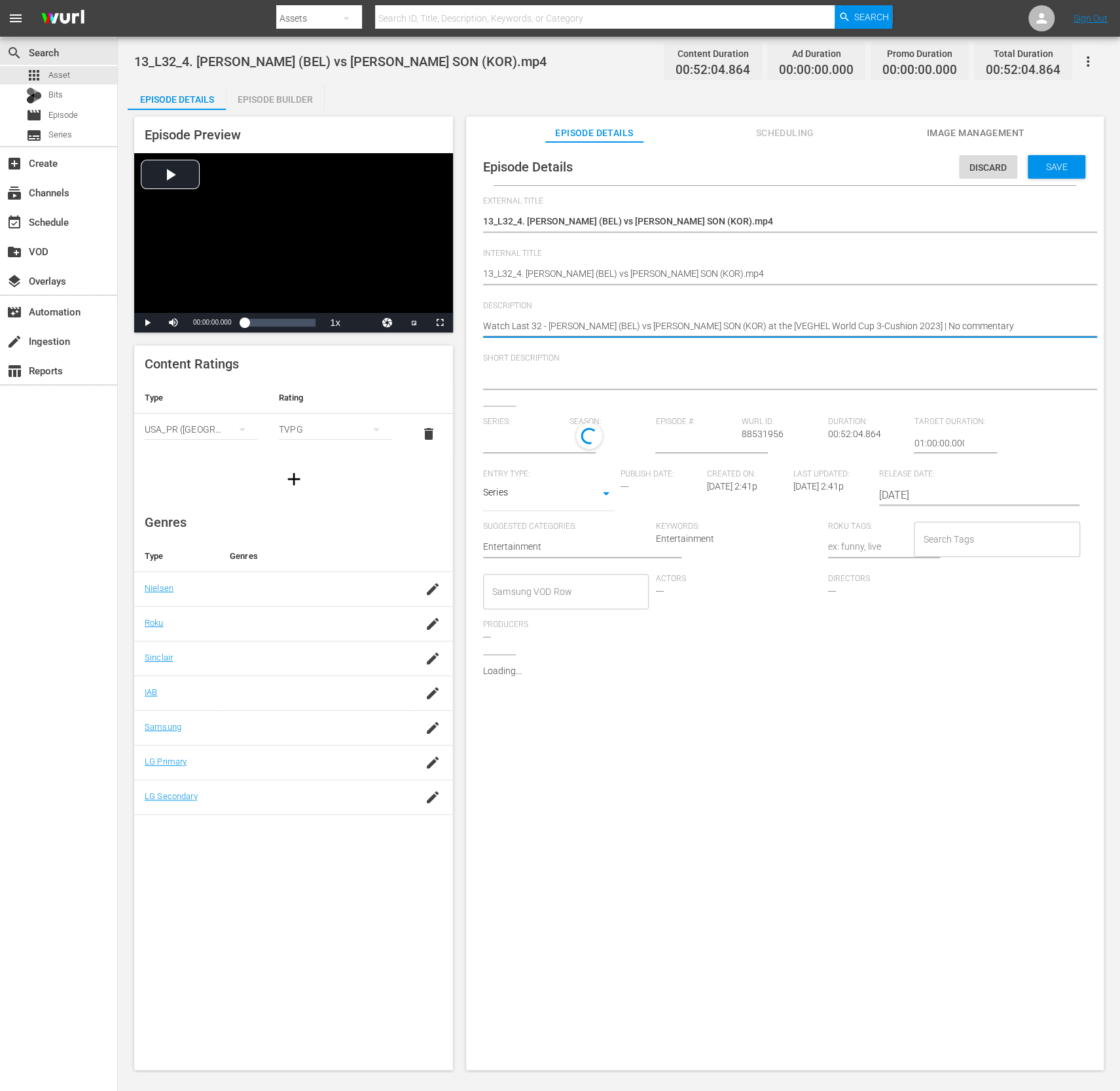
type input "No Series"
drag, startPoint x: 1008, startPoint y: 325, endPoint x: 484, endPoint y: 308, distance: 524.3
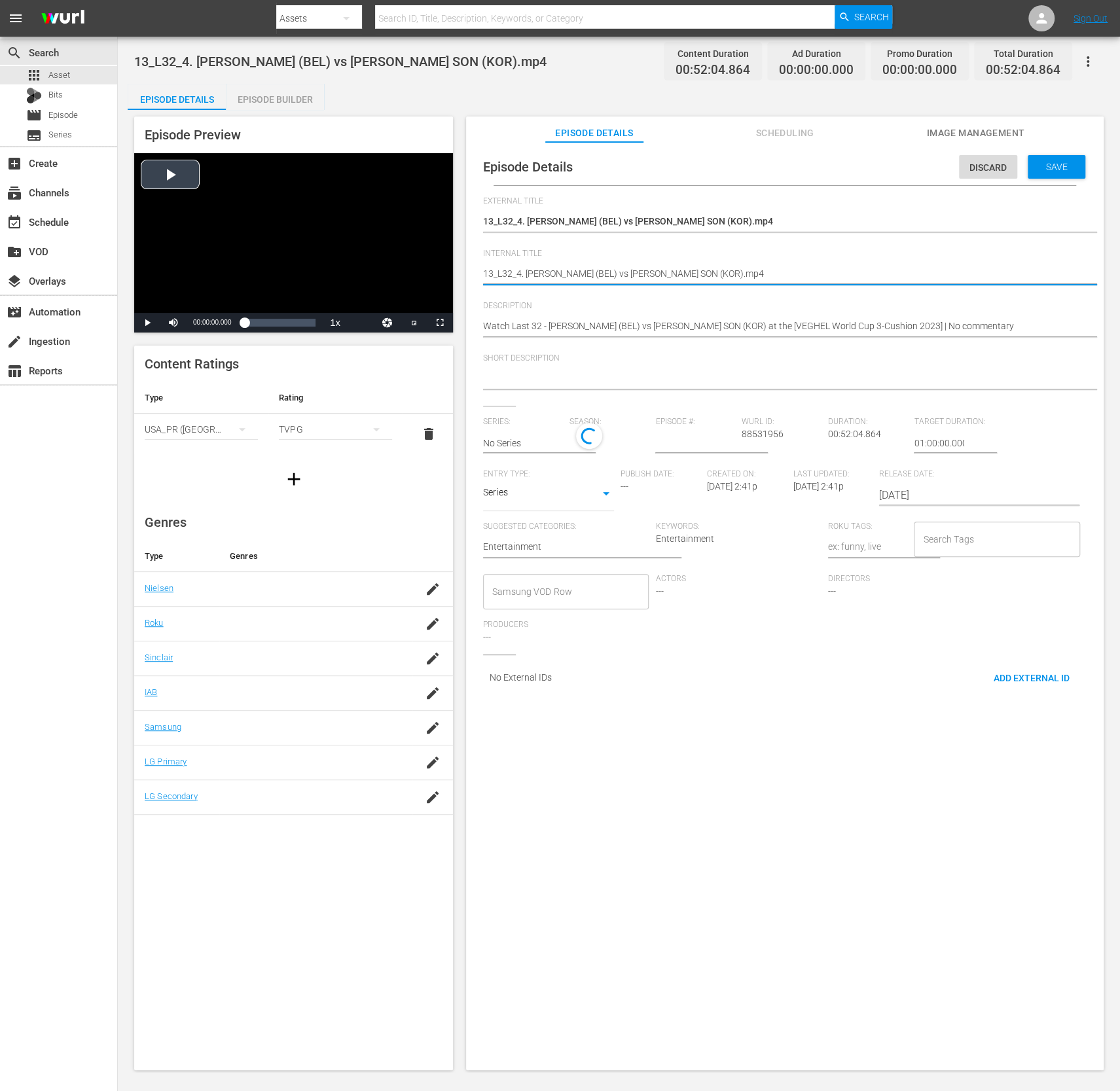
drag, startPoint x: 778, startPoint y: 275, endPoint x: 302, endPoint y: 261, distance: 476.2
click at [801, 290] on div "13_L32_4. [PERSON_NAME] (BEL) vs [PERSON_NAME] SON (KOR).mp4 13_L32_4. [PERSON_…" at bounding box center [782, 275] width 597 height 32
drag, startPoint x: 694, startPoint y: 273, endPoint x: 475, endPoint y: 275, distance: 219.0
paste textarea "[NO Com.] Veghel 3C WC 2023_12_L32_E. MERCKX vs [PERSON_NAME] SON"
type textarea "[NO Com.] Veghel 3C WC 2023_12_L32_E. MERCKX vs [PERSON_NAME] SON"
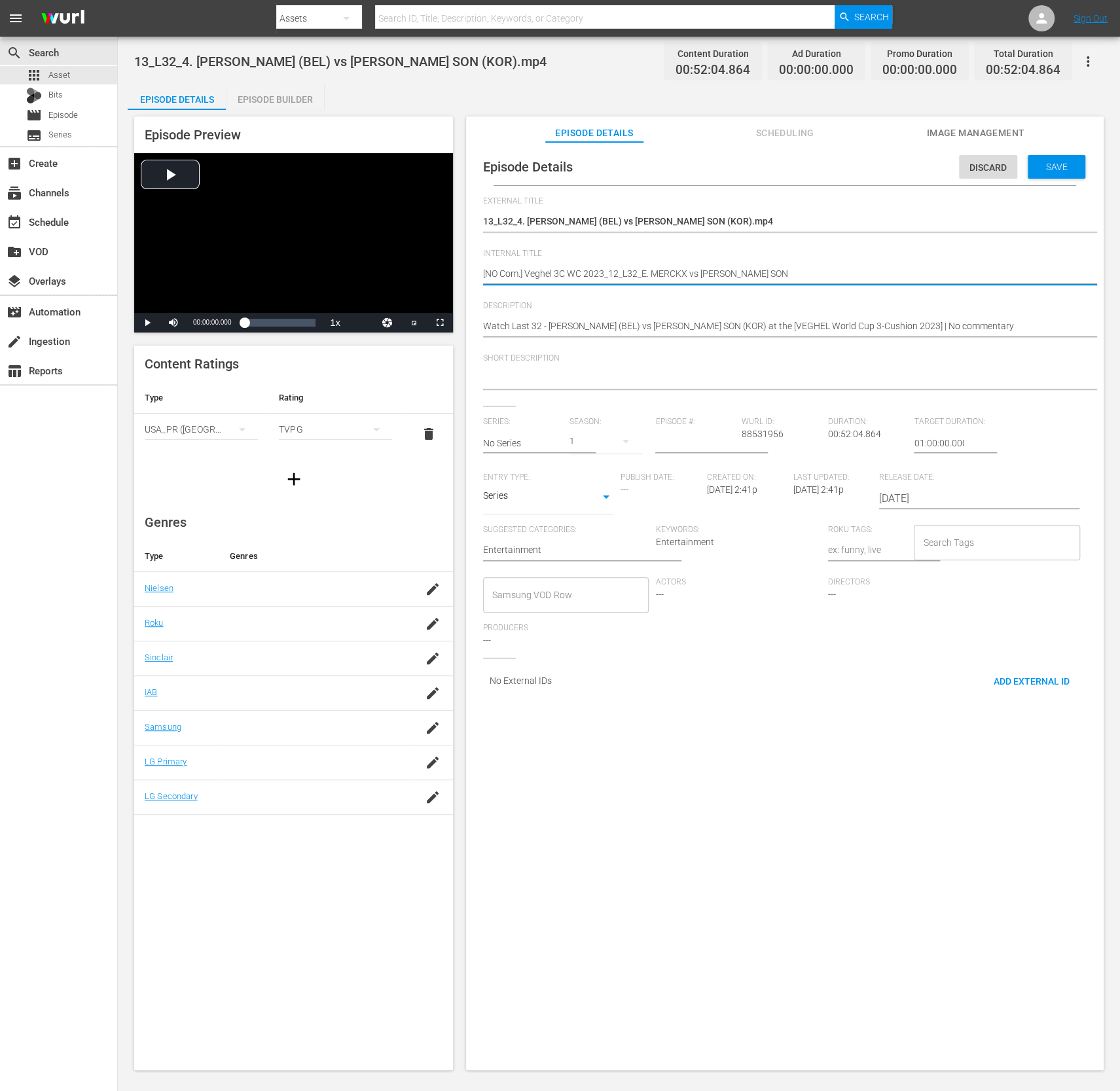
type textarea "[NO Com.] Veghel 3C WC 2023_12_L32_E. MERCKX vs [PERSON_NAME] SON"
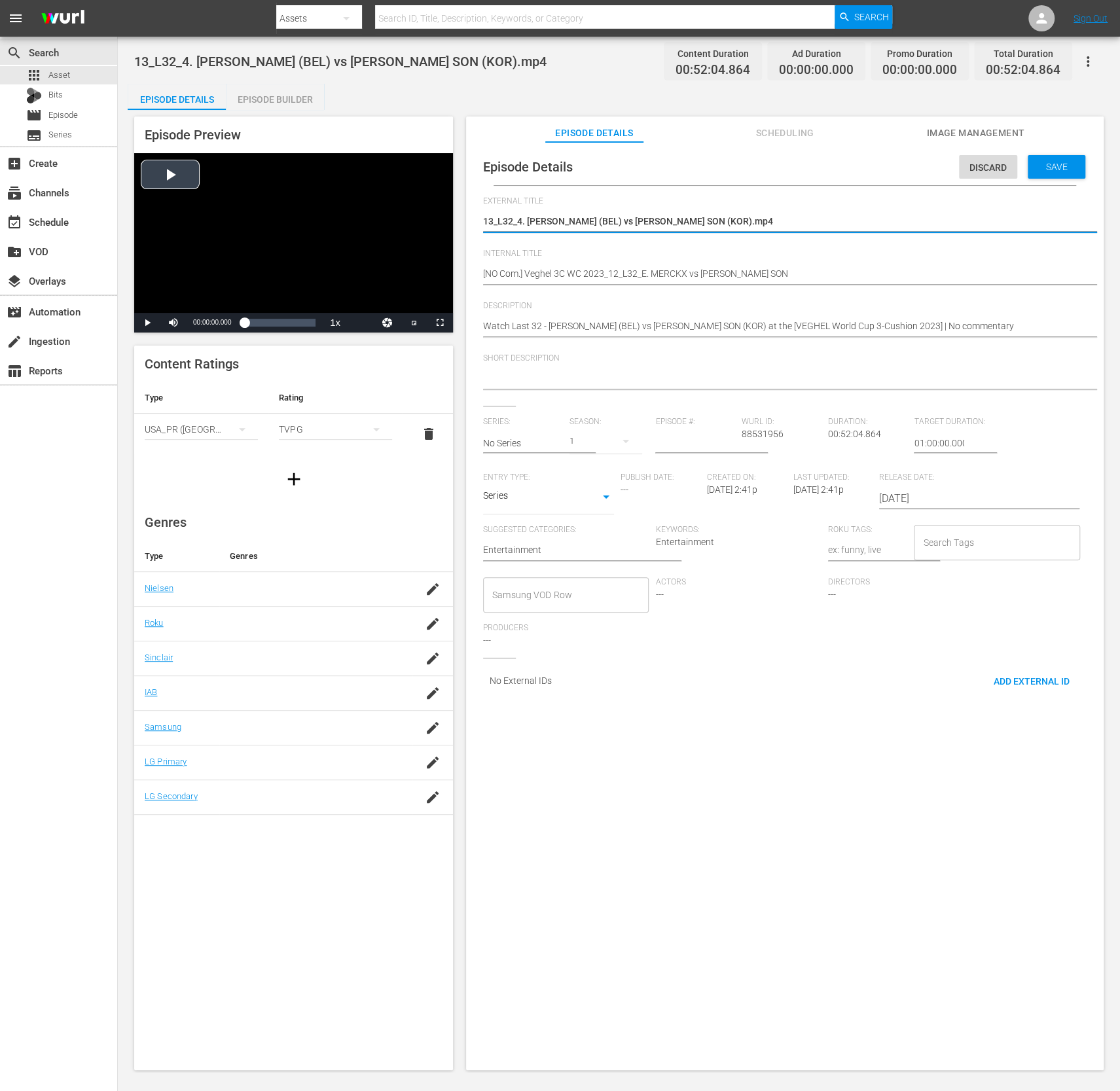
drag, startPoint x: 803, startPoint y: 222, endPoint x: 434, endPoint y: 208, distance: 369.3
click at [434, 208] on div "Episode Preview Video Player is loading. Play Video Play Mute Current Time 00:0…" at bounding box center [619, 595] width 983 height 970
paste textarea "[NO Com.] Veghel 3C WC 2023_Last 32 - [PERSON_NAME] vs [PERSON_NAME] SON"
type textarea "[NO Com.] Veghel 3C WC 2023_Last 32 - [PERSON_NAME] vs [PERSON_NAME] SON"
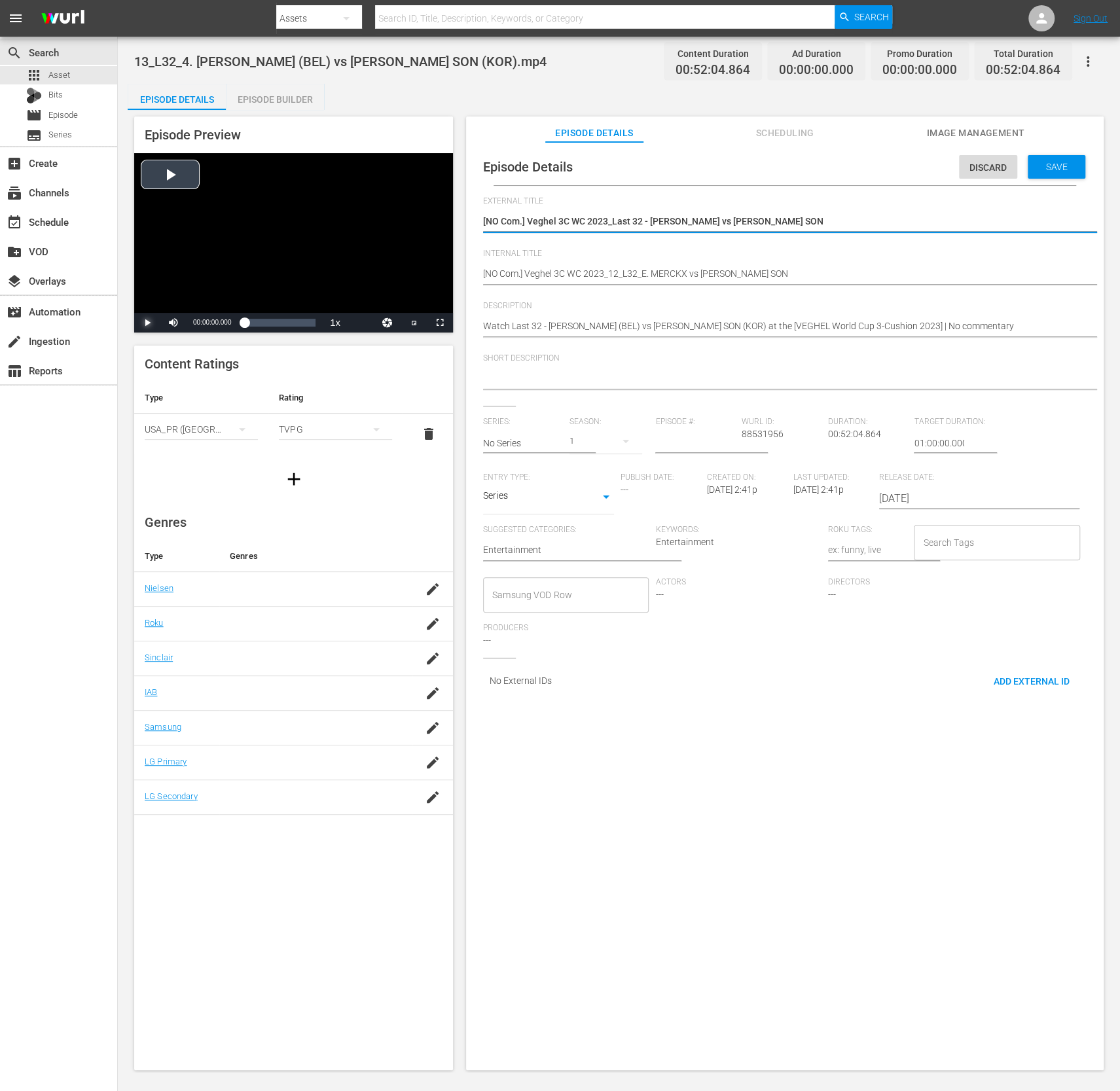
click at [147, 323] on span "Video Player" at bounding box center [147, 323] width 0 height 0
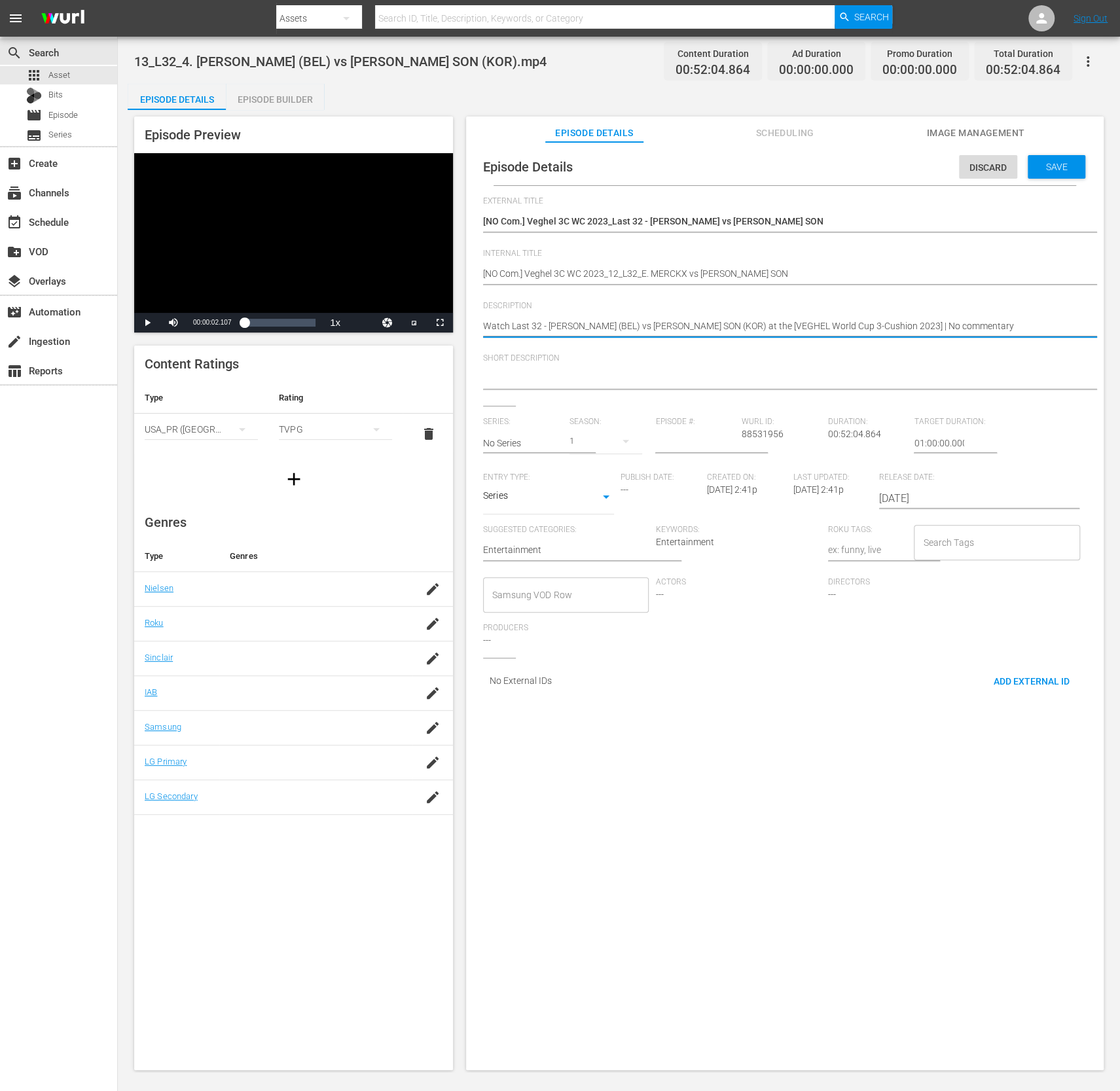
drag, startPoint x: 904, startPoint y: 327, endPoint x: 469, endPoint y: 319, distance: 435.1
click at [469, 319] on div "Episode Details Discard Save External Title 13_L32_4. [PERSON_NAME] (BEL) vs [P…" at bounding box center [785, 613] width 638 height 941
click at [695, 375] on textarea at bounding box center [782, 379] width 597 height 16
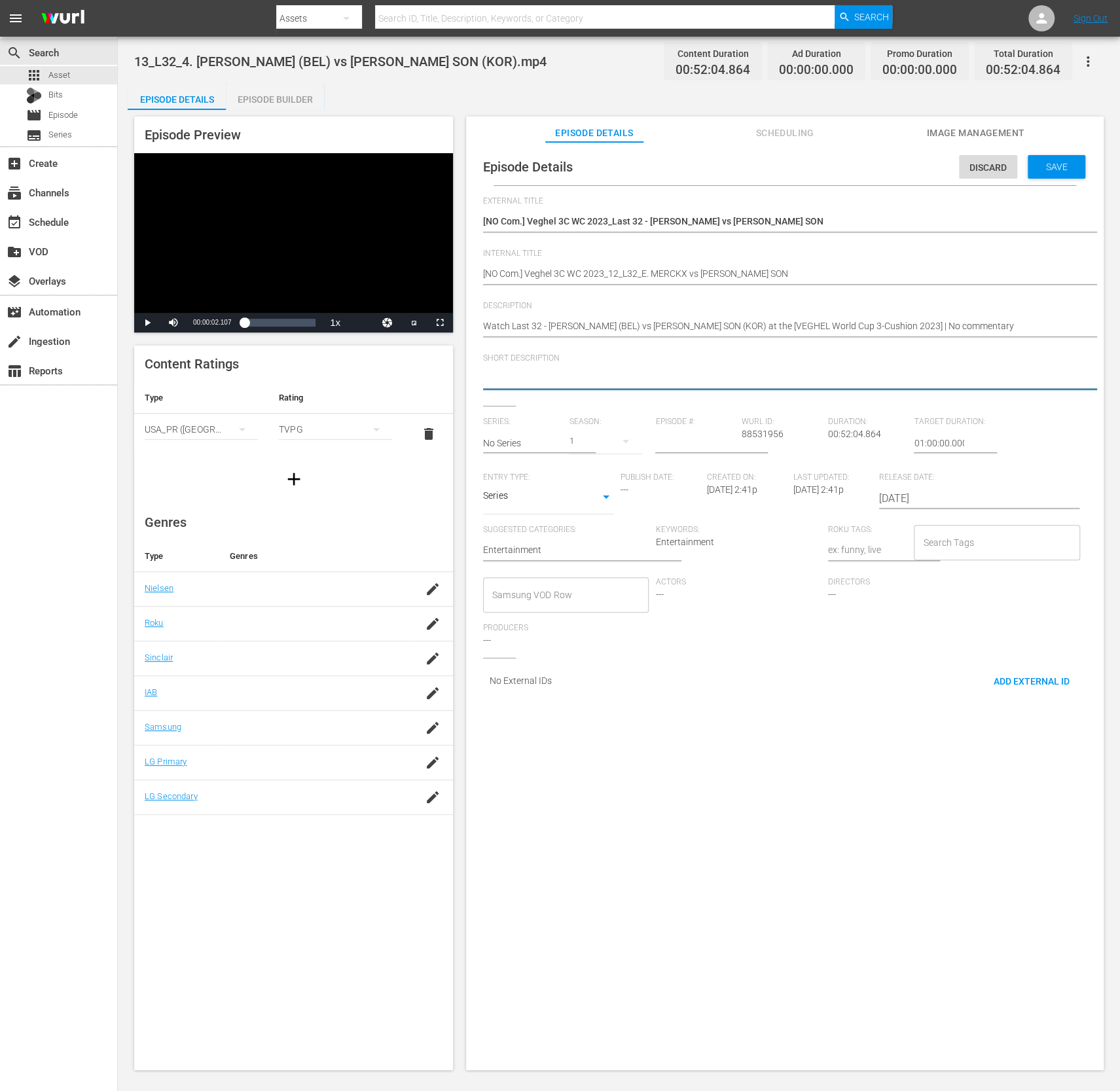
paste textarea "Watch Last 32 - [PERSON_NAME] (BEL) vs [PERSON_NAME] SON (KOR) at the [VEGHEL W…"
type textarea "Watch Last 32 - [PERSON_NAME] (BEL) vs [PERSON_NAME] SON (KOR) at the [VEGHEL W…"
click at [549, 442] on input "text" at bounding box center [523, 444] width 80 height 32
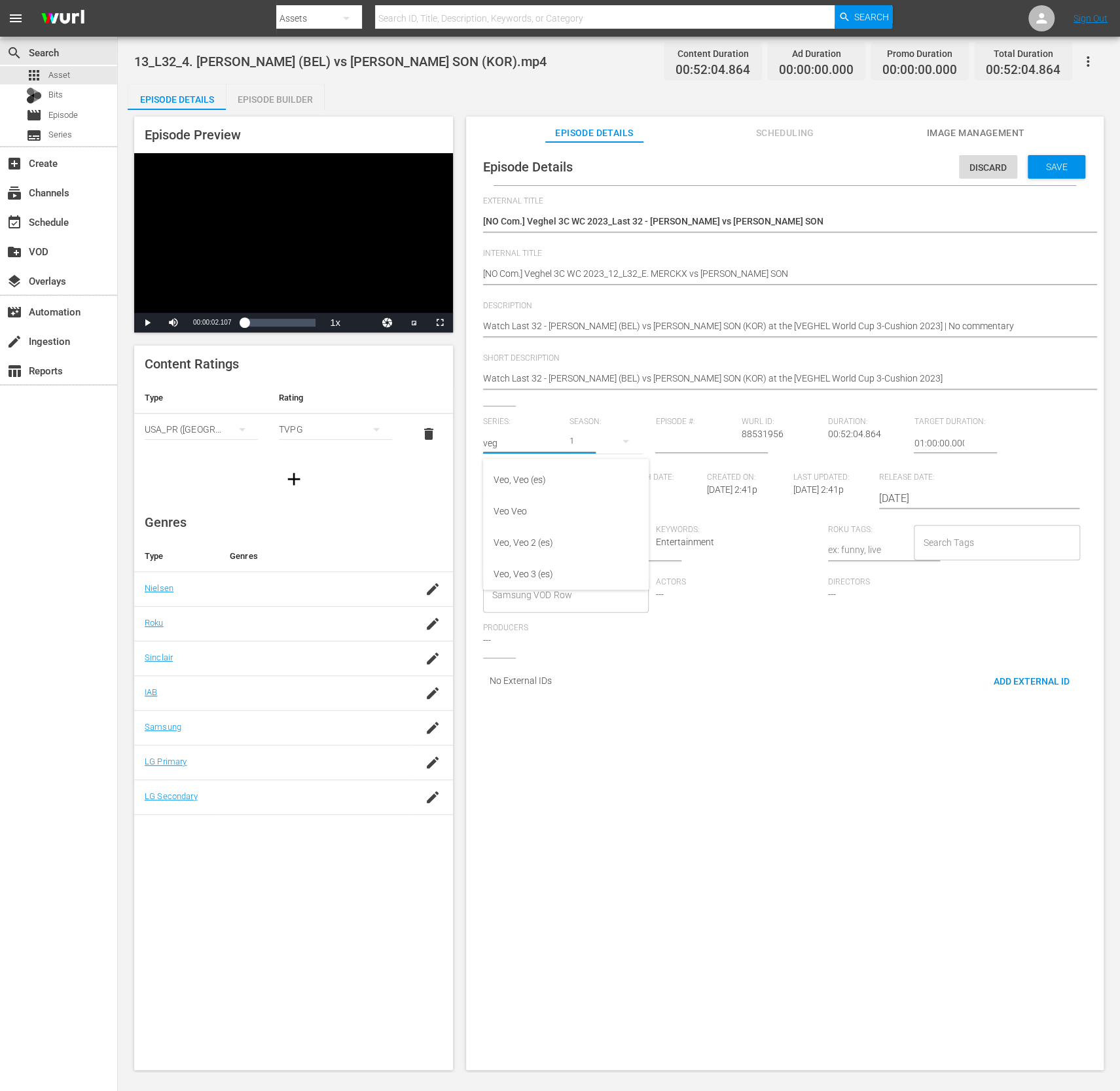
click at [534, 446] on input "veg" at bounding box center [523, 444] width 80 height 32
click at [535, 442] on input "veg" at bounding box center [523, 444] width 80 height 32
click at [533, 479] on div "VEGHEL World Cup 3-Cushion 2023" at bounding box center [566, 480] width 144 height 32
type input "VEGHEL World Cup 3-Cushion 2023"
click at [690, 442] on input "number" at bounding box center [695, 444] width 80 height 32
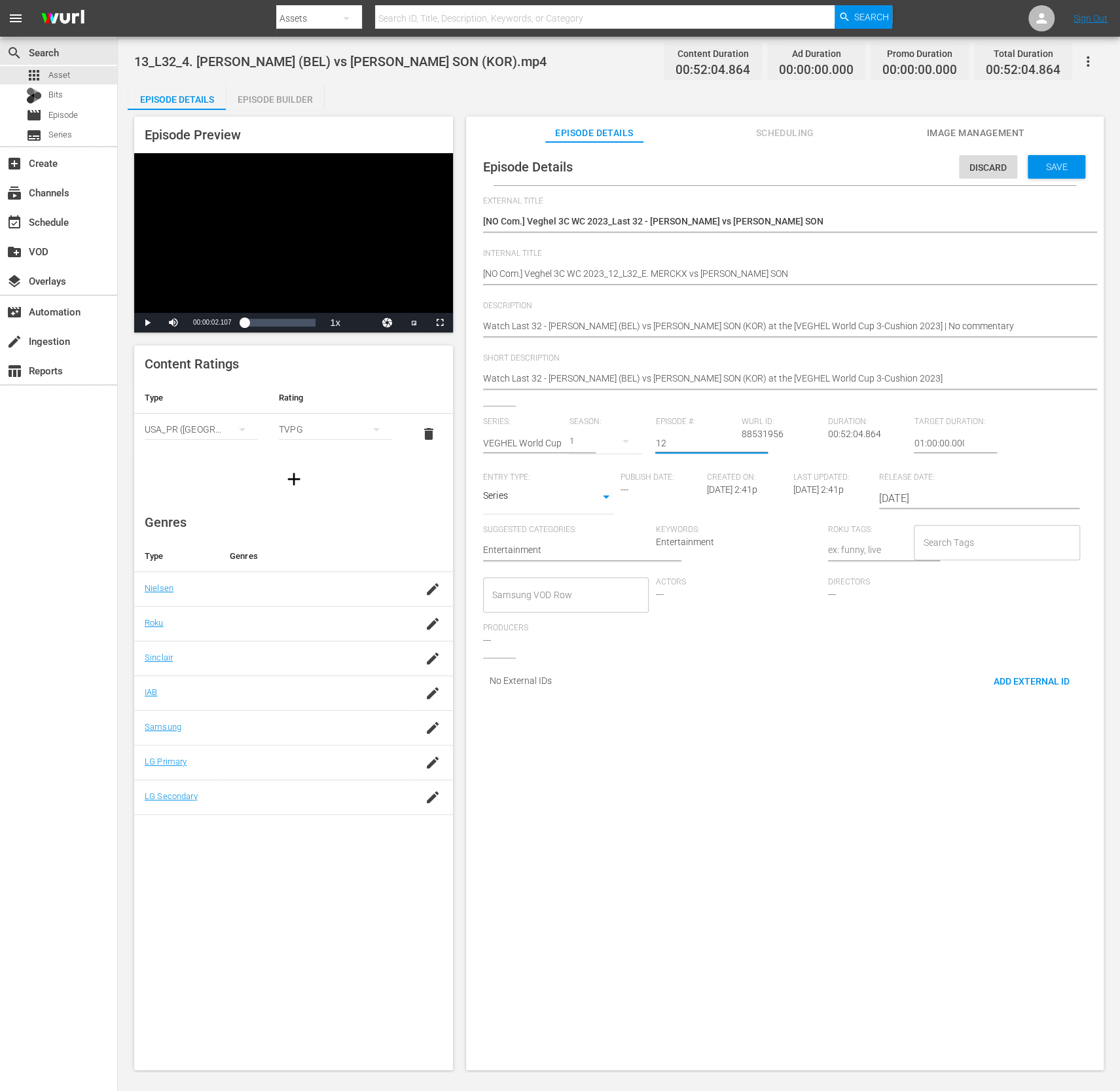
type input "12"
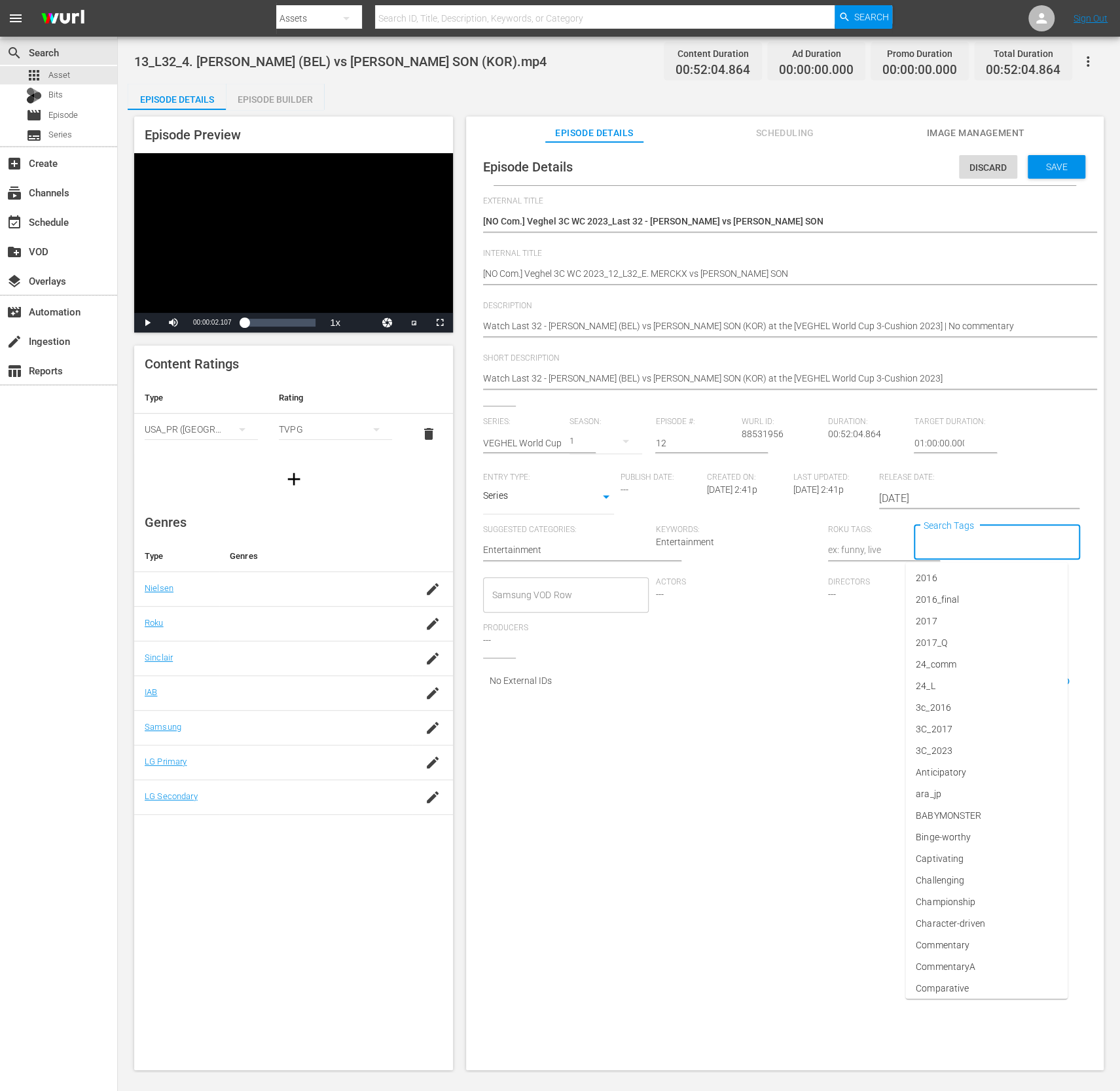
click at [948, 545] on input "Search Tags" at bounding box center [988, 543] width 134 height 24
type input "wb"
click at [951, 669] on span "wbt_25_Q3" at bounding box center [939, 665] width 45 height 14
type input "no"
click at [972, 669] on span "No commentary" at bounding box center [949, 665] width 66 height 14
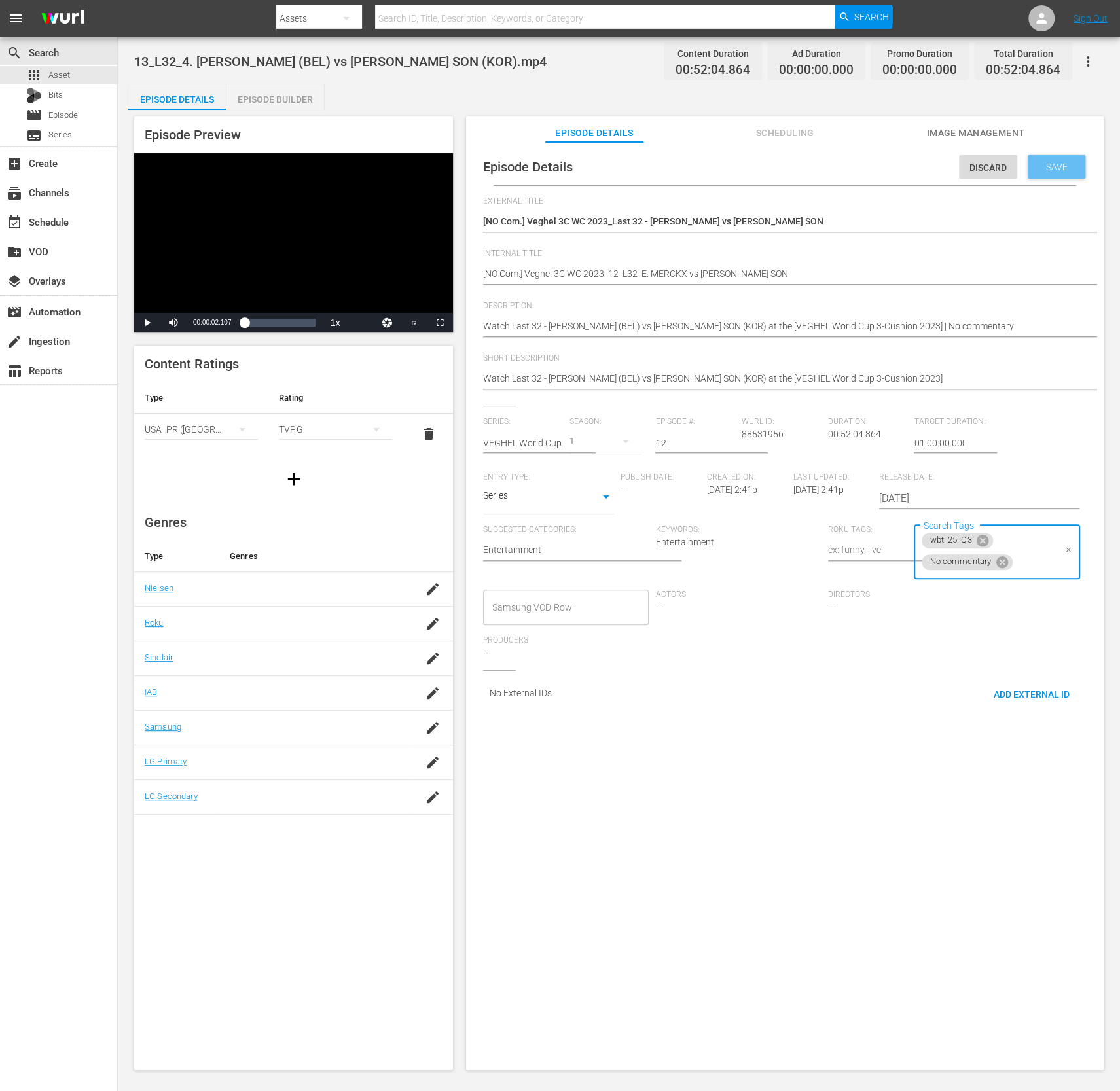
click at [1061, 167] on span "Save" at bounding box center [1057, 167] width 43 height 11
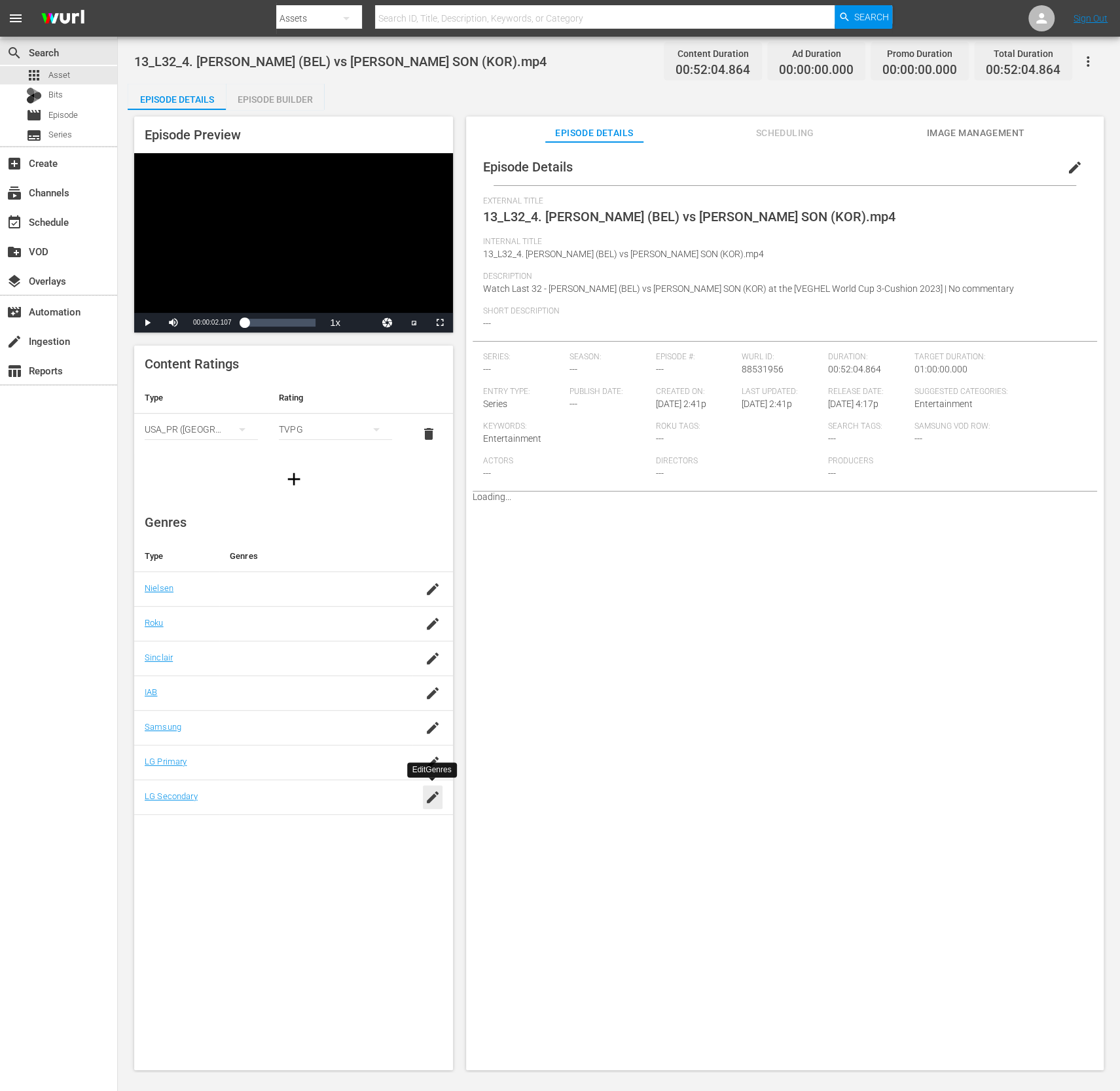
click at [434, 790] on icon "button" at bounding box center [433, 797] width 16 height 16
click at [308, 801] on input "bill" at bounding box center [310, 804] width 160 height 32
click at [287, 847] on div "Billiards (266)" at bounding box center [327, 838] width 102 height 32
type input "bill"
click at [425, 819] on div "SAVE" at bounding box center [427, 816] width 30 height 24
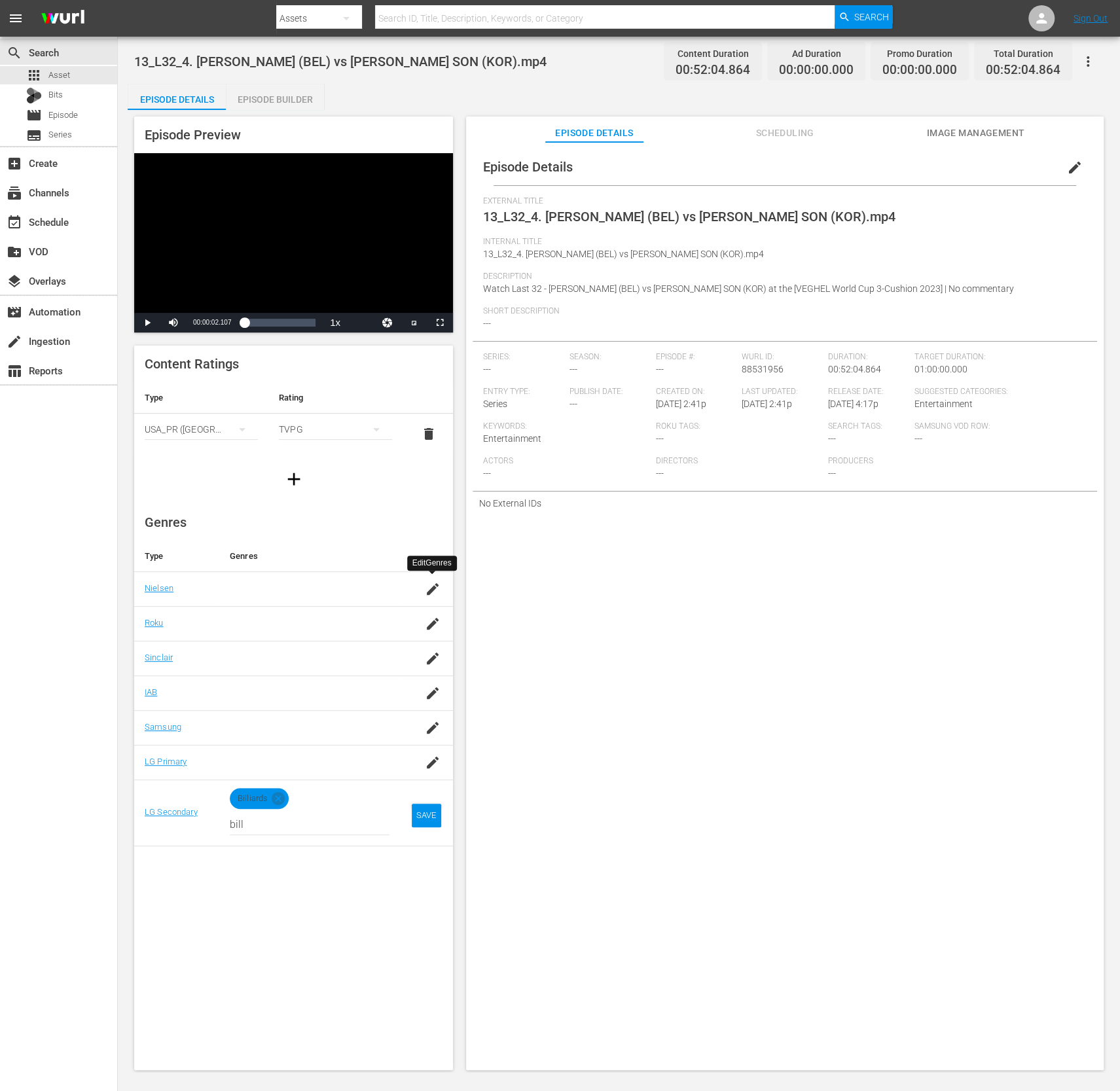
click at [430, 591] on icon "button" at bounding box center [433, 589] width 12 height 12
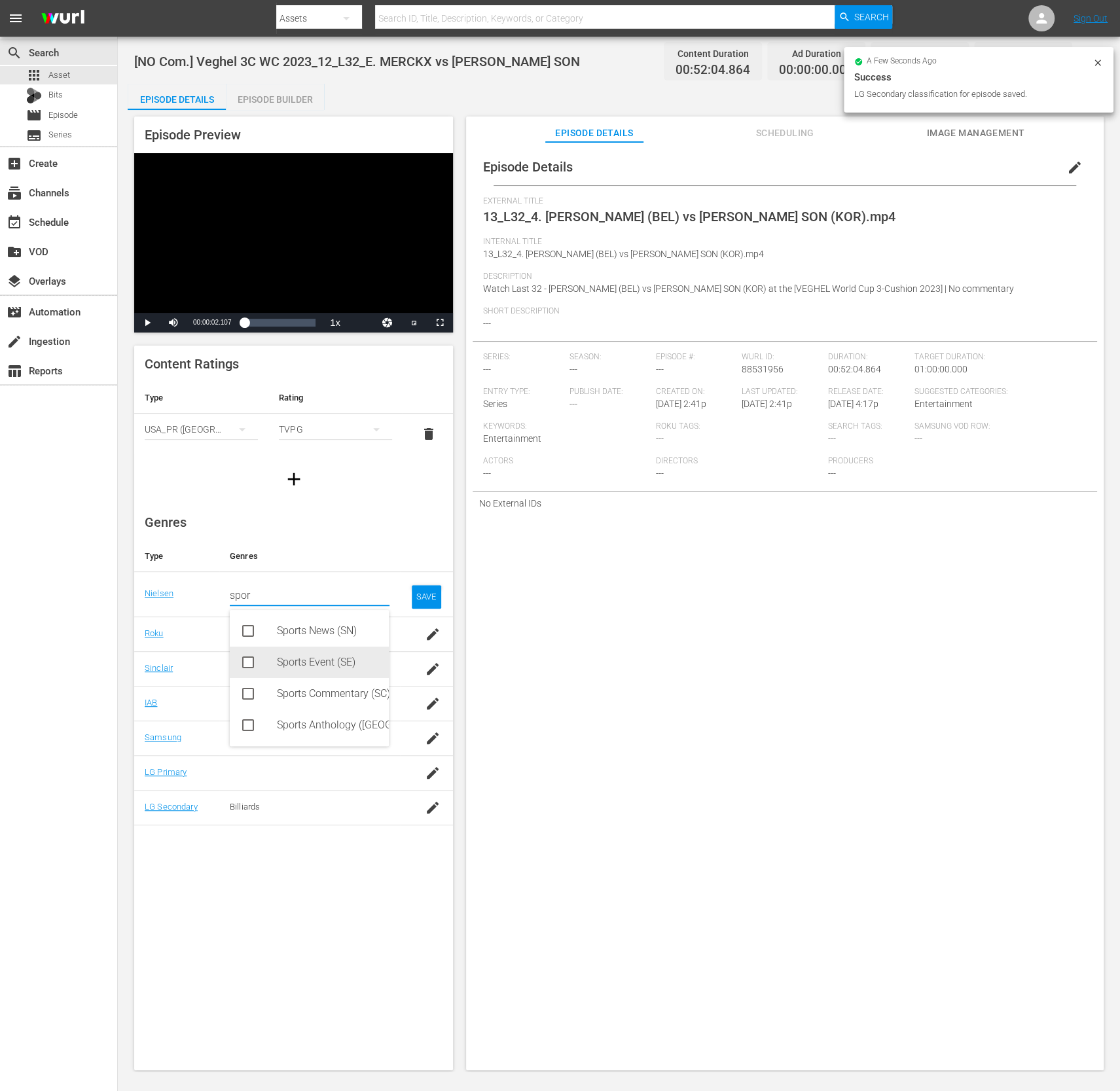
click at [302, 664] on div "Sports Event (SE)" at bounding box center [327, 663] width 102 height 32
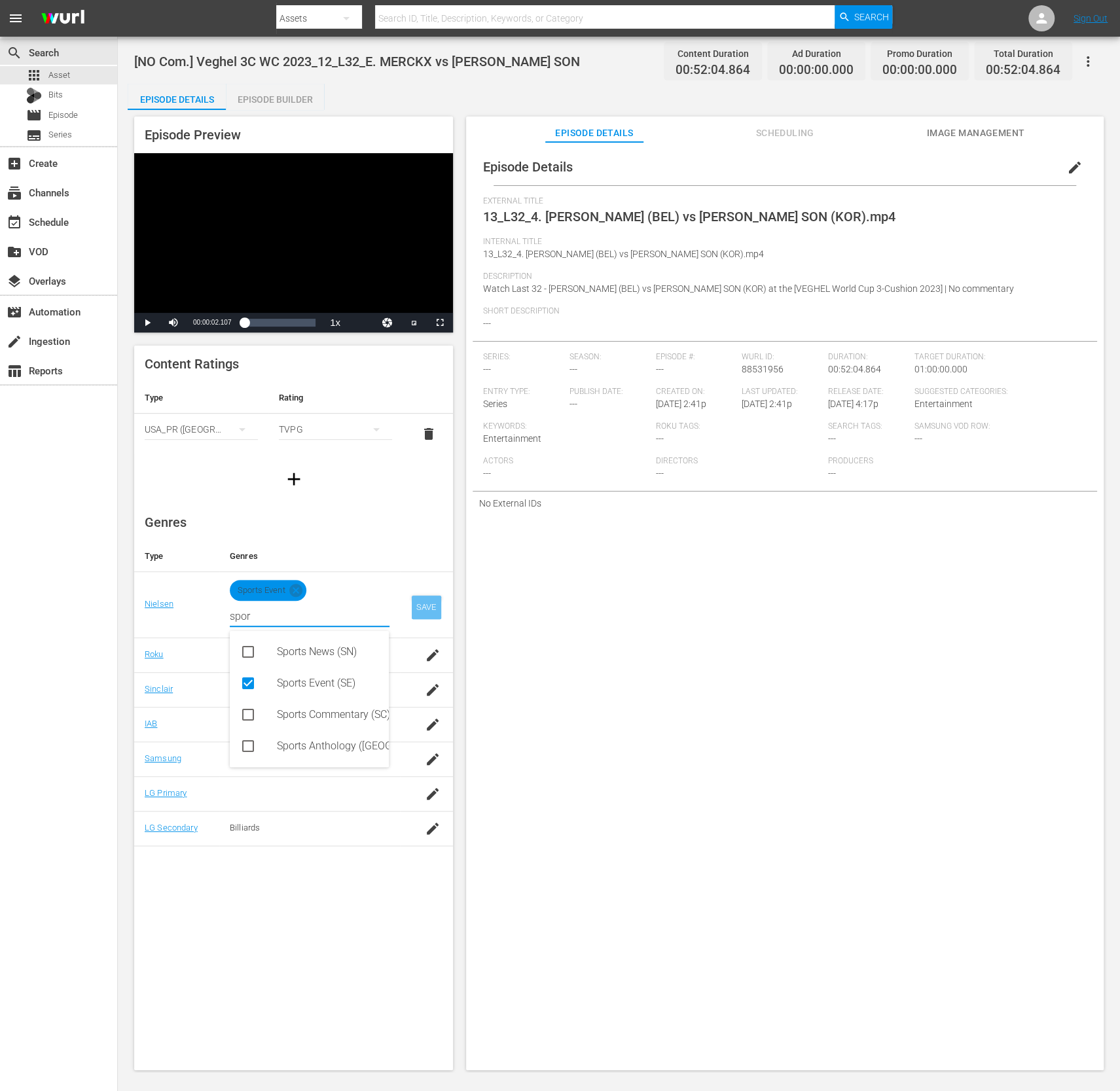
type input "spor"
click at [424, 610] on div "SAVE" at bounding box center [427, 608] width 30 height 24
click at [751, 754] on div "Episode Details edit External Title 13_L32_4. [PERSON_NAME] (BEL) vs [PERSON_NA…" at bounding box center [785, 613] width 638 height 941
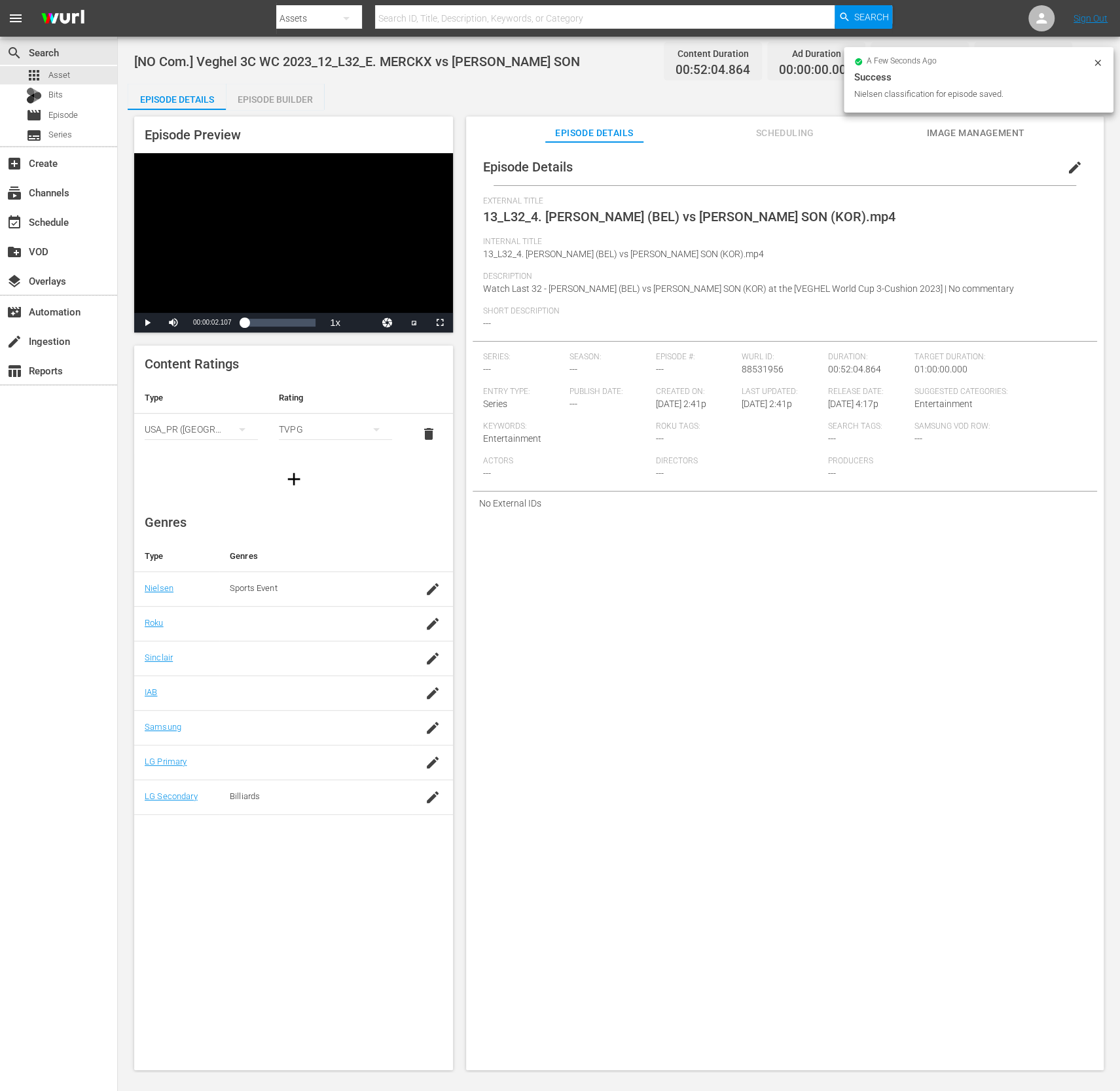
click at [1070, 165] on span "edit" at bounding box center [1076, 168] width 16 height 16
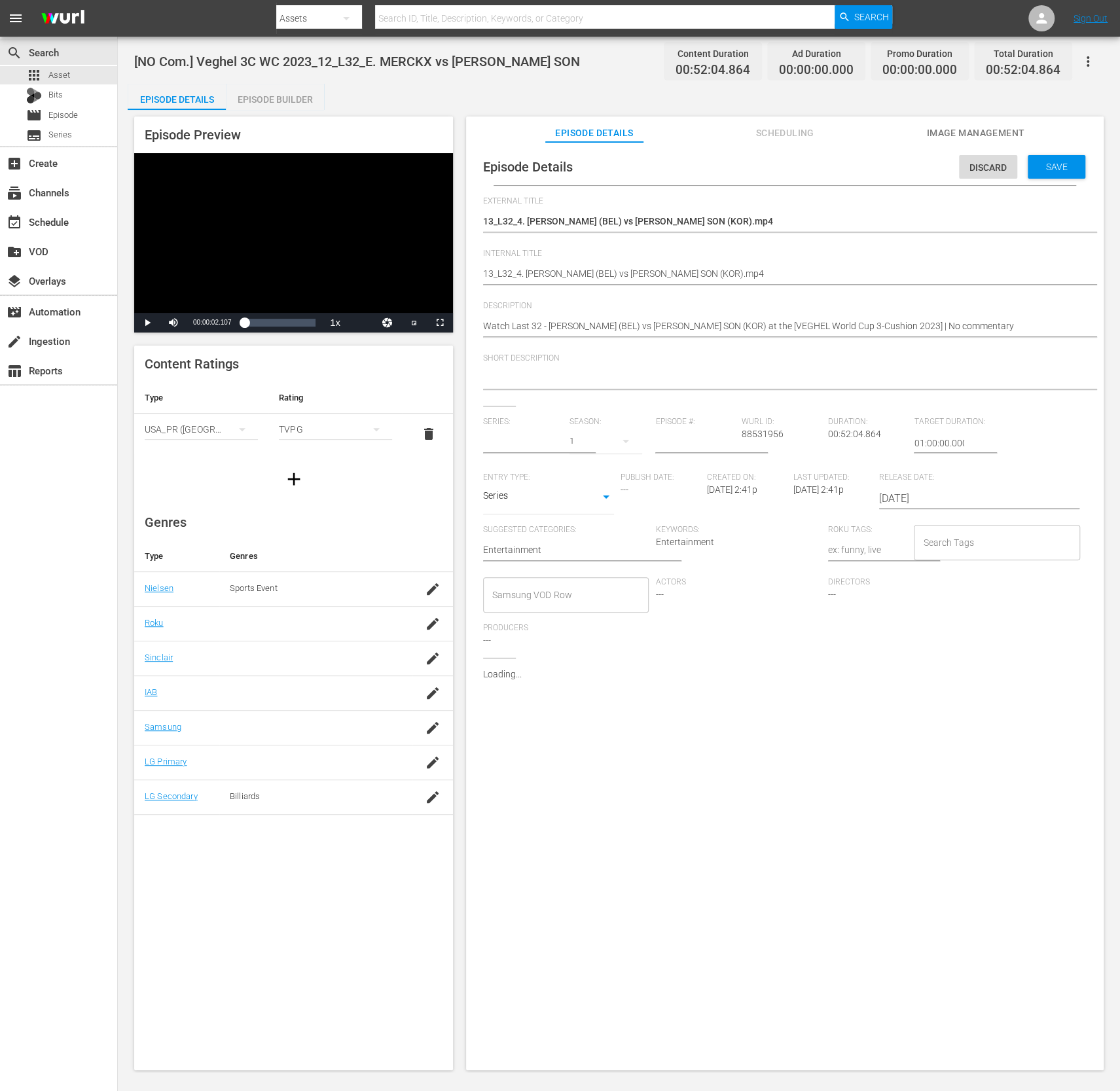
click at [702, 362] on span "Short Description" at bounding box center [782, 359] width 597 height 11
type input "VEGHEL World Cup 3-Cushion 2023"
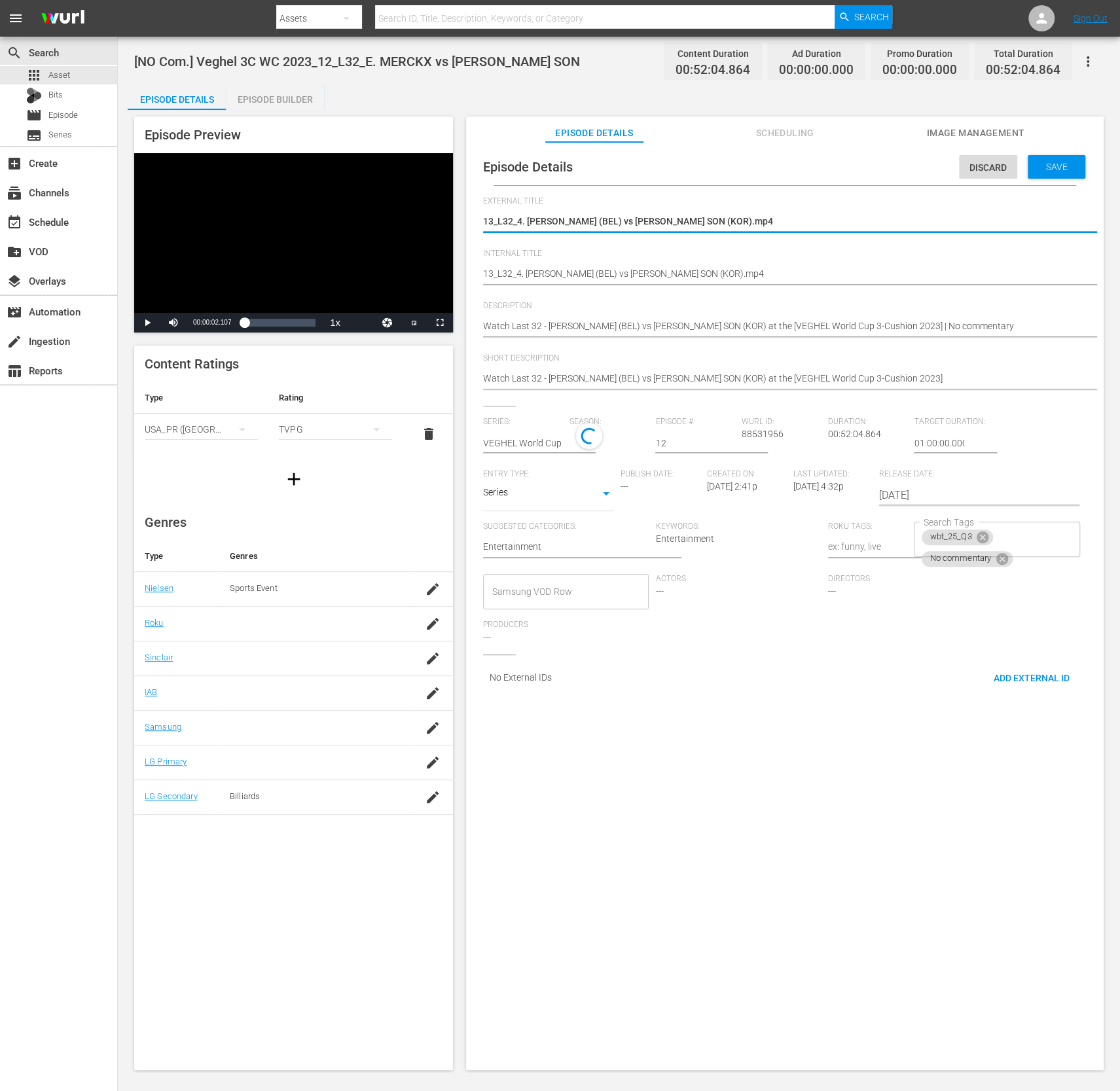
drag, startPoint x: 799, startPoint y: 216, endPoint x: 394, endPoint y: 202, distance: 405.2
paste textarea "[NO Com.] Veghel 3C WC 2023_Last 32 - [PERSON_NAME] vs [PERSON_NAME] SON"
type textarea "[NO Com.] Veghel 3C WC 2023_Last 32 - [PERSON_NAME] vs [PERSON_NAME] SON"
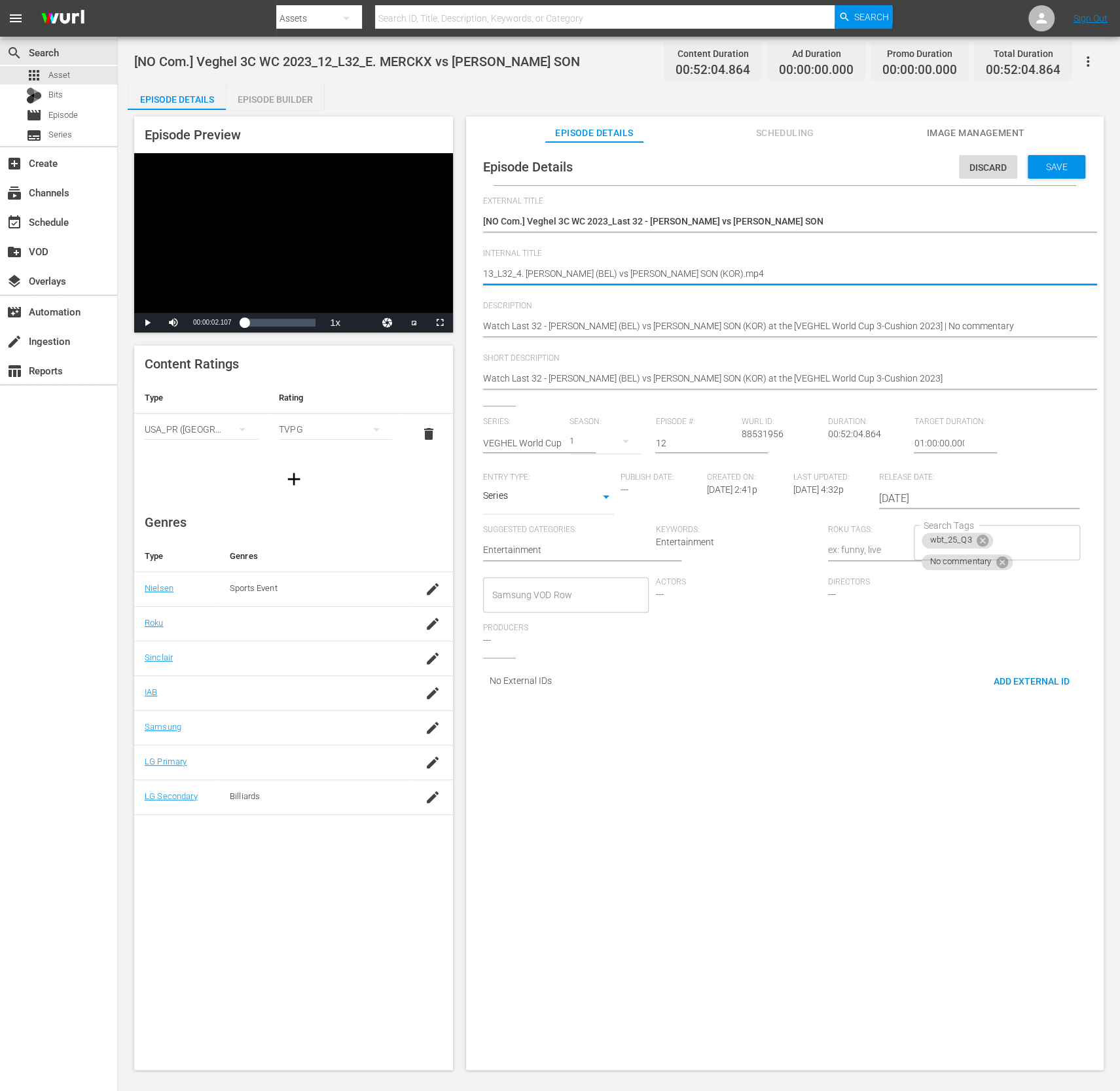
drag, startPoint x: 935, startPoint y: 274, endPoint x: 442, endPoint y: 265, distance: 493.1
paste textarea "[NO Com.] Veghel 3C WC 2023_12_L32_E. MERCKX vs [PERSON_NAME] SON"
type textarea "[NO Com.] Veghel 3C WC 2023_12_L32_E. MERCKX vs [PERSON_NAME] SON"
click at [749, 646] on div "Series: VEGHEL World Cup 3-Cushion 2023 Season: 1 Episode #: [PERSON_NAME] ID: …" at bounding box center [785, 538] width 604 height 241
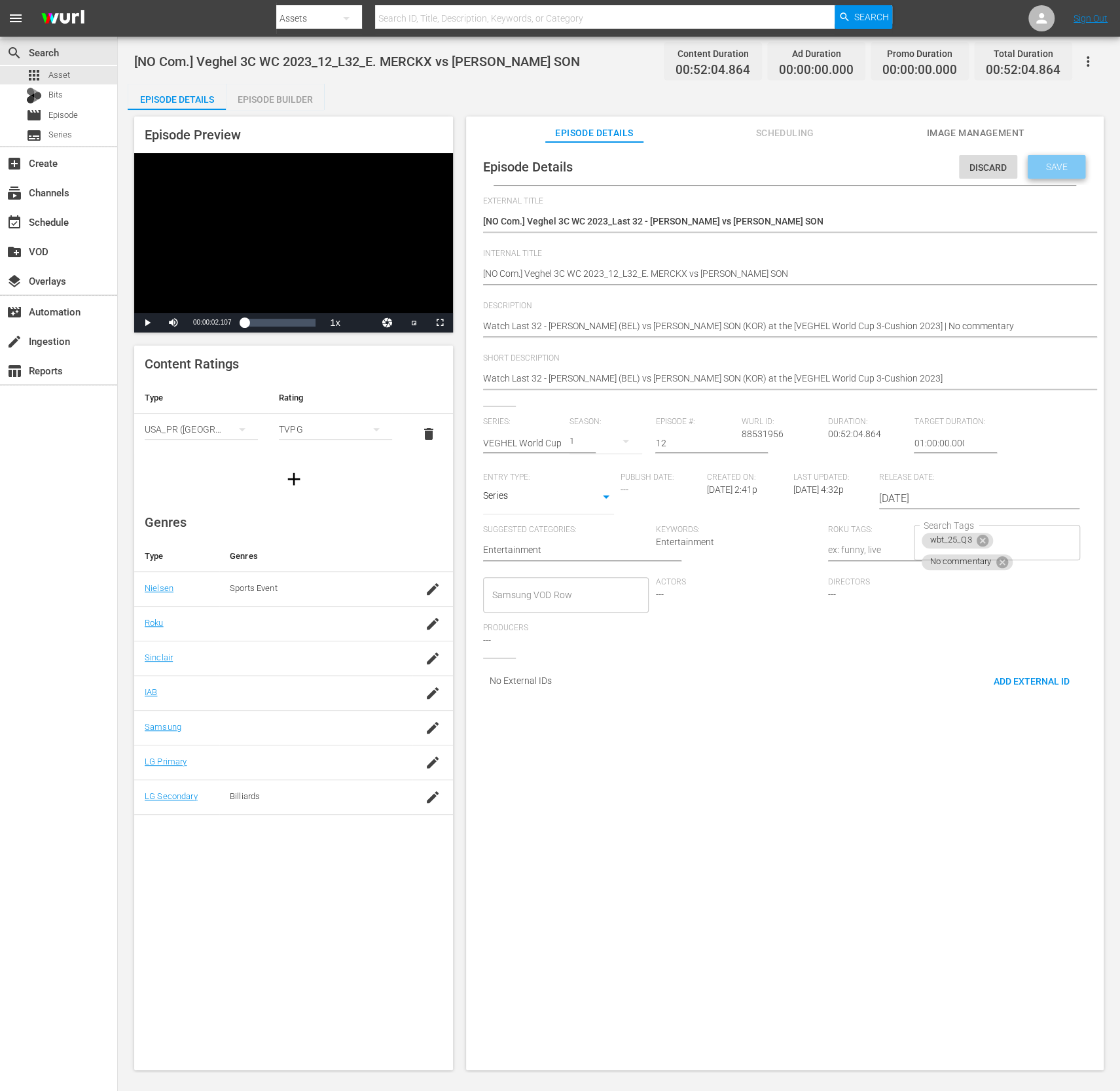
click at [1065, 168] on span "Save" at bounding box center [1057, 167] width 43 height 11
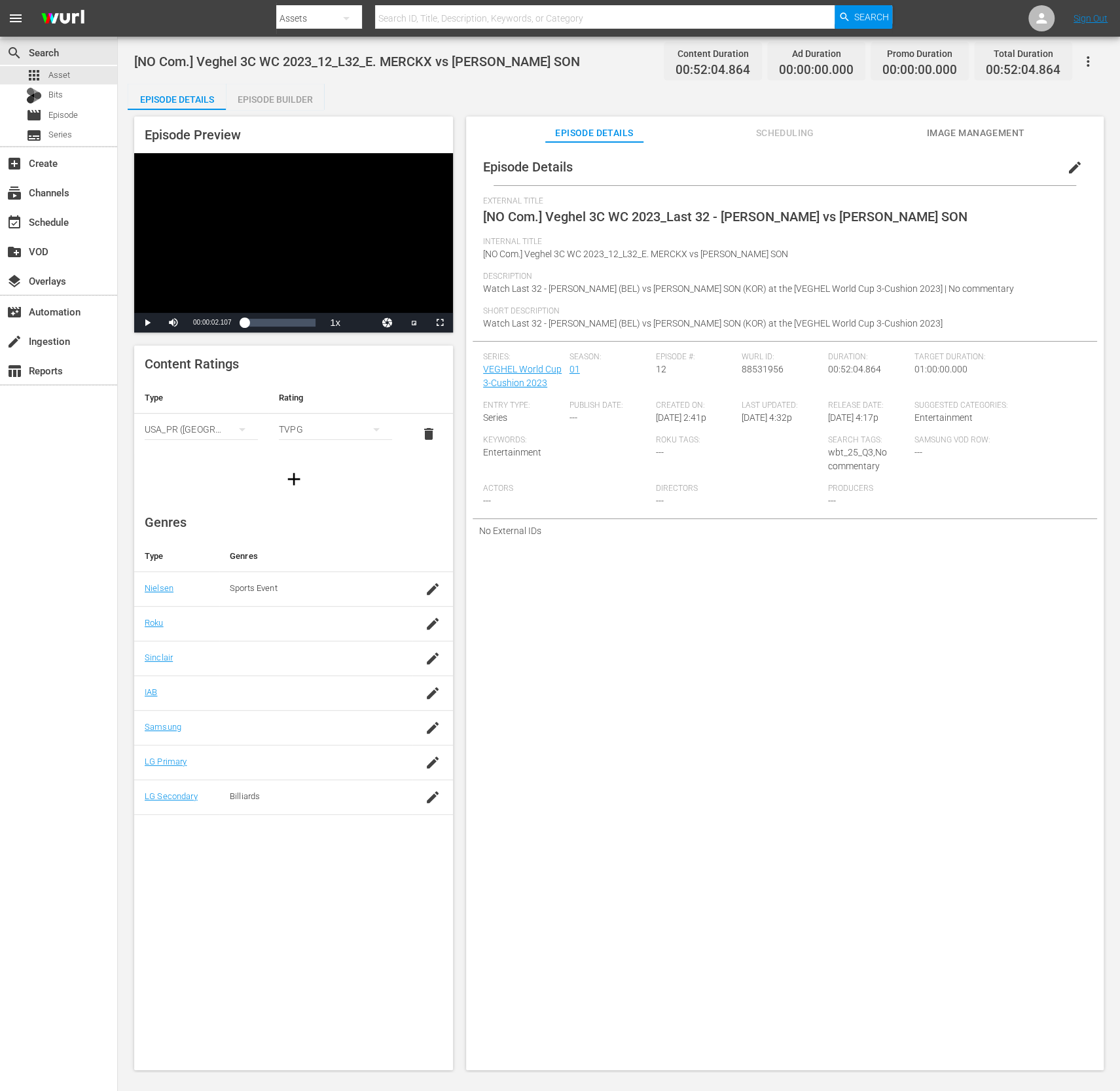
click at [1068, 165] on span "edit" at bounding box center [1076, 168] width 16 height 16
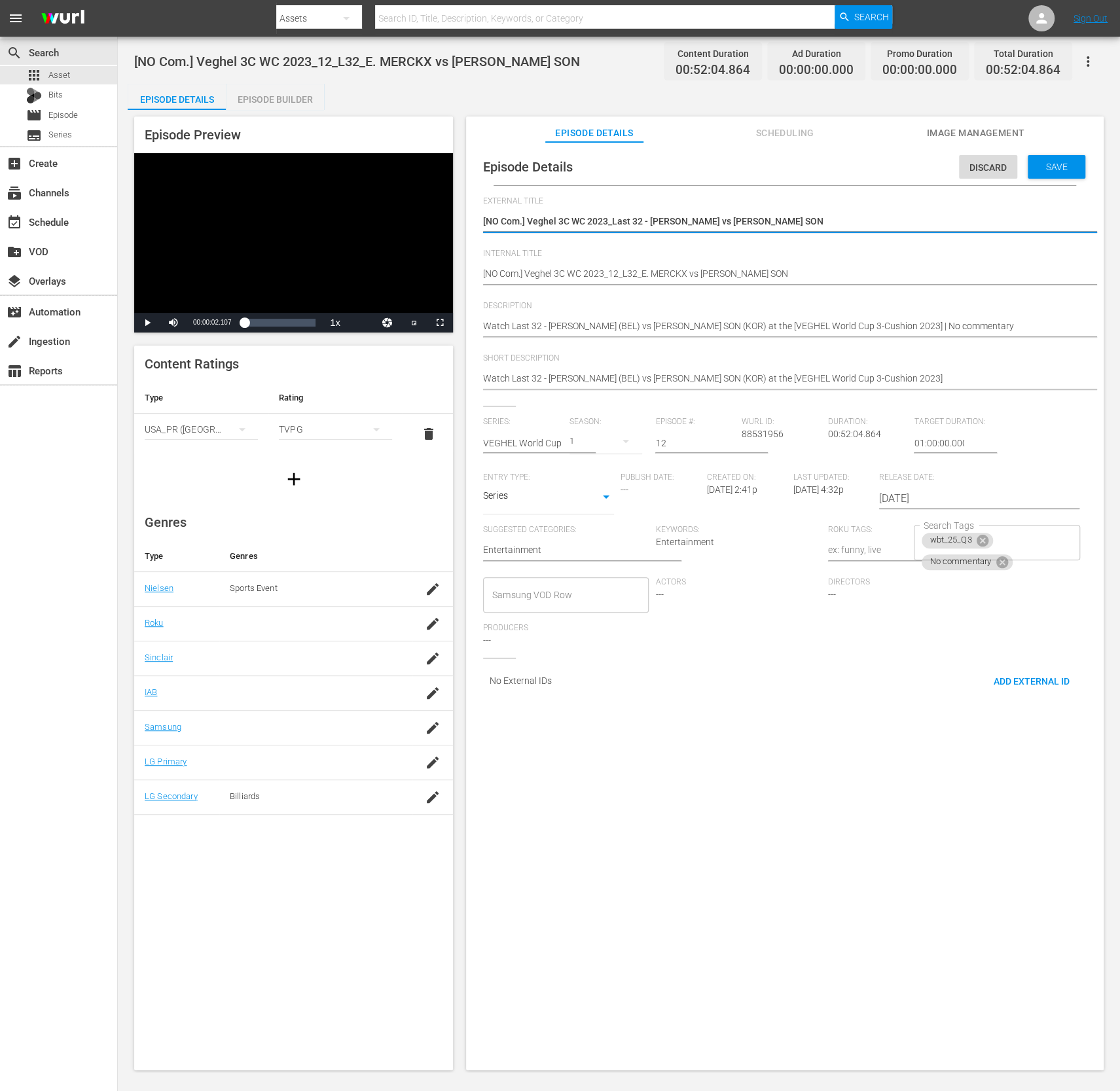
click at [804, 227] on textarea "[NO Com.] Veghel 3C WC 2023_Last 32 - [PERSON_NAME] vs [PERSON_NAME] SON" at bounding box center [782, 222] width 597 height 16
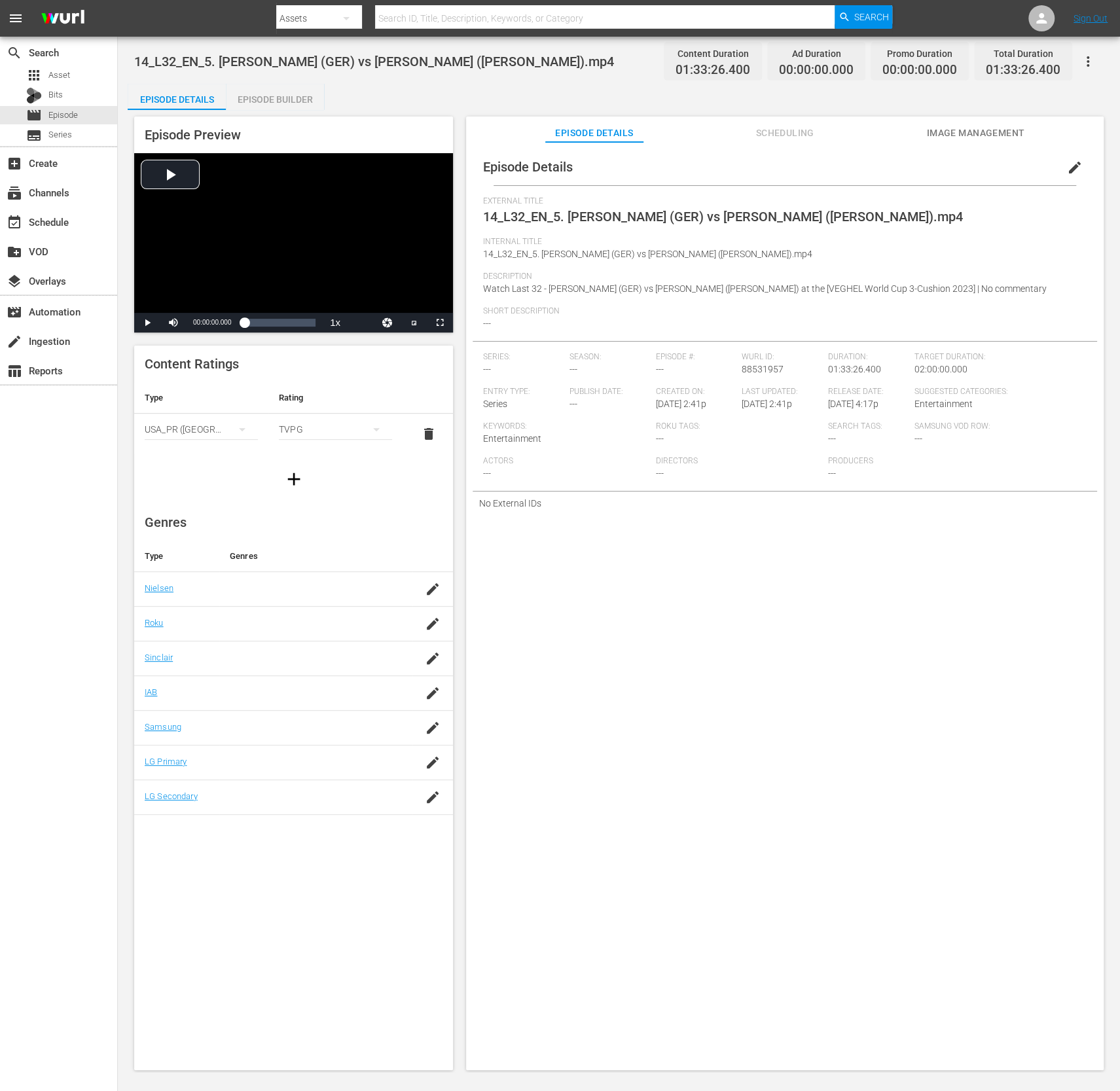
click at [1068, 164] on span "edit" at bounding box center [1076, 168] width 16 height 16
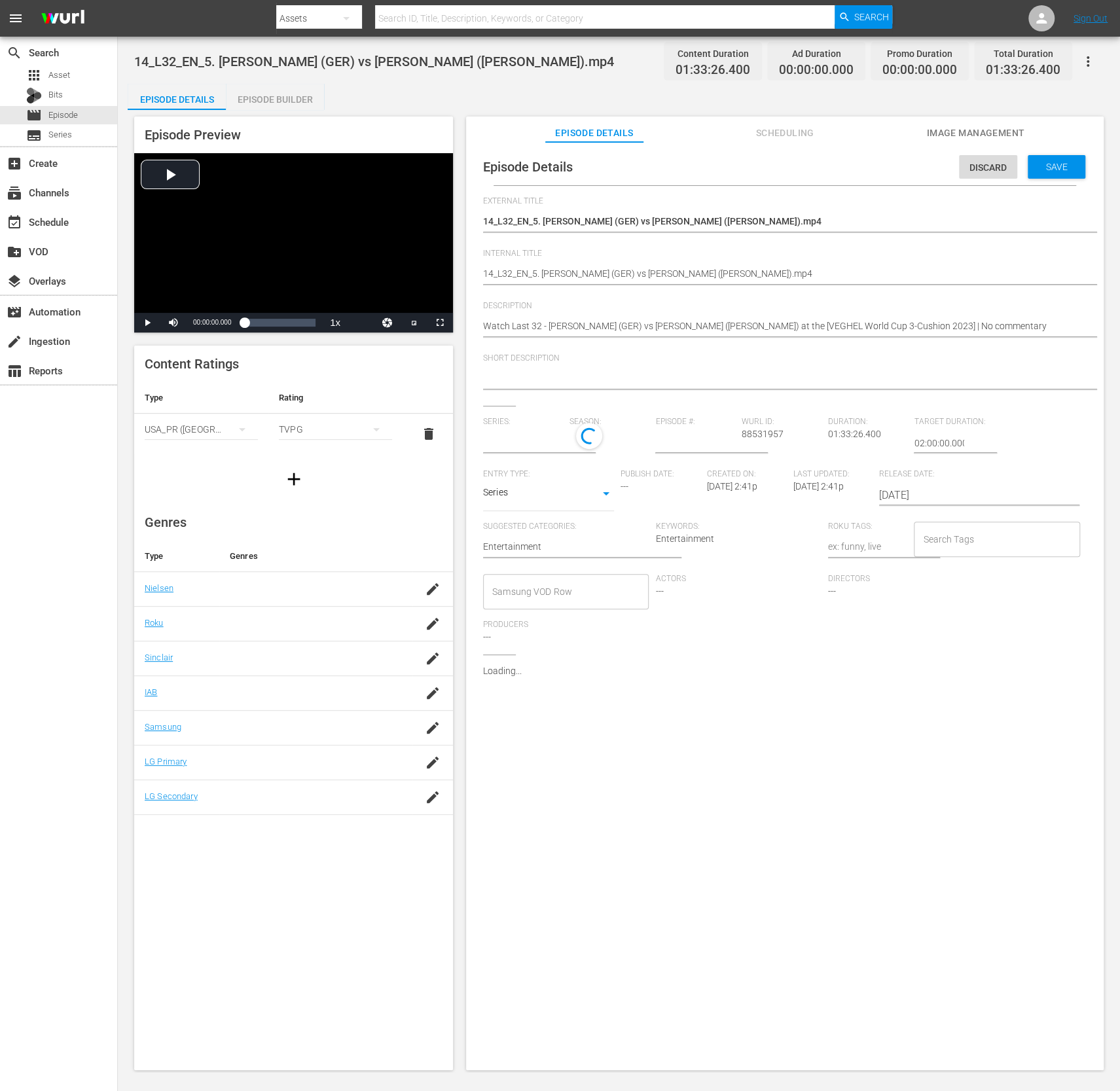
type input "No Series"
click at [797, 220] on textarea "14_L32_EN_5. Martin HORN (GER) vs Glenn HOFMAN (NED).mp4" at bounding box center [782, 222] width 597 height 16
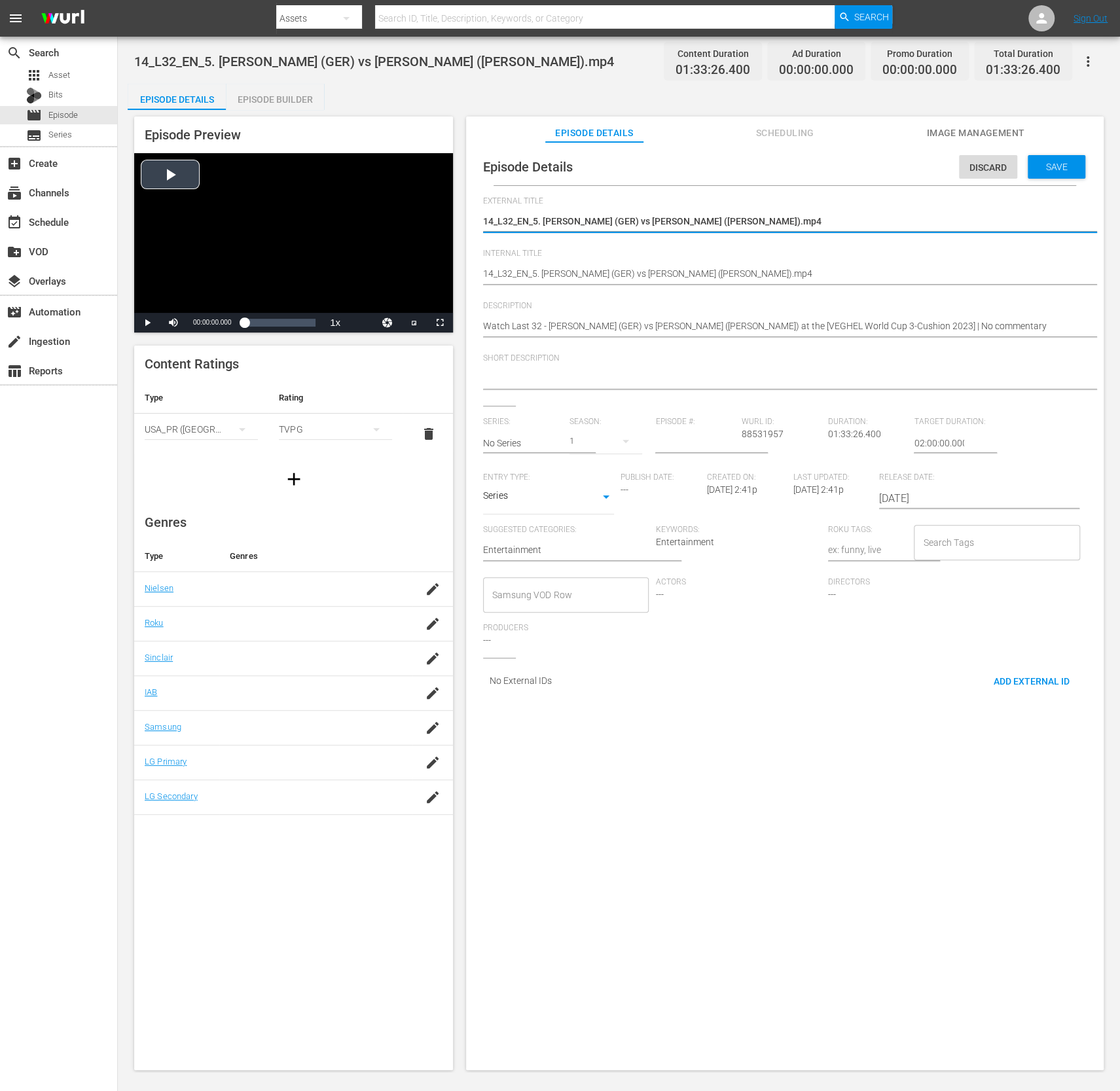
drag, startPoint x: 805, startPoint y: 222, endPoint x: 348, endPoint y: 207, distance: 457.2
click at [348, 207] on div "Episode Preview Video Player is loading. Play Video Play Mute Current Time 00:0…" at bounding box center [619, 595] width 983 height 970
paste textarea "[EN Com.] Veghel 3C WC 2023_13_L32_M. HORN vs G. HOFMAN"
type textarea "[EN Com.] Veghel 3C WC 2023_13_L32_M. HORN vs G. HOFMAN"
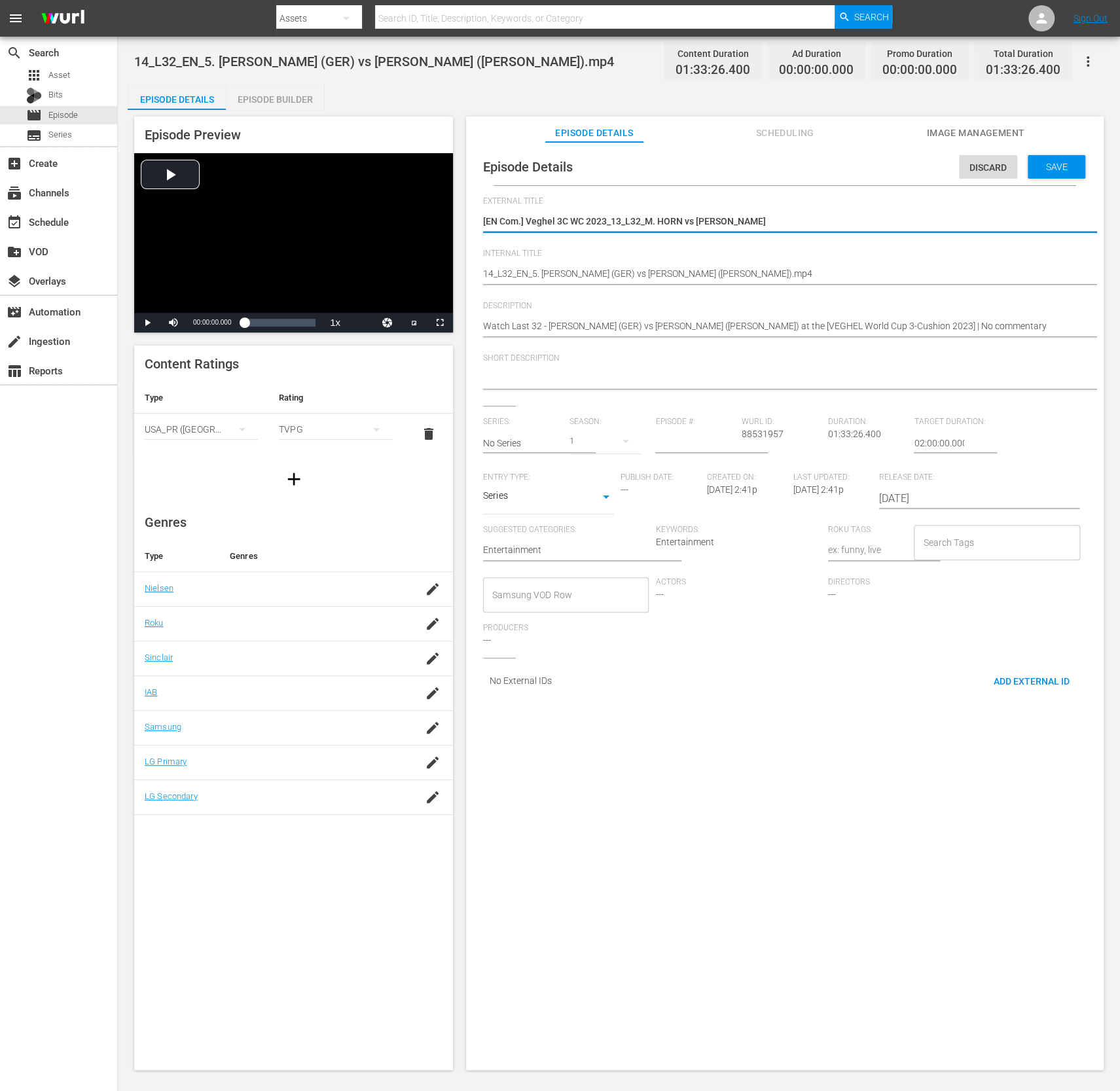
click at [772, 266] on div "14_L32_EN_5. Martin HORN (GER) vs Glenn HOFMAN (NED).mp4 14_L32_EN_5. Martin HO…" at bounding box center [782, 275] width 597 height 32
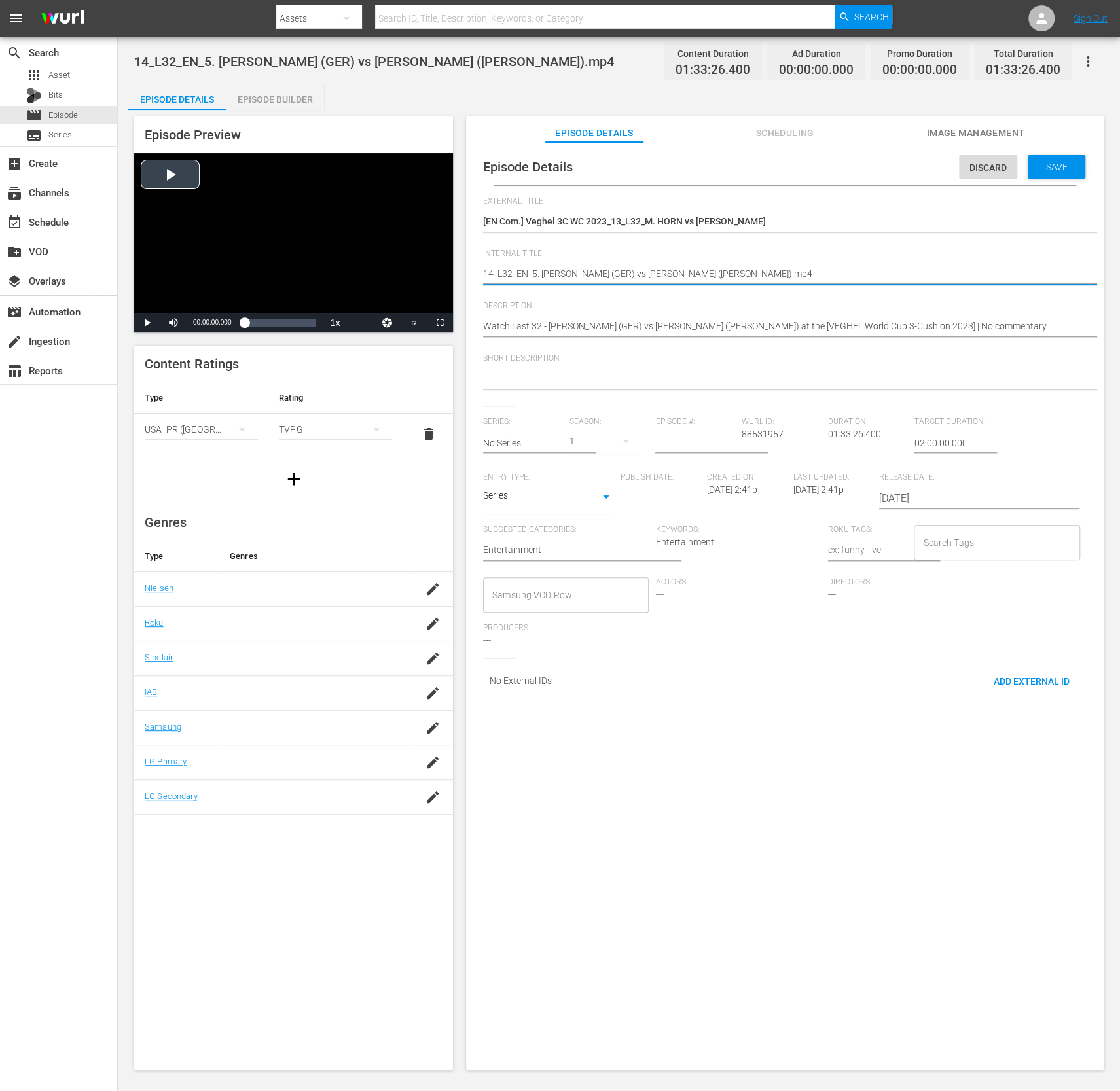
drag, startPoint x: 734, startPoint y: 272, endPoint x: 350, endPoint y: 255, distance: 384.4
paste textarea "[EN Com.] Veghel 3C WC 2023_13_L32_M. HORN vs G. HOFMAN"
type textarea "[EN Com.] Veghel 3C WC 2023_13_L32_M. HORN vs G. HOFMAN"
drag, startPoint x: 769, startPoint y: 226, endPoint x: 412, endPoint y: 233, distance: 357.1
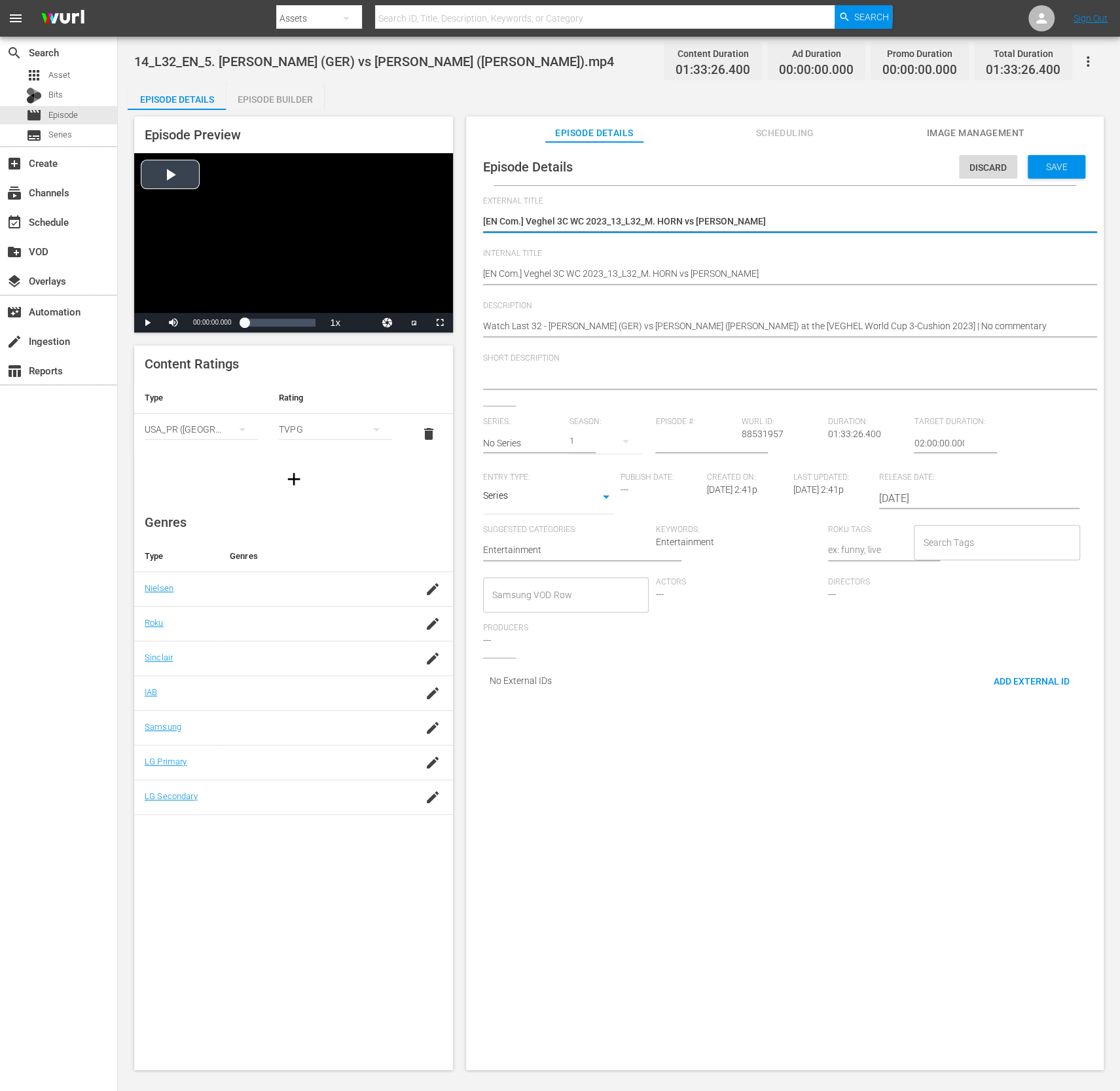
drag, startPoint x: 786, startPoint y: 221, endPoint x: 387, endPoint y: 210, distance: 399.2
click at [387, 210] on div "Episode Preview Video Player is loading. Play Video Play Mute Current Time 00:0…" at bounding box center [619, 595] width 983 height 970
paste textarea "Last 32 -"
type textarea "[EN Com.] Veghel 3C WC 2023_Last 32 - M. HORN vs G. HOFMAN"
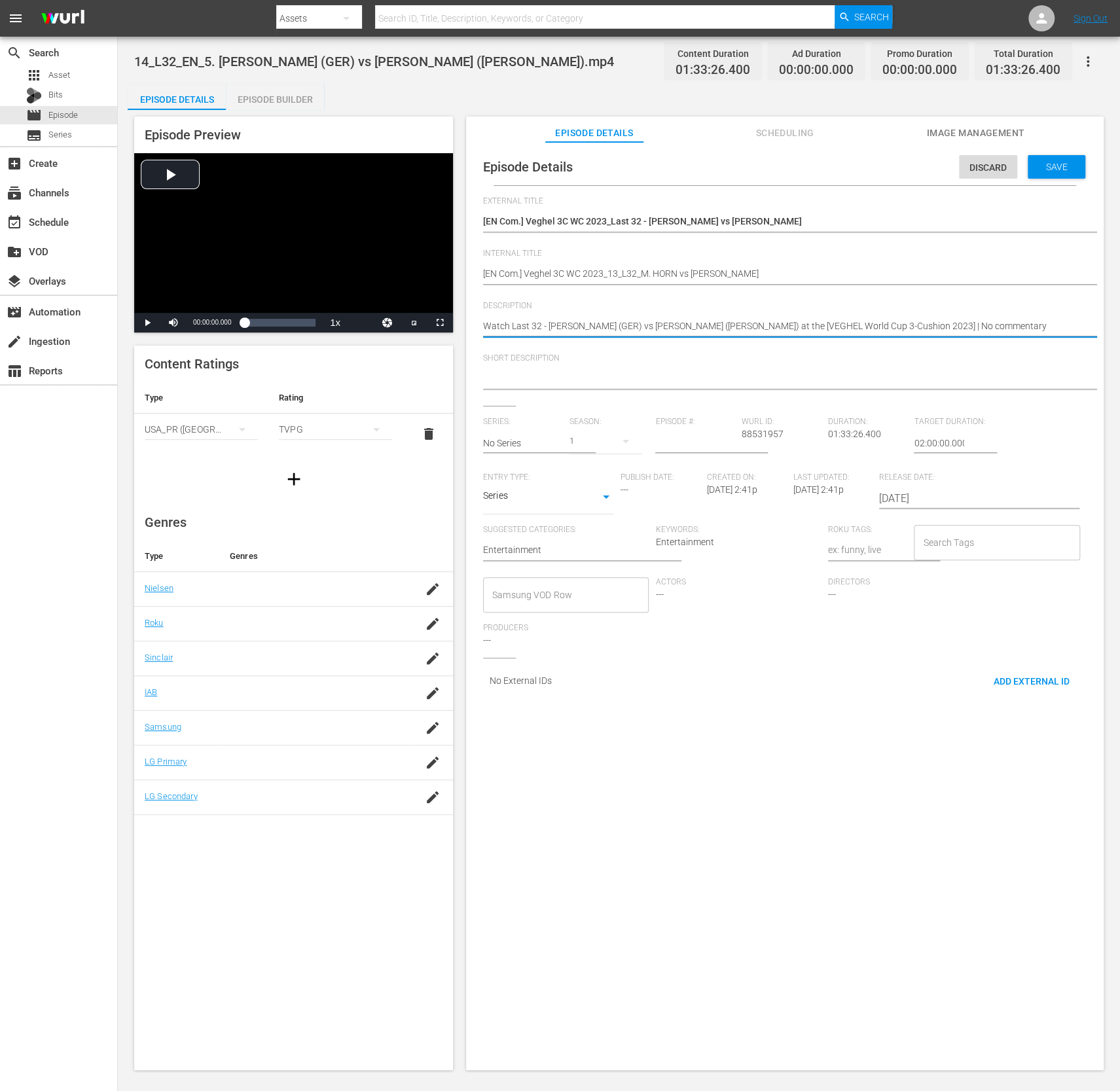
drag, startPoint x: 905, startPoint y: 327, endPoint x: 463, endPoint y: 330, distance: 442.0
click at [631, 374] on textarea at bounding box center [782, 379] width 597 height 16
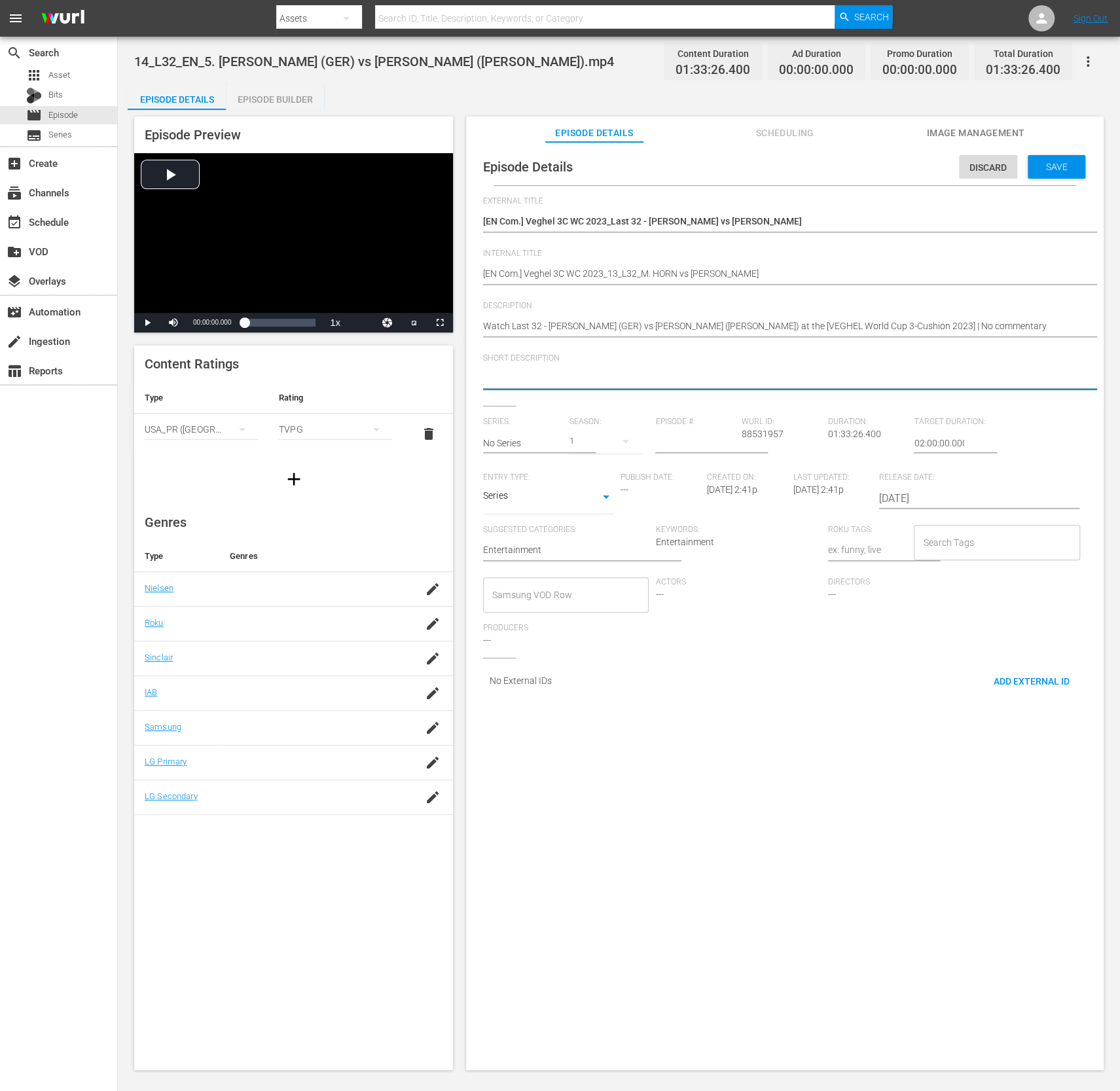
paste textarea "Watch Last 32 - Martin HORN (GER) vs Glenn HOFMAN (NED) at the [VEGHEL World Cu…"
type textarea "Watch Last 32 - Martin HORN (GER) vs Glenn HOFMAN (NED) at the [VEGHEL World Cu…"
click at [537, 449] on input "text" at bounding box center [523, 444] width 80 height 32
type input "ㅍ"
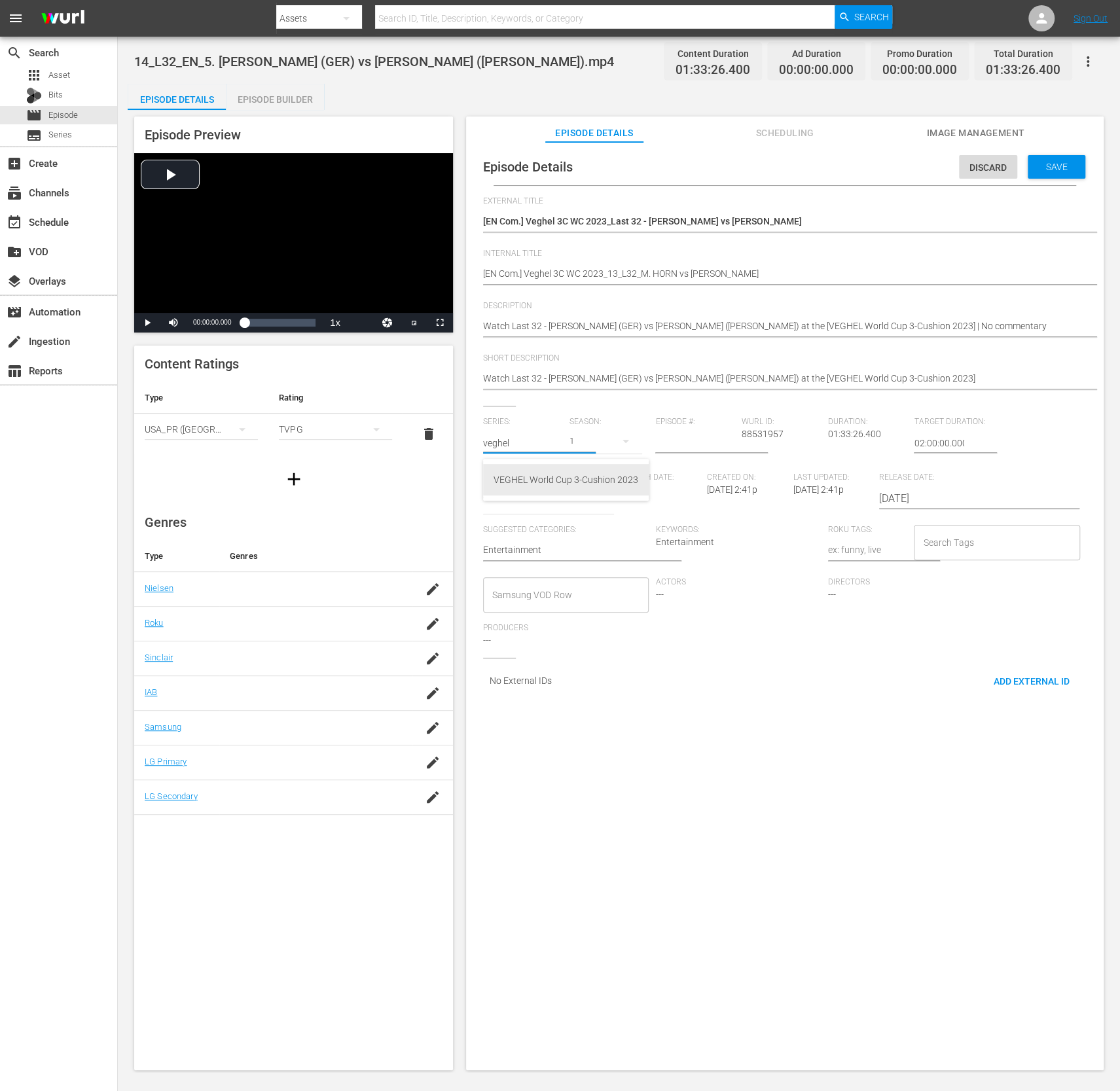
click at [527, 474] on div "VEGHEL World Cup 3-Cushion 2023" at bounding box center [566, 480] width 144 height 32
type input "VEGHEL World Cup 3-Cushion 2023"
click at [687, 447] on input "number" at bounding box center [695, 444] width 80 height 32
type input "12"
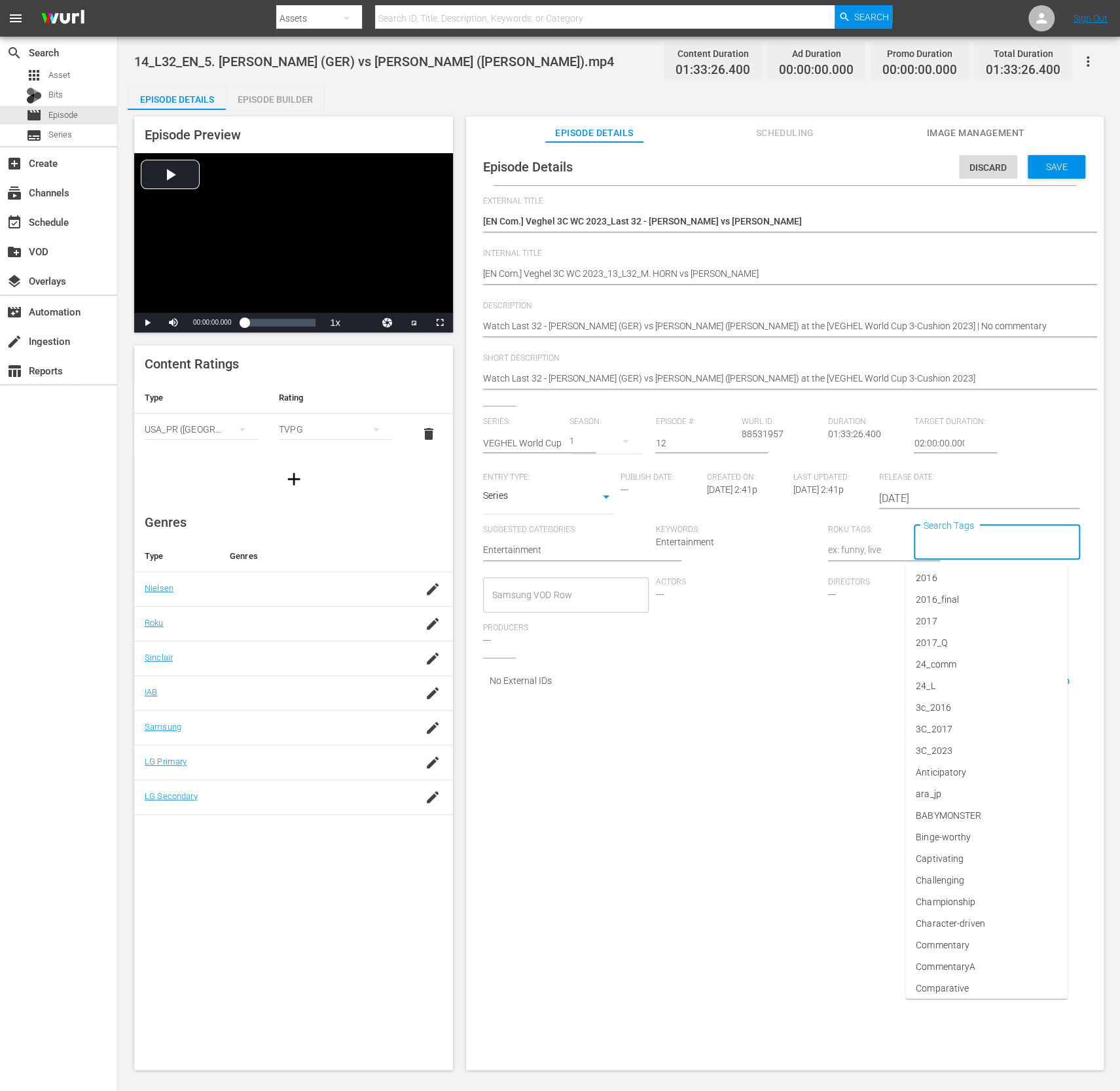
click at [956, 543] on input "Search Tags" at bounding box center [988, 543] width 134 height 24
type input "wbt"
click at [954, 667] on span "wbt_25_Q3" at bounding box center [939, 665] width 45 height 14
click at [1018, 541] on input "Search Tags" at bounding box center [1025, 543] width 59 height 24
type input "w"
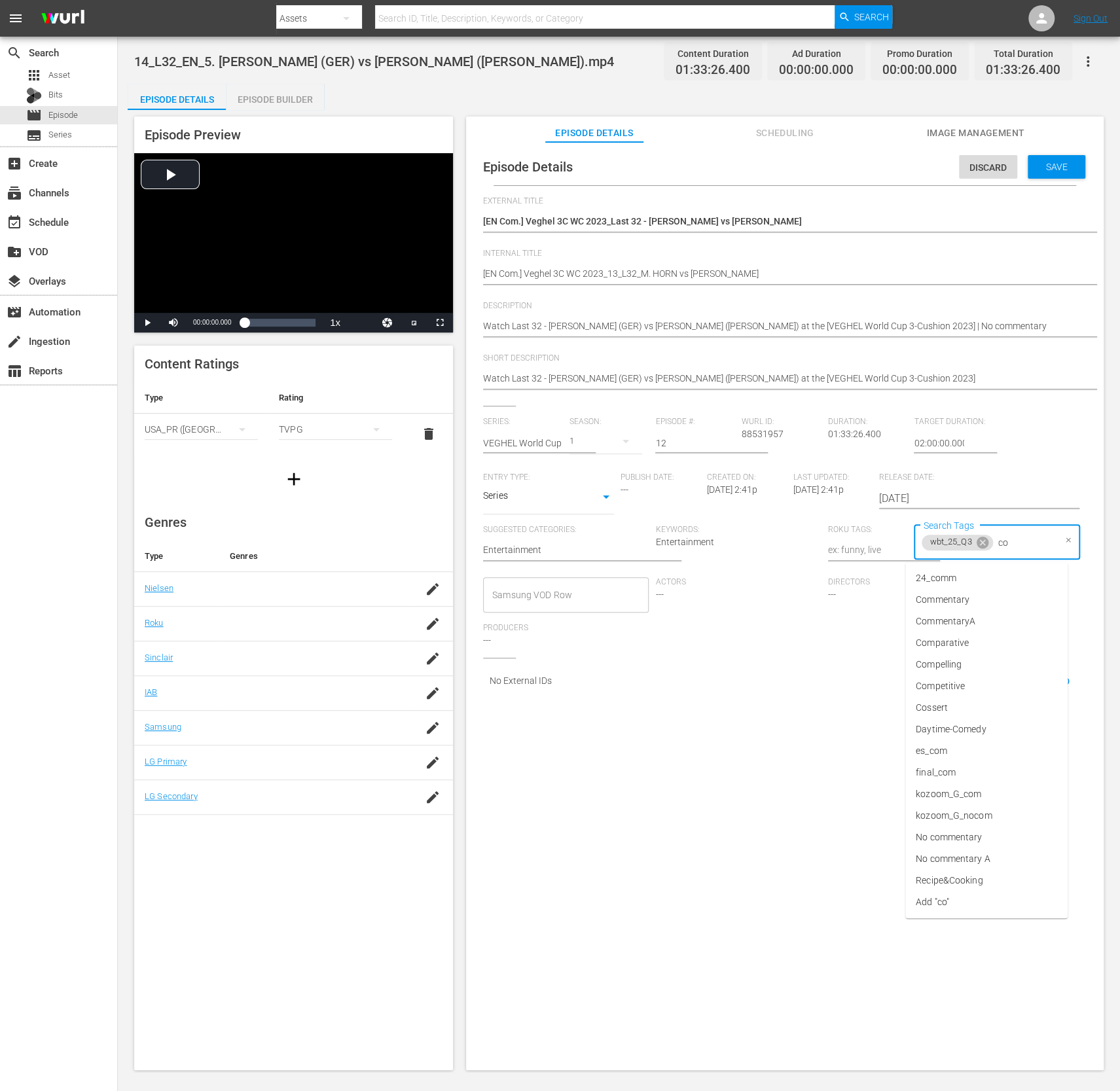
type input "com"
click at [992, 604] on li "Commentary" at bounding box center [987, 600] width 162 height 22
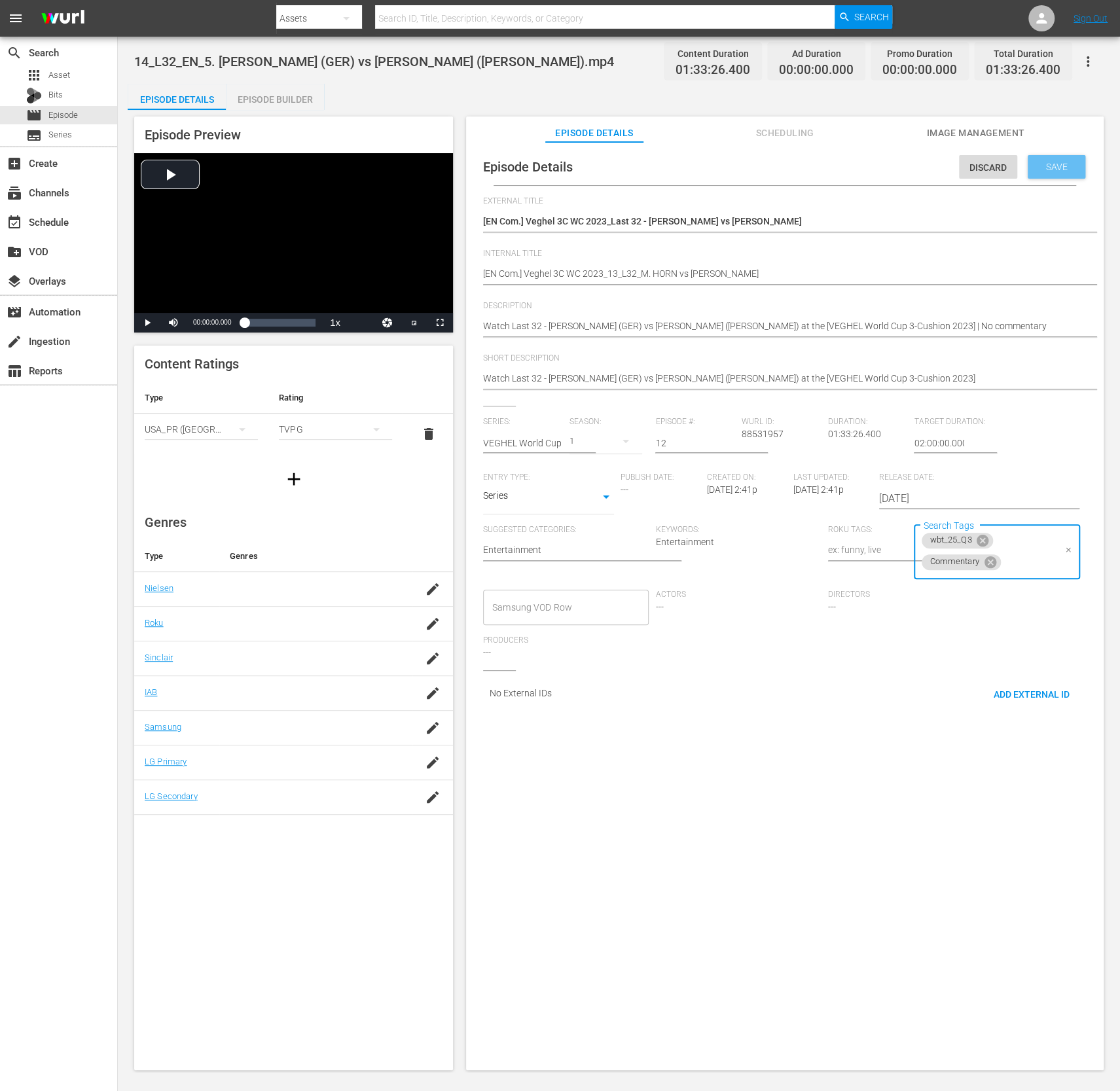
click at [1053, 160] on div "Save" at bounding box center [1057, 167] width 57 height 24
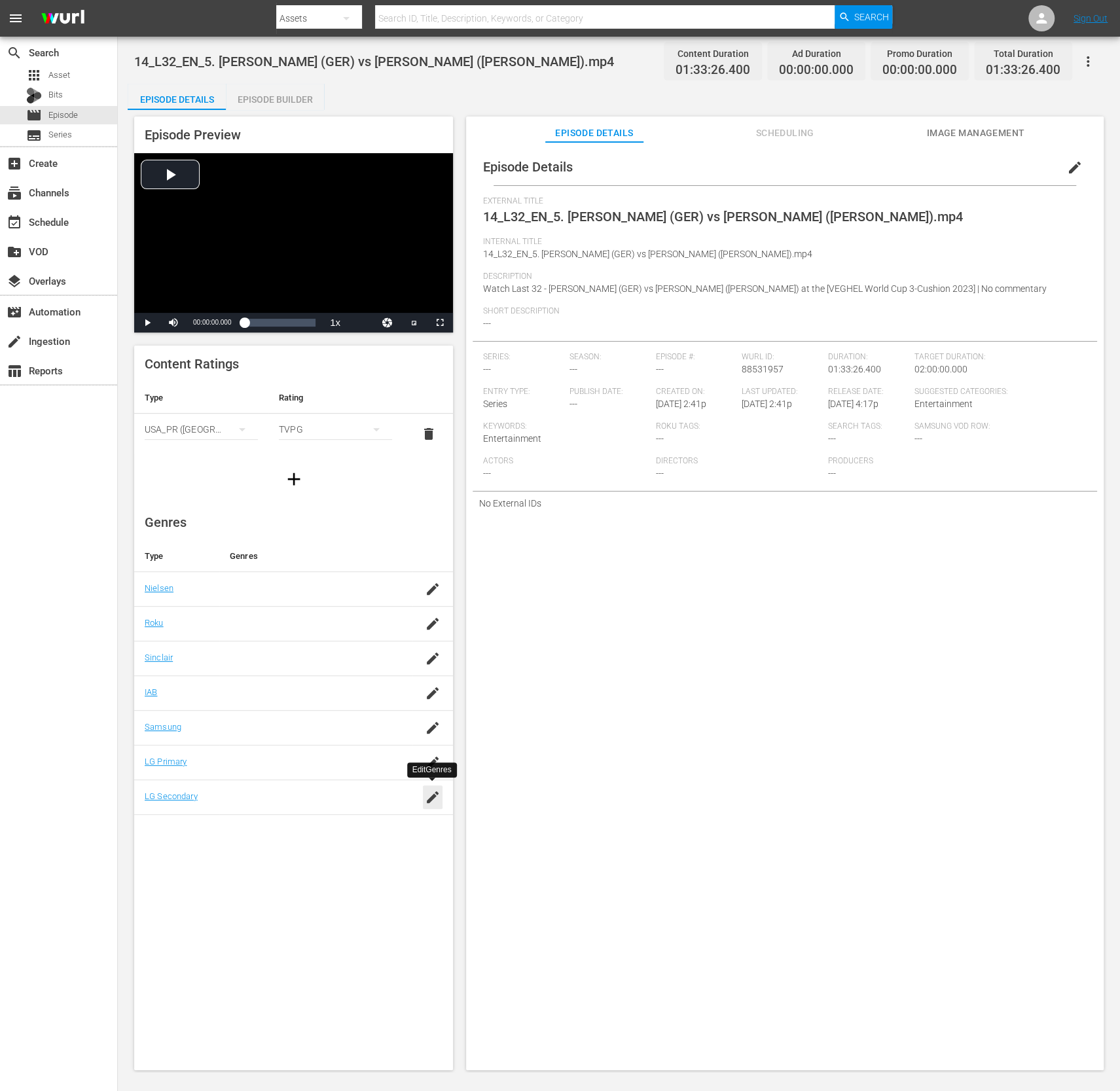
click at [426, 790] on icon "button" at bounding box center [433, 797] width 16 height 16
type input "v"
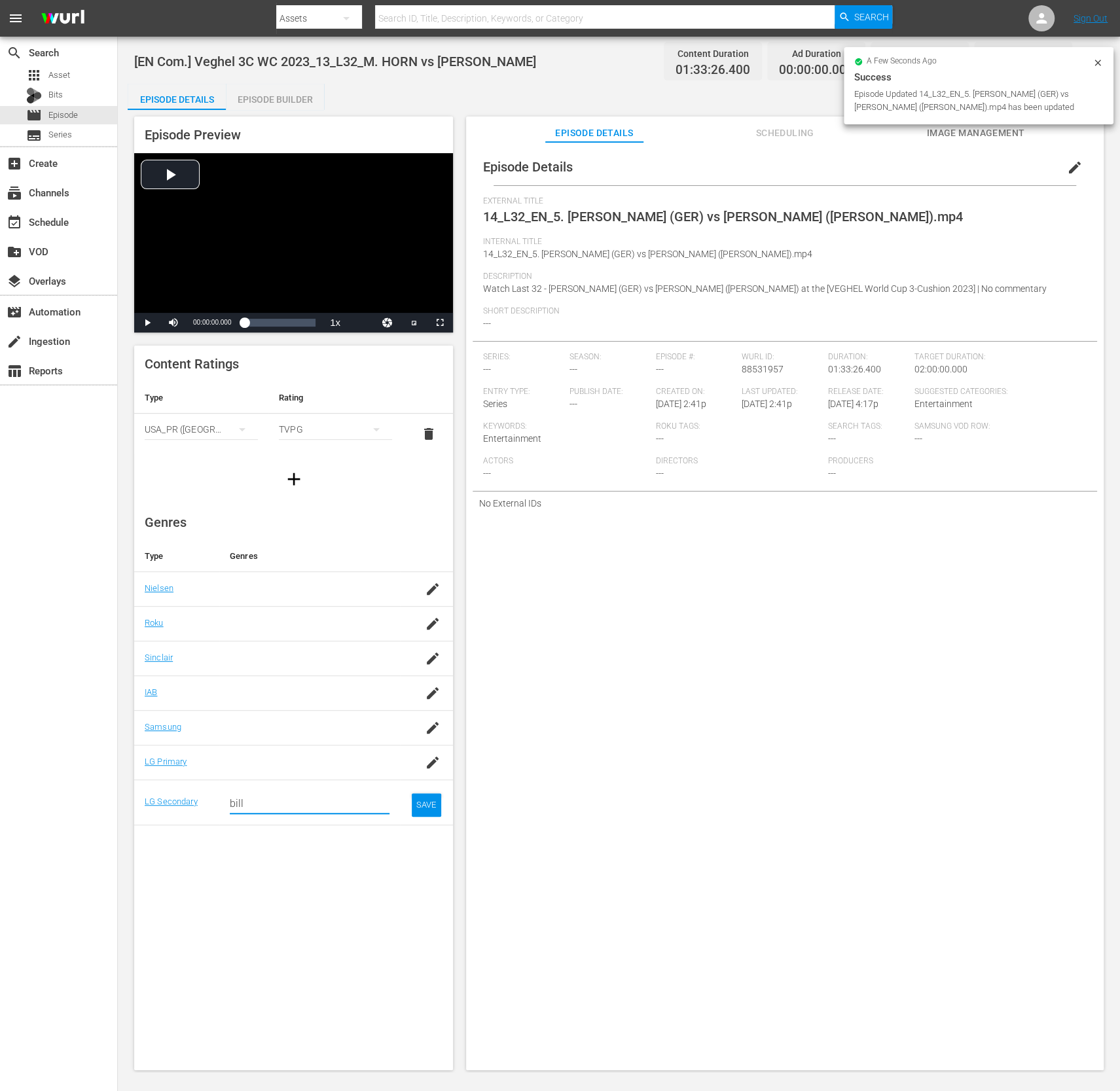
click at [329, 805] on input "bill" at bounding box center [310, 804] width 160 height 32
type input "bill"
click at [1068, 163] on span "edit" at bounding box center [1076, 168] width 16 height 16
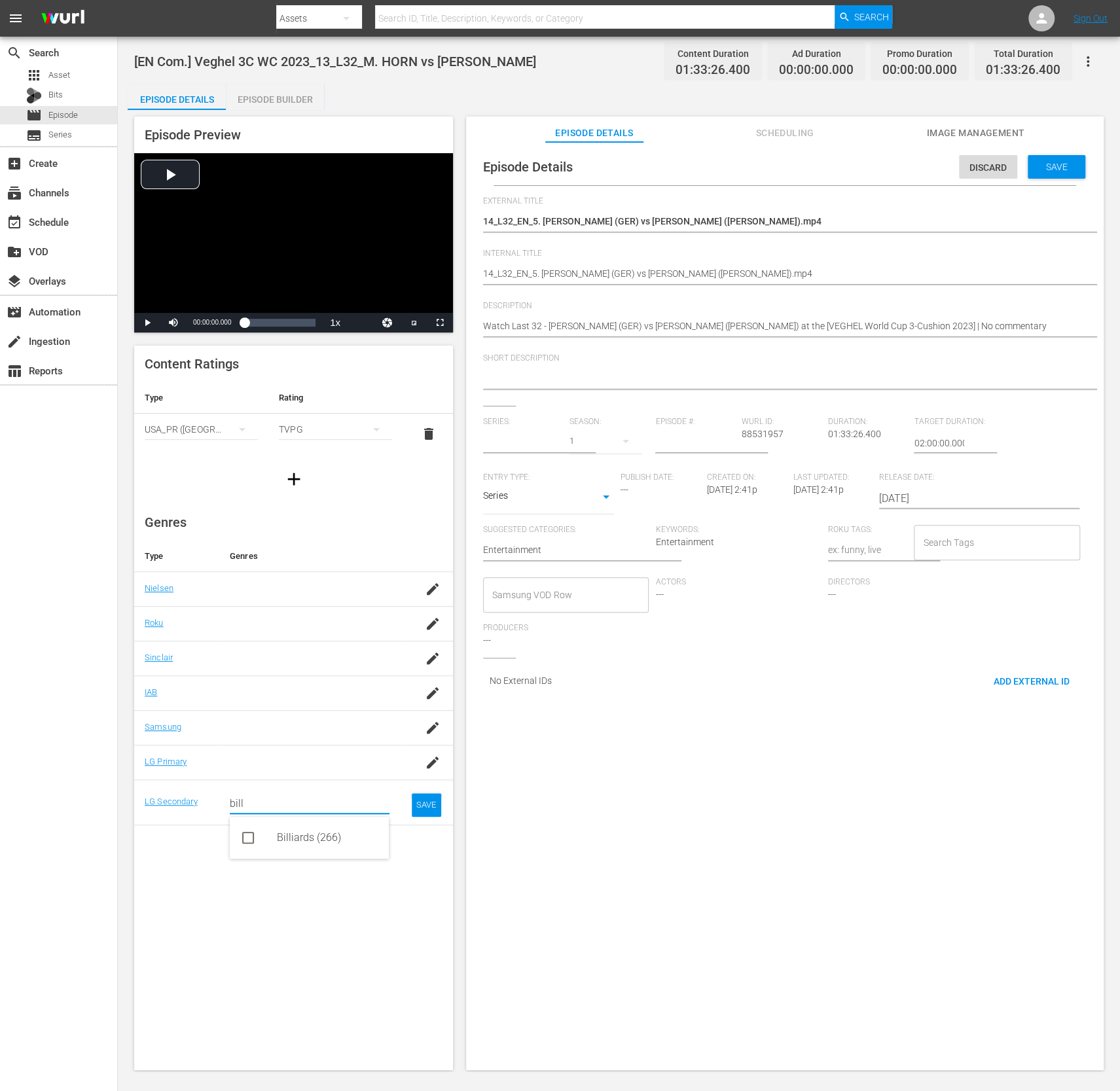
click at [303, 807] on input "bill" at bounding box center [310, 804] width 160 height 32
click at [299, 843] on div "Billiards (266)" at bounding box center [327, 838] width 102 height 32
click at [430, 809] on div "SAVE" at bounding box center [427, 816] width 30 height 24
click at [440, 585] on icon "button" at bounding box center [433, 589] width 16 height 16
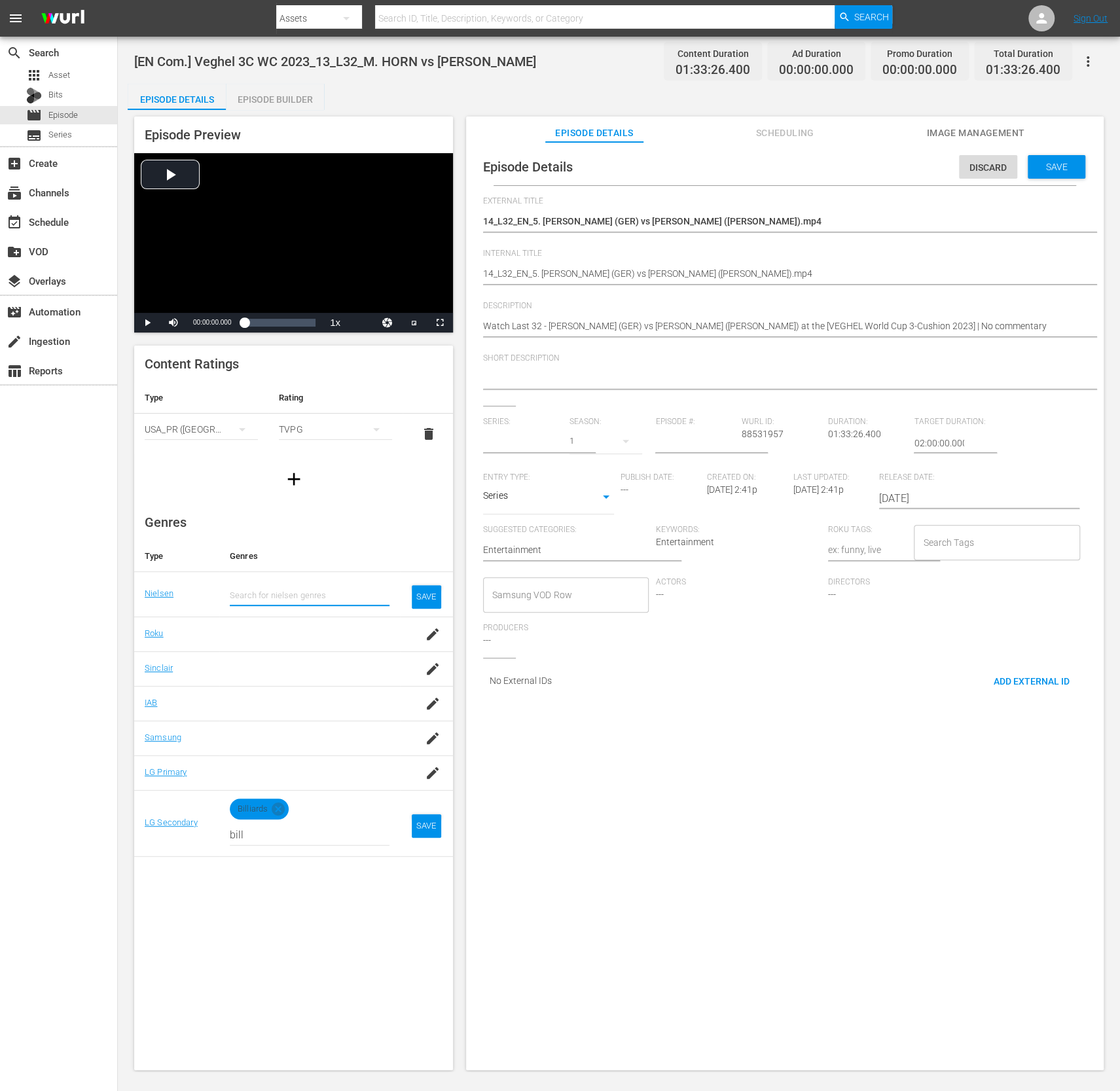
click at [335, 592] on input "text" at bounding box center [310, 596] width 160 height 32
click at [339, 593] on input "text" at bounding box center [310, 596] width 160 height 32
type input "VEGHEL World Cup 3-Cushion 2023"
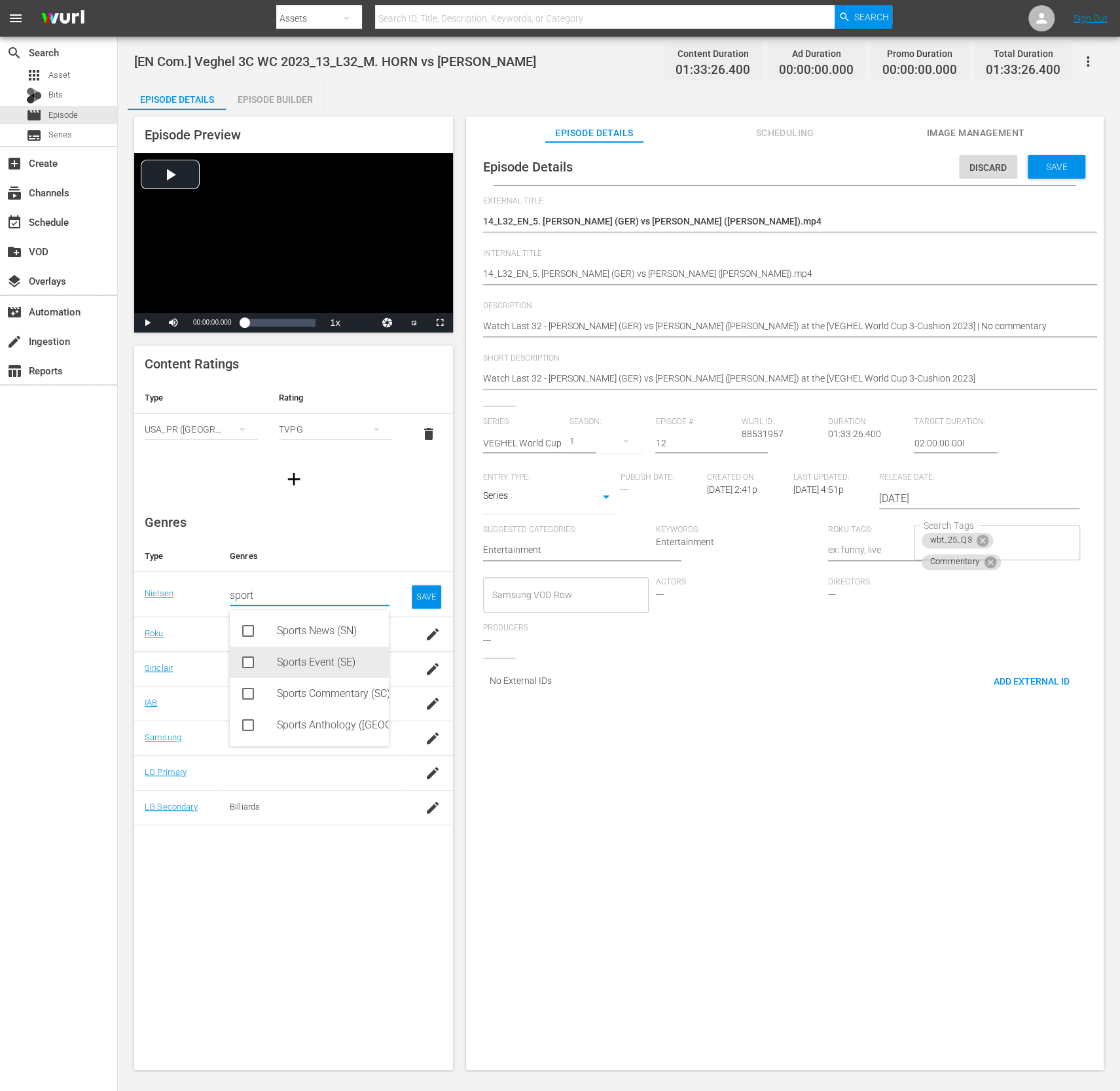
click at [330, 667] on div "Sports Event (SE)" at bounding box center [327, 663] width 102 height 32
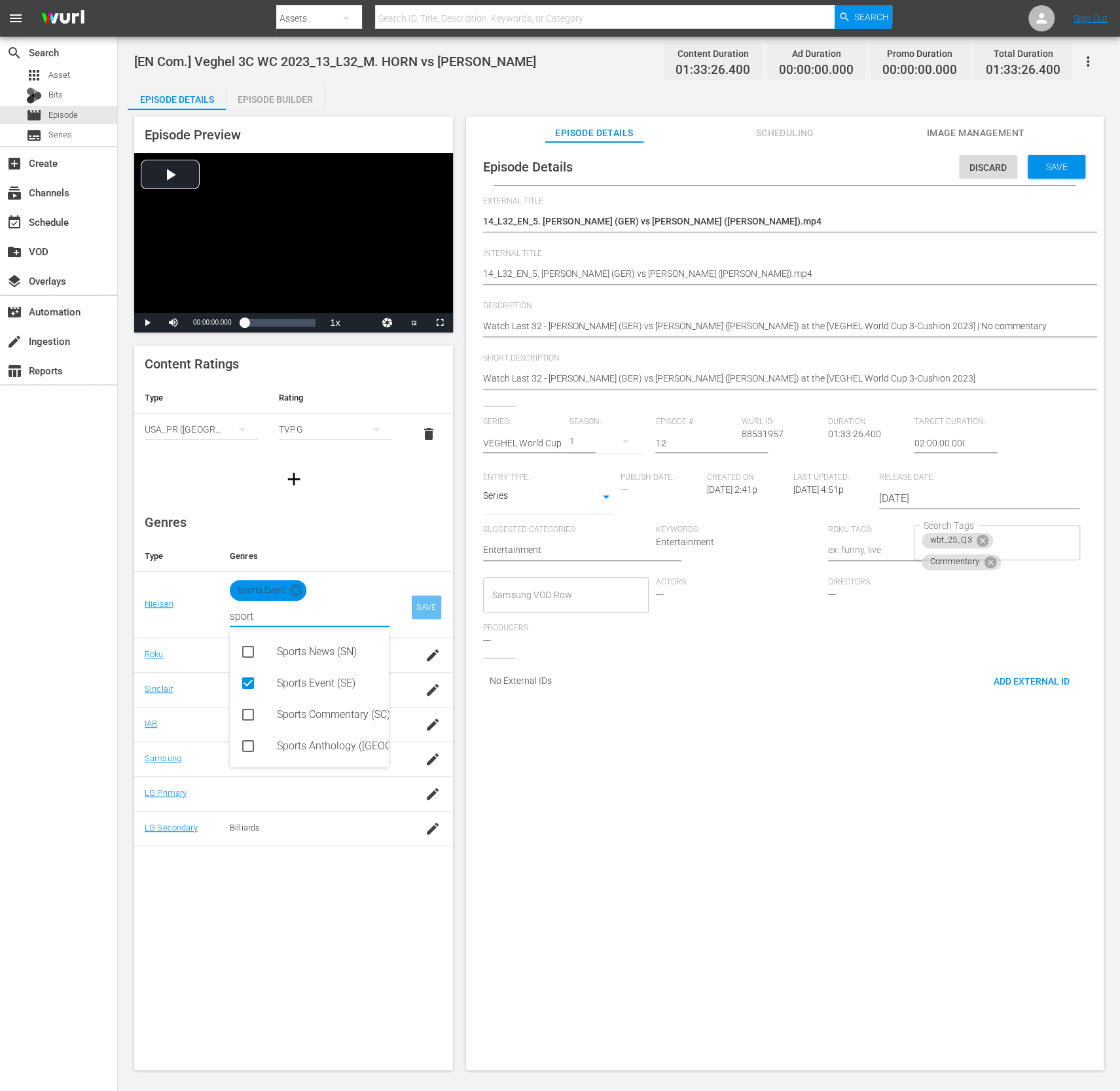
type input "sport"
click at [424, 604] on div "SAVE" at bounding box center [427, 608] width 30 height 24
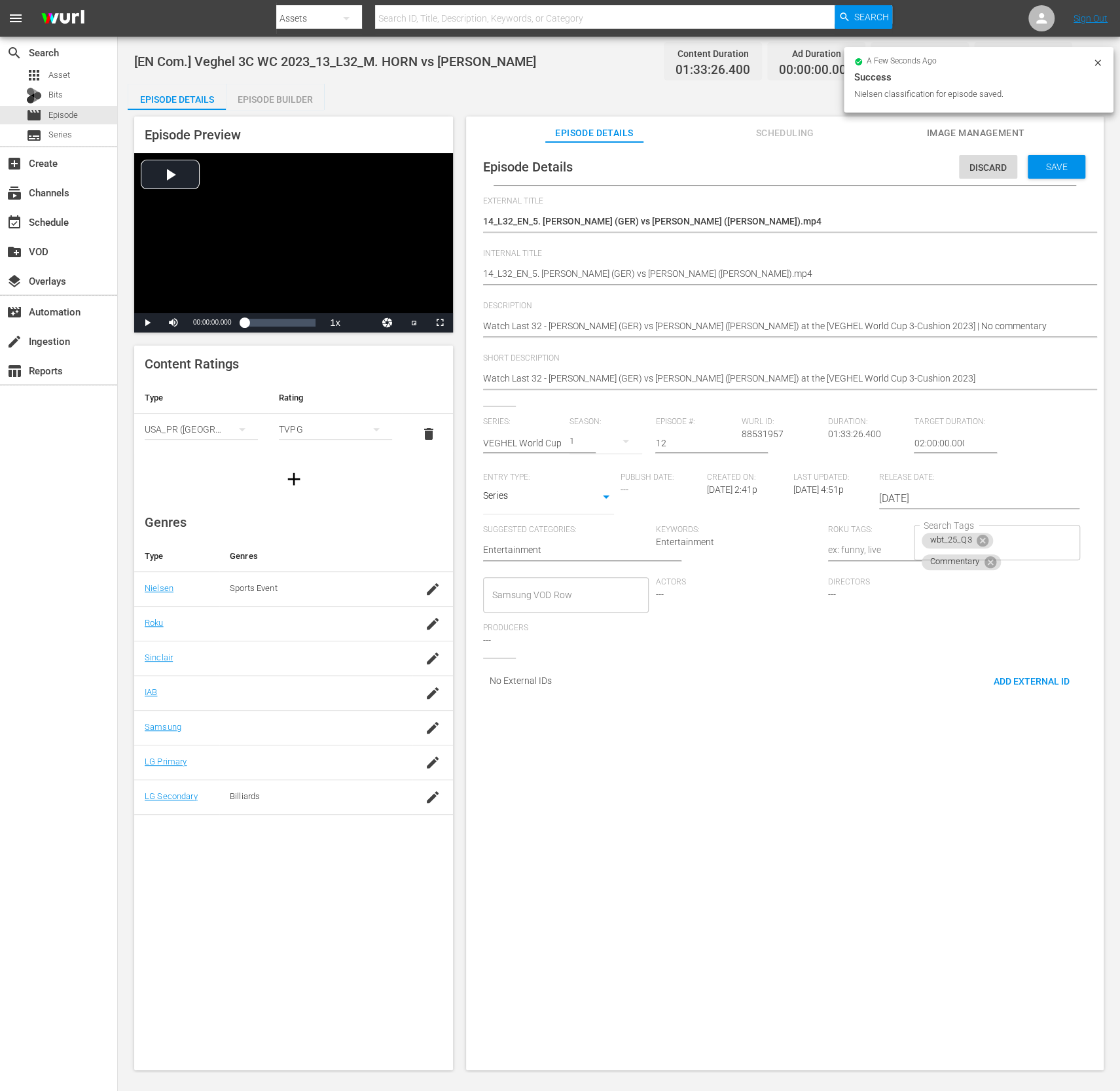
click at [302, 901] on div "Content Ratings Type Rating Select Rating Type USA_PR (United States of America…" at bounding box center [294, 708] width 319 height 724
click at [785, 806] on div "Episode Details Discard Save External Title [EN Com.] Veghel 3C WC 2023_Last 32…" at bounding box center [785, 613] width 638 height 941
click at [259, 519] on div "Genres Type Genres Nielsen Sports Event Roku Sinclair IAB Samsung LG Primary LG…" at bounding box center [294, 659] width 319 height 311
click at [686, 815] on div "Episode Details Discard Save External Title [EN Com.] Veghel 3C WC 2023_Last 32…" at bounding box center [785, 613] width 638 height 941
click at [717, 263] on div "[EN Com.] Veghel 3C WC 2023_13_L32_M. HORN vs G. HOFMAN [EN Com.] Veghel 3C WC …" at bounding box center [782, 275] width 597 height 32
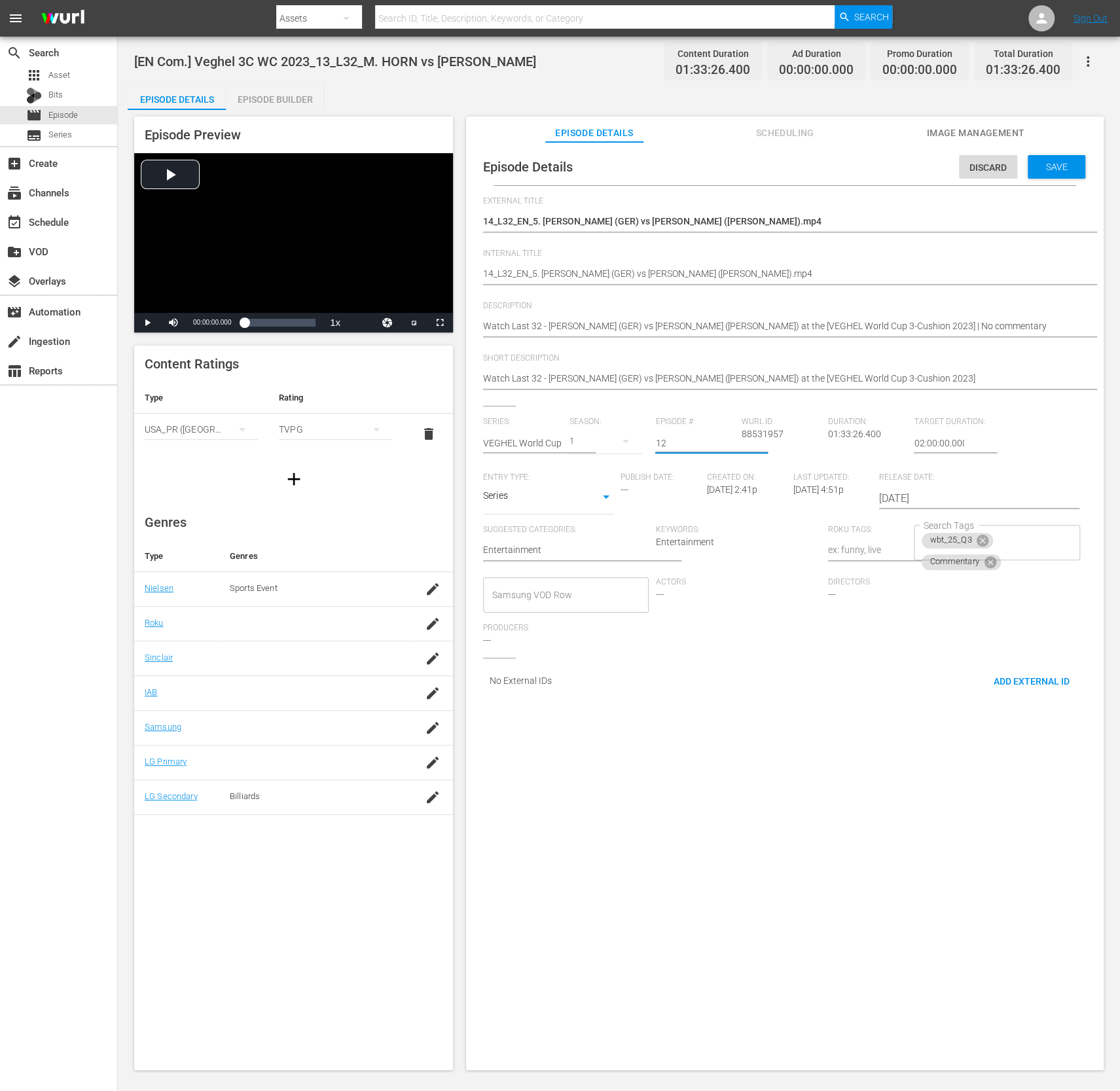
click at [698, 433] on input "number" at bounding box center [695, 444] width 80 height 32
click at [696, 438] on input "number" at bounding box center [695, 444] width 80 height 32
click at [697, 441] on input "number" at bounding box center [695, 444] width 80 height 32
type input "13"
click at [729, 288] on div "[EN Com.] Veghel 3C WC 2023_13_L32_M. HORN vs G. HOFMAN [EN Com.] Veghel 3C WC …" at bounding box center [782, 275] width 597 height 32
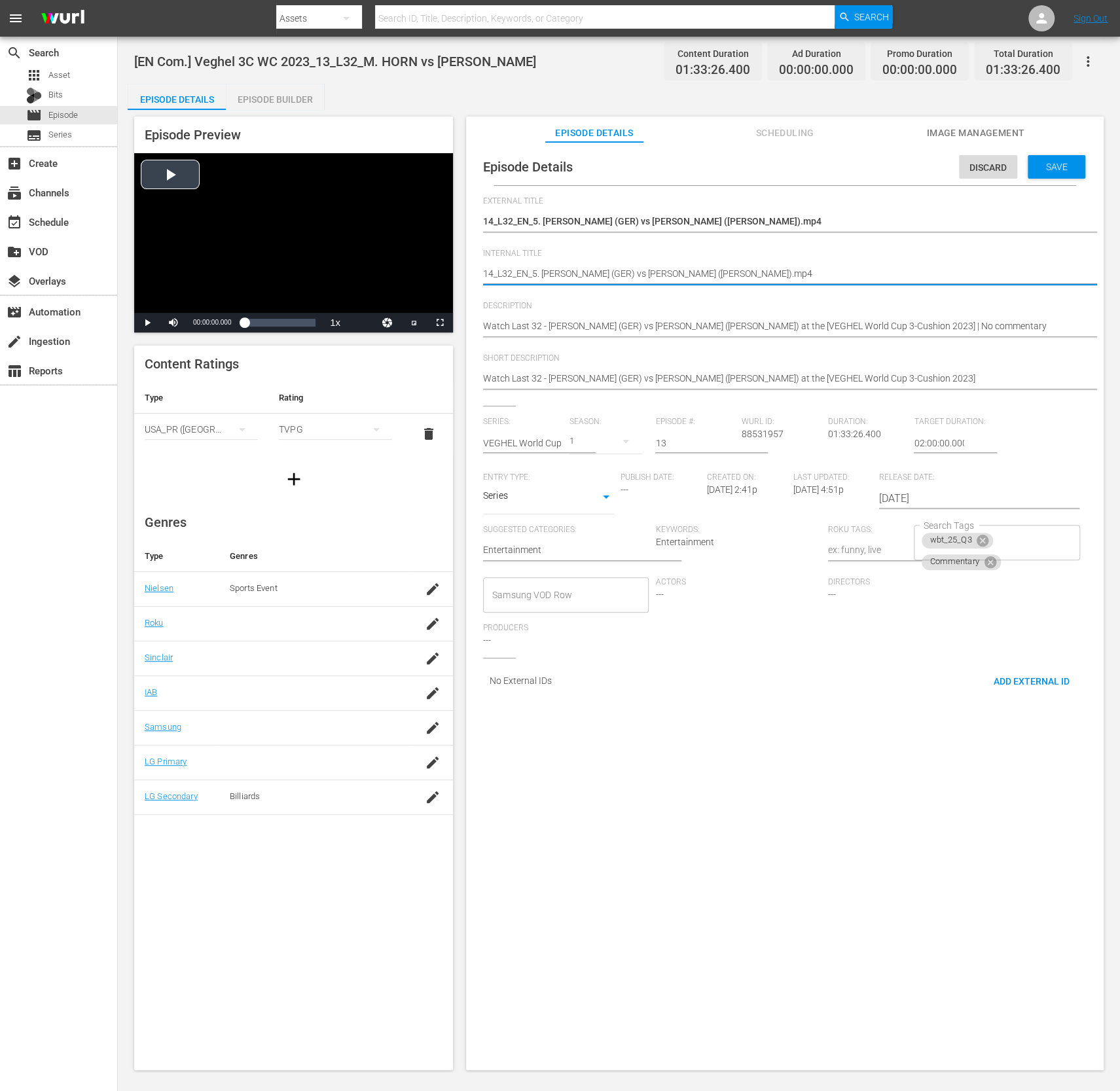
drag, startPoint x: 793, startPoint y: 272, endPoint x: 363, endPoint y: 244, distance: 430.9
paste textarea "[EN Com.] Veghel 3C WC 2023_Last 32 - M. HORN vs G. HOFMAN"
type textarea "[EN Com.] Veghel 3C WC 2023_Last 32 - M. HORN vs G. HOFMAN"
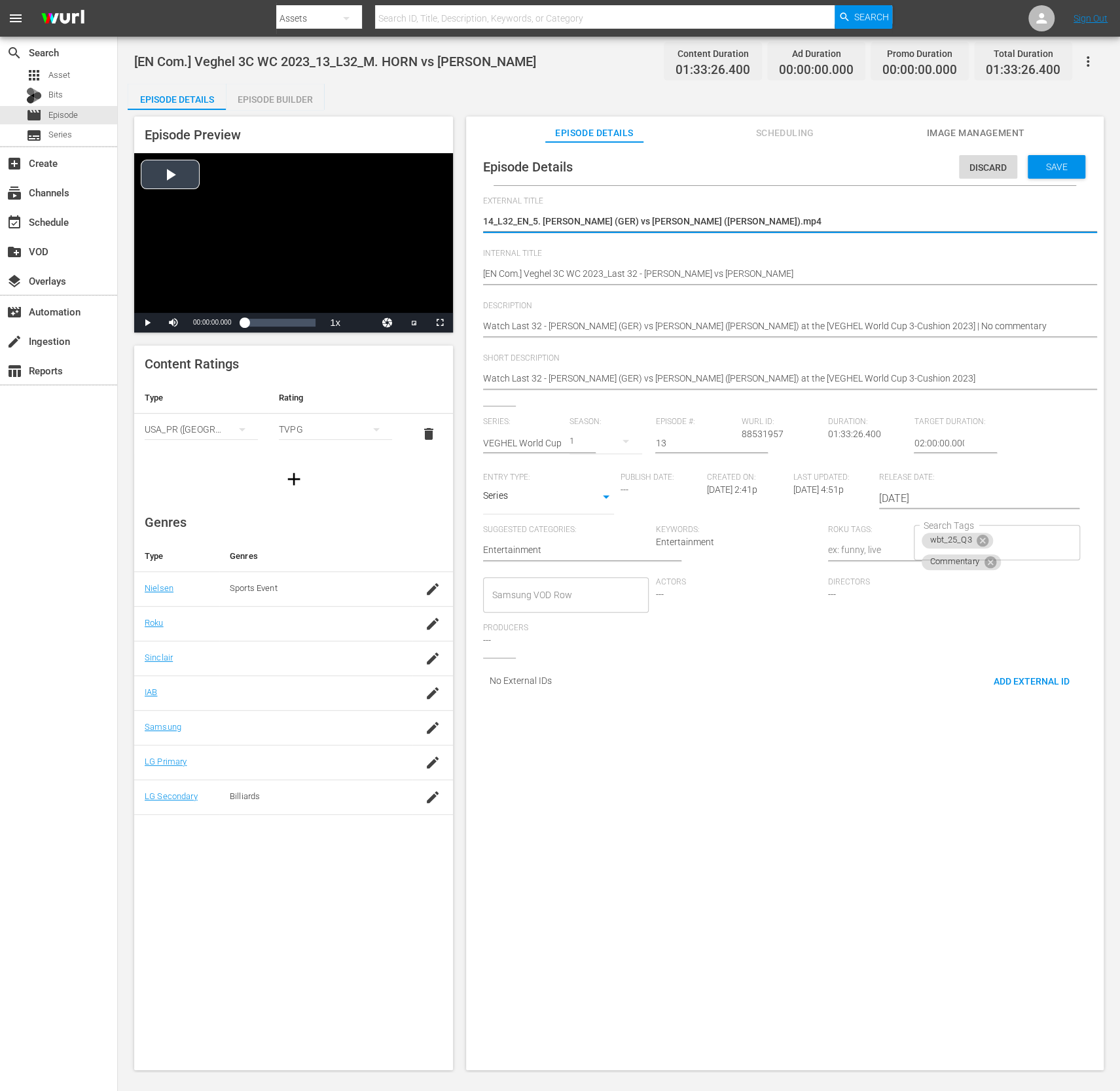
drag, startPoint x: 783, startPoint y: 216, endPoint x: 338, endPoint y: 213, distance: 445.0
paste textarea "[EN Com.] Veghel 3C WC 2023_13_L32_M. HORN vs G. HOFMAN"
type textarea "[EN Com.] Veghel 3C WC 2023_13_L32_M. HORN vs G. HOFMAN"
click at [1036, 156] on div "Save" at bounding box center [1057, 167] width 57 height 24
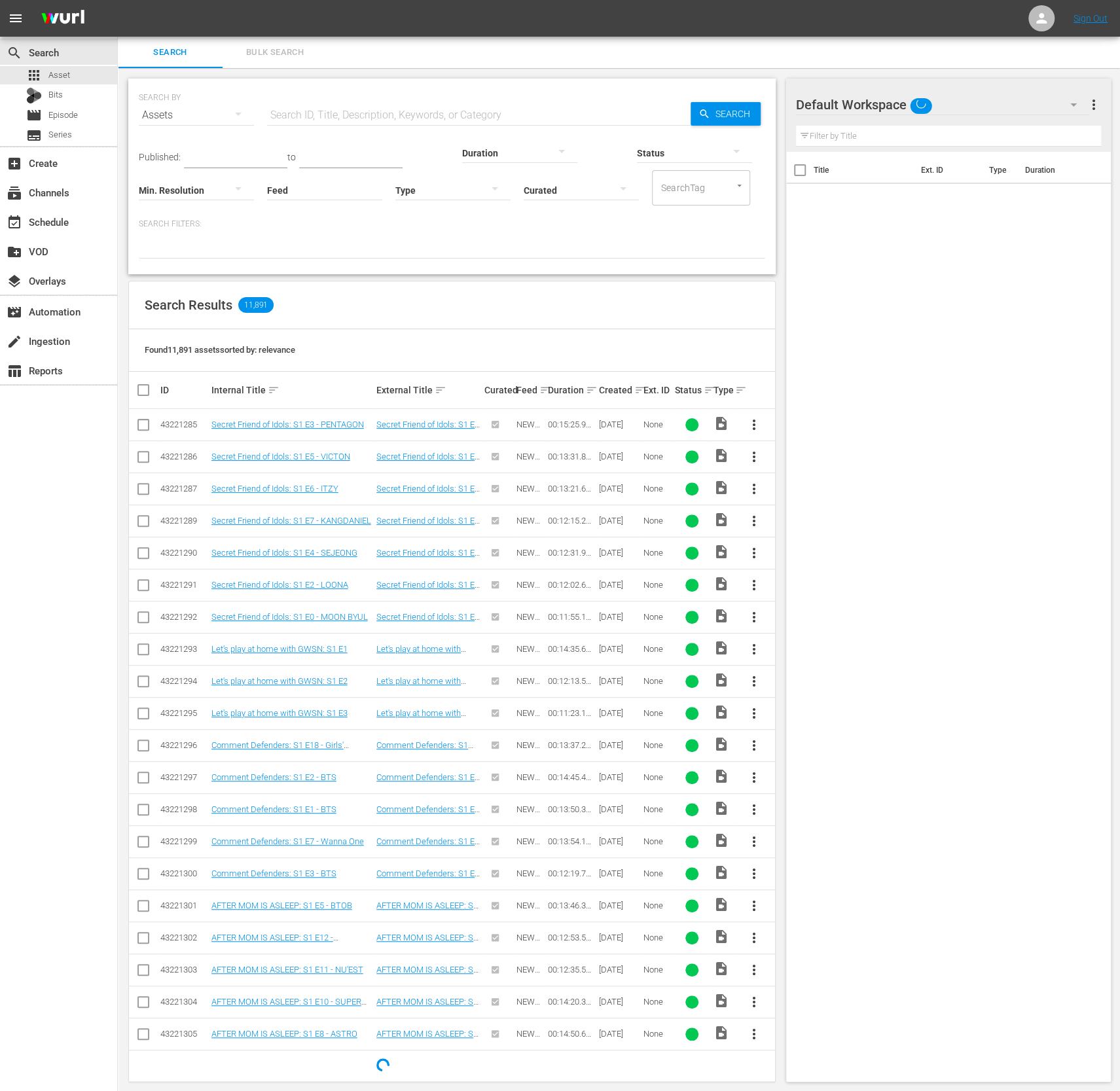
click at [309, 183] on input "Feed" at bounding box center [324, 192] width 116 height 47
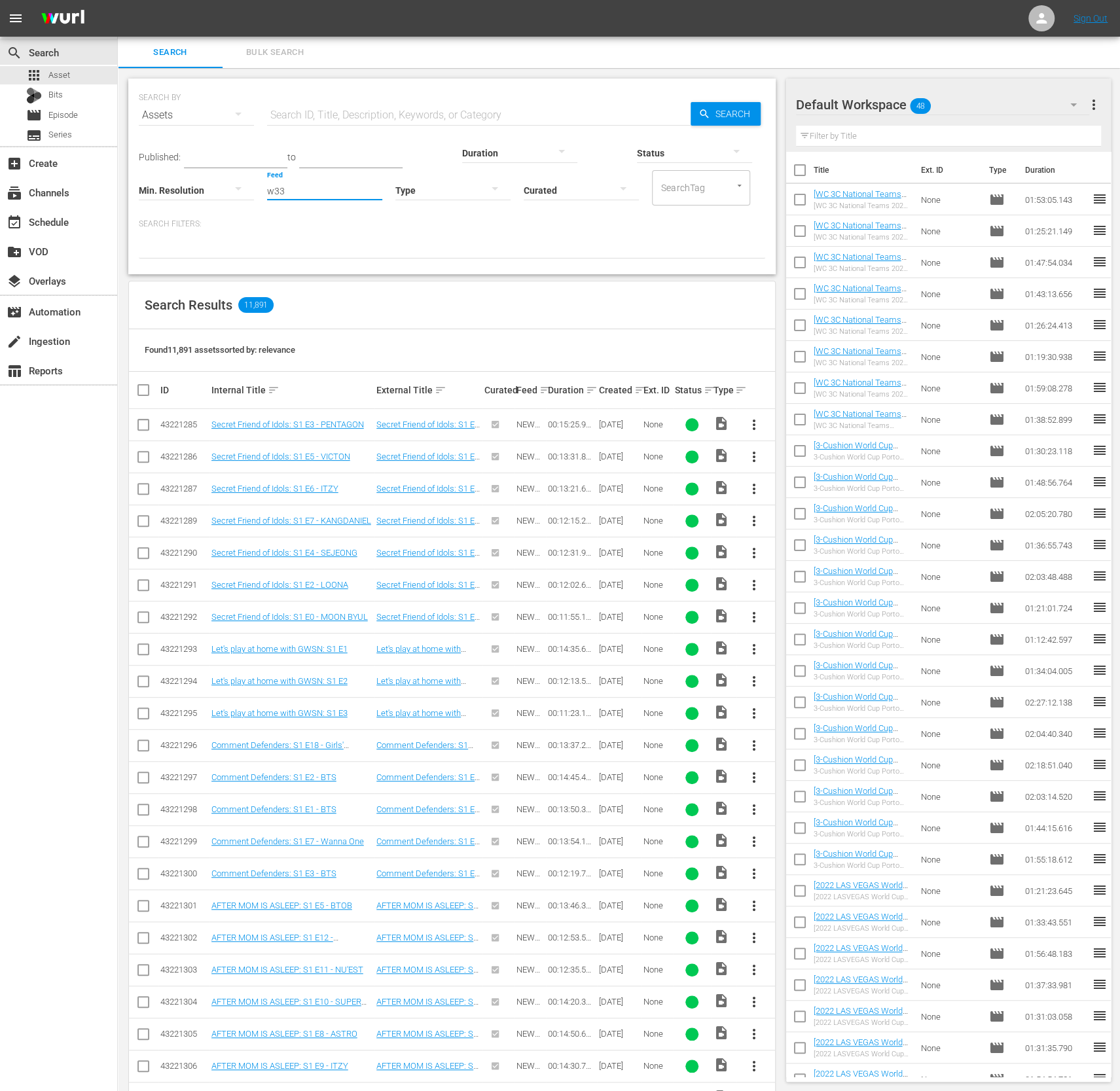
type input "w33"
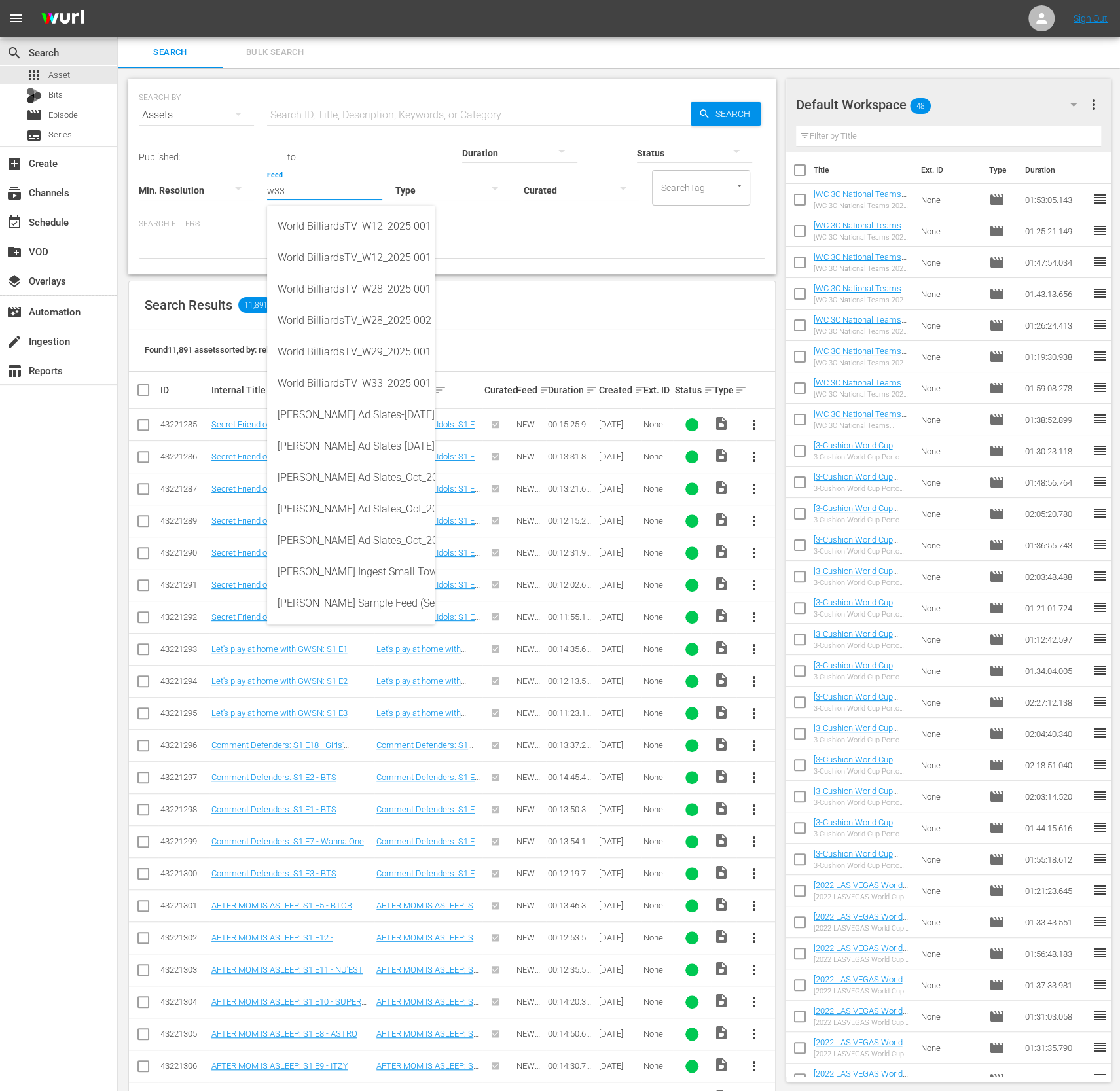
click at [612, 333] on div "Found 11,891 assets sorted by: relevance" at bounding box center [453, 350] width 646 height 42
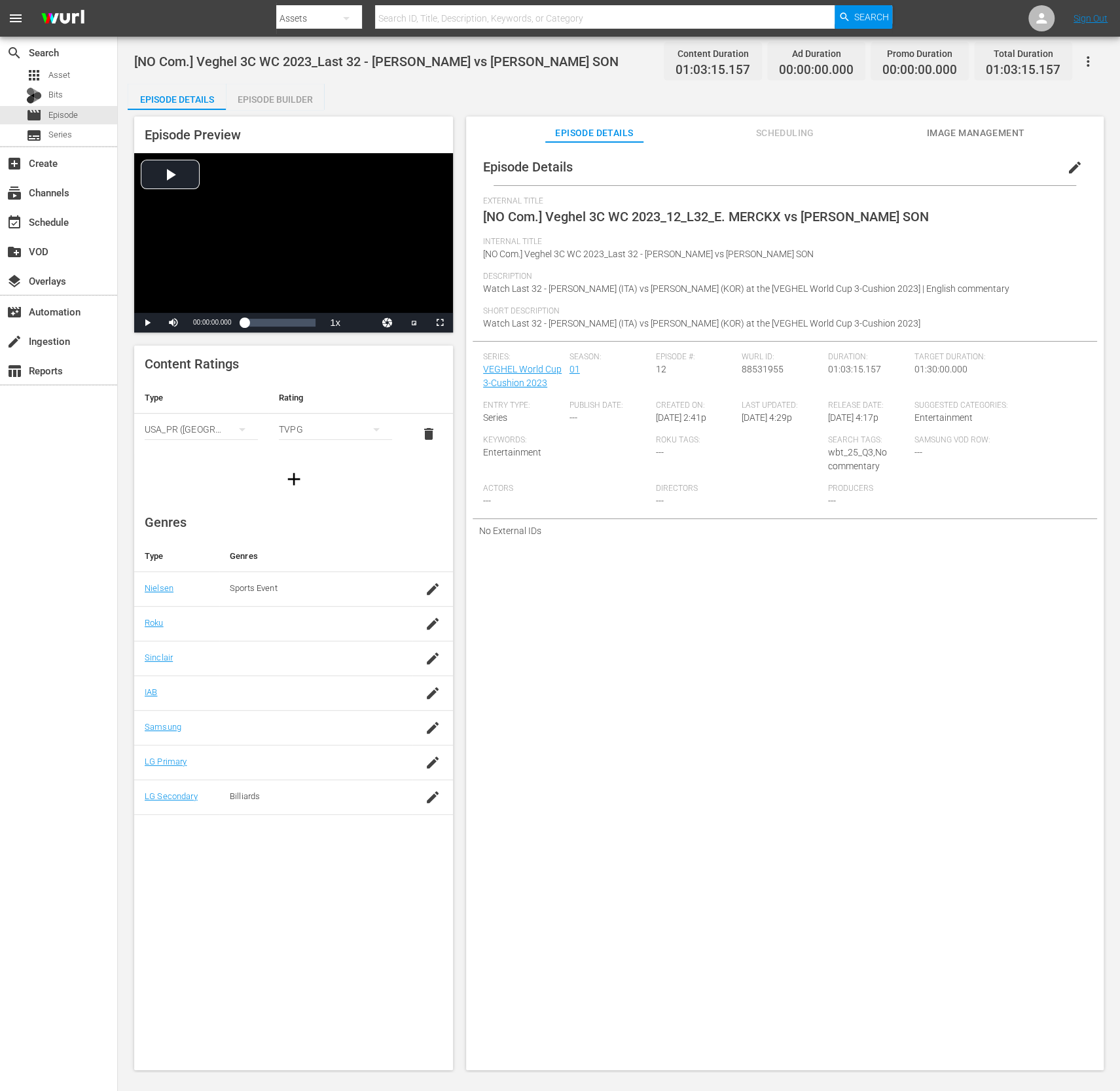
click at [1068, 166] on span "edit" at bounding box center [1076, 168] width 16 height 16
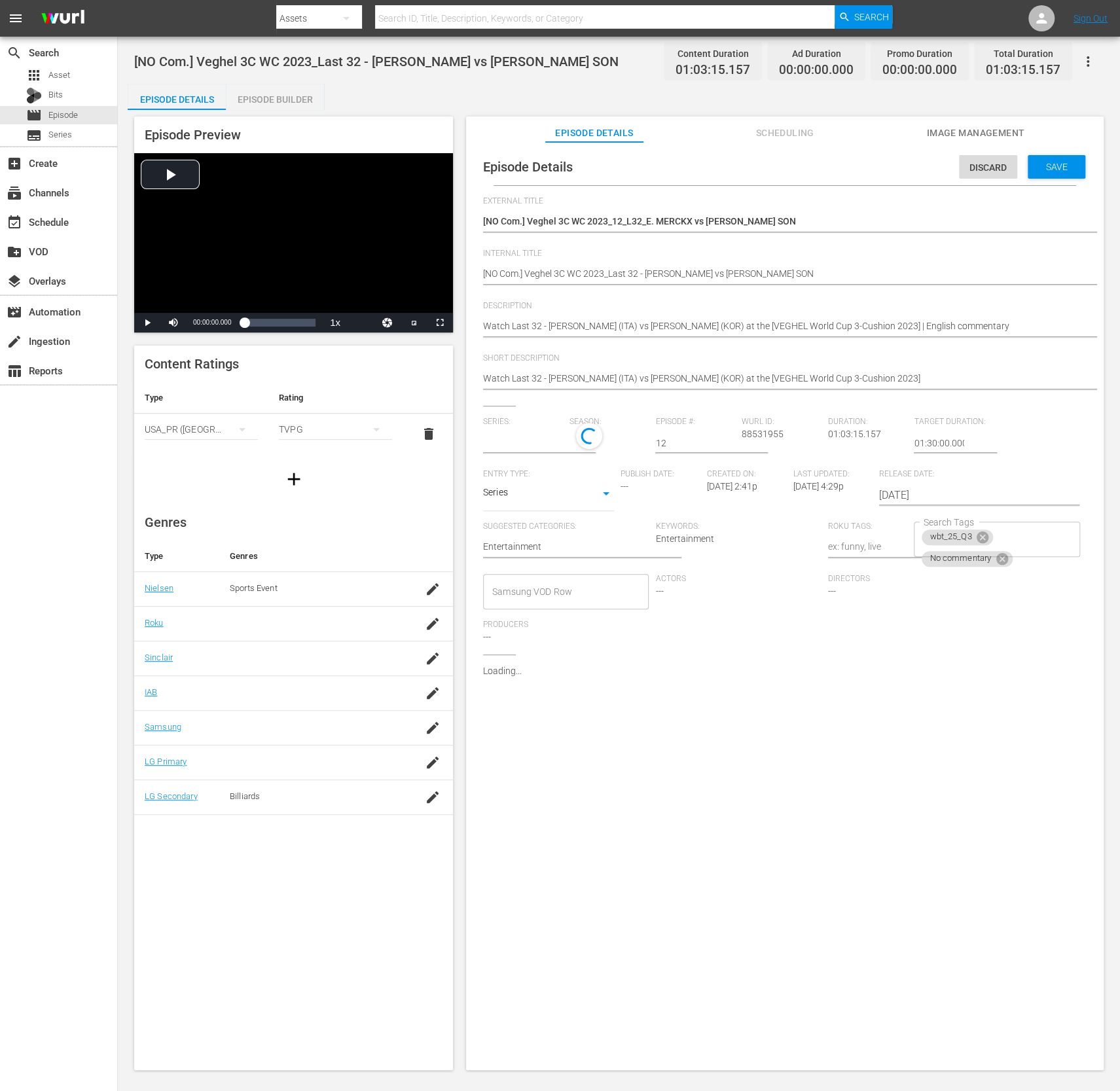
type input "VEGHEL World Cup 3-Cushion 2023"
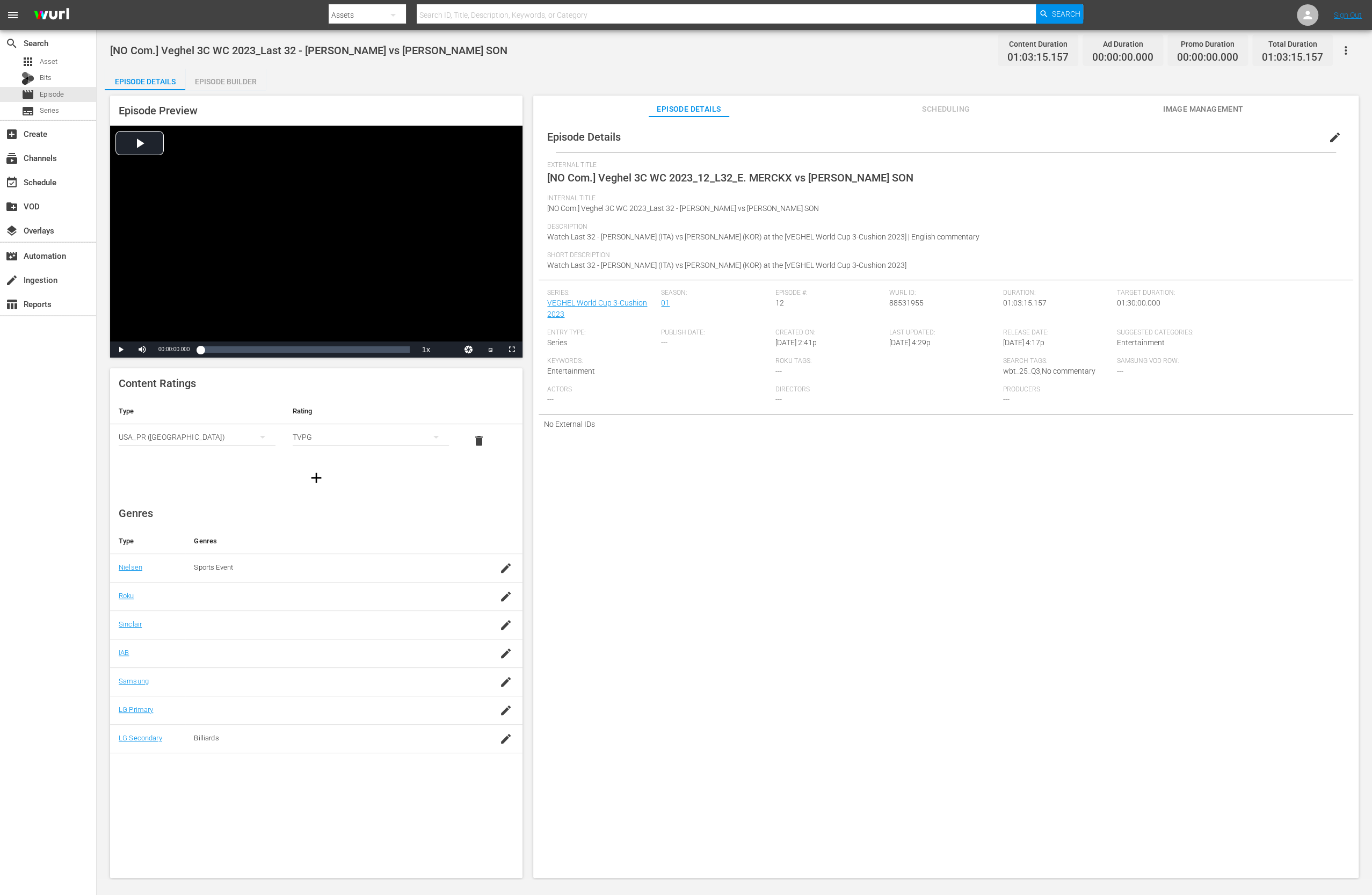
click at [1028, 52] on button "button" at bounding box center [1345, 50] width 26 height 26
click at [1028, 165] on div "Delete Episode" at bounding box center [1268, 166] width 164 height 26
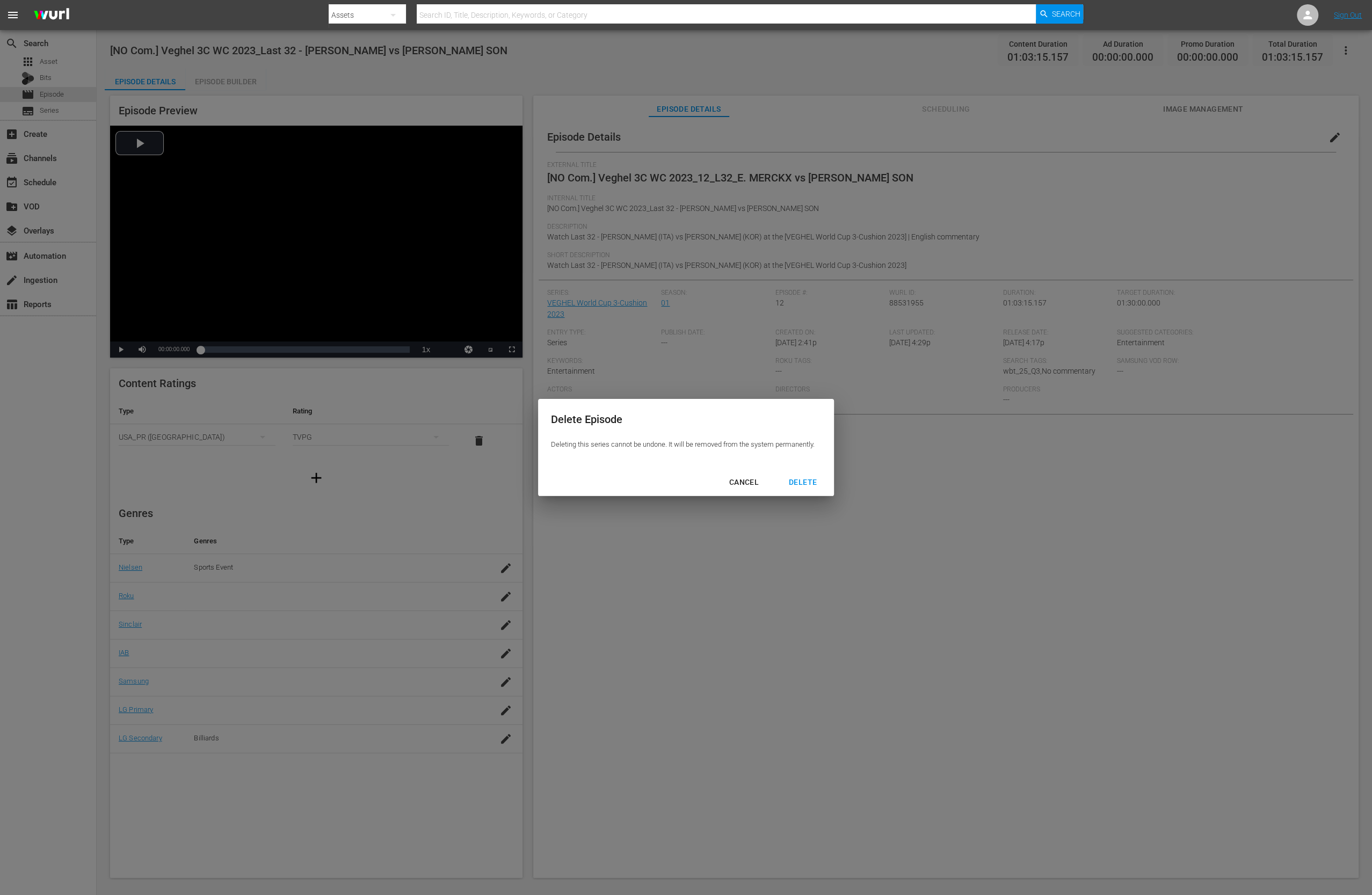
click at [807, 488] on div "DELETE" at bounding box center [803, 482] width 45 height 14
